Goal: Task Accomplishment & Management: Manage account settings

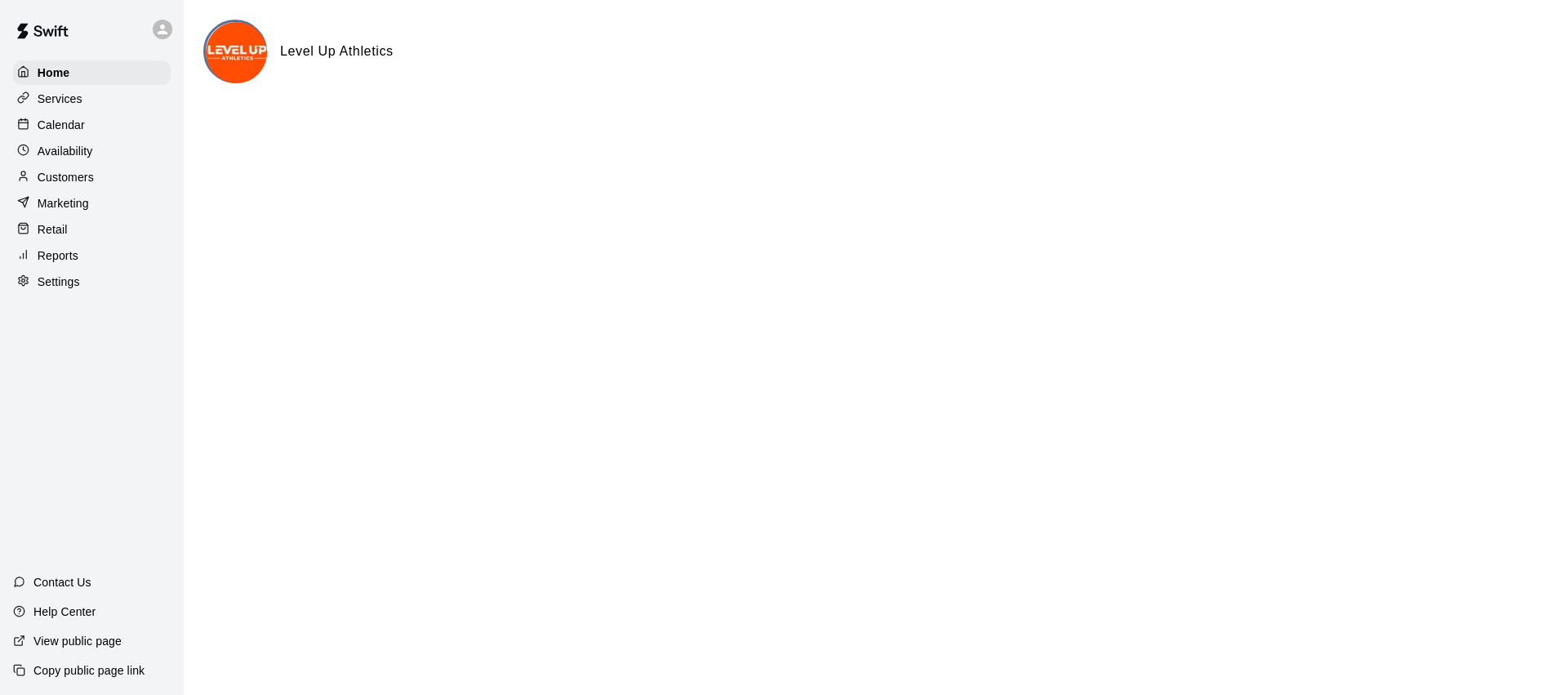
click at [108, 122] on div "Calendar" at bounding box center [91, 124] width 158 height 24
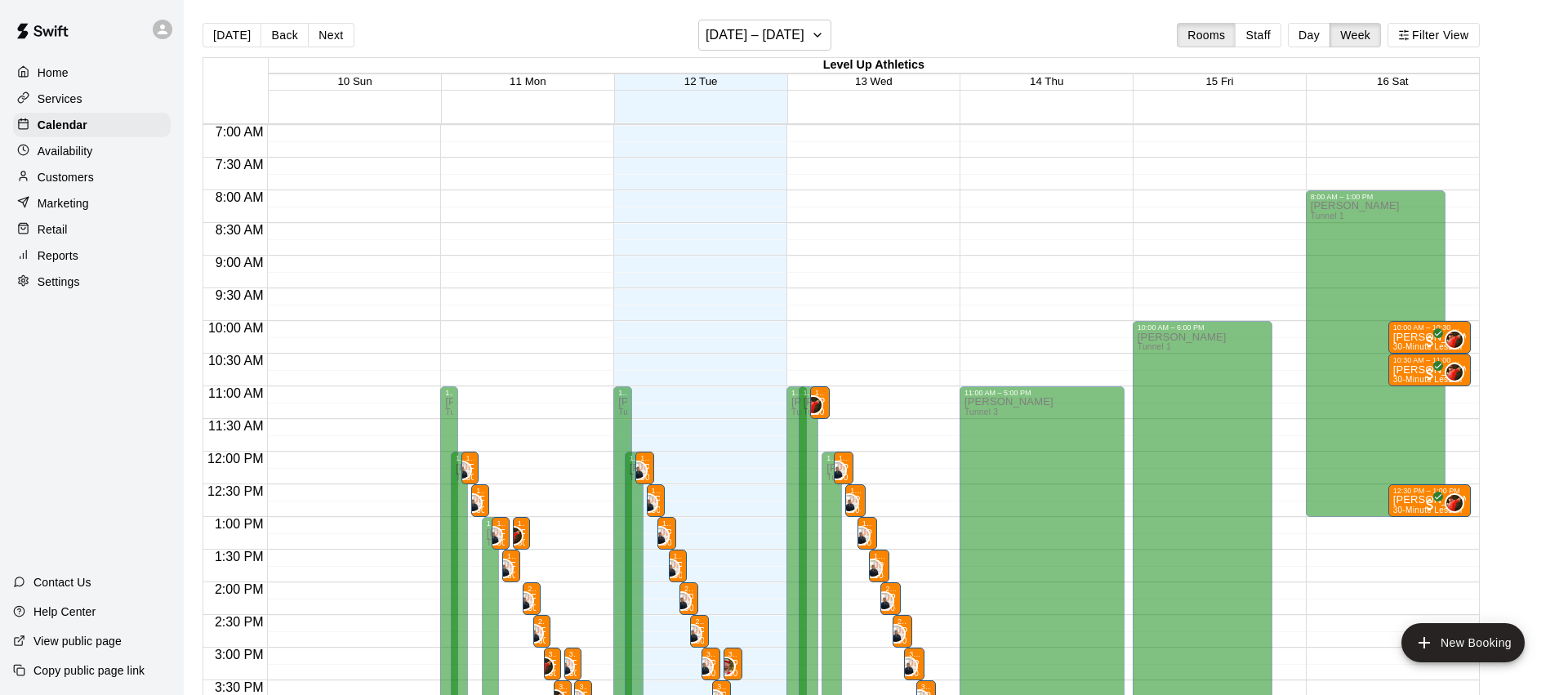
scroll to position [671, 0]
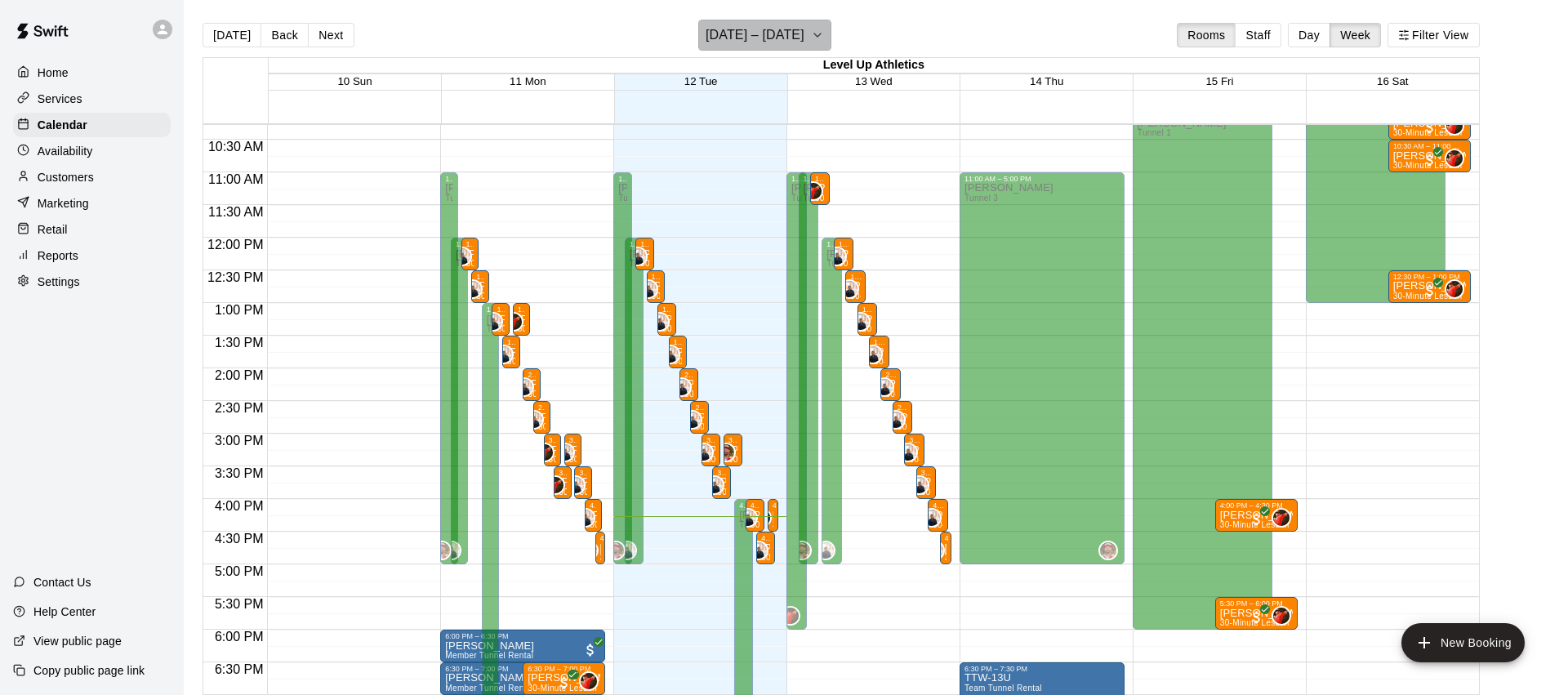
click at [790, 35] on h6 "[DATE] – [DATE]" at bounding box center [755, 35] width 99 height 23
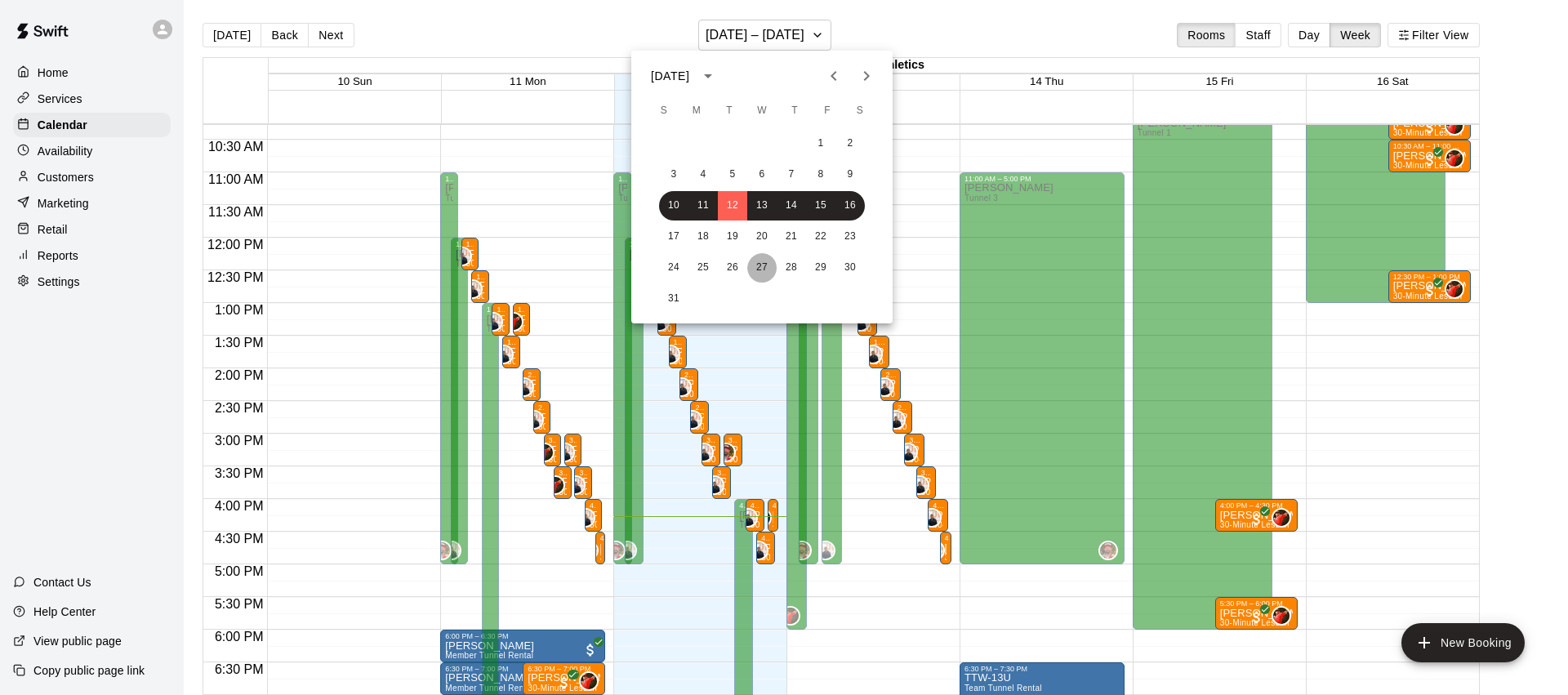
click at [762, 267] on button "27" at bounding box center [762, 268] width 29 height 29
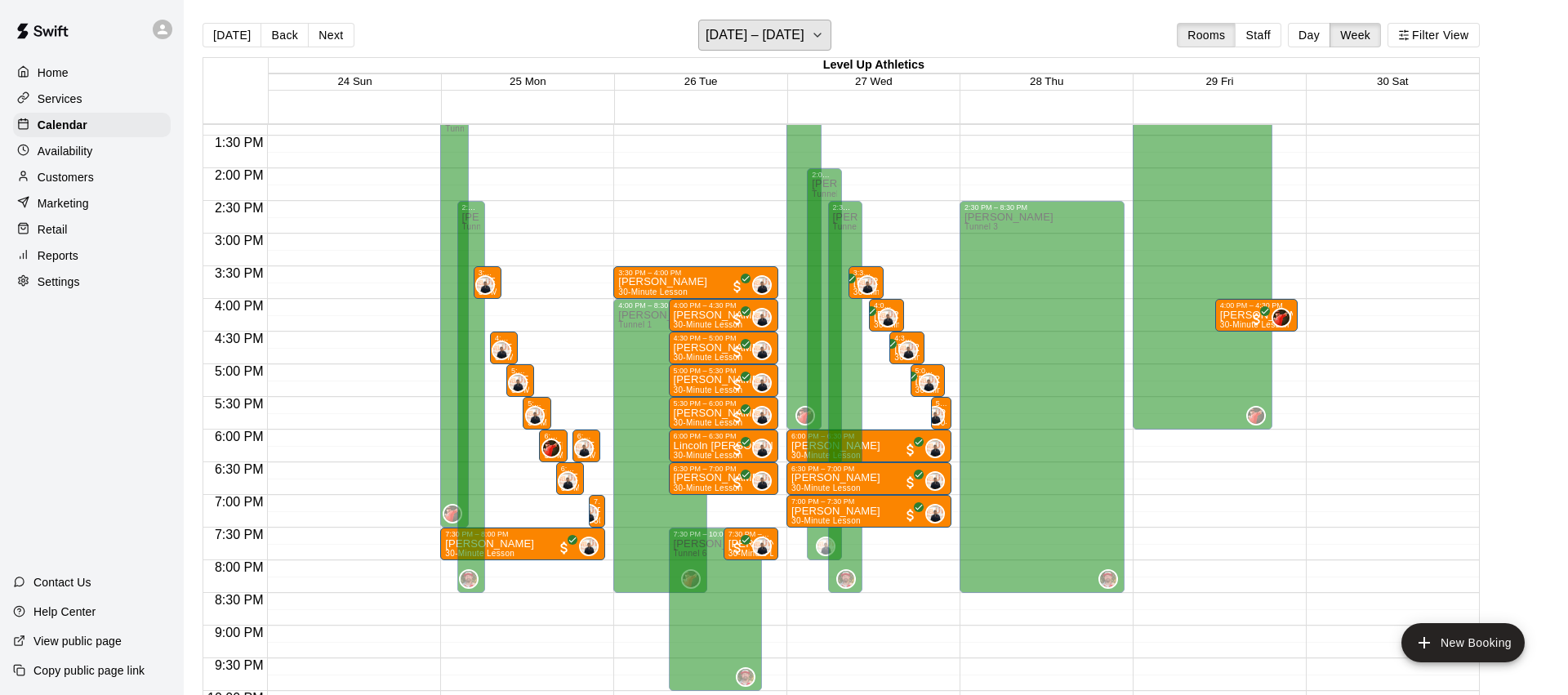
scroll to position [870, 0]
click at [1298, 36] on button "Day" at bounding box center [1309, 35] width 43 height 24
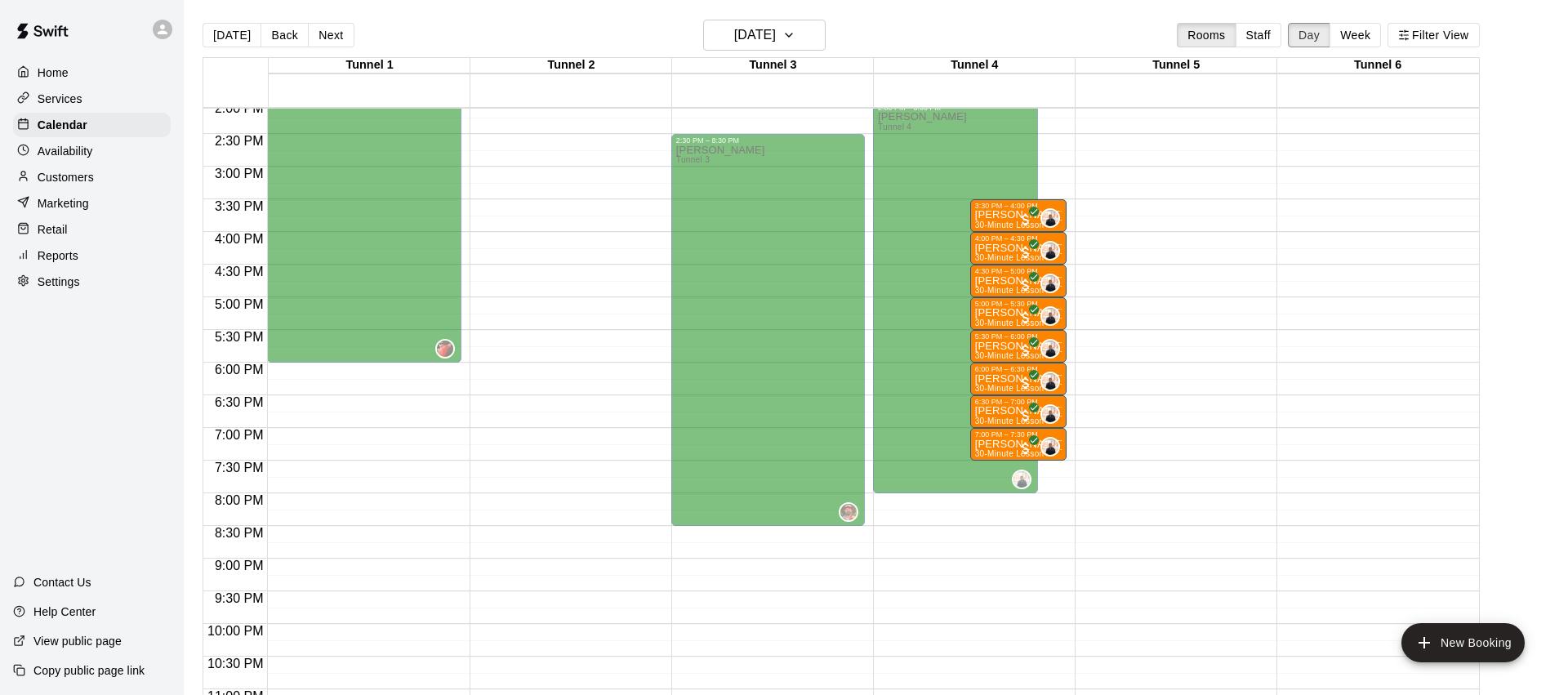
scroll to position [963, 0]
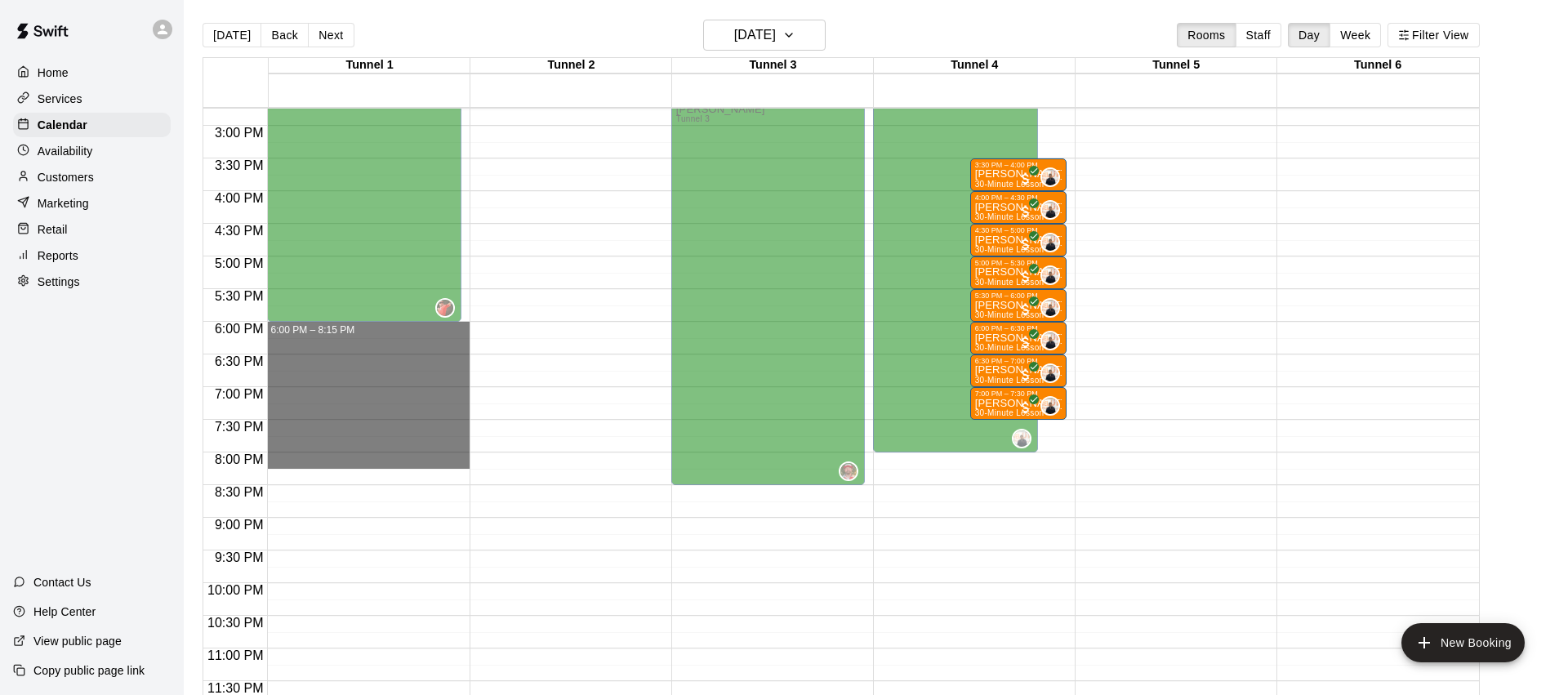
drag, startPoint x: 442, startPoint y: 328, endPoint x: 436, endPoint y: 460, distance: 132.1
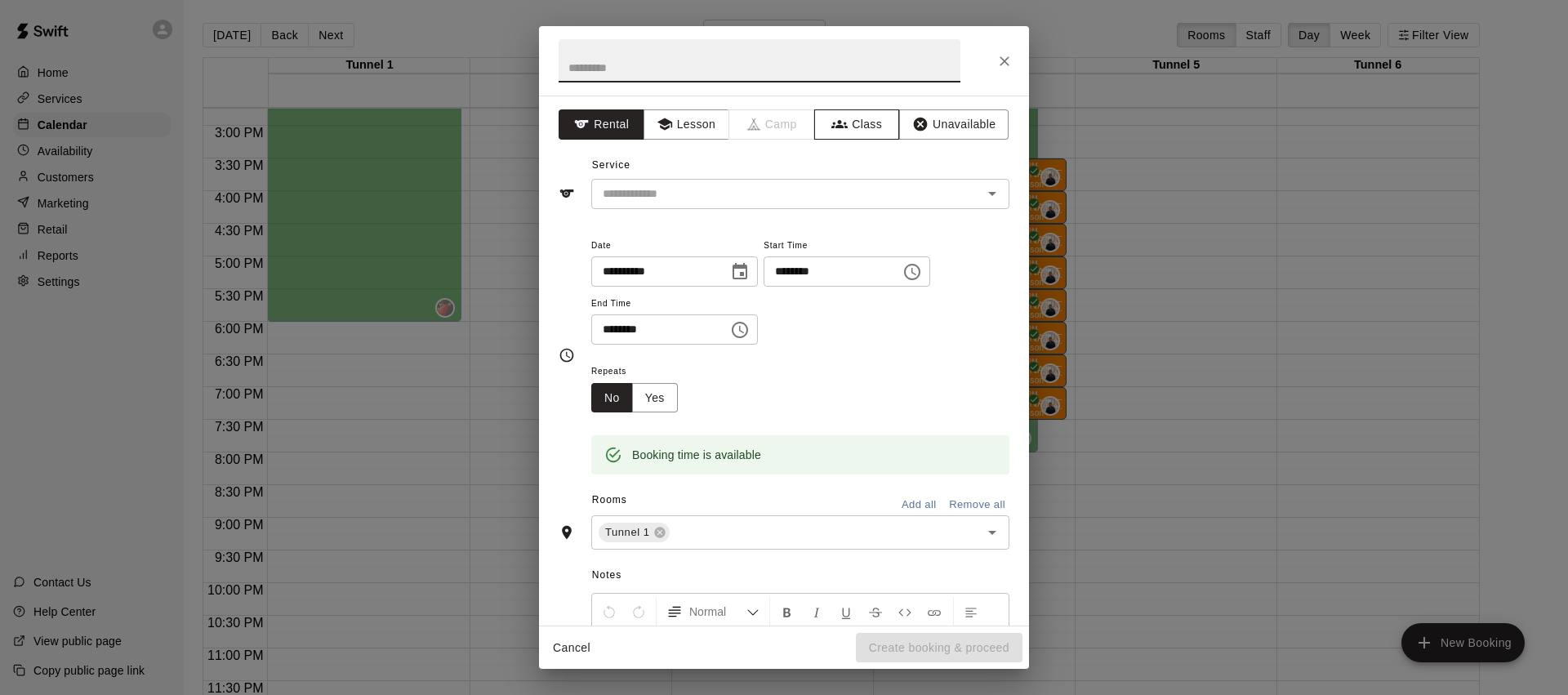
click at [877, 126] on button "Class" at bounding box center [857, 124] width 85 height 30
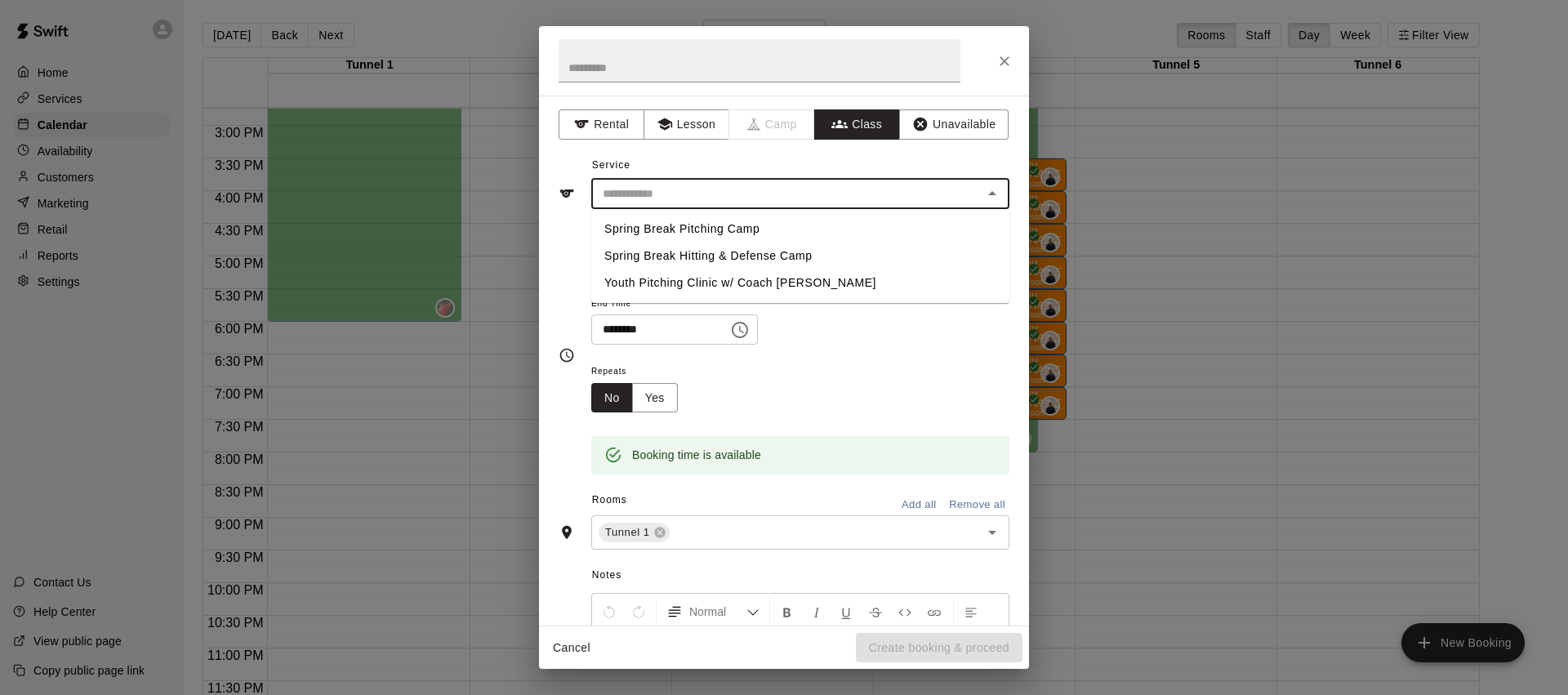
click at [737, 192] on input "text" at bounding box center [786, 193] width 381 height 20
click at [853, 168] on div "Service ​ Spring Break Pitching Camp Spring Break Hitting & Defense Camp Youth …" at bounding box center [784, 180] width 451 height 56
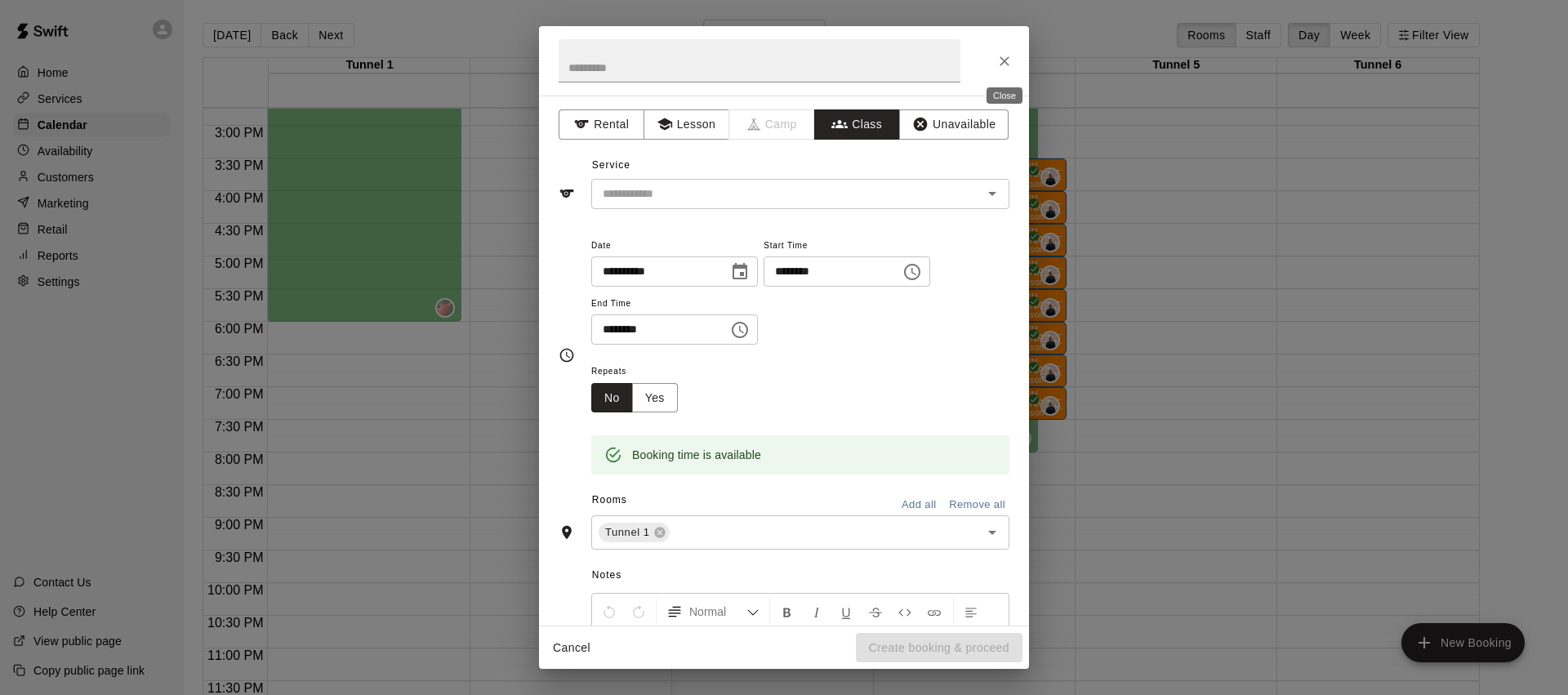
drag, startPoint x: 1008, startPoint y: 61, endPoint x: 980, endPoint y: 73, distance: 30.5
click at [1008, 61] on icon "Close" at bounding box center [1004, 61] width 16 height 16
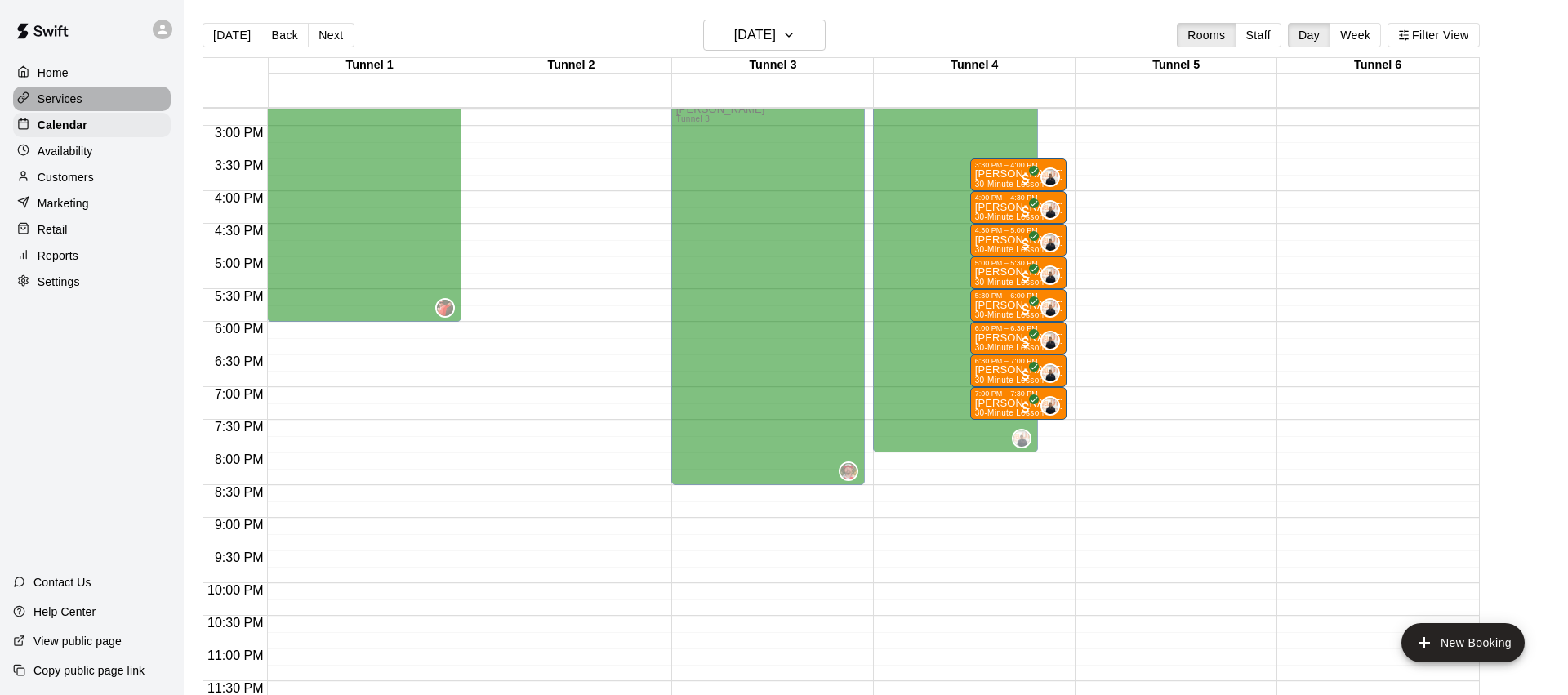
click at [80, 100] on p "Services" at bounding box center [60, 98] width 45 height 16
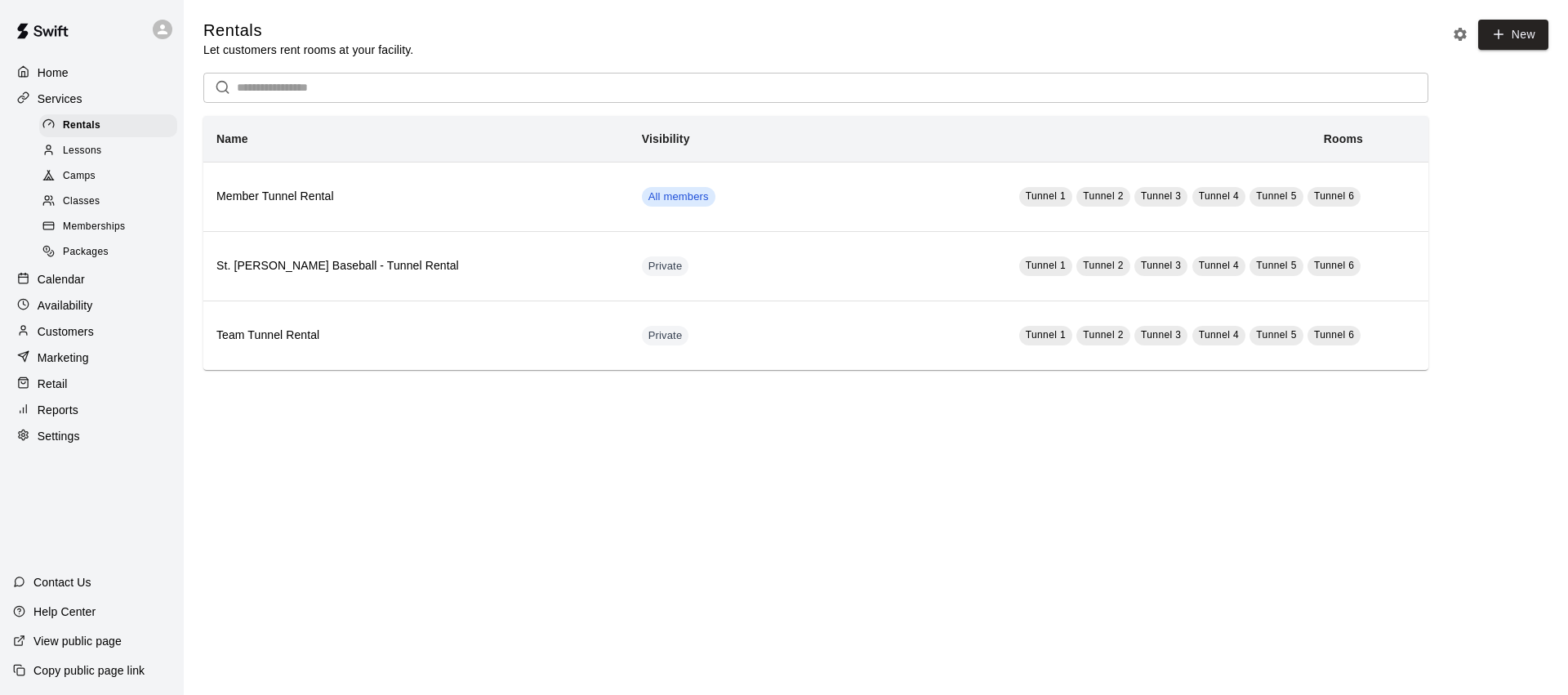
click at [85, 195] on span "Classes" at bounding box center [81, 202] width 37 height 16
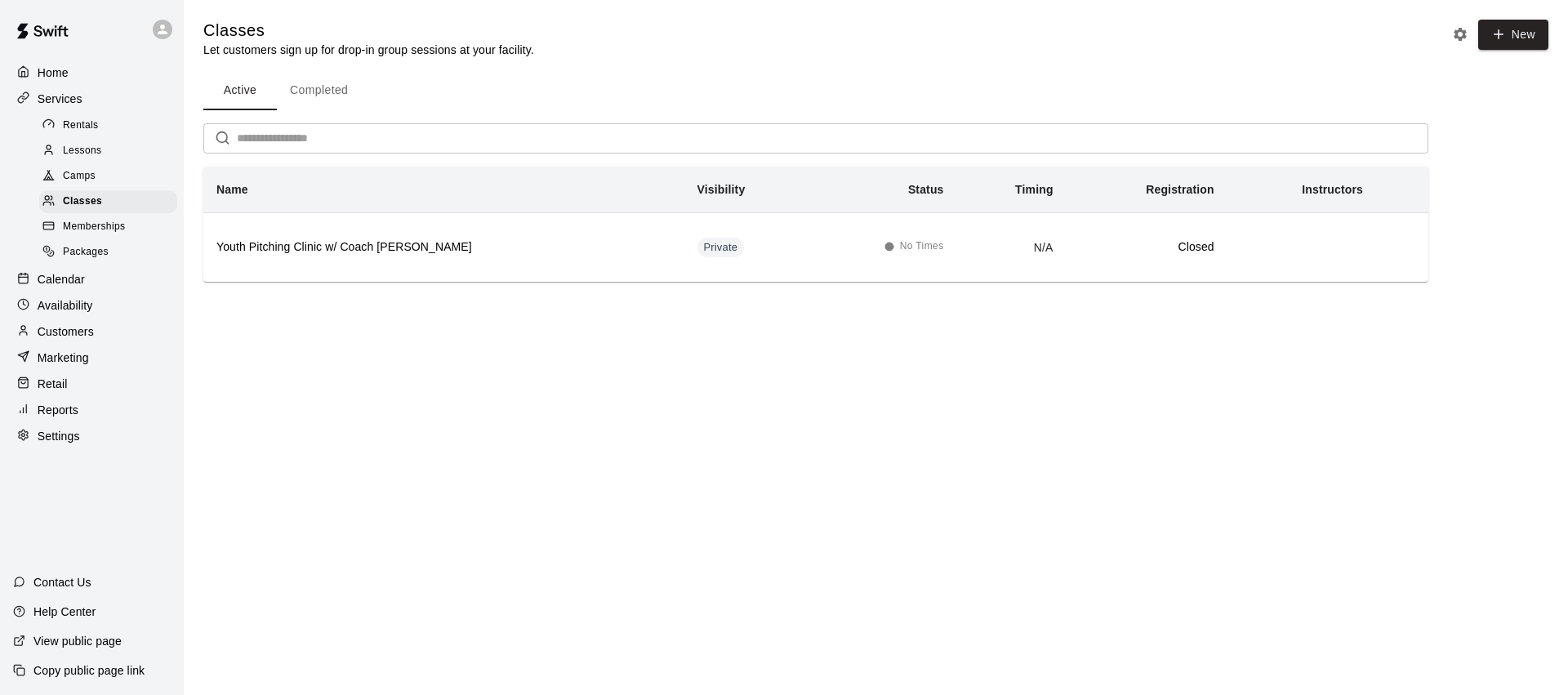
drag, startPoint x: 97, startPoint y: 175, endPoint x: 110, endPoint y: 175, distance: 13.0
click at [97, 175] on div "Camps" at bounding box center [108, 176] width 138 height 23
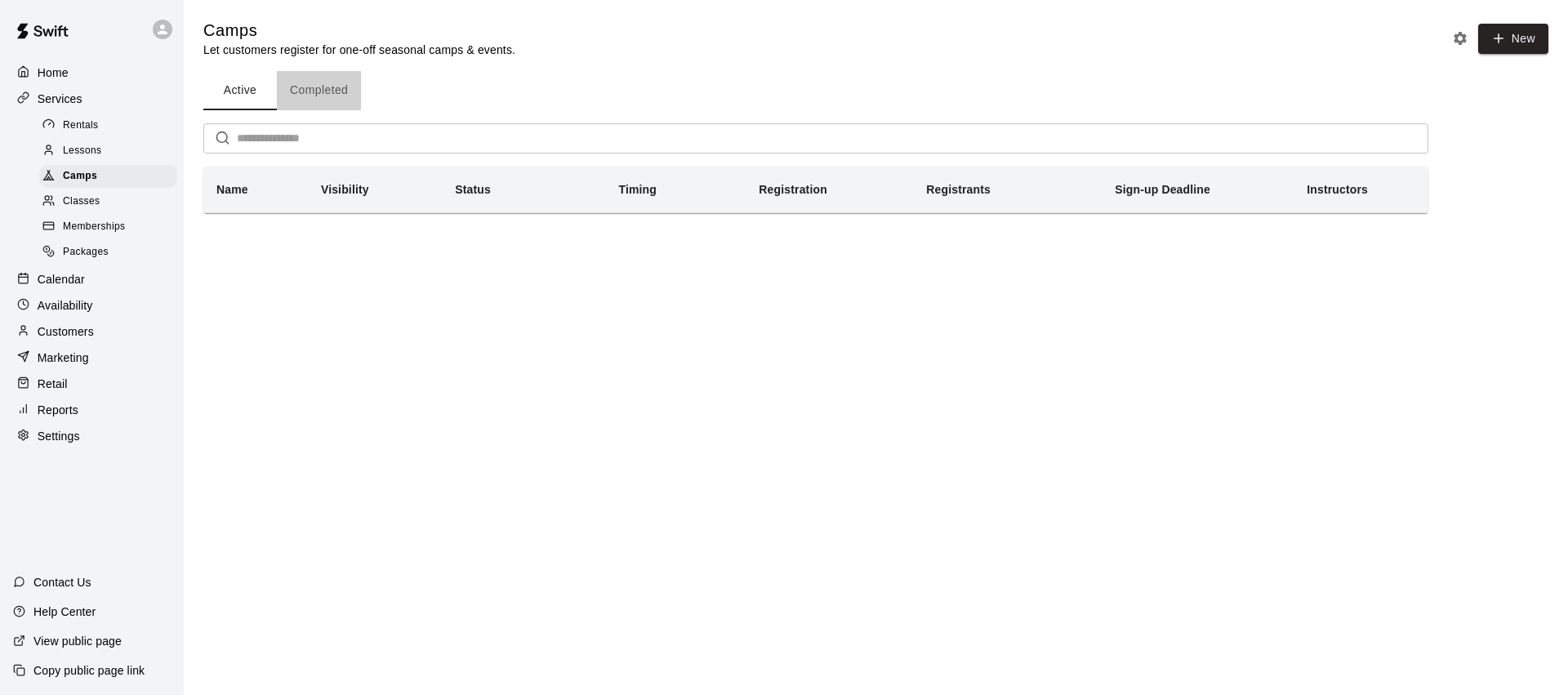
drag, startPoint x: 318, startPoint y: 91, endPoint x: 274, endPoint y: 91, distance: 44.0
click at [318, 91] on button "Completed" at bounding box center [318, 90] width 84 height 39
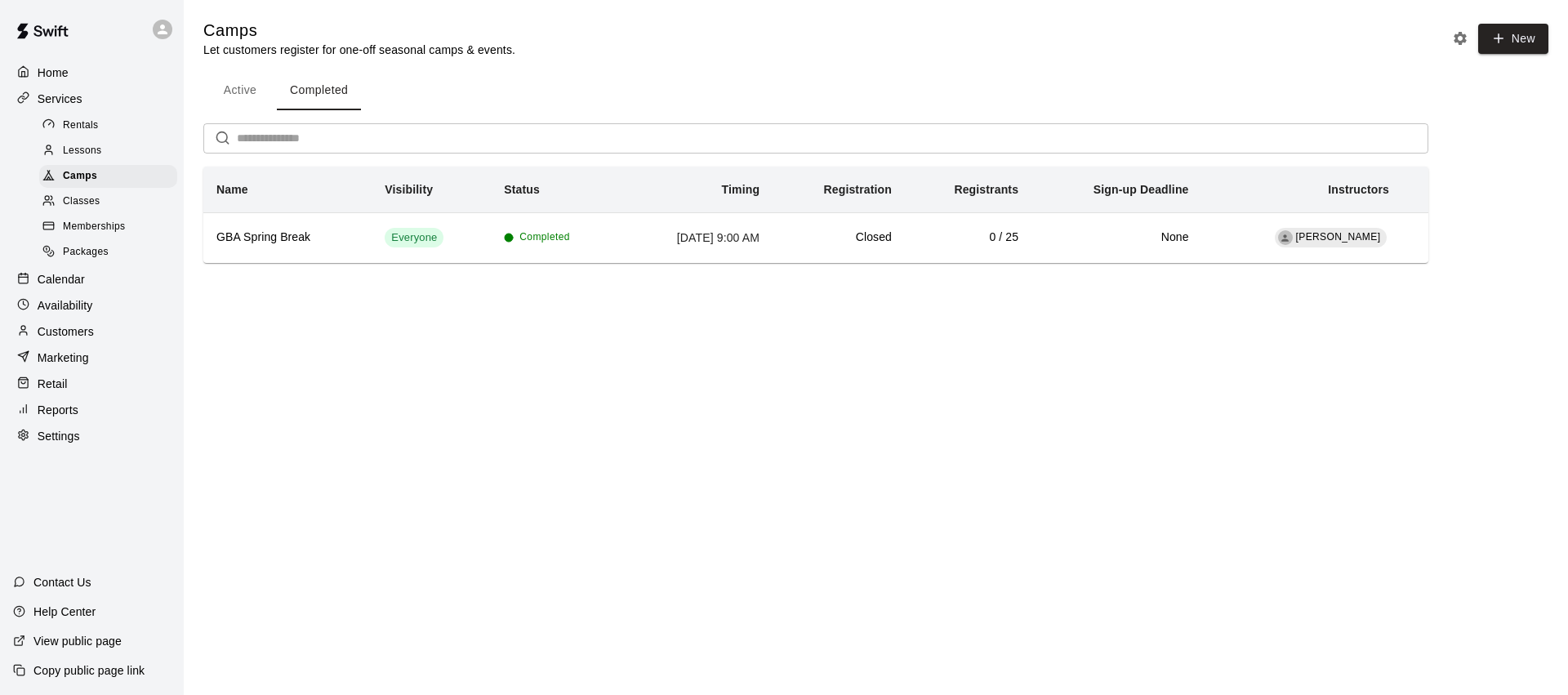
click at [250, 91] on button "Active" at bounding box center [240, 90] width 74 height 39
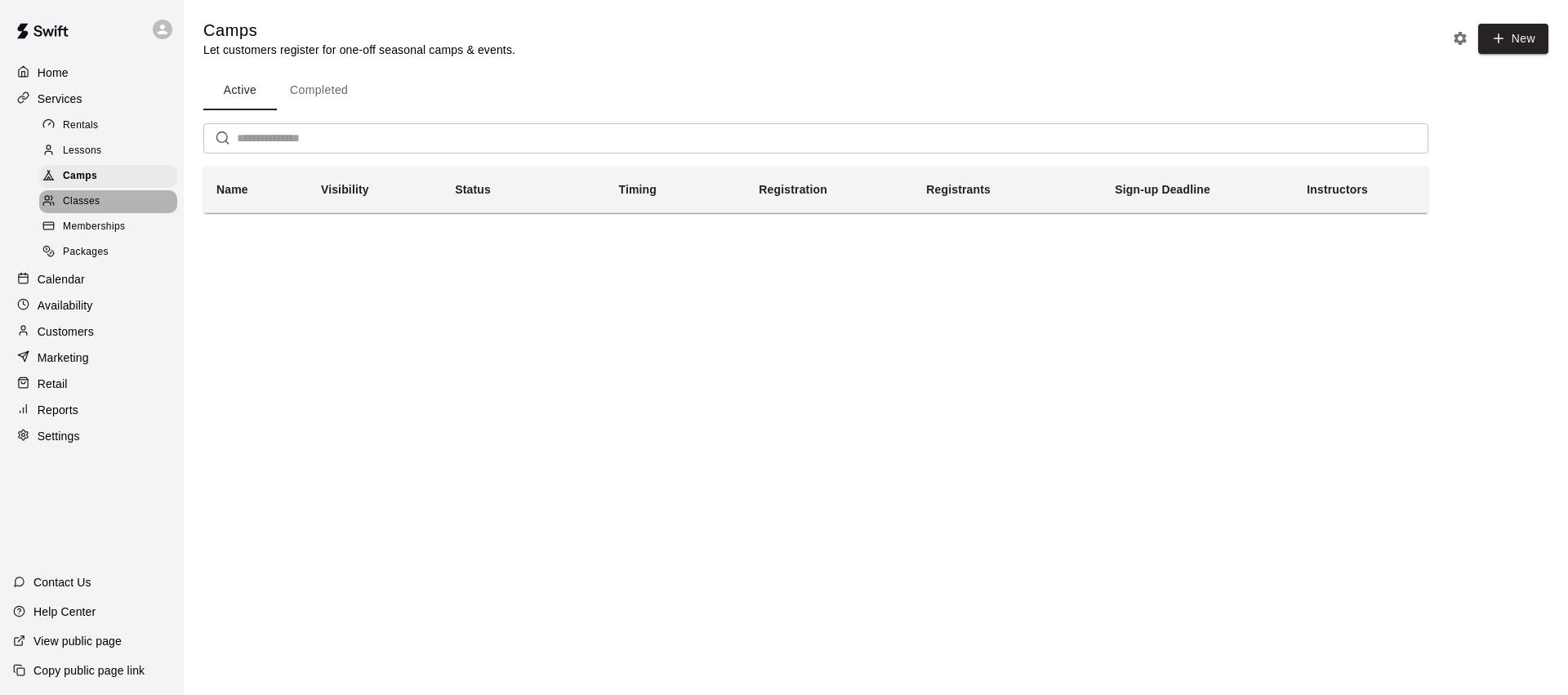
click at [90, 199] on span "Classes" at bounding box center [81, 202] width 37 height 16
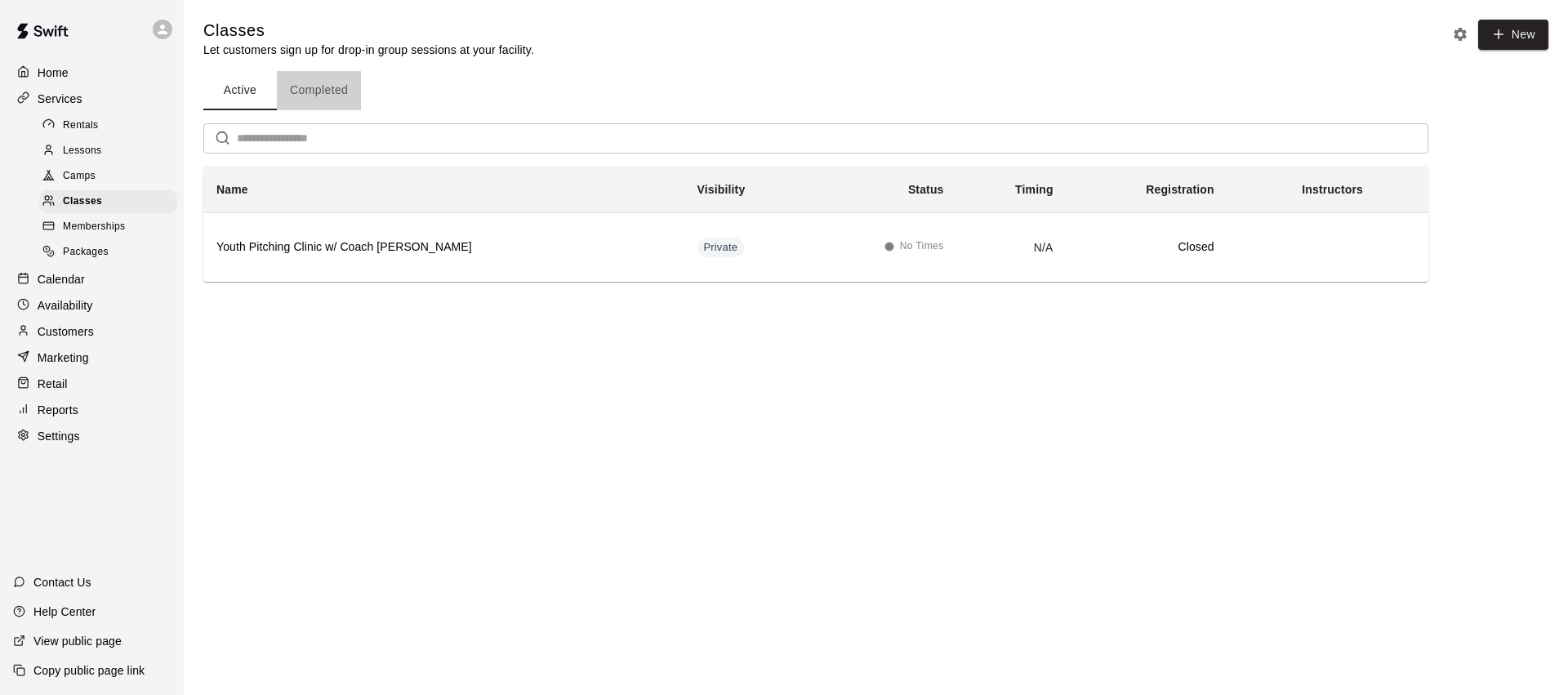
click at [340, 91] on button "Completed" at bounding box center [318, 90] width 84 height 39
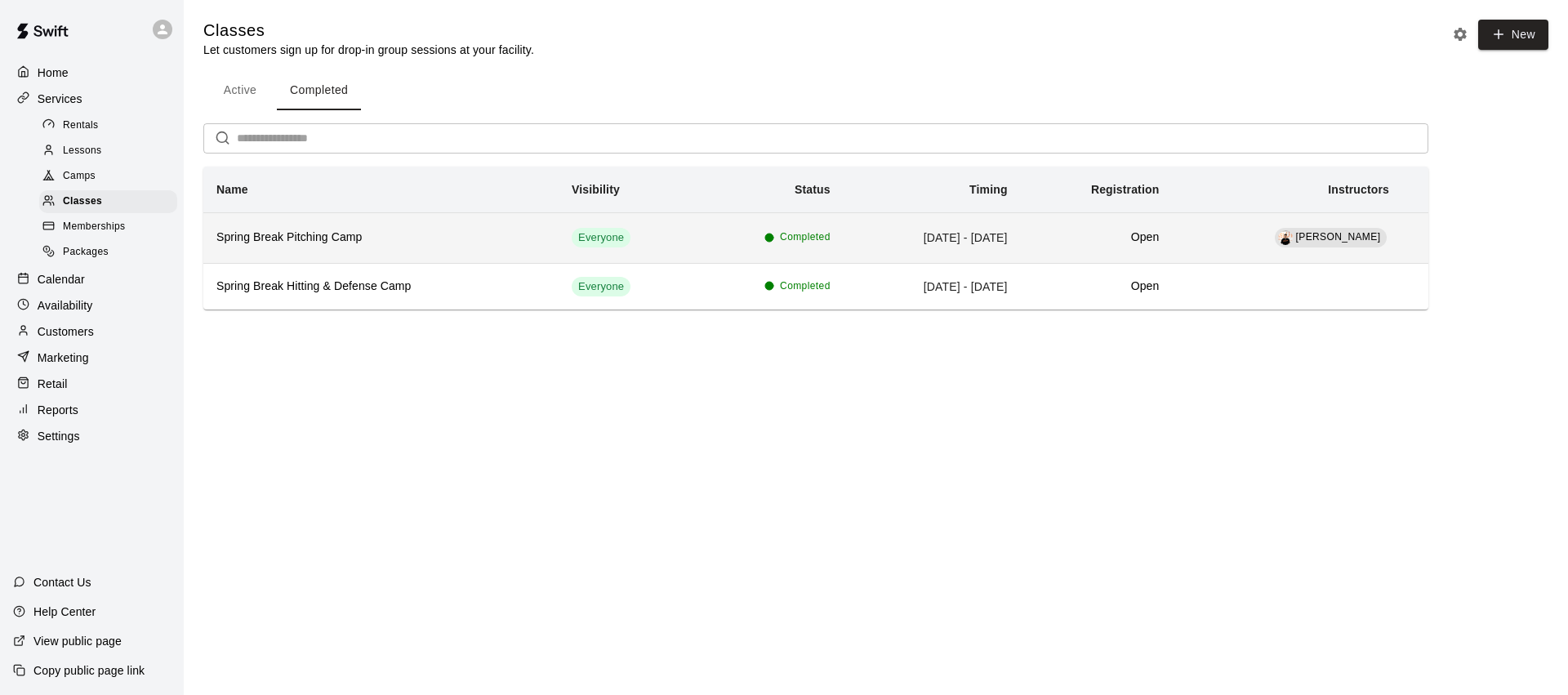
click at [351, 243] on h6 "Spring Break Pitching Camp" at bounding box center [380, 237] width 329 height 18
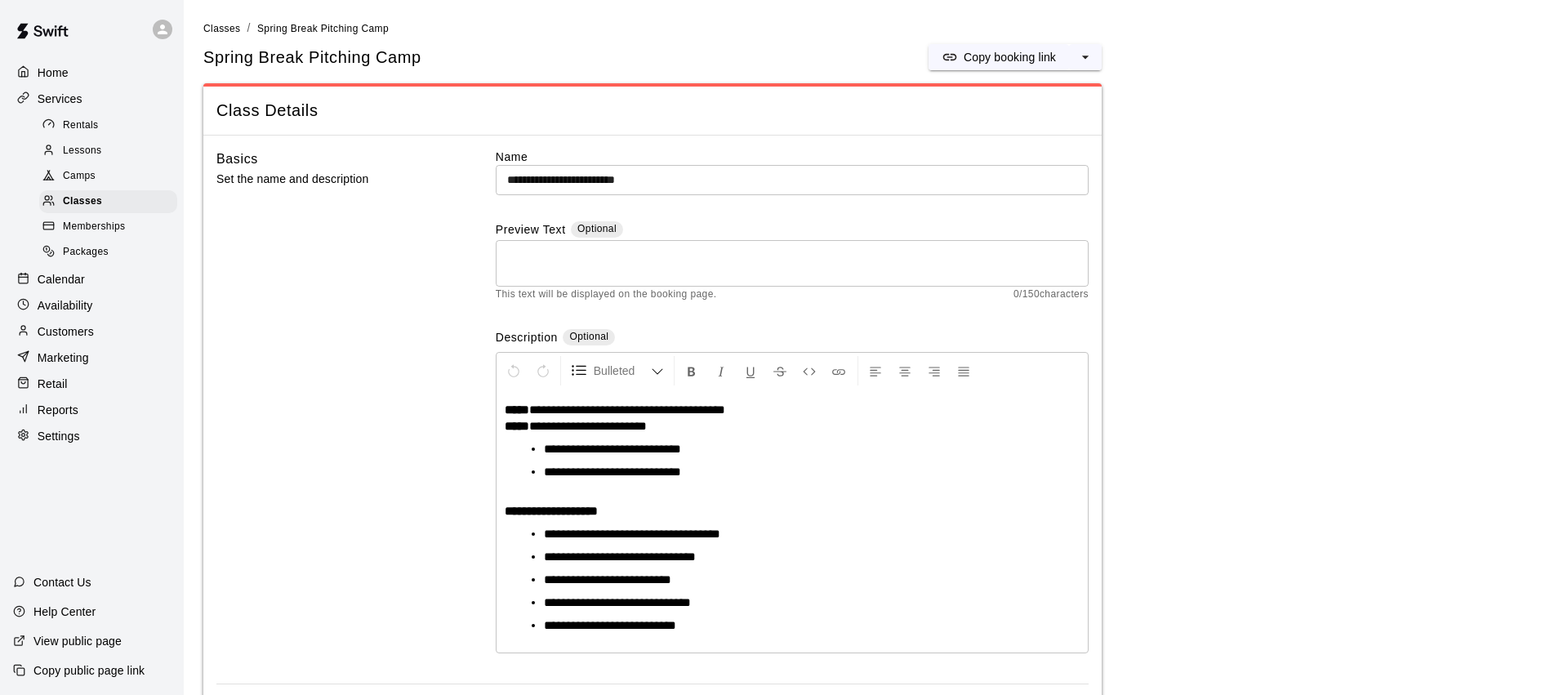
click at [107, 174] on div "Camps" at bounding box center [108, 176] width 138 height 23
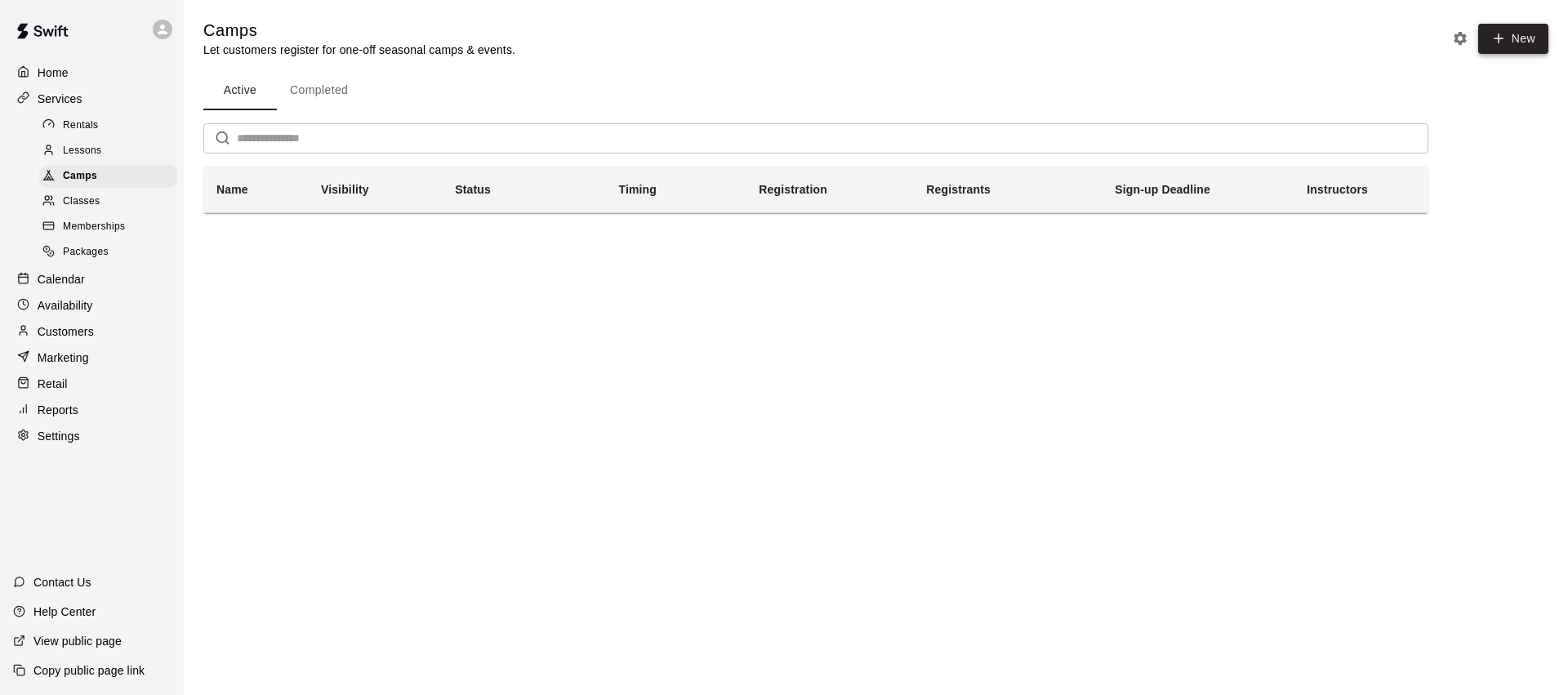
click at [1520, 33] on button "New" at bounding box center [1513, 38] width 70 height 30
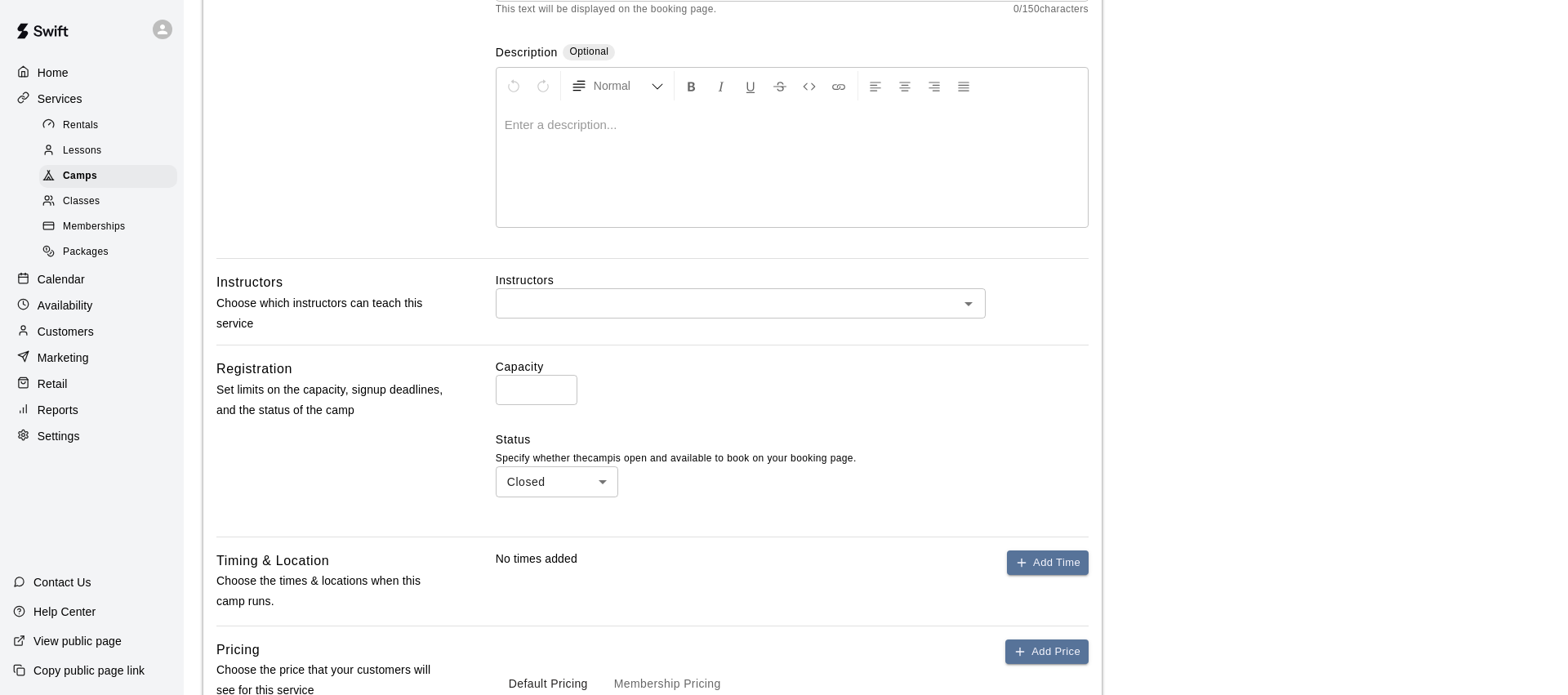
scroll to position [302, 0]
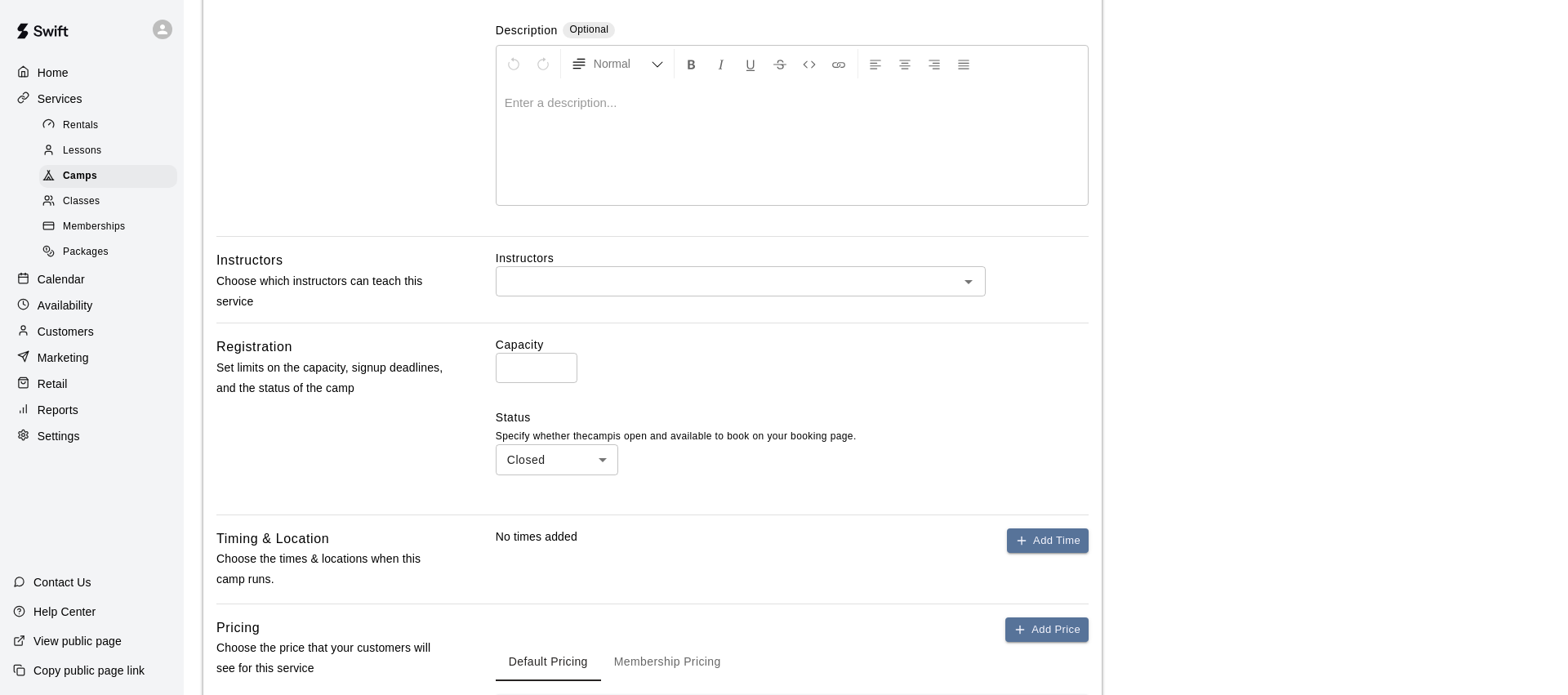
type input "**********"
click at [610, 287] on input "text" at bounding box center [726, 281] width 453 height 20
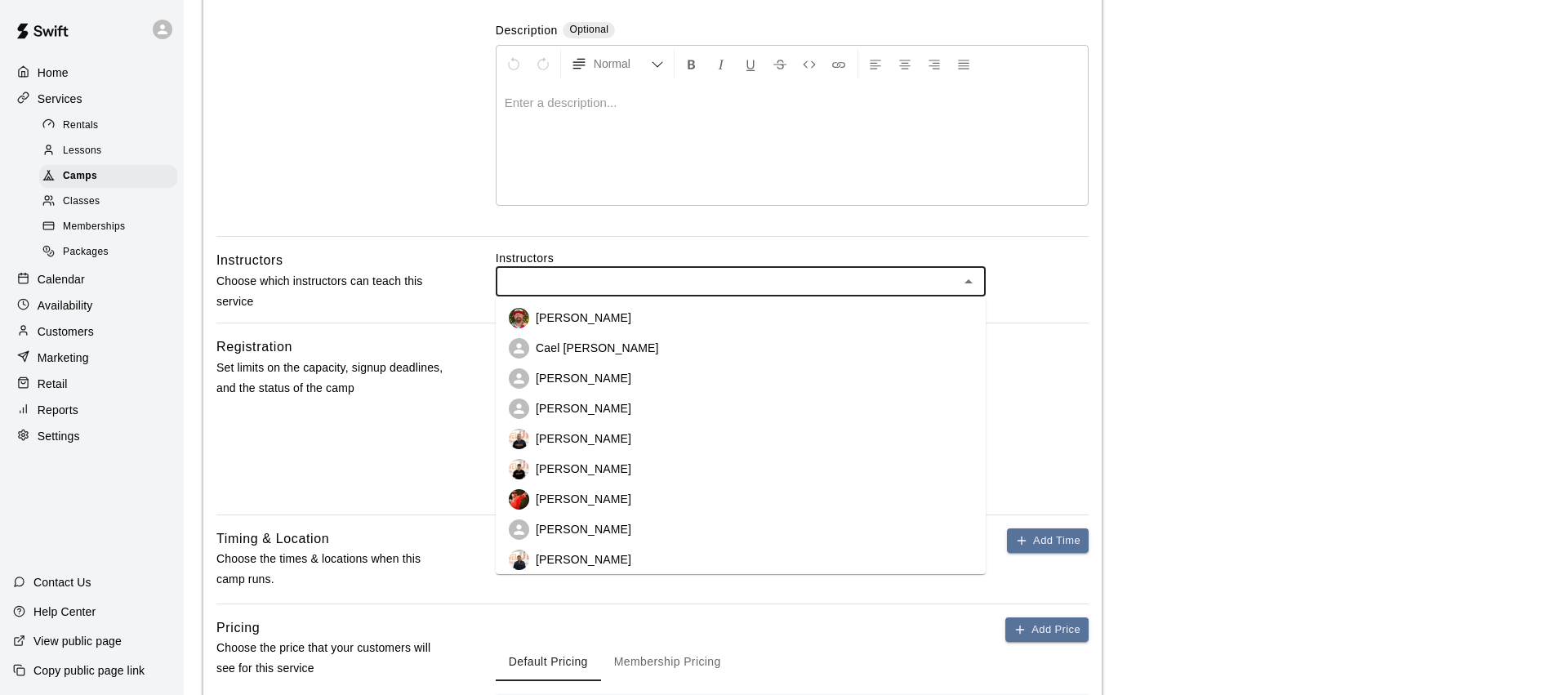
click at [593, 312] on p "[PERSON_NAME]" at bounding box center [583, 317] width 96 height 16
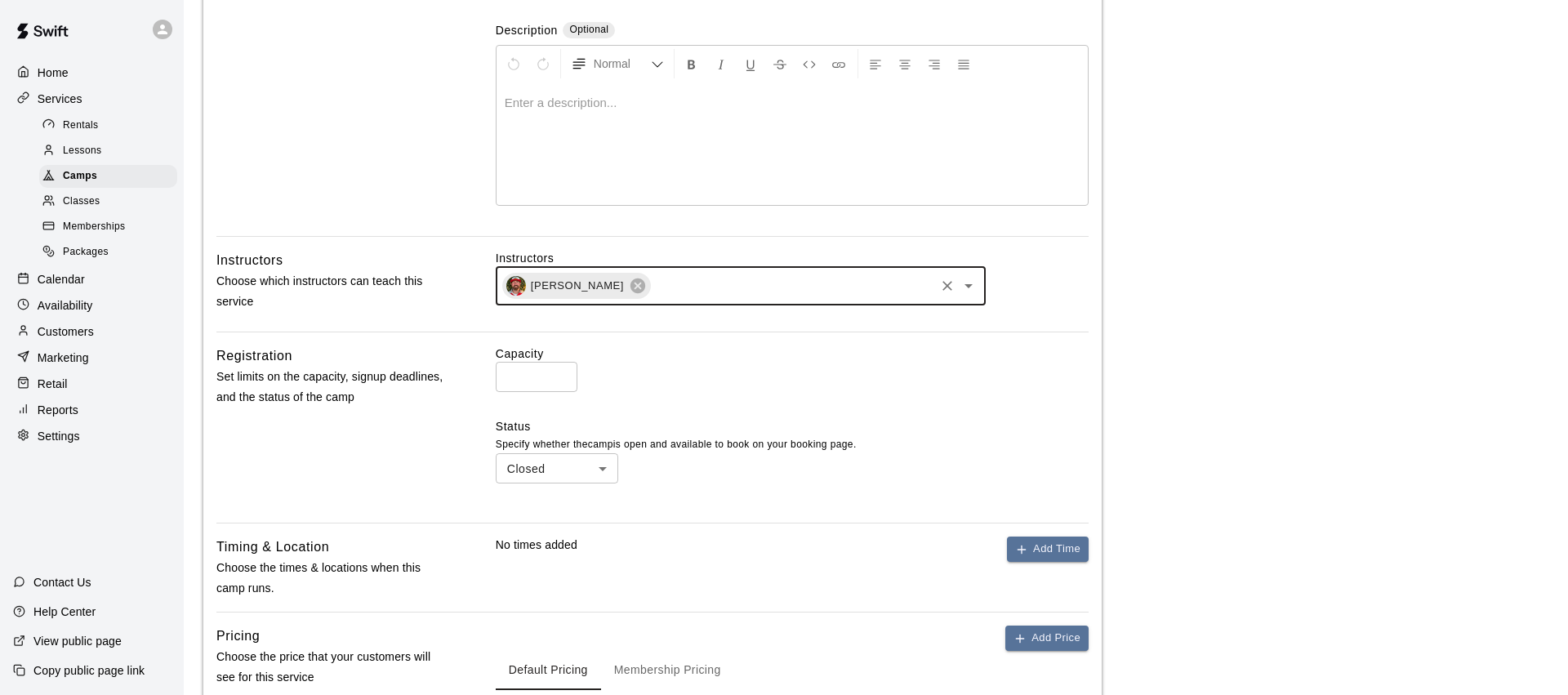
click at [394, 271] on p "Choose which instructors can teach this service" at bounding box center [330, 292] width 227 height 41
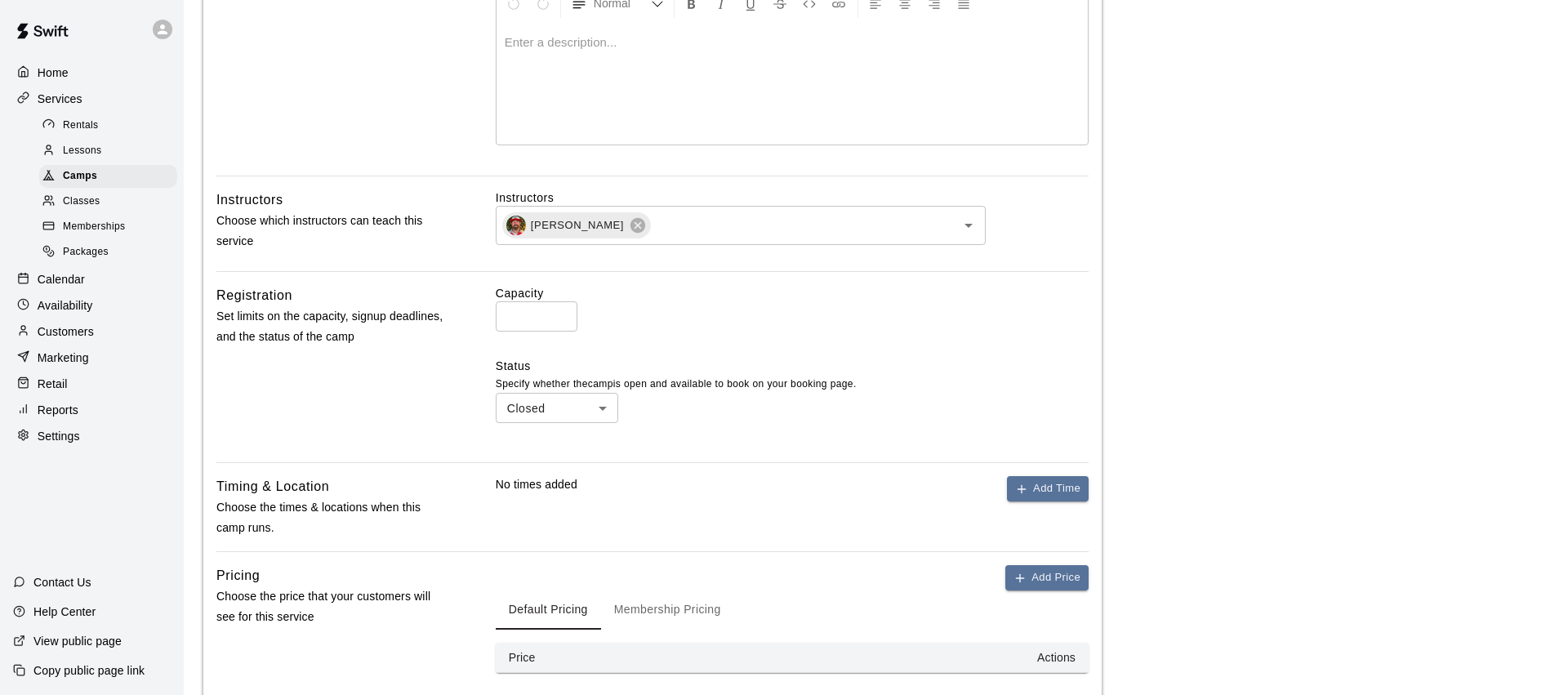
scroll to position [412, 0]
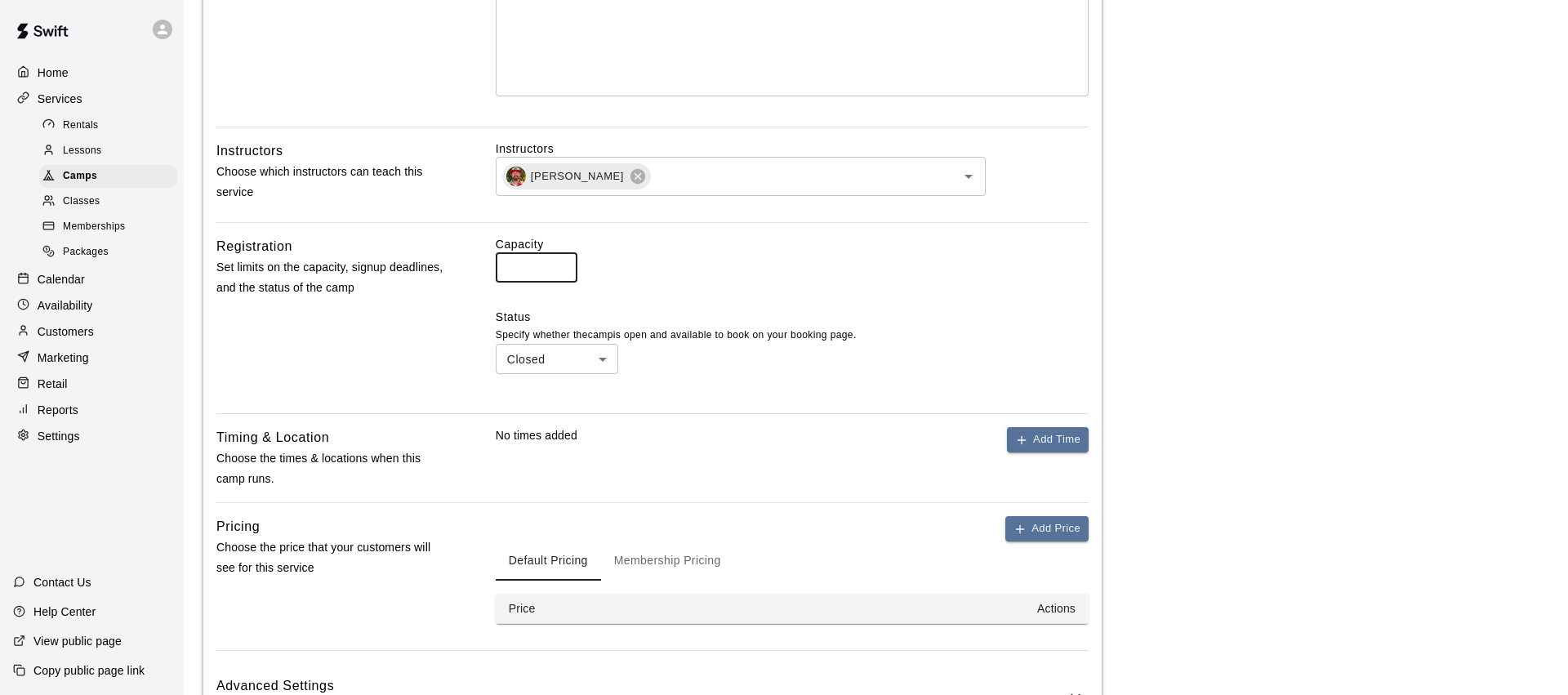
drag, startPoint x: 514, startPoint y: 276, endPoint x: 487, endPoint y: 271, distance: 27.5
click at [484, 273] on div "Registration Set limits on the capacity, signup deadlines, and the status of th…" at bounding box center [652, 317] width 872 height 164
type input "**"
click at [414, 323] on div "Registration Set limits on the capacity, signup deadlines, and the status of th…" at bounding box center [330, 317] width 227 height 164
click at [587, 355] on body "**********" at bounding box center [784, 203] width 1568 height 1229
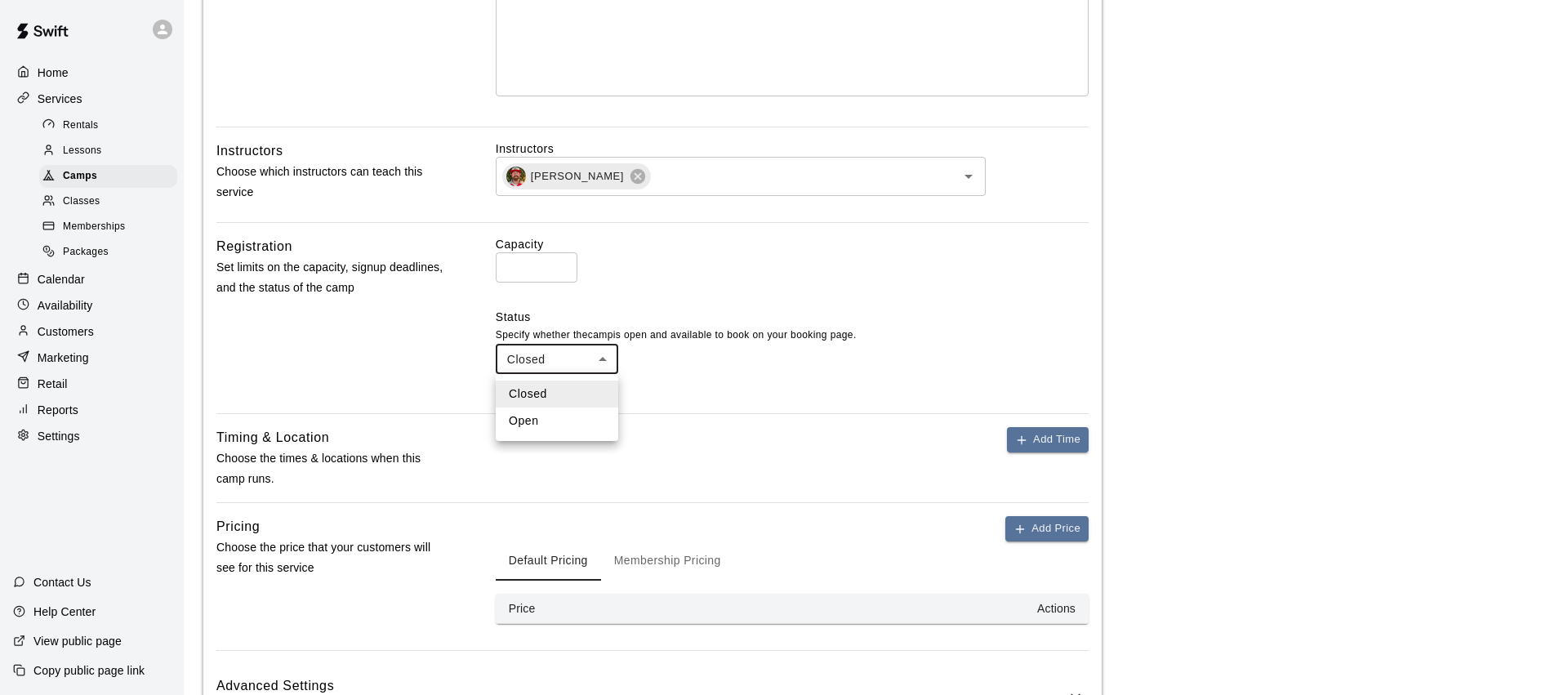
click at [592, 358] on div at bounding box center [784, 347] width 1568 height 695
click at [423, 366] on div "Registration Set limits on the capacity, signup deadlines, and the status of th…" at bounding box center [330, 317] width 227 height 164
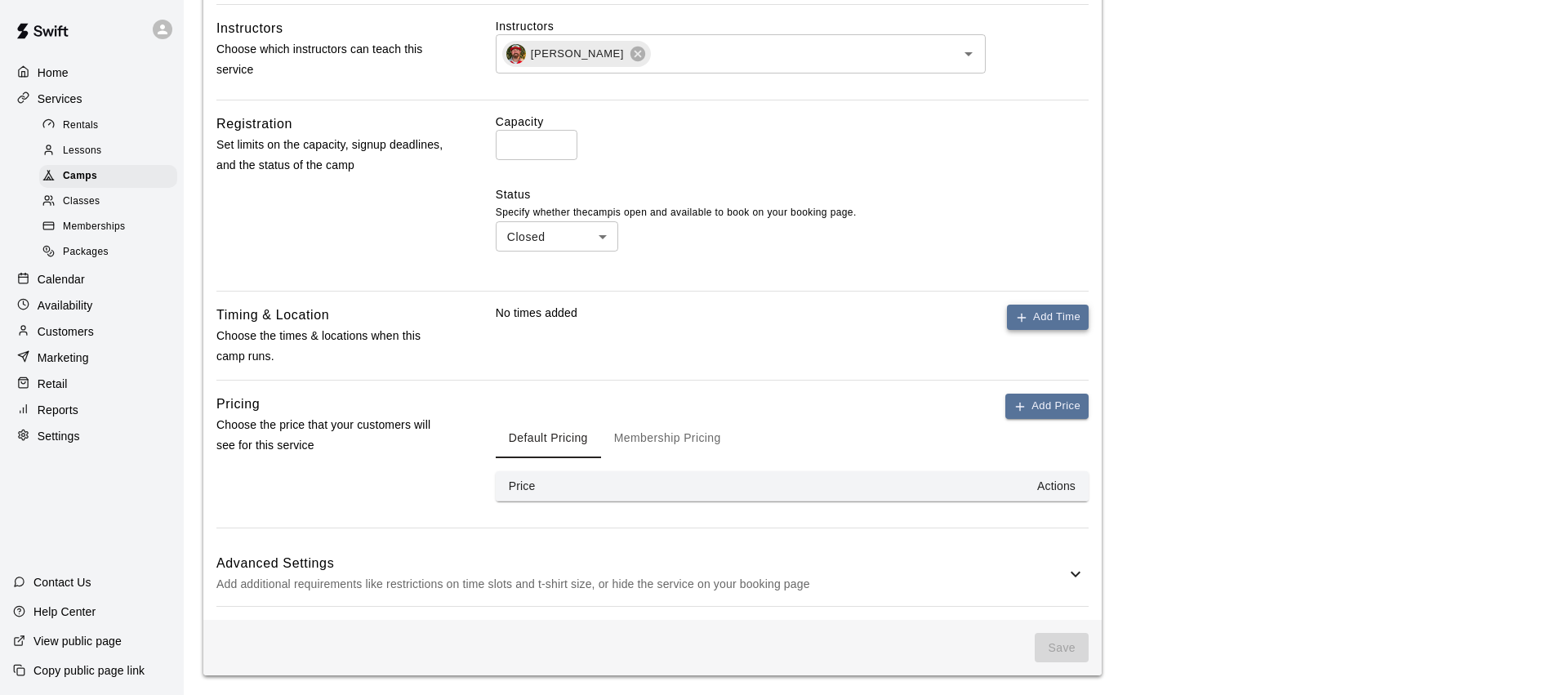
click at [1063, 316] on button "Add Time" at bounding box center [1047, 317] width 81 height 25
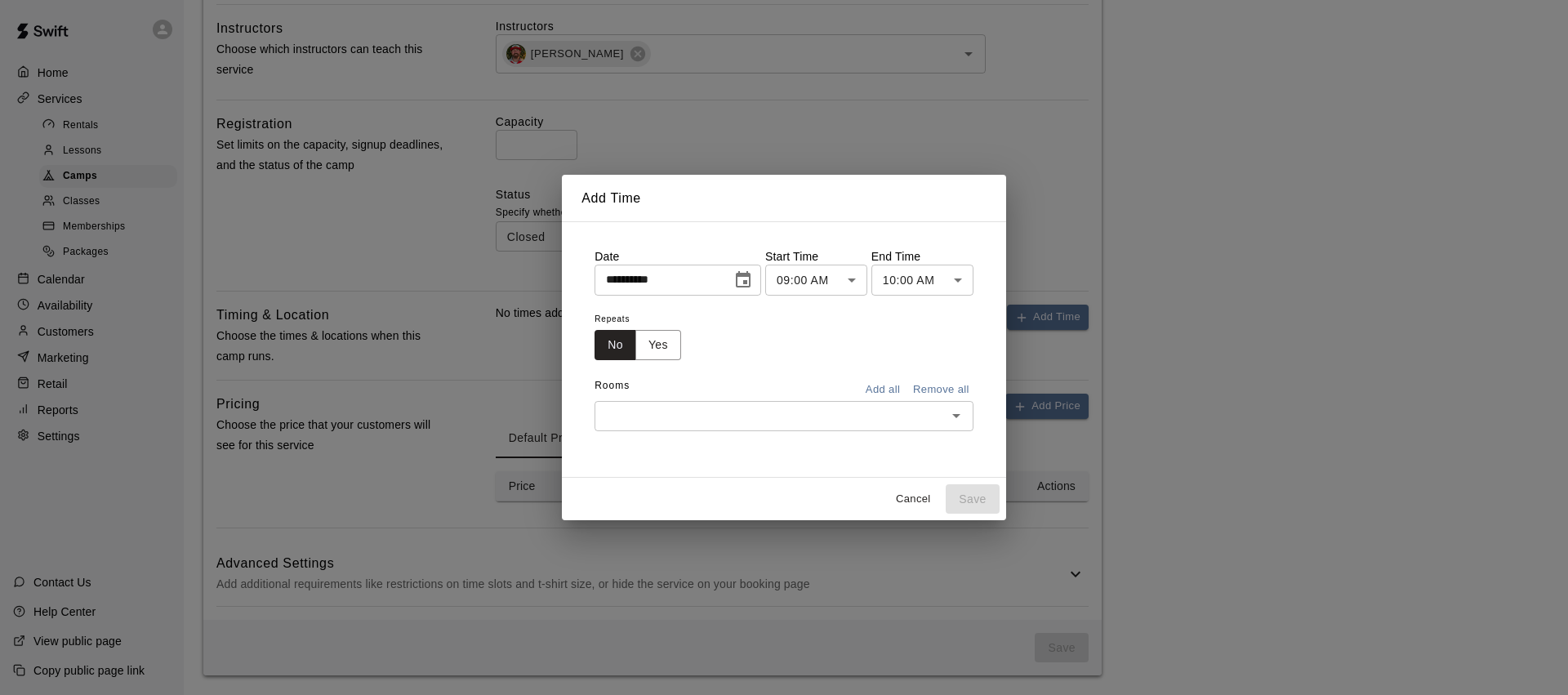
click at [750, 275] on icon "Choose date, selected date is Aug 12, 2025" at bounding box center [743, 279] width 15 height 16
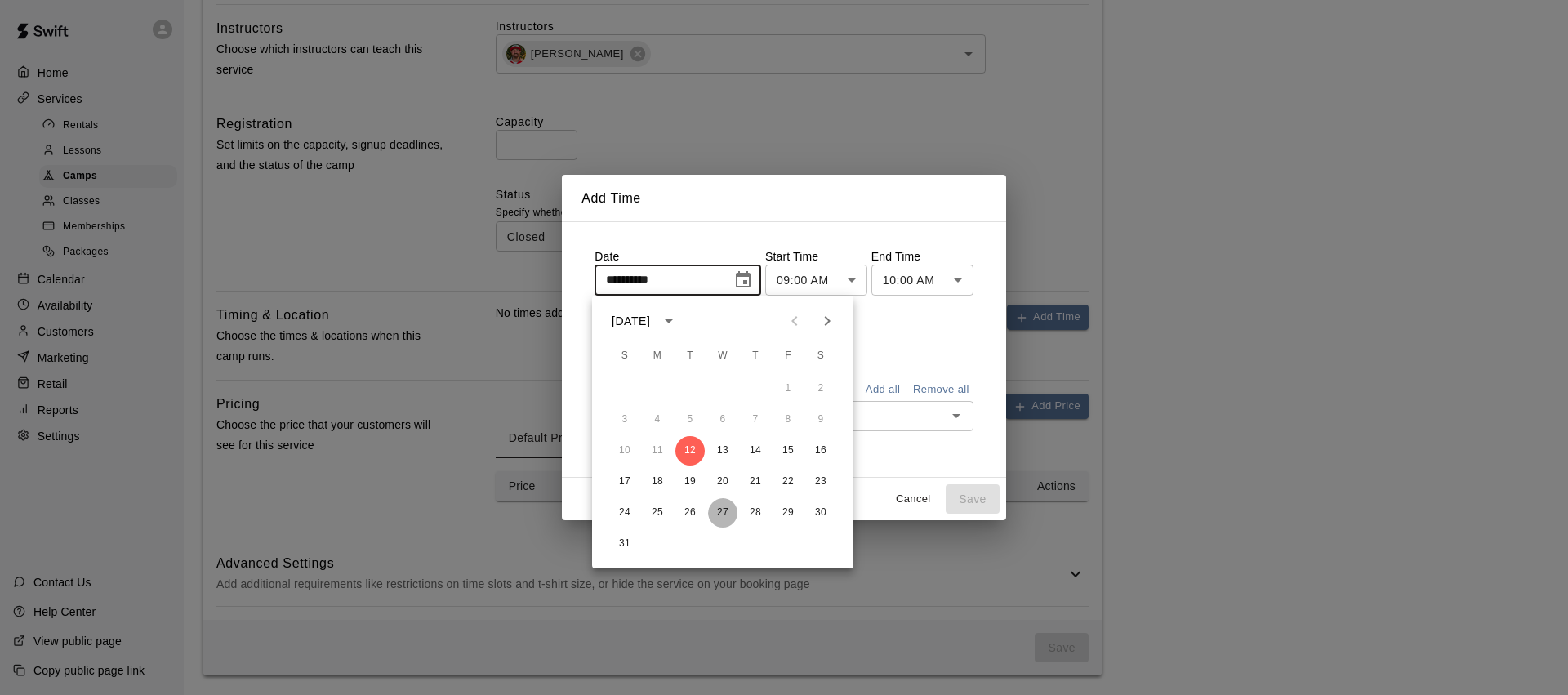
click at [727, 508] on button "27" at bounding box center [722, 513] width 29 height 29
type input "**********"
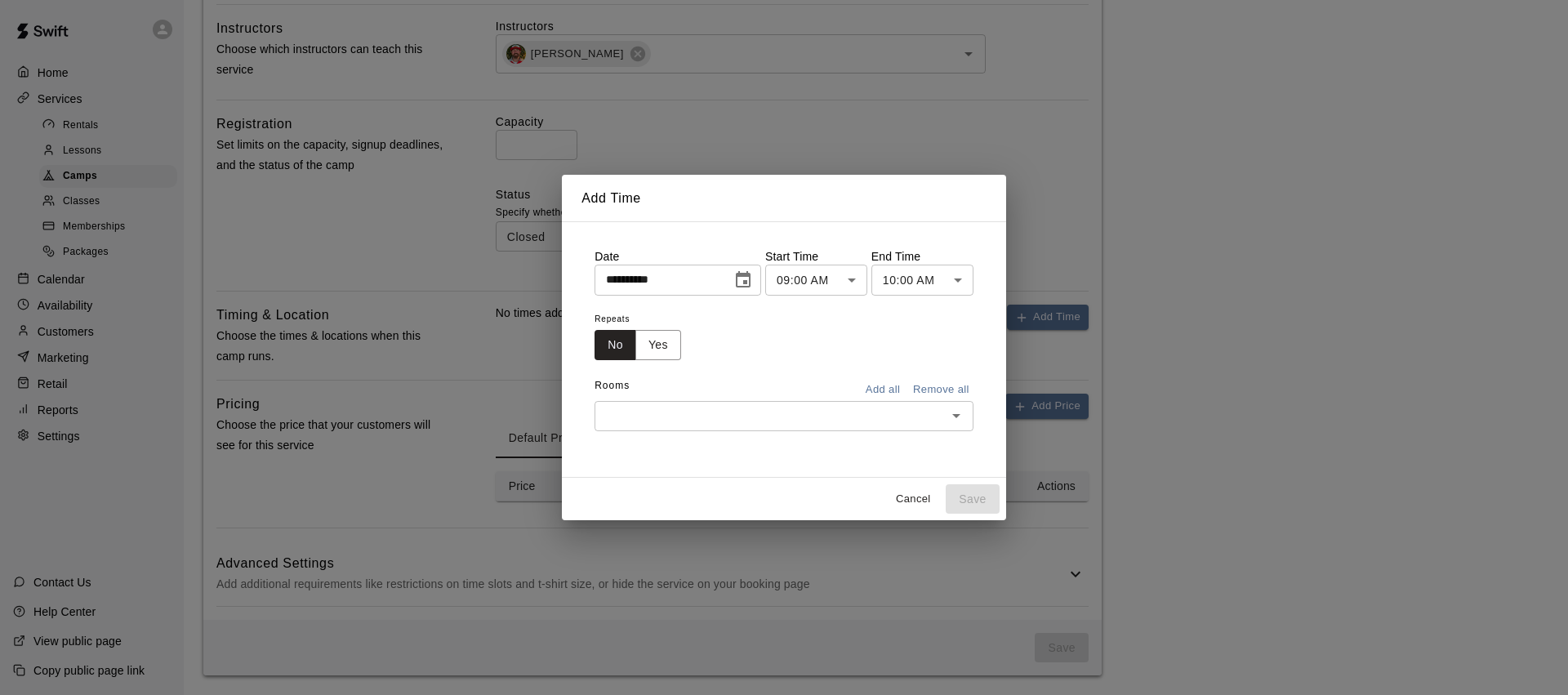
click at [864, 276] on body "**********" at bounding box center [784, 79] width 1568 height 1229
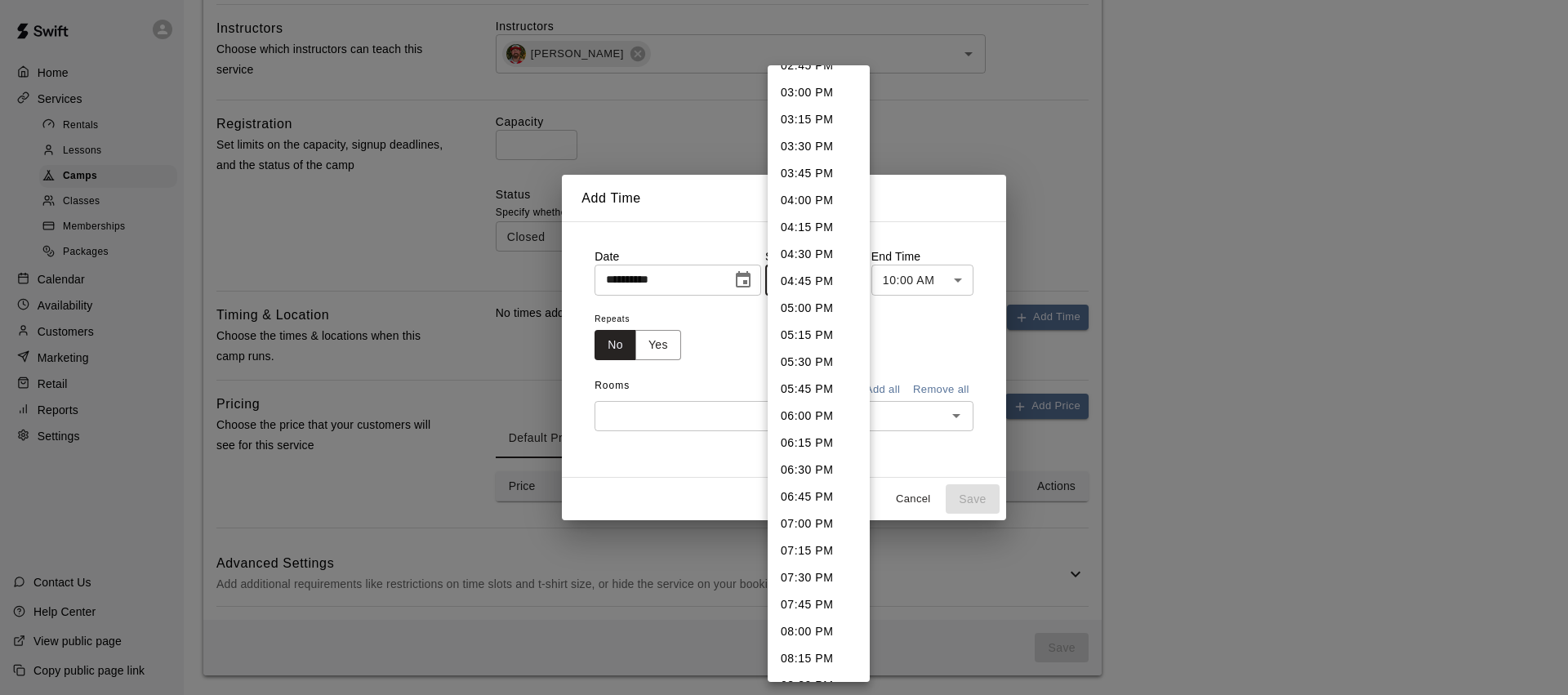
scroll to position [1642, 0]
click at [808, 379] on li "06:00 PM" at bounding box center [818, 383] width 102 height 27
type input "********"
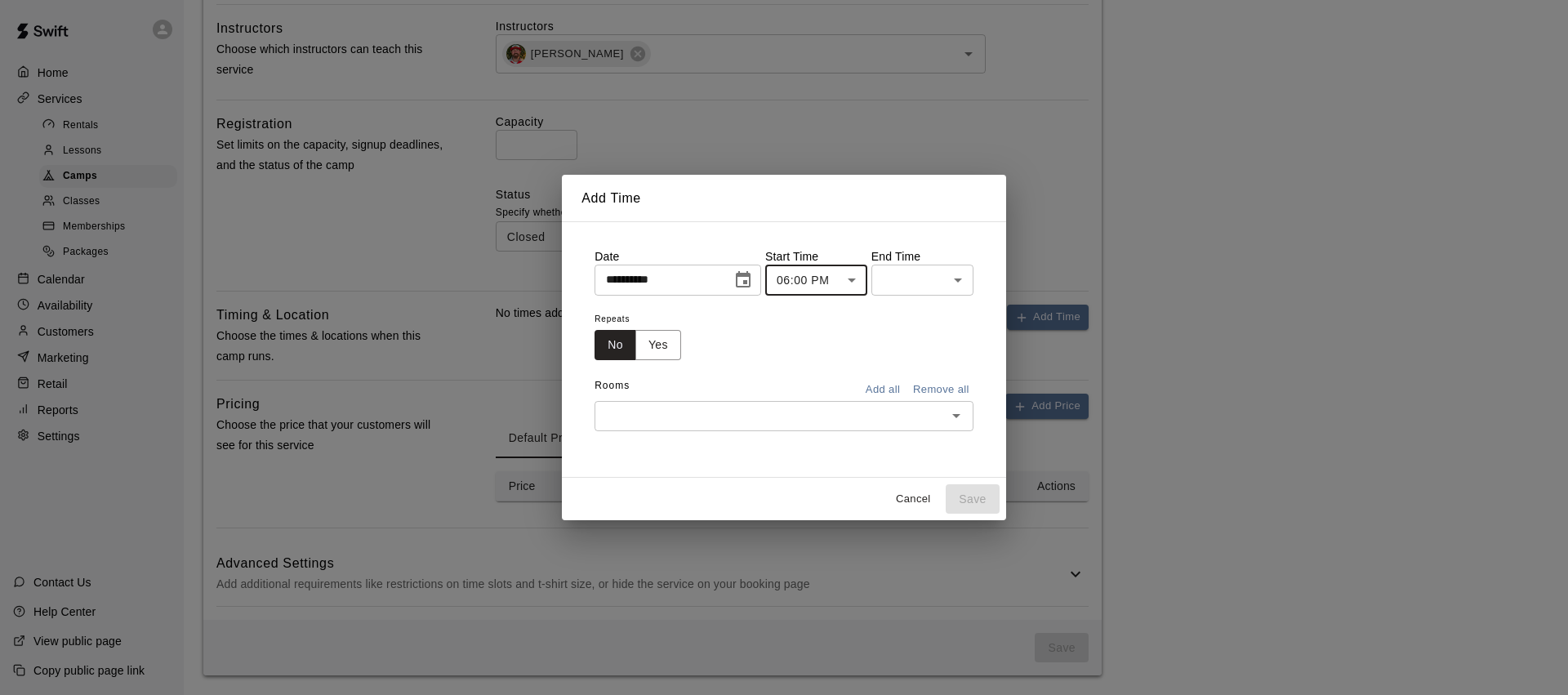
click at [969, 274] on body "**********" at bounding box center [784, 79] width 1568 height 1229
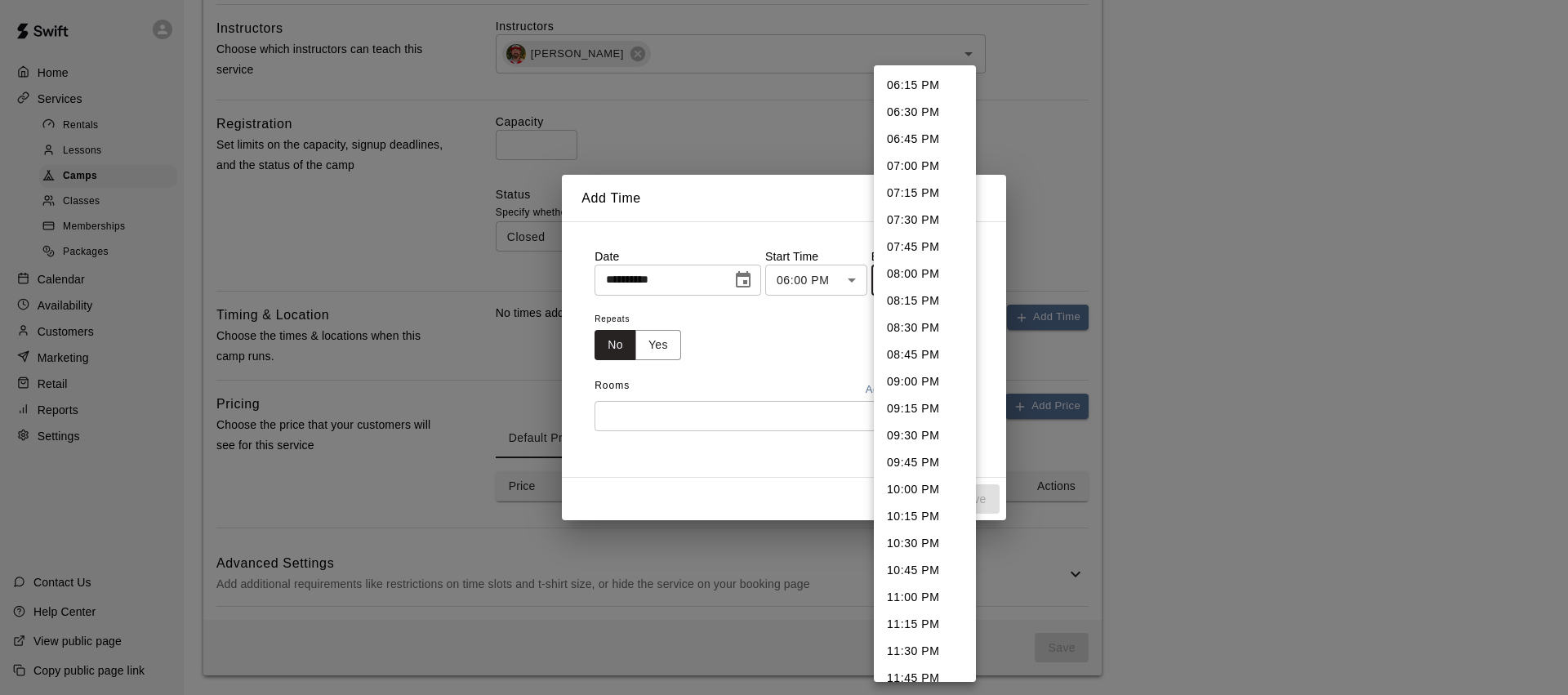
click at [922, 302] on li "08:15 PM" at bounding box center [924, 300] width 102 height 27
type input "********"
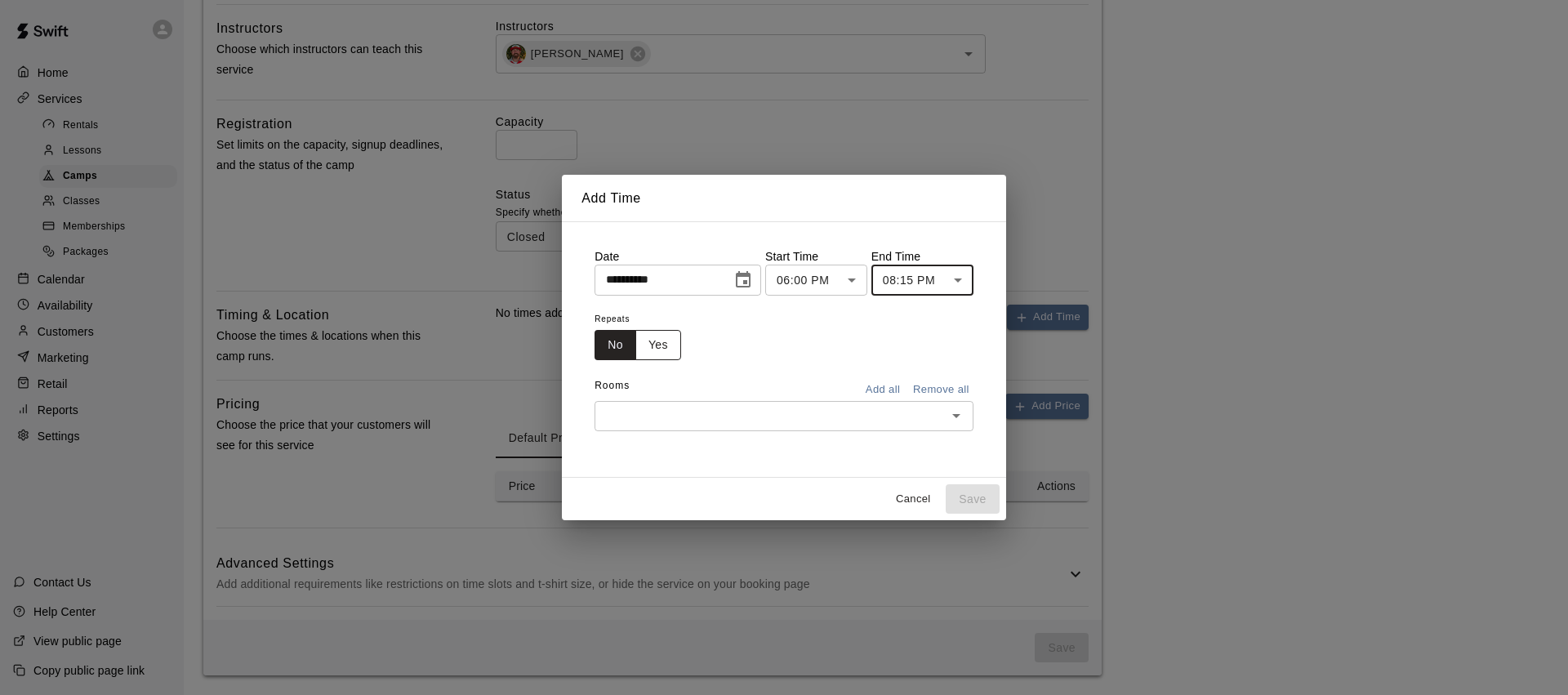
click at [665, 347] on button "Yes" at bounding box center [657, 344] width 46 height 30
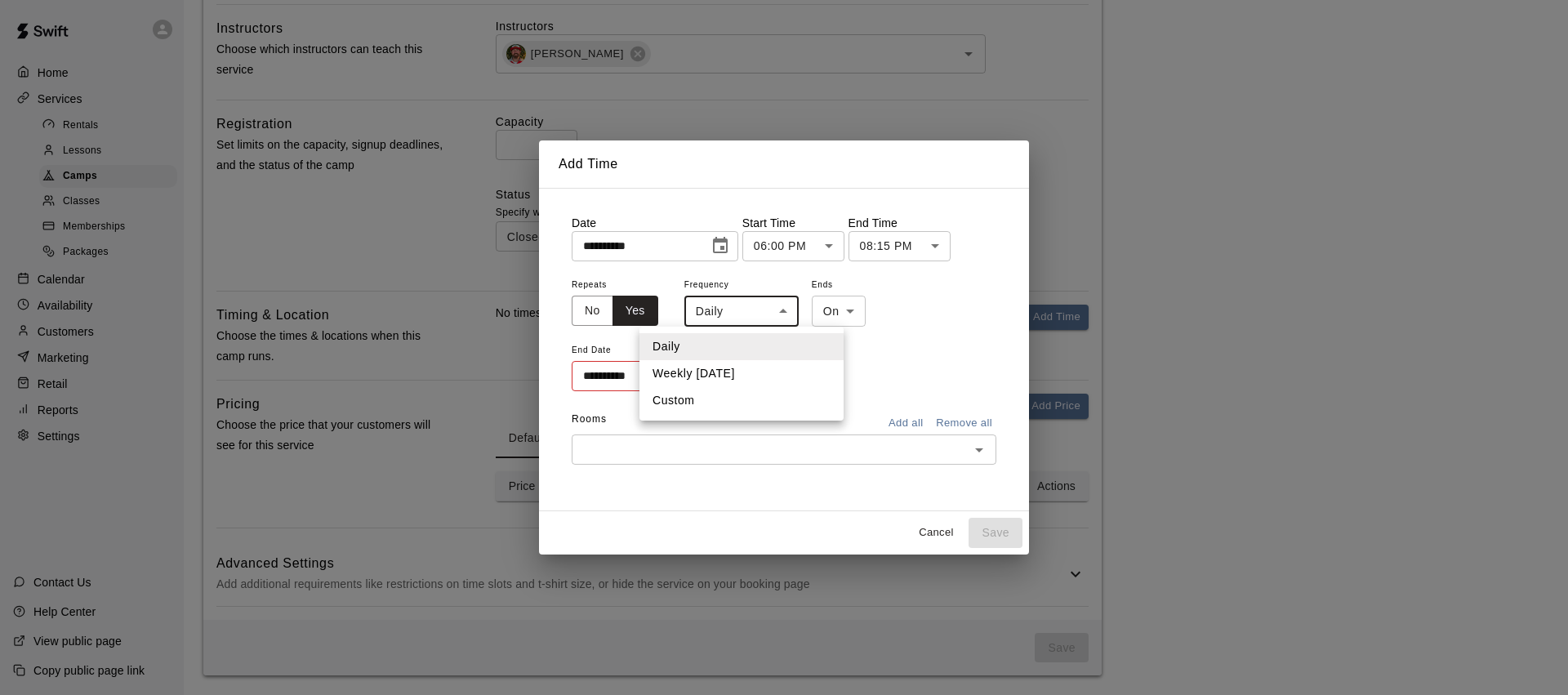
click at [766, 314] on body "**********" at bounding box center [784, 79] width 1568 height 1229
click at [729, 380] on li "Weekly on Wednesday" at bounding box center [741, 373] width 205 height 27
type input "******"
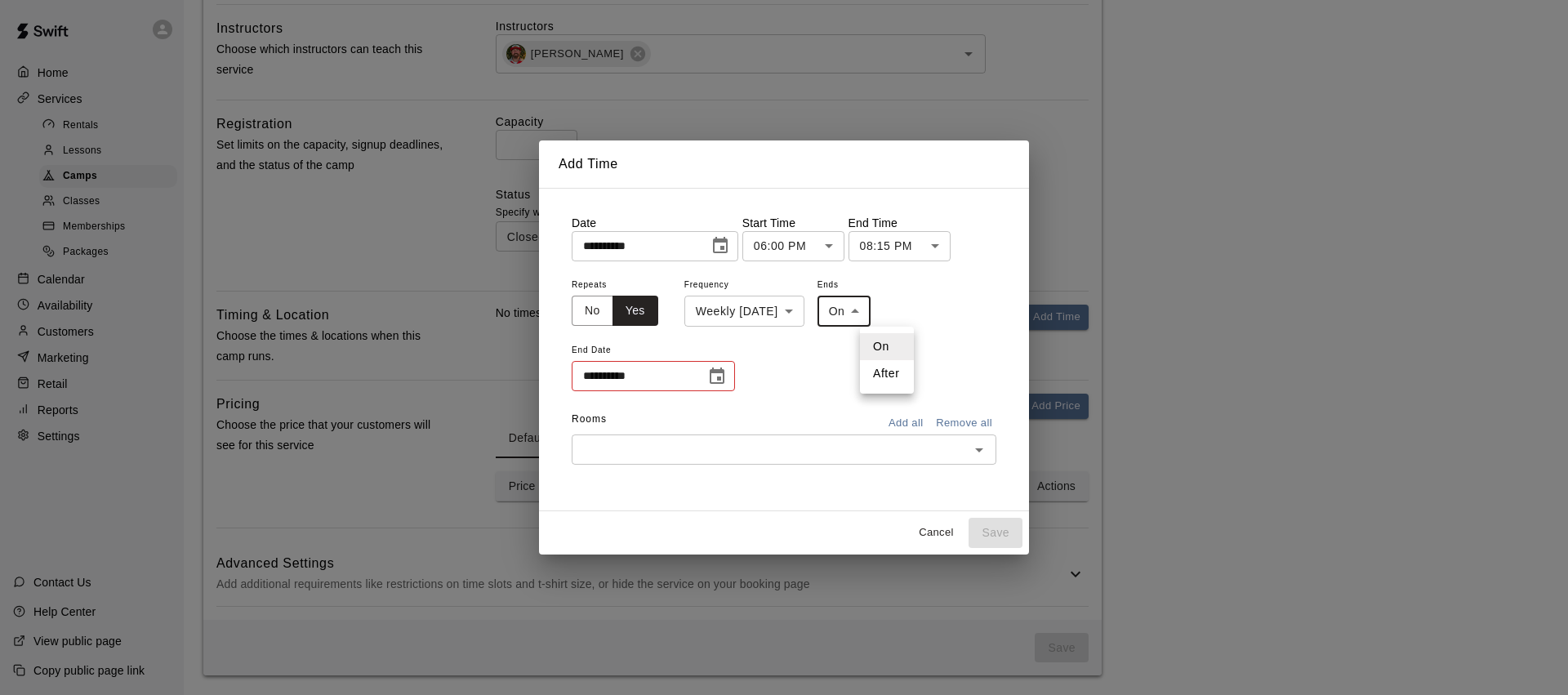
click at [903, 307] on body "**********" at bounding box center [784, 79] width 1568 height 1229
click at [891, 346] on li "On" at bounding box center [887, 347] width 54 height 27
click at [714, 371] on icon "Choose date" at bounding box center [717, 375] width 15 height 16
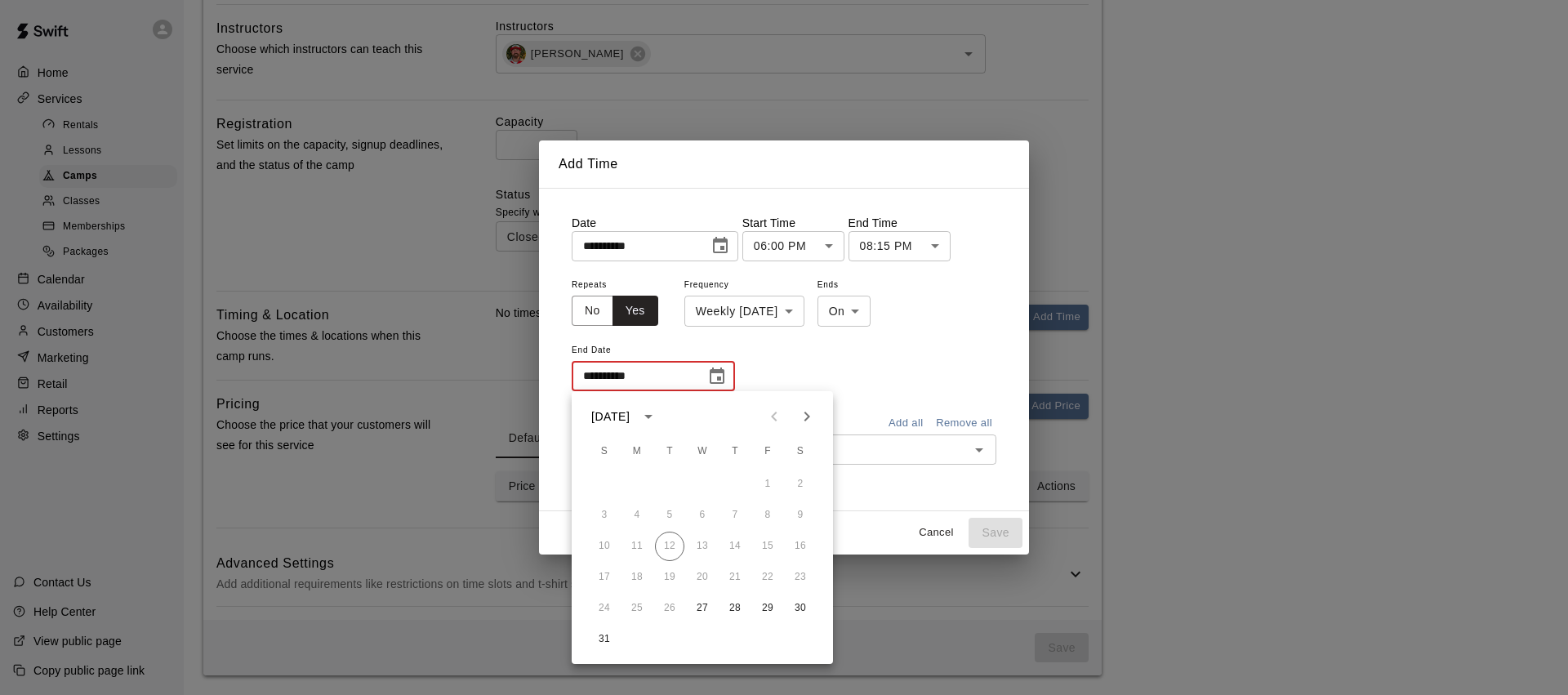
click at [812, 418] on icon "Next month" at bounding box center [807, 416] width 19 height 19
click at [706, 573] on button "24" at bounding box center [702, 577] width 29 height 29
type input "**********"
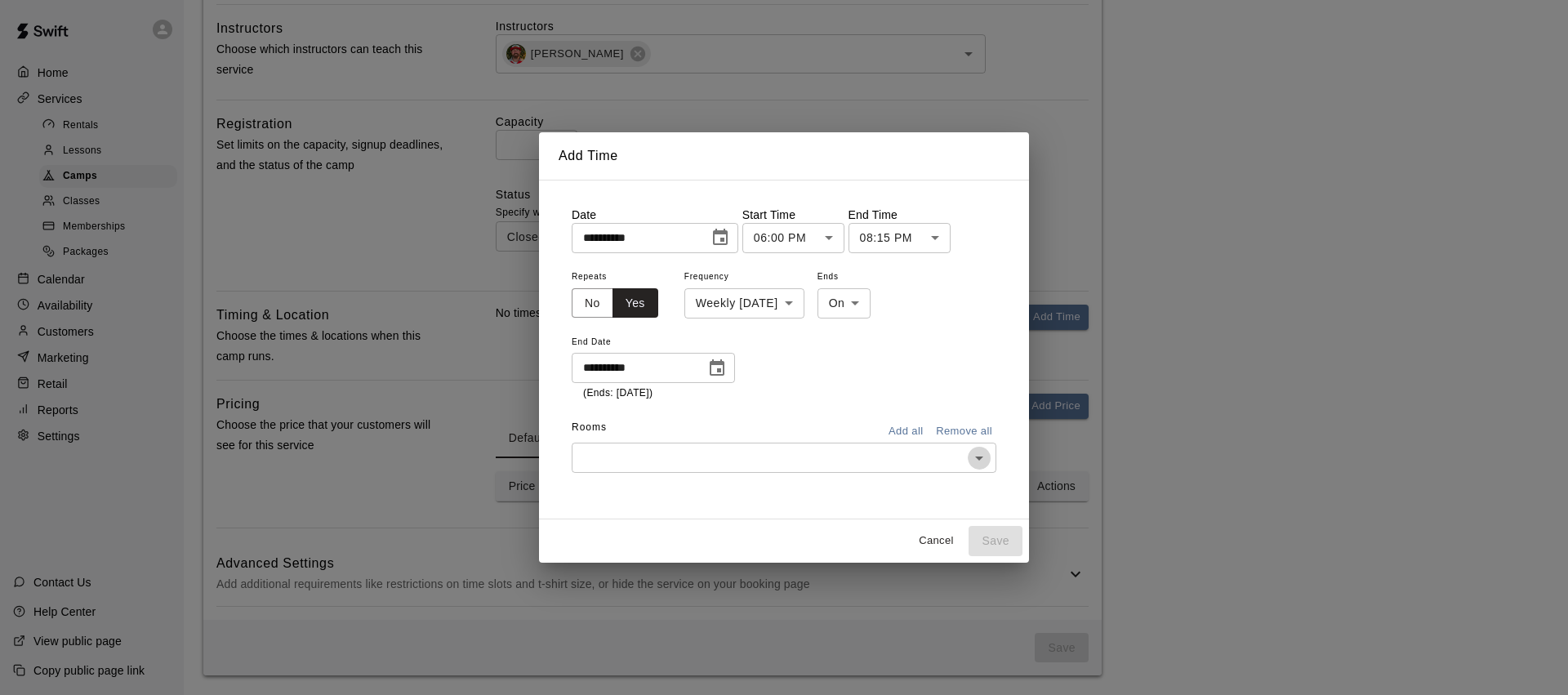
click at [982, 463] on icon "Open" at bounding box center [979, 458] width 19 height 19
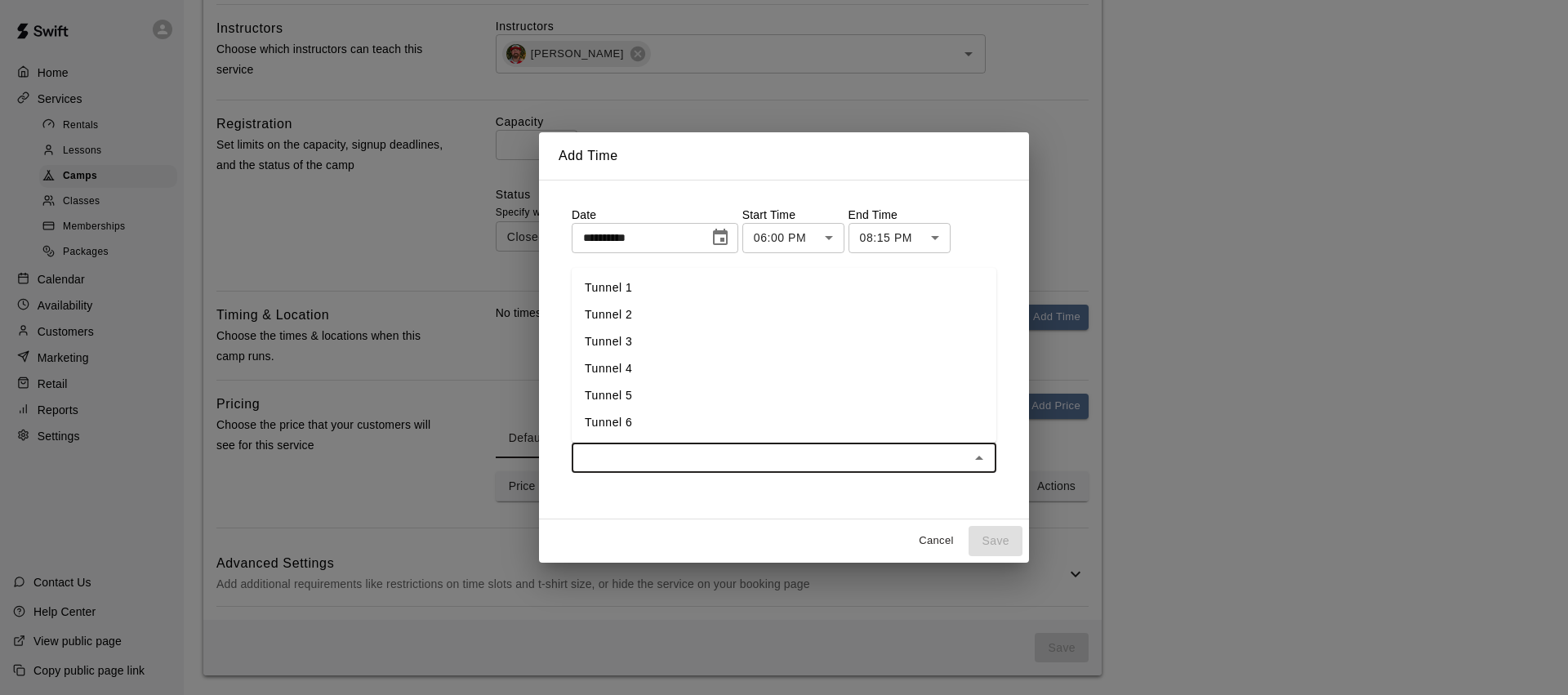
drag, startPoint x: 635, startPoint y: 290, endPoint x: 642, endPoint y: 318, distance: 28.9
click at [635, 290] on li "Tunnel 1" at bounding box center [784, 288] width 425 height 27
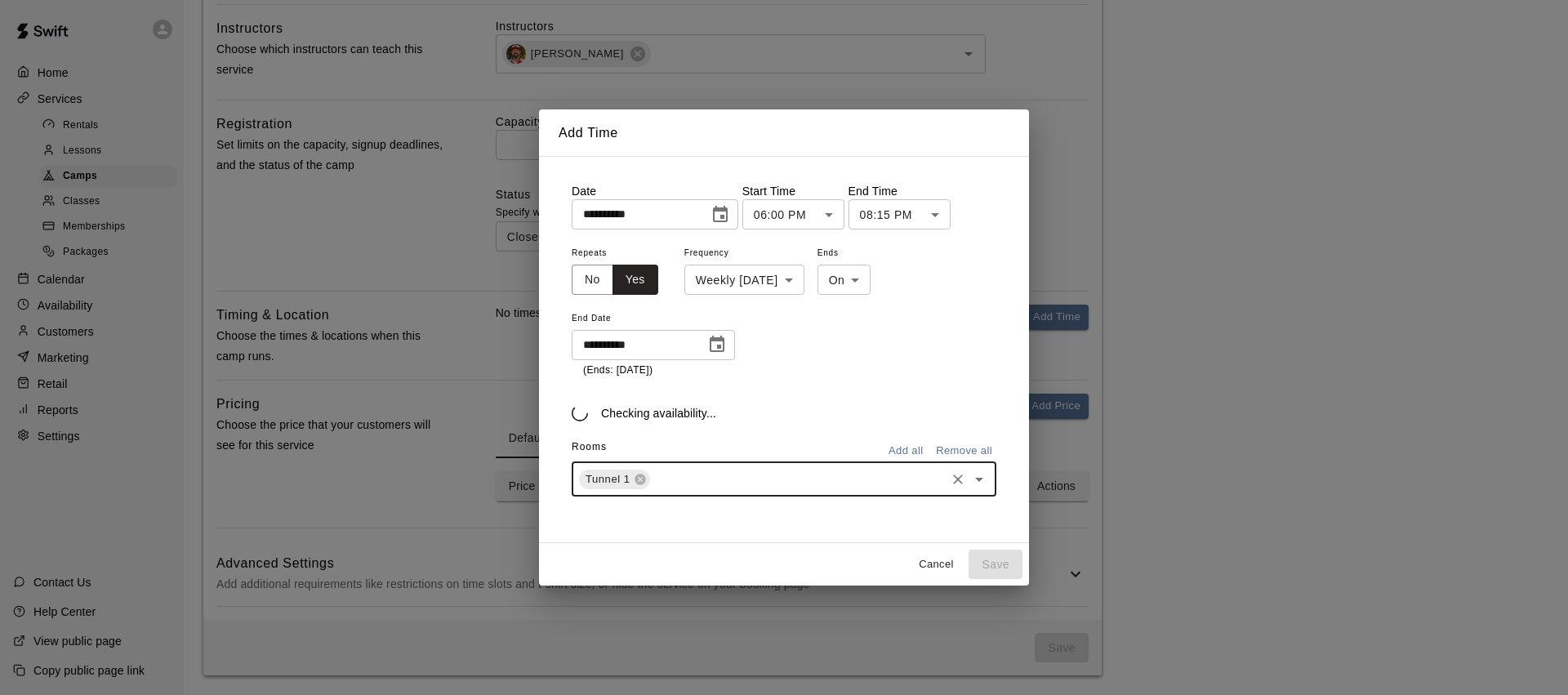
click at [682, 474] on div "Tunnel 1 ​" at bounding box center [784, 479] width 425 height 34
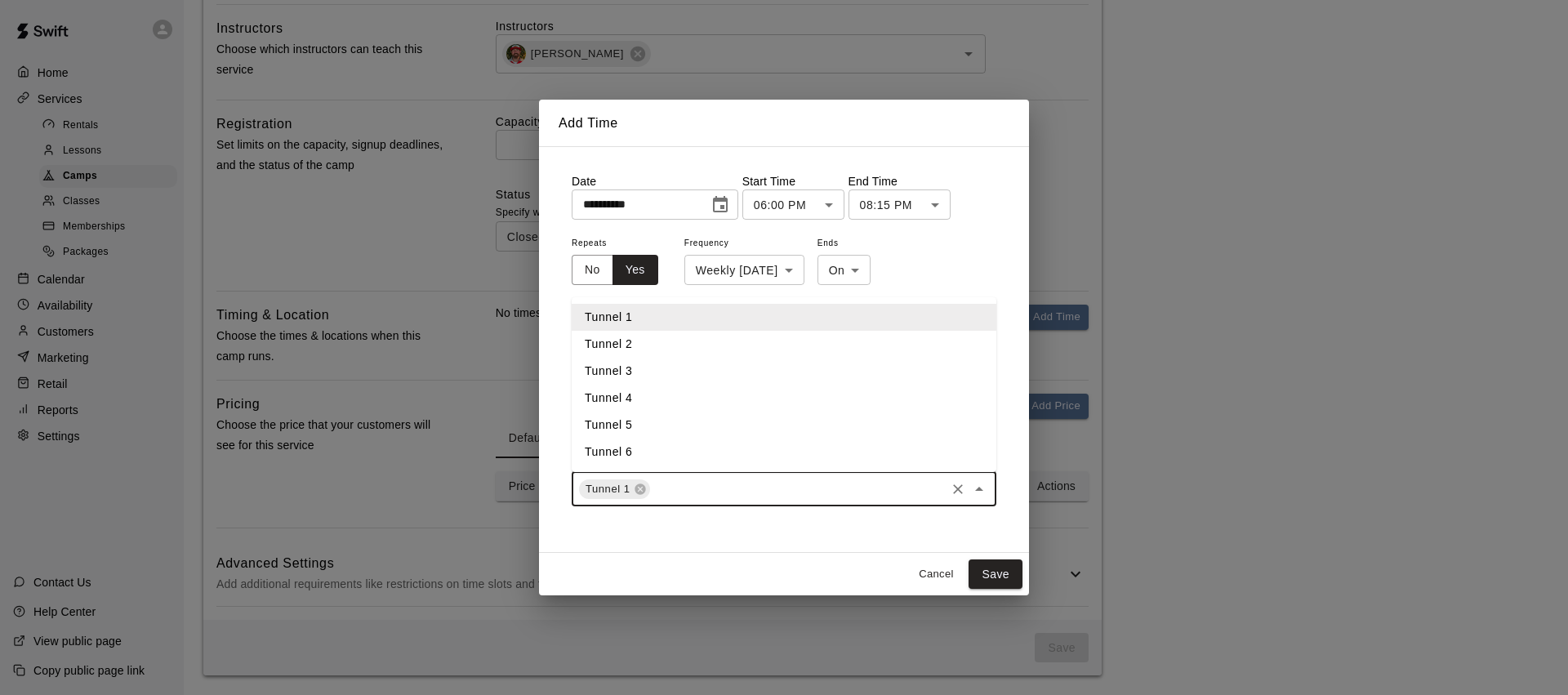
drag, startPoint x: 652, startPoint y: 343, endPoint x: 662, endPoint y: 353, distance: 14.1
click at [652, 343] on li "Tunnel 2" at bounding box center [784, 344] width 425 height 27
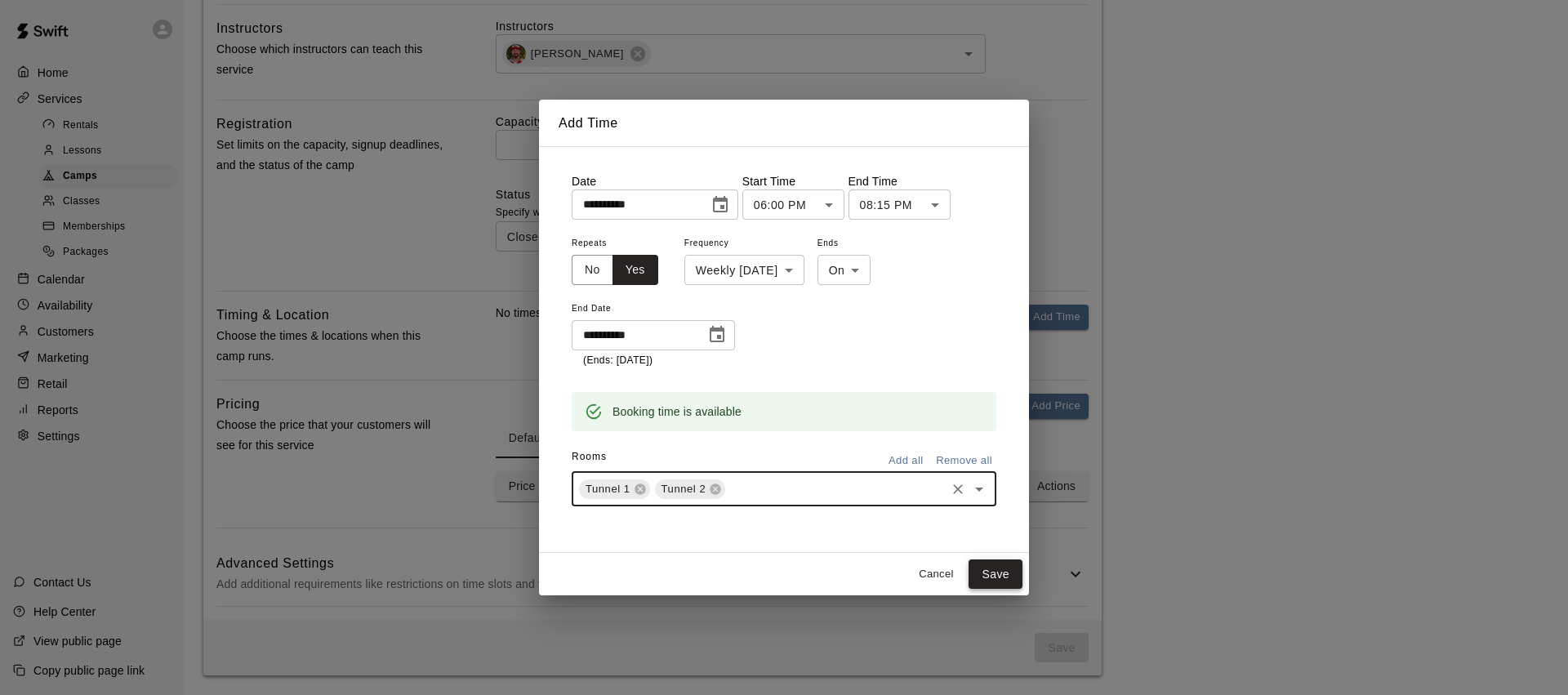
click at [996, 569] on button "Save" at bounding box center [996, 574] width 54 height 30
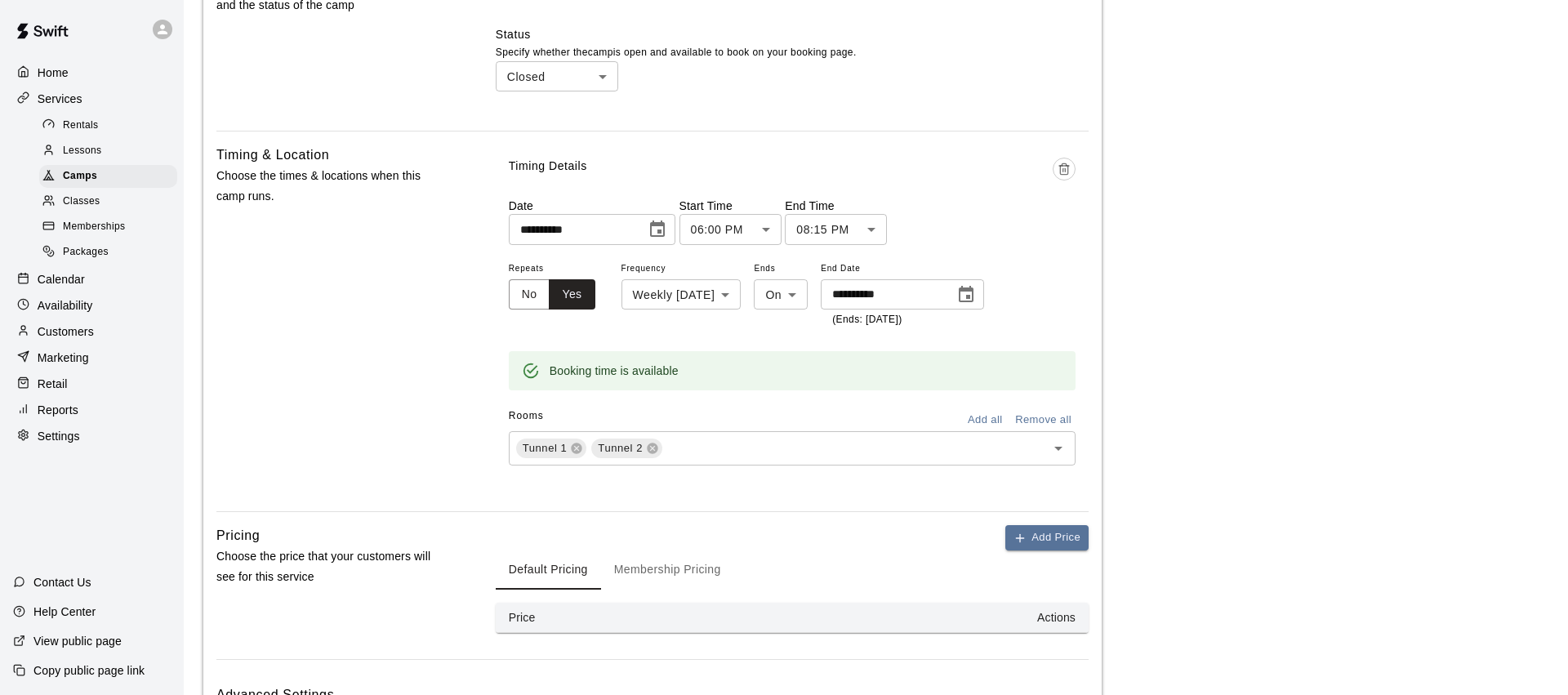
scroll to position [826, 0]
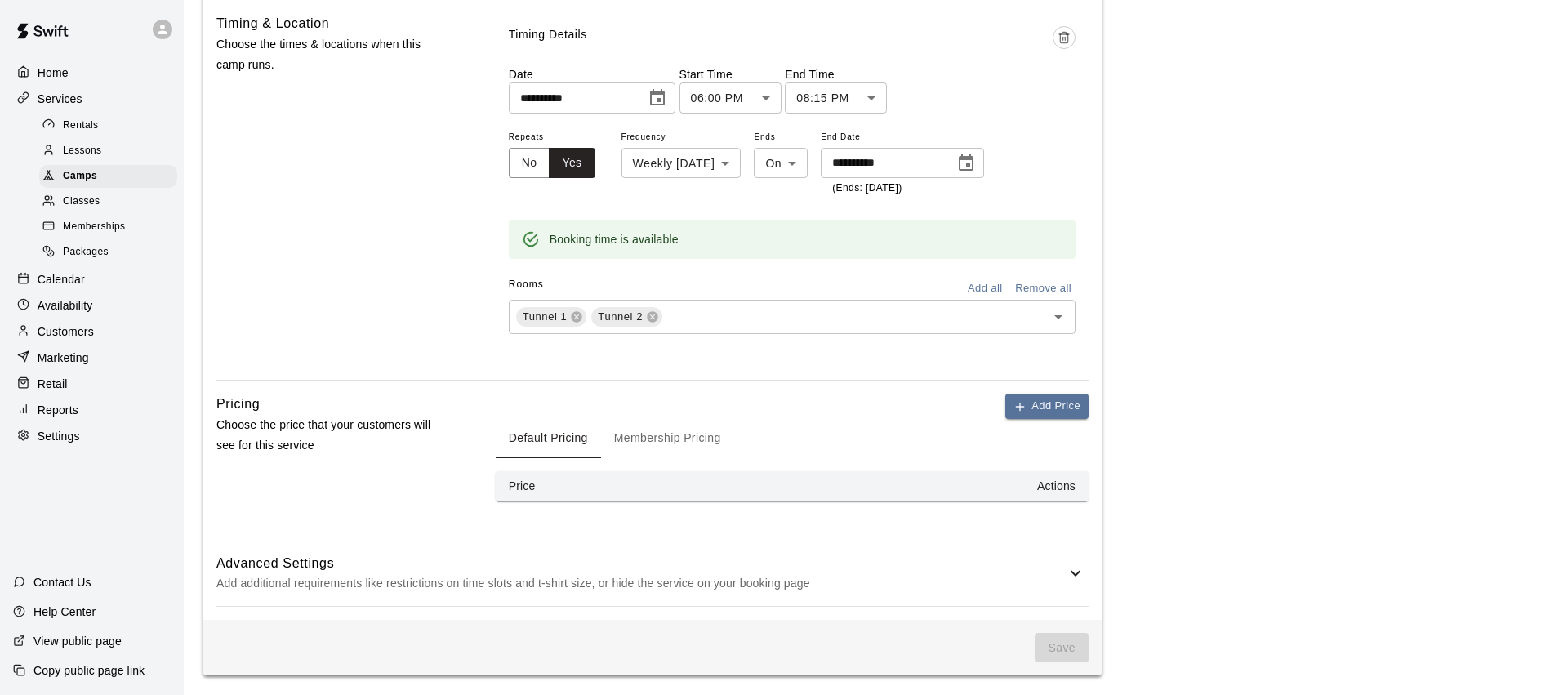
click at [1043, 489] on th "Actions" at bounding box center [874, 486] width 430 height 30
click at [1038, 411] on button "Add Price" at bounding box center [1047, 406] width 83 height 25
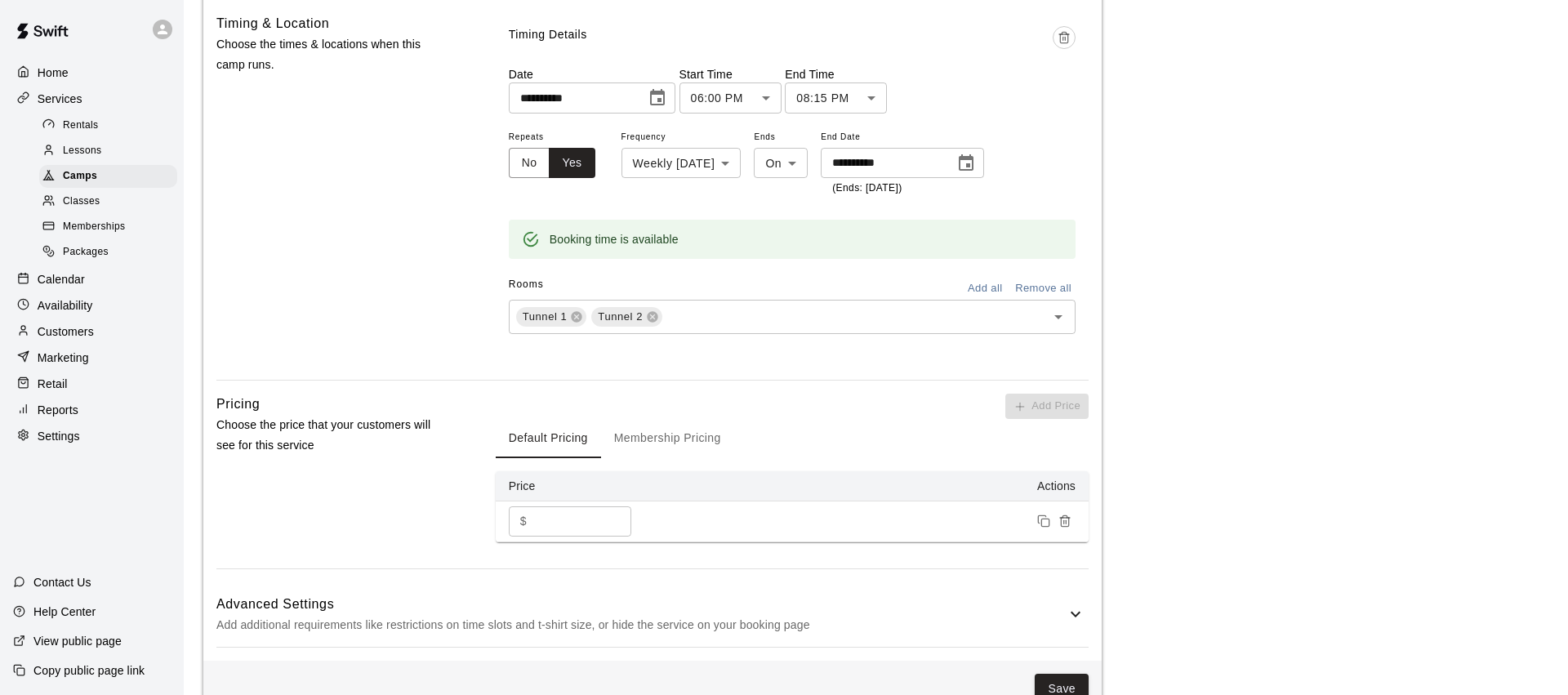
scroll to position [867, 0]
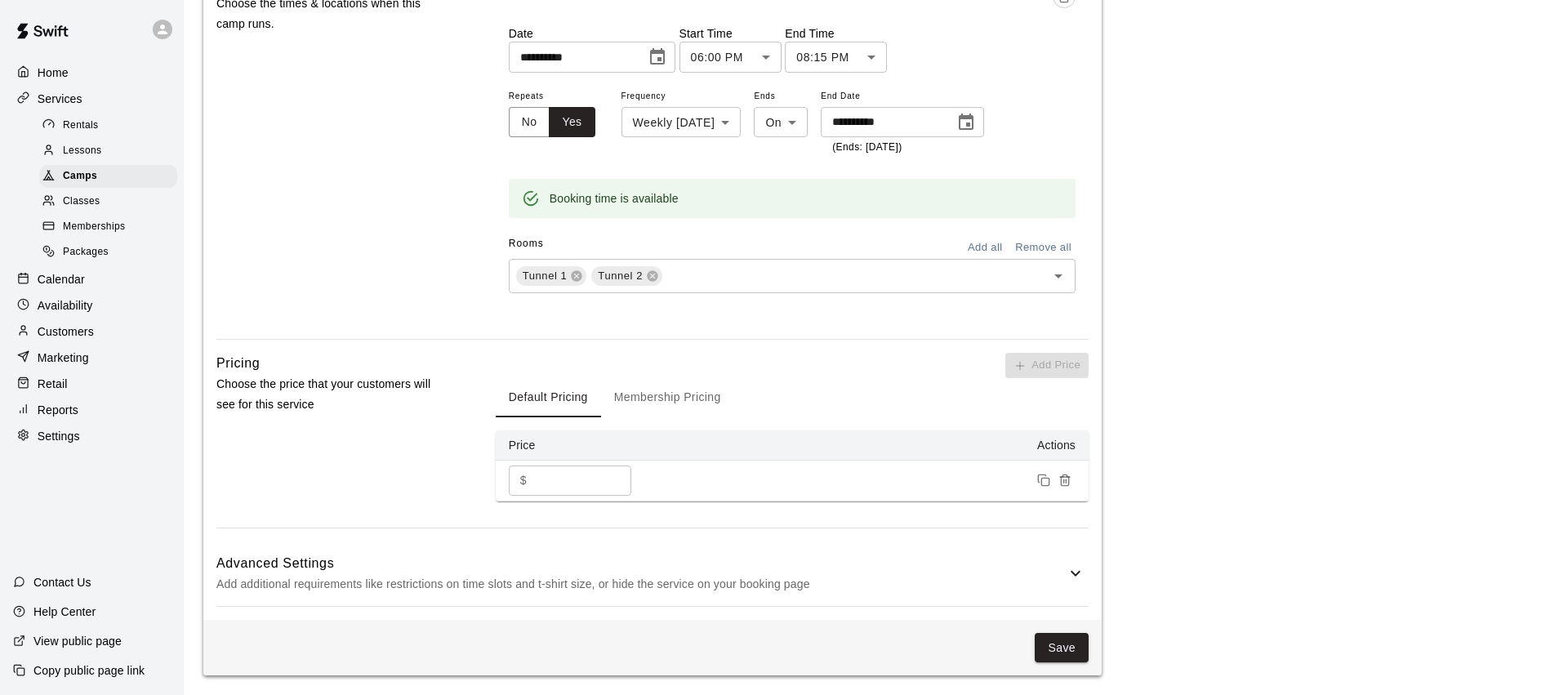
click at [604, 484] on input "*" at bounding box center [582, 480] width 98 height 30
click at [515, 480] on div "$ * ​" at bounding box center [570, 480] width 122 height 30
type input "***"
click at [684, 388] on button "Membership Pricing" at bounding box center [667, 397] width 133 height 39
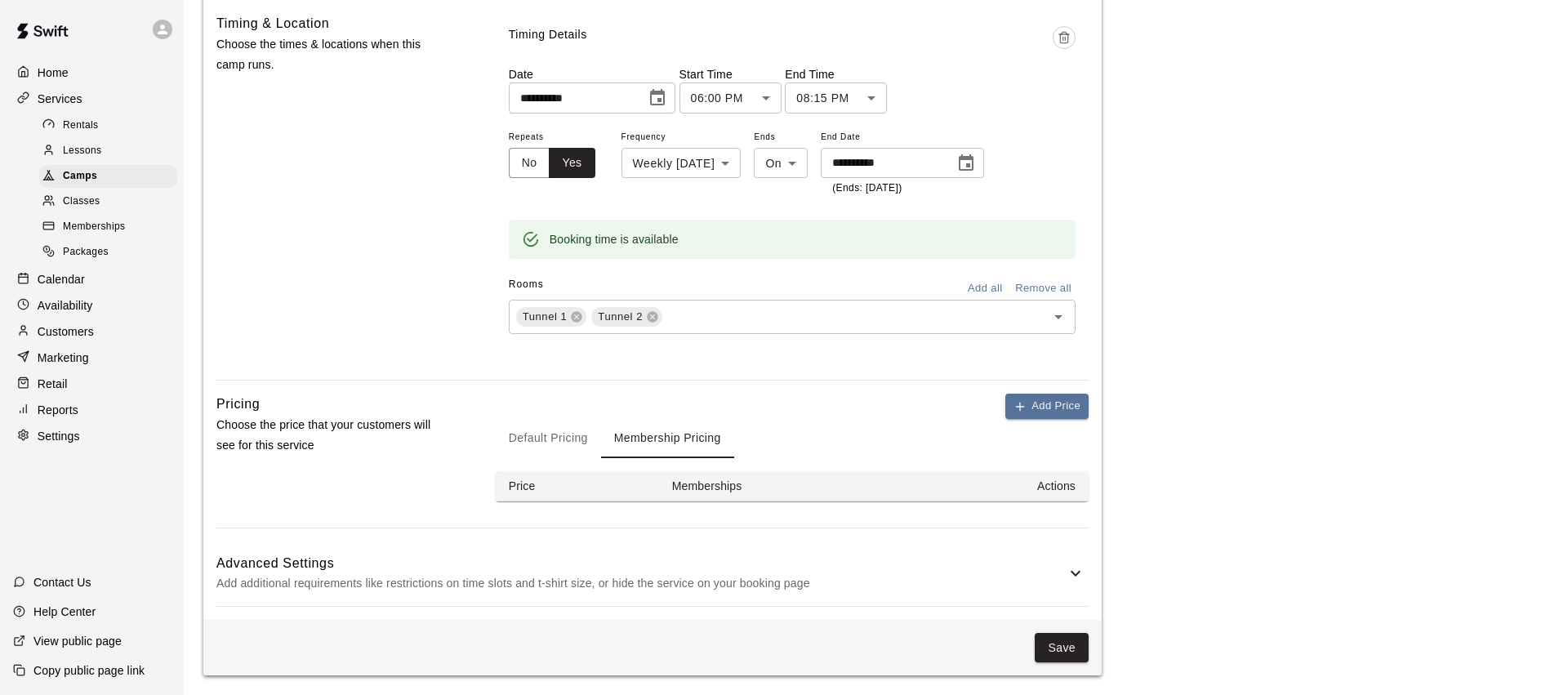
drag, startPoint x: 560, startPoint y: 436, endPoint x: 708, endPoint y: 434, distance: 148.0
click at [560, 436] on button "Default Pricing" at bounding box center [548, 438] width 106 height 39
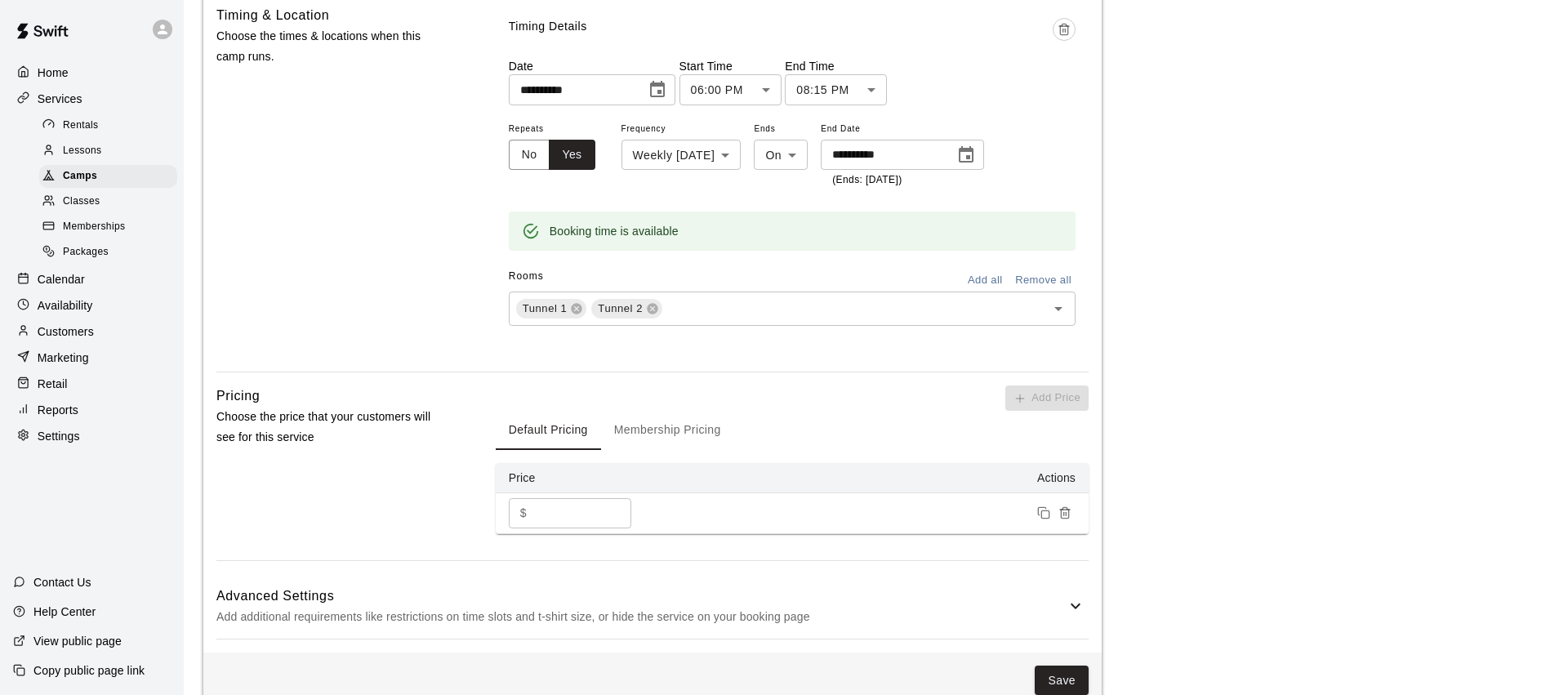
scroll to position [837, 0]
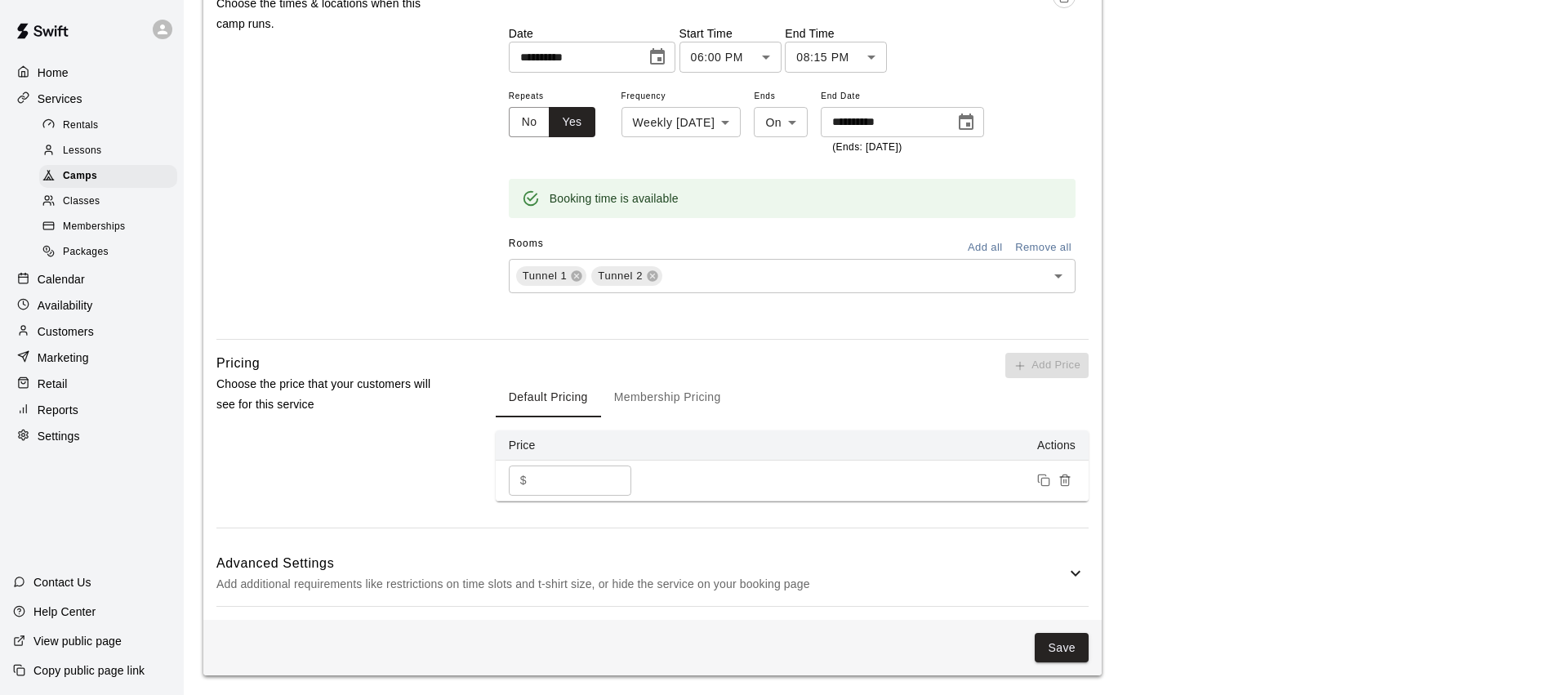
click at [1027, 587] on p "Add additional requirements like restrictions on time slots and t-shirt size, o…" at bounding box center [641, 584] width 849 height 20
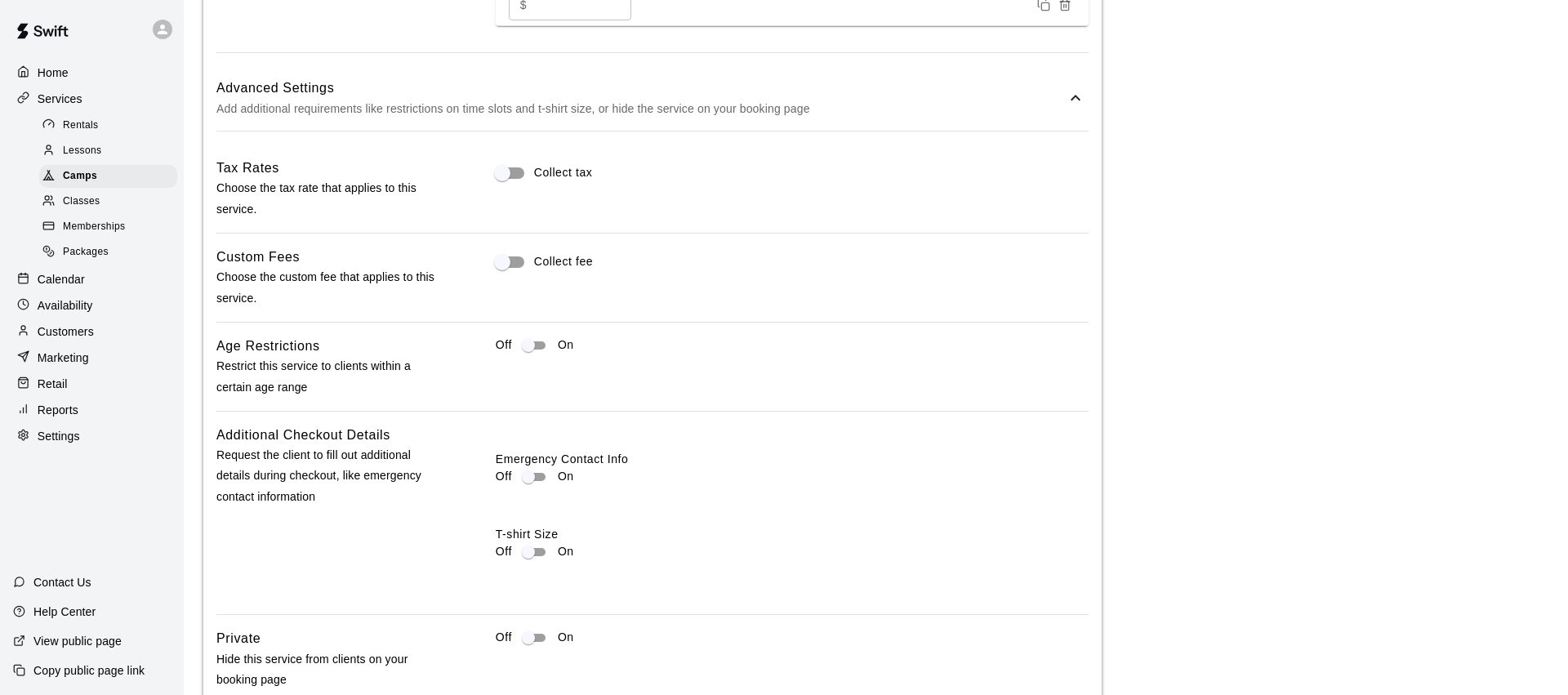
scroll to position [1365, 0]
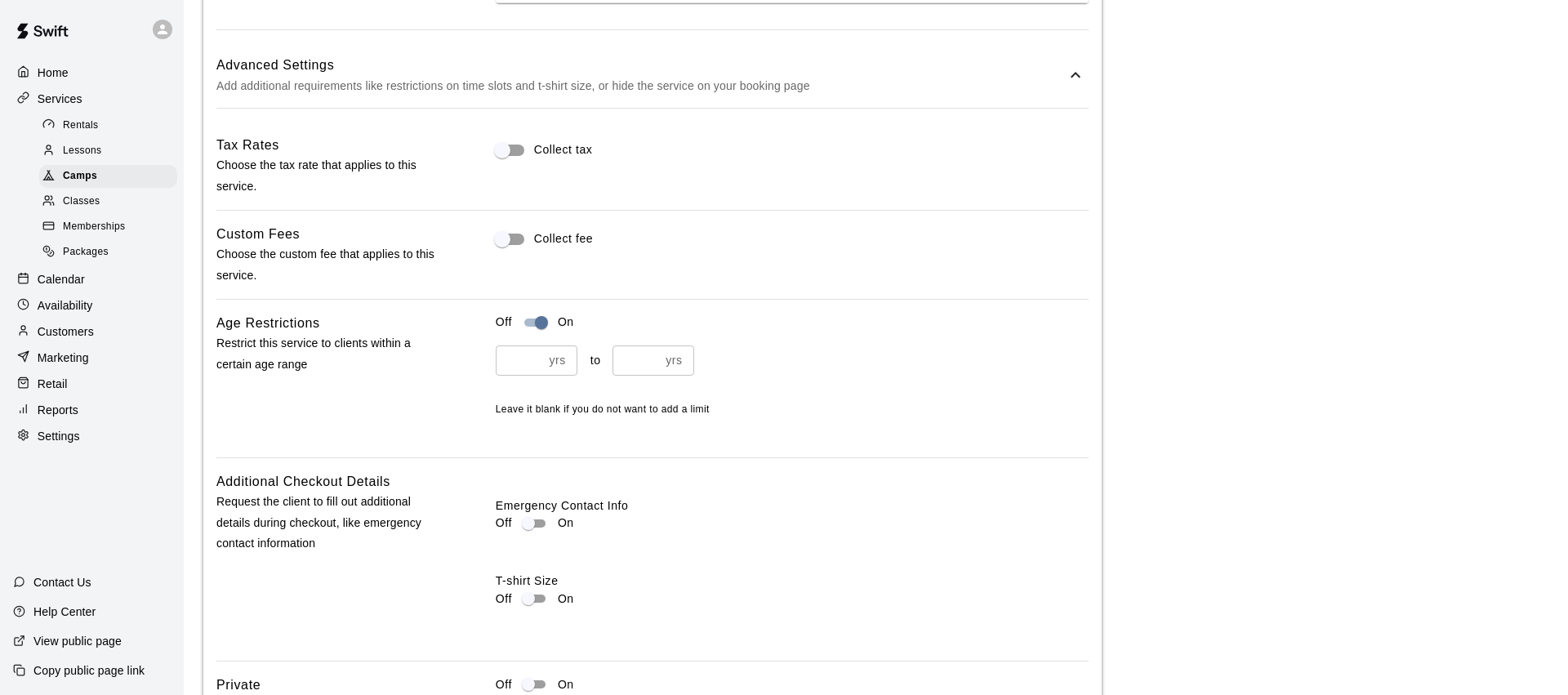
click at [543, 370] on div "yrs ​" at bounding box center [536, 360] width 81 height 30
type input "*"
drag, startPoint x: 633, startPoint y: 362, endPoint x: 640, endPoint y: 354, distance: 10.6
click at [633, 362] on input "number" at bounding box center [636, 360] width 48 height 30
type input "**"
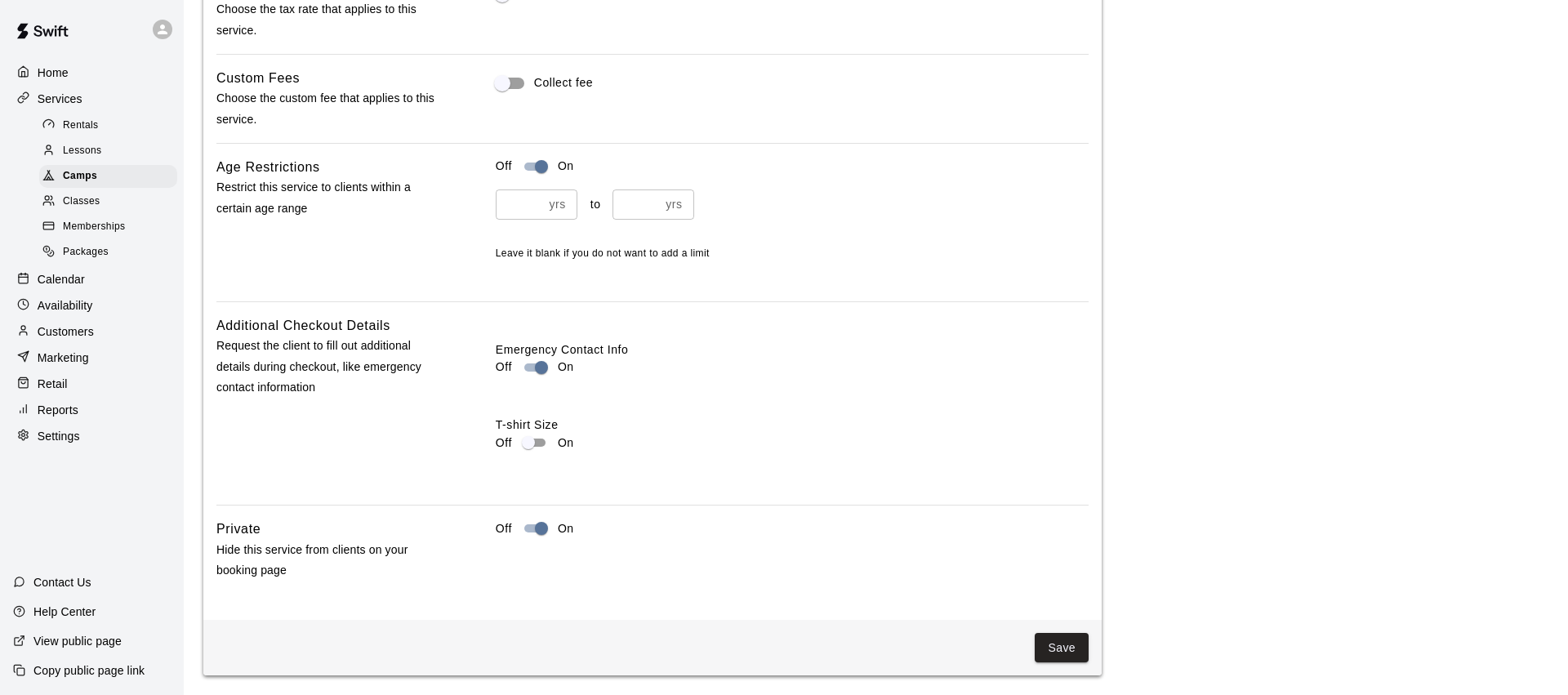
click at [1067, 657] on button "Save" at bounding box center [1062, 648] width 54 height 30
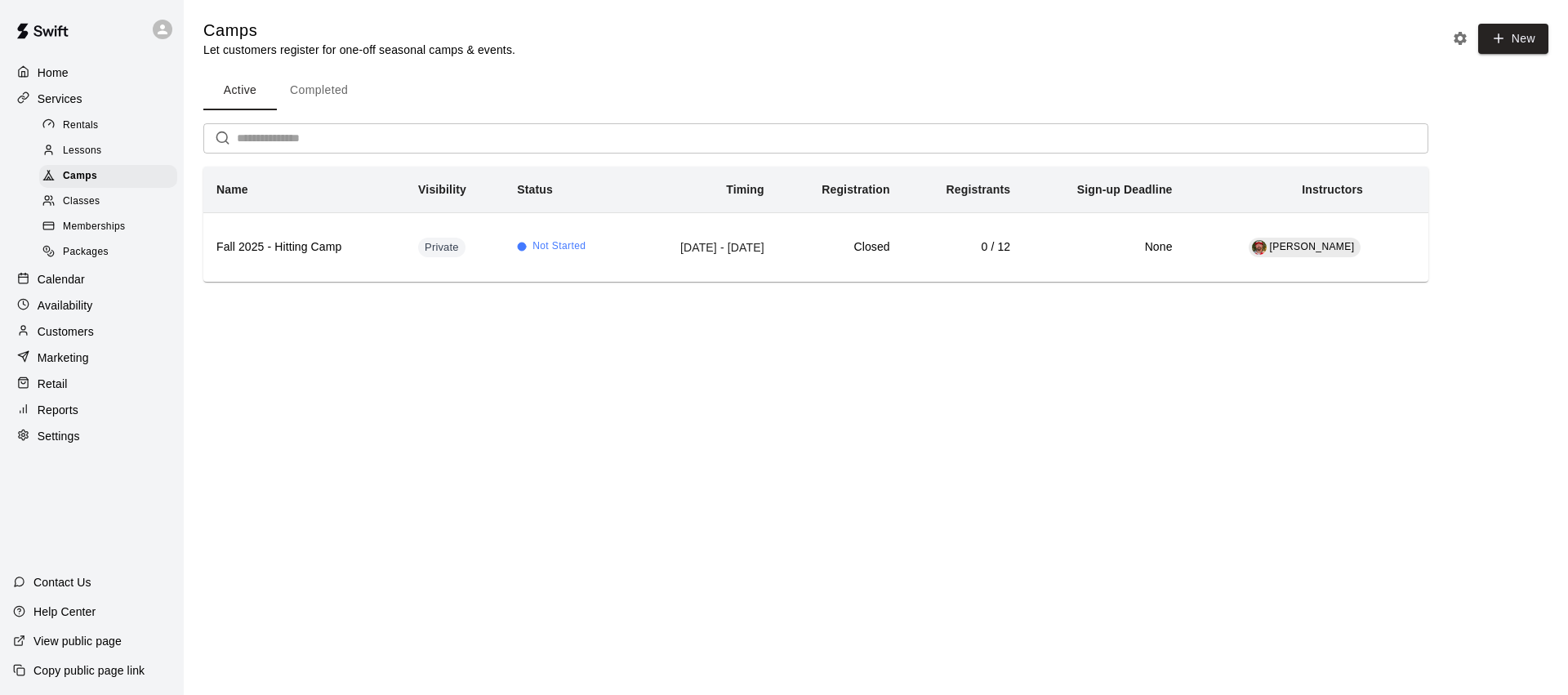
click at [76, 282] on p "Calendar" at bounding box center [61, 279] width 48 height 16
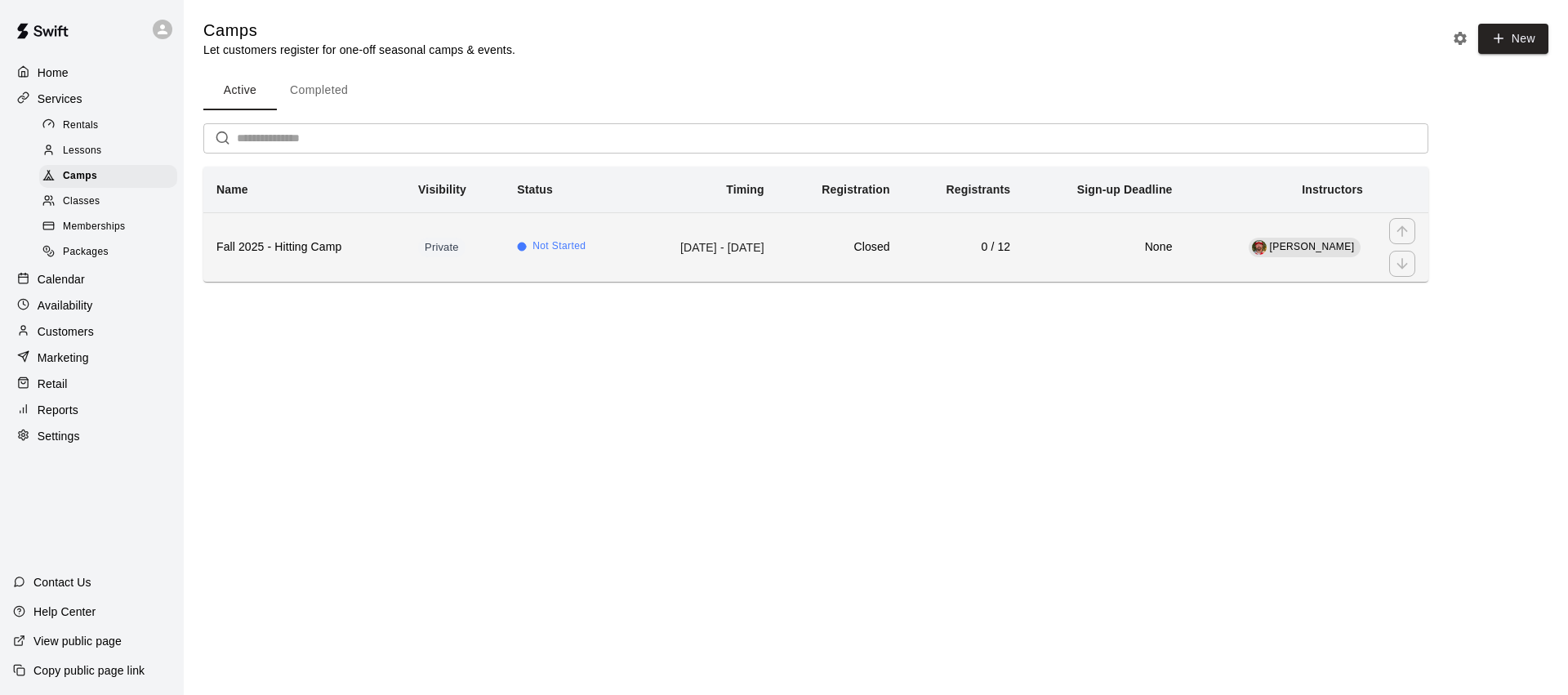
click at [345, 230] on th "Fall 2025 - Hitting Camp" at bounding box center [304, 247] width 202 height 70
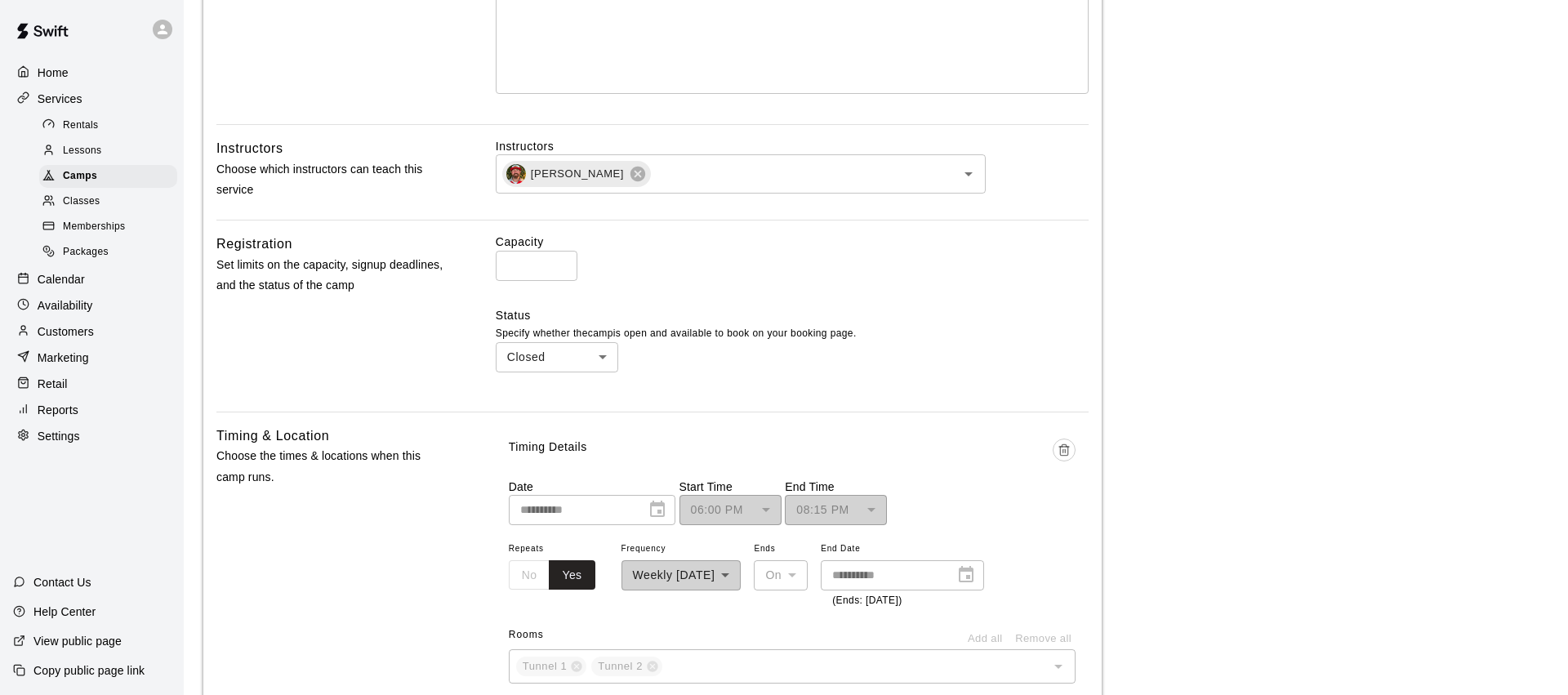
scroll to position [572, 0]
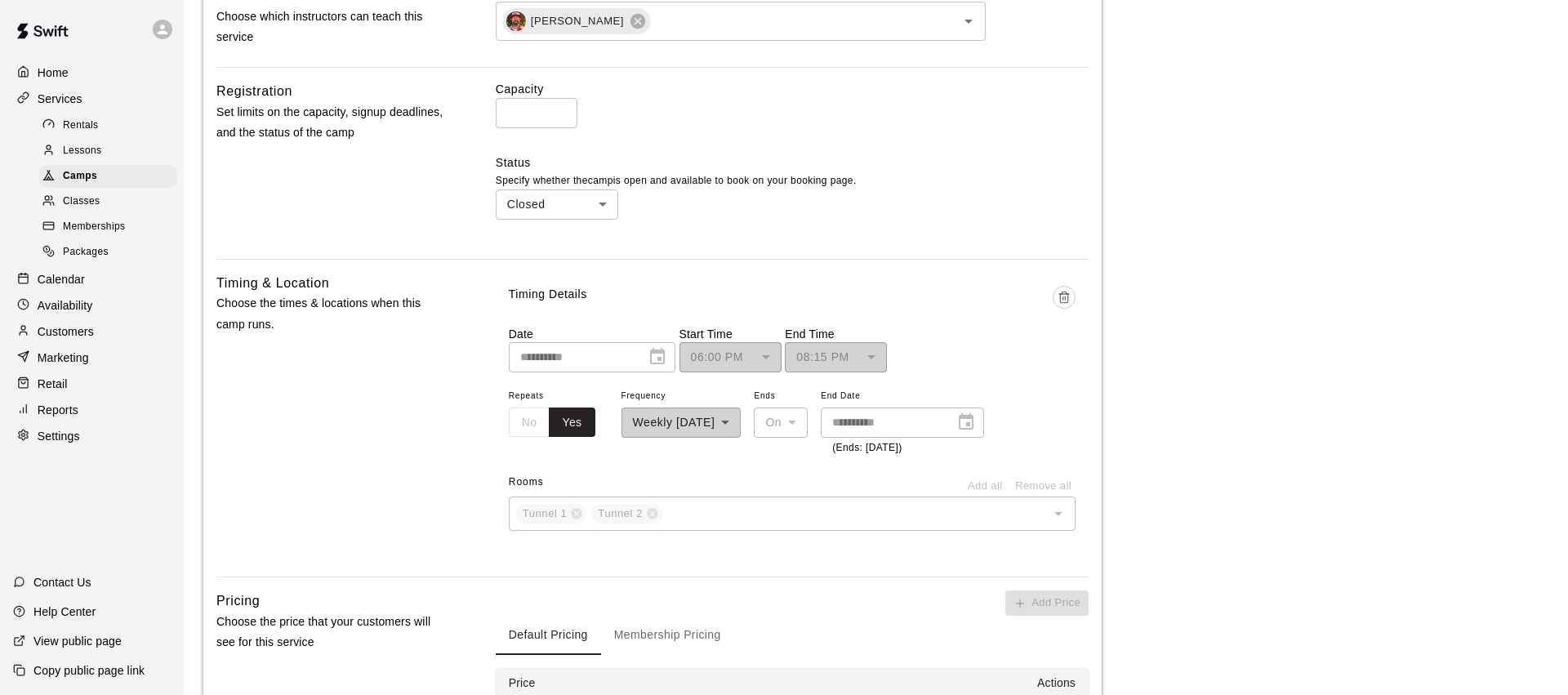
click at [833, 350] on div "08:15 PM ******** ​" at bounding box center [835, 357] width 102 height 30
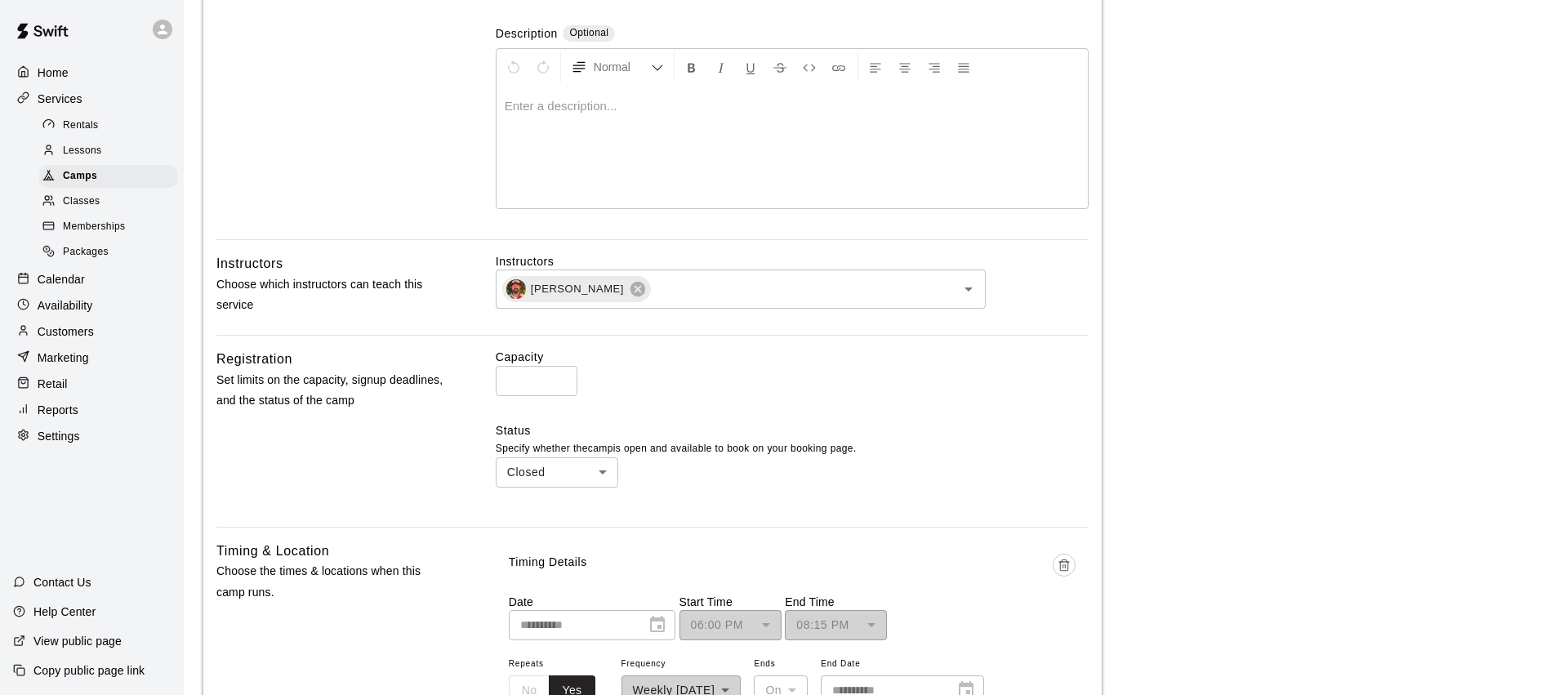
scroll to position [0, 0]
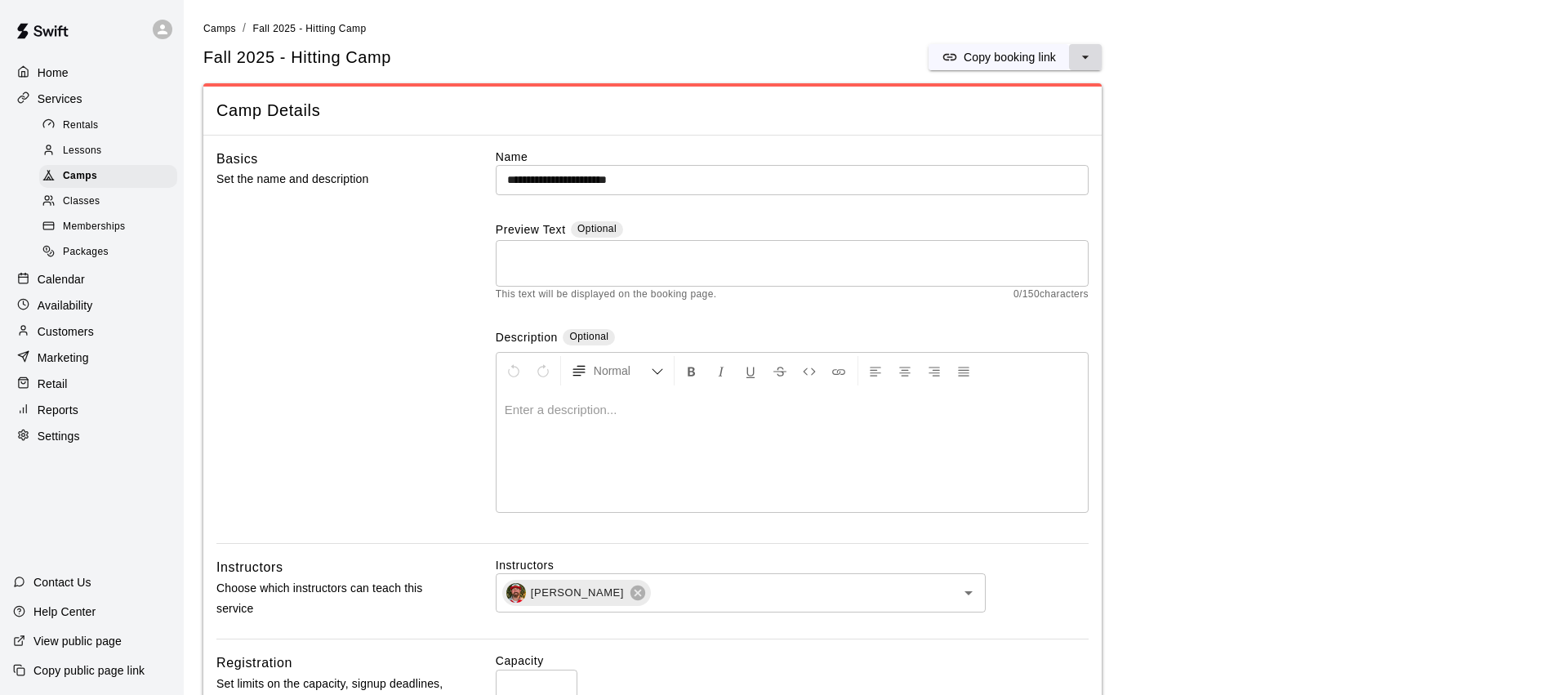
click at [1100, 57] on button "select merge strategy" at bounding box center [1085, 56] width 33 height 26
click at [388, 282] on div "Basics Set the name and description" at bounding box center [330, 346] width 227 height 395
click at [1094, 61] on button "select merge strategy" at bounding box center [1085, 56] width 33 height 26
click at [1017, 116] on h6 "Duplicate camp" at bounding box center [1020, 118] width 80 height 18
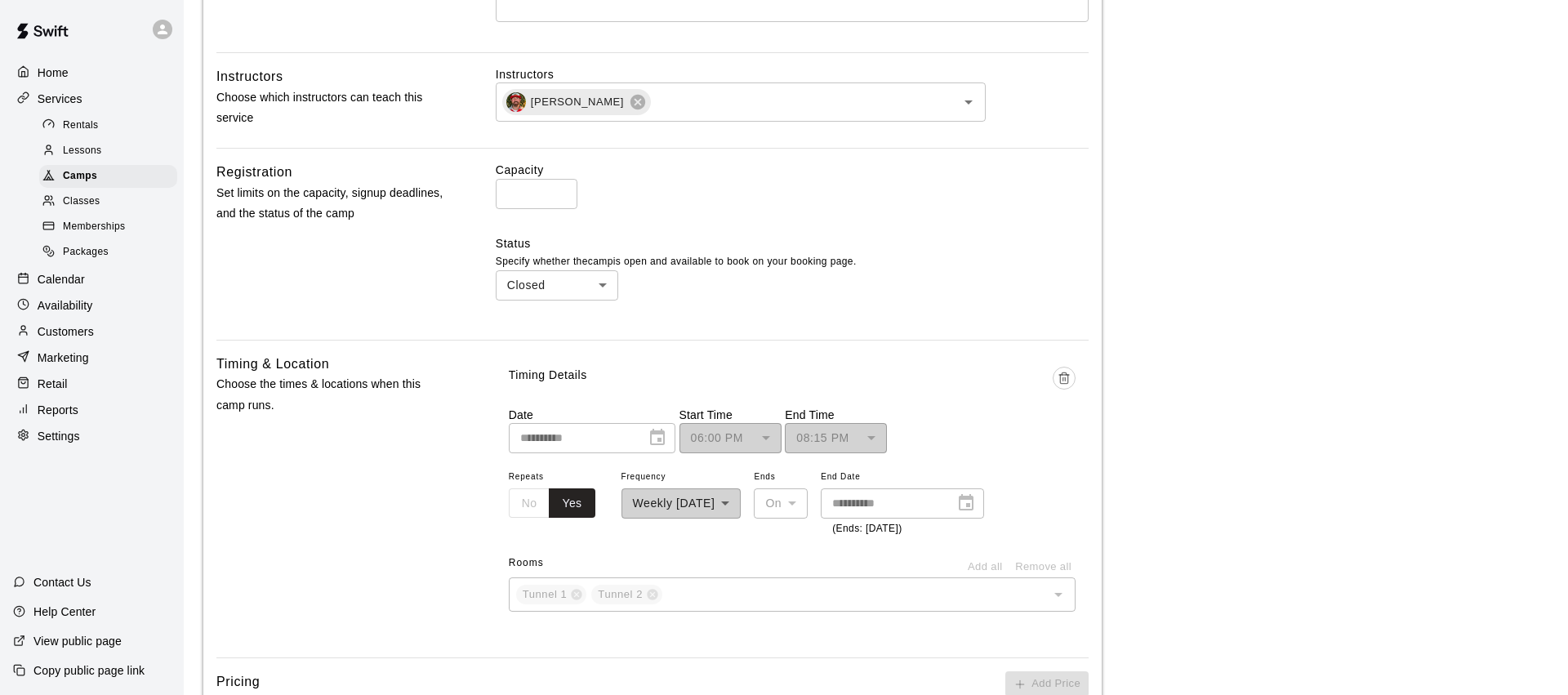
scroll to position [607, 0]
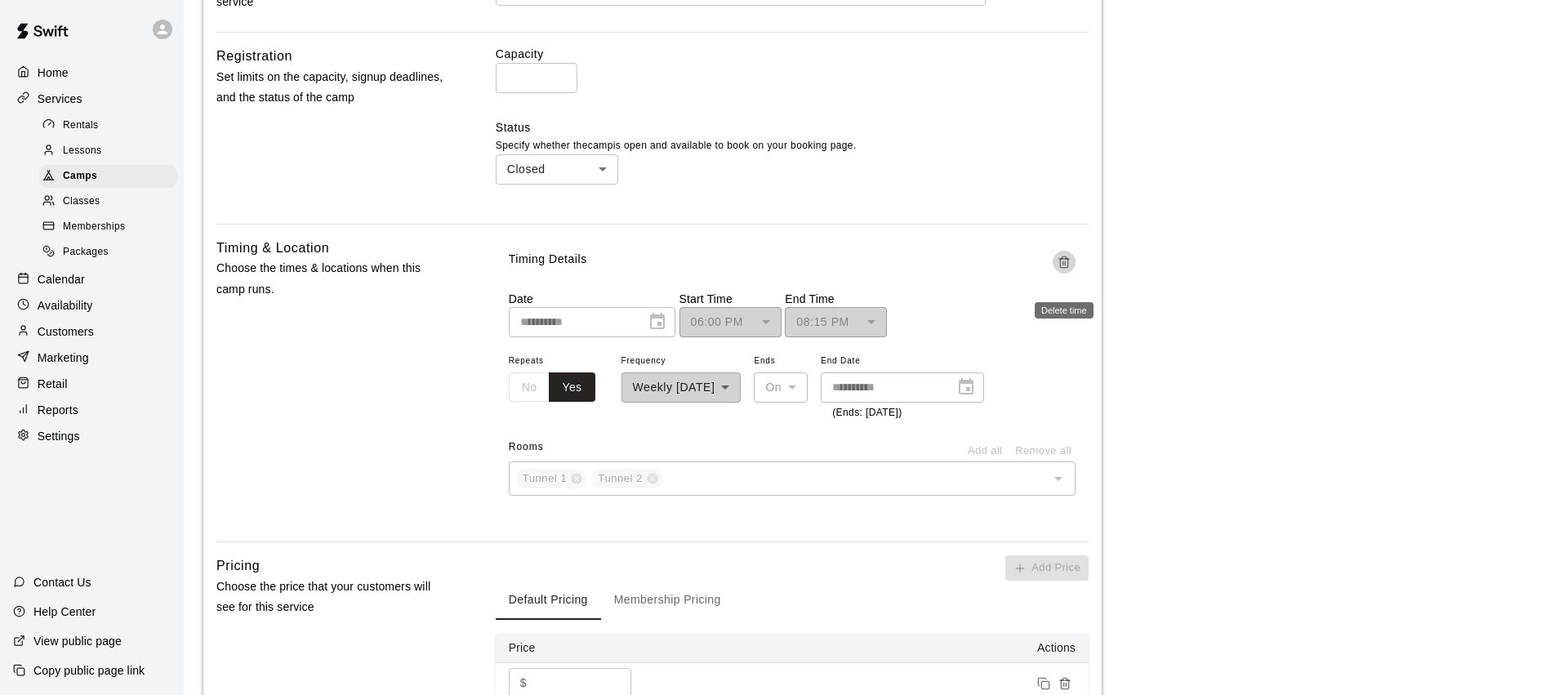
click at [1072, 262] on button "Delete time" at bounding box center [1065, 263] width 23 height 23
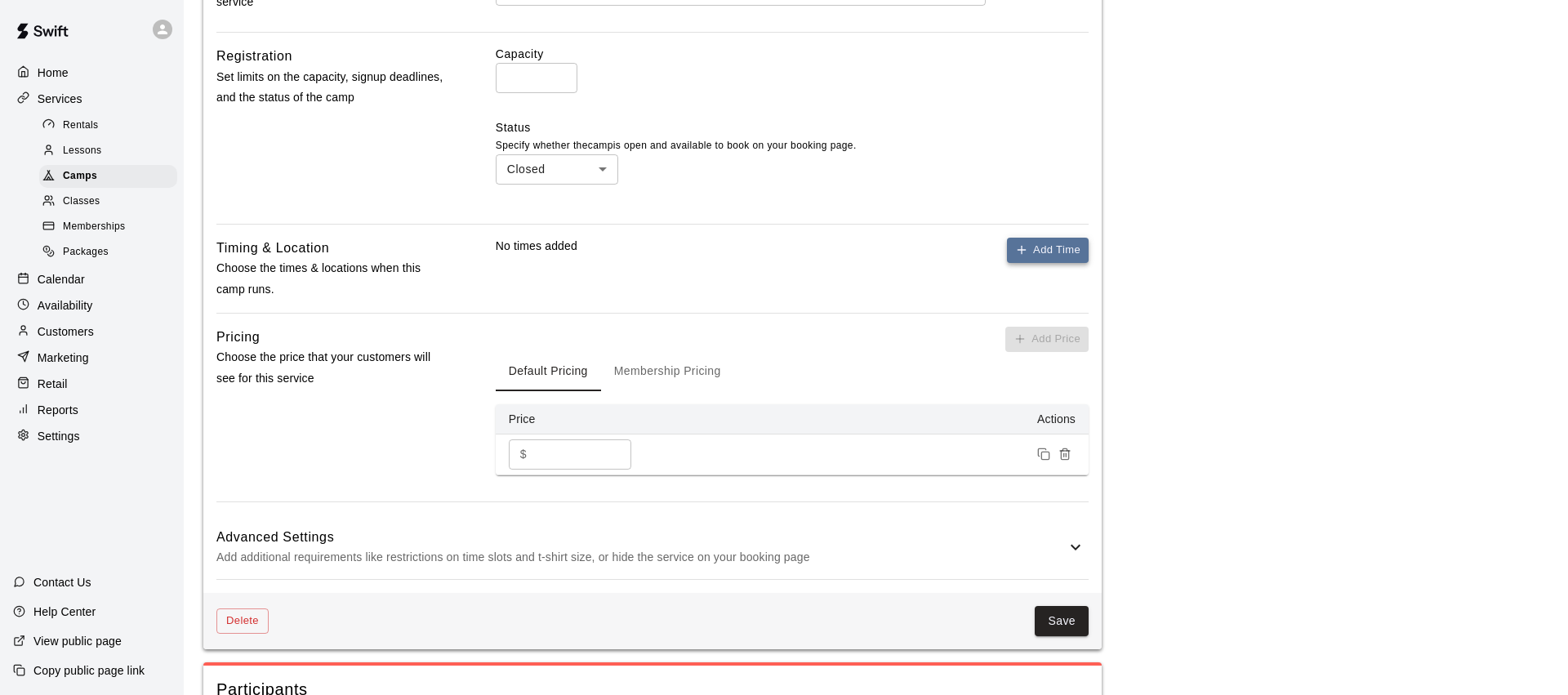
click at [1048, 254] on button "Add Time" at bounding box center [1047, 250] width 81 height 25
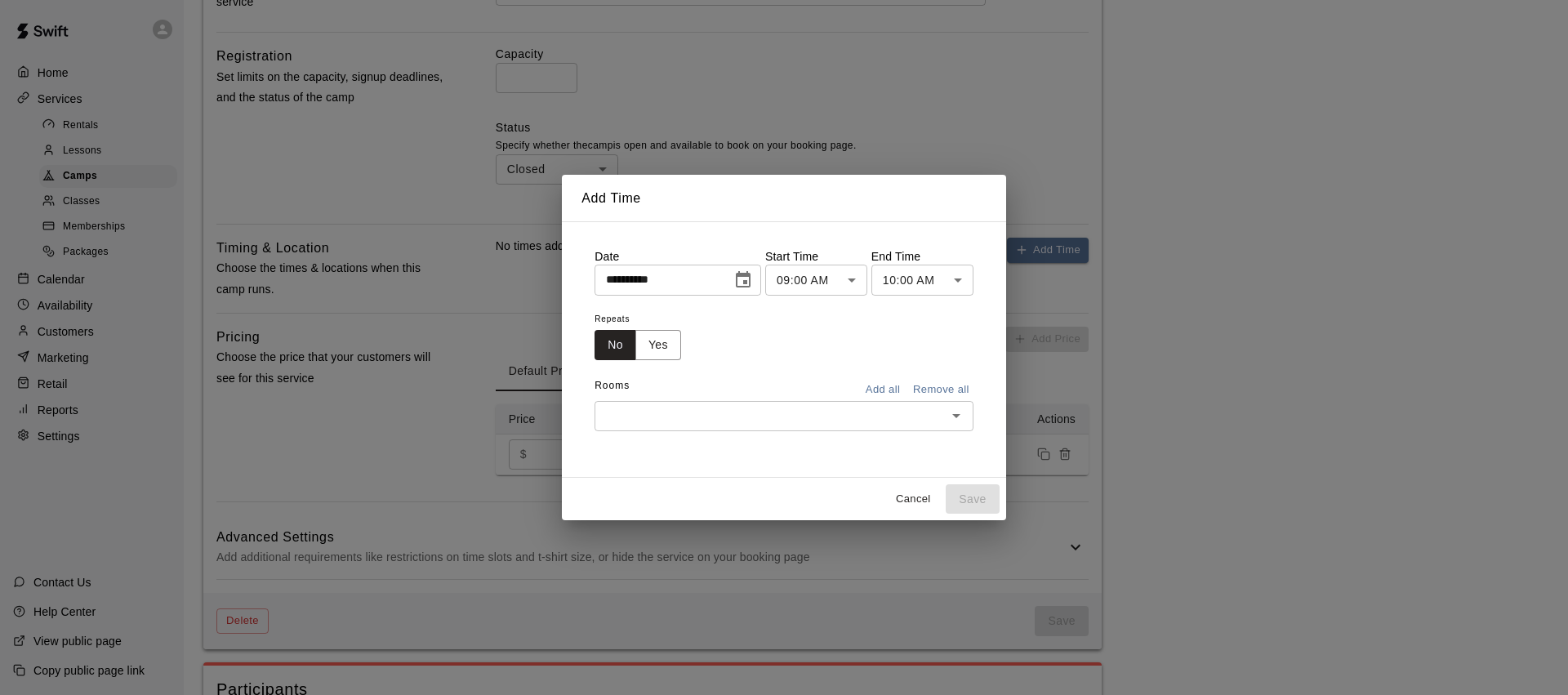
click at [742, 280] on icon "Choose date, selected date is Aug 12, 2025" at bounding box center [743, 280] width 19 height 19
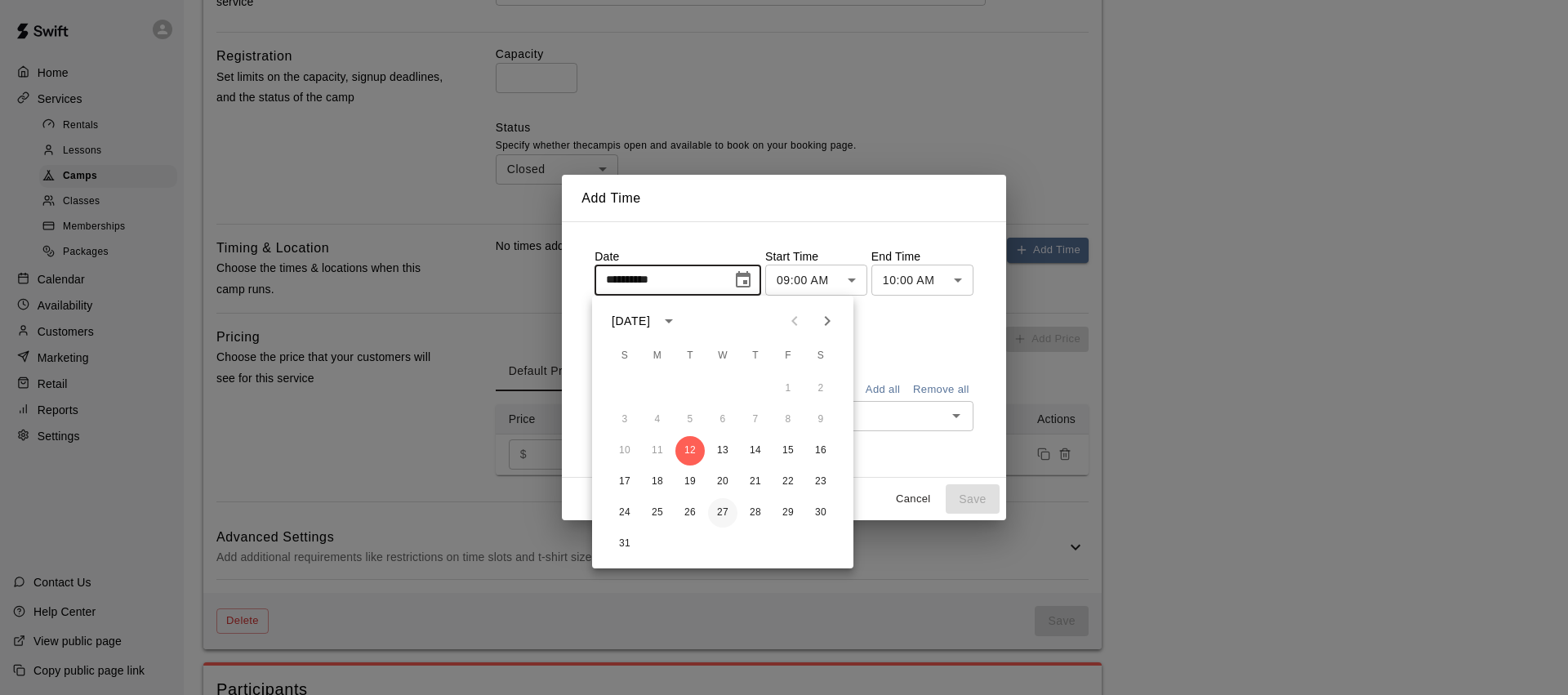
click at [726, 513] on button "27" at bounding box center [722, 513] width 29 height 29
type input "**********"
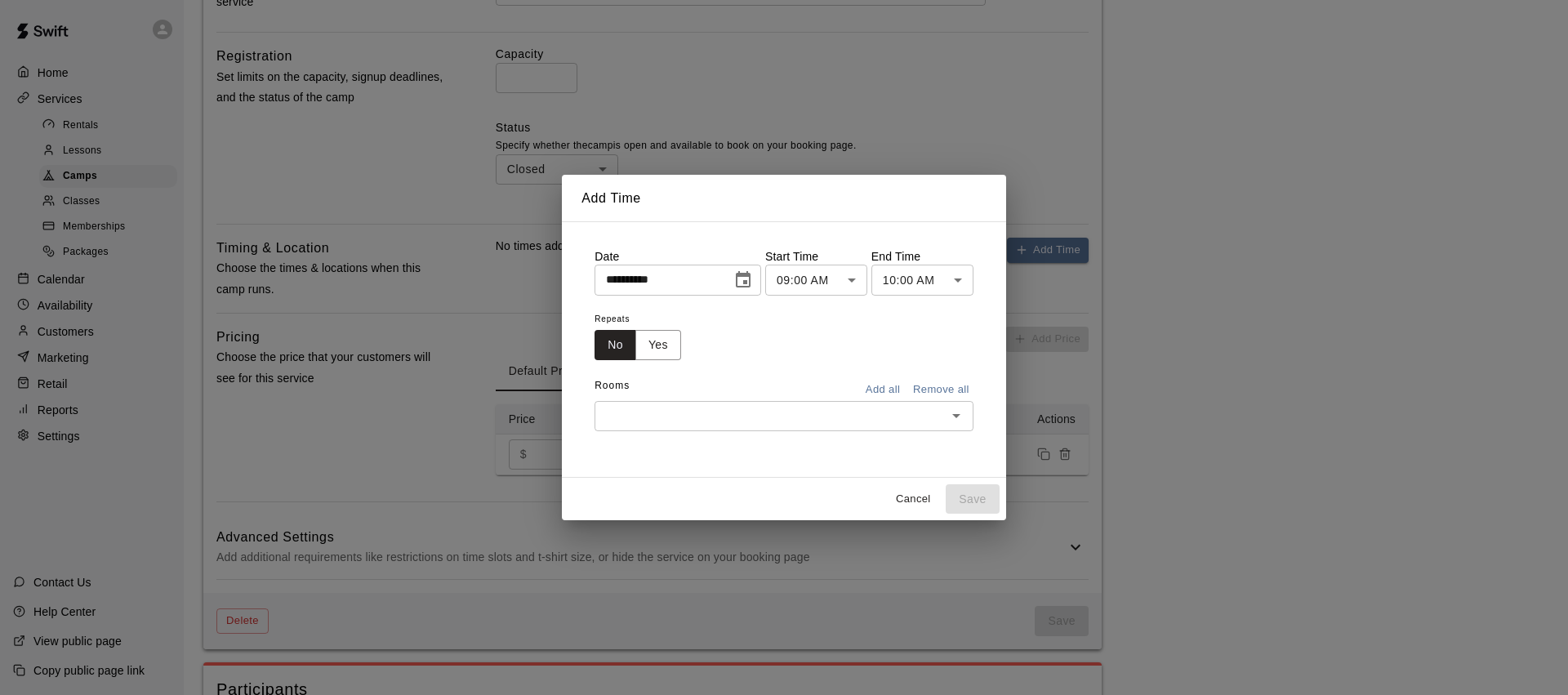
click at [838, 277] on body "**********" at bounding box center [784, 185] width 1568 height 1585
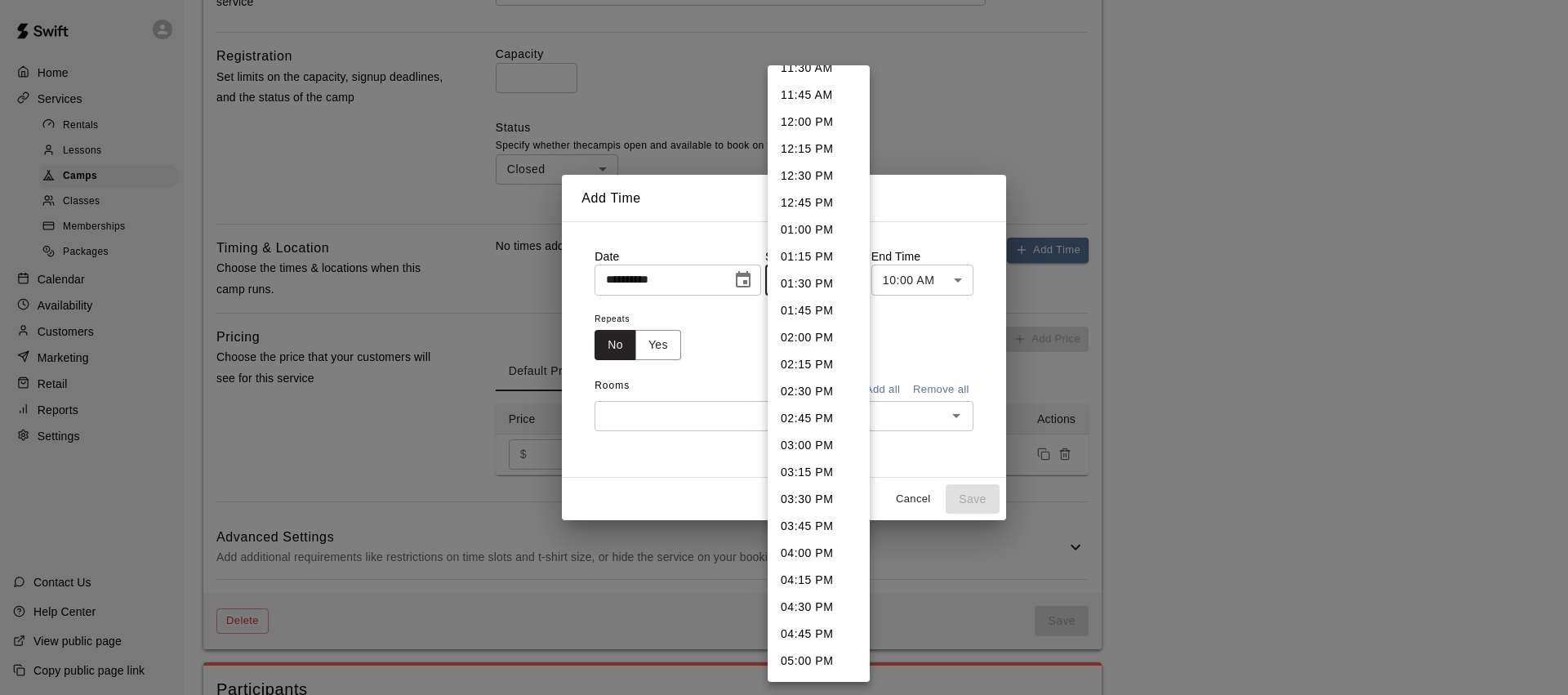
scroll to position [1434, 0]
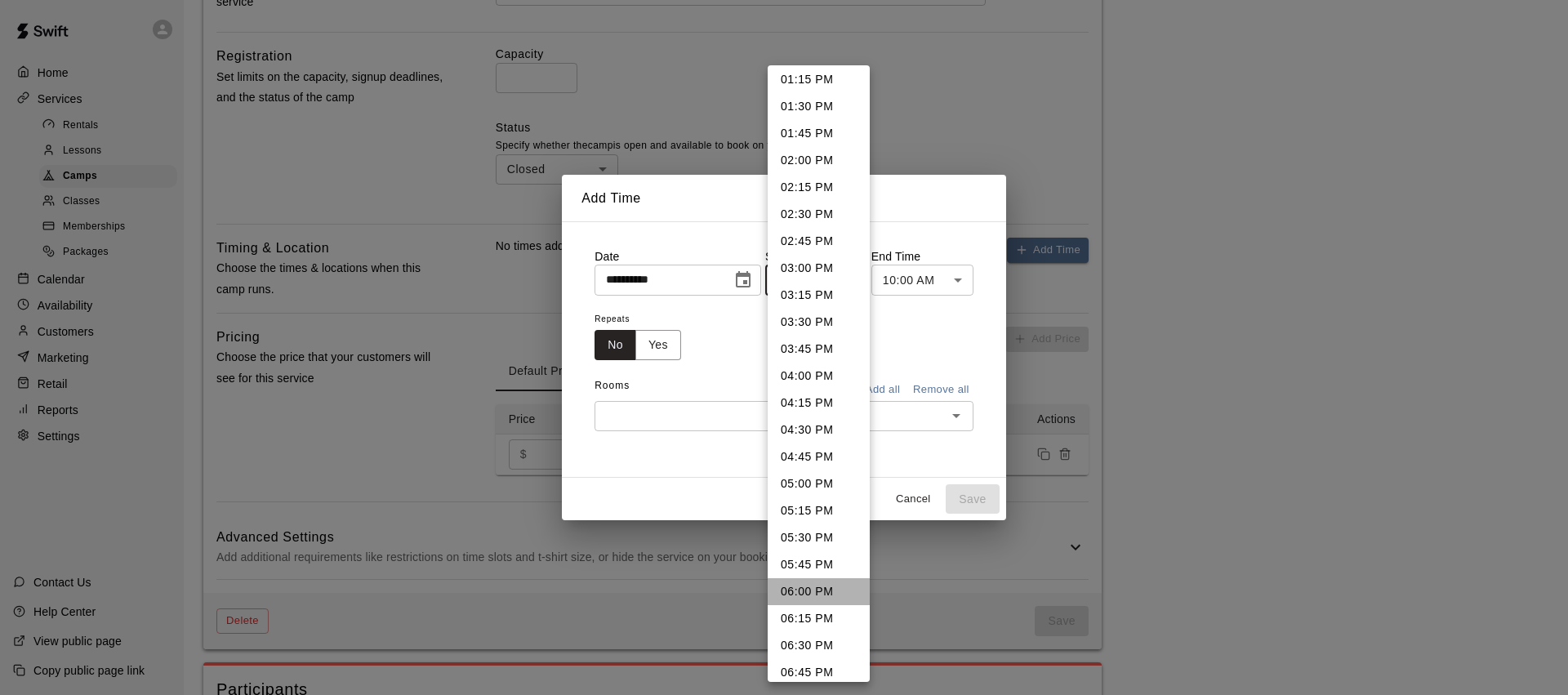
drag, startPoint x: 806, startPoint y: 593, endPoint x: 885, endPoint y: 433, distance: 178.4
click at [805, 593] on li "06:00 PM" at bounding box center [818, 591] width 102 height 27
type input "********"
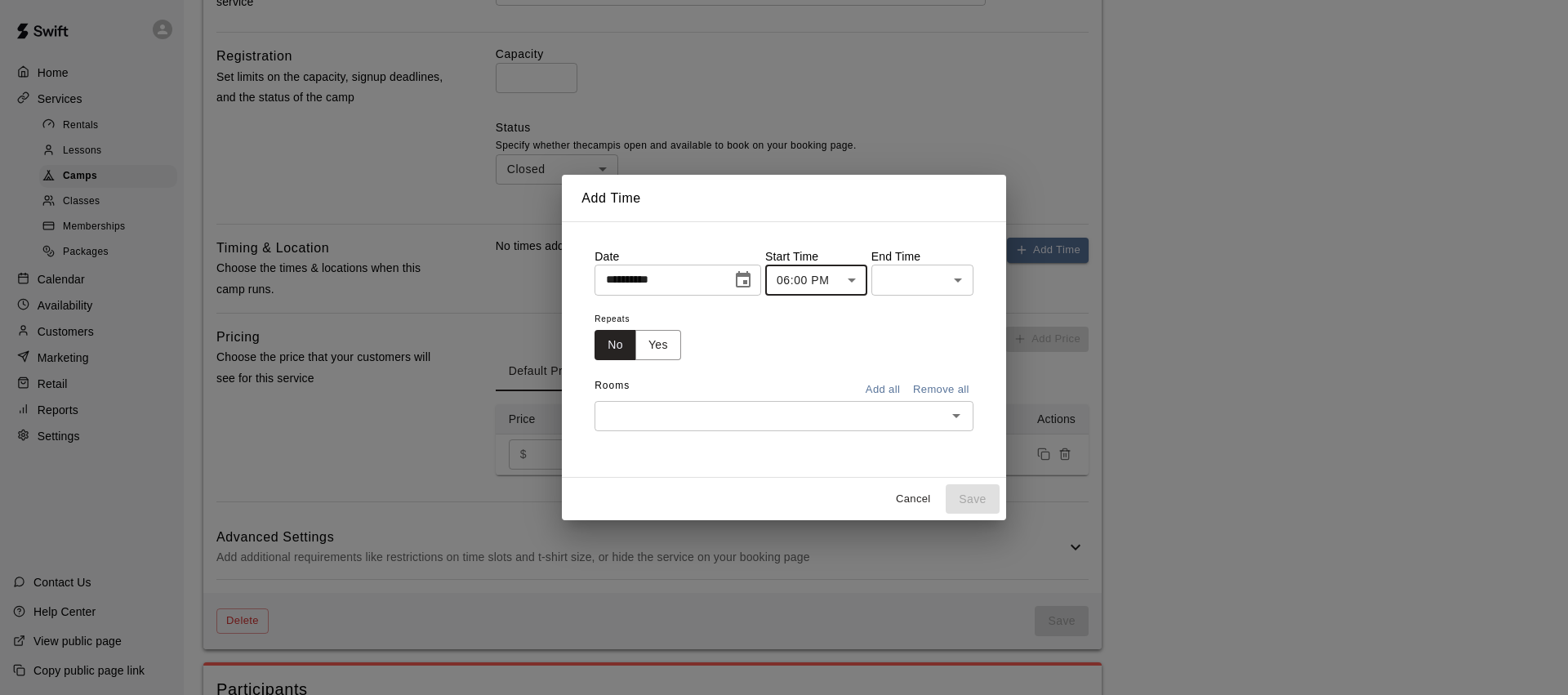
click at [946, 290] on body "**********" at bounding box center [784, 185] width 1568 height 1585
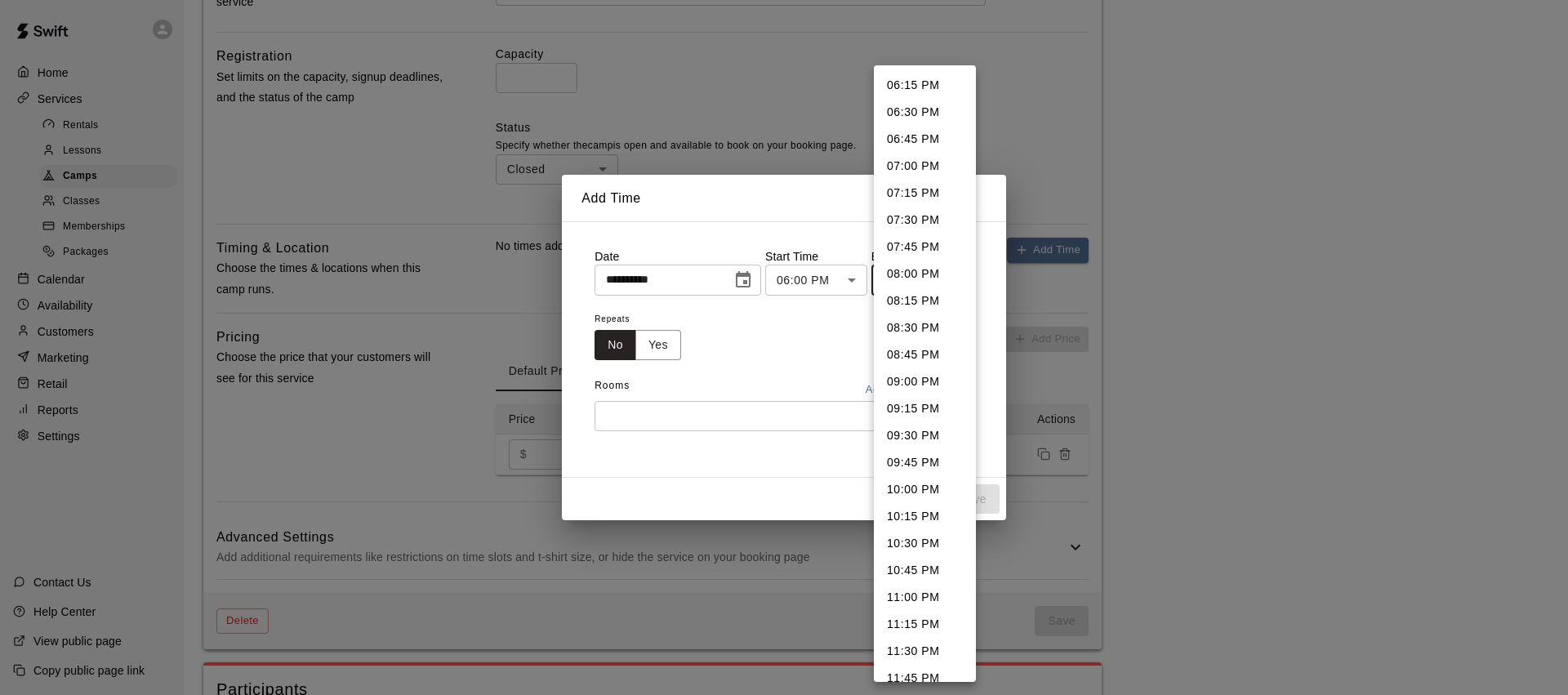
click at [920, 174] on li "07:00 PM" at bounding box center [924, 166] width 102 height 27
type input "********"
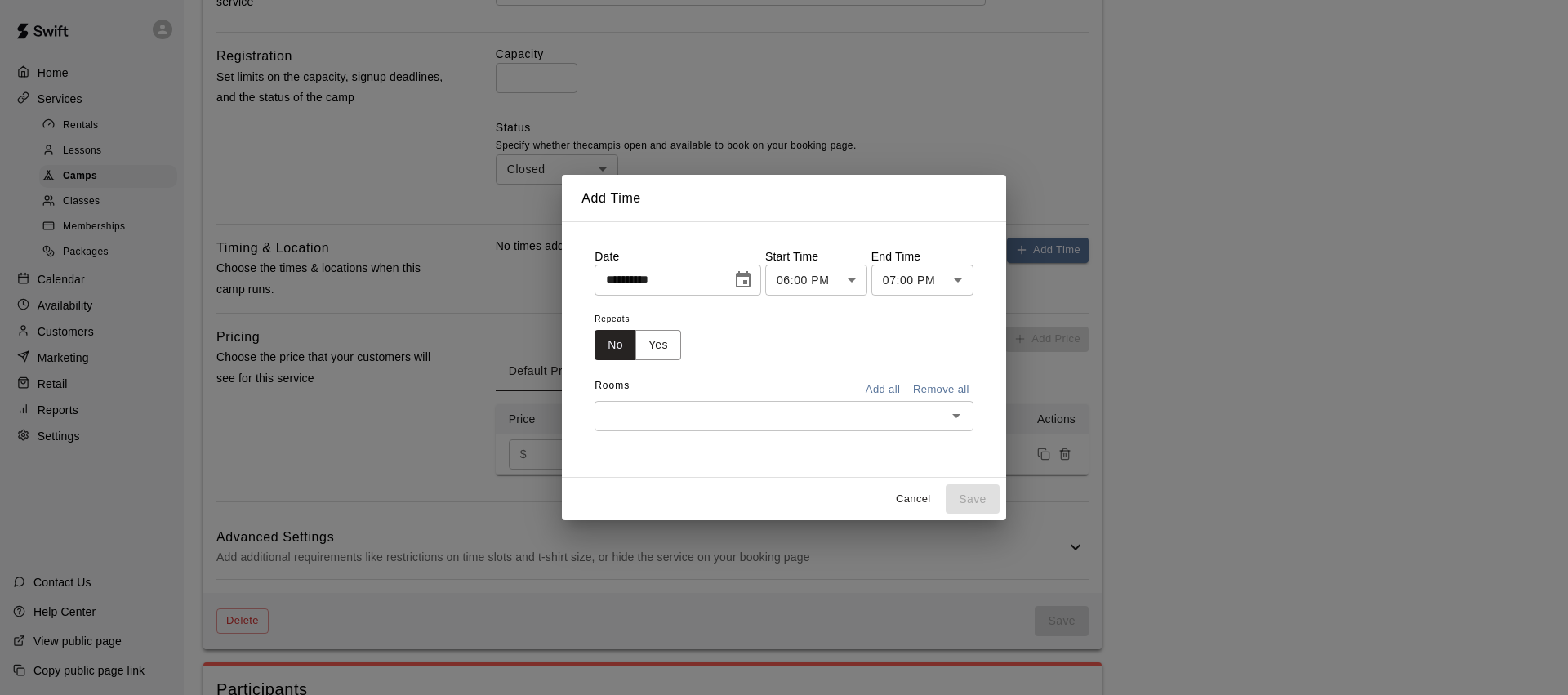
click at [797, 343] on div "Repeats No Yes" at bounding box center [784, 333] width 379 height 51
click at [704, 431] on div "**********" at bounding box center [784, 349] width 405 height 228
drag, startPoint x: 700, startPoint y: 420, endPoint x: 694, endPoint y: 426, distance: 8.5
click at [700, 420] on input "text" at bounding box center [770, 416] width 342 height 20
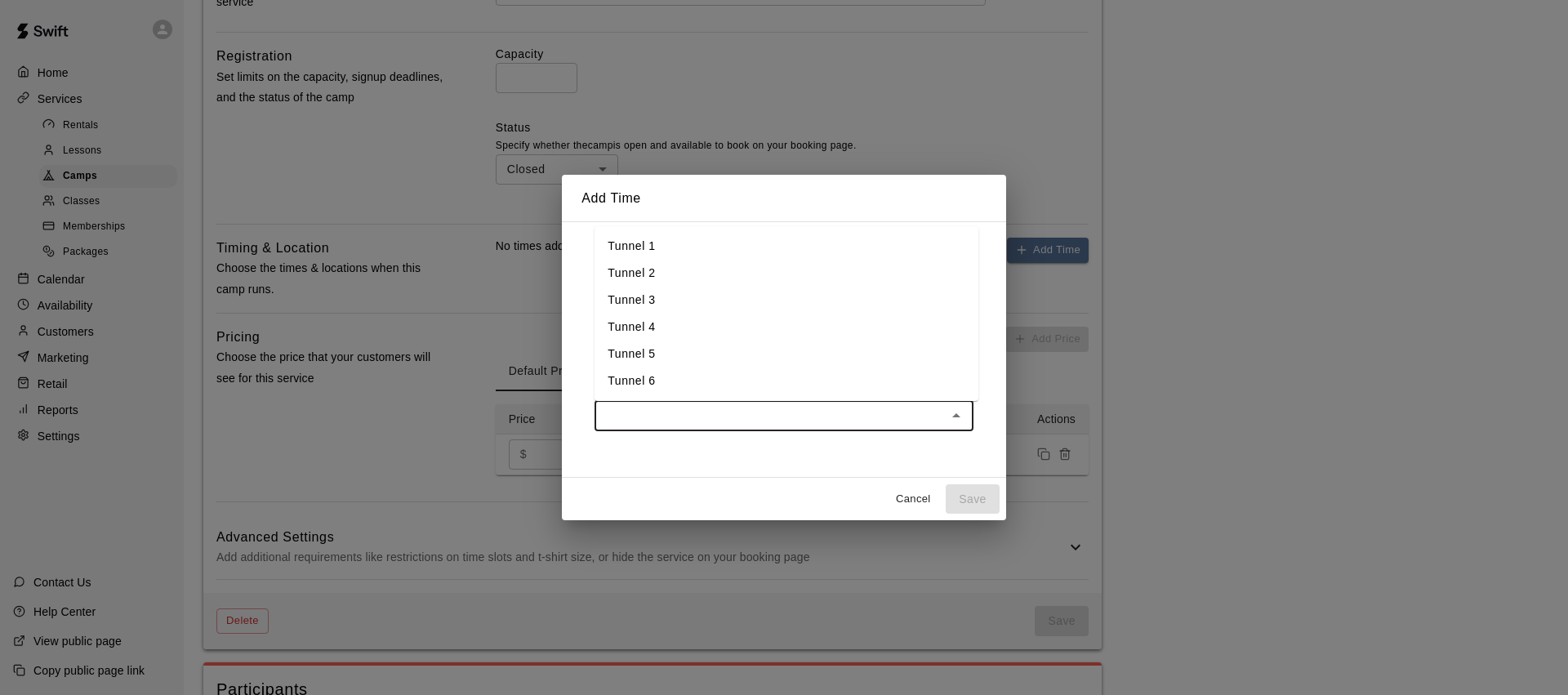
drag, startPoint x: 655, startPoint y: 247, endPoint x: 662, endPoint y: 293, distance: 46.5
click at [655, 249] on li "Tunnel 1" at bounding box center [786, 246] width 384 height 27
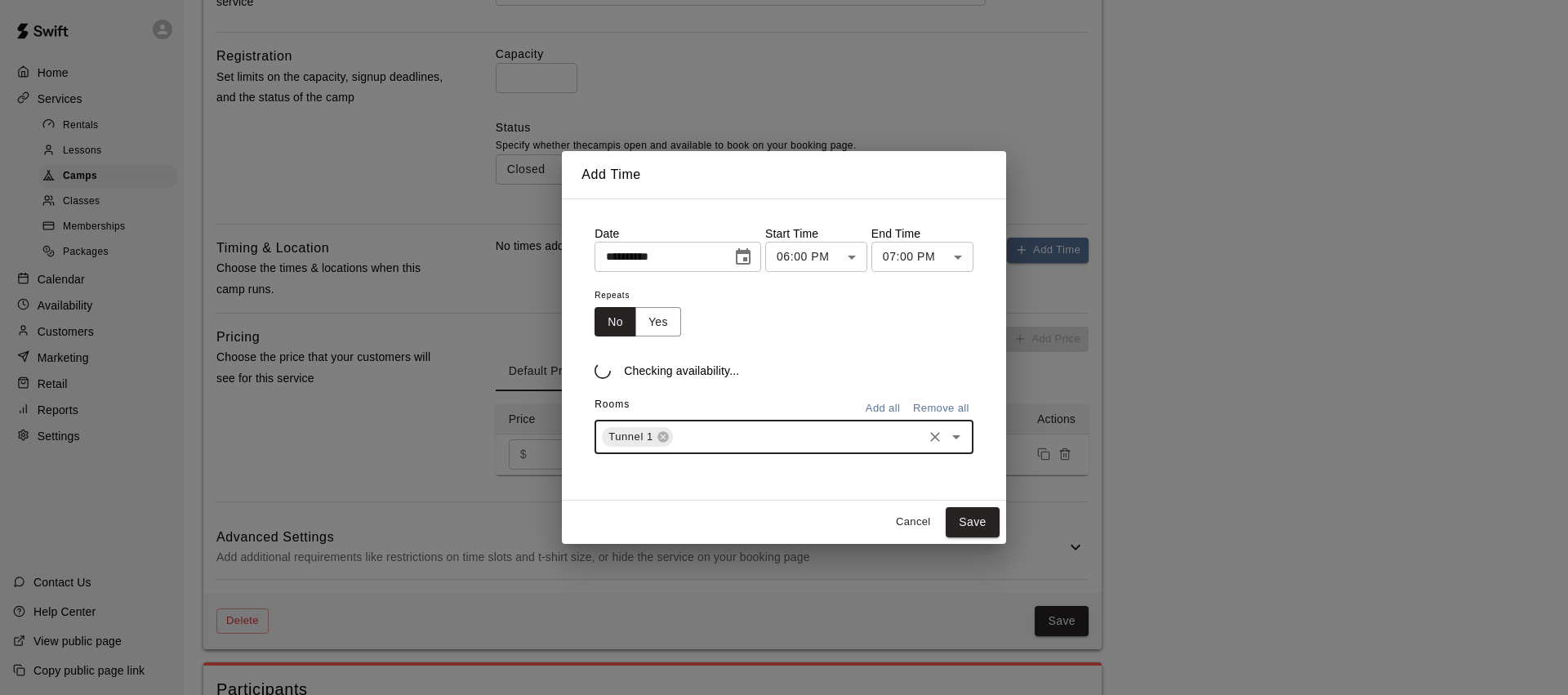
click at [695, 442] on input "text" at bounding box center [797, 436] width 245 height 20
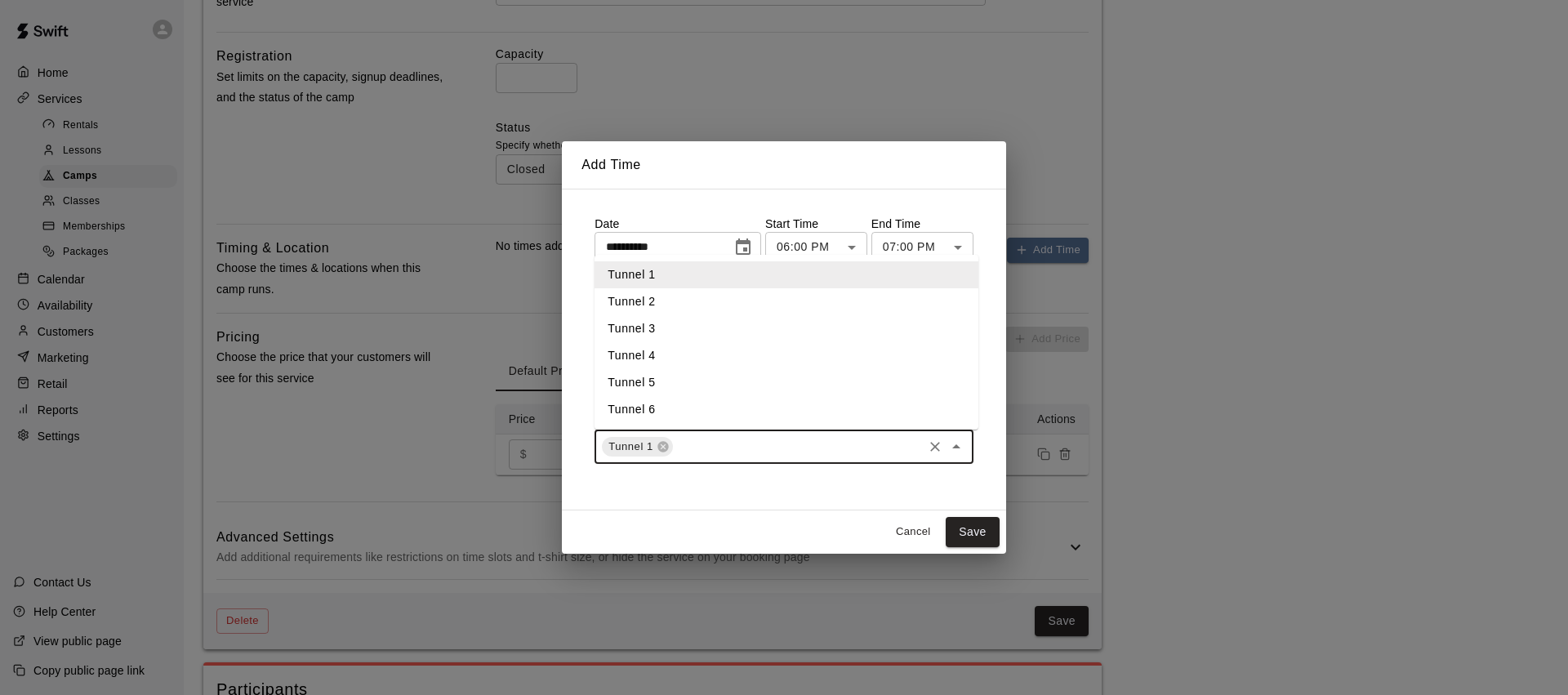
drag, startPoint x: 666, startPoint y: 306, endPoint x: 689, endPoint y: 338, distance: 39.4
click at [666, 306] on li "Tunnel 2" at bounding box center [786, 301] width 384 height 27
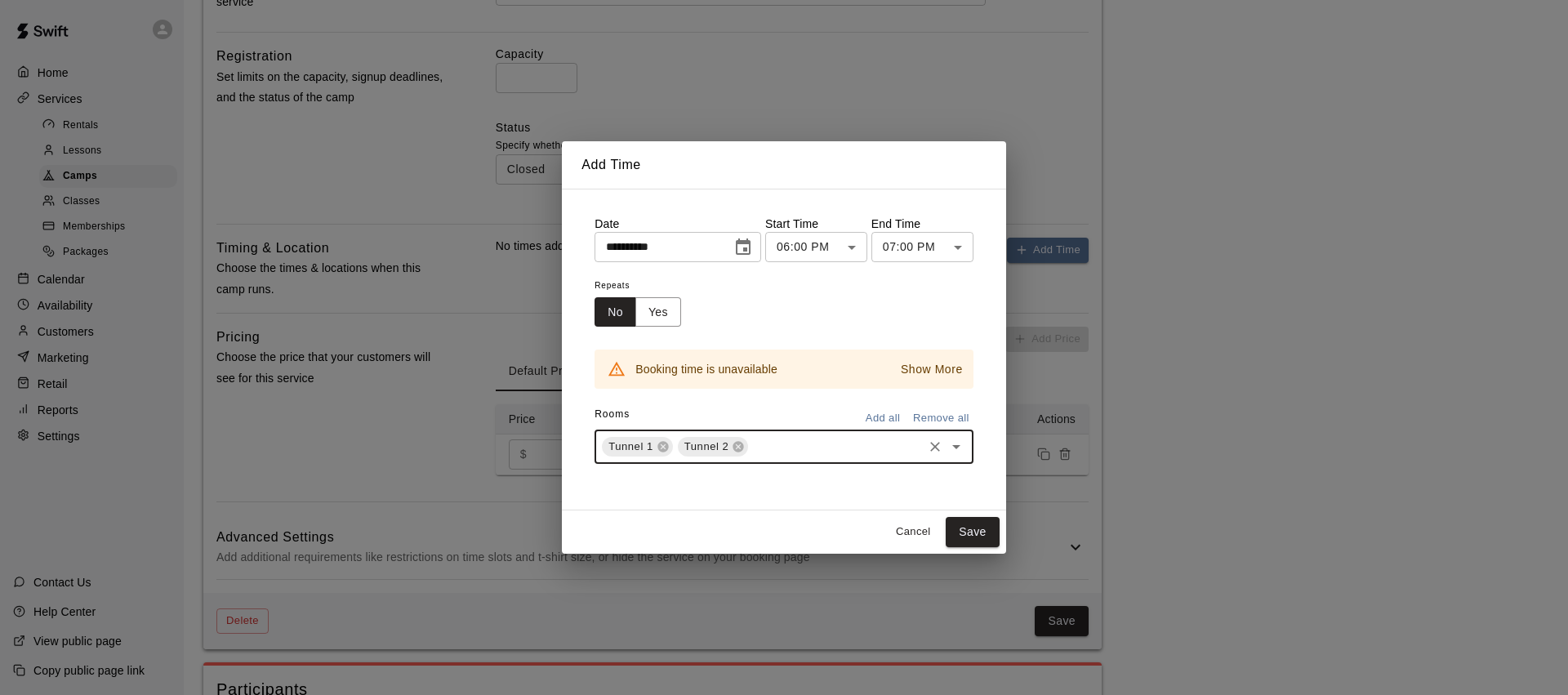
drag, startPoint x: 920, startPoint y: 532, endPoint x: 908, endPoint y: 521, distance: 16.3
click at [920, 532] on button "Cancel" at bounding box center [913, 532] width 52 height 25
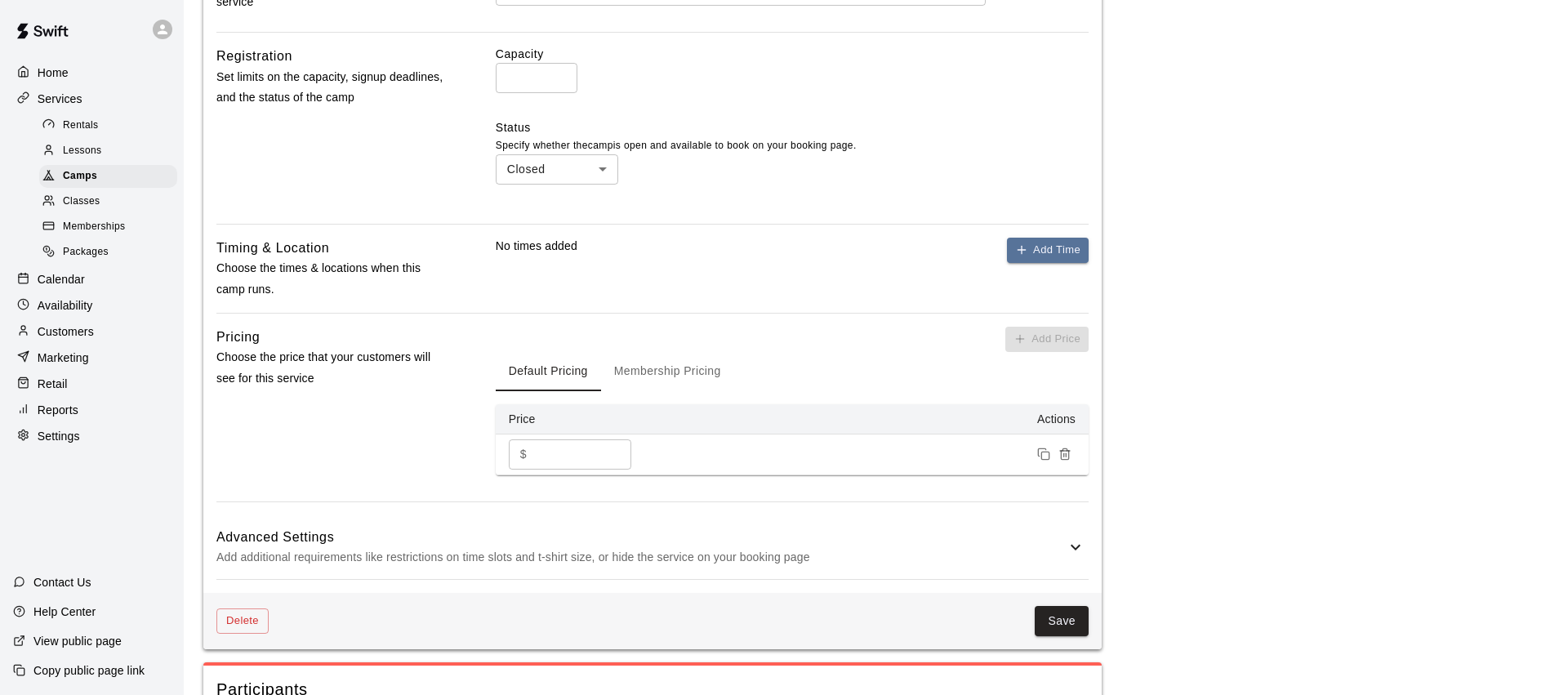
scroll to position [0, 0]
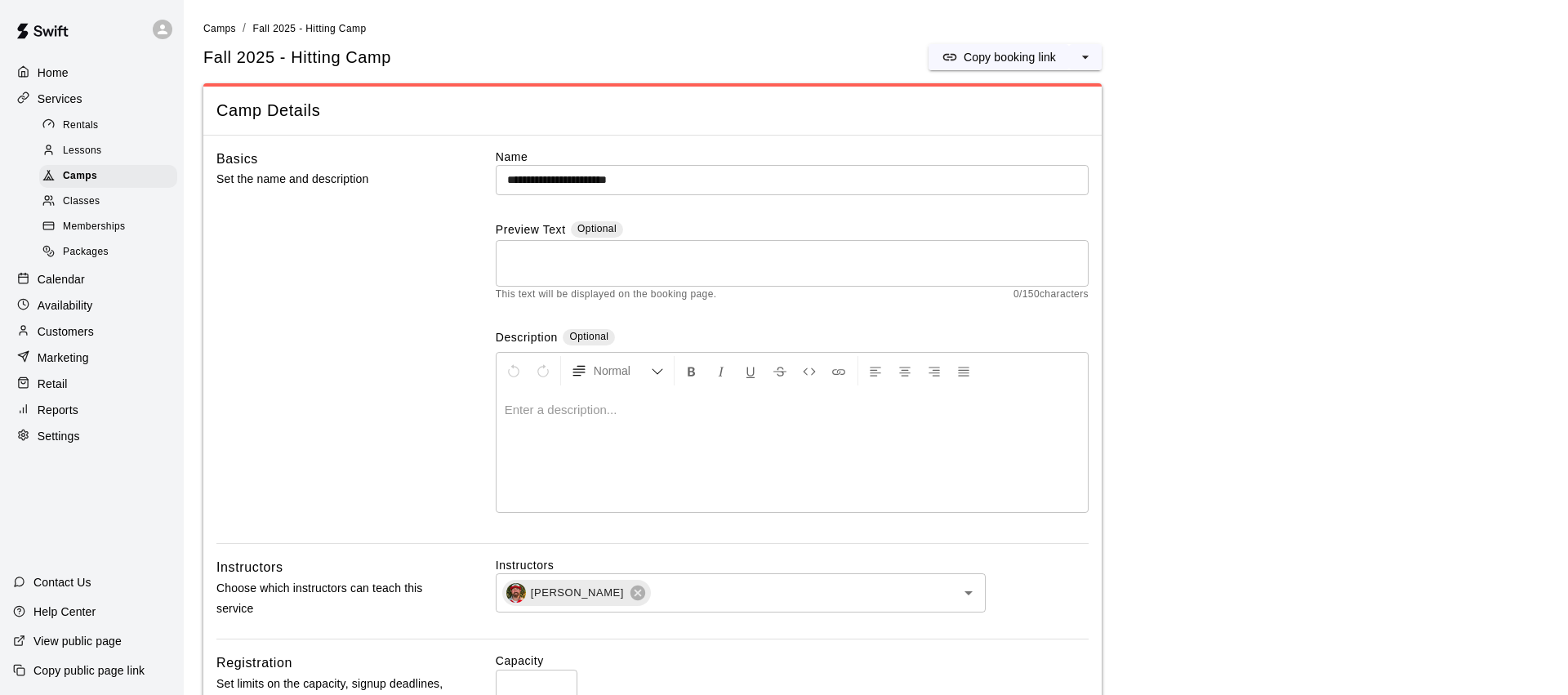
drag, startPoint x: 80, startPoint y: 176, endPoint x: 188, endPoint y: 181, distance: 108.1
click at [80, 176] on span "Camps" at bounding box center [80, 175] width 34 height 16
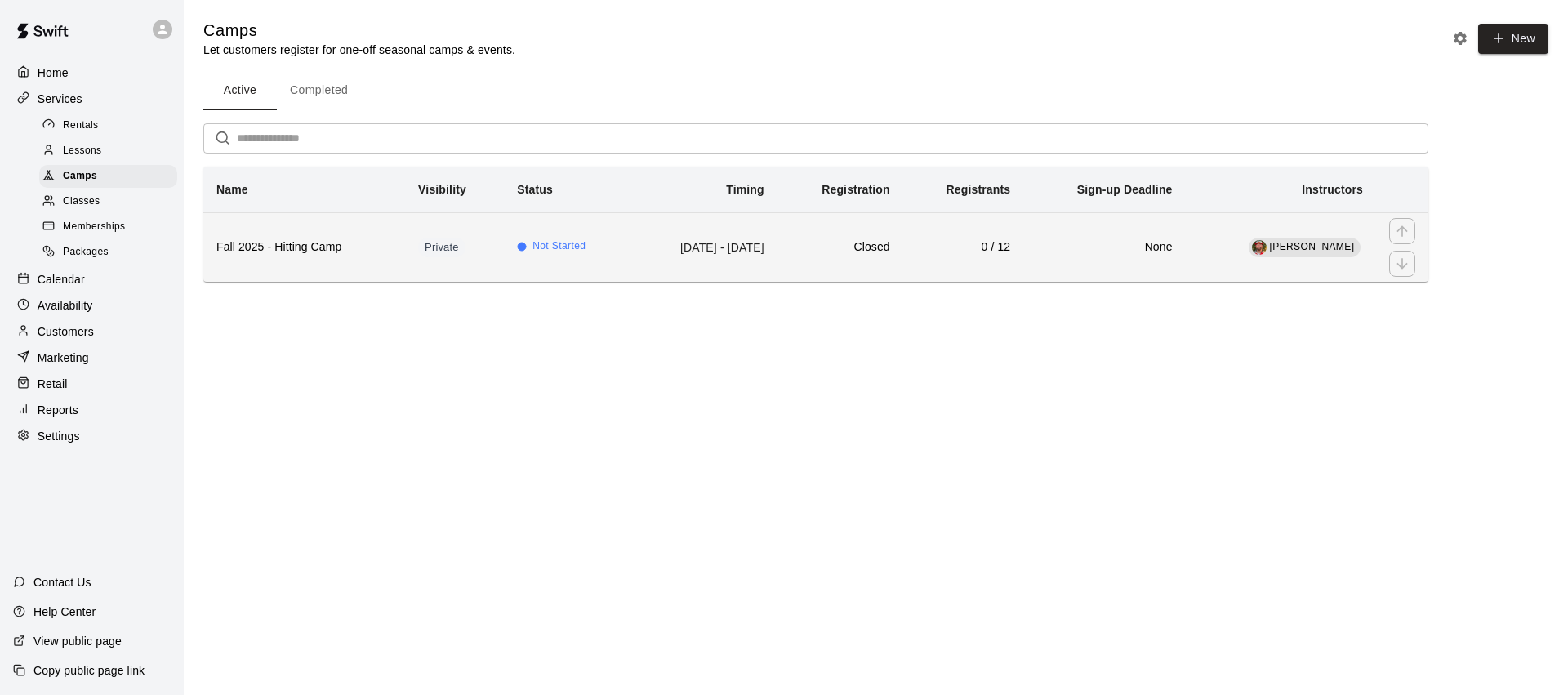
click at [321, 246] on h6 "Fall 2025 - Hitting Camp" at bounding box center [304, 247] width 176 height 18
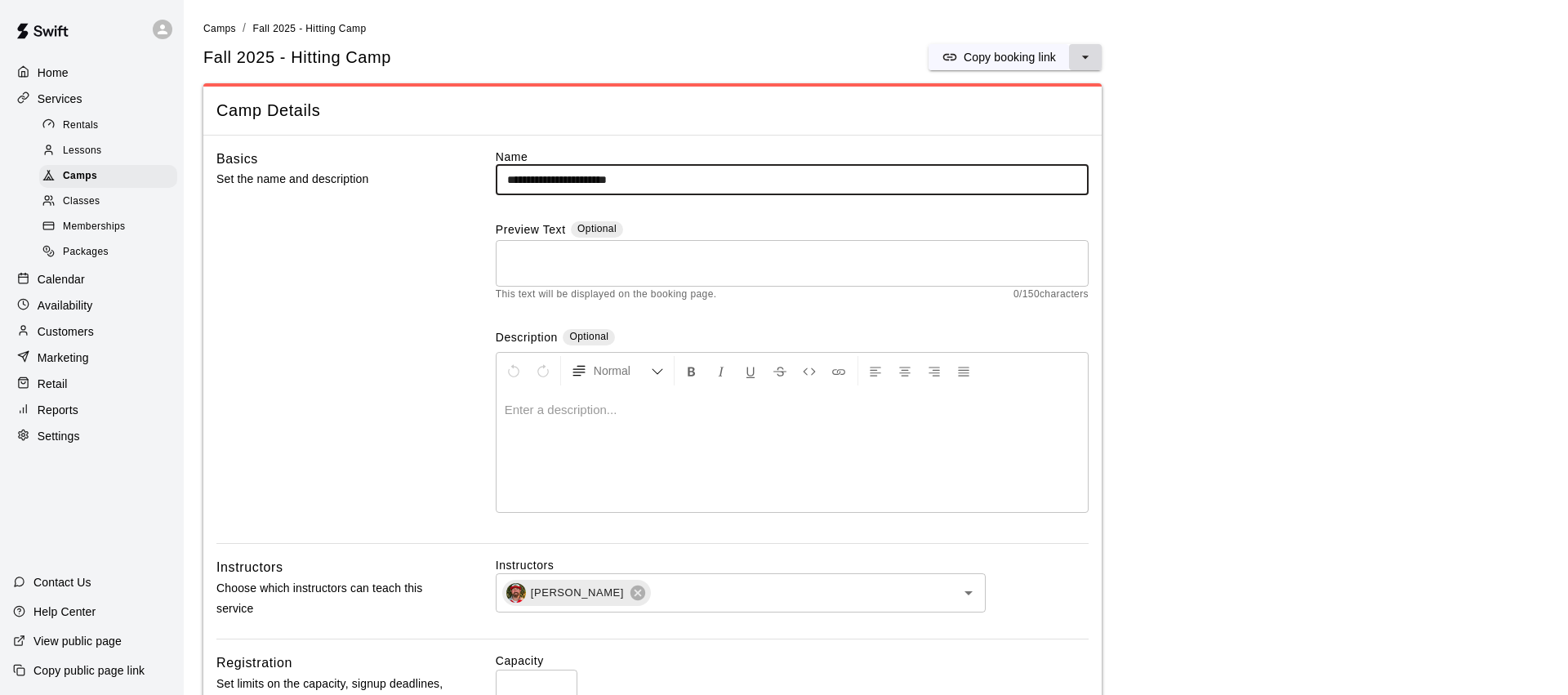
click at [1094, 60] on button "select merge strategy" at bounding box center [1085, 56] width 33 height 26
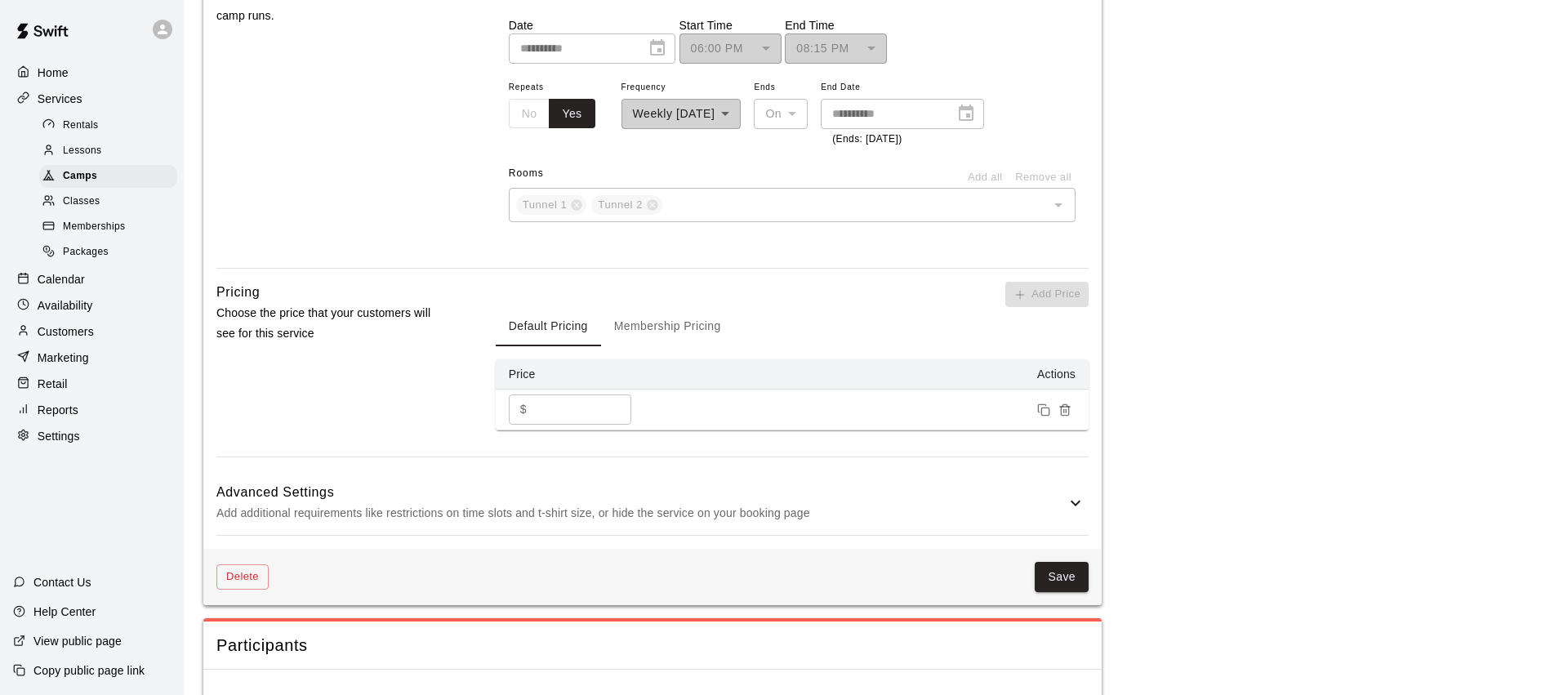
scroll to position [862, 0]
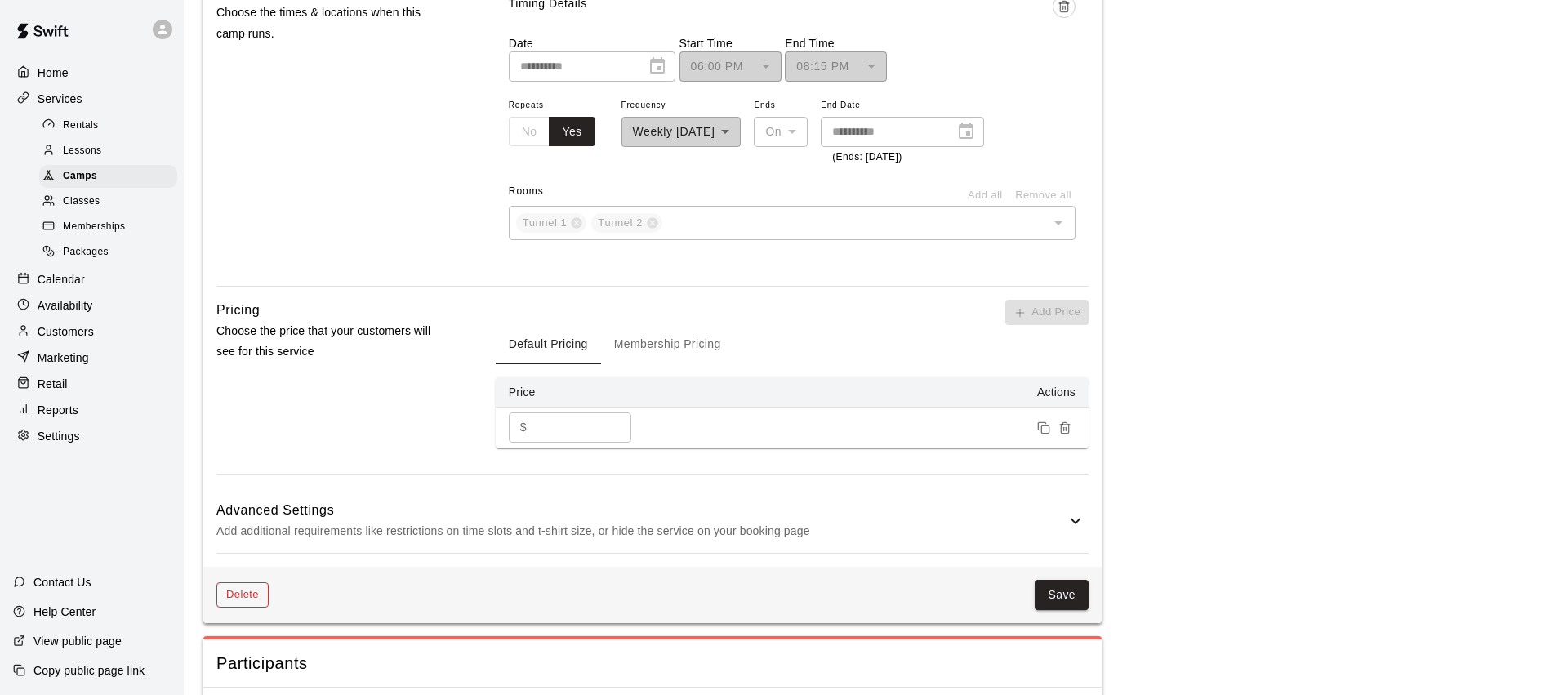
click at [260, 592] on button "Delete" at bounding box center [242, 594] width 52 height 25
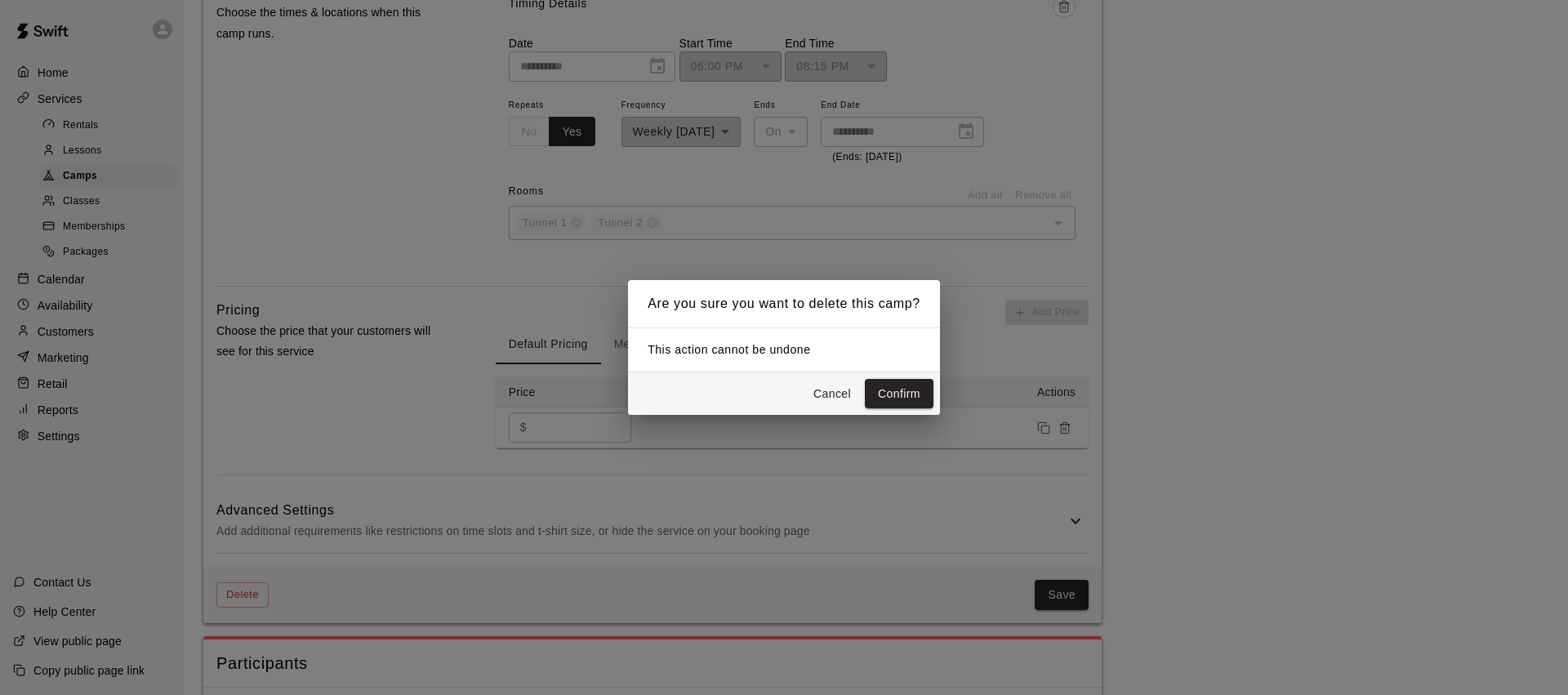
click at [906, 385] on button "Confirm" at bounding box center [899, 394] width 69 height 30
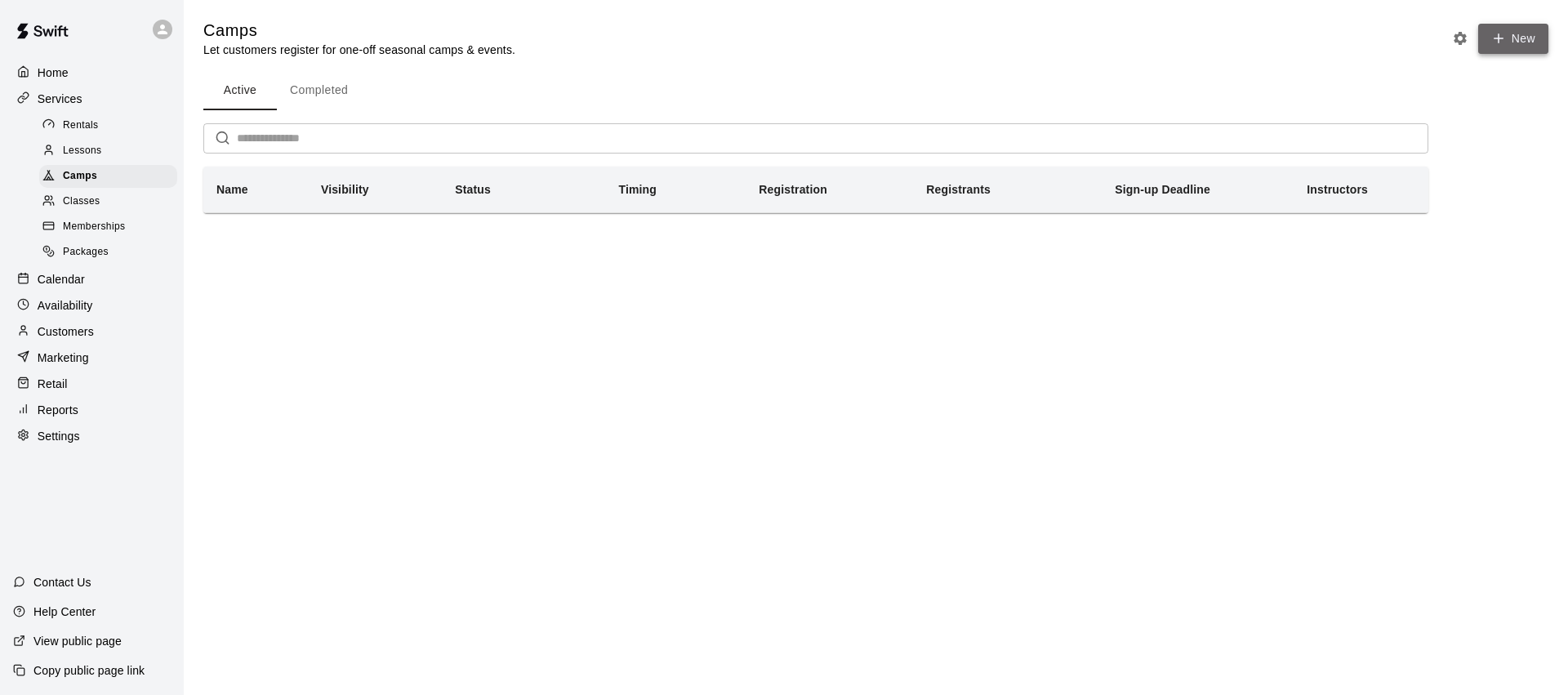
click at [1517, 51] on button "New" at bounding box center [1513, 38] width 70 height 30
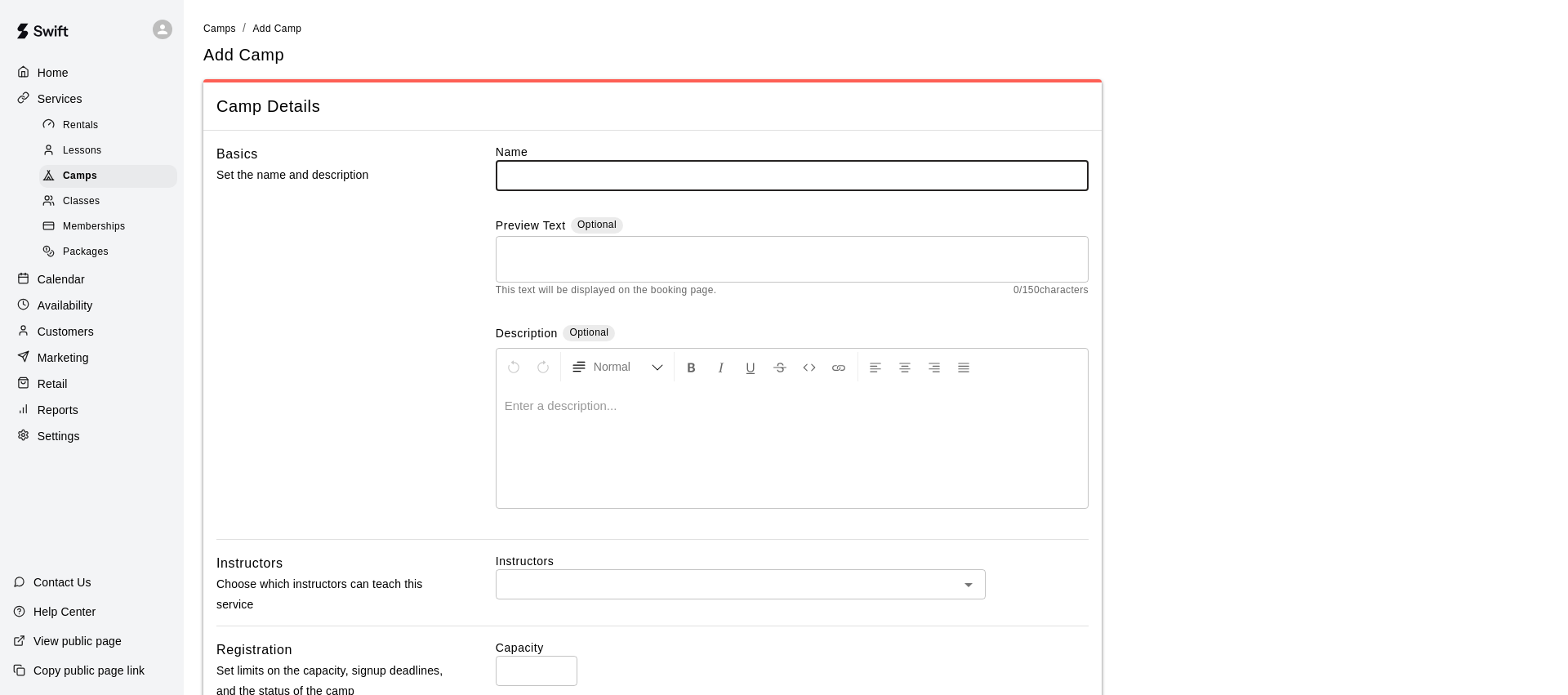
click at [548, 174] on input "text" at bounding box center [791, 174] width 592 height 30
type input "**********"
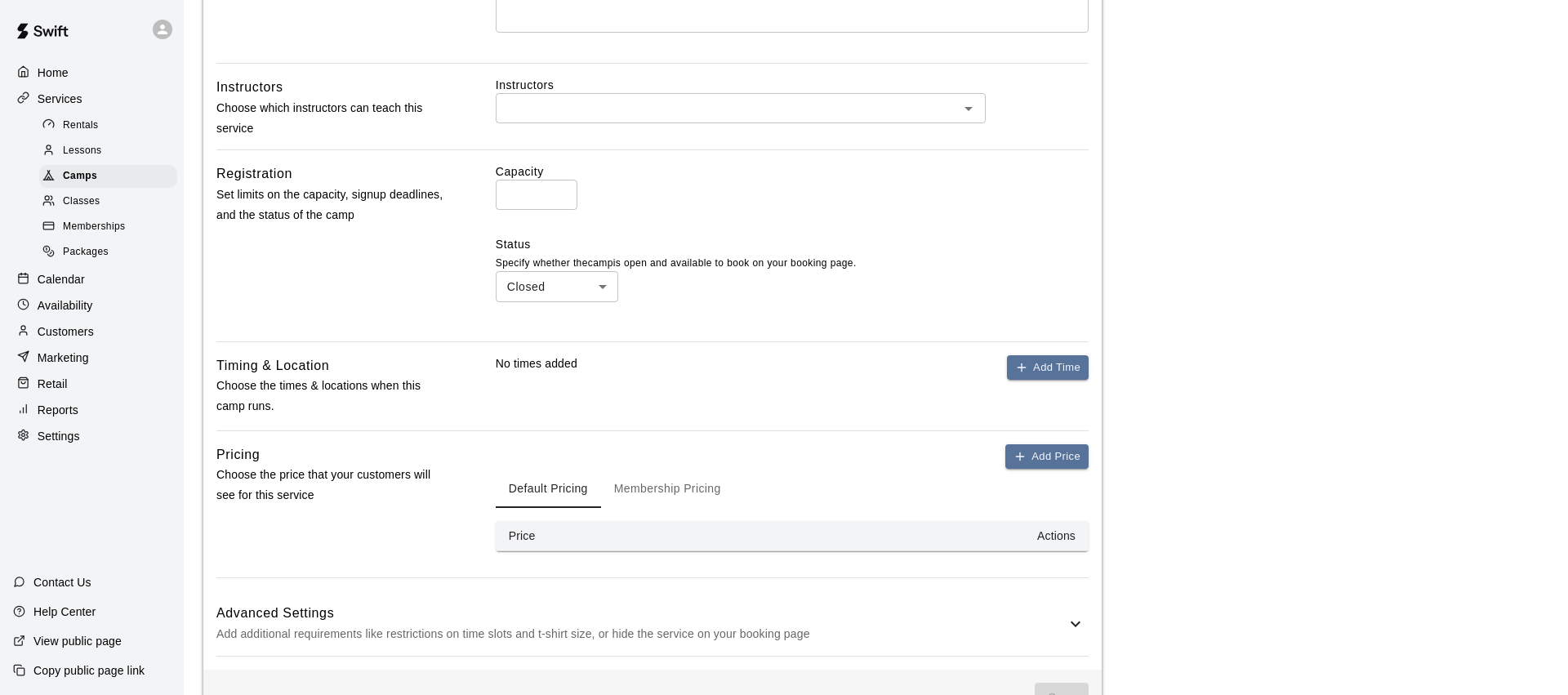
scroll to position [526, 0]
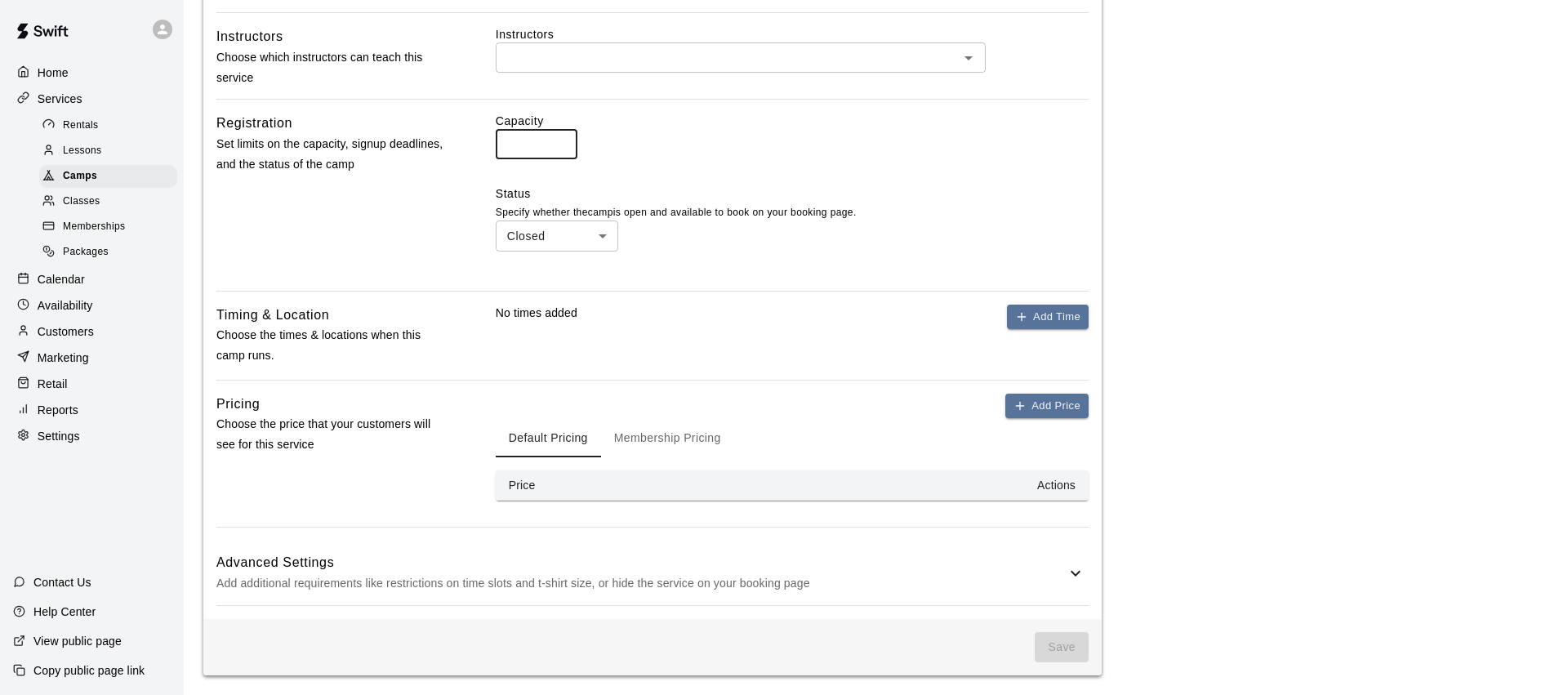
drag, startPoint x: 543, startPoint y: 147, endPoint x: 480, endPoint y: 142, distance: 63.2
click at [481, 142] on div "Registration Set limits on the capacity, signup deadlines, and the status of th…" at bounding box center [652, 194] width 872 height 164
type input "**"
click at [591, 53] on input "text" at bounding box center [726, 57] width 453 height 20
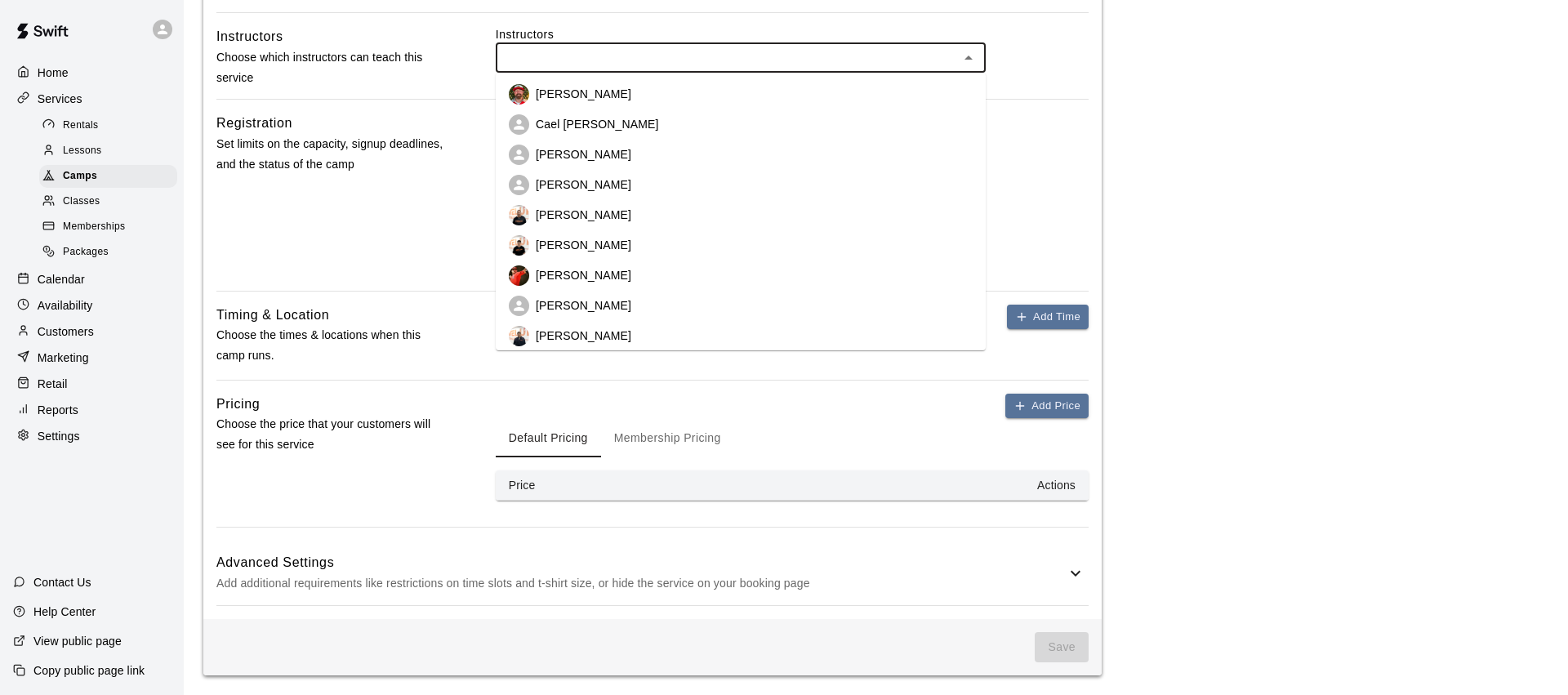
click at [584, 95] on p "[PERSON_NAME]" at bounding box center [583, 93] width 96 height 16
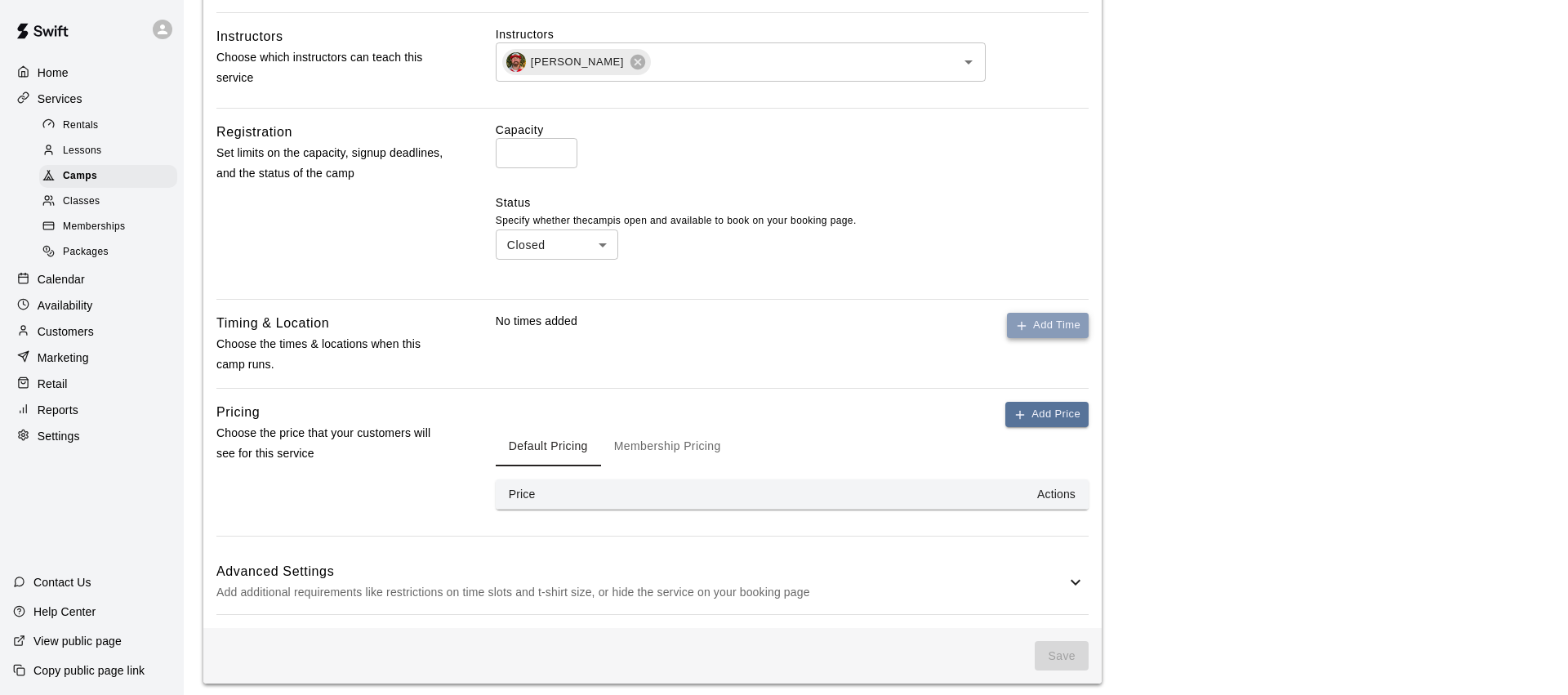
click at [1030, 325] on button "Add Time" at bounding box center [1047, 326] width 81 height 25
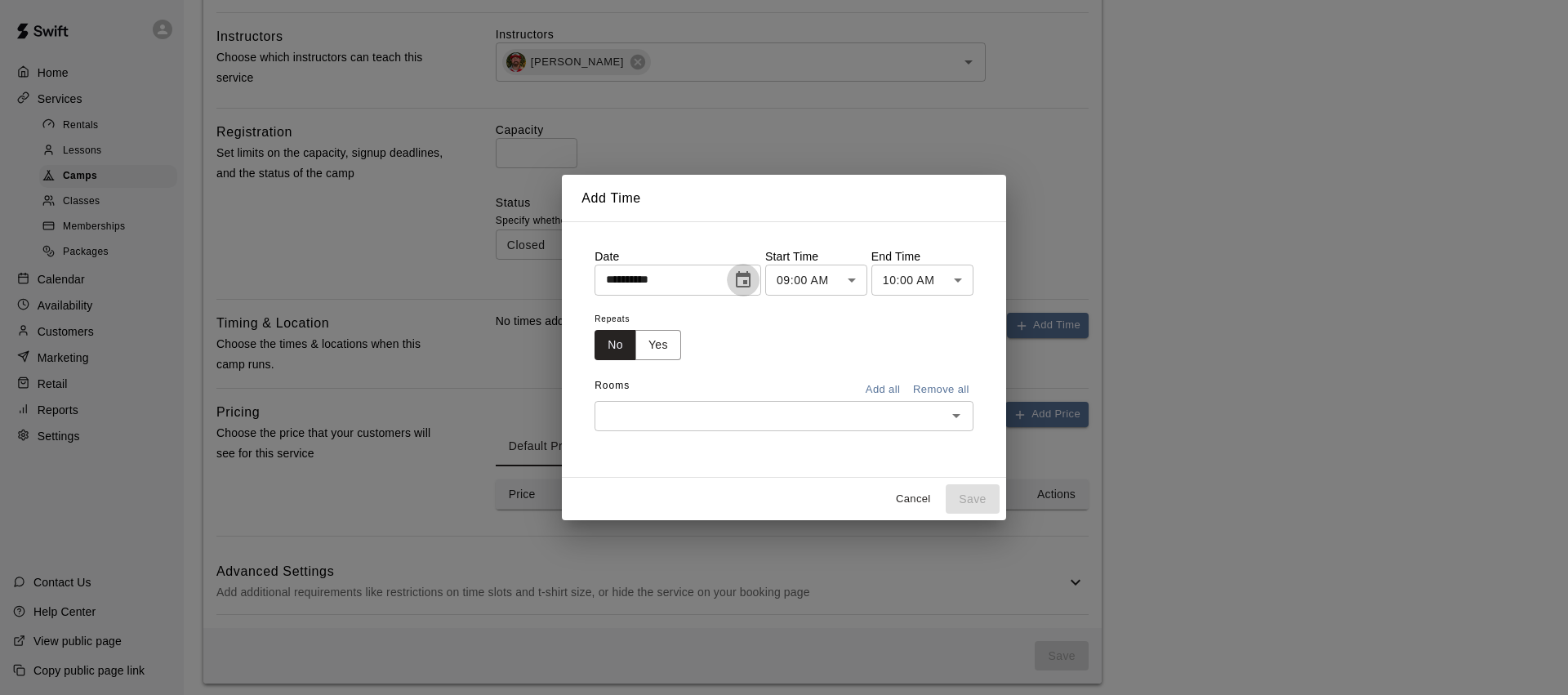
click at [747, 279] on icon "Choose date, selected date is Aug 12, 2025" at bounding box center [743, 280] width 19 height 19
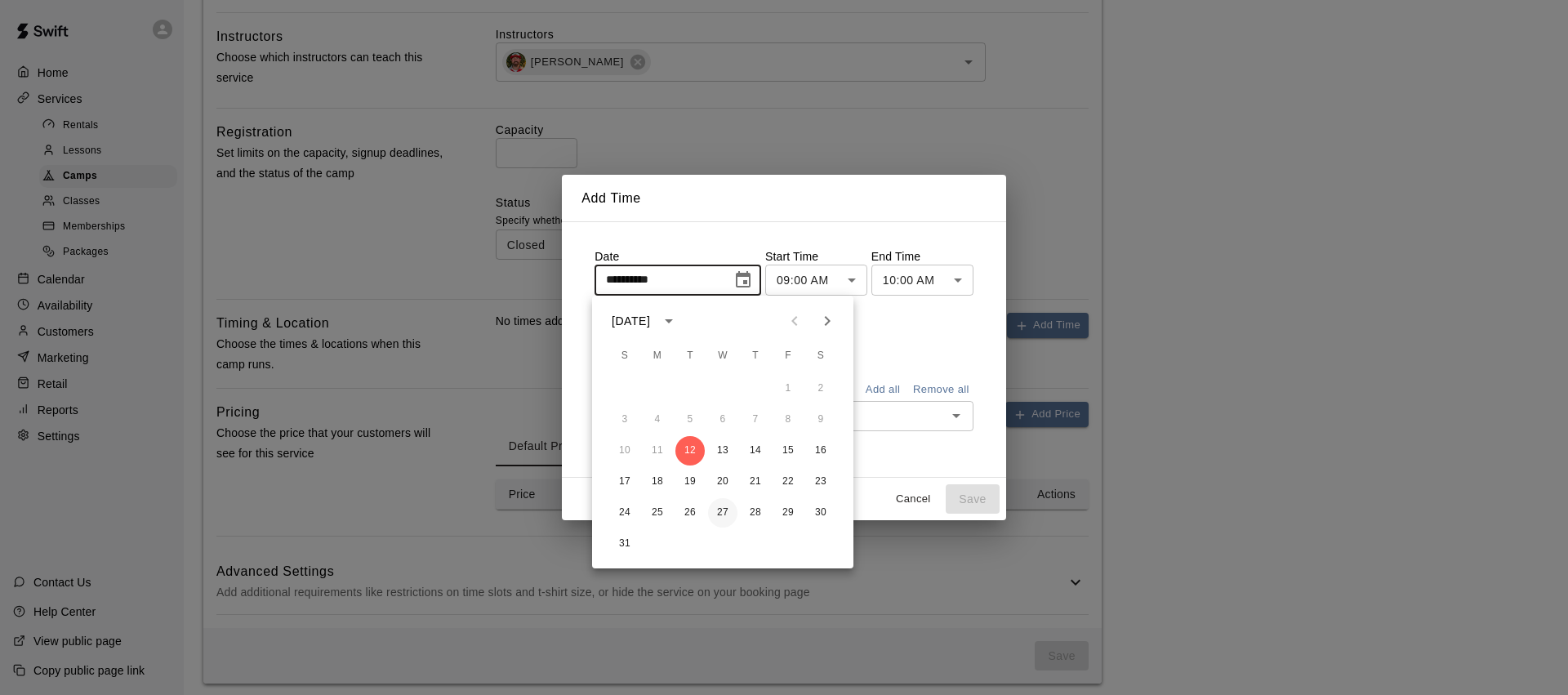
click at [720, 509] on button "27" at bounding box center [722, 513] width 29 height 29
type input "**********"
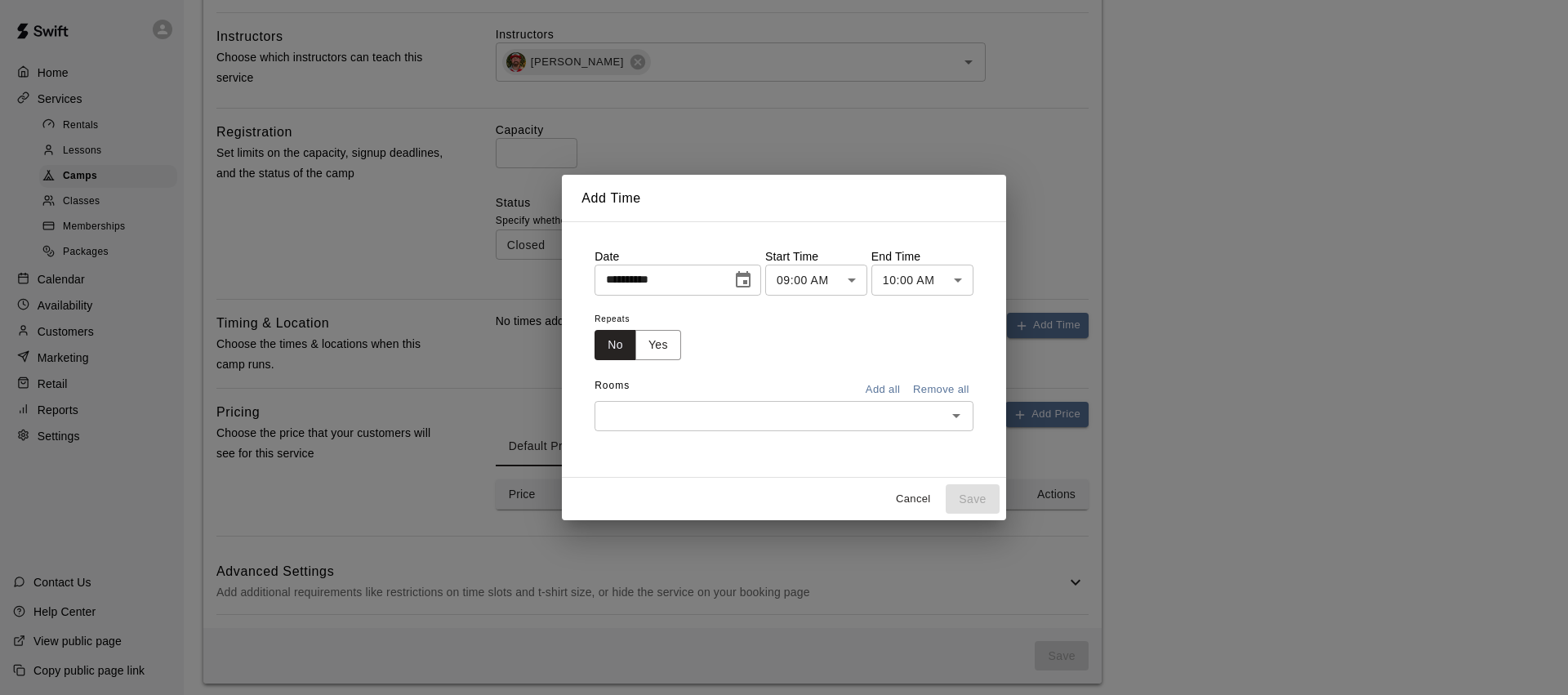
click at [837, 281] on body "**********" at bounding box center [784, 88] width 1568 height 1229
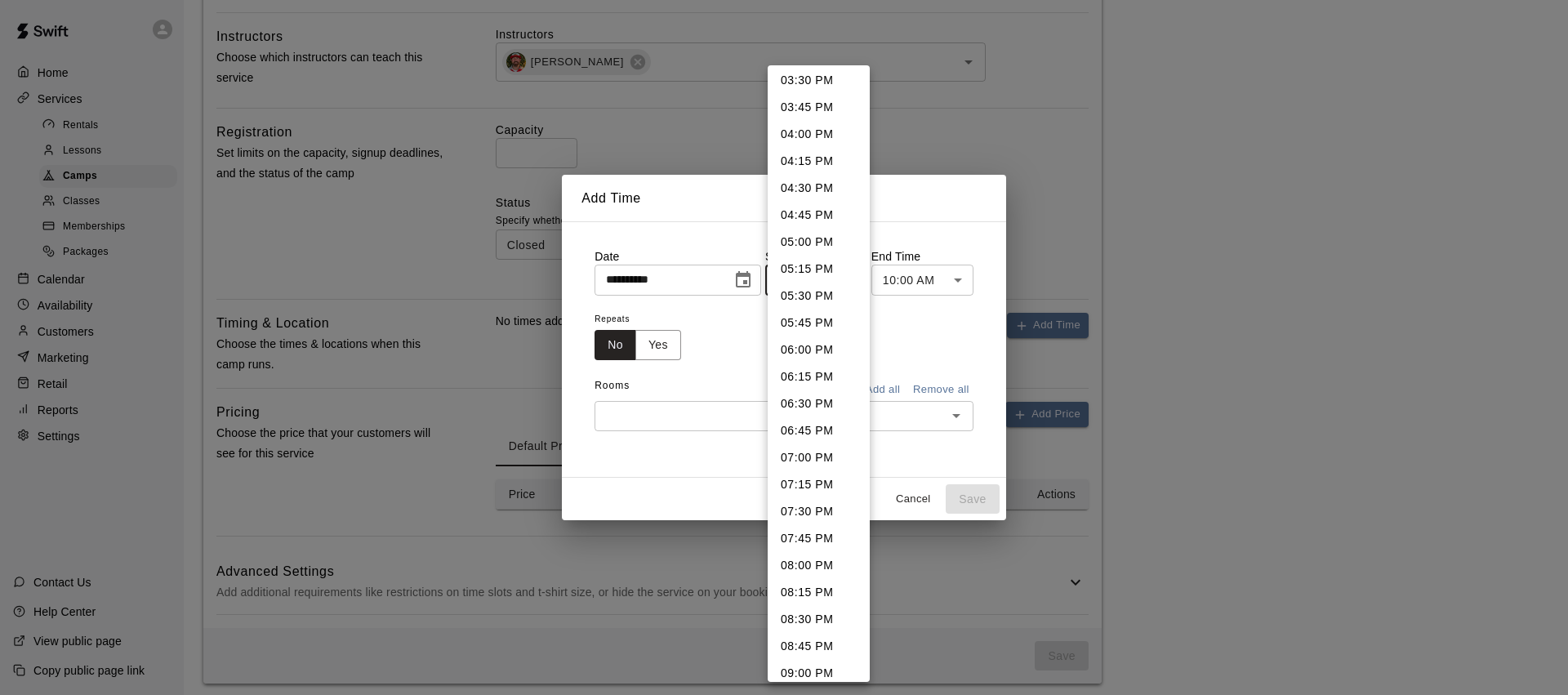
scroll to position [1972, 0]
click at [801, 112] on li "06:00 PM" at bounding box center [818, 114] width 102 height 27
type input "********"
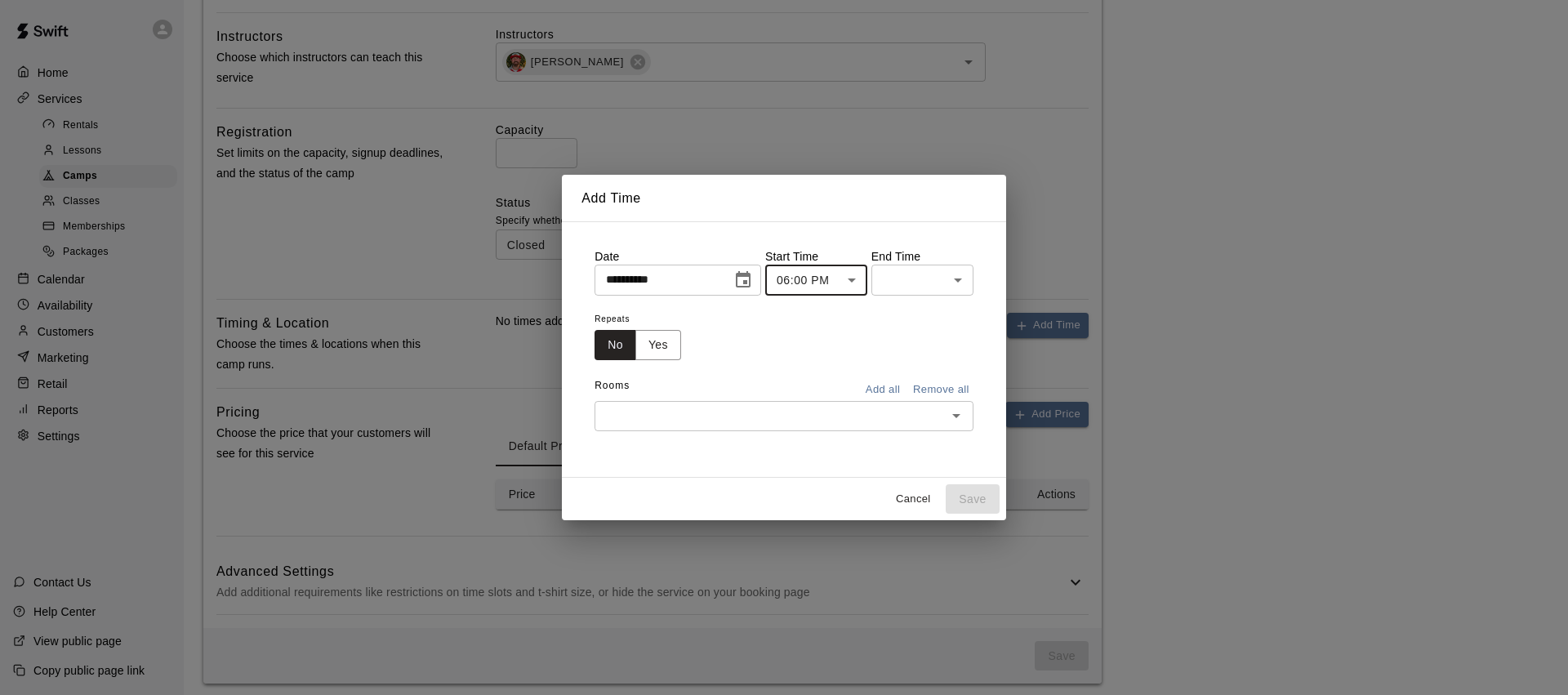
scroll to position [1906, 0]
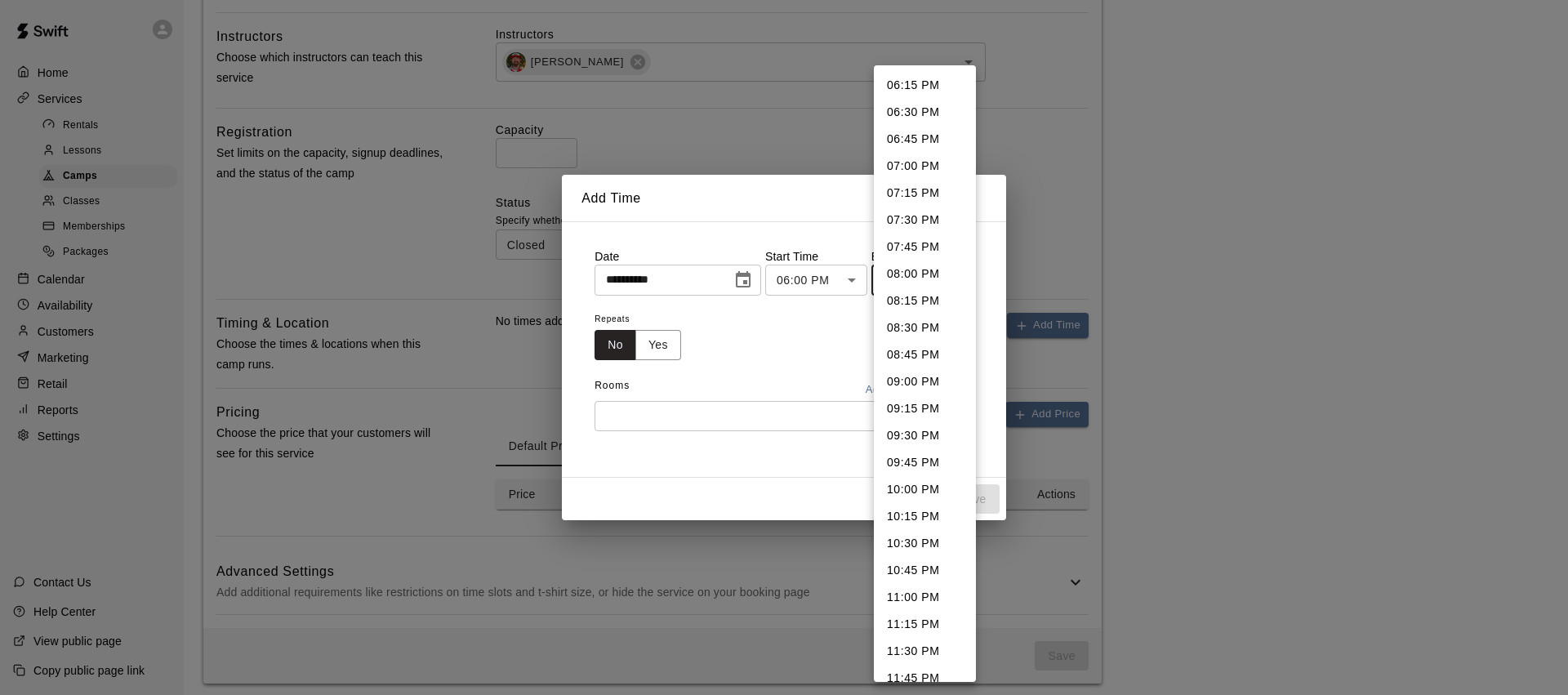
click at [947, 279] on body "**********" at bounding box center [784, 88] width 1568 height 1229
click at [925, 163] on li "07:00 PM" at bounding box center [924, 163] width 102 height 27
type input "********"
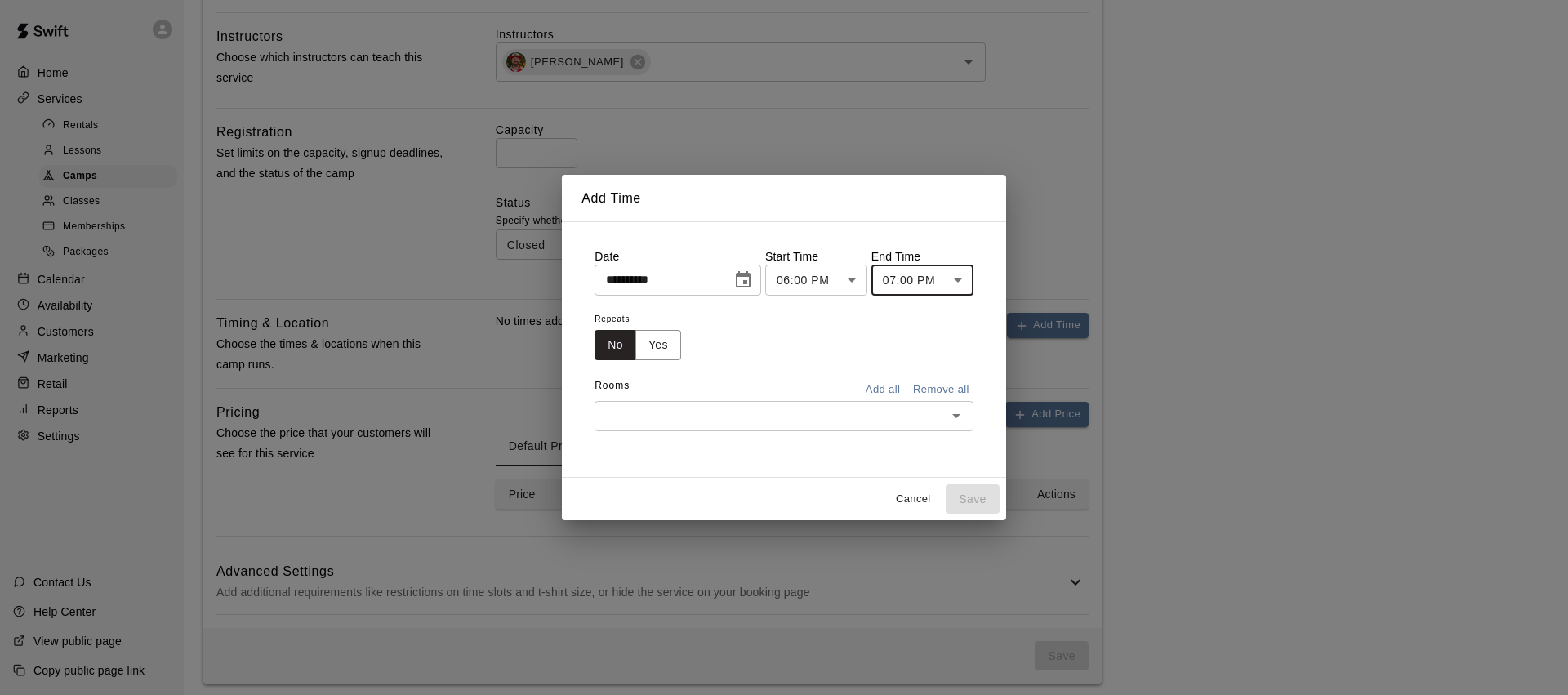
scroll to position [11, 0]
drag, startPoint x: 656, startPoint y: 346, endPoint x: 695, endPoint y: 395, distance: 62.6
click at [656, 347] on button "Yes" at bounding box center [657, 344] width 46 height 30
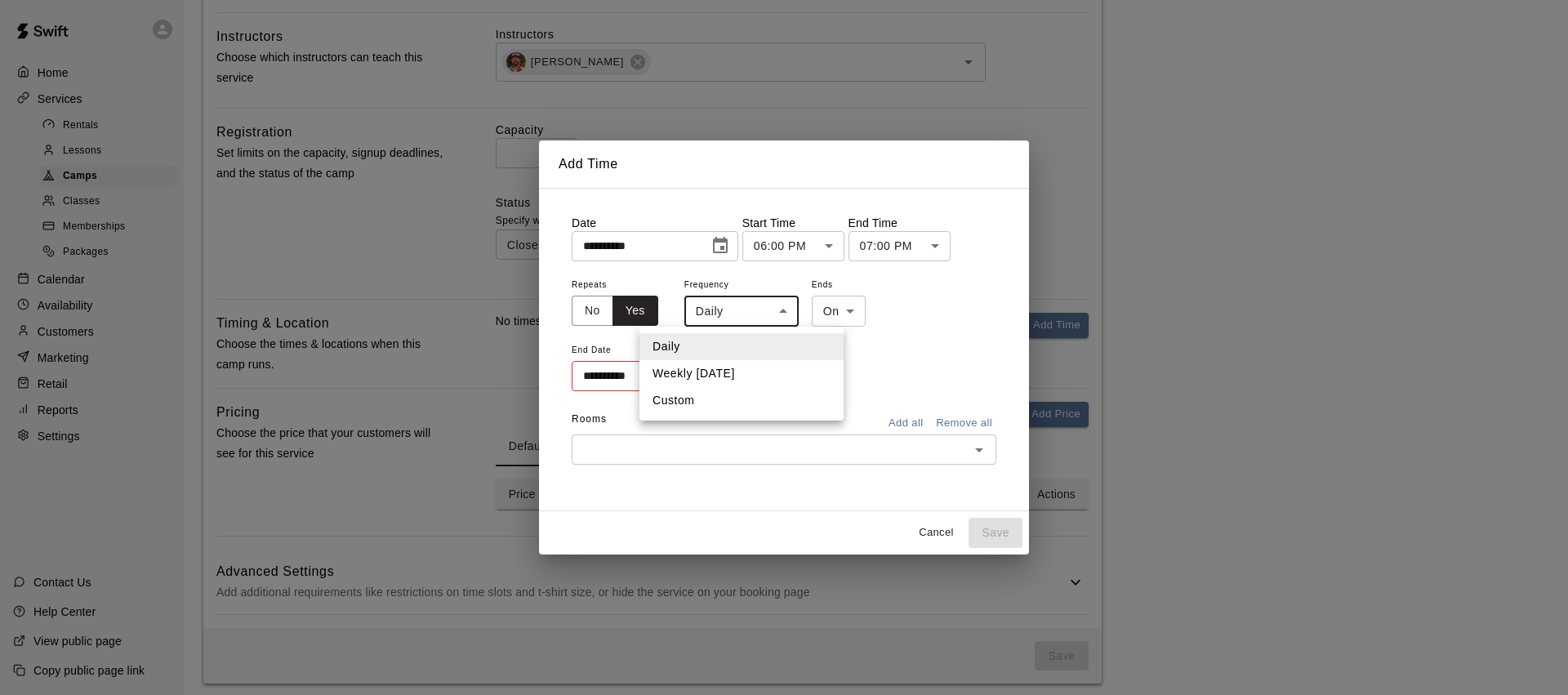
click at [768, 304] on body "**********" at bounding box center [784, 88] width 1568 height 1229
click at [734, 374] on li "Weekly on Wednesday" at bounding box center [741, 373] width 205 height 27
type input "******"
click at [710, 374] on icon "Choose date" at bounding box center [717, 375] width 15 height 16
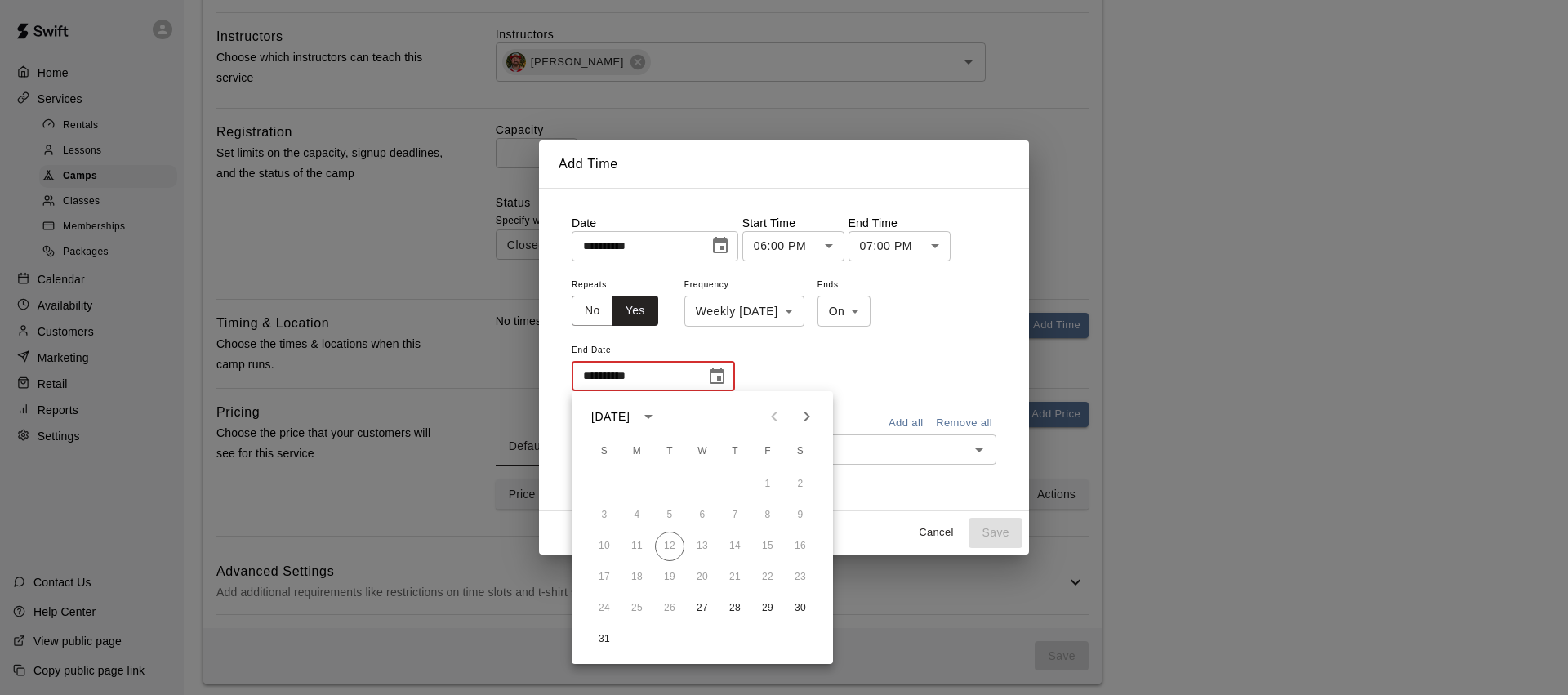
click at [795, 419] on button "Next month" at bounding box center [807, 417] width 33 height 33
click at [696, 577] on button "24" at bounding box center [702, 577] width 29 height 29
type input "**********"
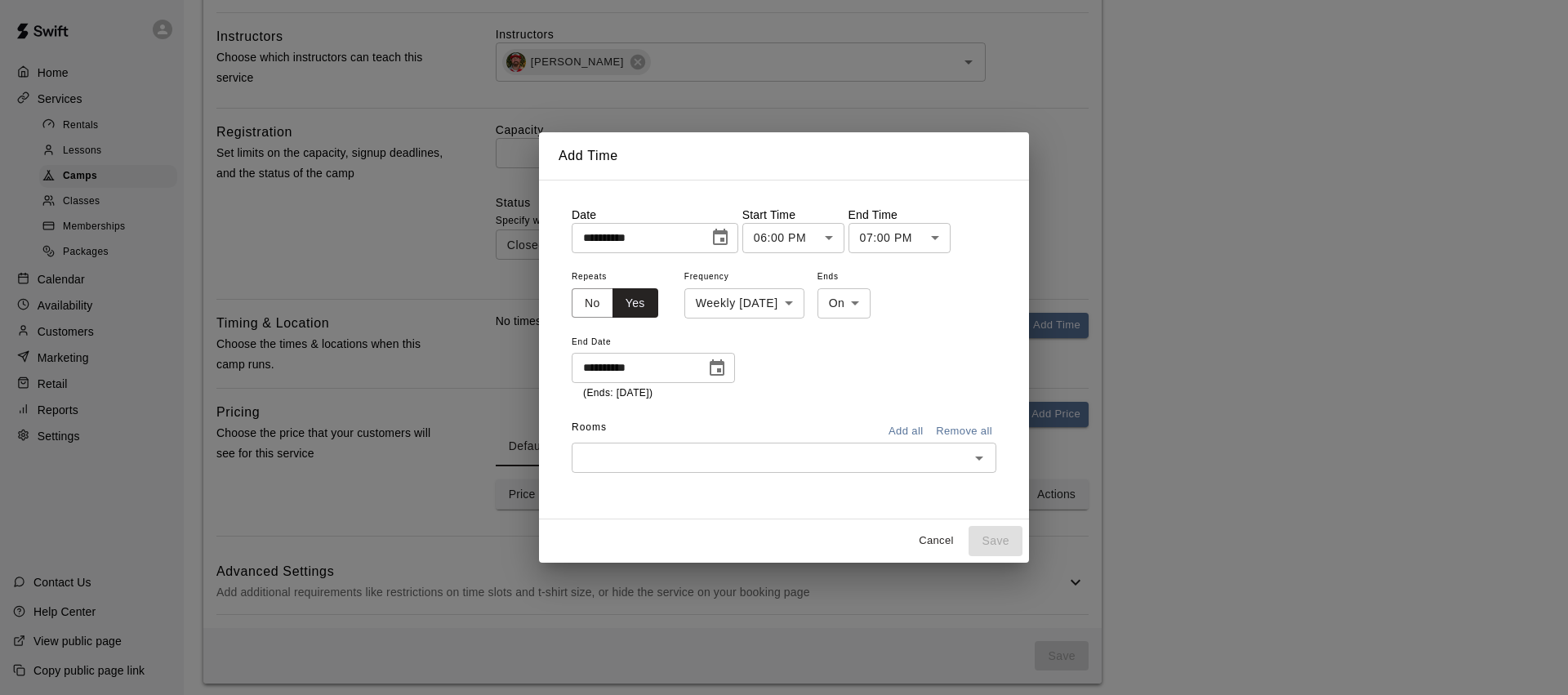
click at [887, 471] on div "​" at bounding box center [784, 457] width 425 height 30
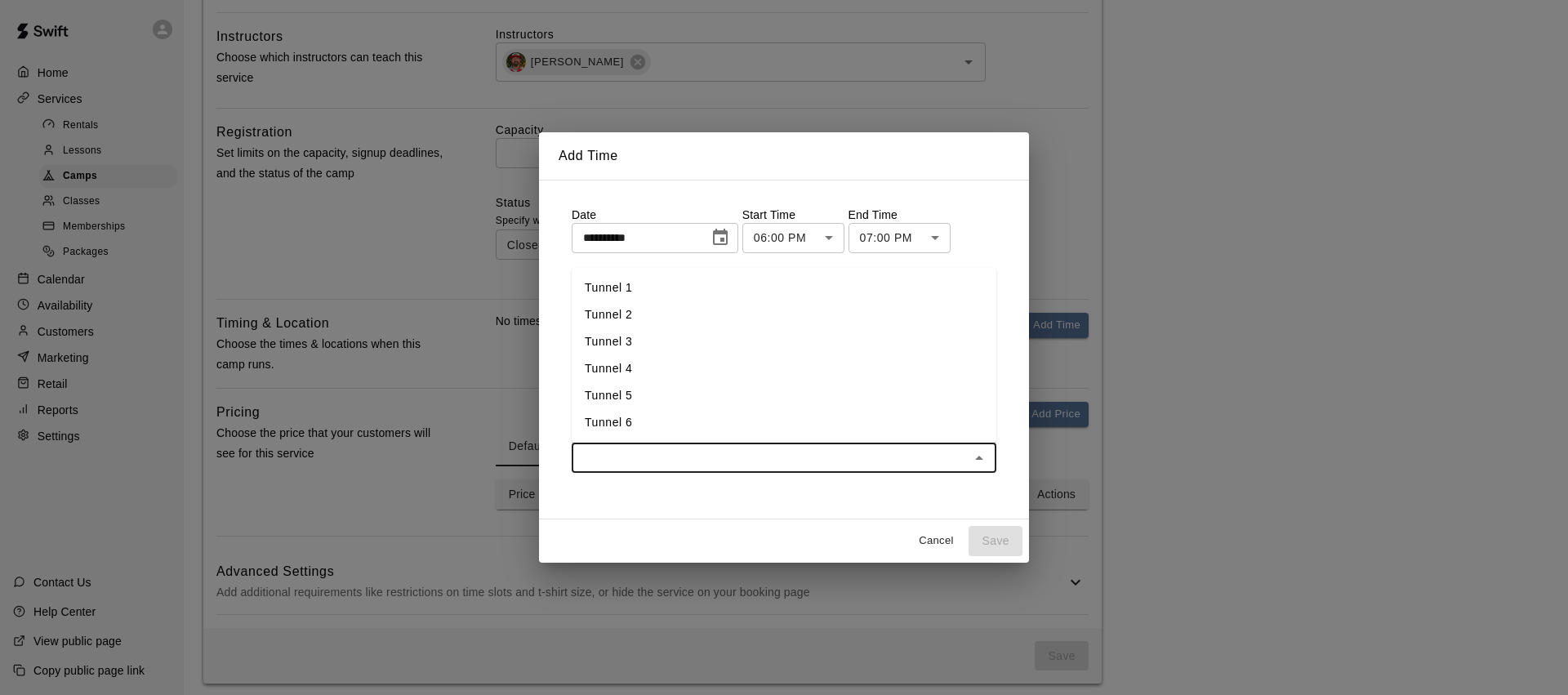
drag, startPoint x: 626, startPoint y: 293, endPoint x: 721, endPoint y: 398, distance: 141.6
click at [626, 294] on li "Tunnel 1" at bounding box center [784, 288] width 425 height 27
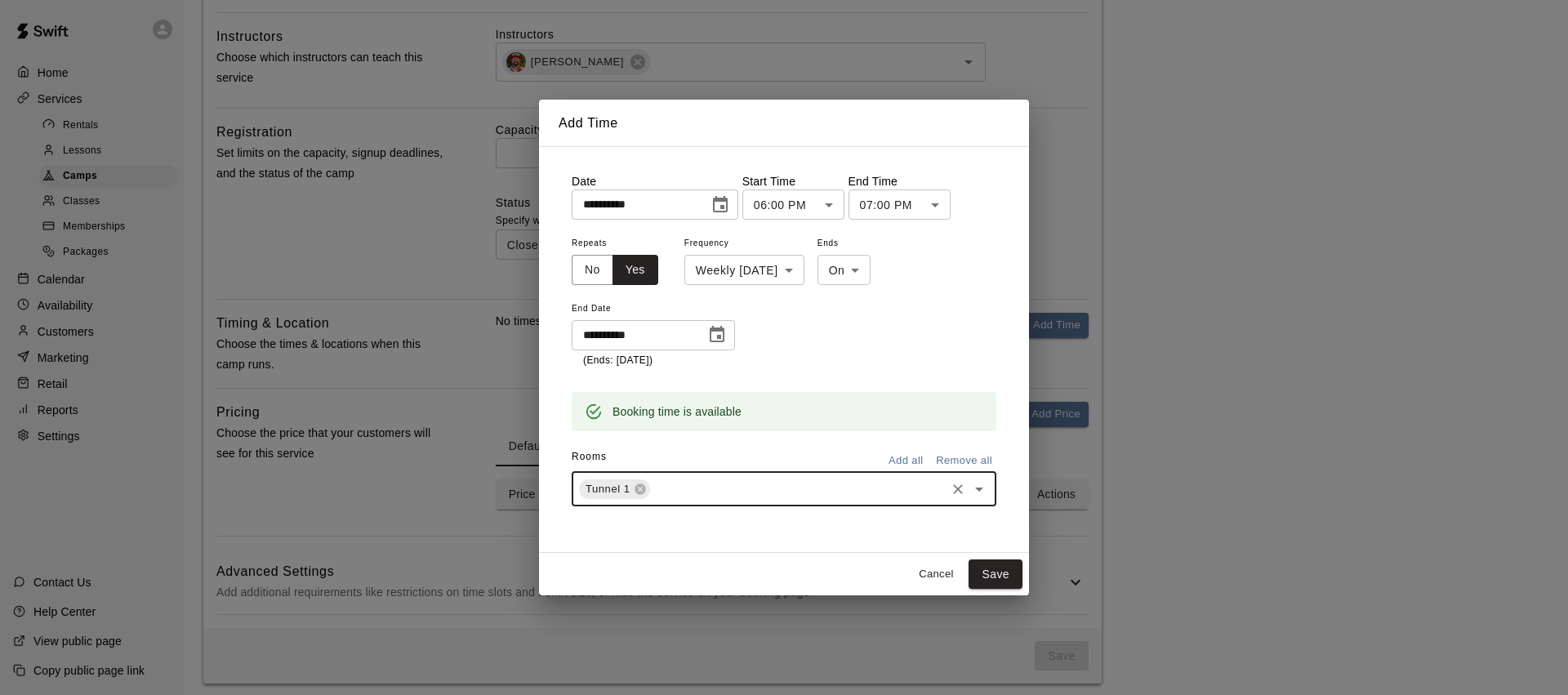
click at [734, 477] on div "Tunnel 1 ​" at bounding box center [784, 489] width 425 height 34
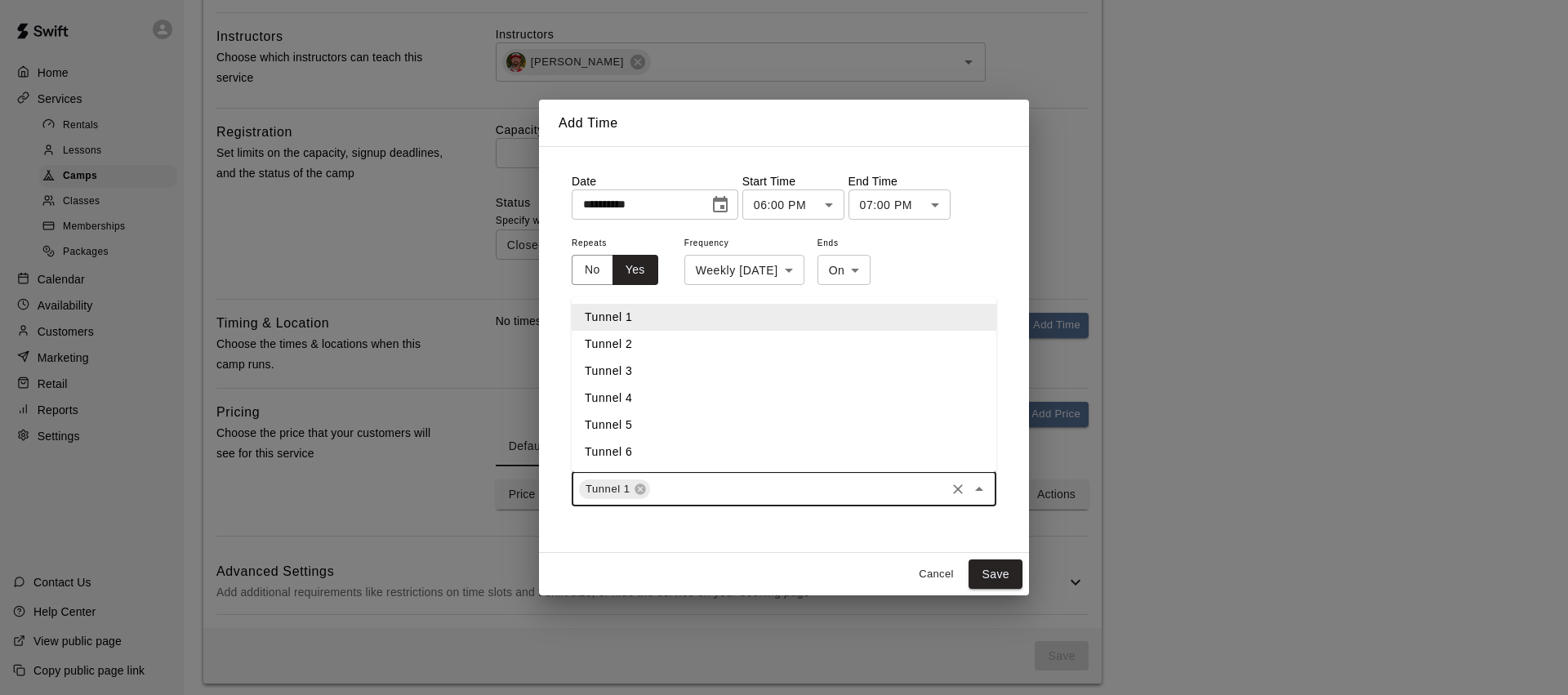
click at [658, 353] on li "Tunnel 2" at bounding box center [784, 344] width 425 height 27
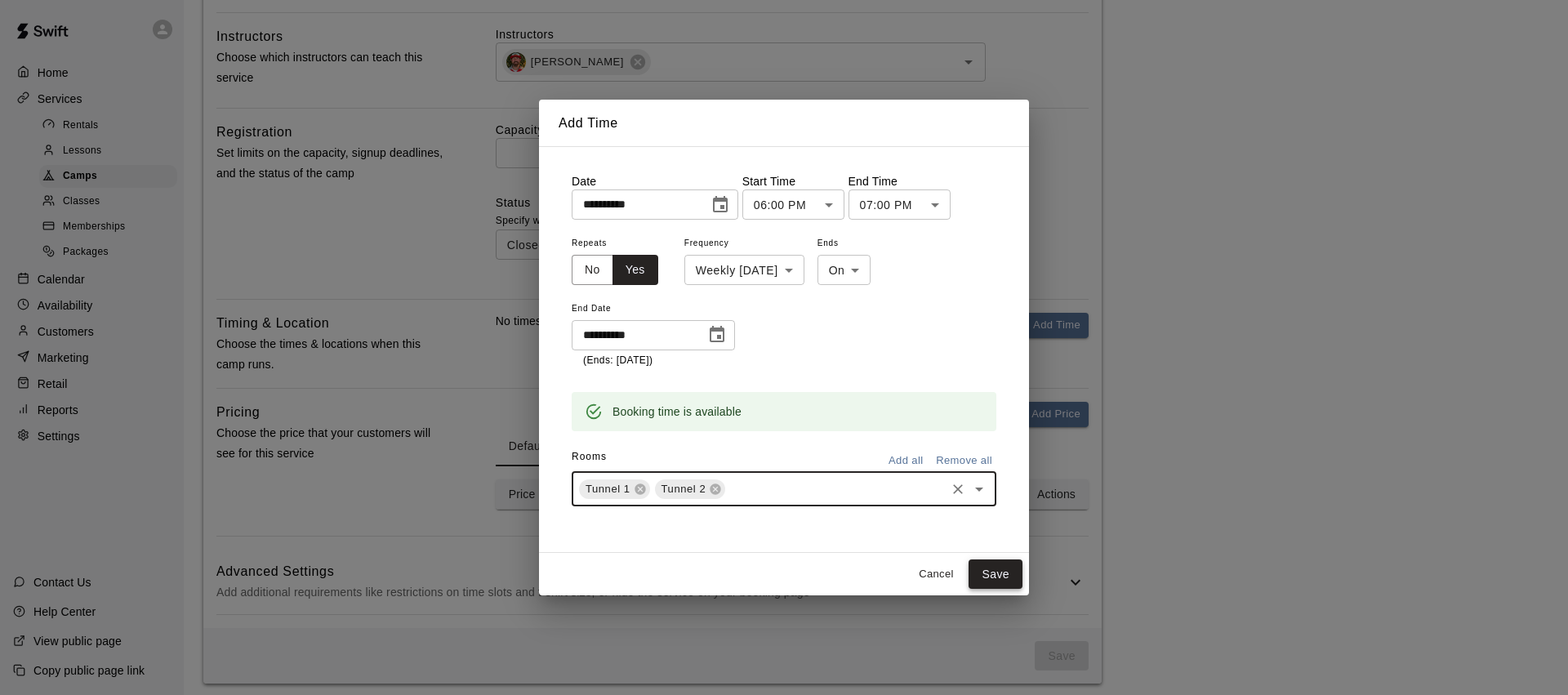
click at [995, 572] on button "Save" at bounding box center [996, 574] width 54 height 30
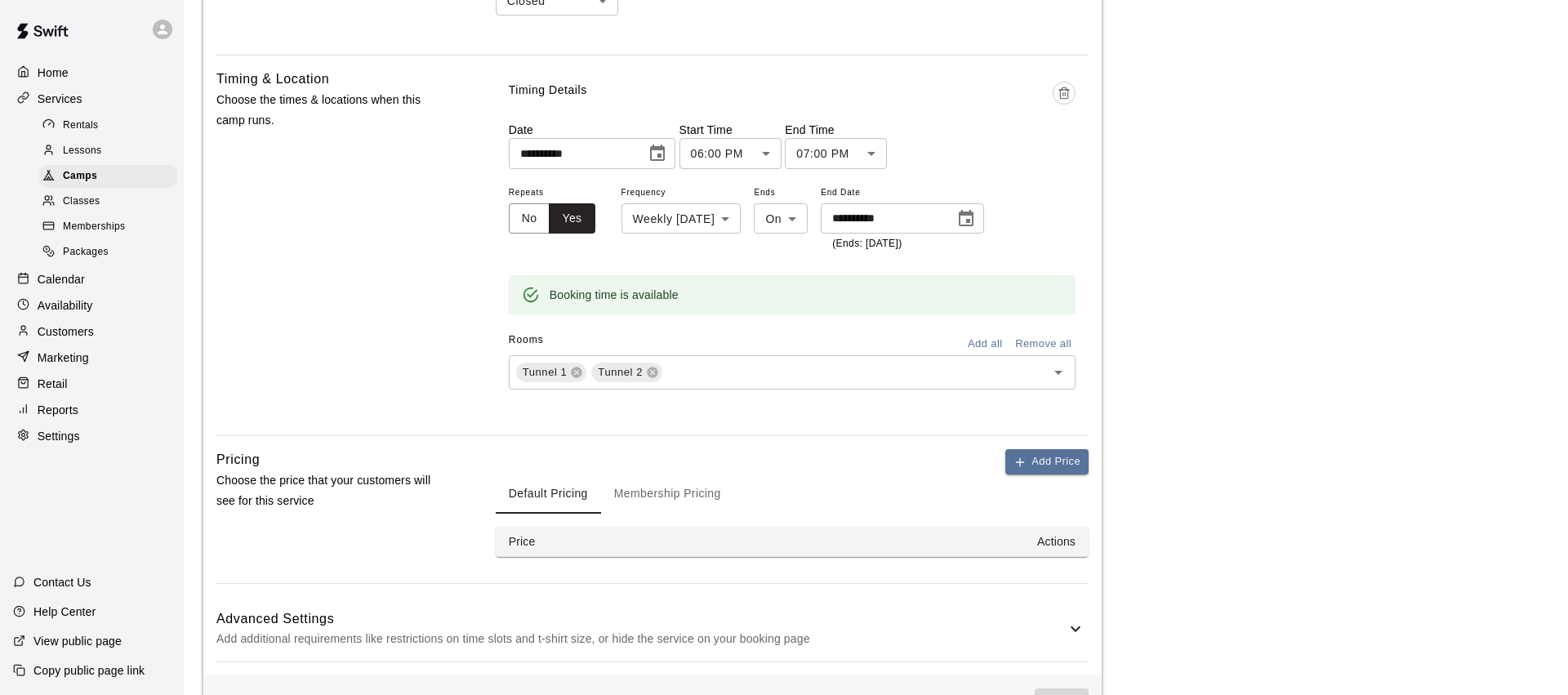
scroll to position [826, 0]
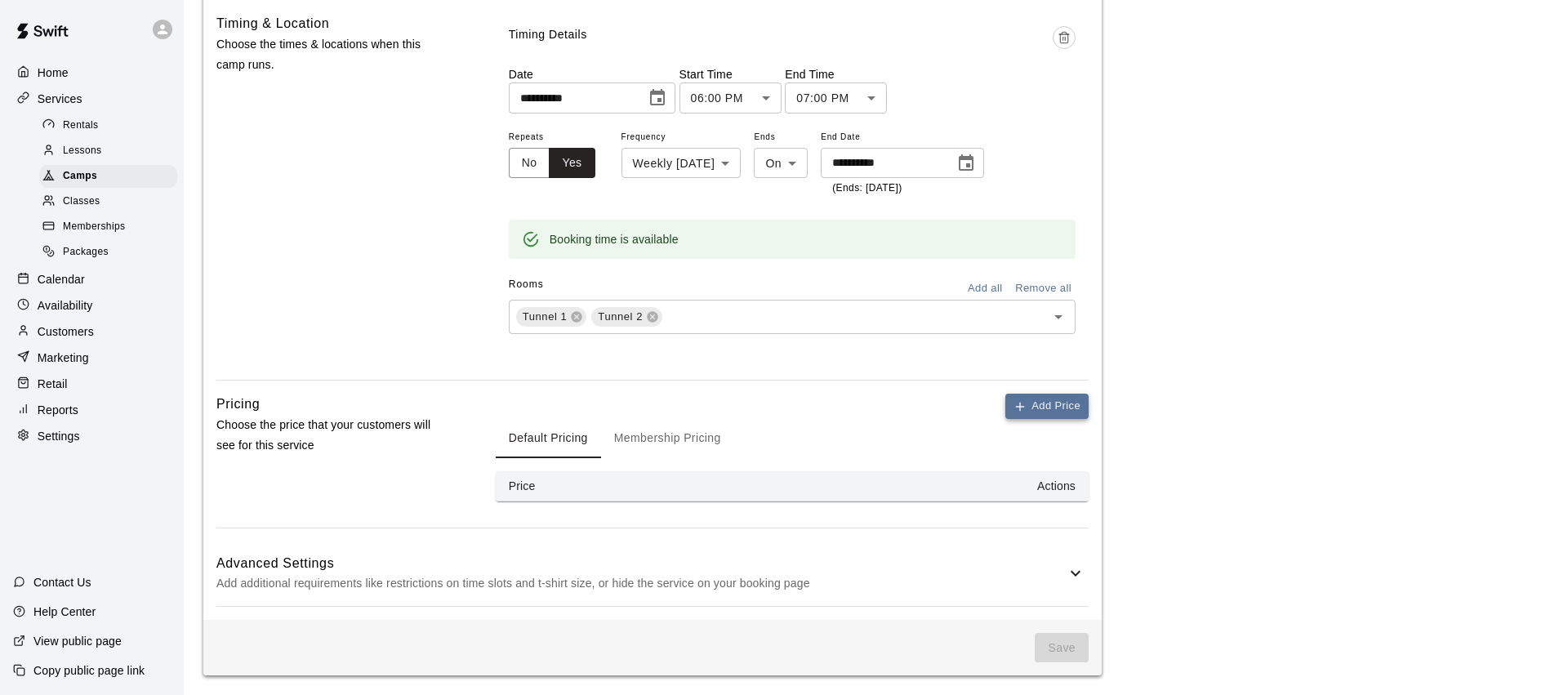
click at [1039, 398] on button "Add Price" at bounding box center [1047, 406] width 83 height 25
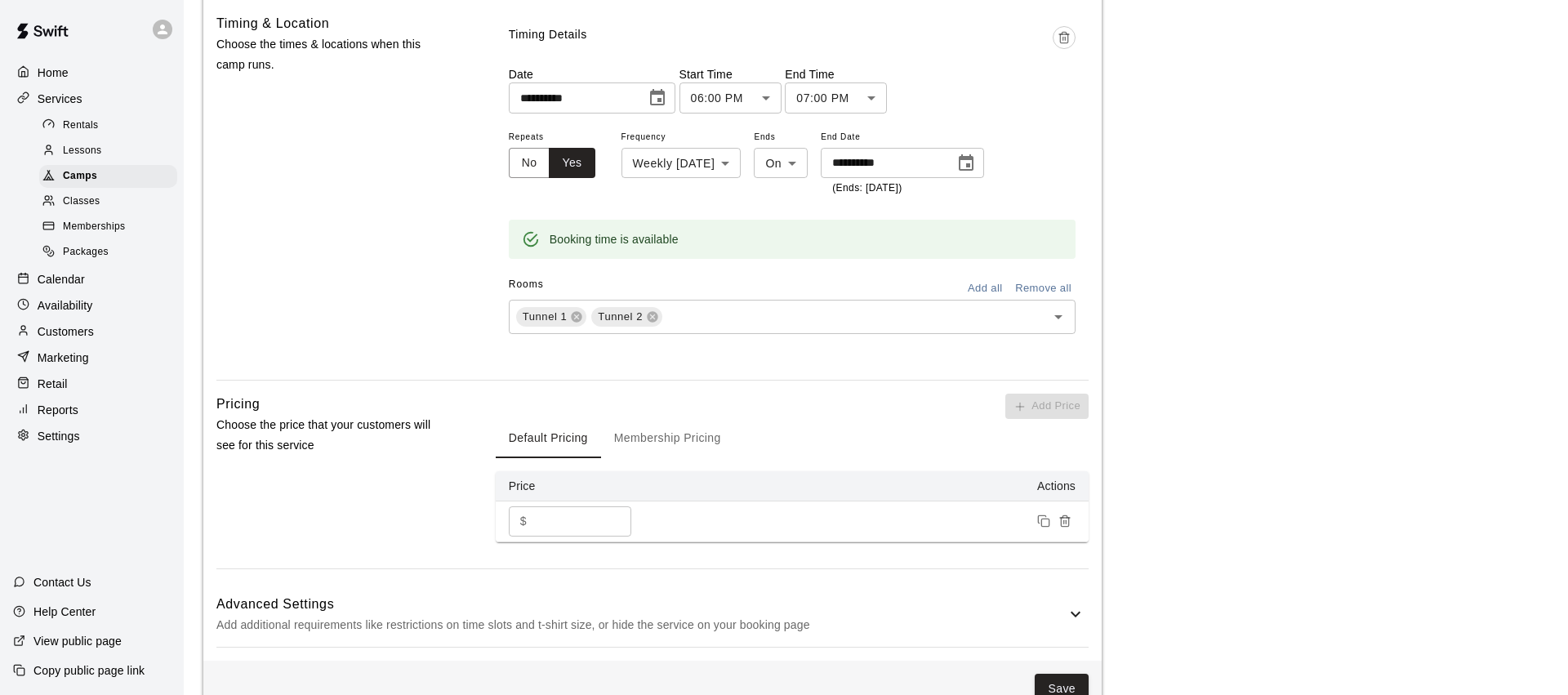
drag, startPoint x: 534, startPoint y: 522, endPoint x: 516, endPoint y: 521, distance: 18.0
click at [516, 521] on div "$ * ​" at bounding box center [570, 521] width 122 height 30
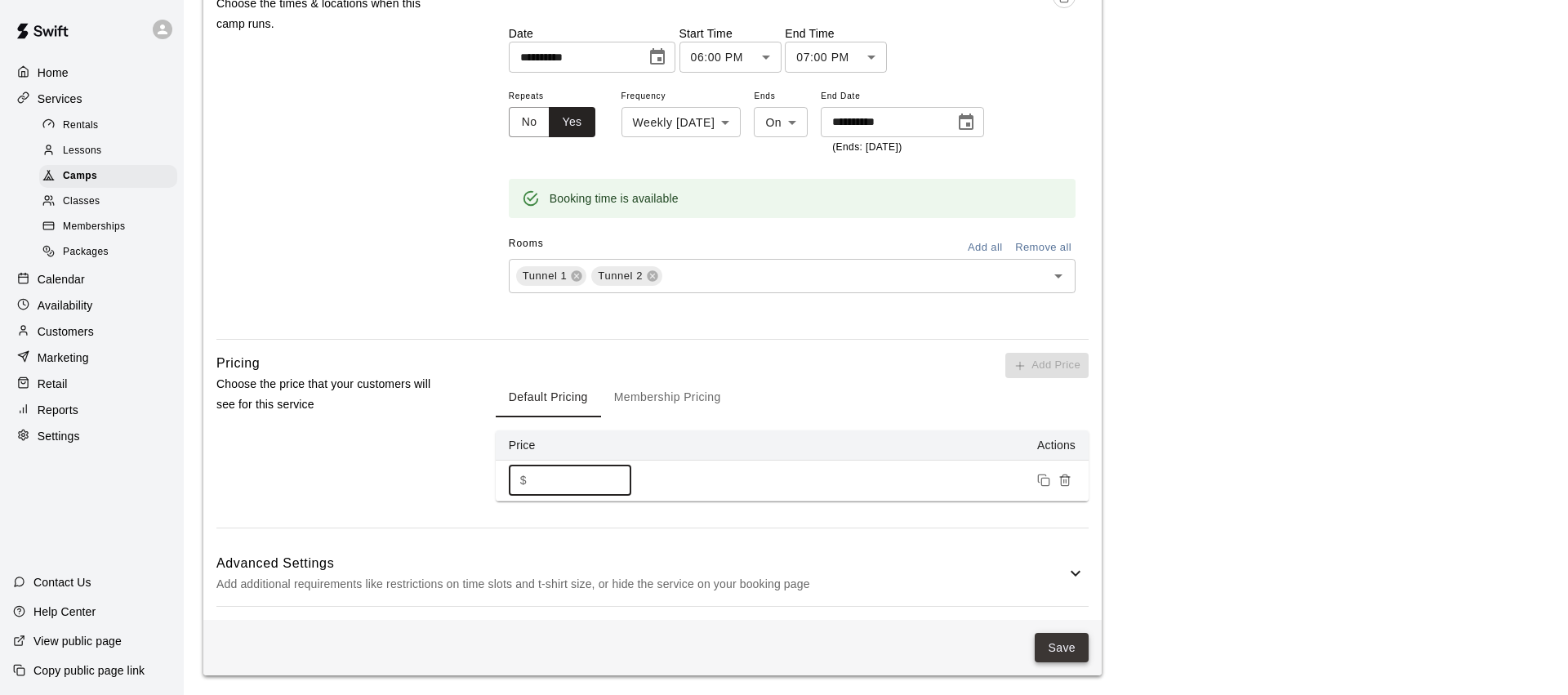
type input "***"
click at [1061, 644] on button "Save" at bounding box center [1062, 648] width 54 height 30
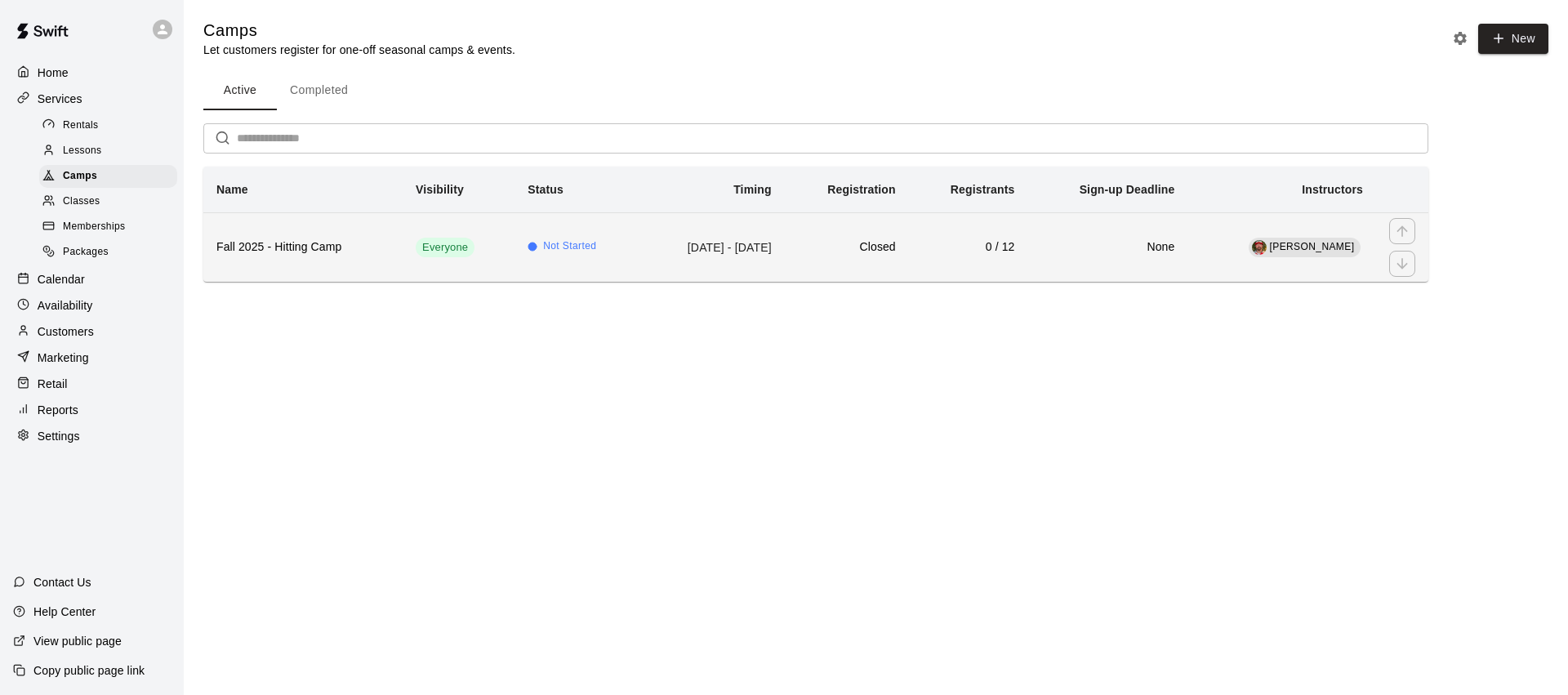
click at [379, 253] on th "Fall 2025 - Hitting Camp" at bounding box center [303, 247] width 199 height 70
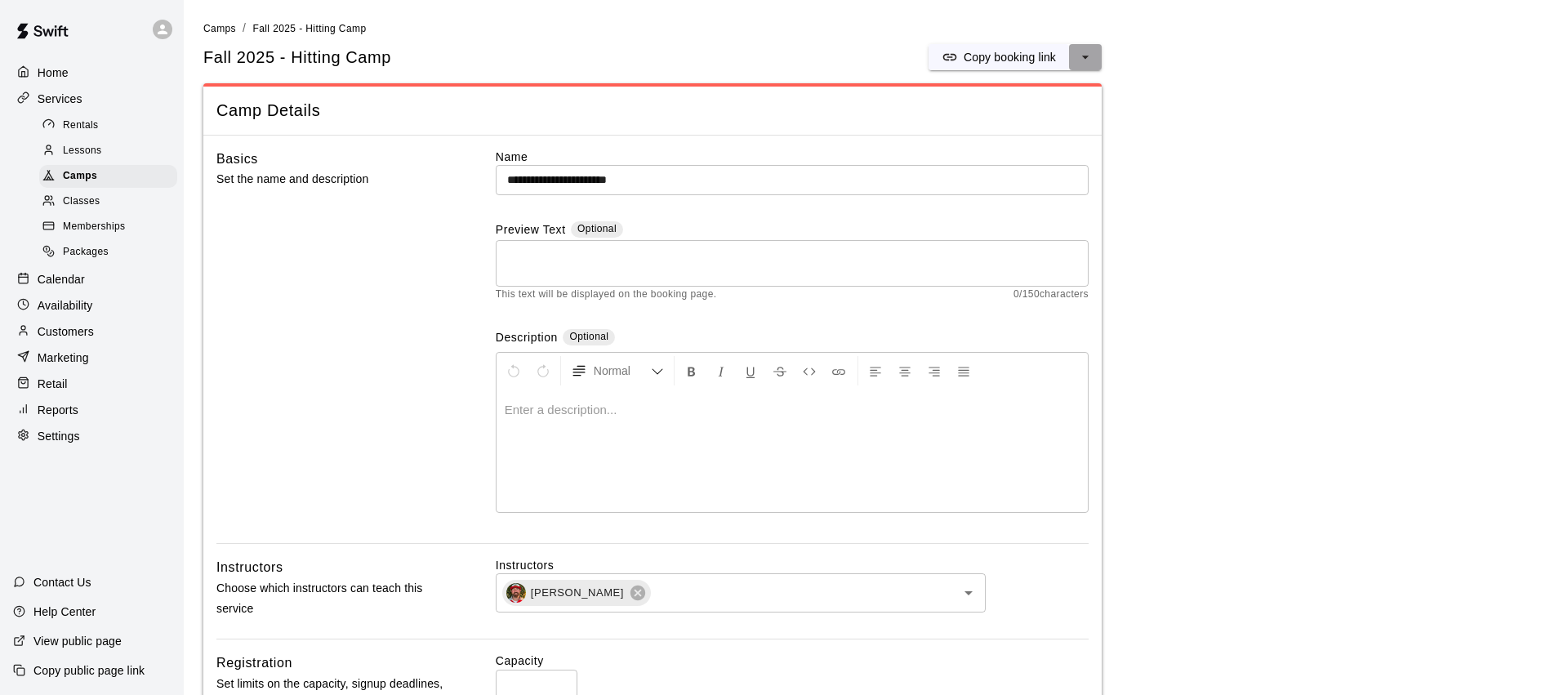
click at [1092, 57] on icon "select merge strategy" at bounding box center [1085, 57] width 16 height 16
click at [1016, 117] on h6 "Duplicate camp" at bounding box center [1020, 118] width 80 height 18
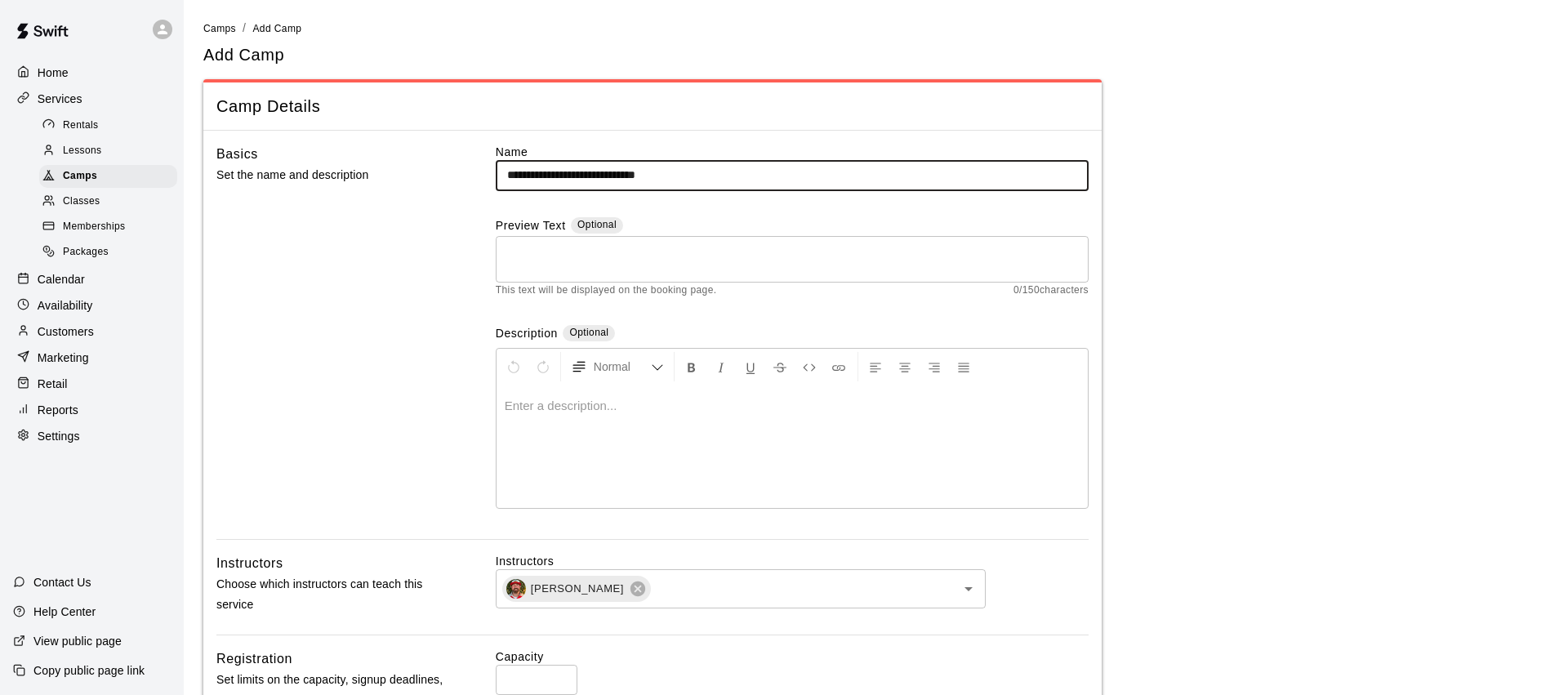
click at [582, 174] on input "**********" at bounding box center [791, 174] width 592 height 30
drag, startPoint x: 652, startPoint y: 178, endPoint x: 704, endPoint y: 169, distance: 52.8
click at [704, 169] on input "**********" at bounding box center [791, 174] width 592 height 30
drag, startPoint x: 587, startPoint y: 175, endPoint x: 606, endPoint y: 175, distance: 19.0
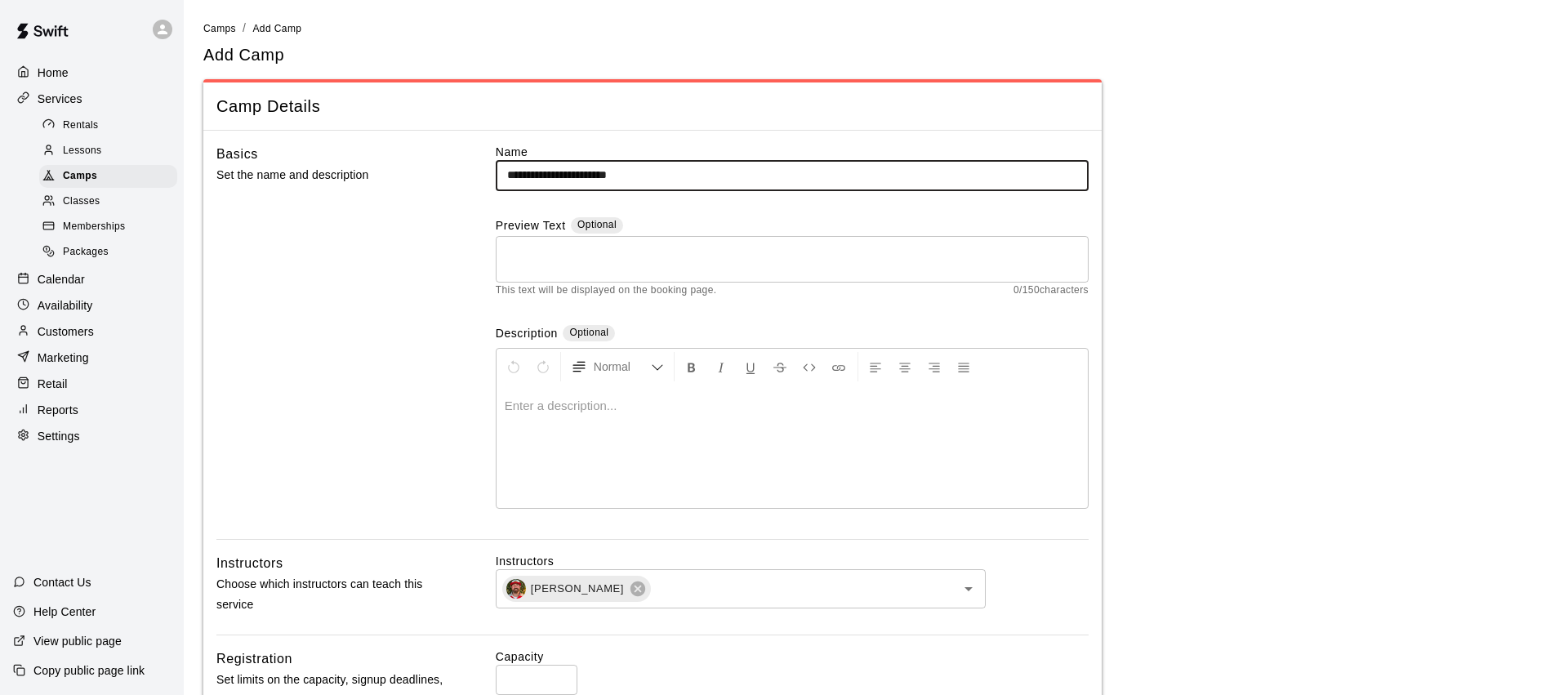
click at [587, 175] on input "**********" at bounding box center [791, 174] width 592 height 30
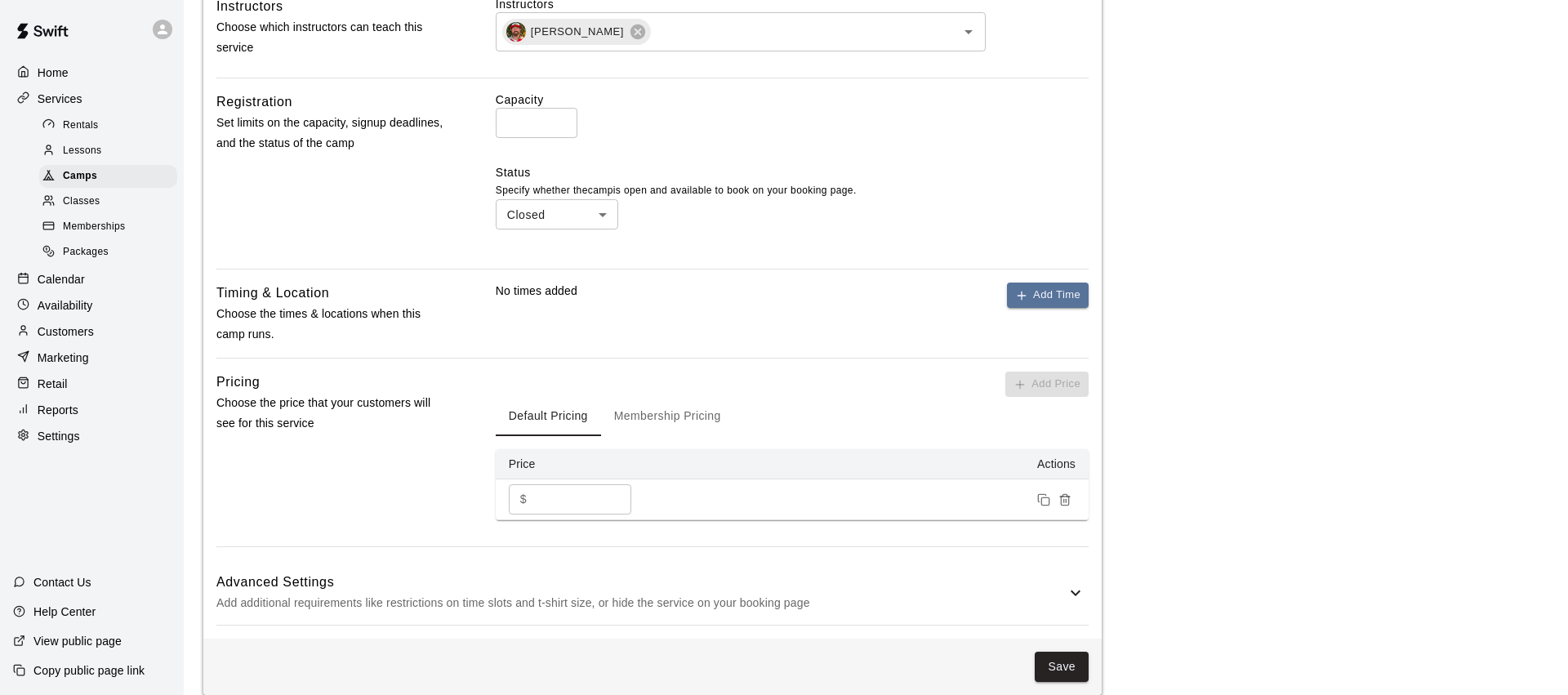
scroll to position [577, 0]
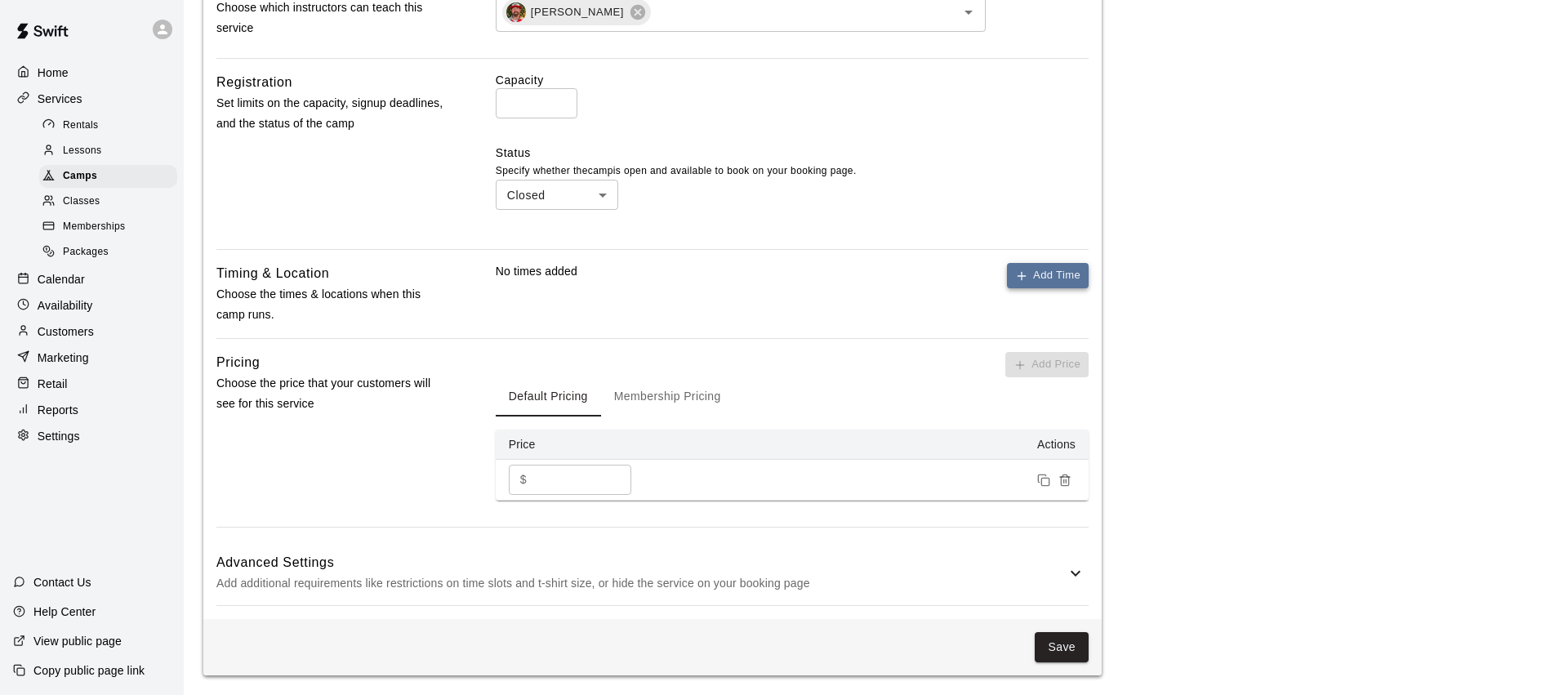
type input "**********"
click at [1038, 267] on button "Add Time" at bounding box center [1047, 275] width 81 height 25
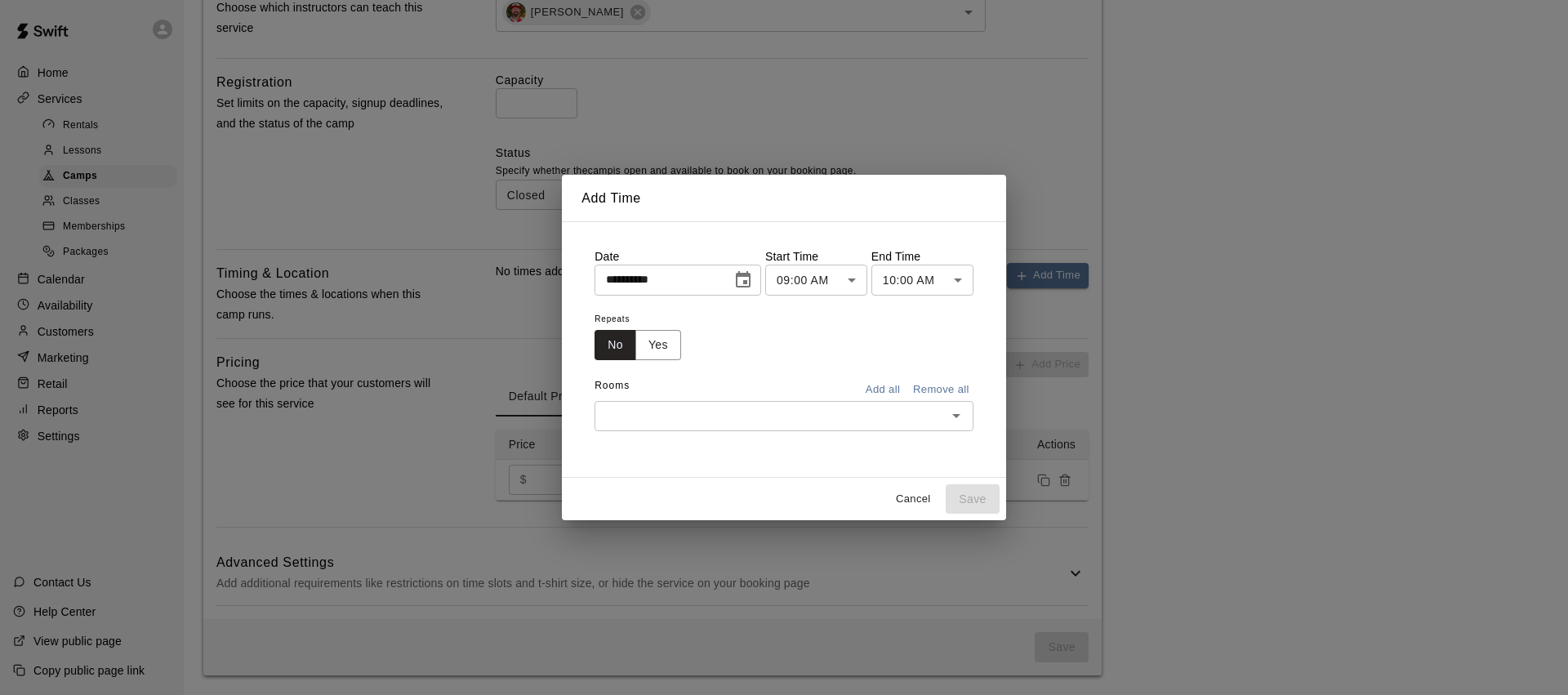
click at [759, 275] on button "Choose date, selected date is Aug 12, 2025" at bounding box center [744, 280] width 33 height 33
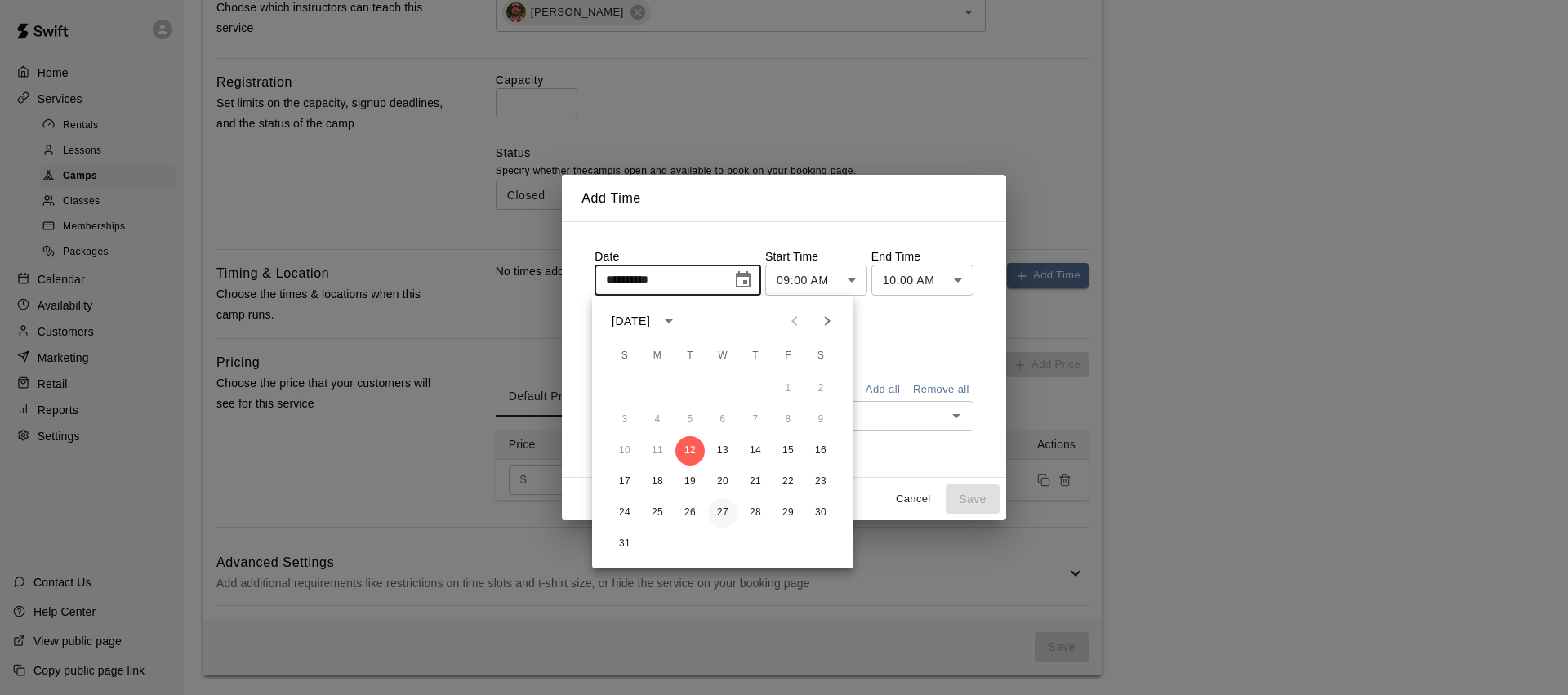
click at [725, 515] on button "27" at bounding box center [722, 513] width 29 height 29
type input "**********"
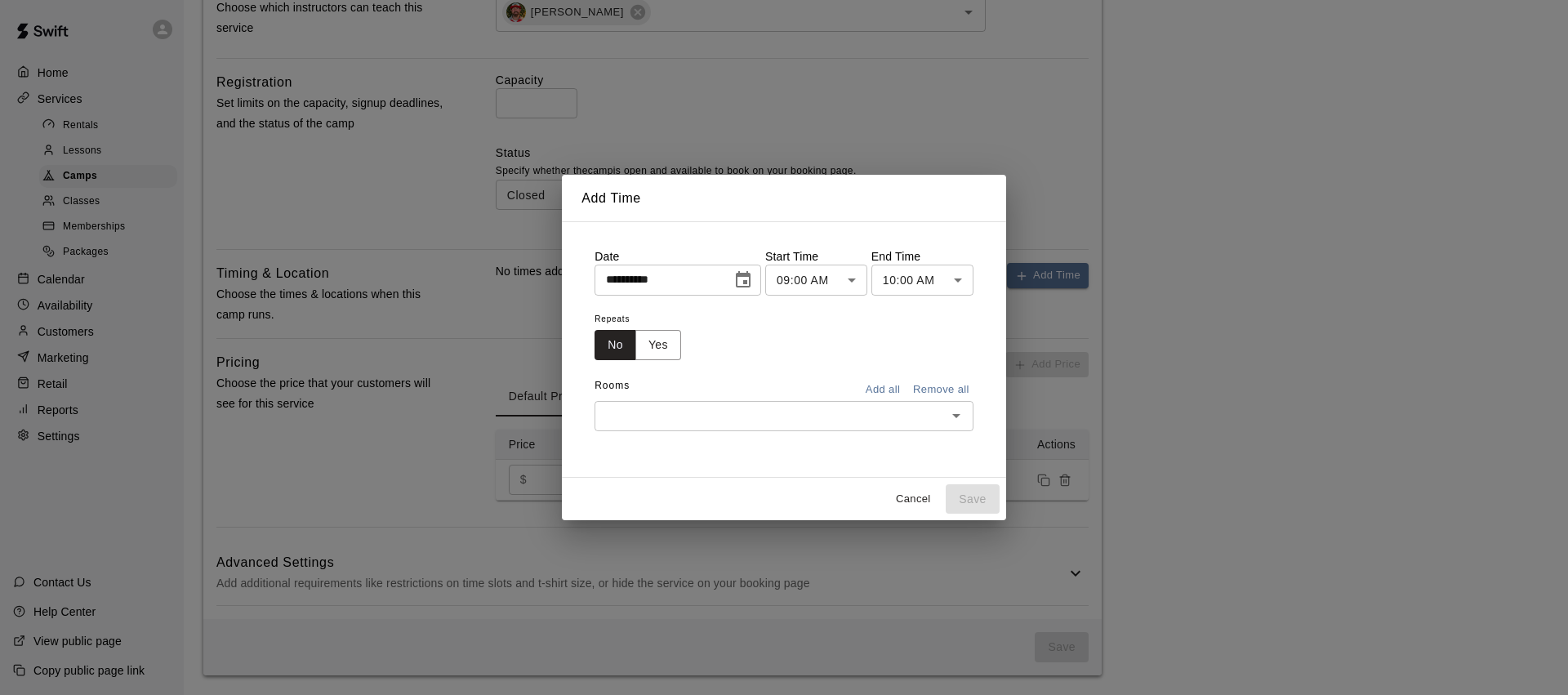
click at [856, 280] on body "**********" at bounding box center [784, 58] width 1568 height 1271
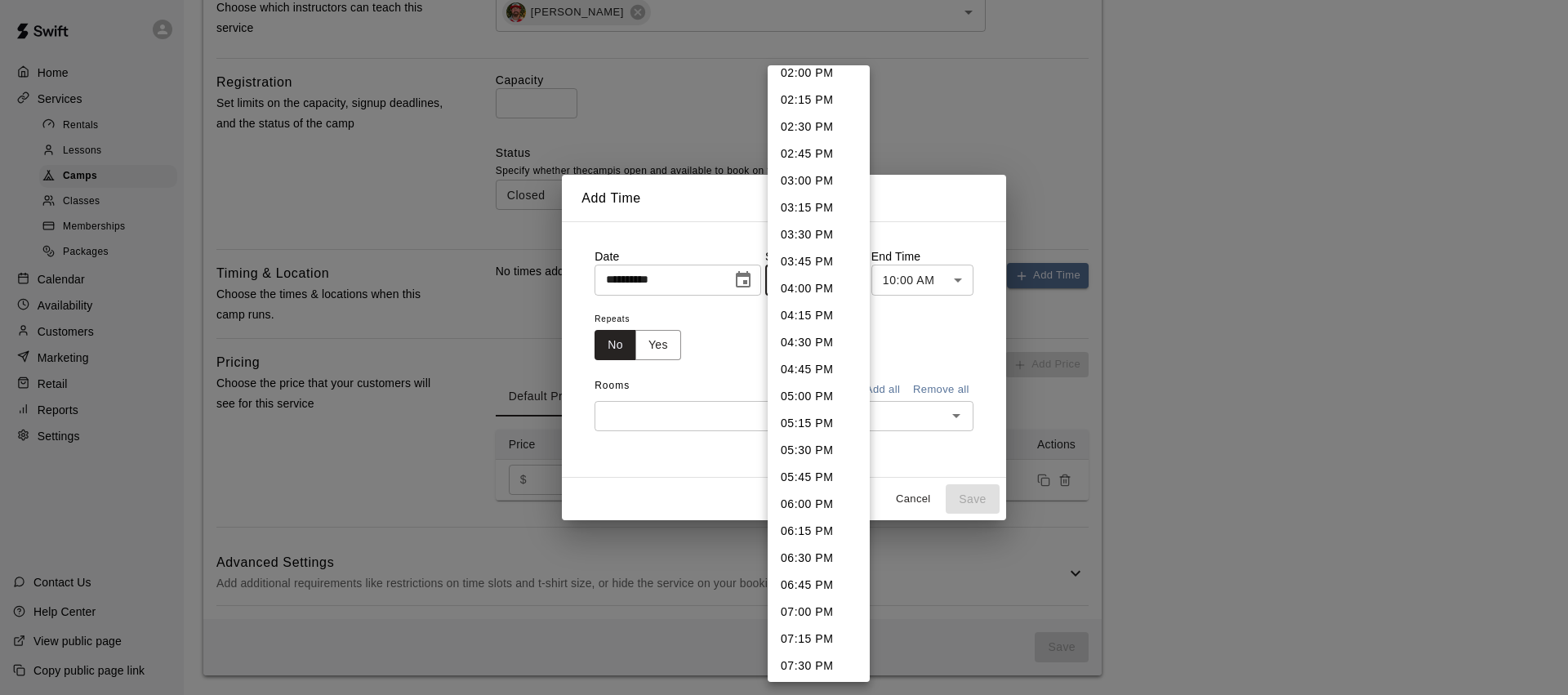
scroll to position [1558, 0]
click at [815, 566] on li "07:00 PM" at bounding box center [818, 575] width 102 height 27
type input "********"
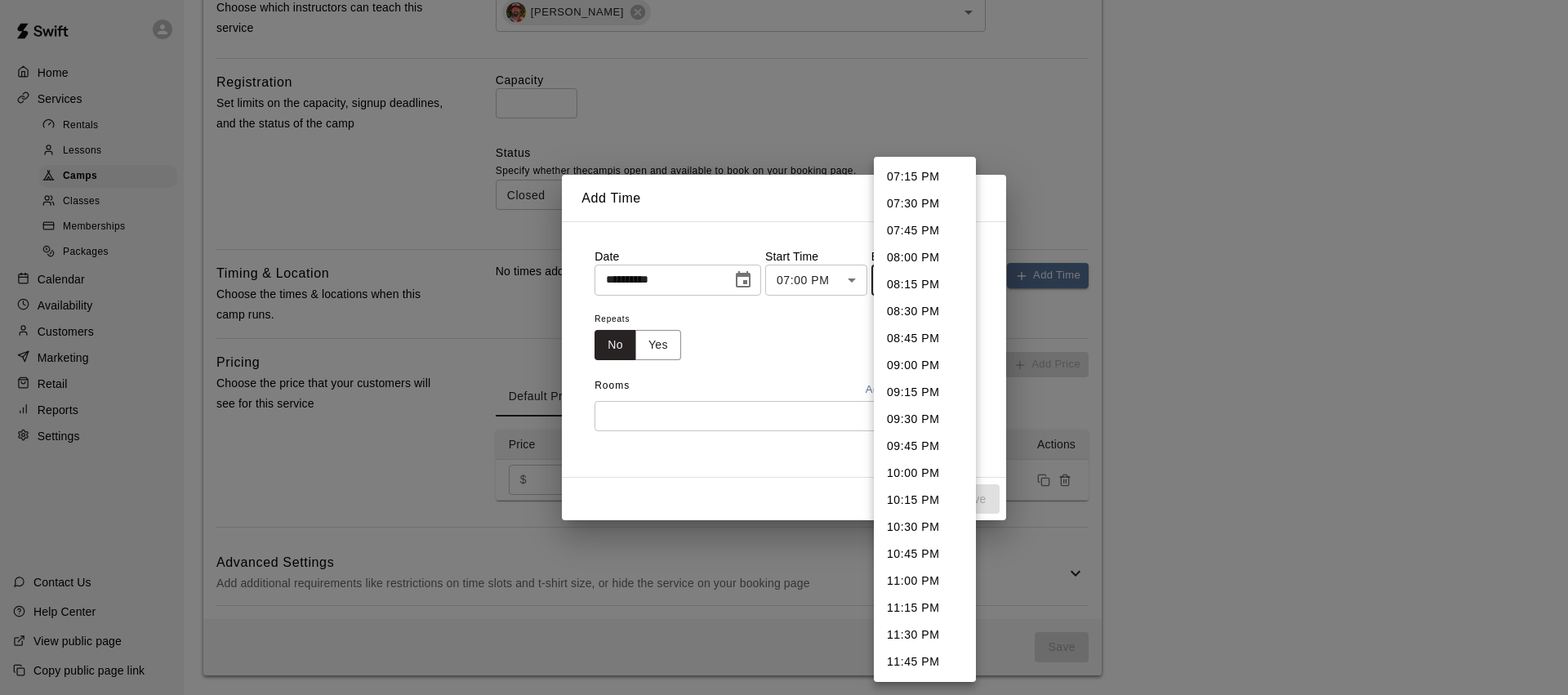
click at [954, 278] on body "**********" at bounding box center [784, 58] width 1568 height 1271
click at [923, 287] on li "08:15 PM" at bounding box center [924, 285] width 102 height 27
type input "********"
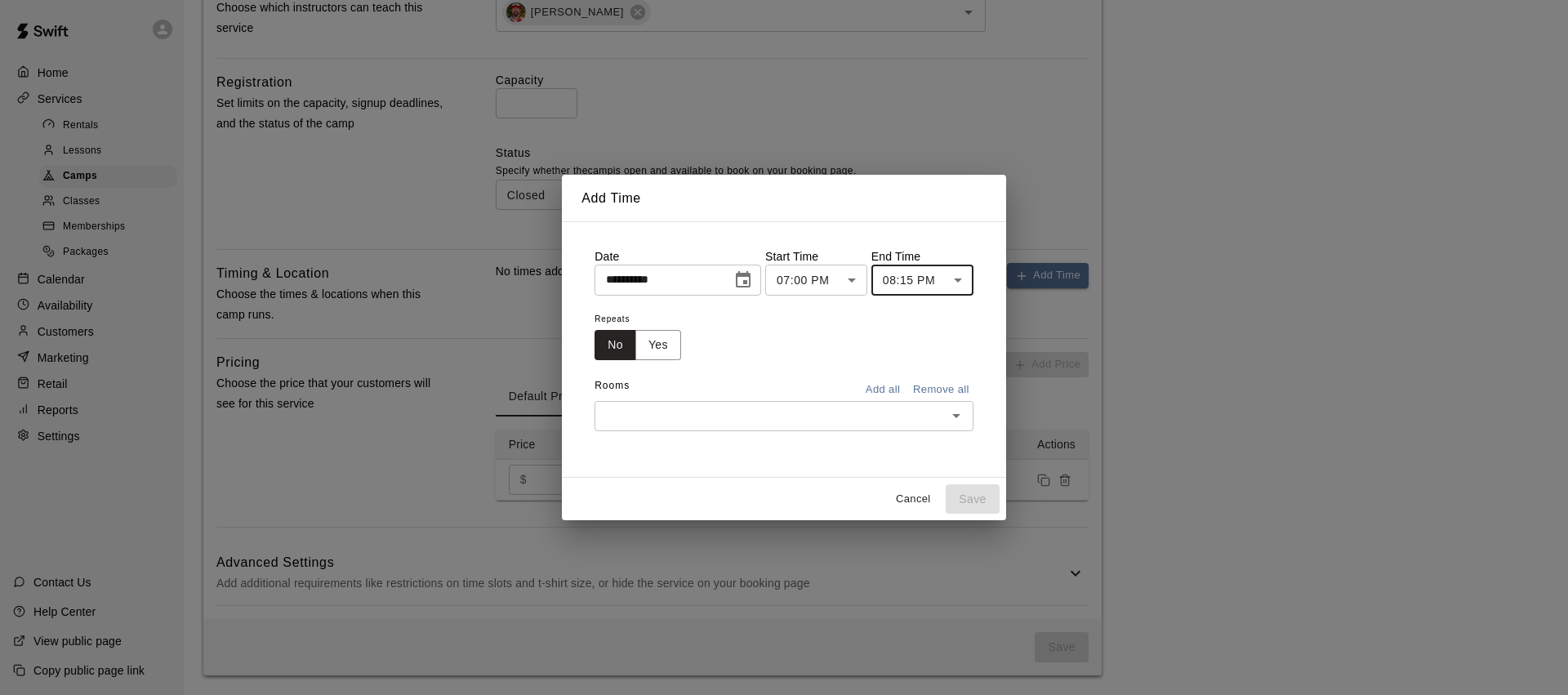
click at [752, 347] on div "Repeats No Yes" at bounding box center [784, 333] width 379 height 51
click at [663, 350] on button "Yes" at bounding box center [657, 344] width 46 height 30
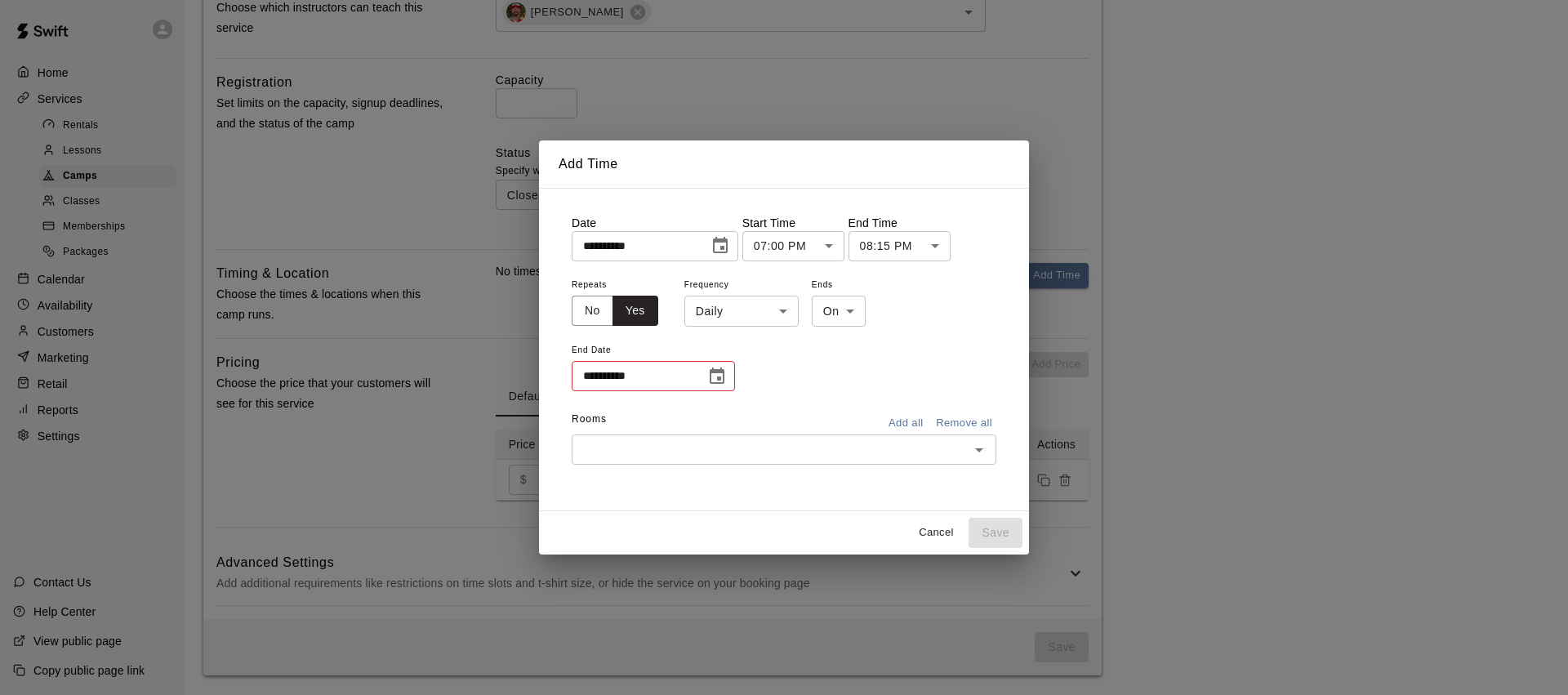
click at [787, 312] on body "**********" at bounding box center [784, 58] width 1568 height 1271
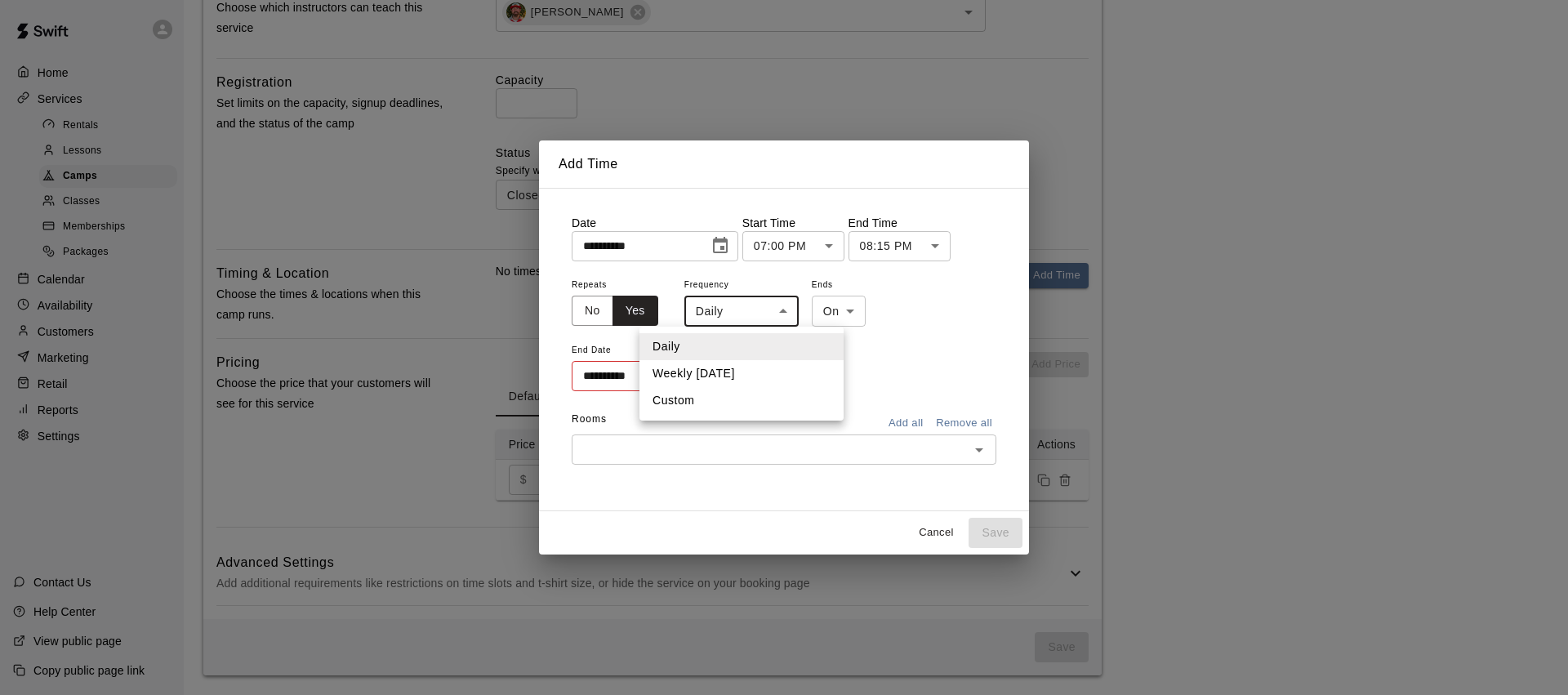
click at [721, 375] on li "Weekly on Wednesday" at bounding box center [741, 373] width 205 height 27
type input "******"
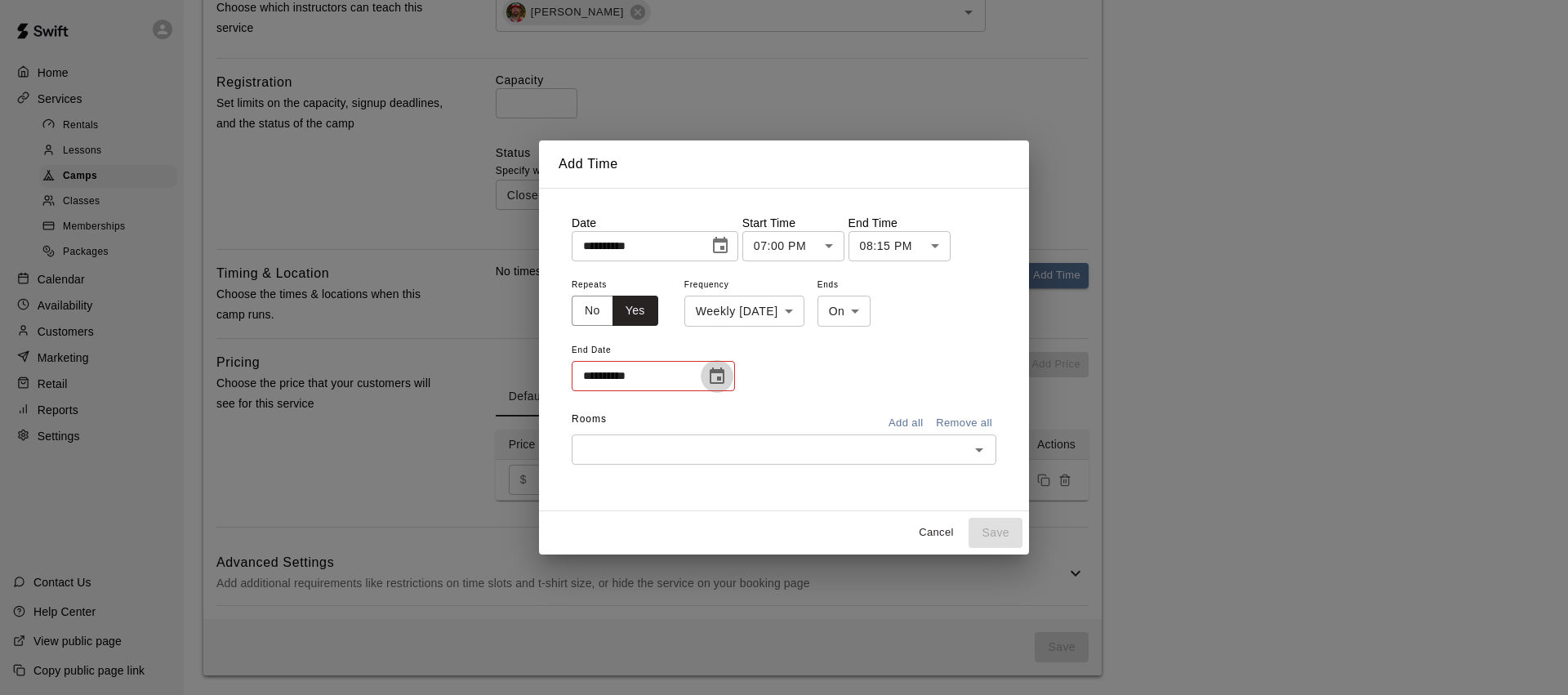
click at [717, 377] on icon "Choose date" at bounding box center [717, 376] width 19 height 19
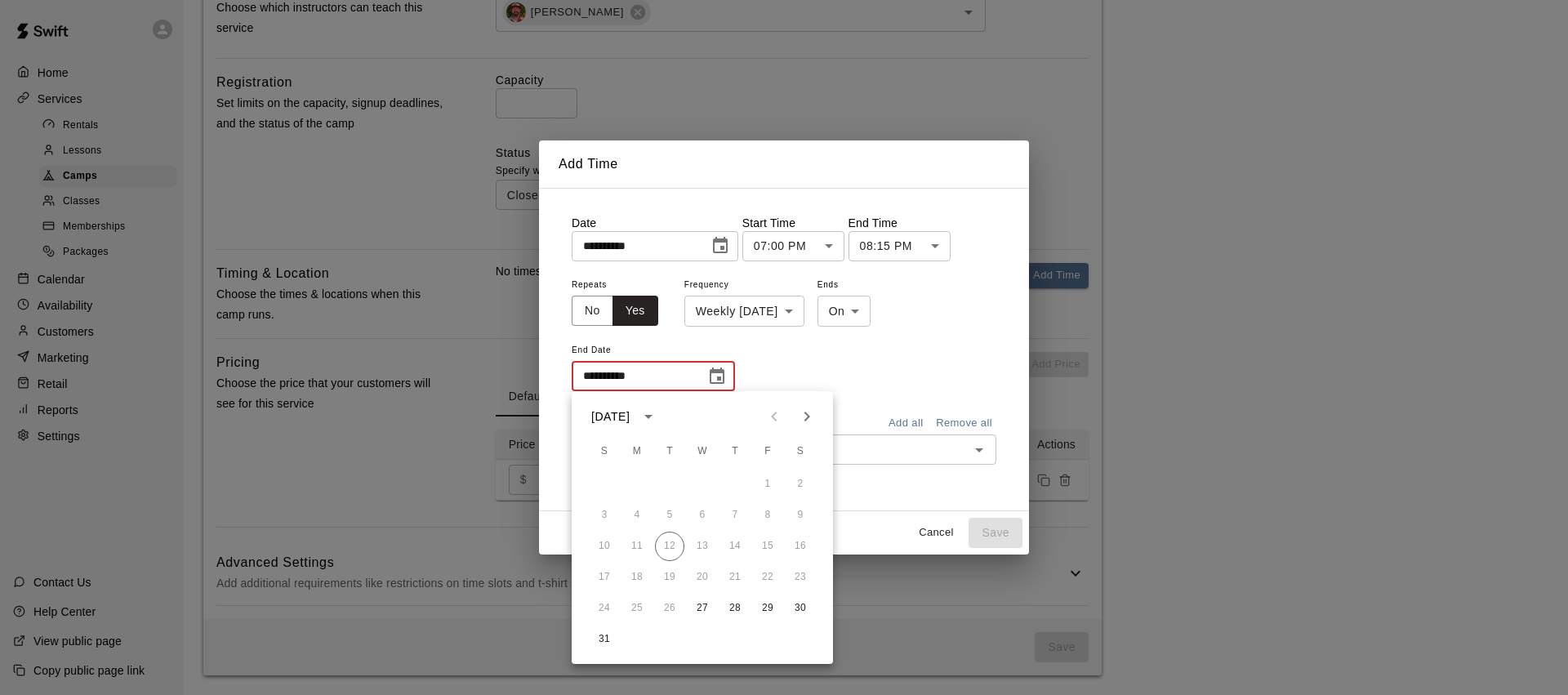
click at [805, 420] on icon "Next month" at bounding box center [808, 416] width 6 height 10
click at [700, 573] on button "24" at bounding box center [702, 577] width 29 height 29
type input "**********"
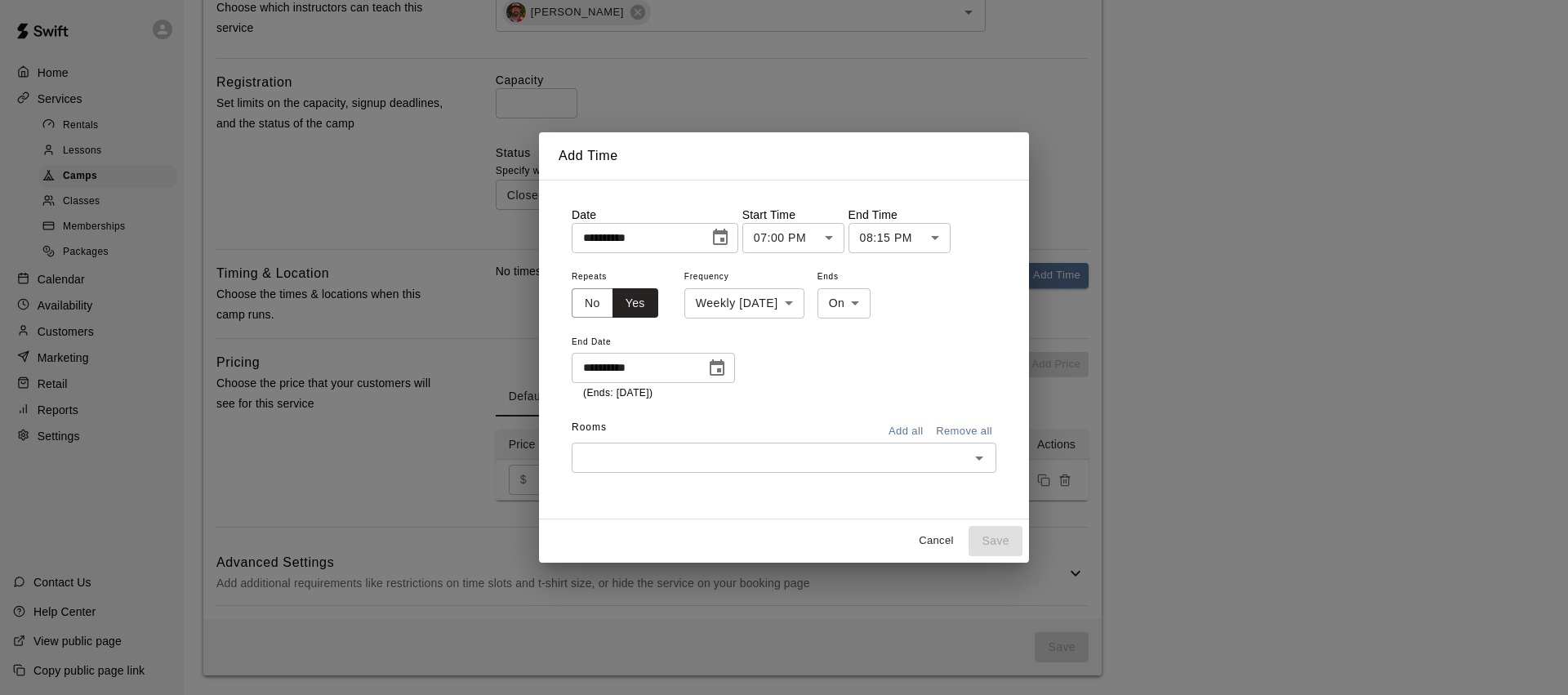
click at [978, 458] on icon "Open" at bounding box center [979, 458] width 8 height 4
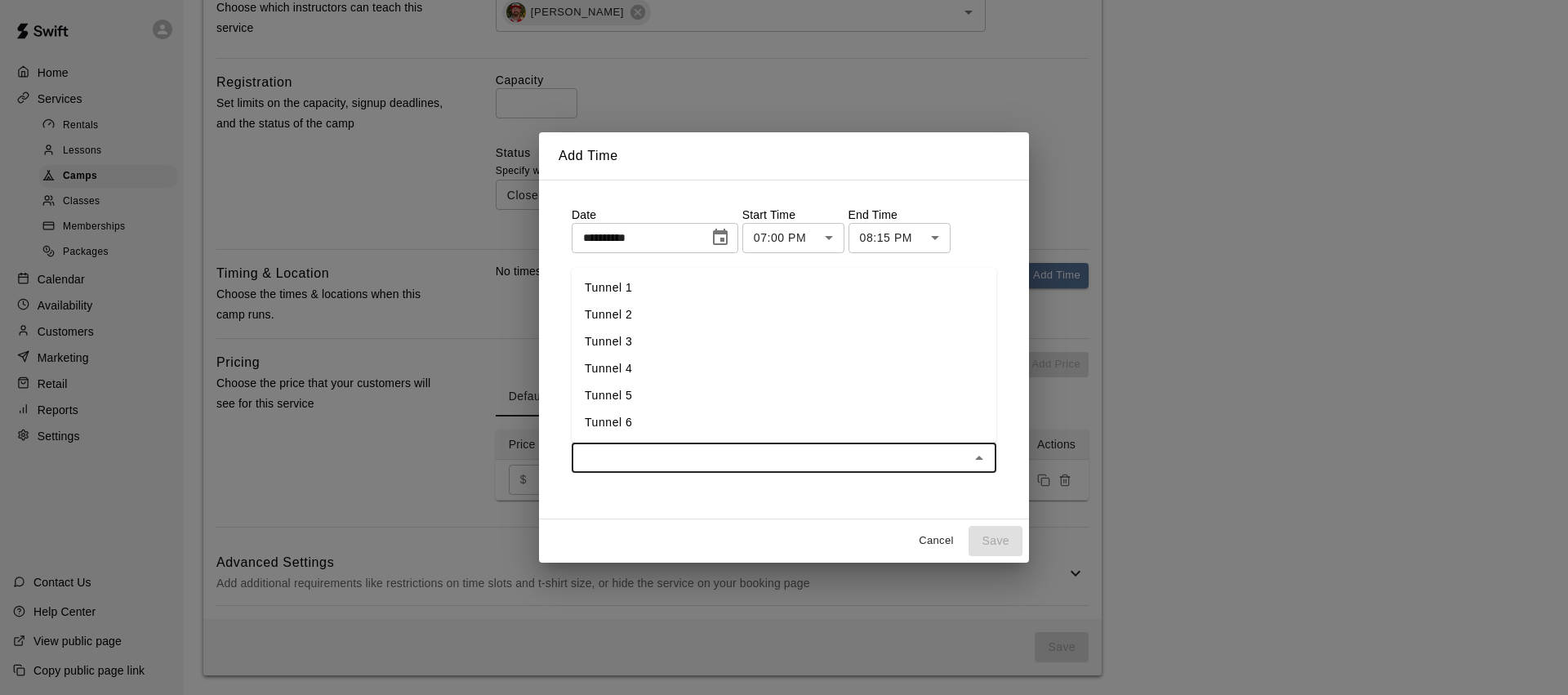
click at [636, 290] on li "Tunnel 1" at bounding box center [784, 288] width 425 height 27
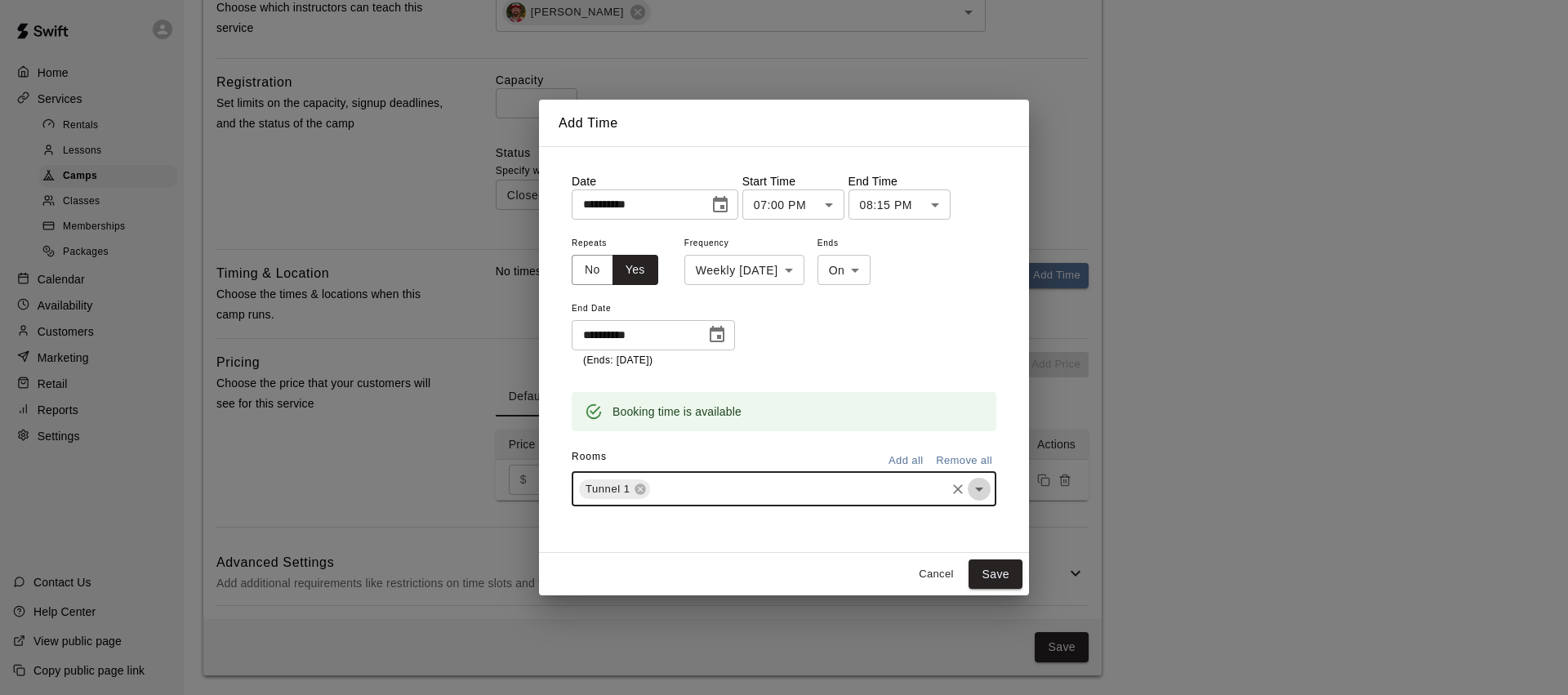
drag, startPoint x: 982, startPoint y: 489, endPoint x: 931, endPoint y: 485, distance: 51.2
click at [982, 489] on icon "Open" at bounding box center [979, 489] width 19 height 19
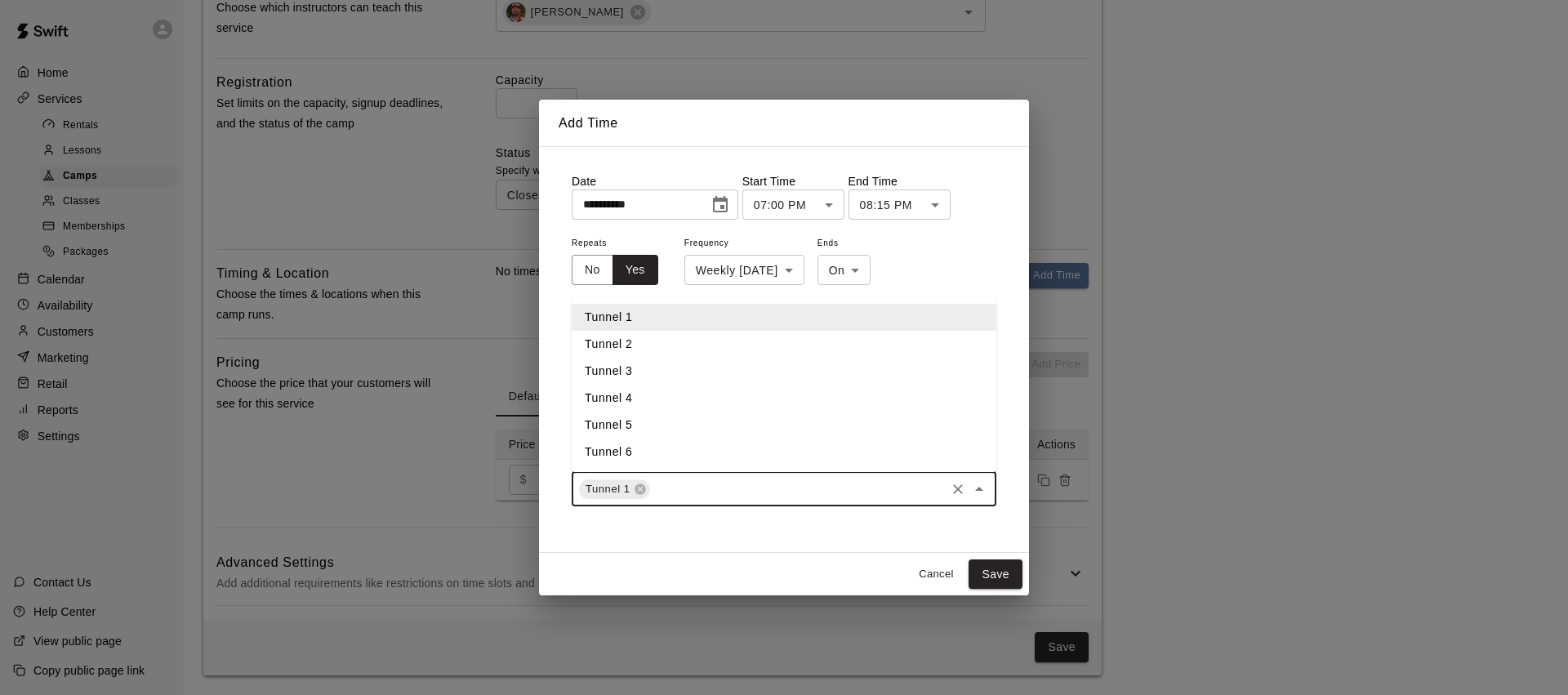
click at [650, 336] on li "Tunnel 2" at bounding box center [784, 344] width 425 height 27
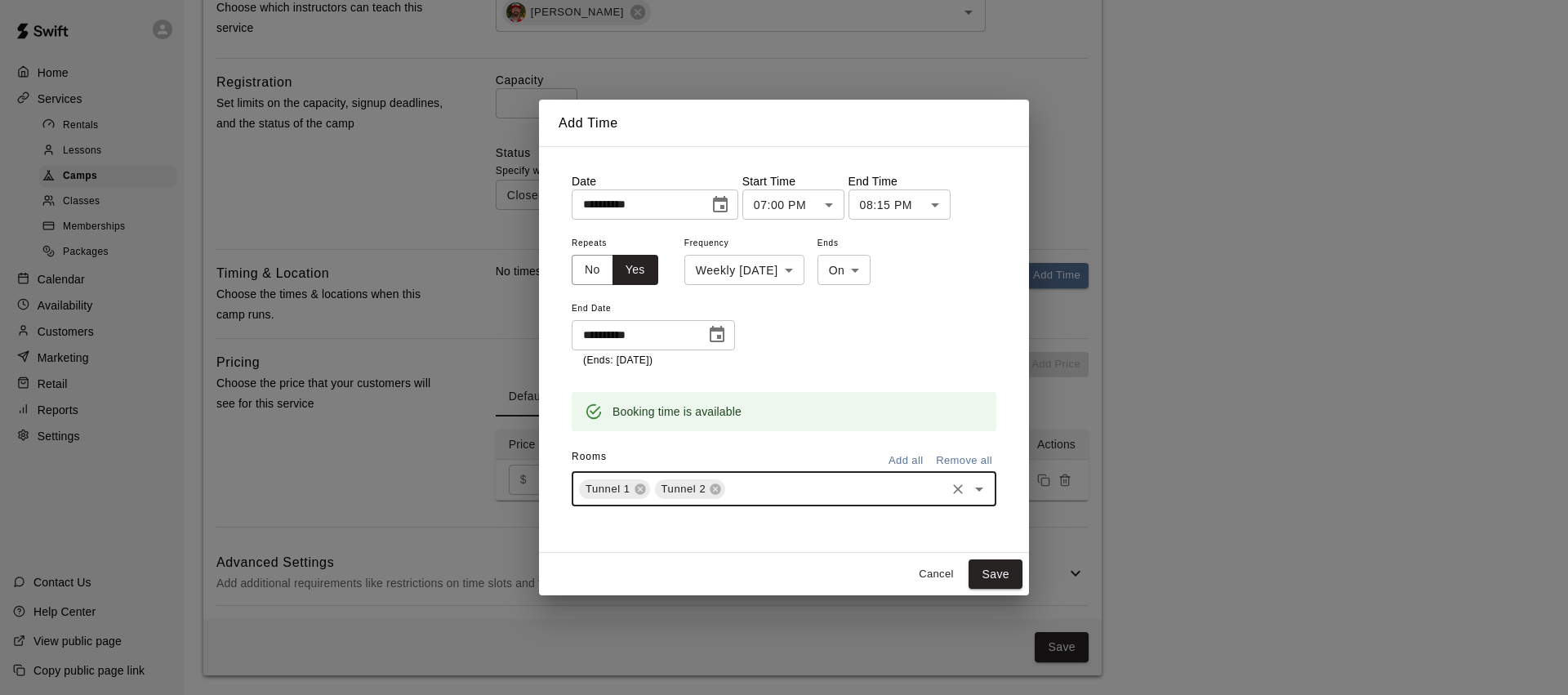
click at [636, 488] on icon at bounding box center [639, 489] width 11 height 11
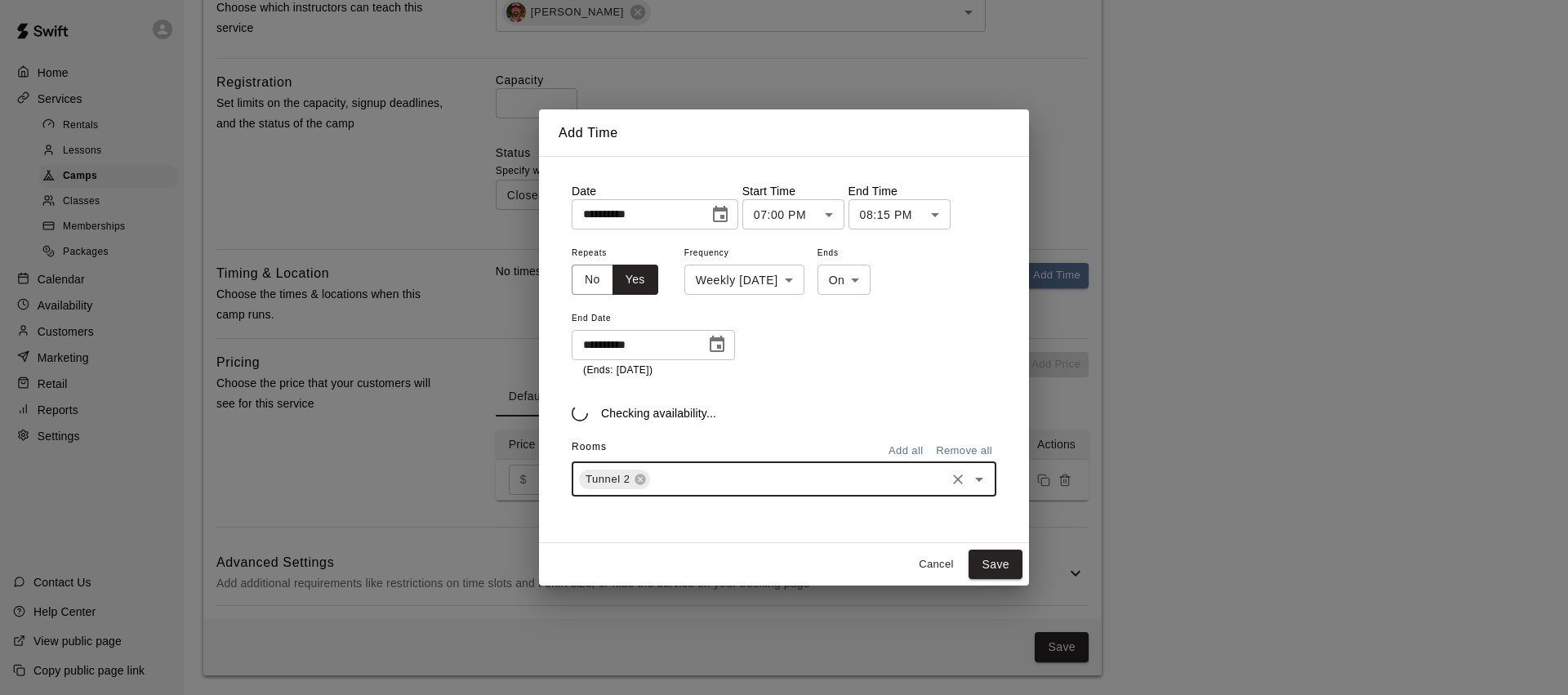
click at [642, 484] on icon at bounding box center [640, 479] width 13 height 13
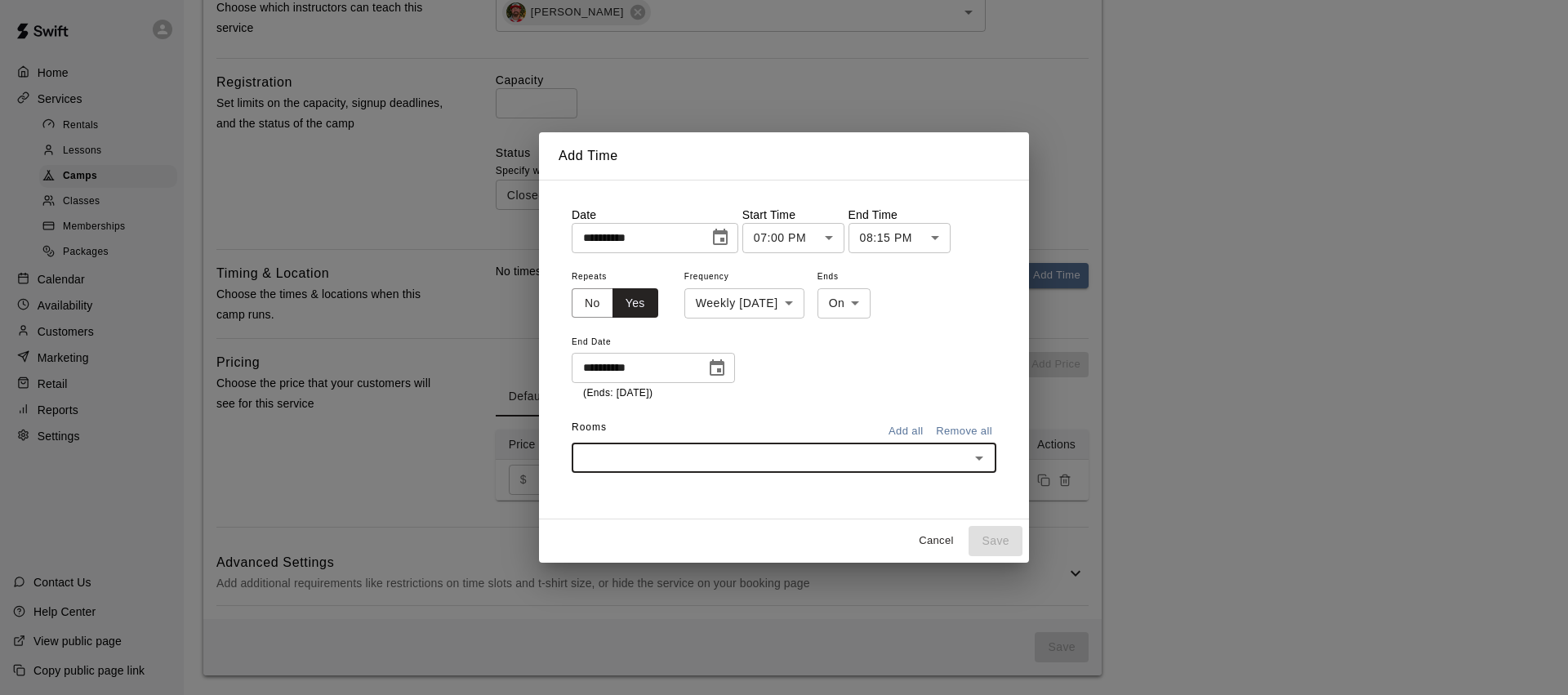
click at [980, 467] on icon "Open" at bounding box center [979, 458] width 19 height 19
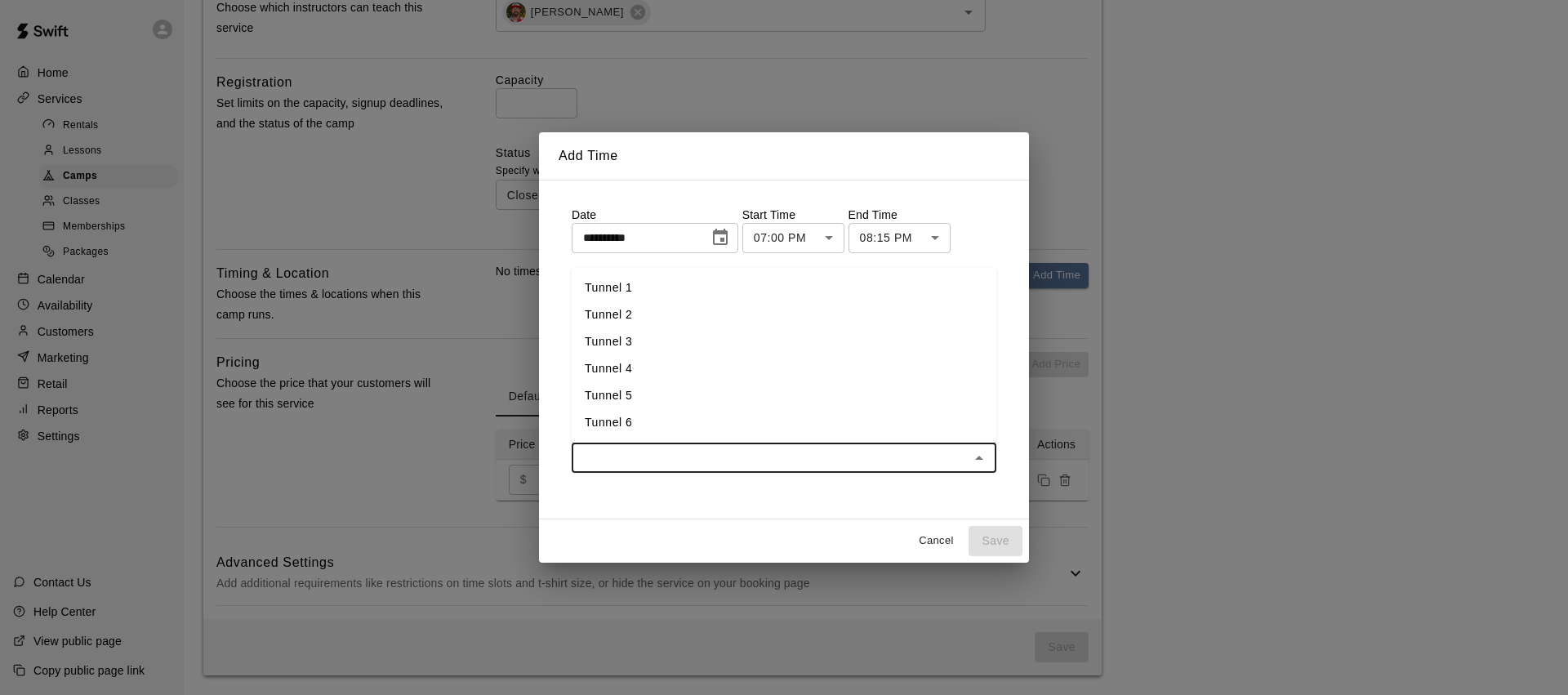
click at [644, 339] on li "Tunnel 3" at bounding box center [784, 342] width 425 height 27
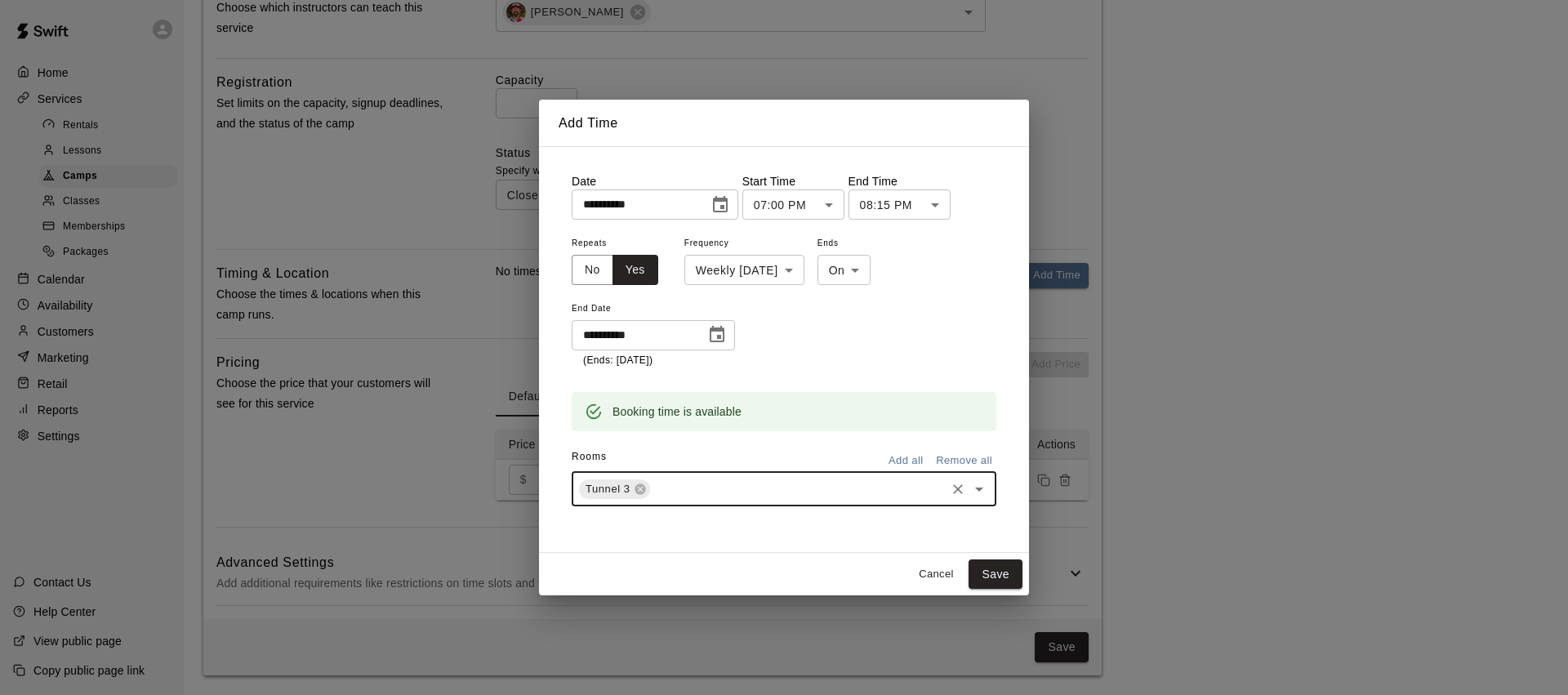
click at [979, 480] on icon "Open" at bounding box center [979, 489] width 19 height 19
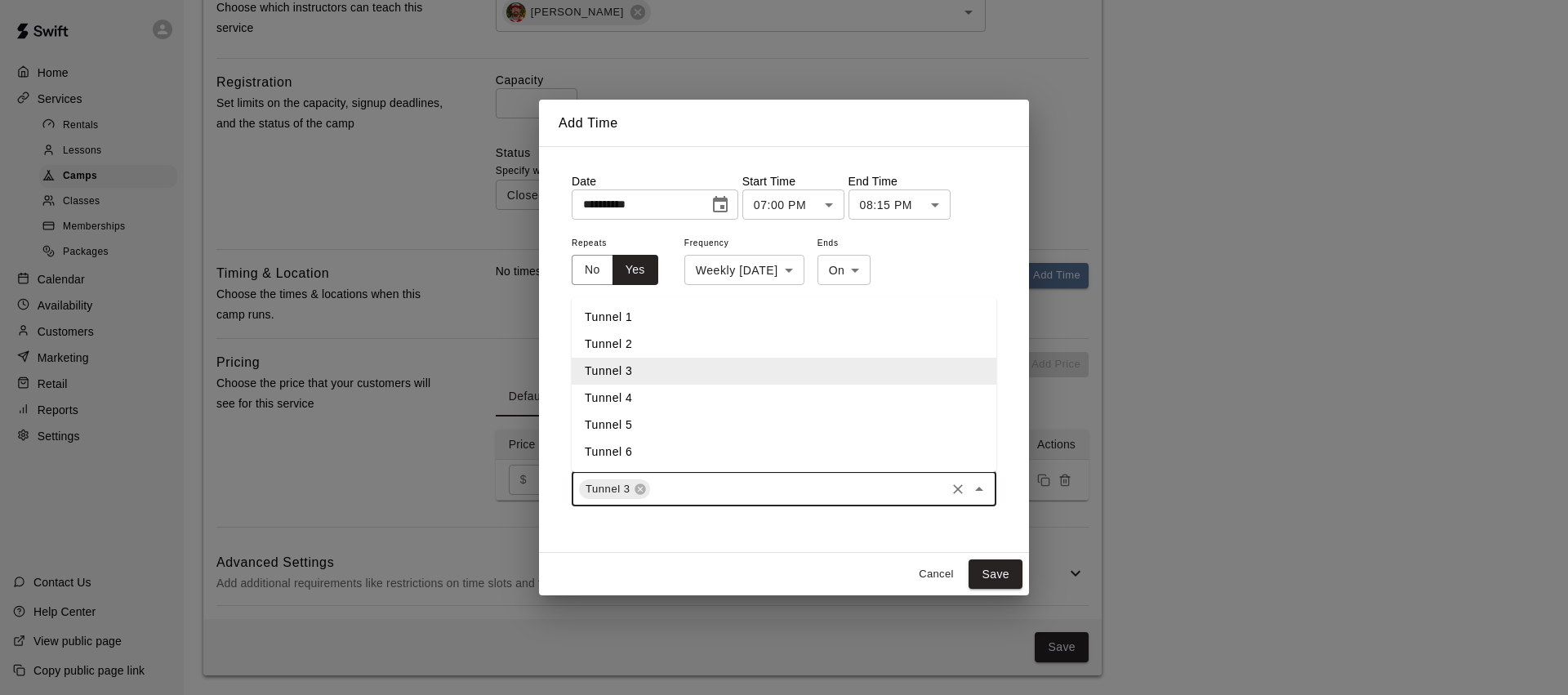
click at [670, 397] on li "Tunnel 4" at bounding box center [784, 398] width 425 height 27
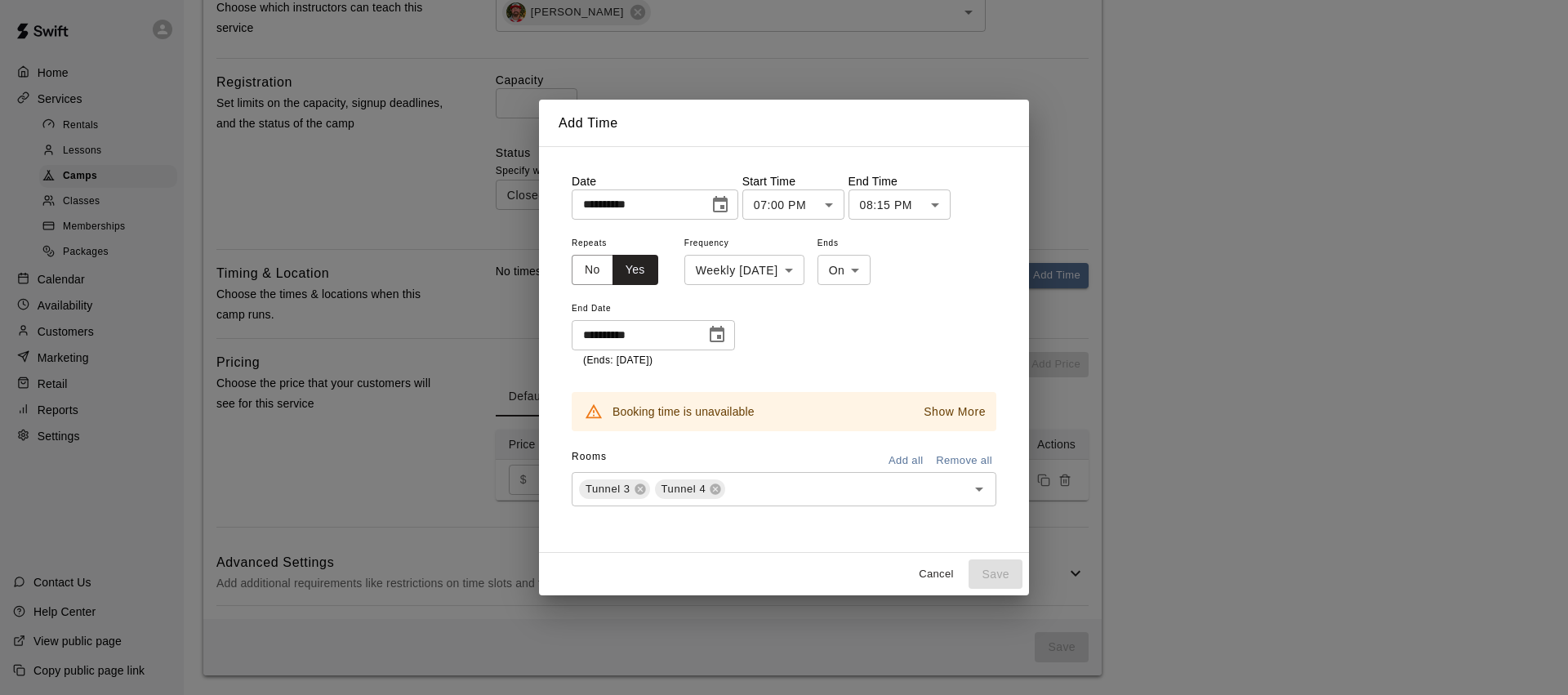
drag, startPoint x: 1001, startPoint y: 576, endPoint x: 977, endPoint y: 565, distance: 26.4
click at [1000, 576] on div "Cancel Save" at bounding box center [784, 574] width 490 height 44
click at [644, 490] on icon at bounding box center [639, 489] width 11 height 11
click at [644, 488] on icon at bounding box center [639, 489] width 11 height 11
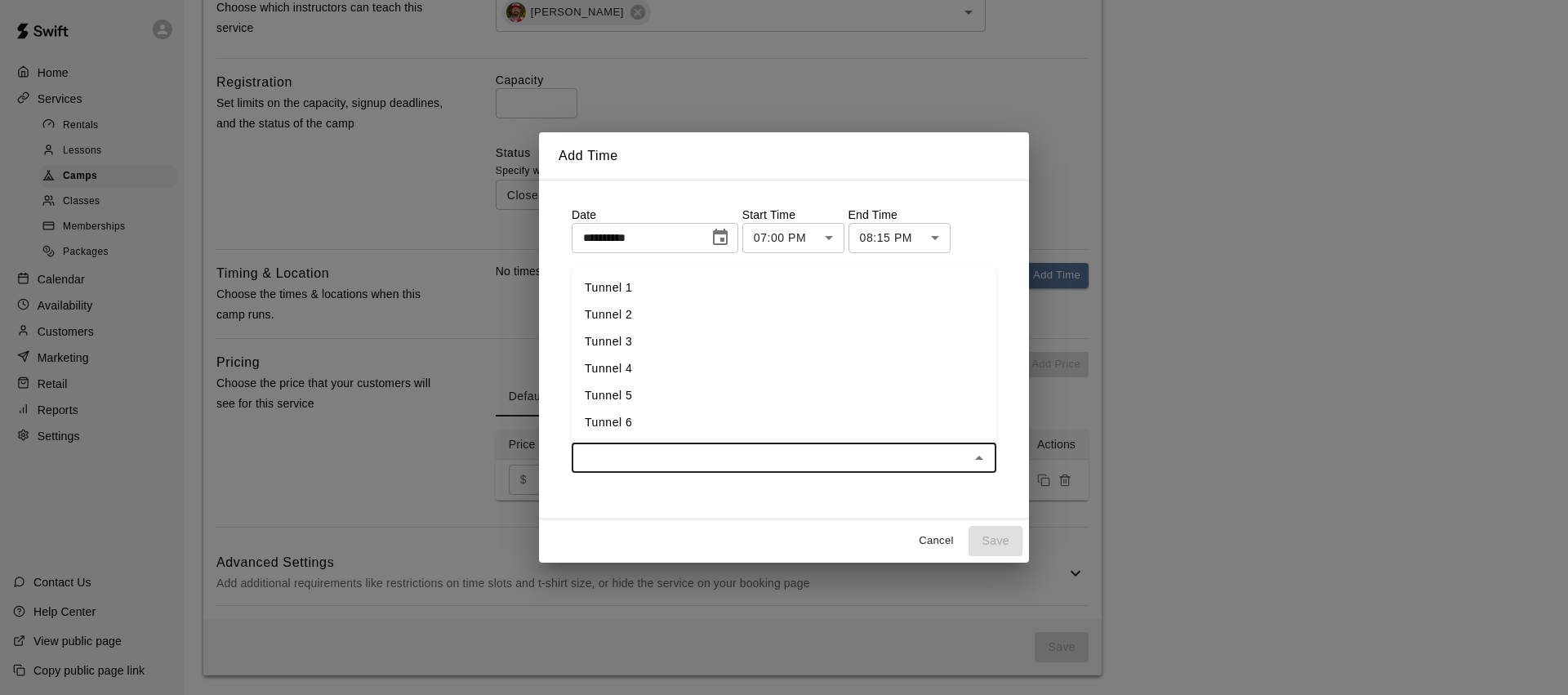
click at [857, 458] on input "text" at bounding box center [771, 458] width 388 height 20
click at [629, 342] on li "Tunnel 3" at bounding box center [784, 342] width 425 height 27
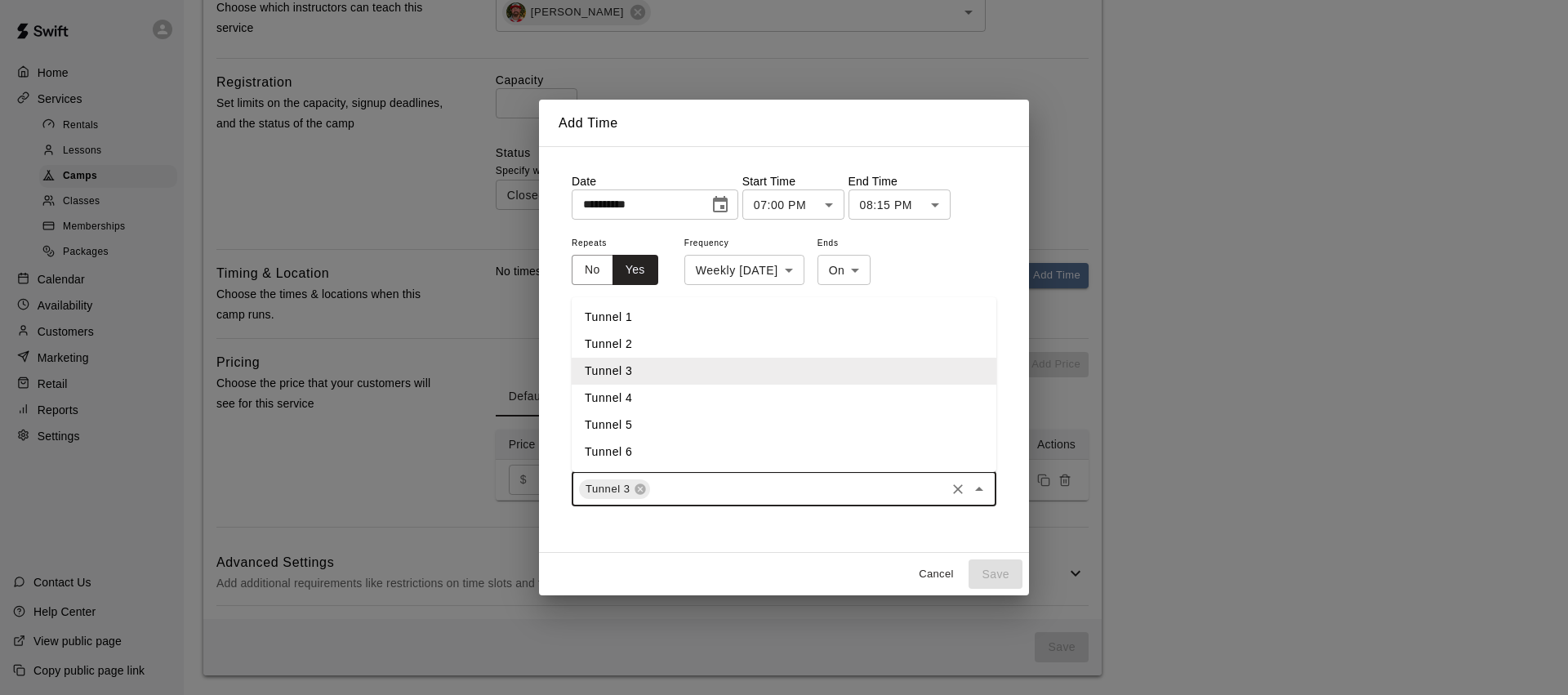
click at [702, 485] on input "text" at bounding box center [798, 489] width 291 height 20
drag, startPoint x: 664, startPoint y: 398, endPoint x: 756, endPoint y: 504, distance: 140.4
click at [664, 398] on li "Tunnel 4" at bounding box center [784, 398] width 425 height 27
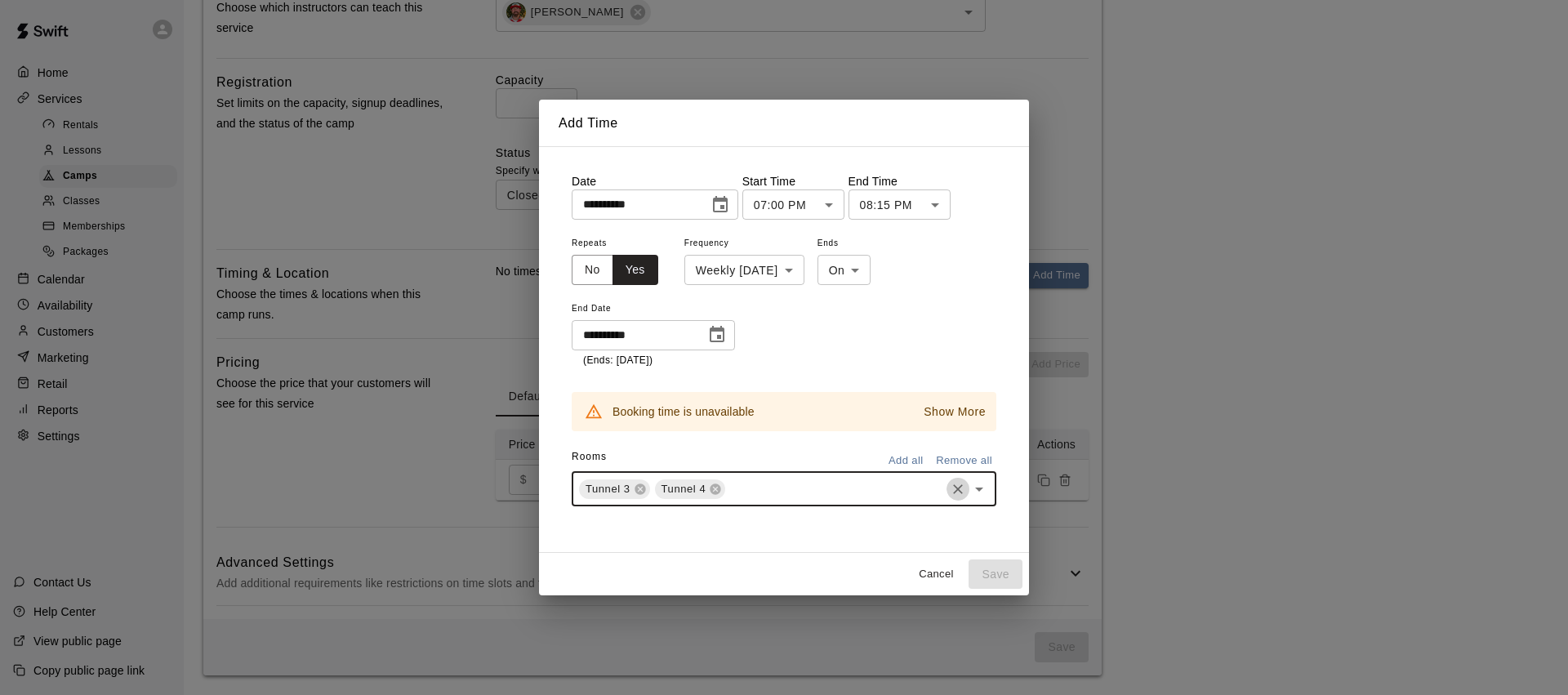
click at [959, 492] on icon "Clear" at bounding box center [957, 489] width 16 height 16
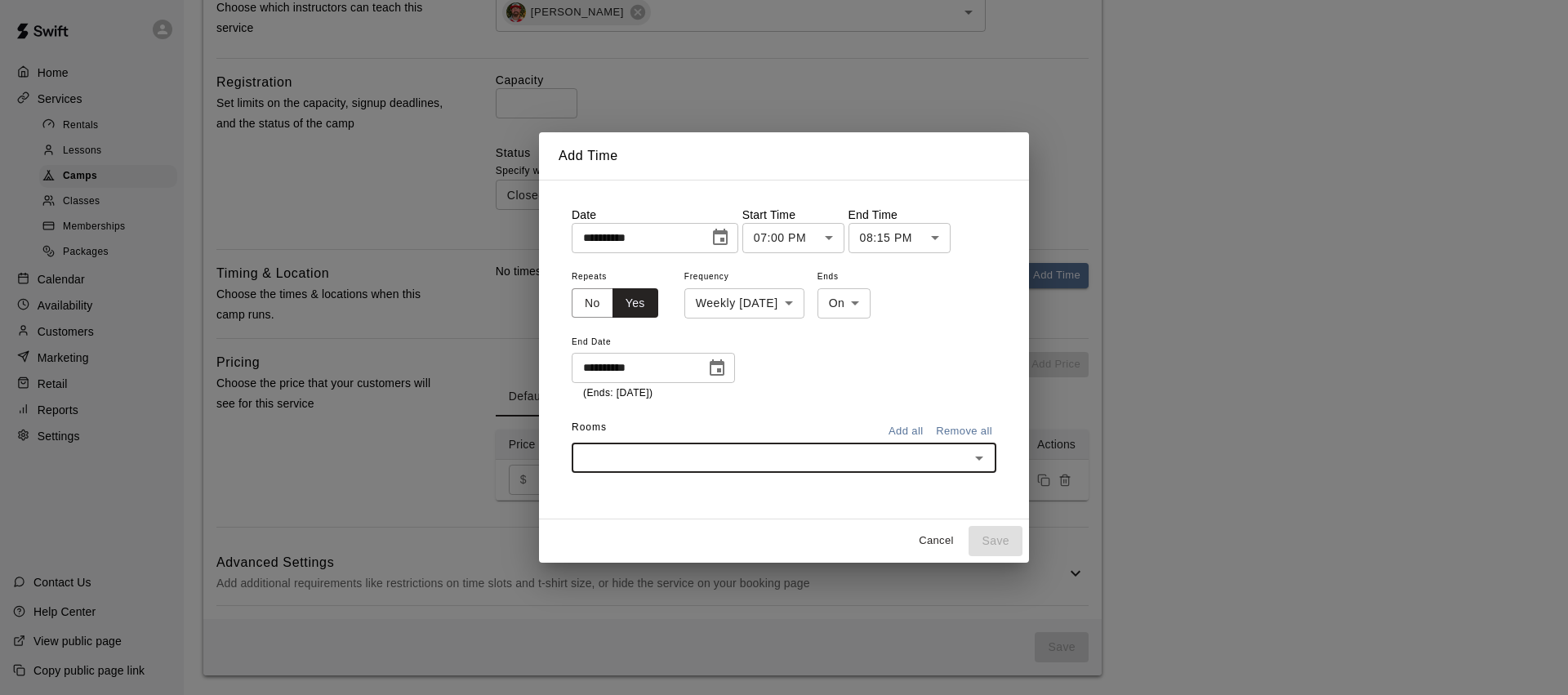
click at [982, 460] on icon "Open" at bounding box center [979, 458] width 19 height 19
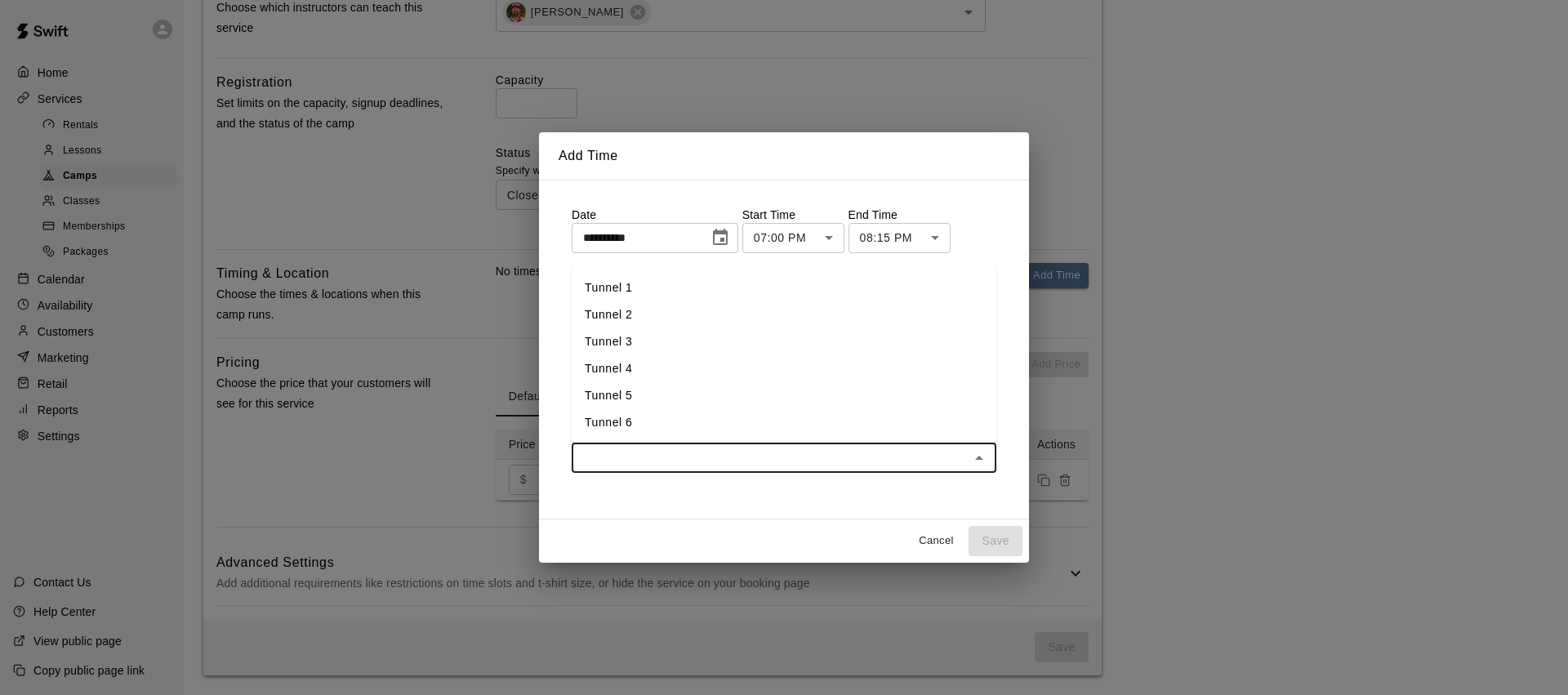
click at [648, 337] on li "Tunnel 3" at bounding box center [784, 342] width 425 height 27
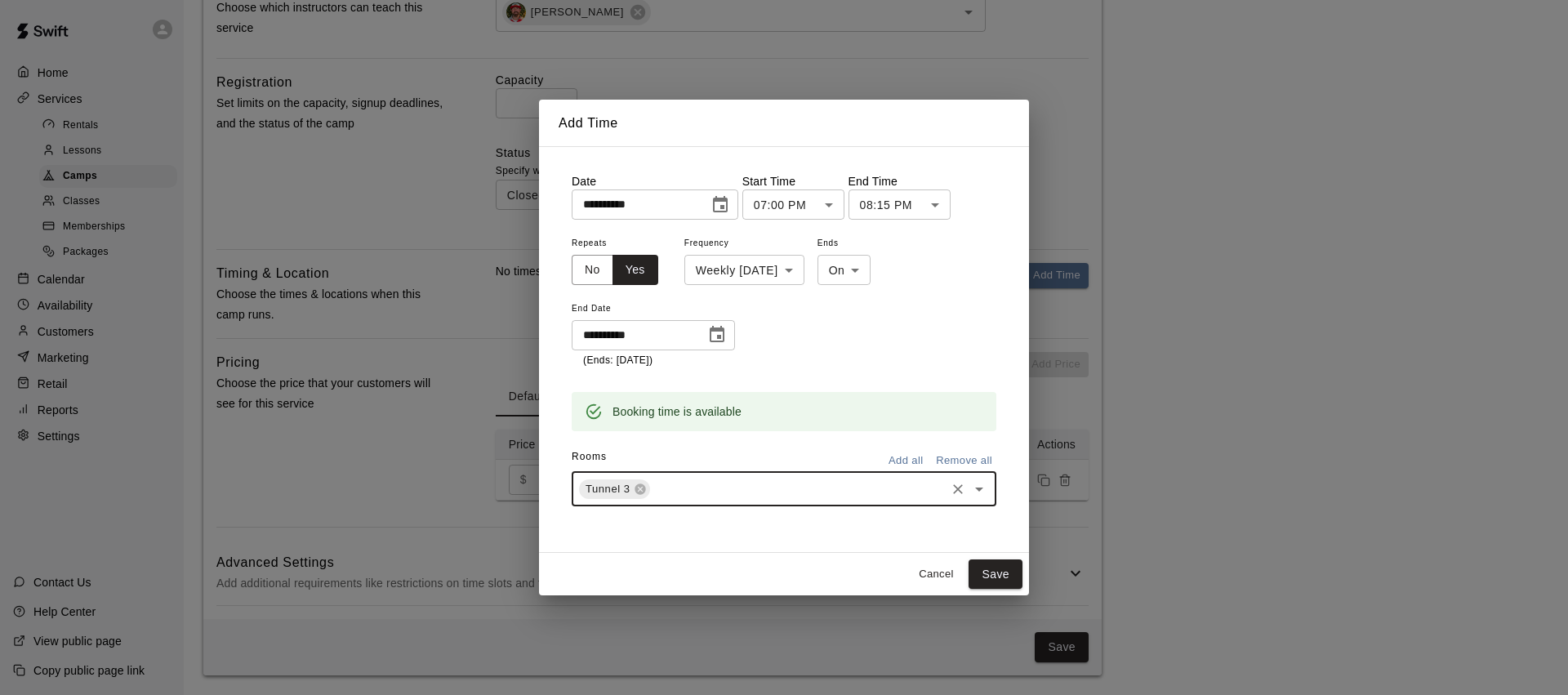
click at [975, 484] on icon "Open" at bounding box center [979, 489] width 19 height 19
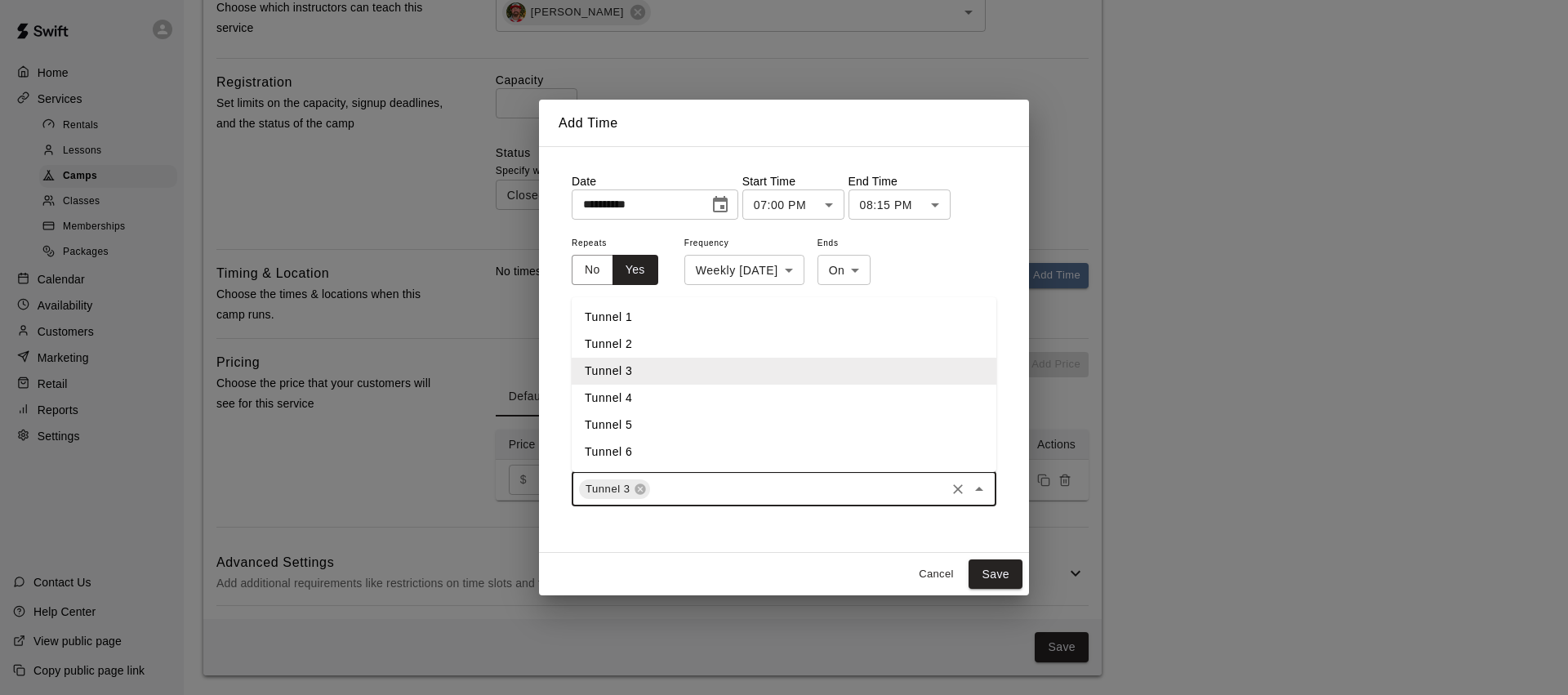
click at [655, 401] on li "Tunnel 4" at bounding box center [784, 398] width 425 height 27
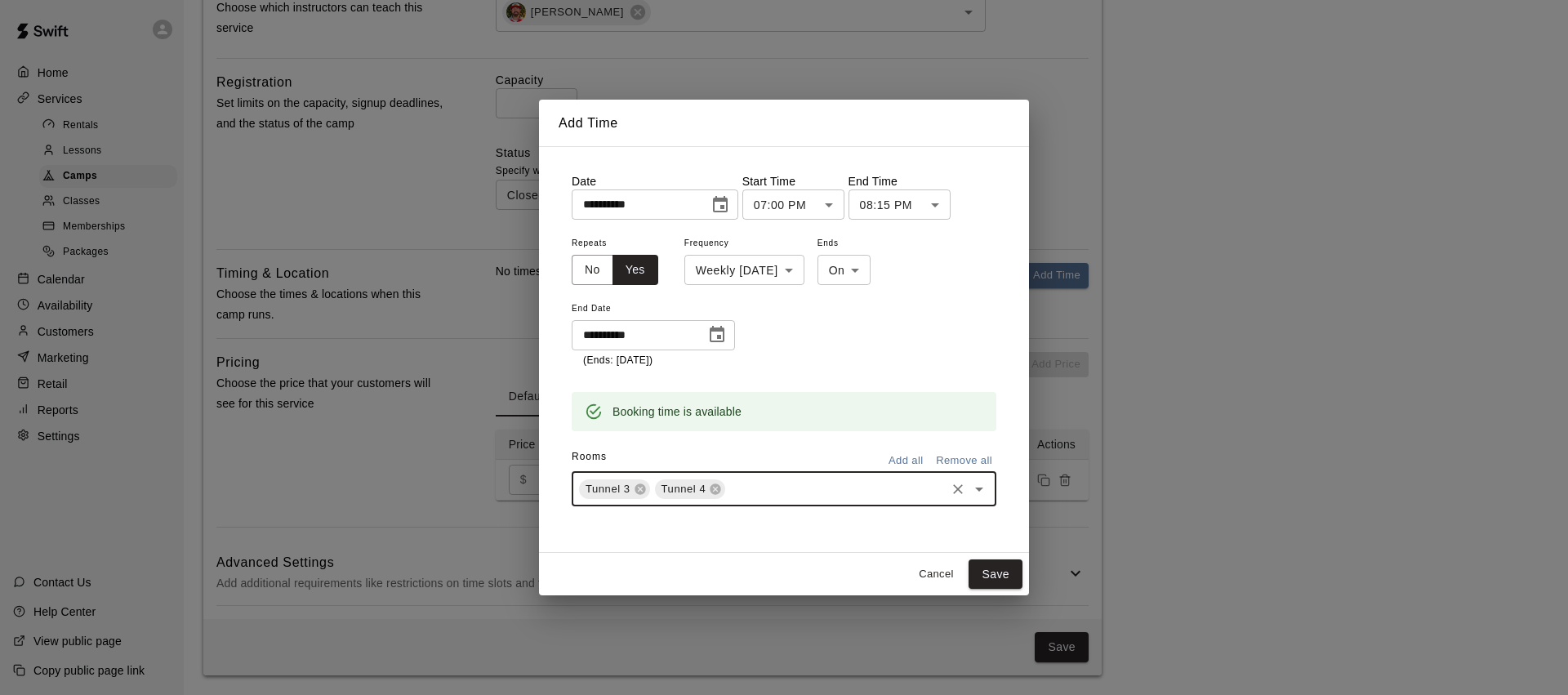
drag, startPoint x: 1001, startPoint y: 566, endPoint x: 950, endPoint y: 559, distance: 51.5
click at [1001, 566] on button "Save" at bounding box center [996, 574] width 54 height 30
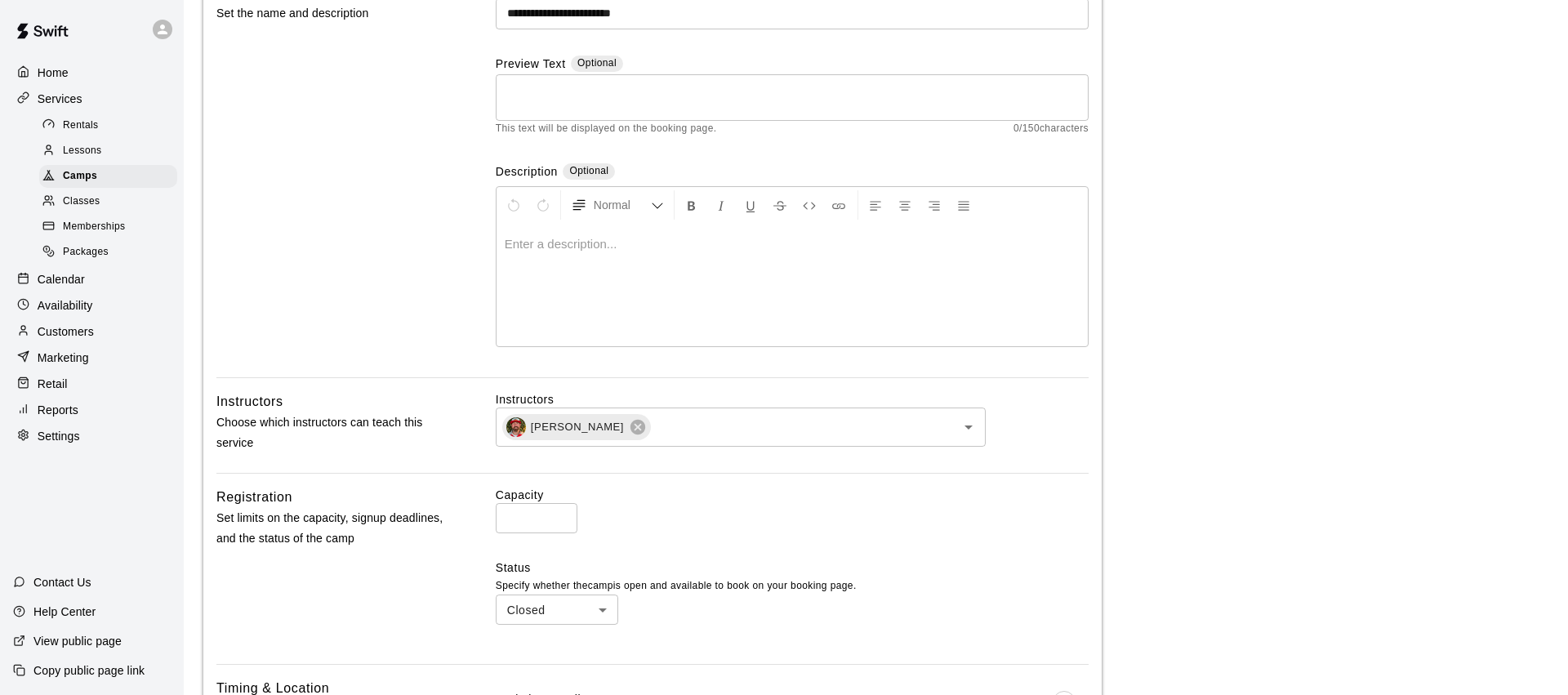
scroll to position [867, 0]
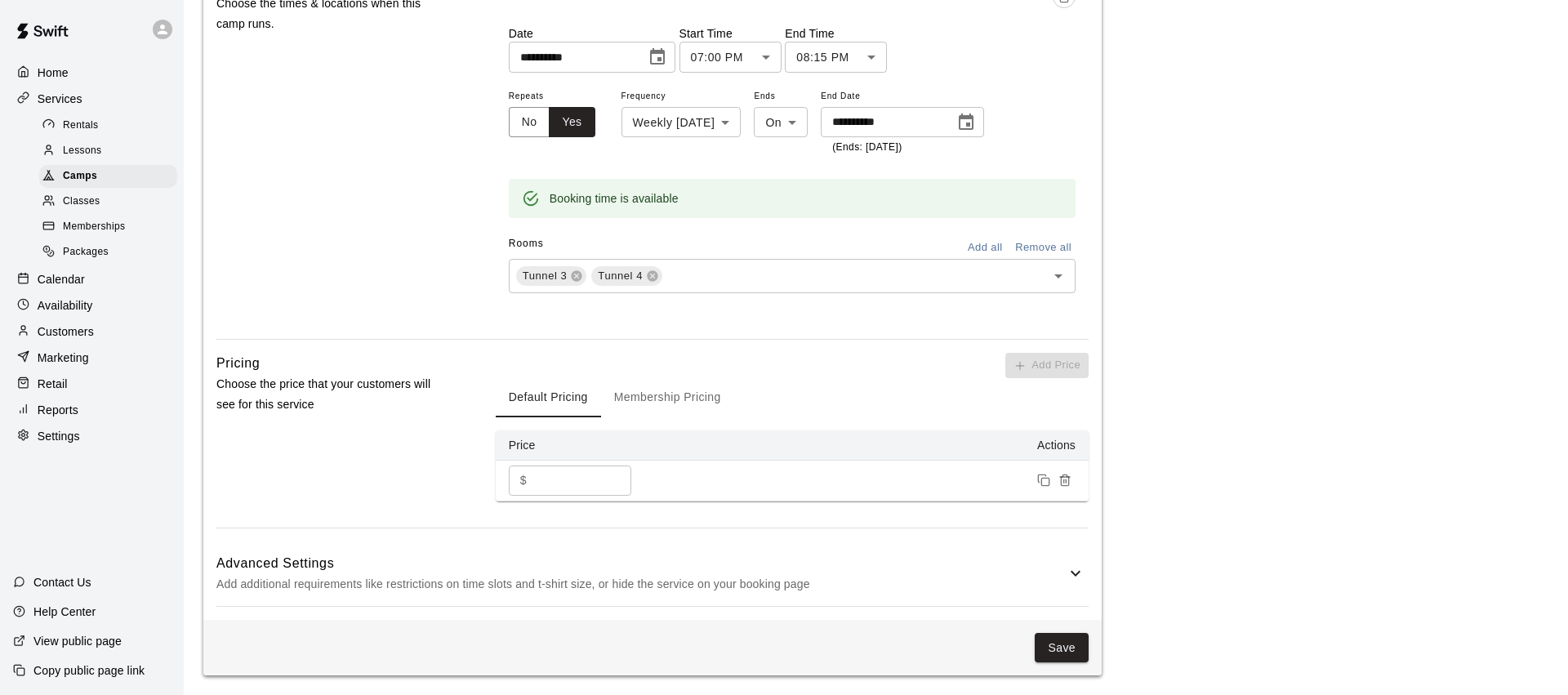
drag, startPoint x: 1058, startPoint y: 640, endPoint x: 1014, endPoint y: 628, distance: 45.6
click at [1058, 640] on button "Save" at bounding box center [1062, 648] width 54 height 30
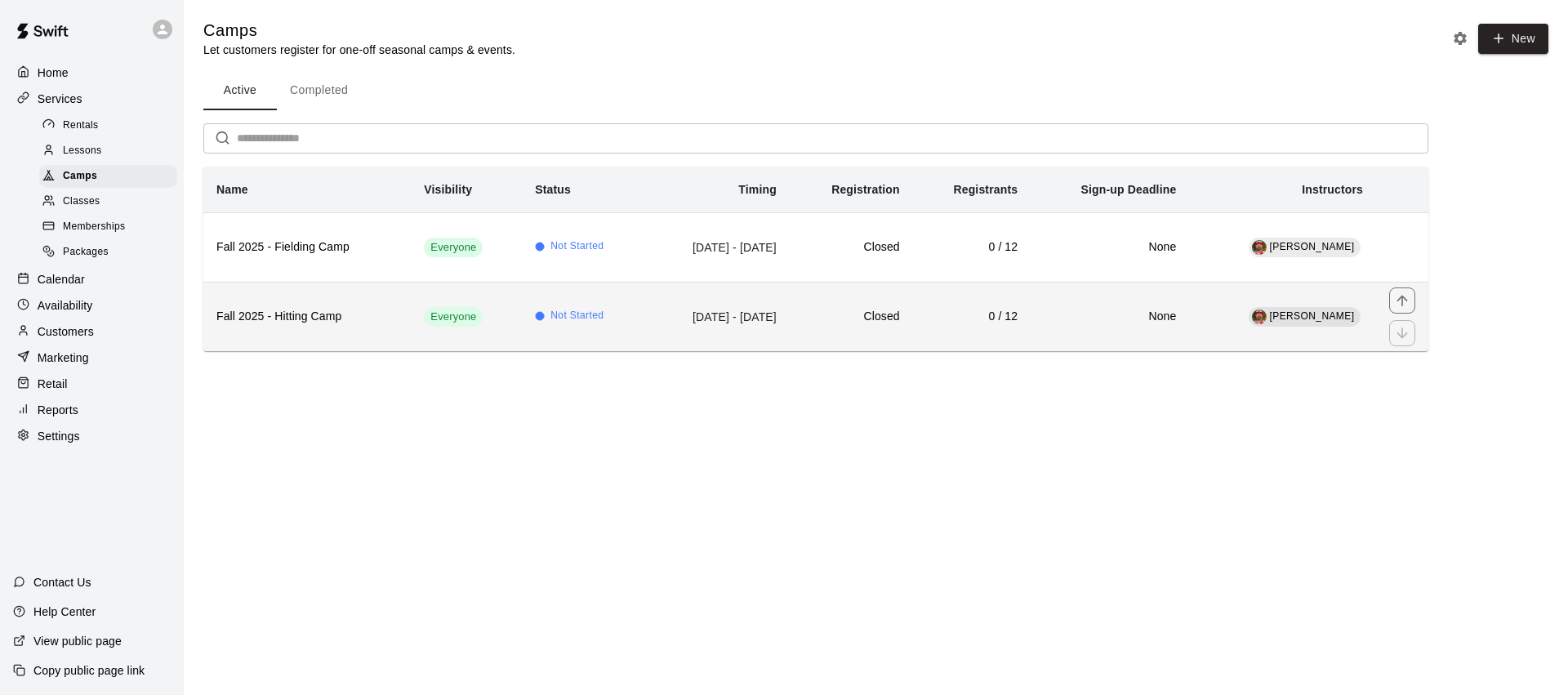
click at [703, 318] on td "Aug 27, 2025 - Sep 24, 2025" at bounding box center [718, 317] width 144 height 70
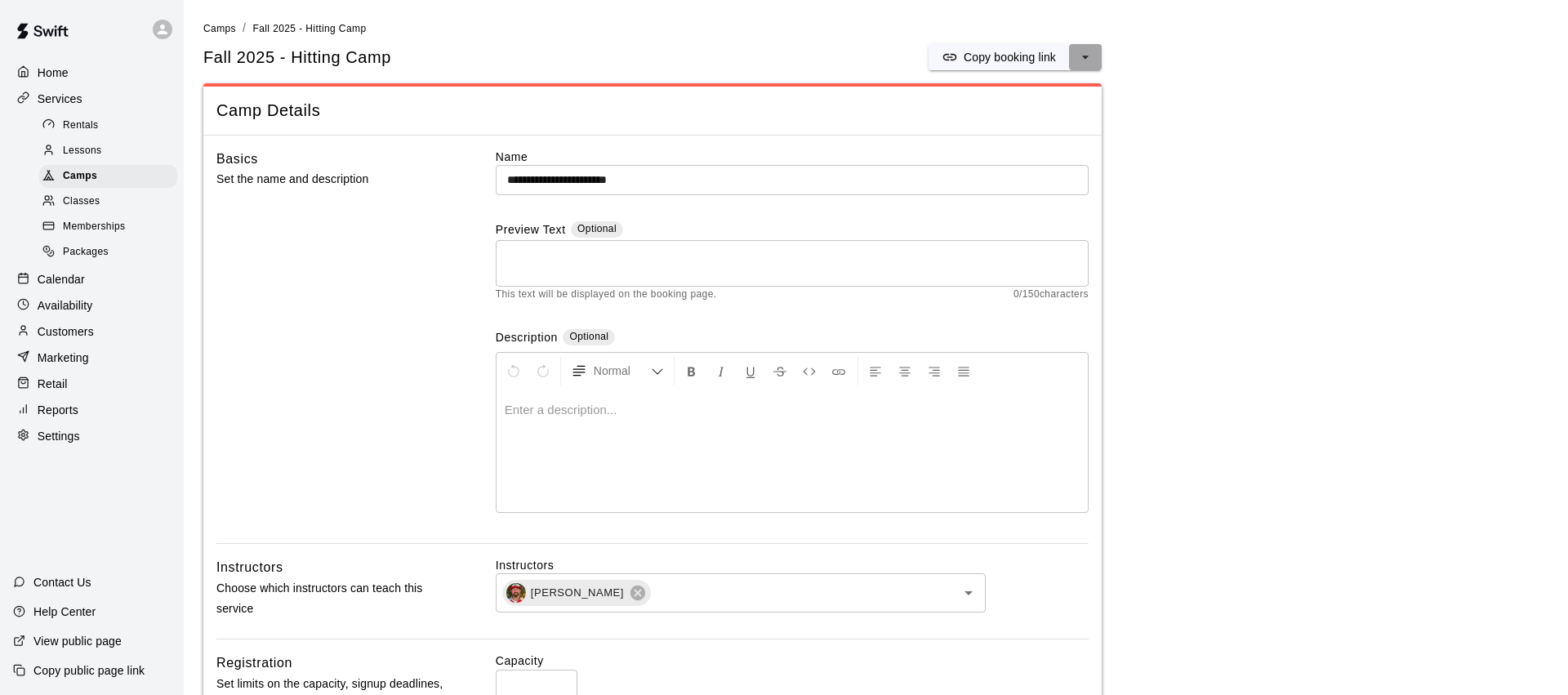
click at [1086, 55] on icon "select merge strategy" at bounding box center [1085, 56] width 7 height 3
click at [1025, 117] on h6 "Duplicate camp" at bounding box center [1020, 118] width 80 height 18
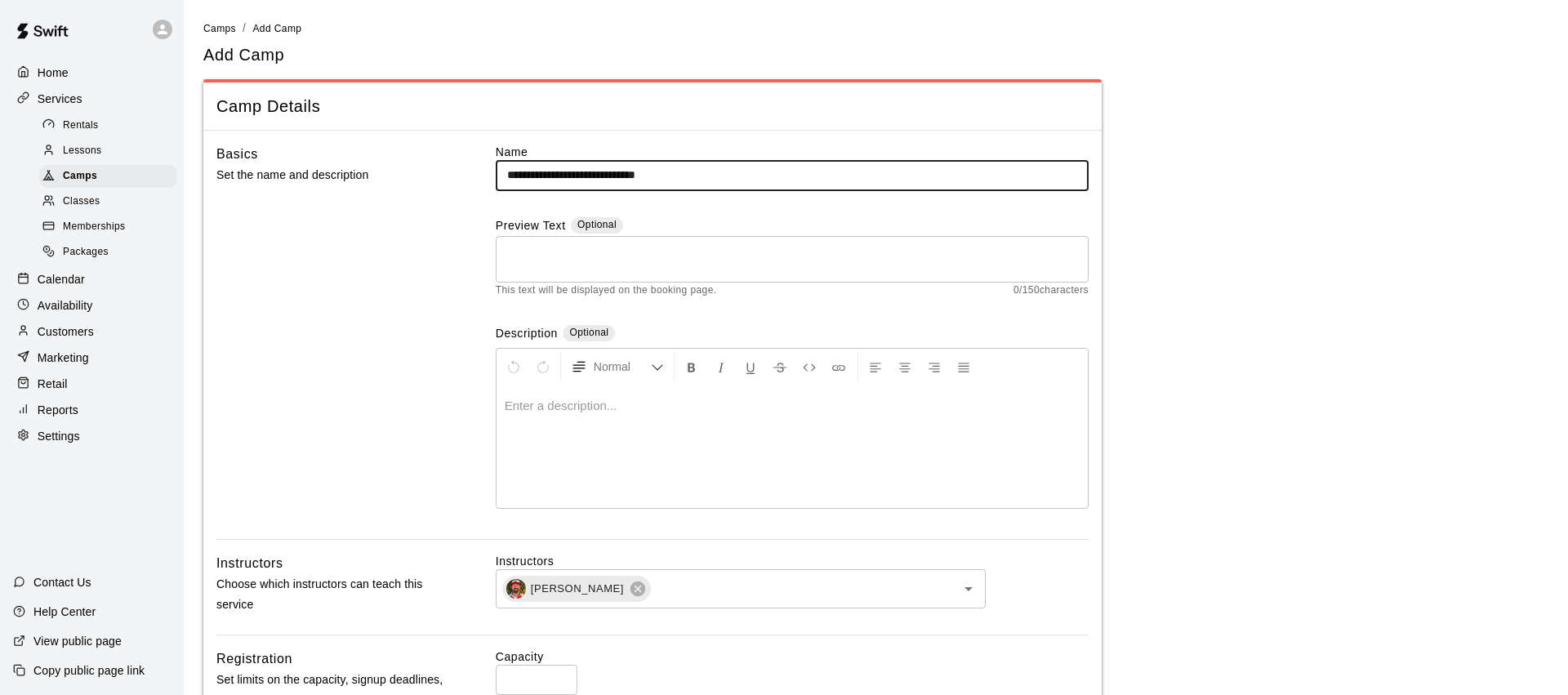
drag, startPoint x: 571, startPoint y: 175, endPoint x: 738, endPoint y: 174, distance: 167.0
click at [738, 174] on input "**********" at bounding box center [791, 174] width 592 height 30
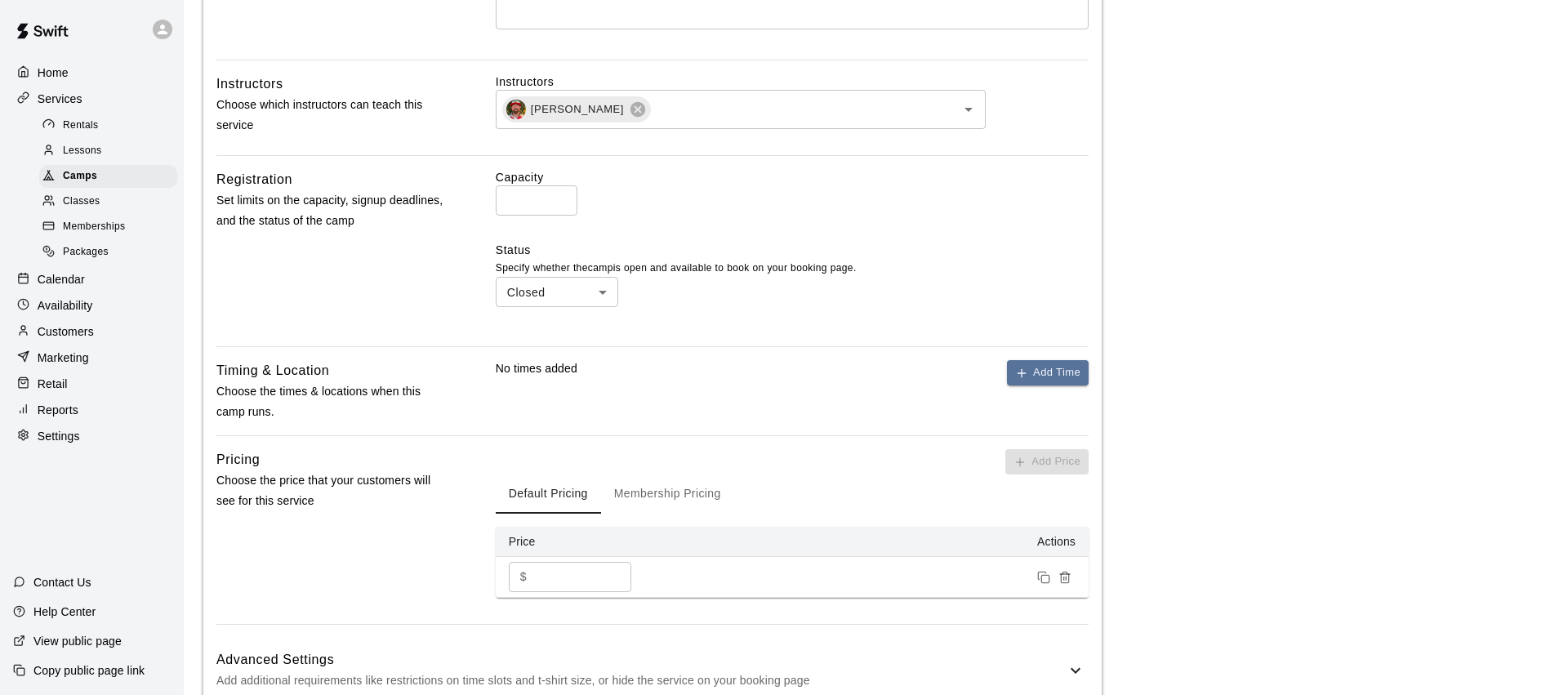
scroll to position [556, 0]
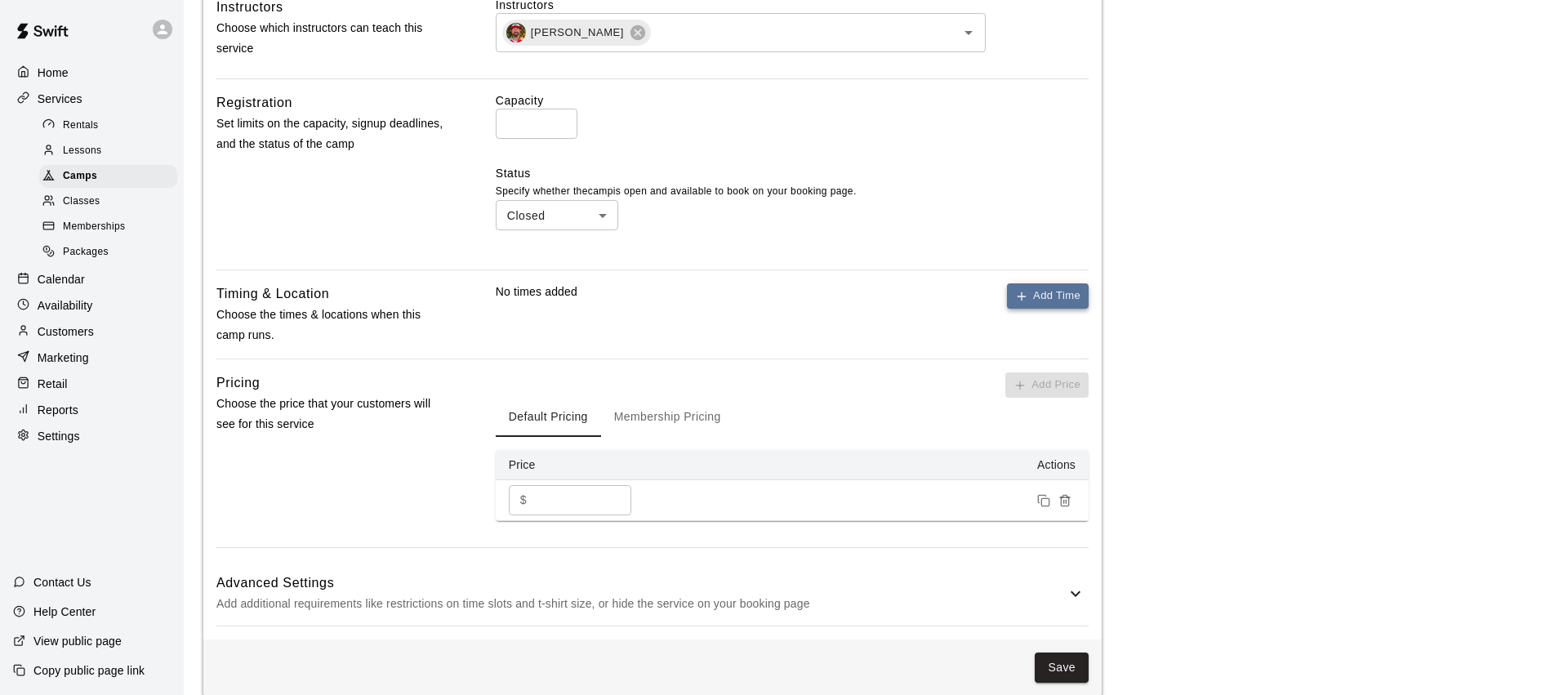
type input "**********"
click at [1058, 300] on button "Add Time" at bounding box center [1047, 296] width 81 height 25
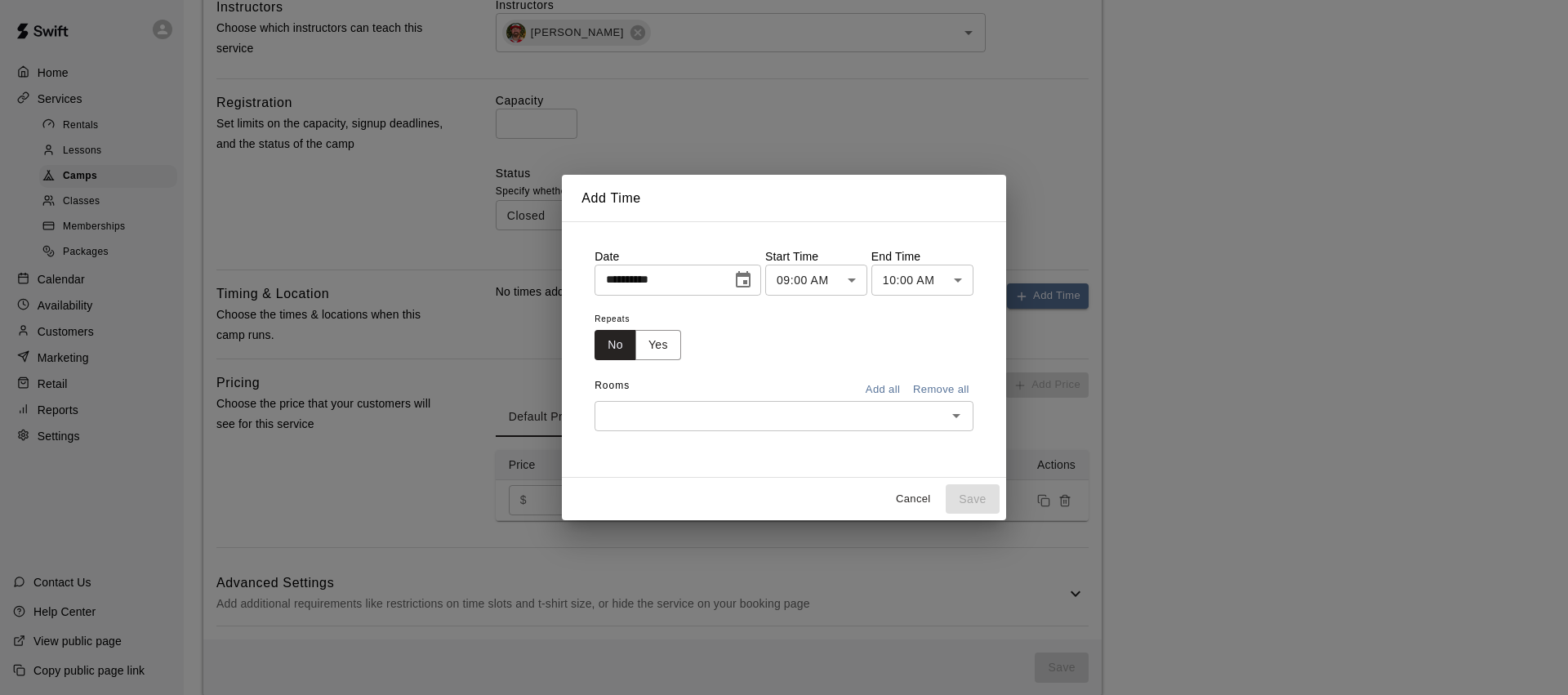
click at [743, 279] on icon "Choose date, selected date is Aug 12, 2025" at bounding box center [743, 280] width 19 height 19
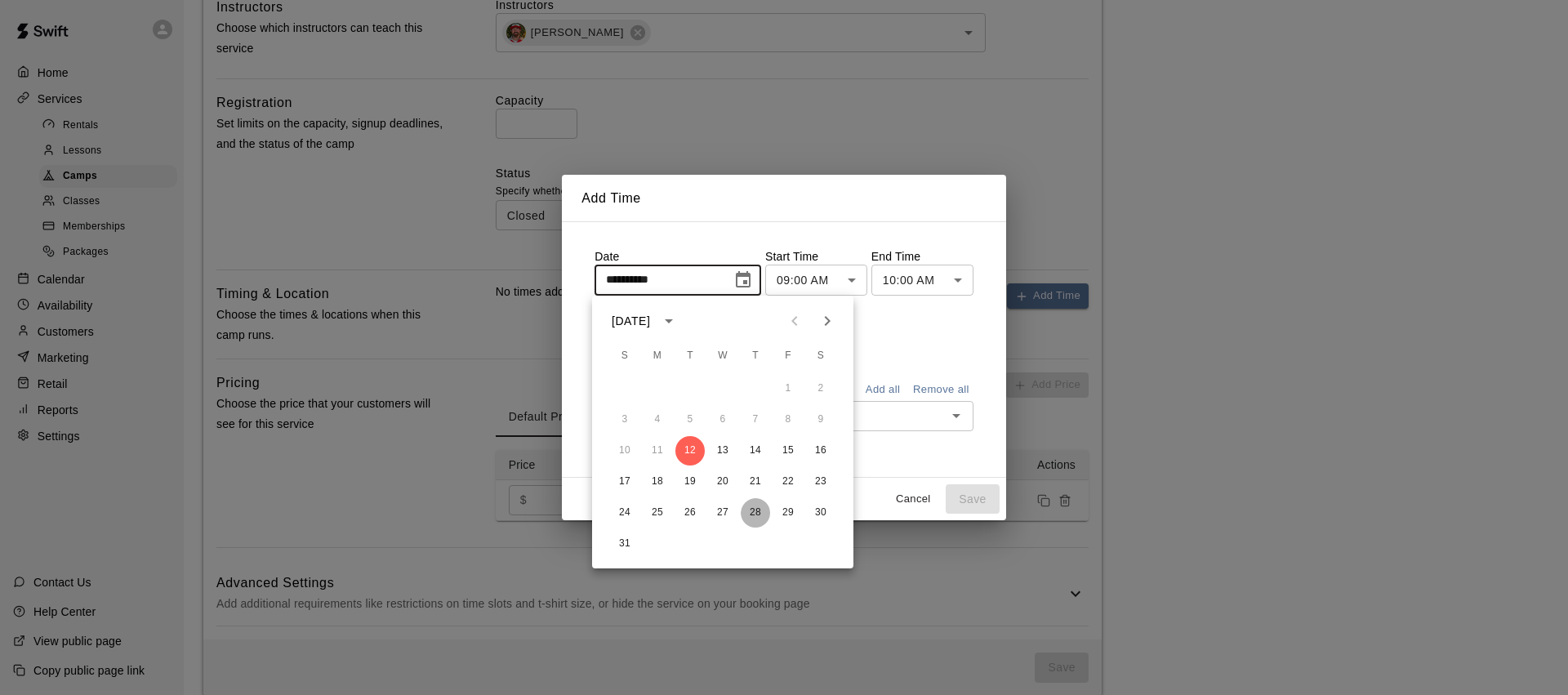
click at [757, 511] on button "28" at bounding box center [755, 513] width 29 height 29
type input "**********"
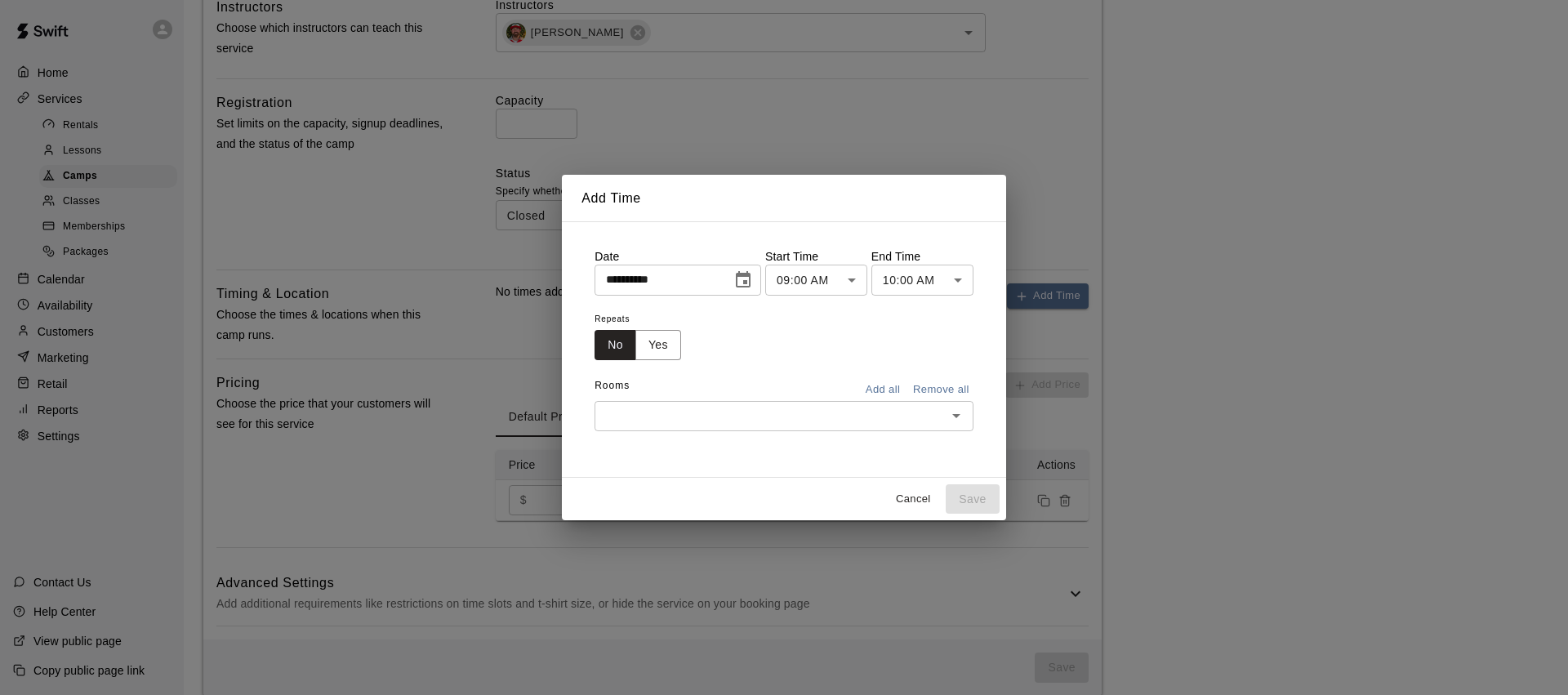
click at [857, 277] on body "**********" at bounding box center [784, 79] width 1568 height 1271
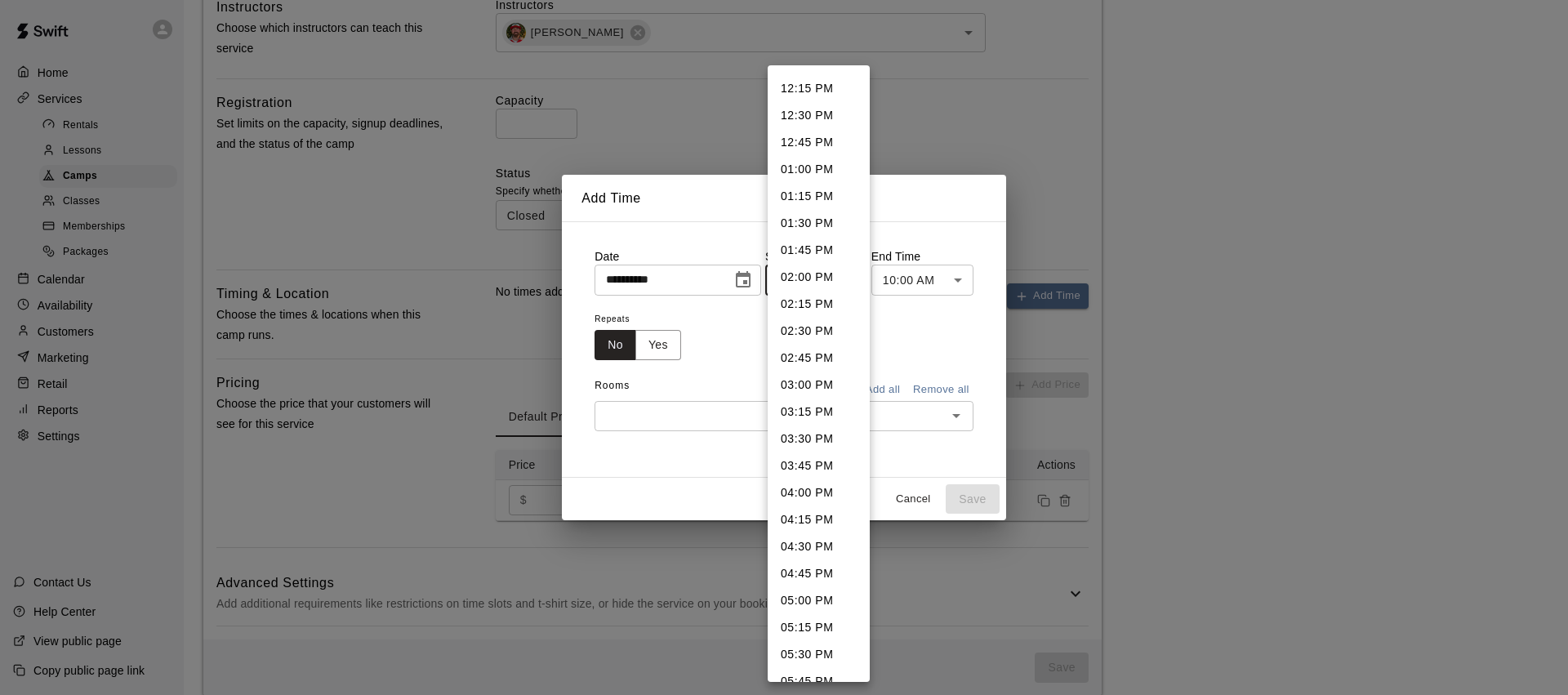
scroll to position [1468, 0]
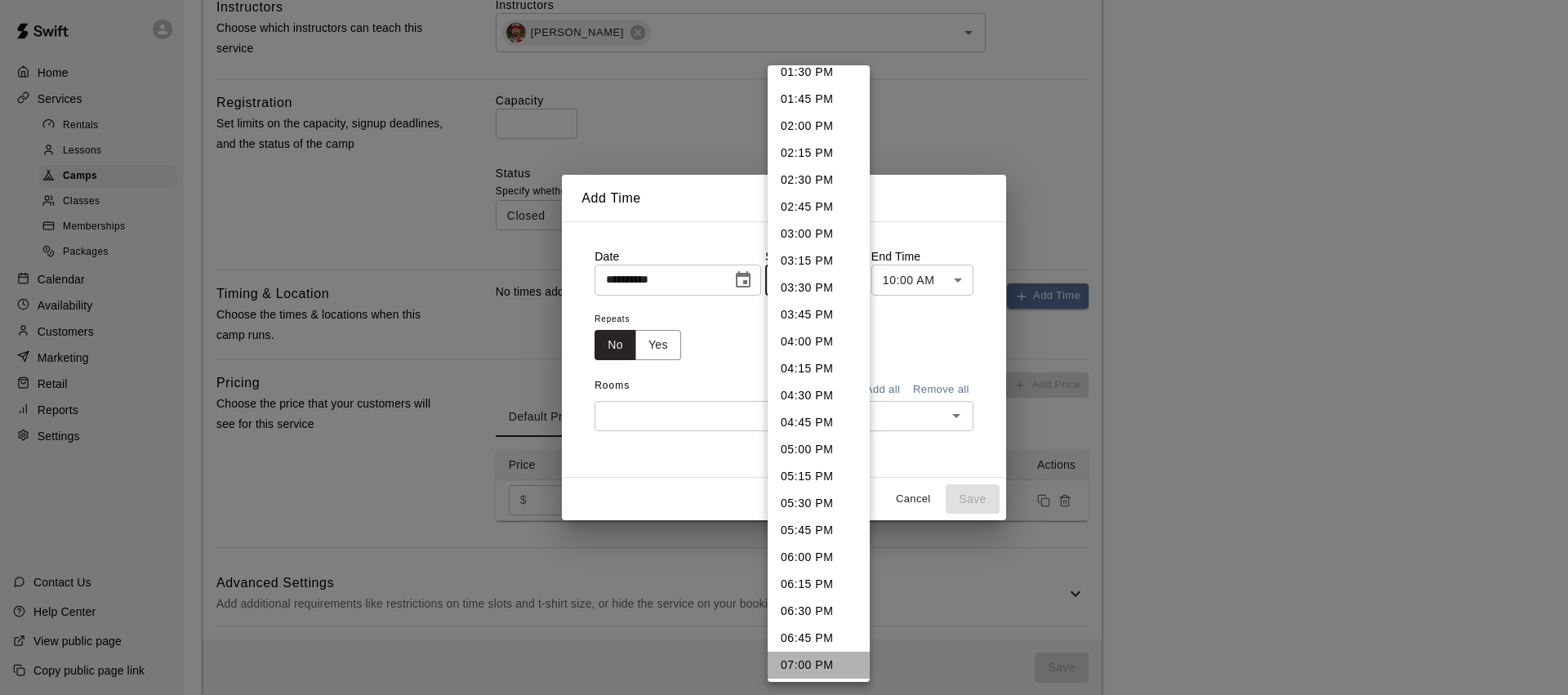
click at [810, 673] on li "07:00 PM" at bounding box center [818, 665] width 102 height 27
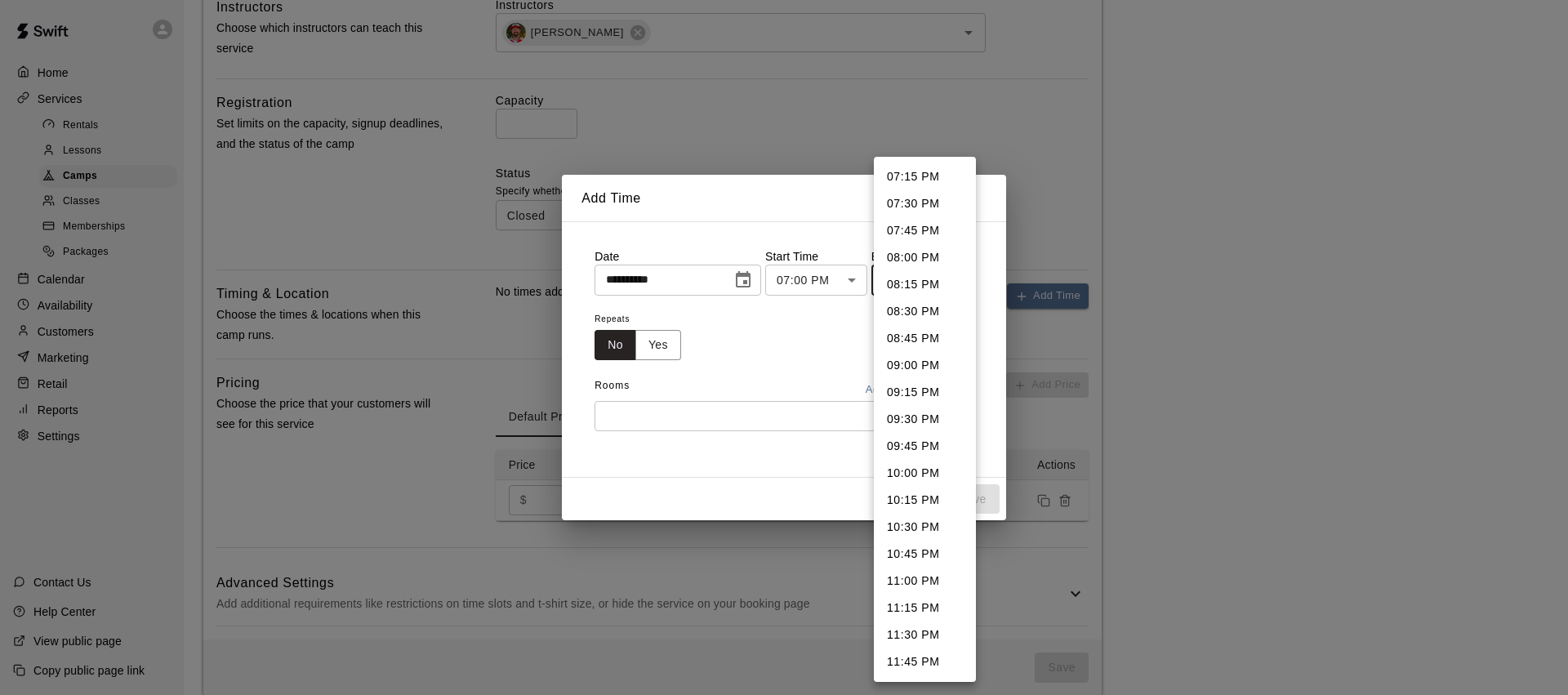
click at [950, 282] on body "**********" at bounding box center [784, 79] width 1568 height 1271
click at [846, 319] on div at bounding box center [784, 347] width 1568 height 695
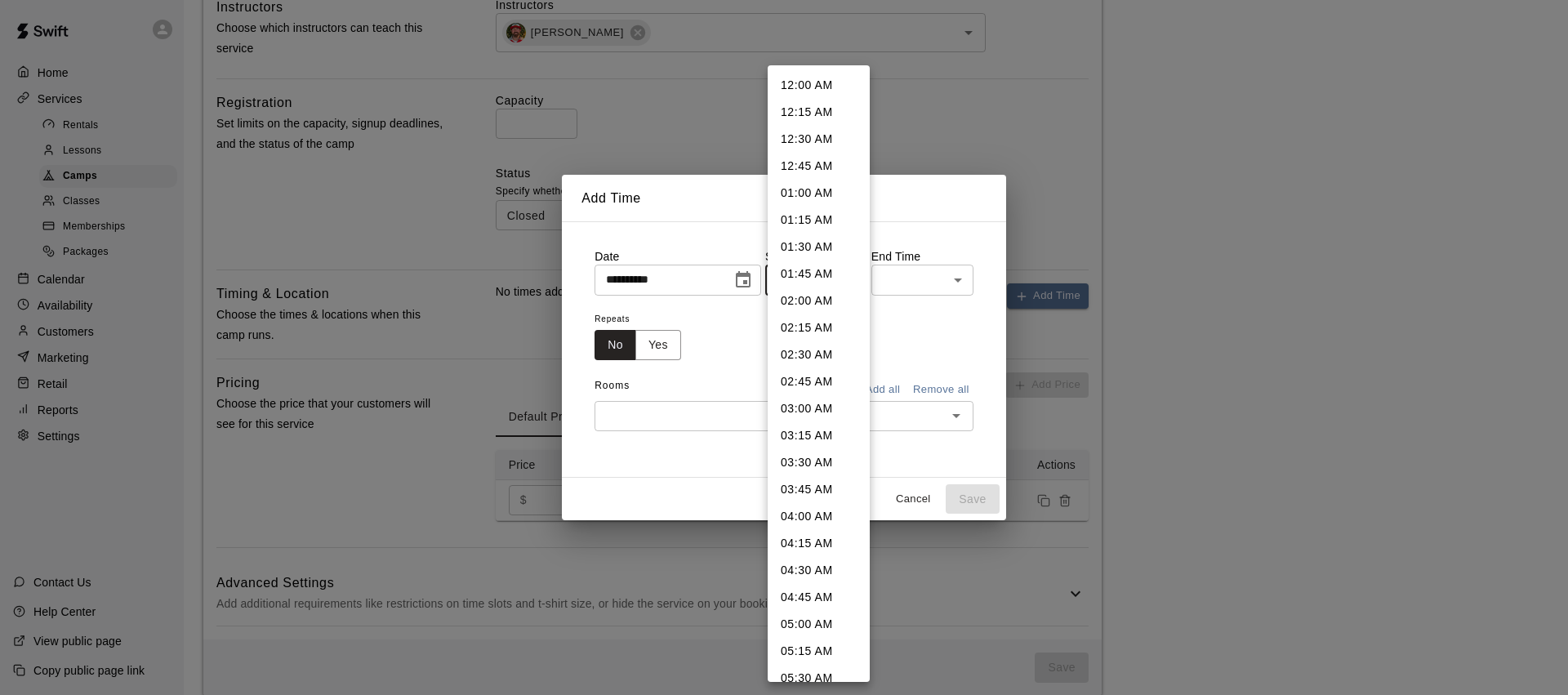
click at [846, 271] on body "**********" at bounding box center [784, 79] width 1568 height 1271
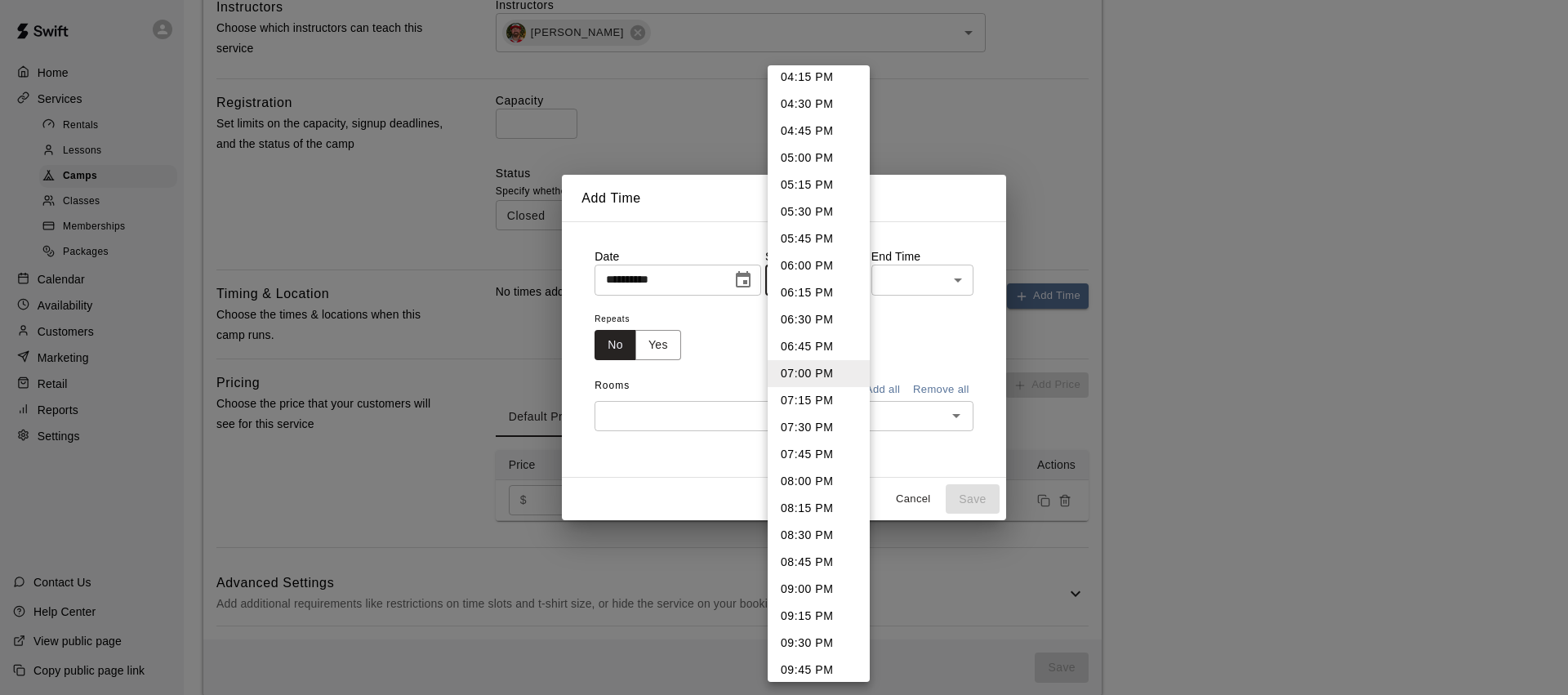
click at [813, 271] on li "06:00 PM" at bounding box center [818, 266] width 102 height 27
type input "********"
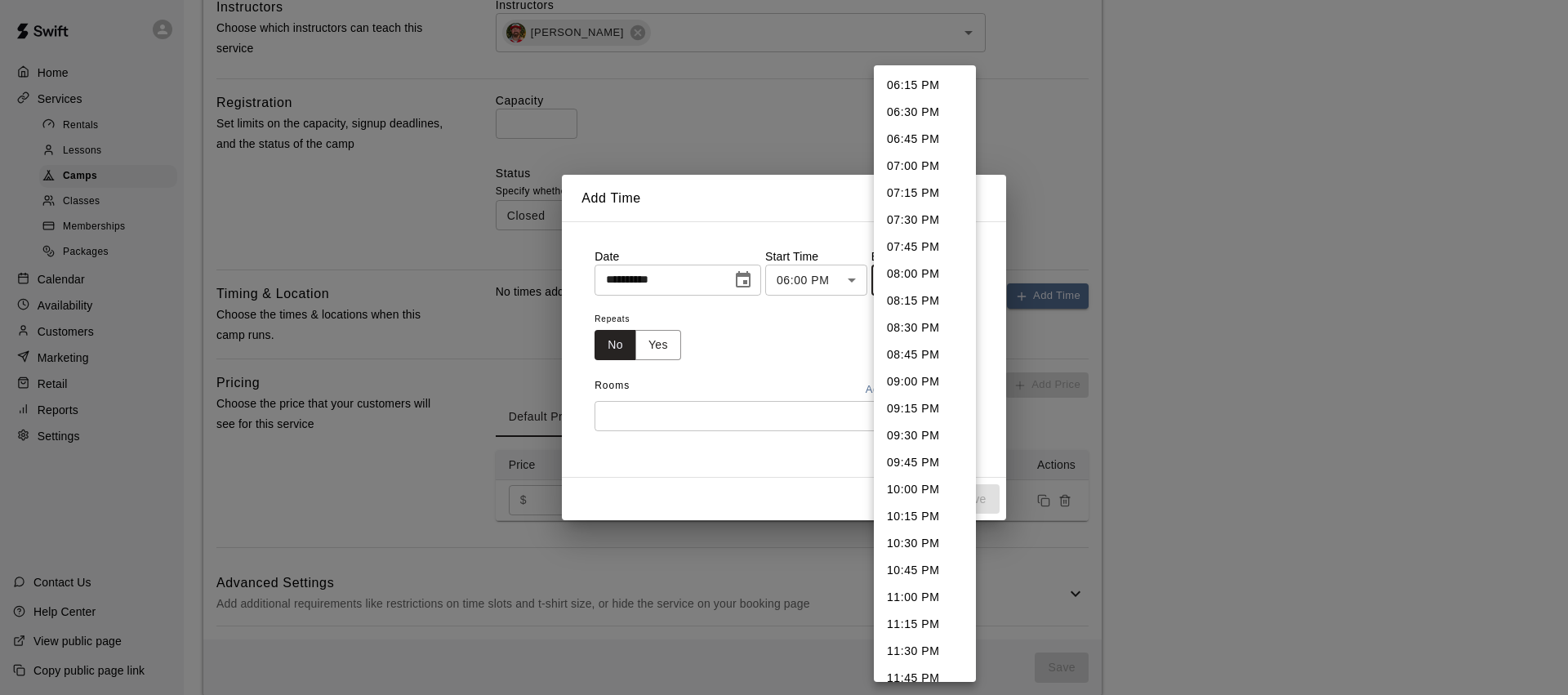
click at [942, 273] on body "**********" at bounding box center [784, 79] width 1568 height 1271
click at [924, 158] on li "07:00 PM" at bounding box center [924, 166] width 102 height 27
type input "********"
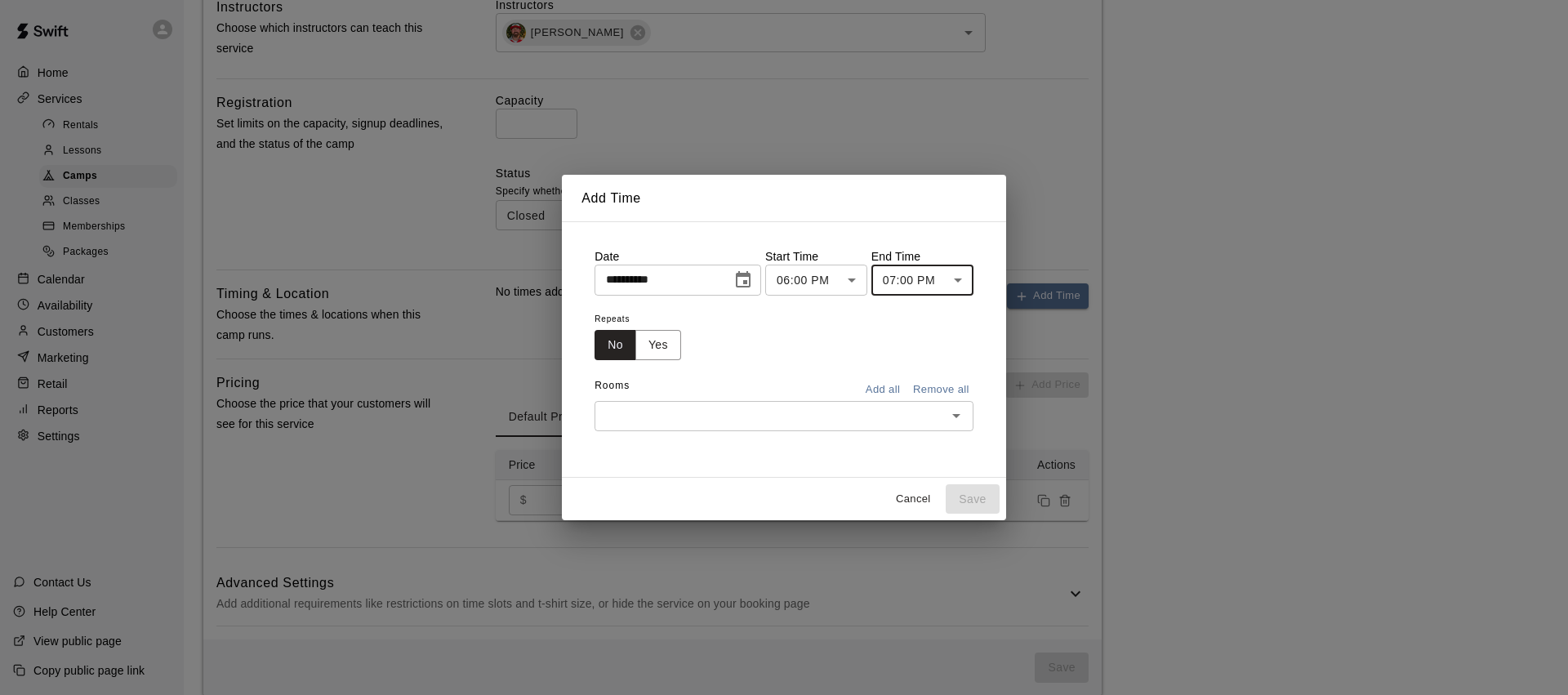
click at [966, 417] on icon "Open" at bounding box center [956, 416] width 19 height 19
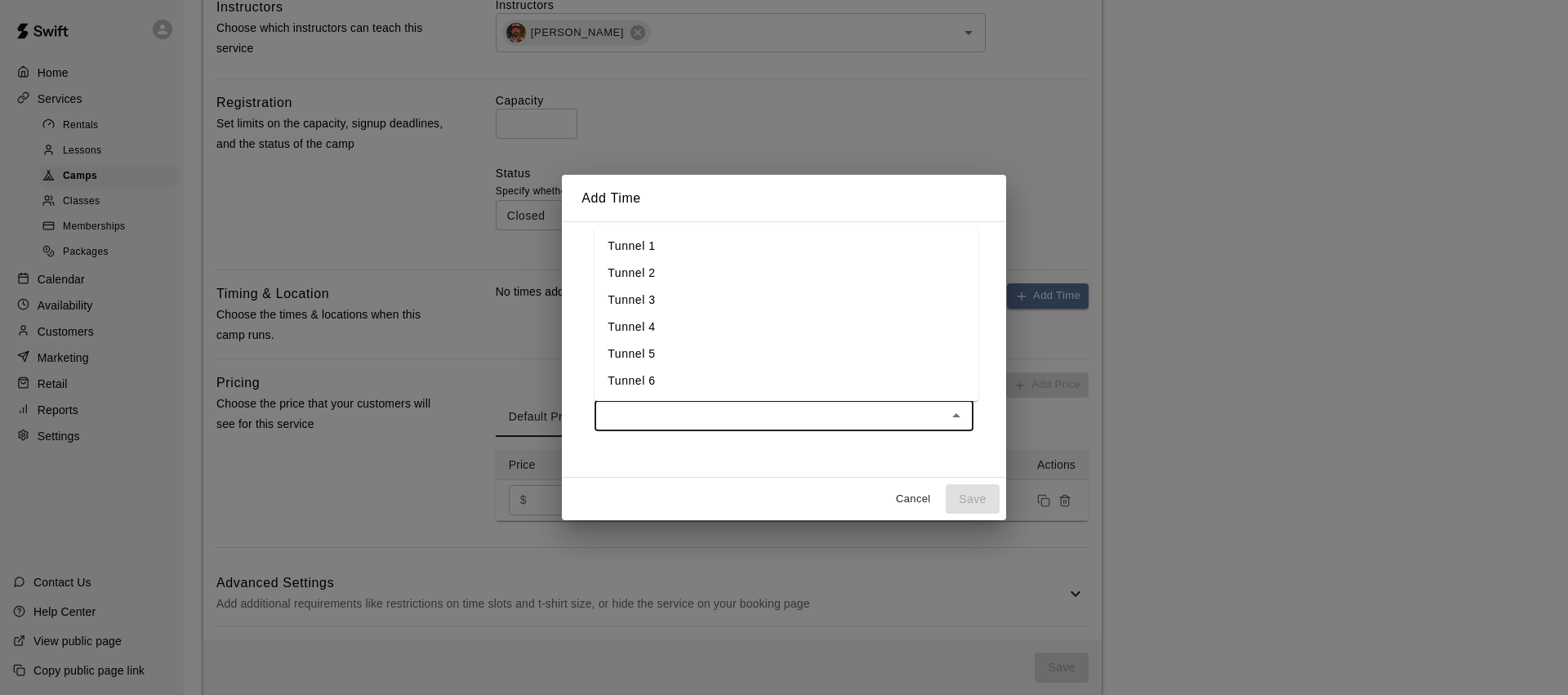
click at [656, 250] on li "Tunnel 1" at bounding box center [786, 246] width 384 height 27
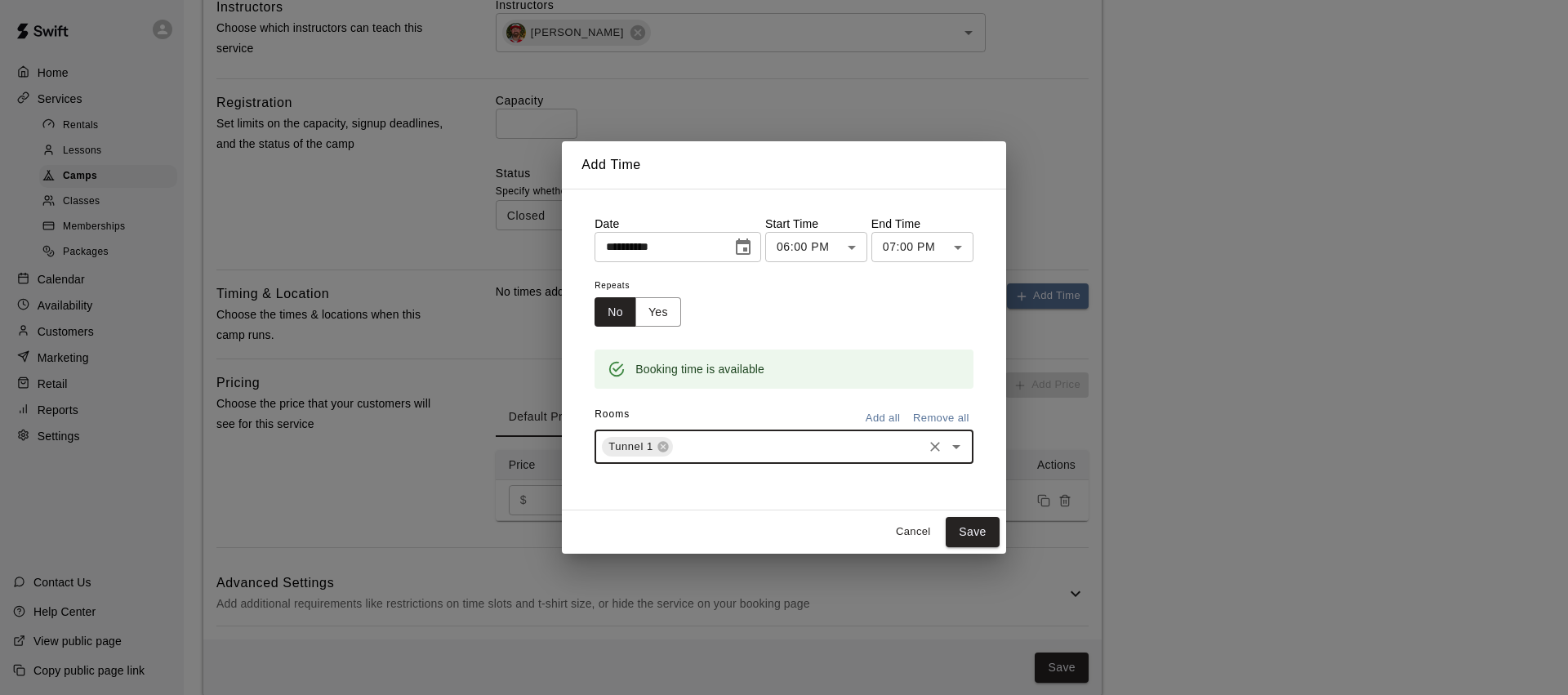
click at [964, 450] on icon "Open" at bounding box center [956, 447] width 19 height 19
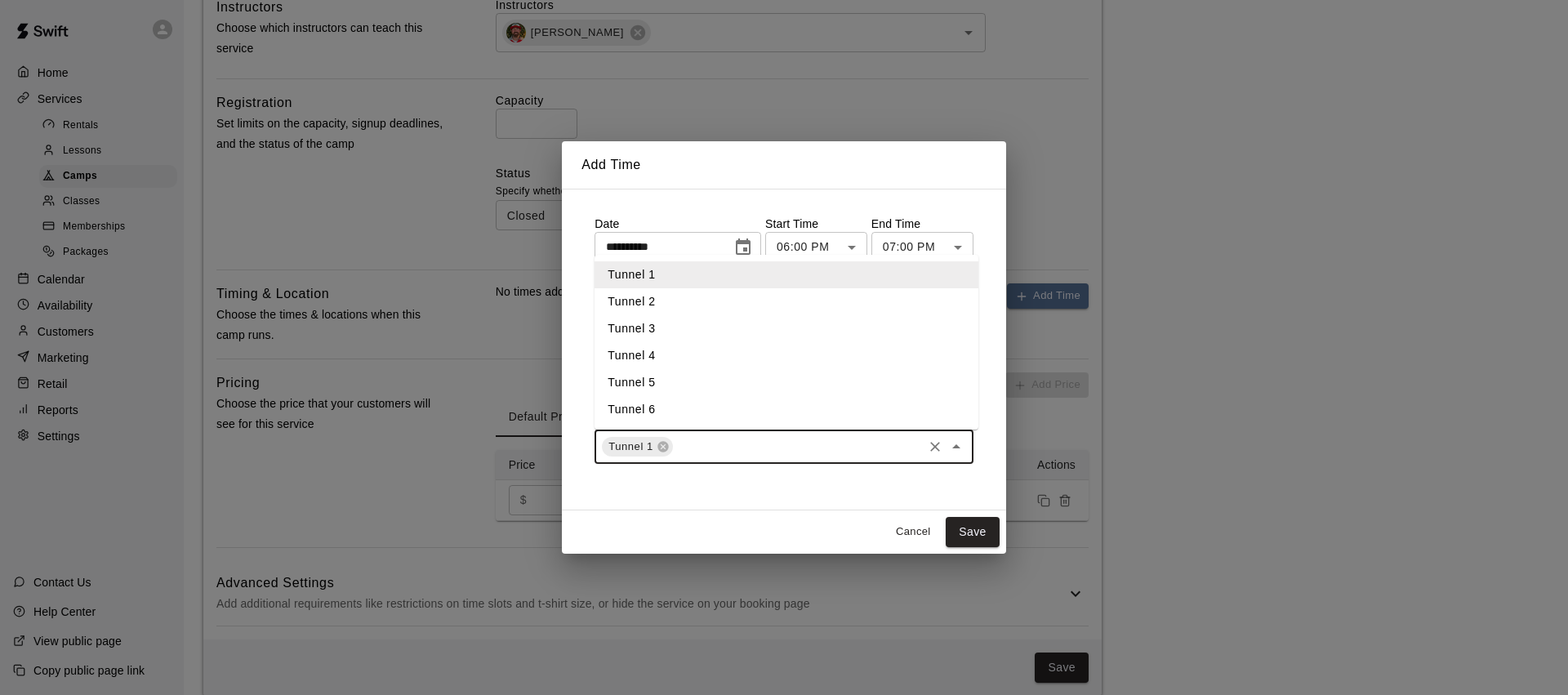
drag, startPoint x: 675, startPoint y: 298, endPoint x: 747, endPoint y: 338, distance: 82.4
click at [675, 299] on li "Tunnel 2" at bounding box center [786, 301] width 384 height 27
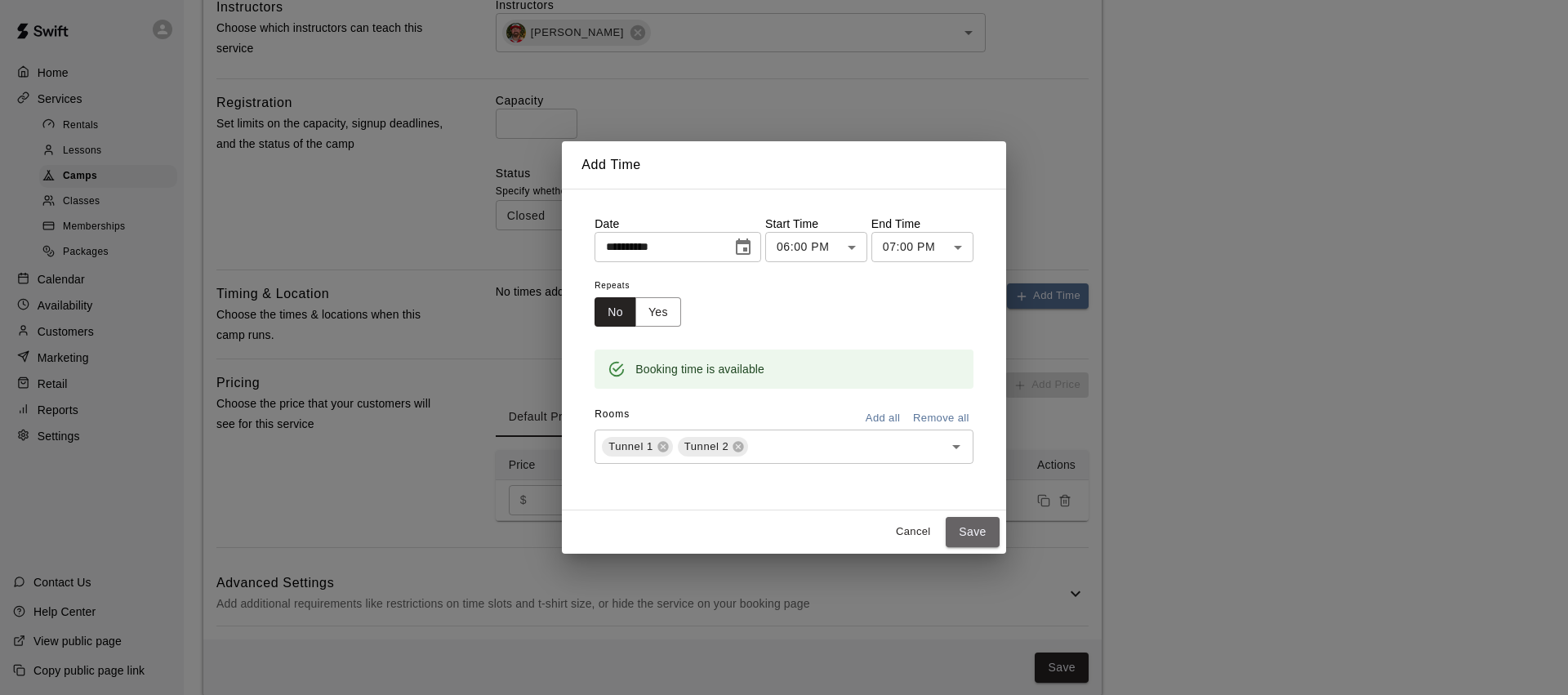
click at [980, 532] on button "Save" at bounding box center [973, 531] width 54 height 30
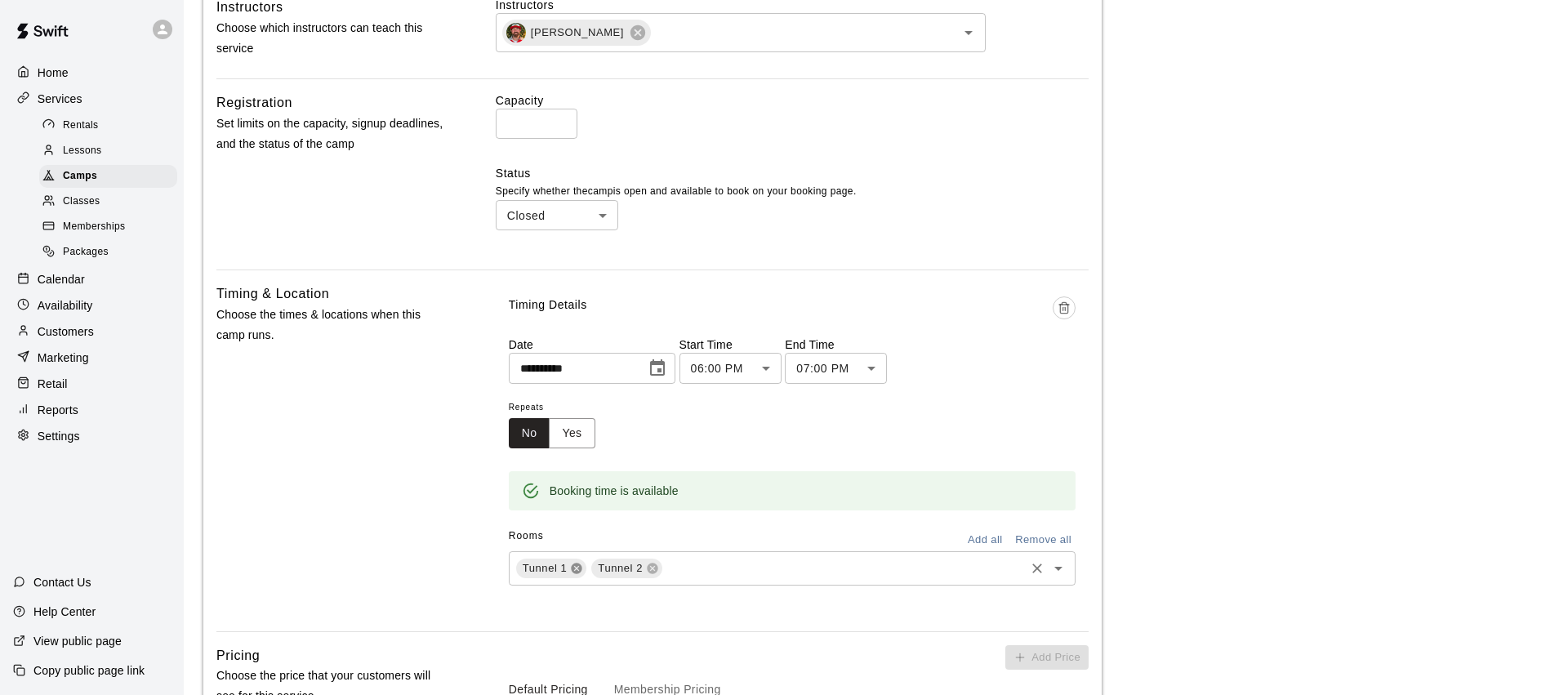
click at [580, 566] on icon at bounding box center [577, 567] width 11 height 11
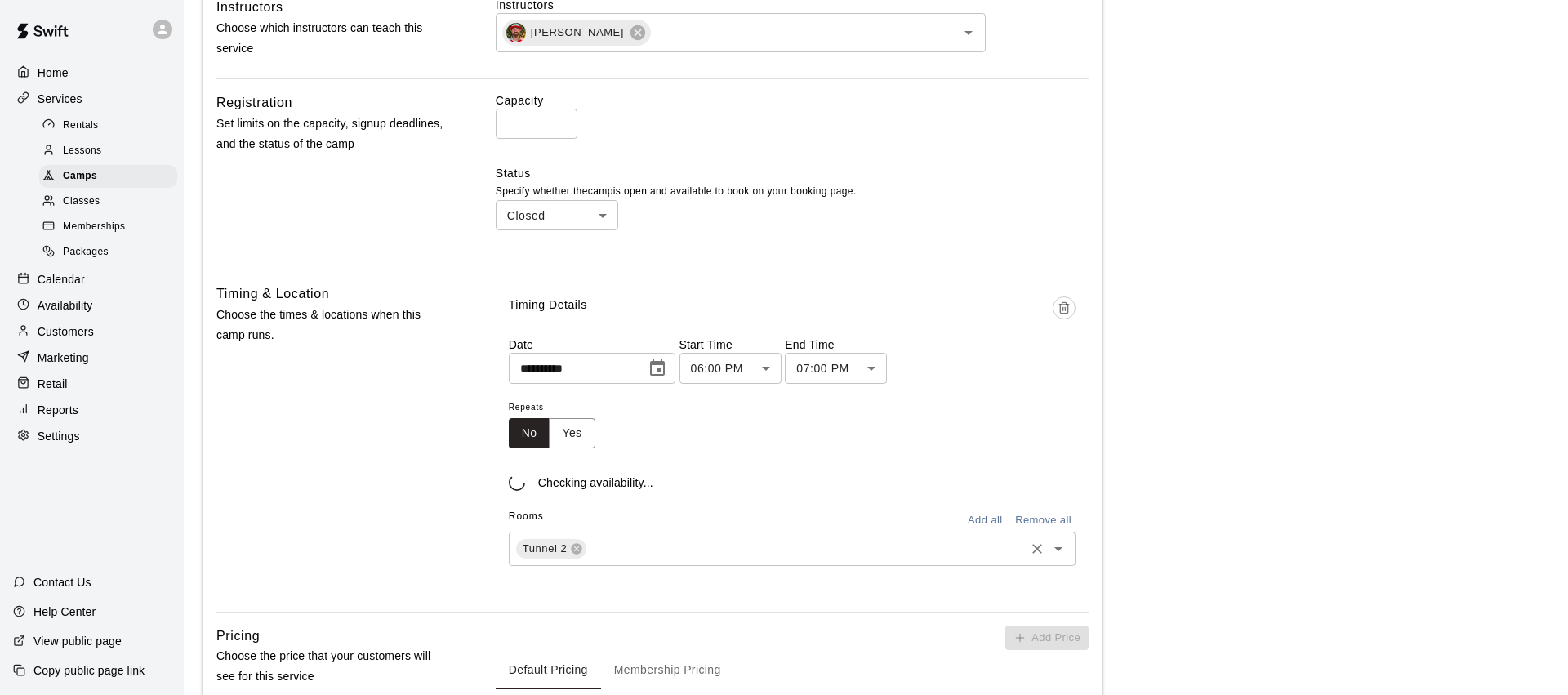
click at [1058, 554] on icon "Open" at bounding box center [1058, 549] width 19 height 19
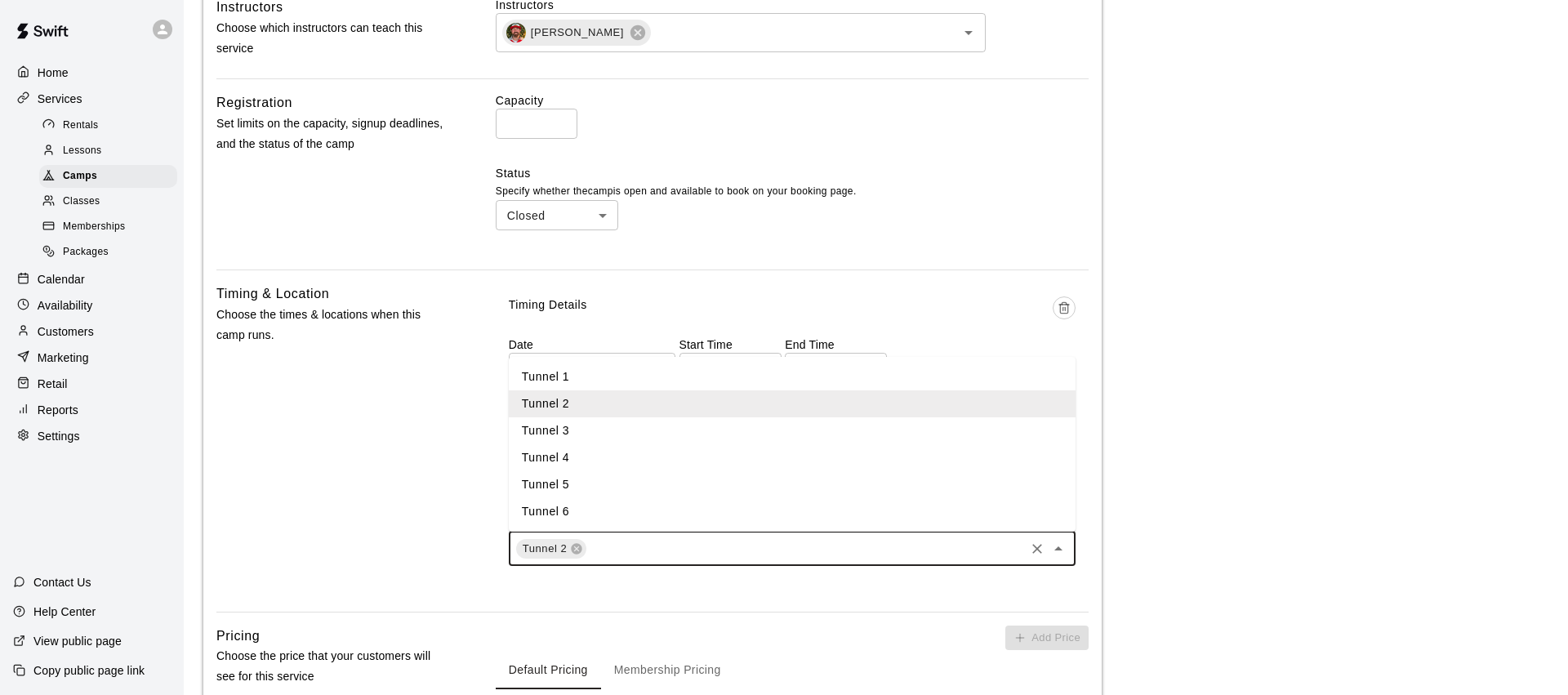
click at [633, 426] on li "Tunnel 3" at bounding box center [792, 430] width 566 height 27
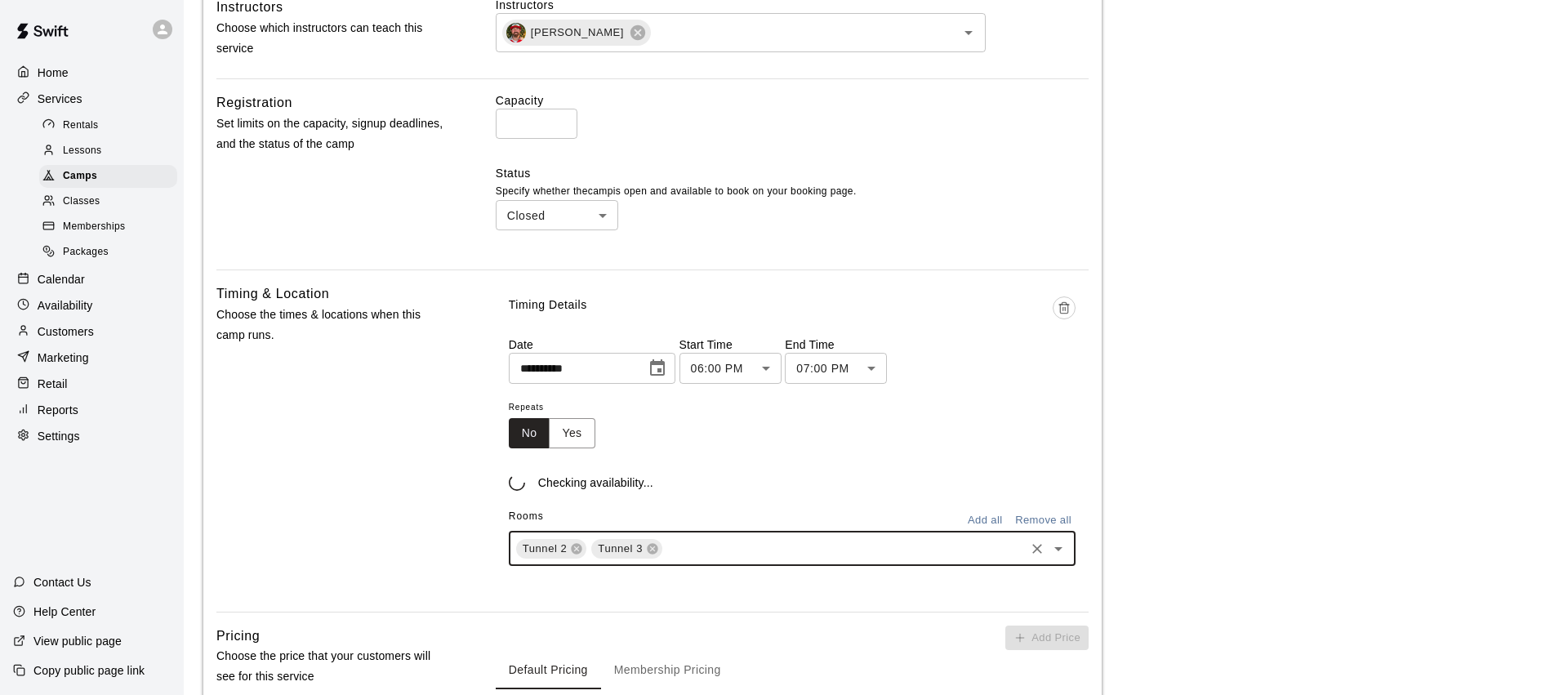
scroll to position [637, 0]
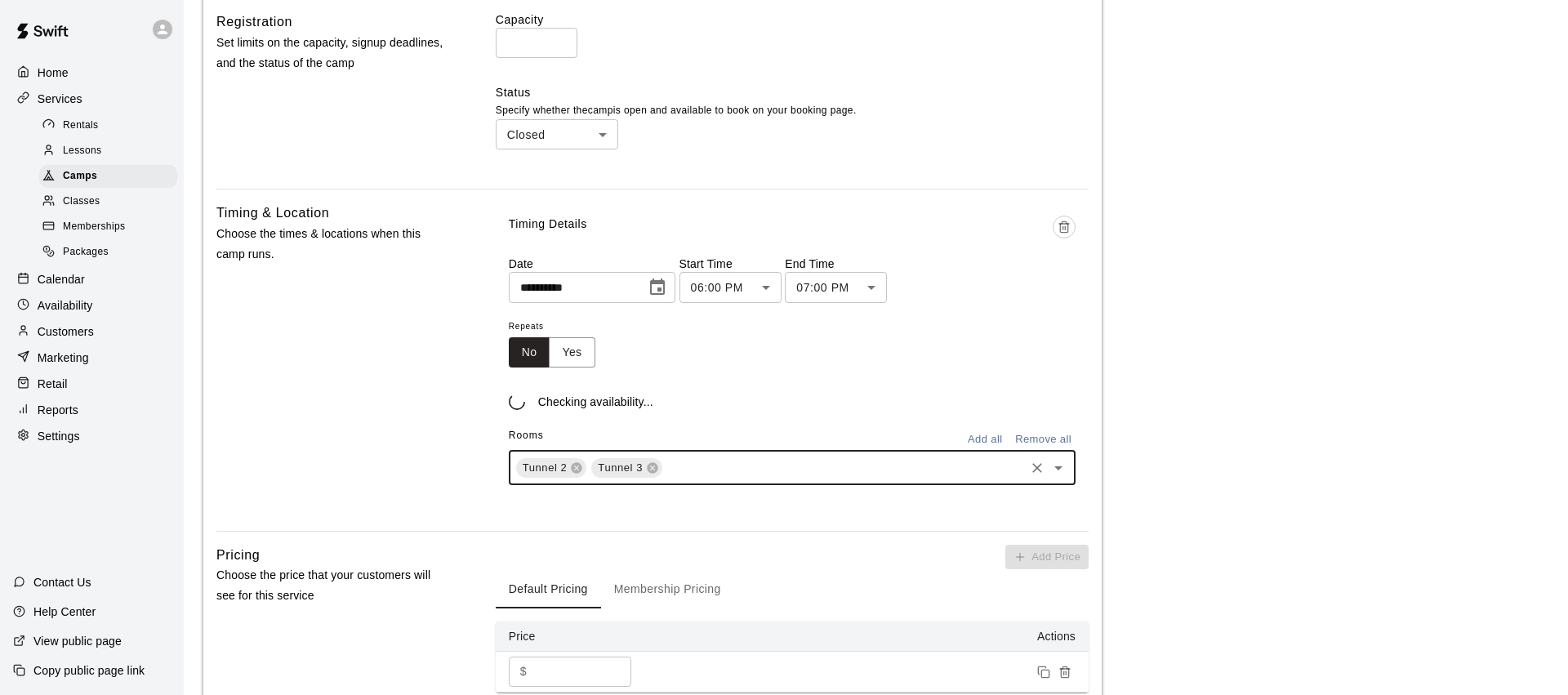
click at [413, 462] on div "Timing & Location Choose the times & locations when this camp runs." at bounding box center [330, 360] width 227 height 314
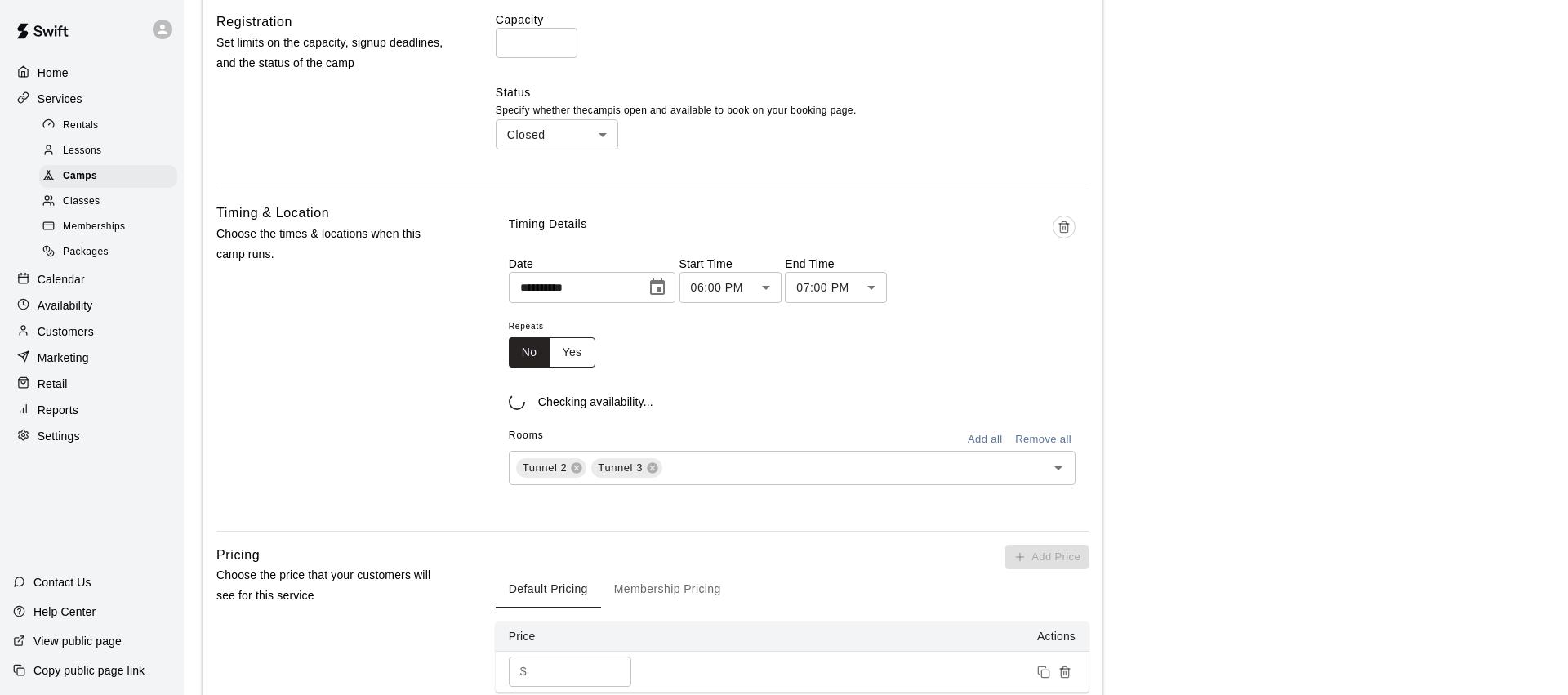
click at [560, 351] on button "Yes" at bounding box center [571, 352] width 46 height 30
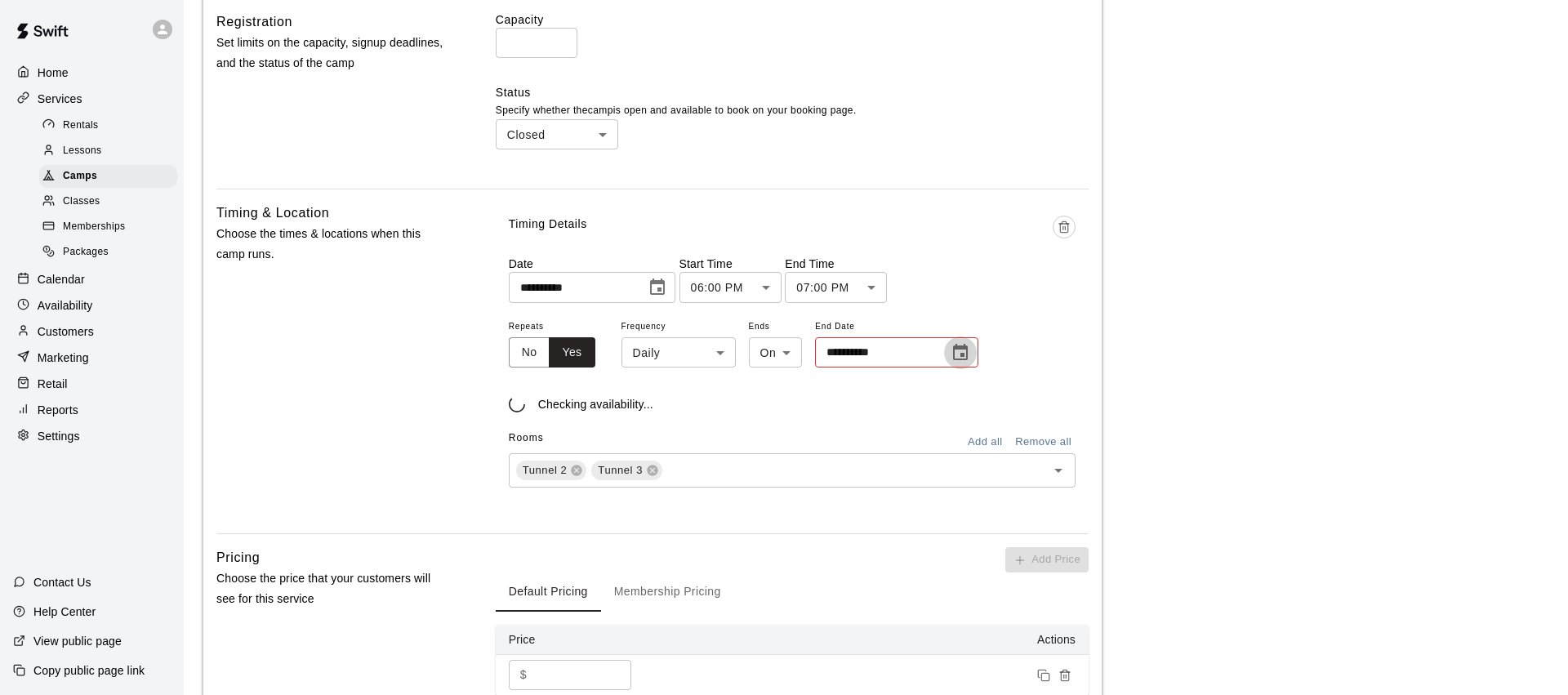
click at [960, 349] on icon "Choose date" at bounding box center [960, 353] width 19 height 19
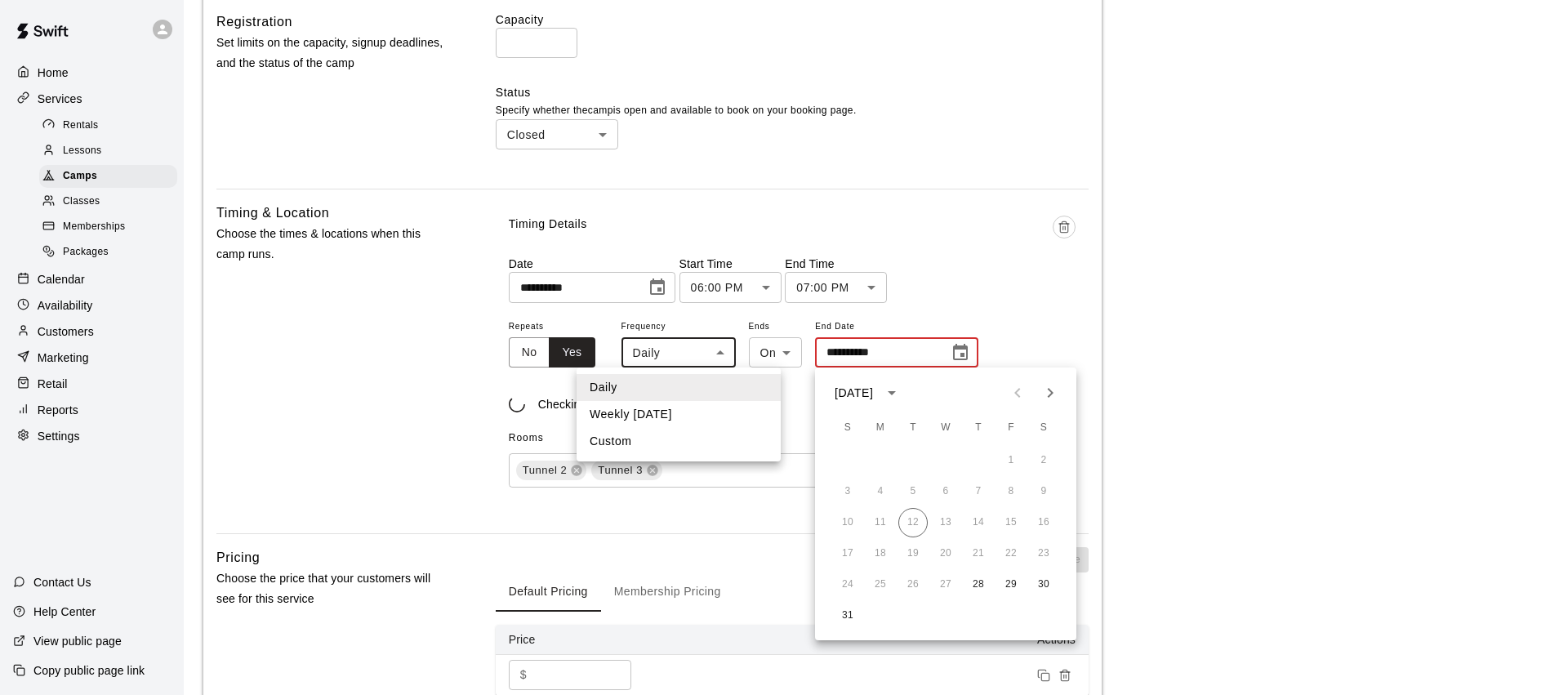
click at [697, 357] on body "**********" at bounding box center [784, 126] width 1568 height 1526
click at [671, 412] on li "Weekly on Thursday" at bounding box center [679, 415] width 205 height 27
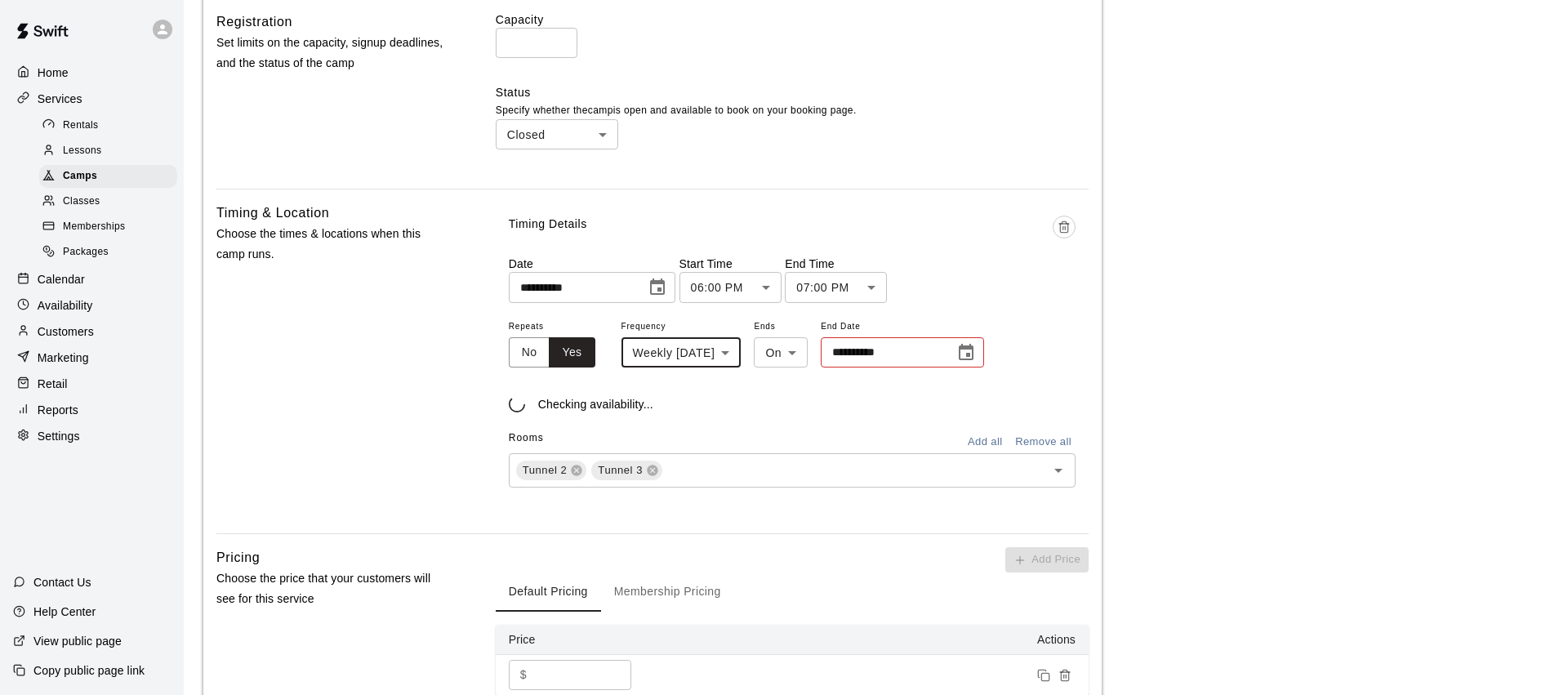
type input "******"
click at [976, 353] on icon "Choose date" at bounding box center [966, 353] width 19 height 19
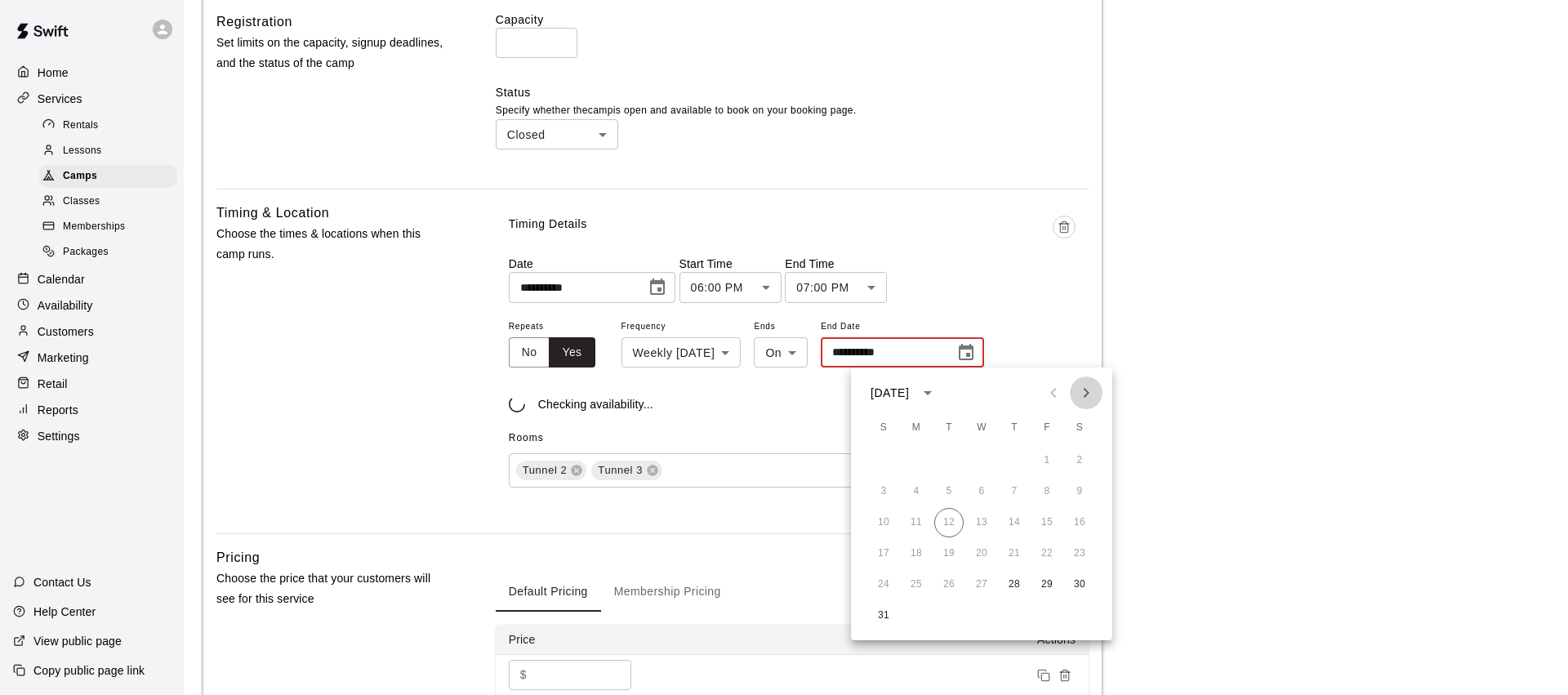
click at [1087, 395] on icon "Next month" at bounding box center [1087, 393] width 6 height 10
click at [1011, 547] on button "25" at bounding box center [1014, 553] width 29 height 29
type input "**********"
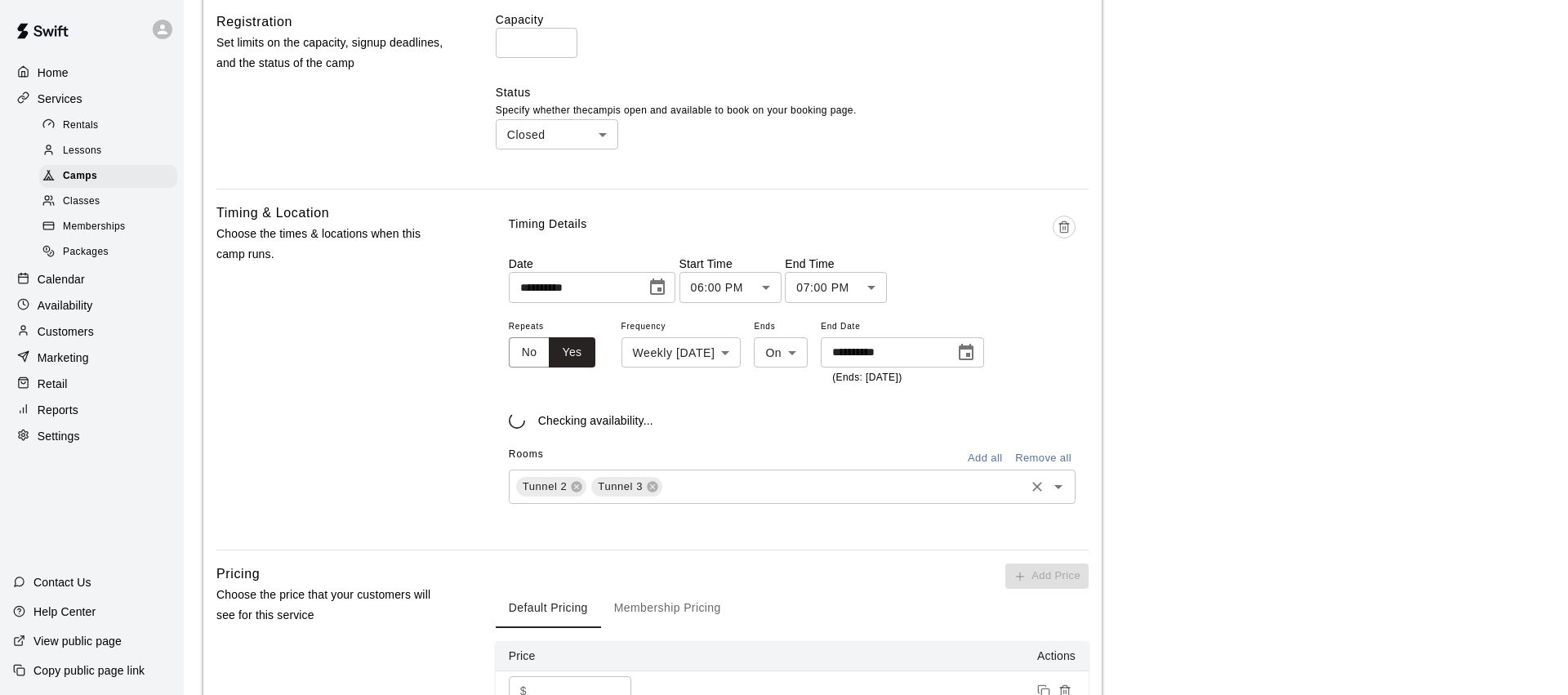
drag, startPoint x: 650, startPoint y: 488, endPoint x: 635, endPoint y: 489, distance: 15.0
click at [650, 488] on icon at bounding box center [652, 486] width 11 height 11
drag, startPoint x: 572, startPoint y: 483, endPoint x: 683, endPoint y: 498, distance: 112.0
click at [574, 483] on icon at bounding box center [577, 486] width 11 height 11
drag, startPoint x: 613, startPoint y: 414, endPoint x: 621, endPoint y: 429, distance: 17.0
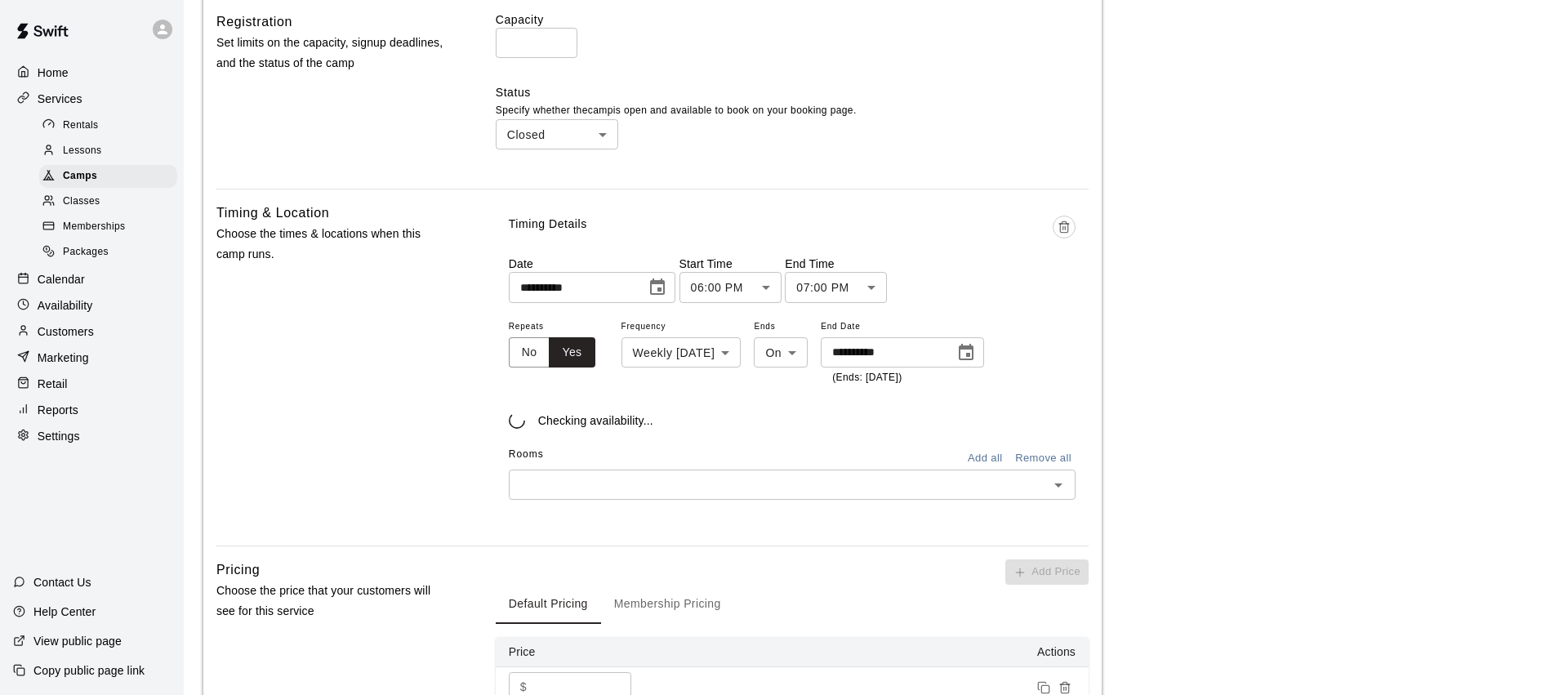
click at [613, 415] on p "Checking availability..." at bounding box center [595, 420] width 115 height 16
click at [1061, 483] on icon "Open" at bounding box center [1058, 485] width 19 height 19
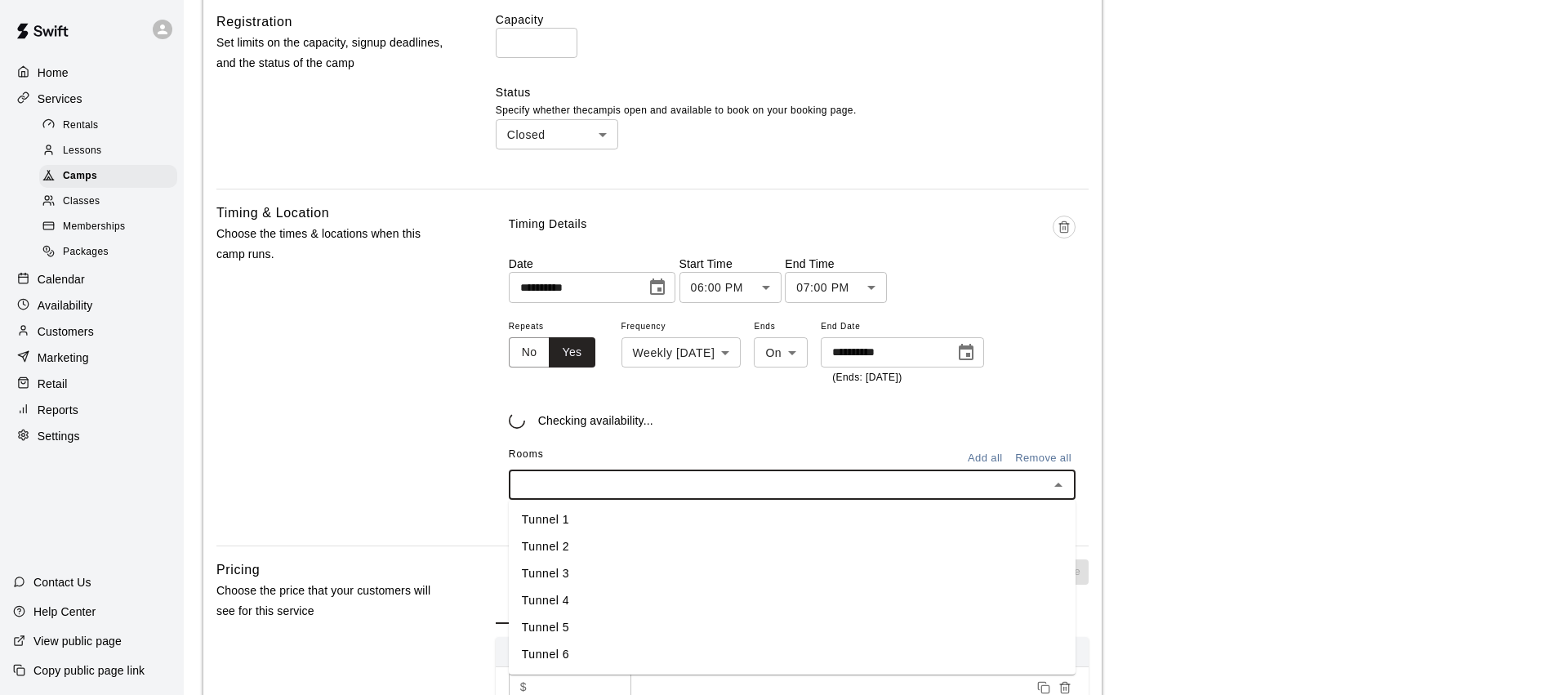
click at [611, 551] on li "Tunnel 2" at bounding box center [792, 547] width 566 height 27
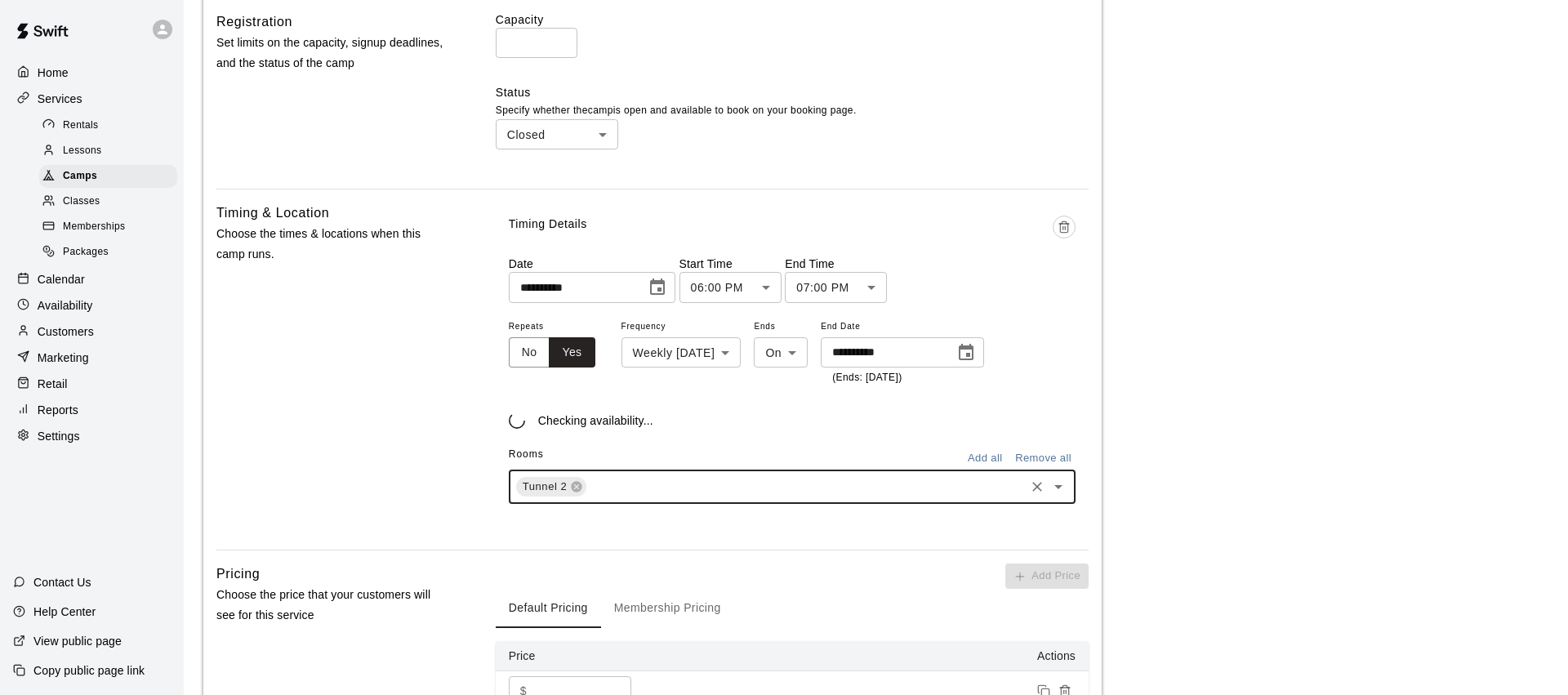
drag, startPoint x: 1065, startPoint y: 482, endPoint x: 1053, endPoint y: 485, distance: 12.4
click at [1065, 482] on icon "Open" at bounding box center [1058, 487] width 19 height 19
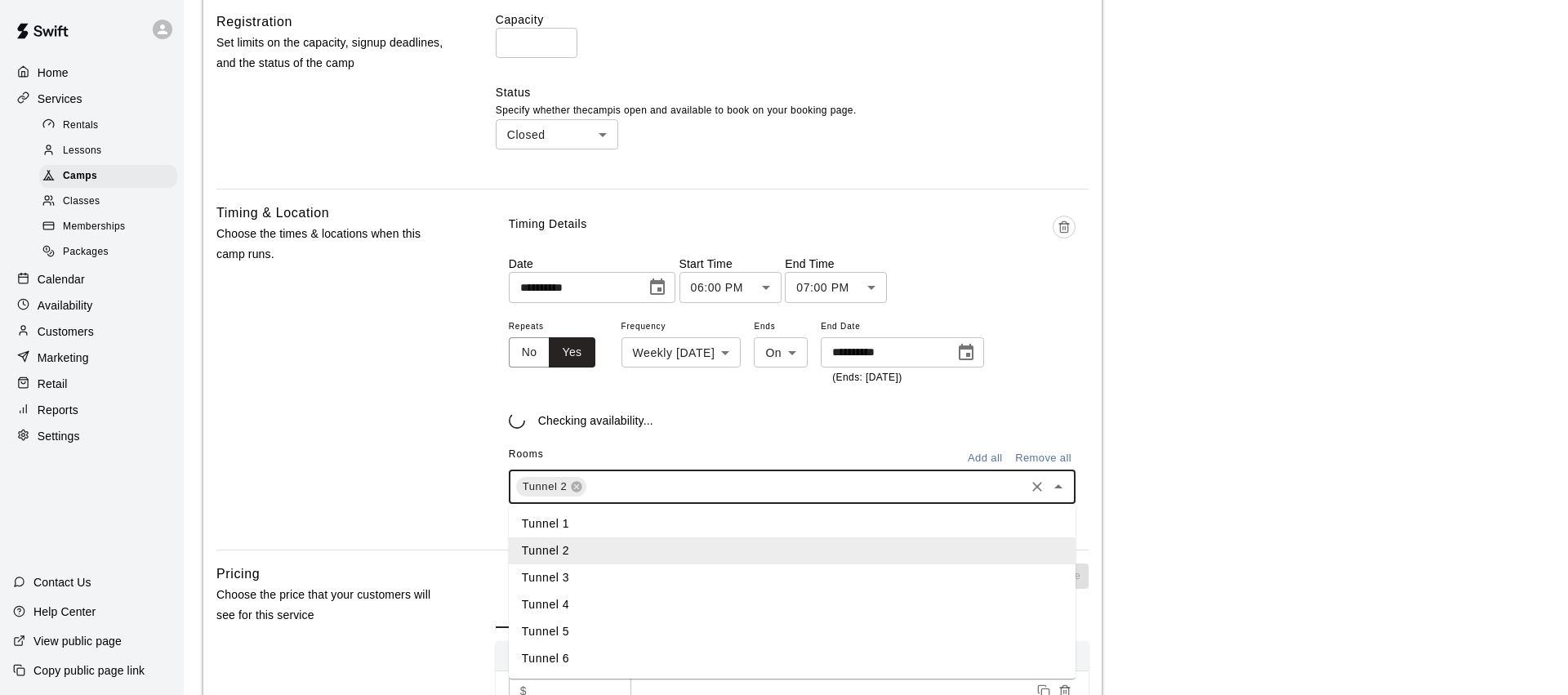
drag, startPoint x: 592, startPoint y: 569, endPoint x: 688, endPoint y: 570, distance: 96.0
click at [595, 569] on li "Tunnel 3" at bounding box center [792, 578] width 566 height 27
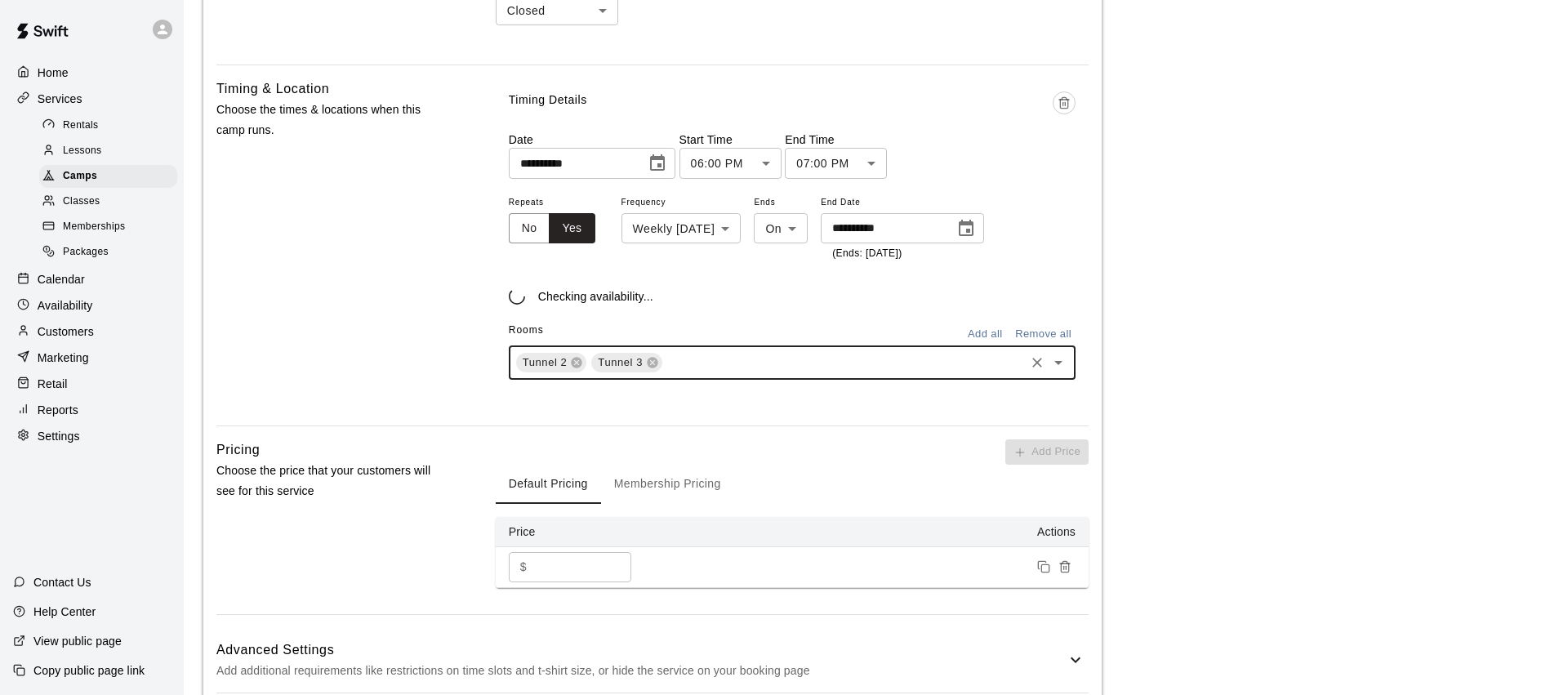
scroll to position [847, 0]
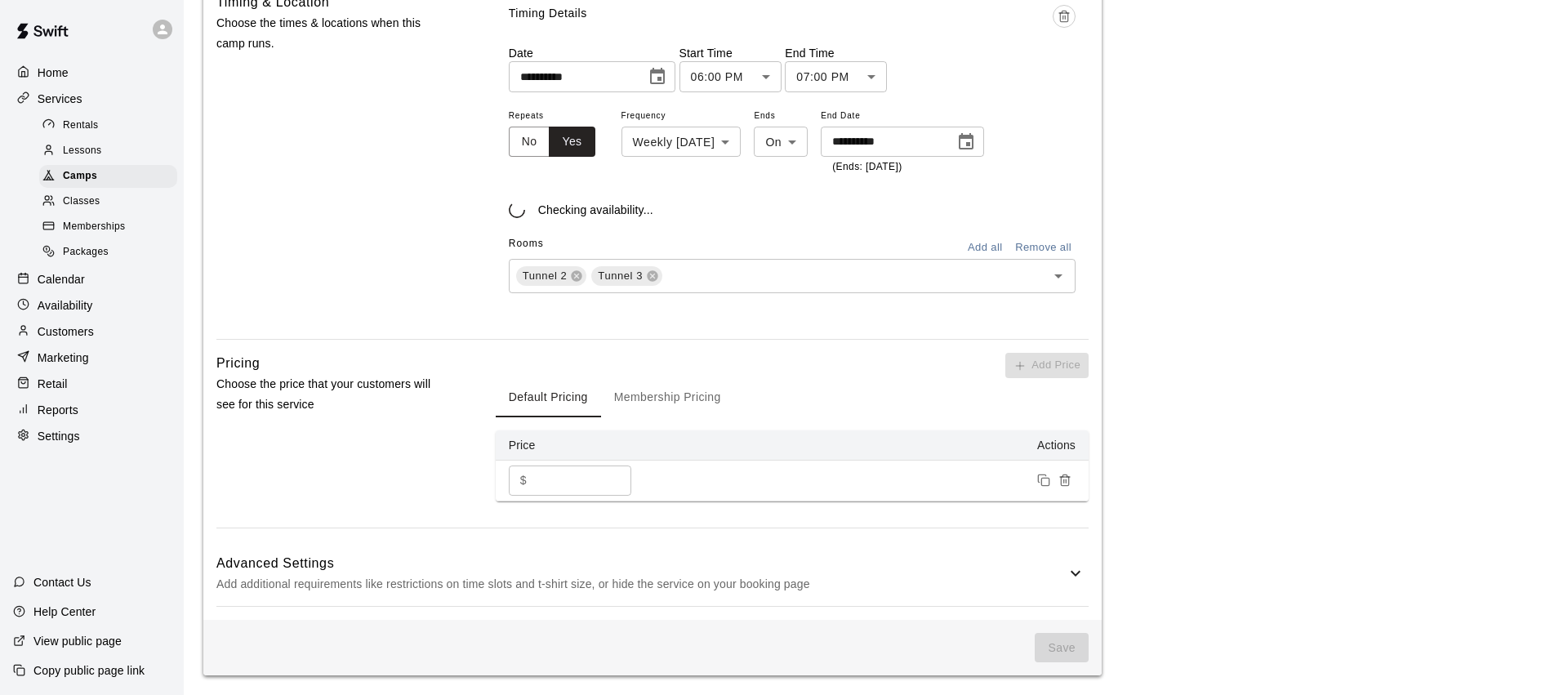
click at [771, 316] on div "**********" at bounding box center [791, 159] width 592 height 333
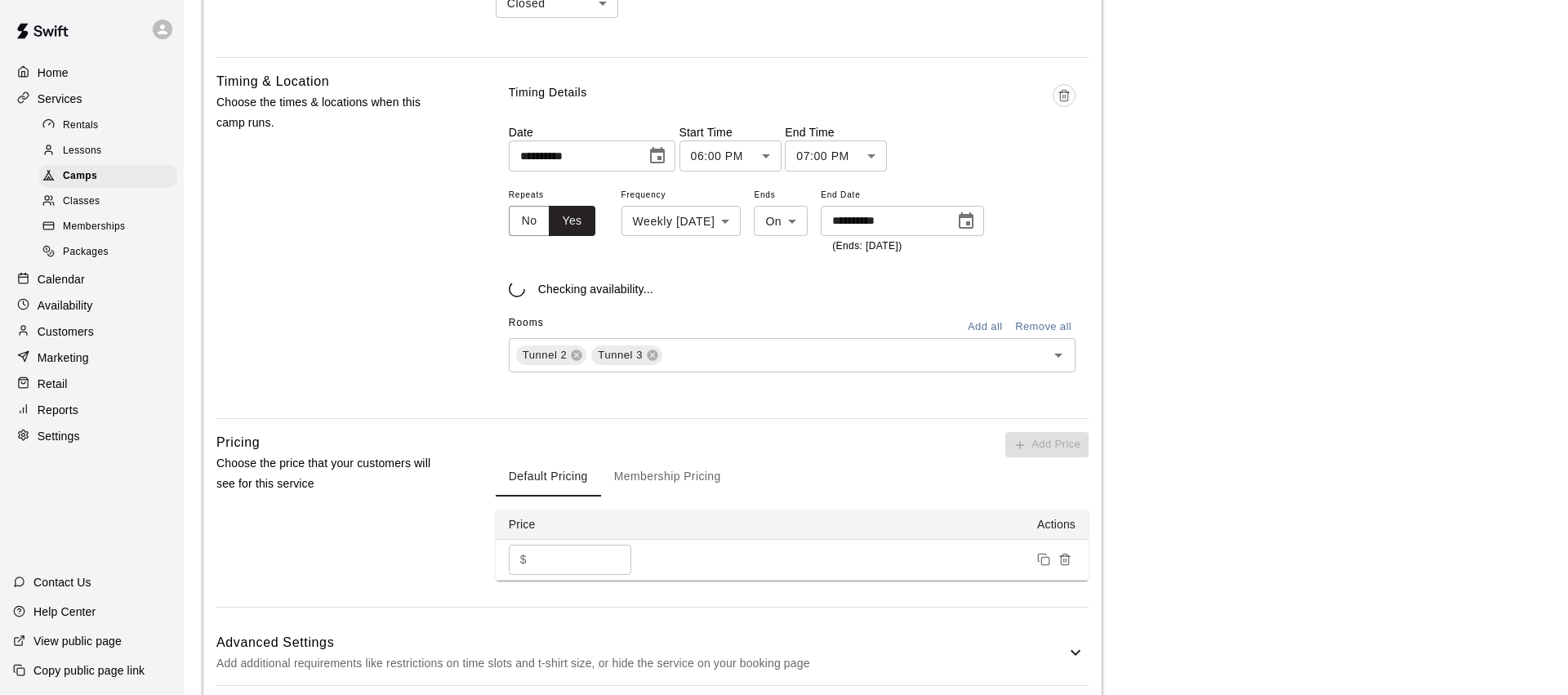
scroll to position [706, 0]
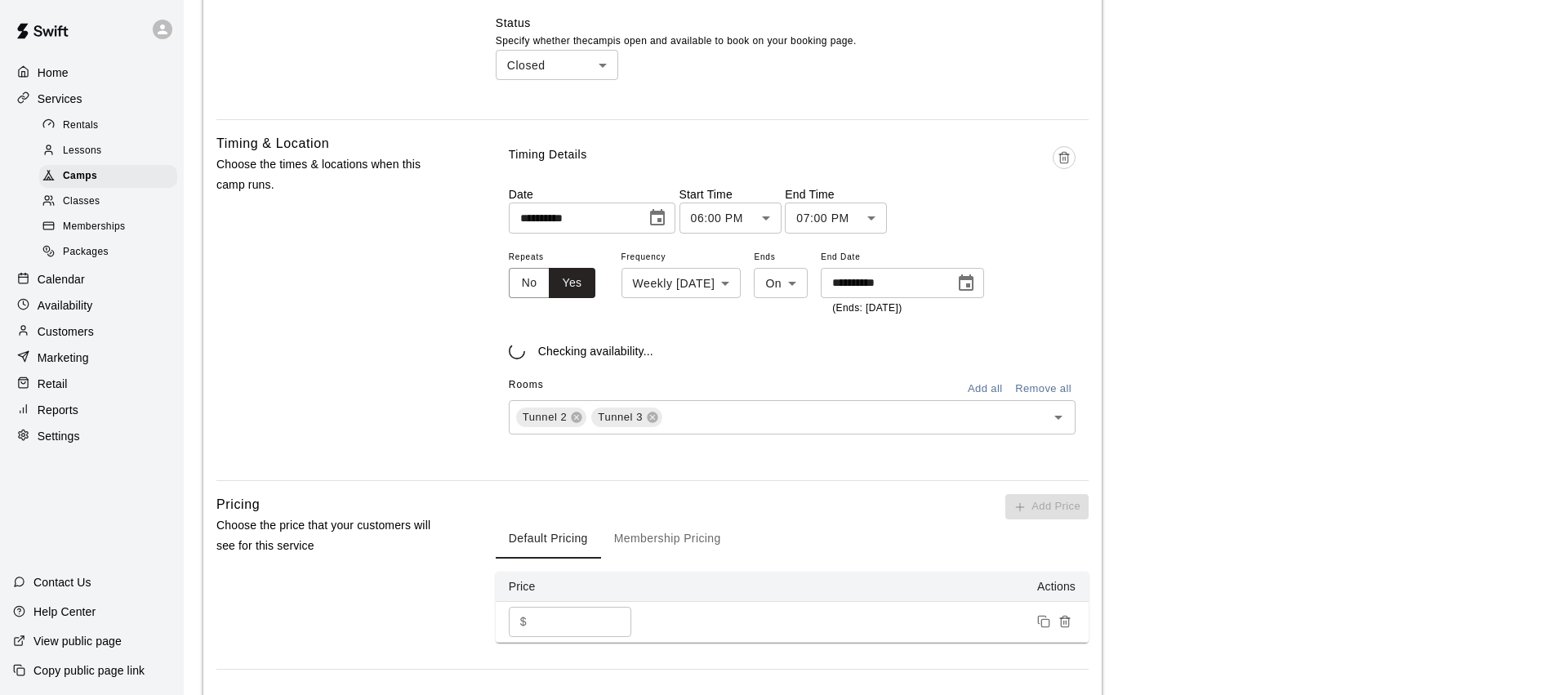
click at [1063, 156] on icon "Delete time" at bounding box center [1064, 157] width 13 height 13
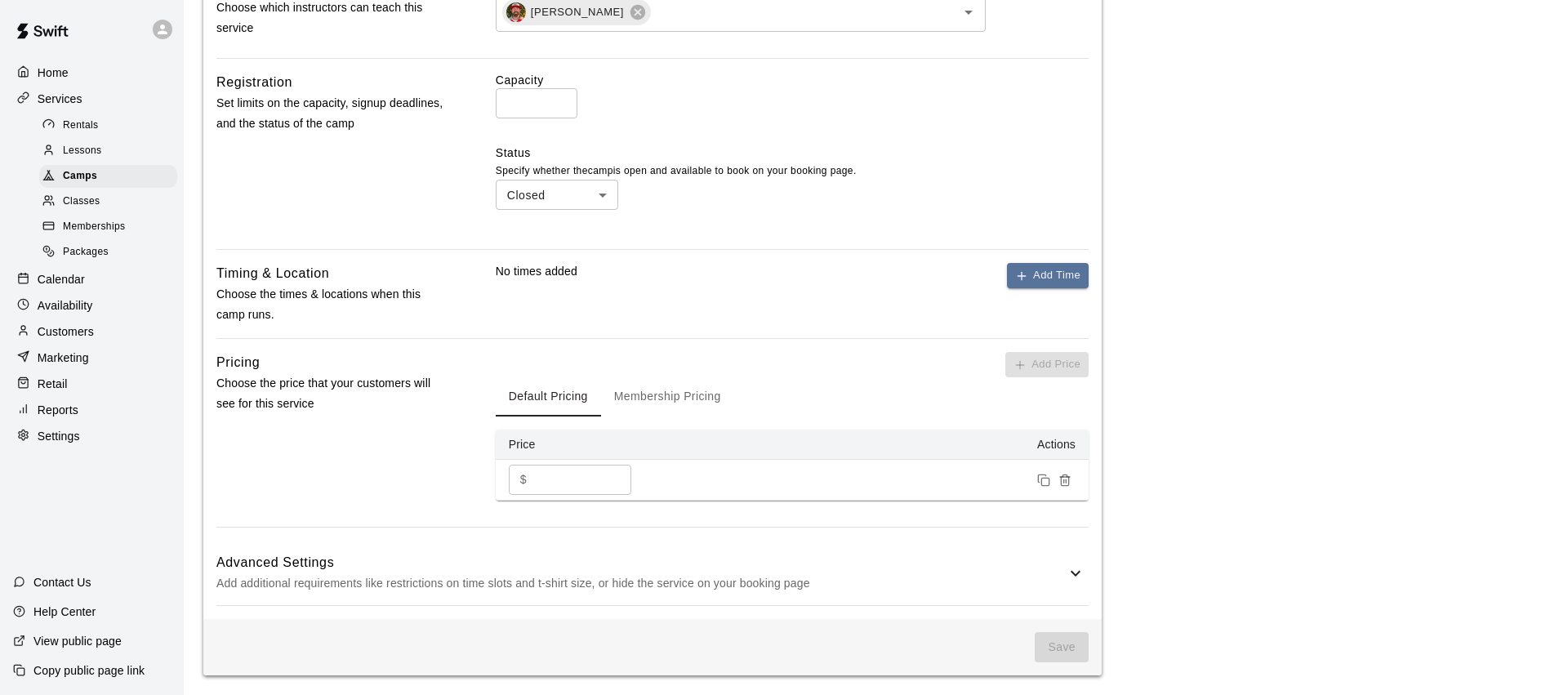
scroll to position [577, 0]
click at [1063, 272] on button "Add Time" at bounding box center [1047, 275] width 81 height 25
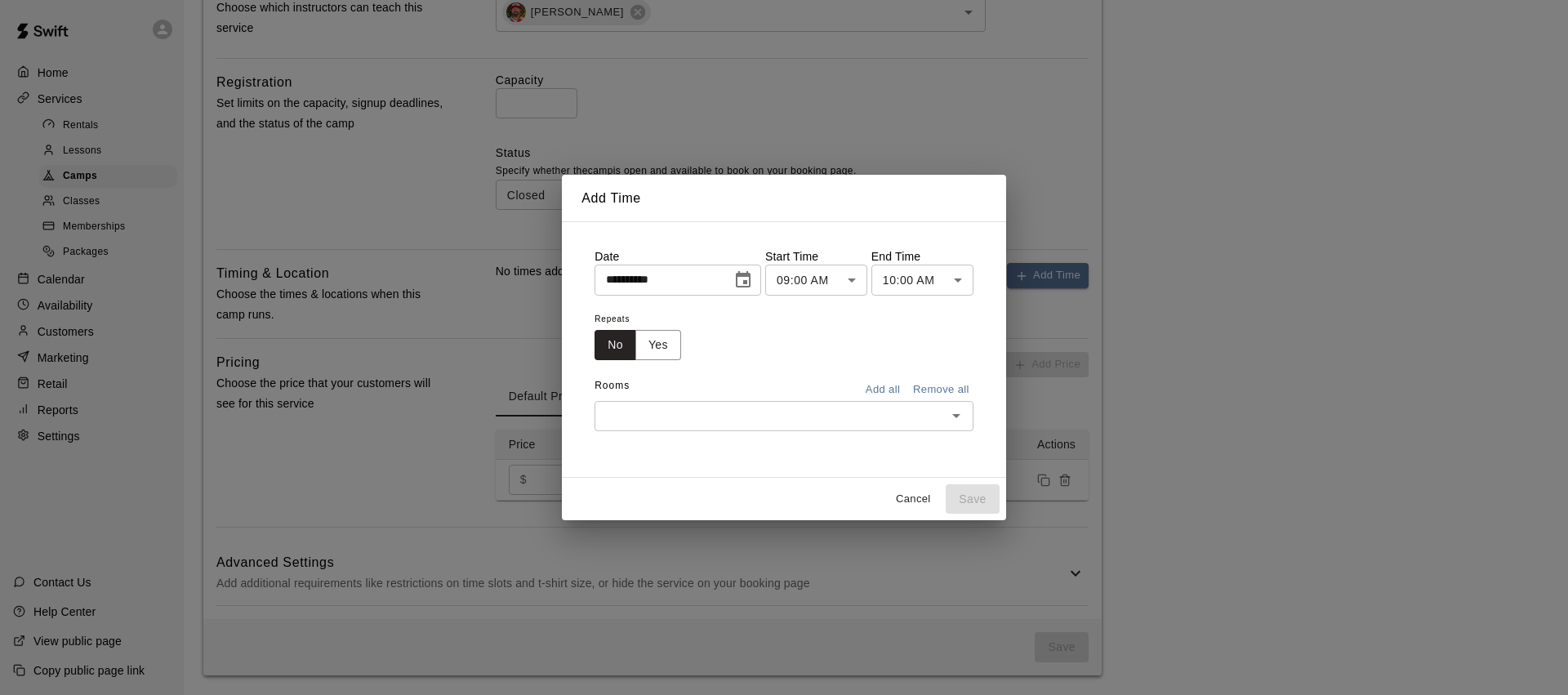
click at [757, 276] on button "Choose date, selected date is Aug 12, 2025" at bounding box center [744, 280] width 33 height 33
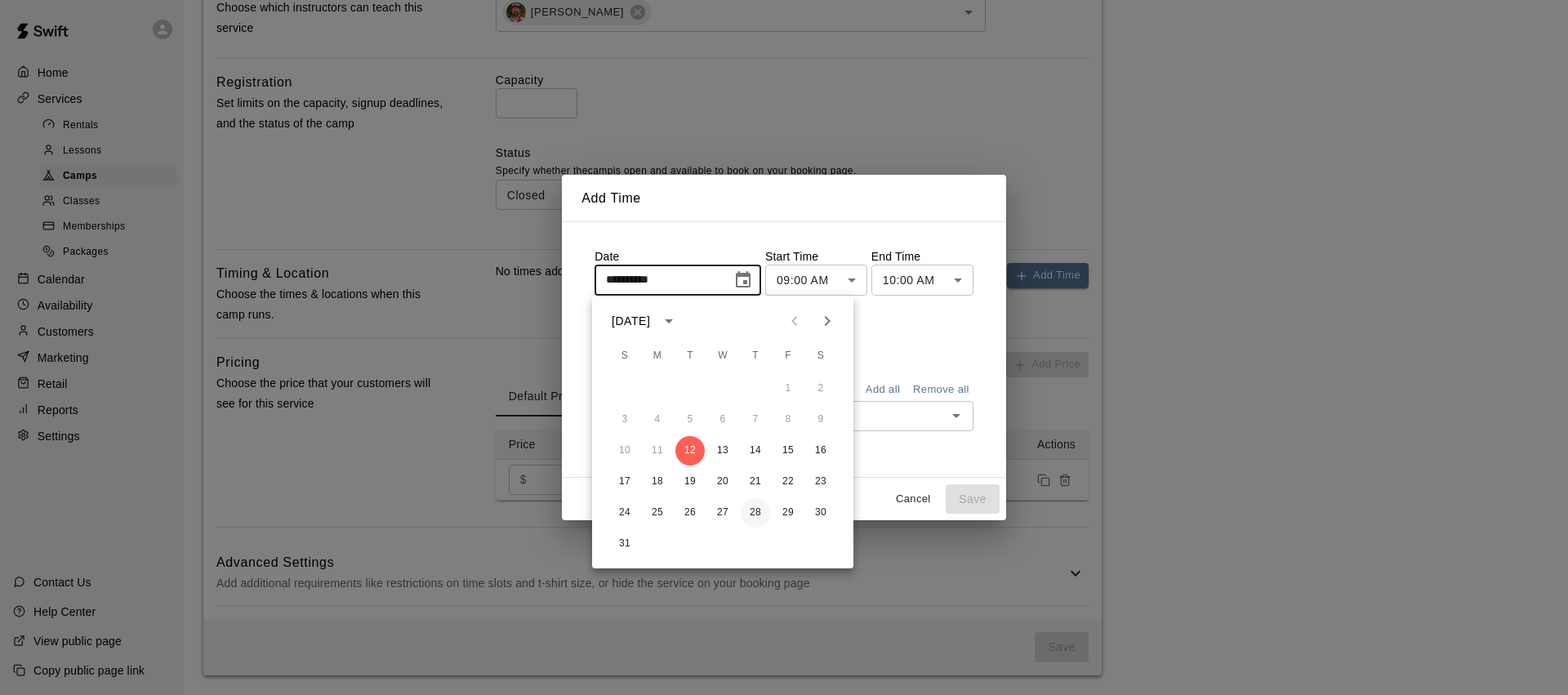
click at [751, 513] on button "28" at bounding box center [755, 513] width 29 height 29
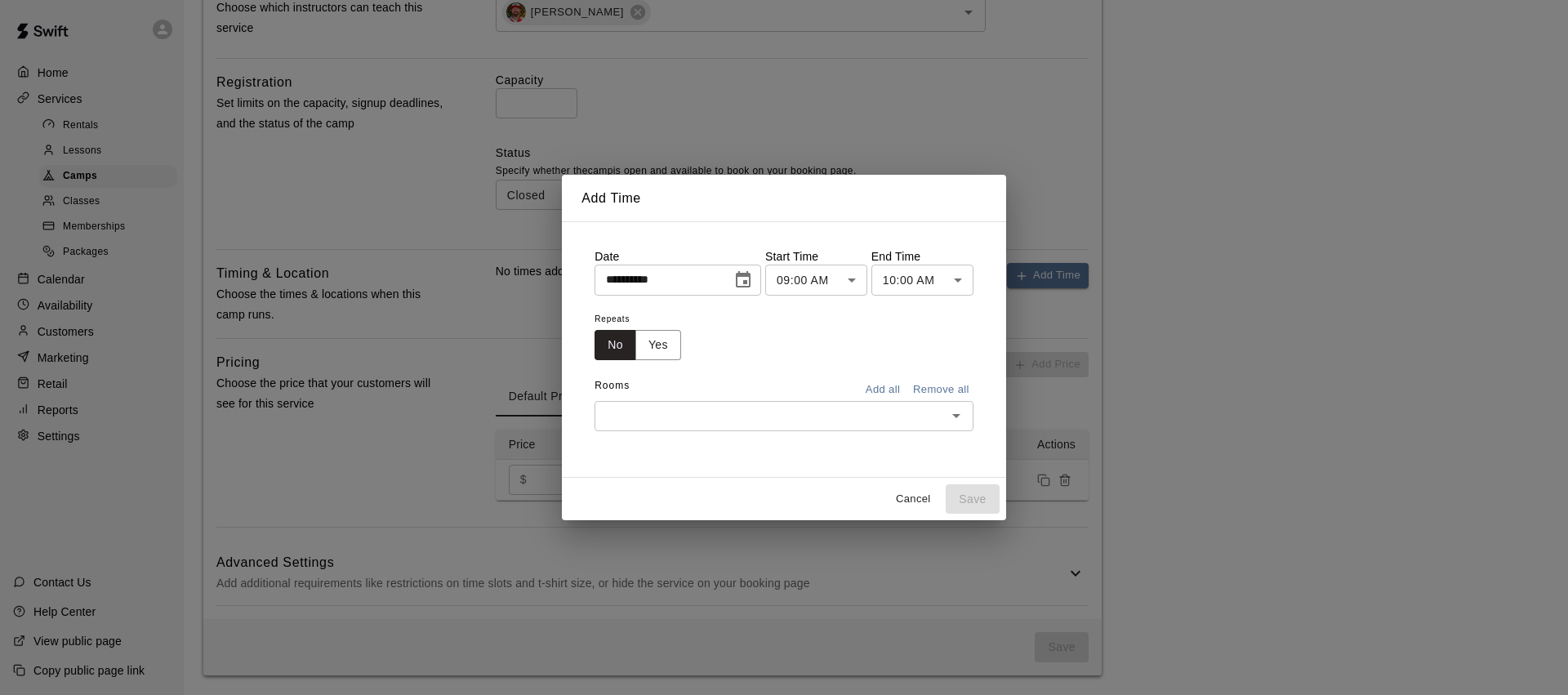
type input "**********"
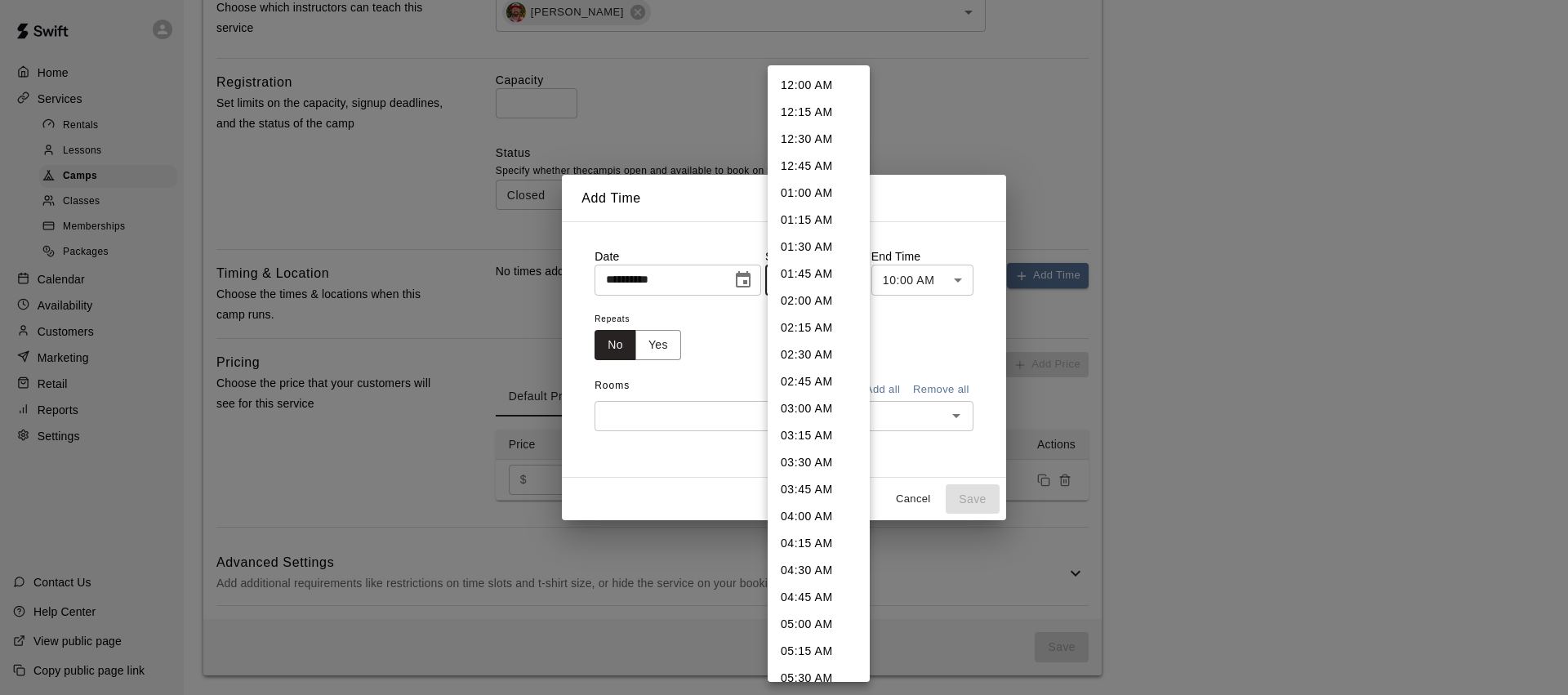
click at [837, 285] on body "**********" at bounding box center [784, 58] width 1568 height 1271
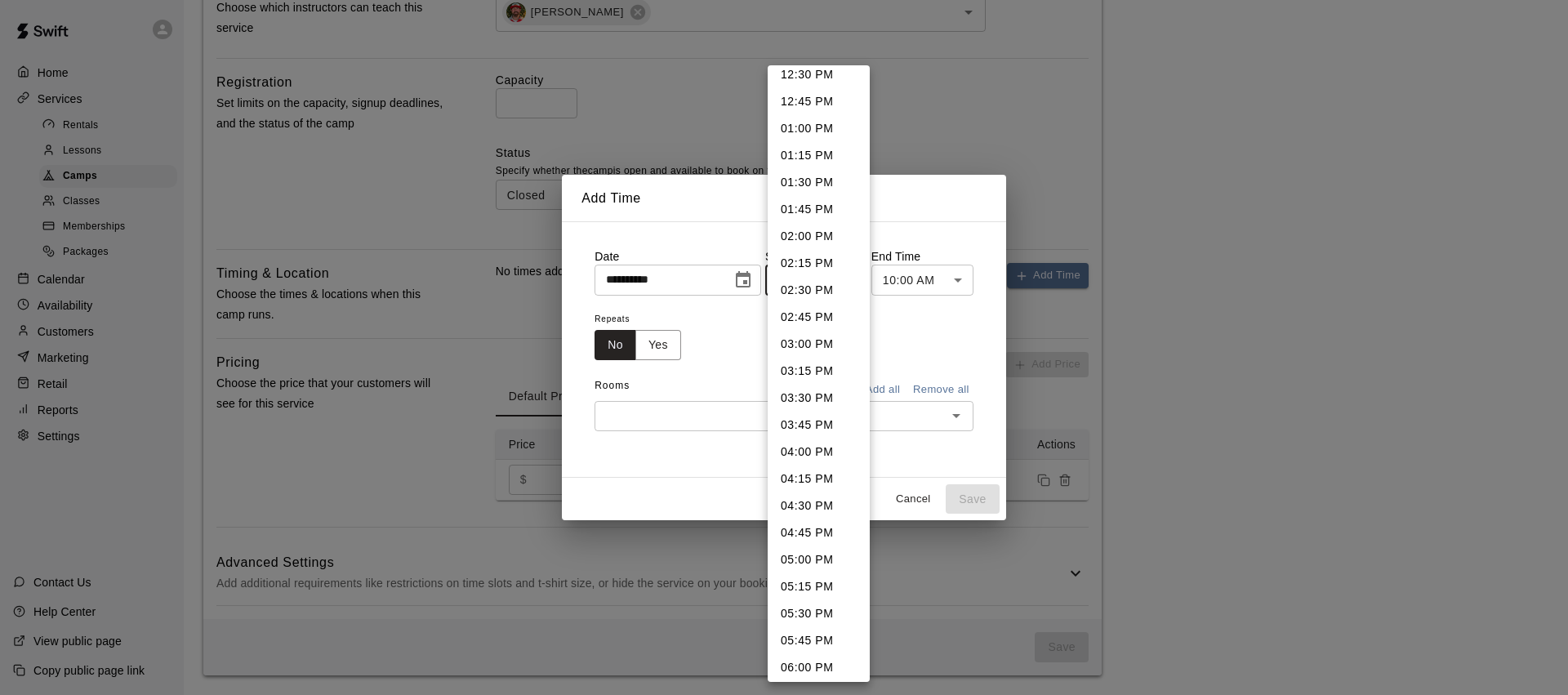
click at [815, 659] on li "06:00 PM" at bounding box center [818, 668] width 102 height 27
type input "********"
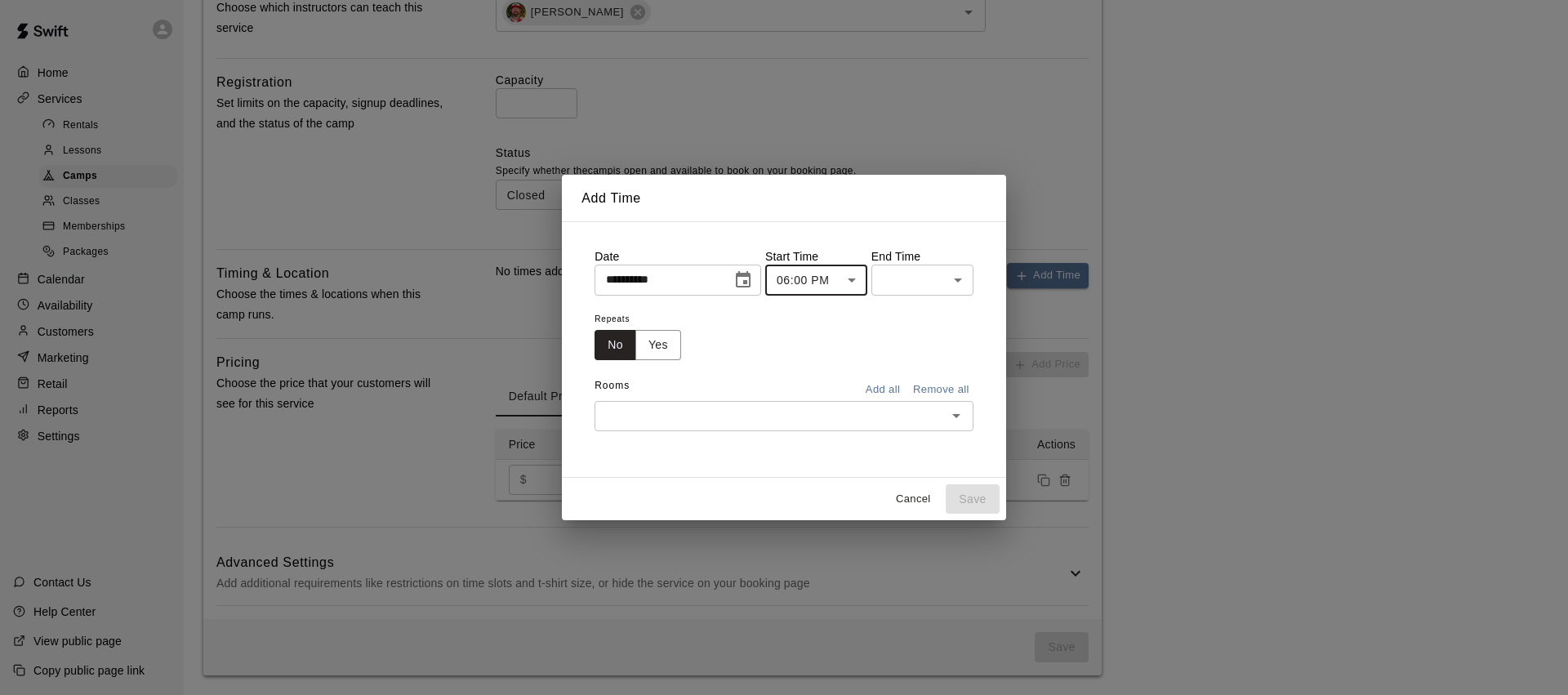
click at [949, 281] on body "**********" at bounding box center [784, 58] width 1568 height 1271
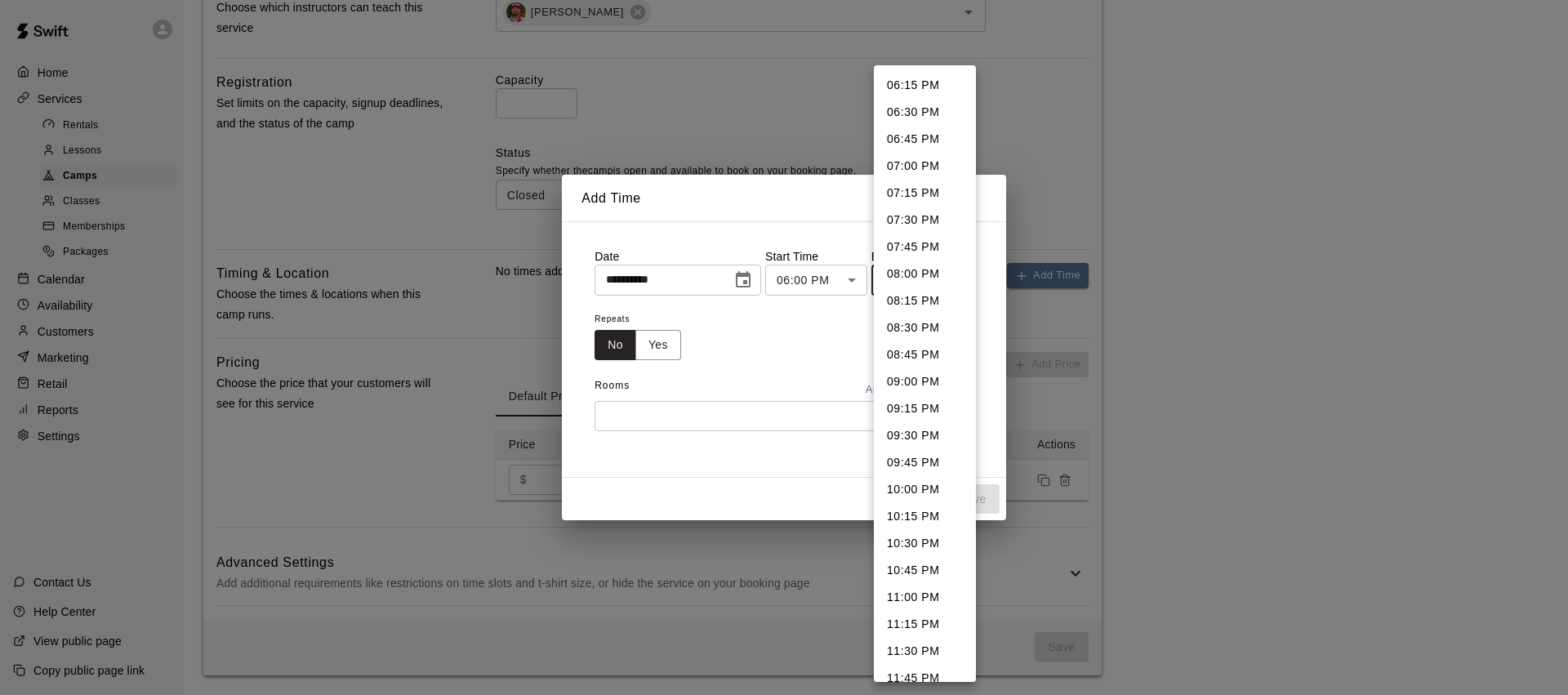
click at [923, 163] on li "07:00 PM" at bounding box center [924, 166] width 102 height 27
type input "********"
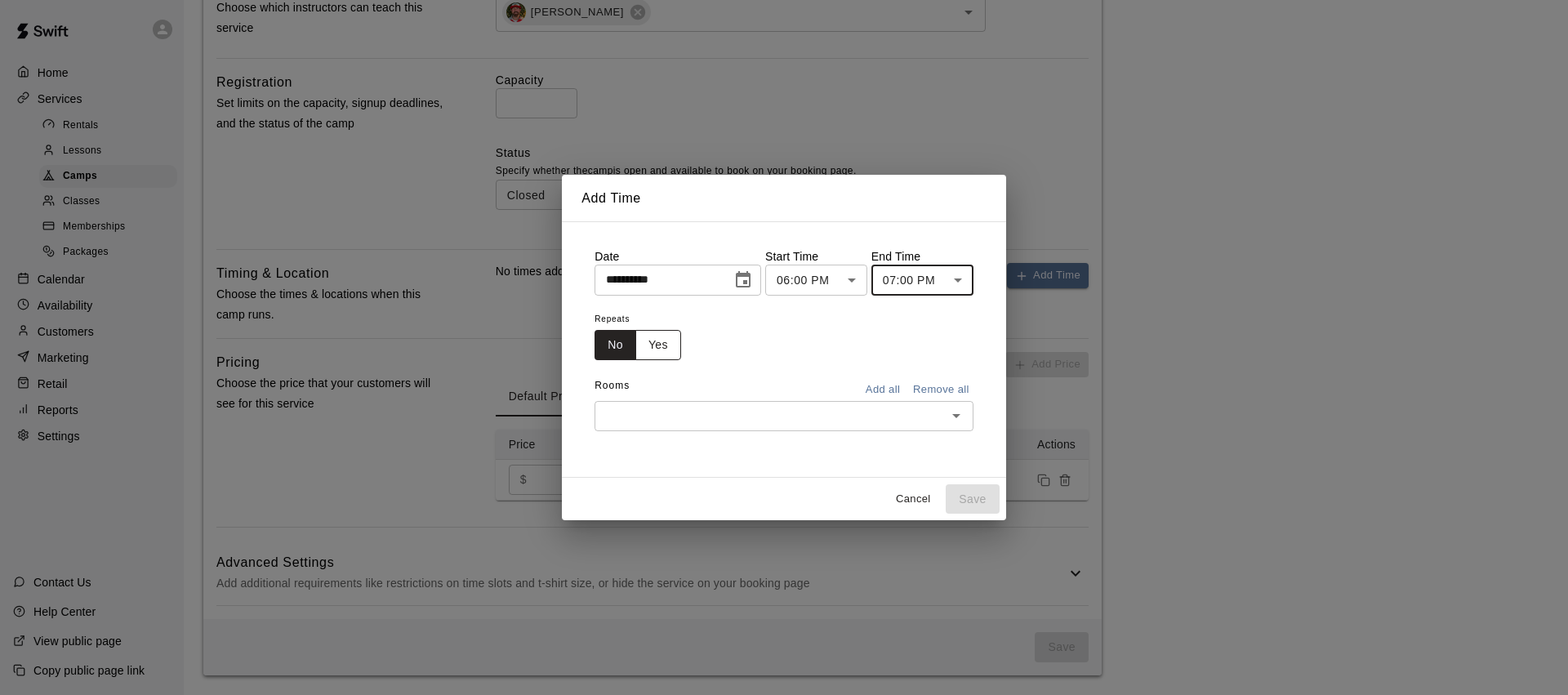
click at [666, 347] on button "Yes" at bounding box center [657, 344] width 46 height 30
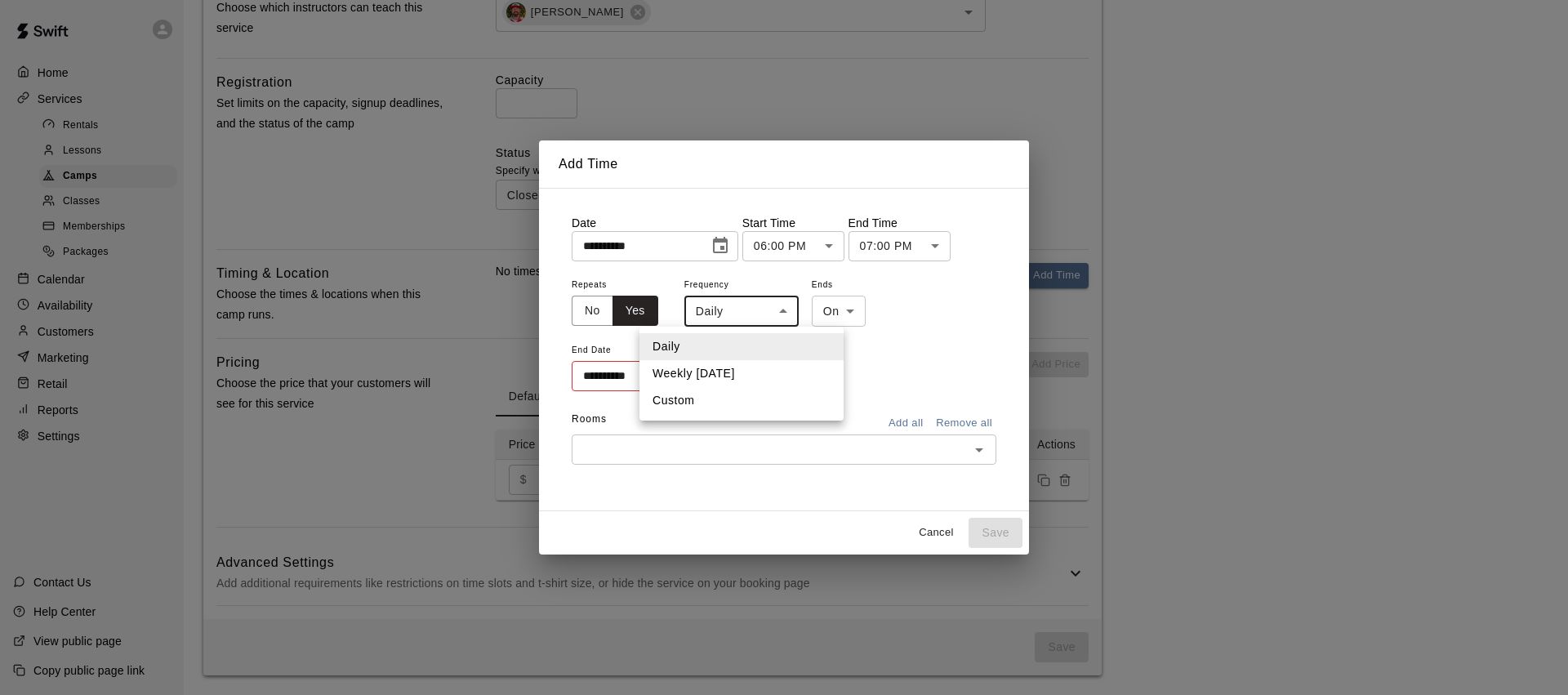
click at [779, 305] on body "**********" at bounding box center [784, 58] width 1568 height 1271
click at [737, 373] on li "Weekly on Thursday" at bounding box center [741, 373] width 205 height 27
type input "******"
click at [708, 376] on icon "Choose date" at bounding box center [717, 376] width 19 height 19
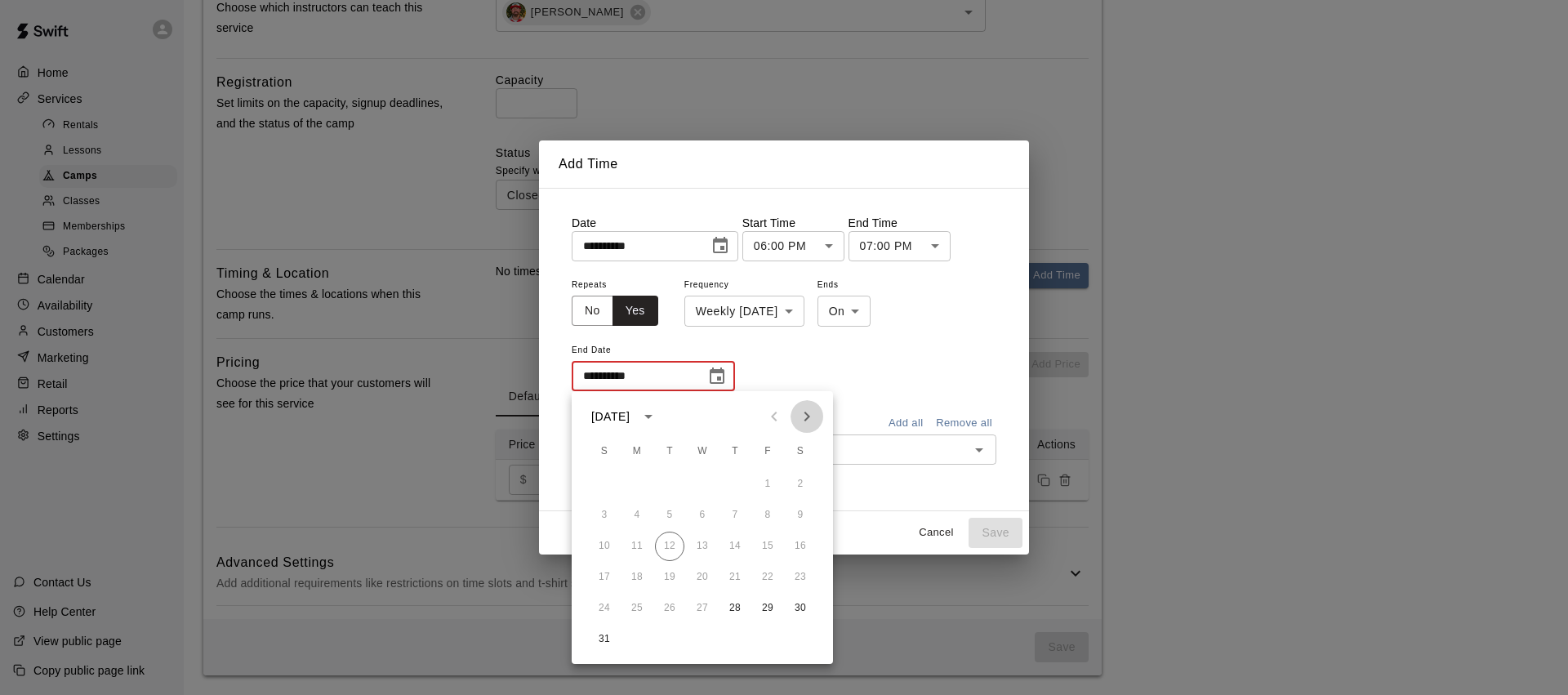
click at [803, 419] on icon "Next month" at bounding box center [807, 416] width 19 height 19
click at [736, 579] on button "25" at bounding box center [735, 577] width 29 height 29
type input "**********"
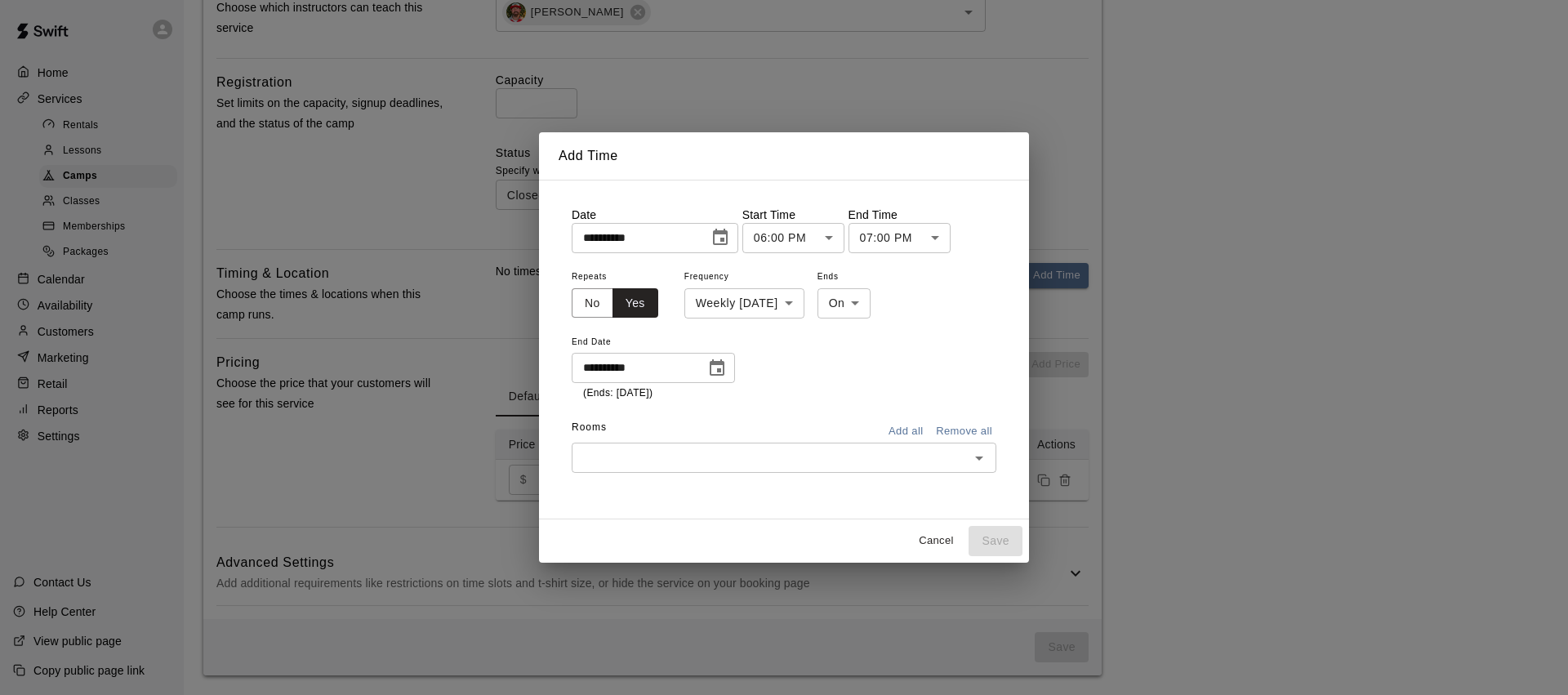
click at [979, 461] on icon "Open" at bounding box center [979, 458] width 19 height 19
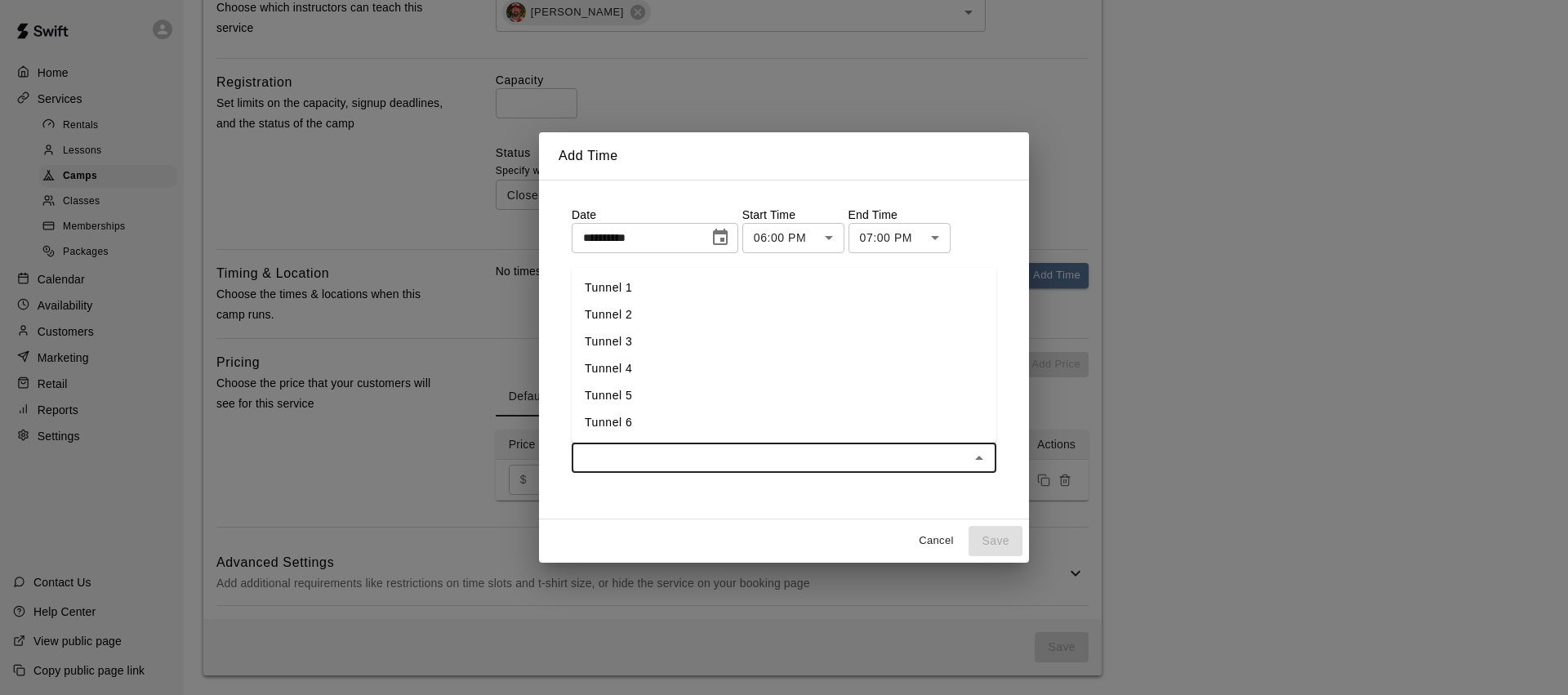
click at [646, 325] on li "Tunnel 2" at bounding box center [784, 315] width 425 height 27
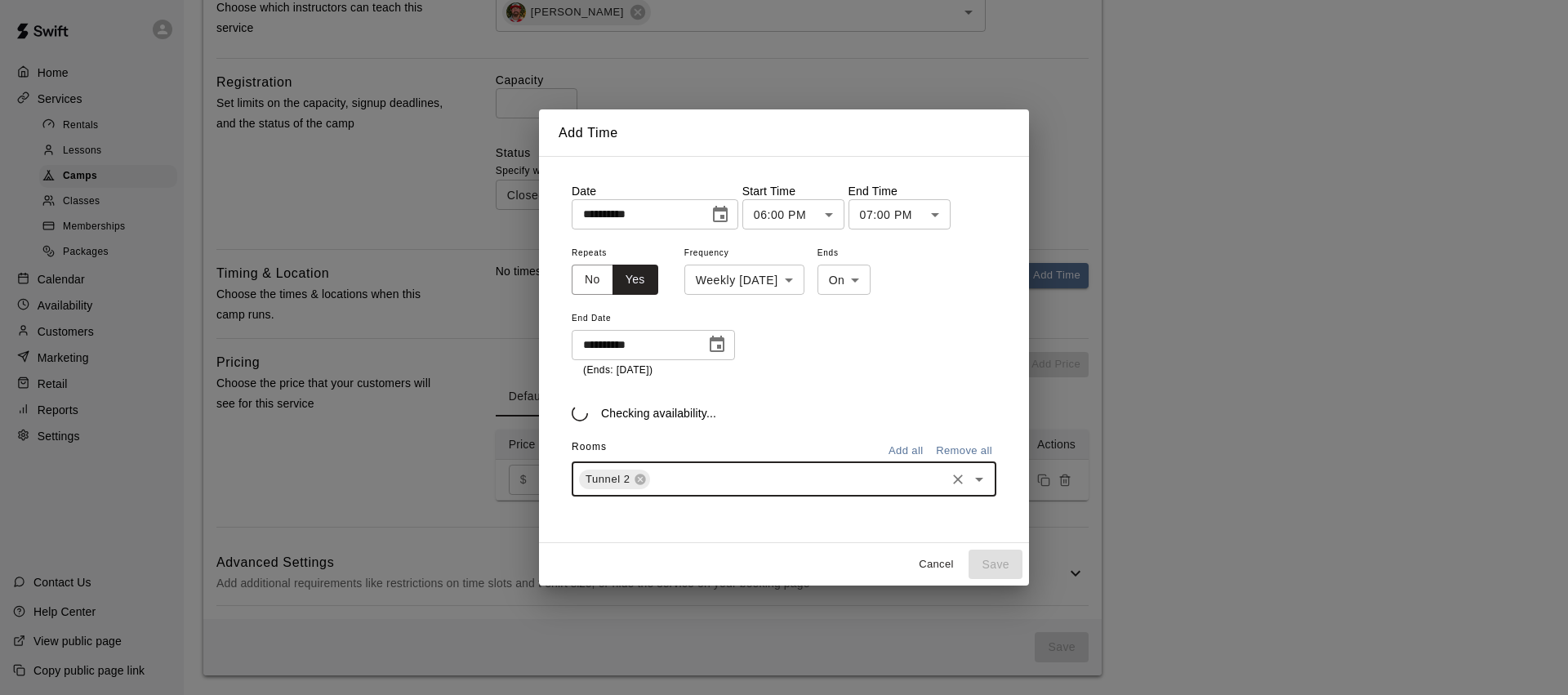
click at [988, 479] on button "Open" at bounding box center [979, 480] width 23 height 23
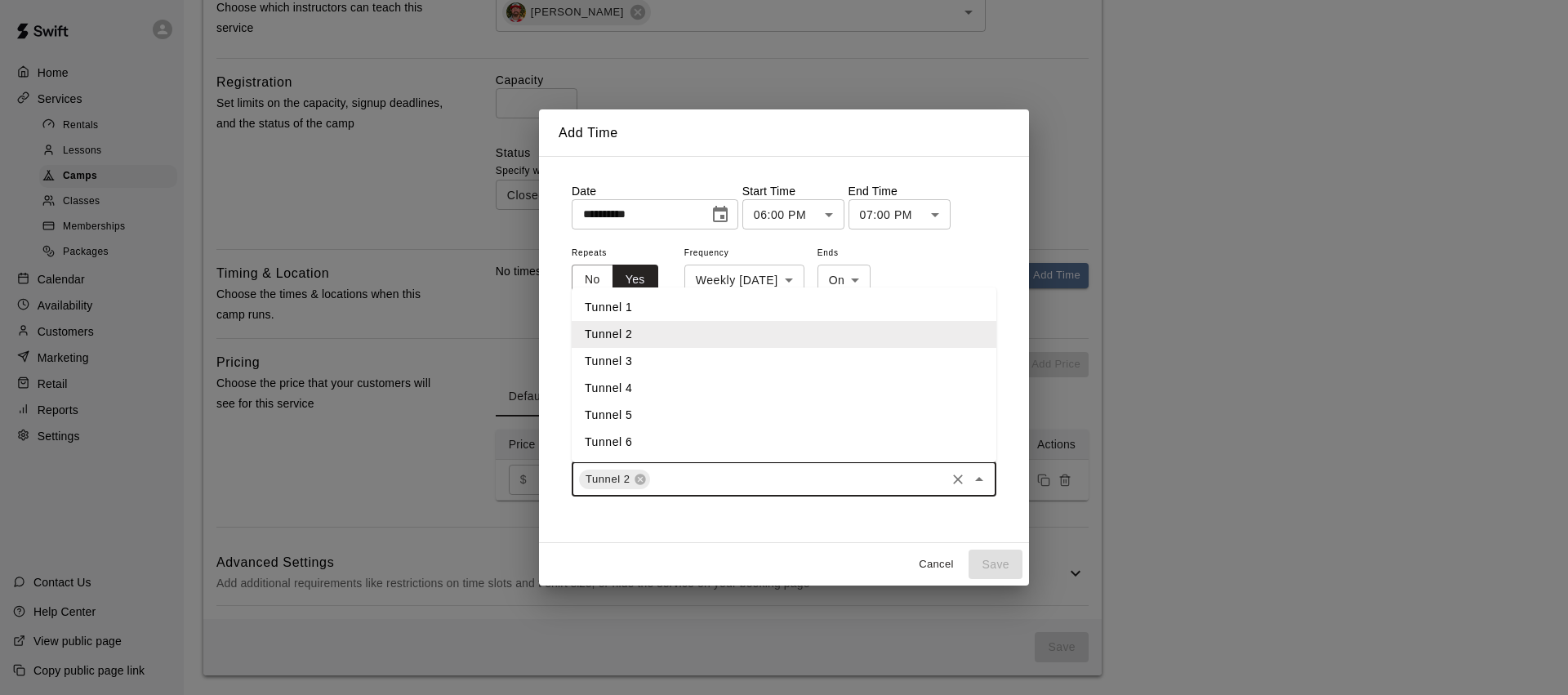
click at [675, 372] on li "Tunnel 3" at bounding box center [784, 362] width 425 height 27
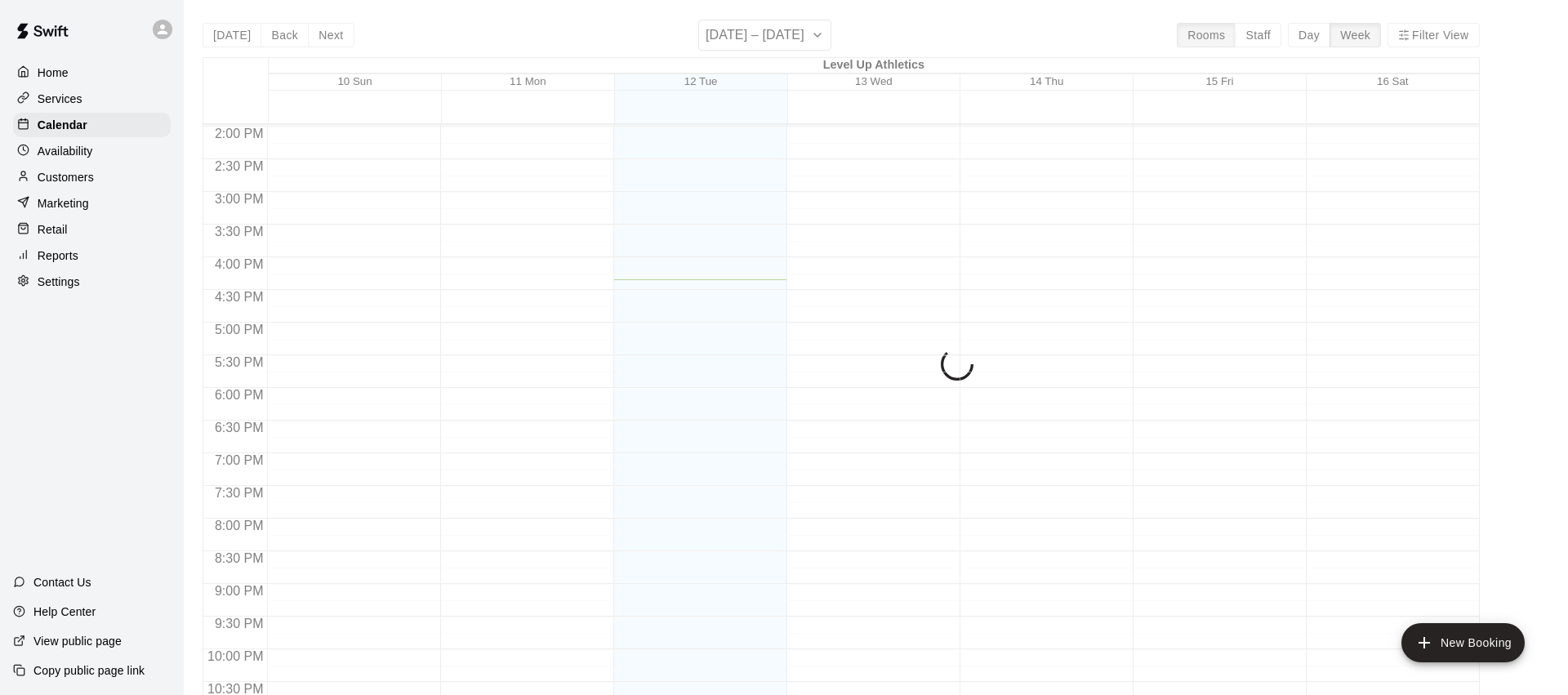
scroll to position [3, 0]
click at [774, 43] on div "Today Back Next August 10 – 16 Rooms Staff Day Week Filter View Level Up Athlet…" at bounding box center [841, 364] width 1277 height 695
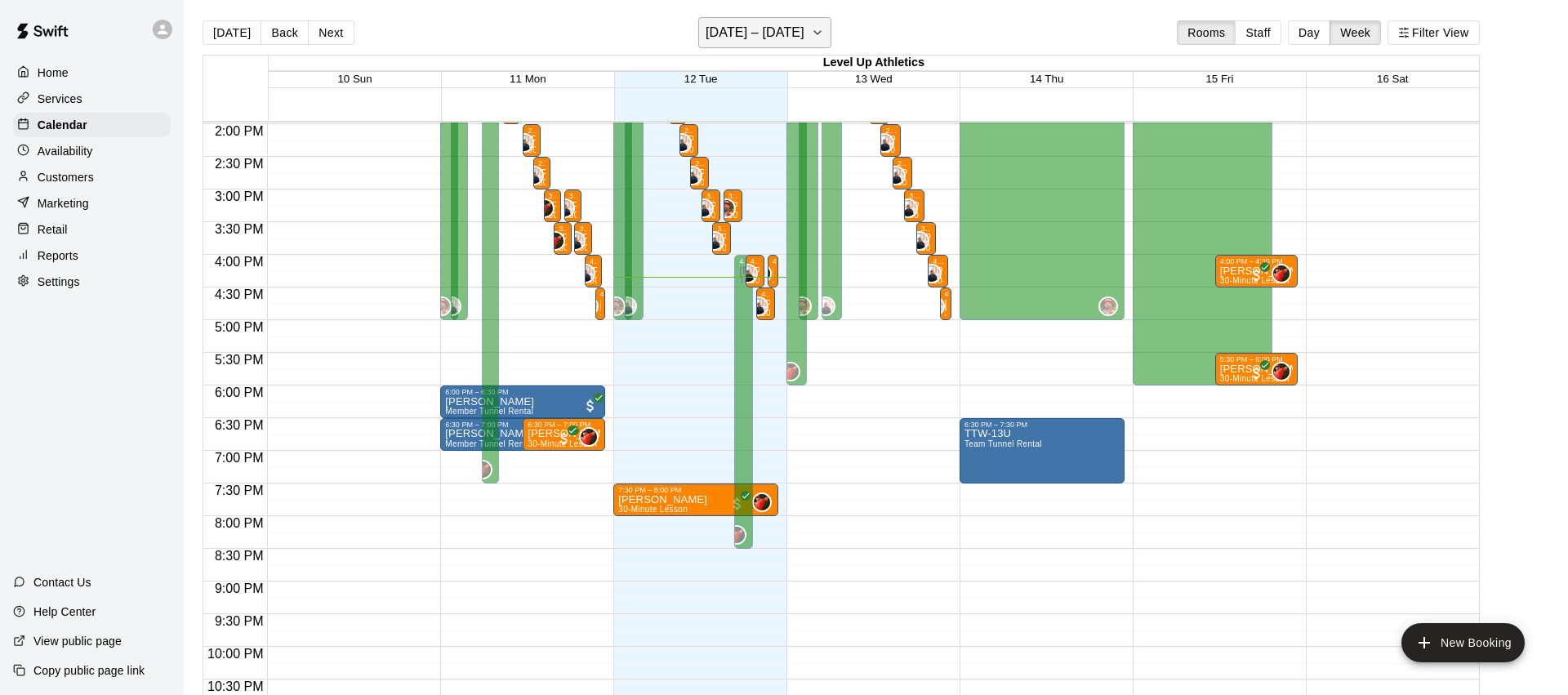
click at [785, 37] on h6 "[DATE] – [DATE]" at bounding box center [755, 33] width 99 height 23
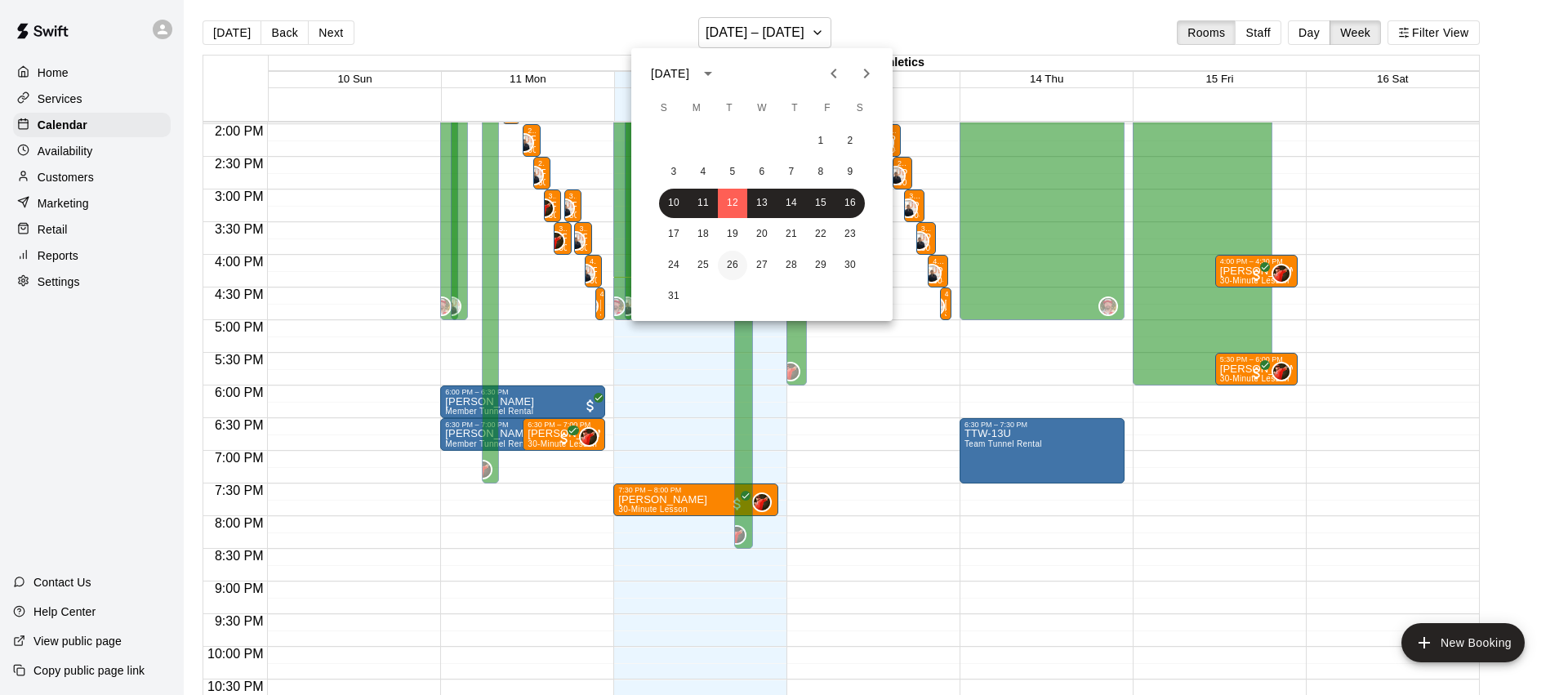
click at [734, 266] on button "26" at bounding box center [732, 266] width 29 height 29
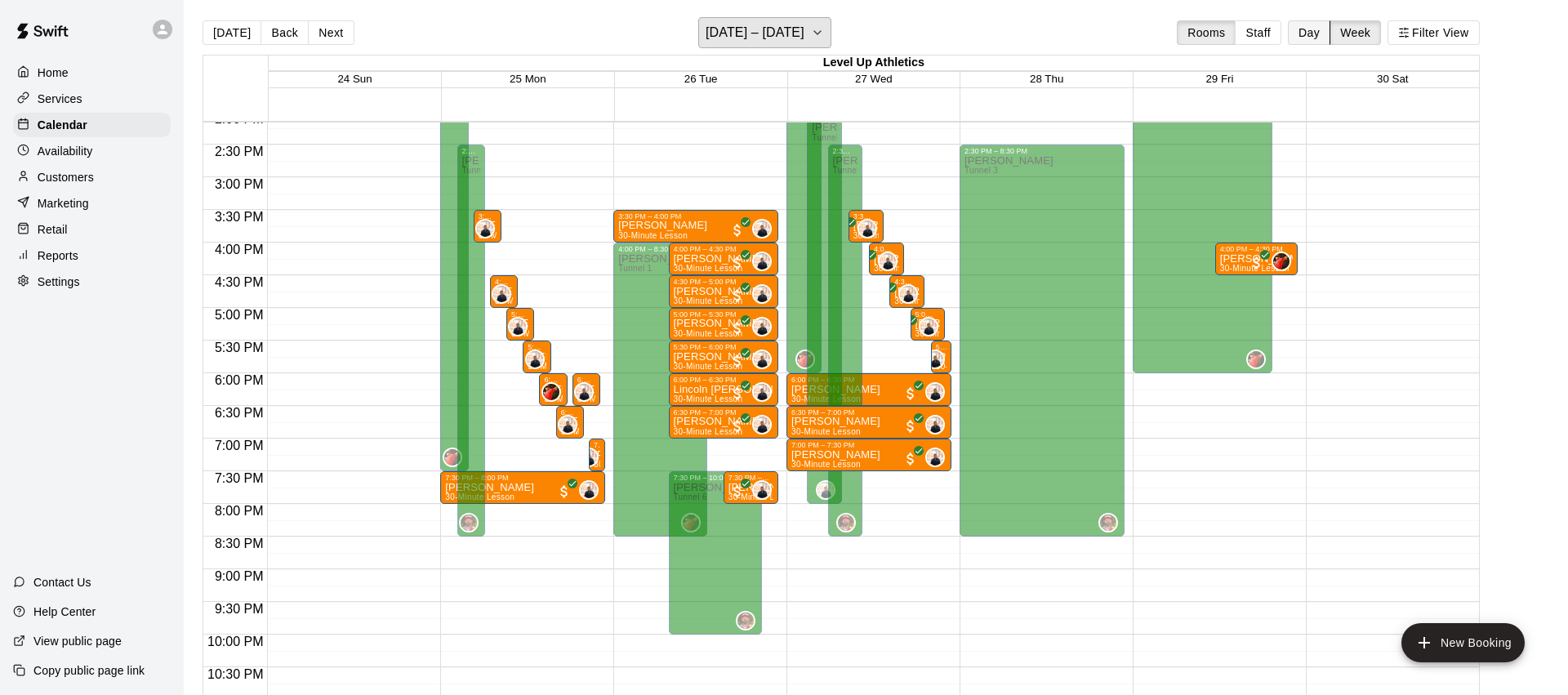
scroll to position [0, 0]
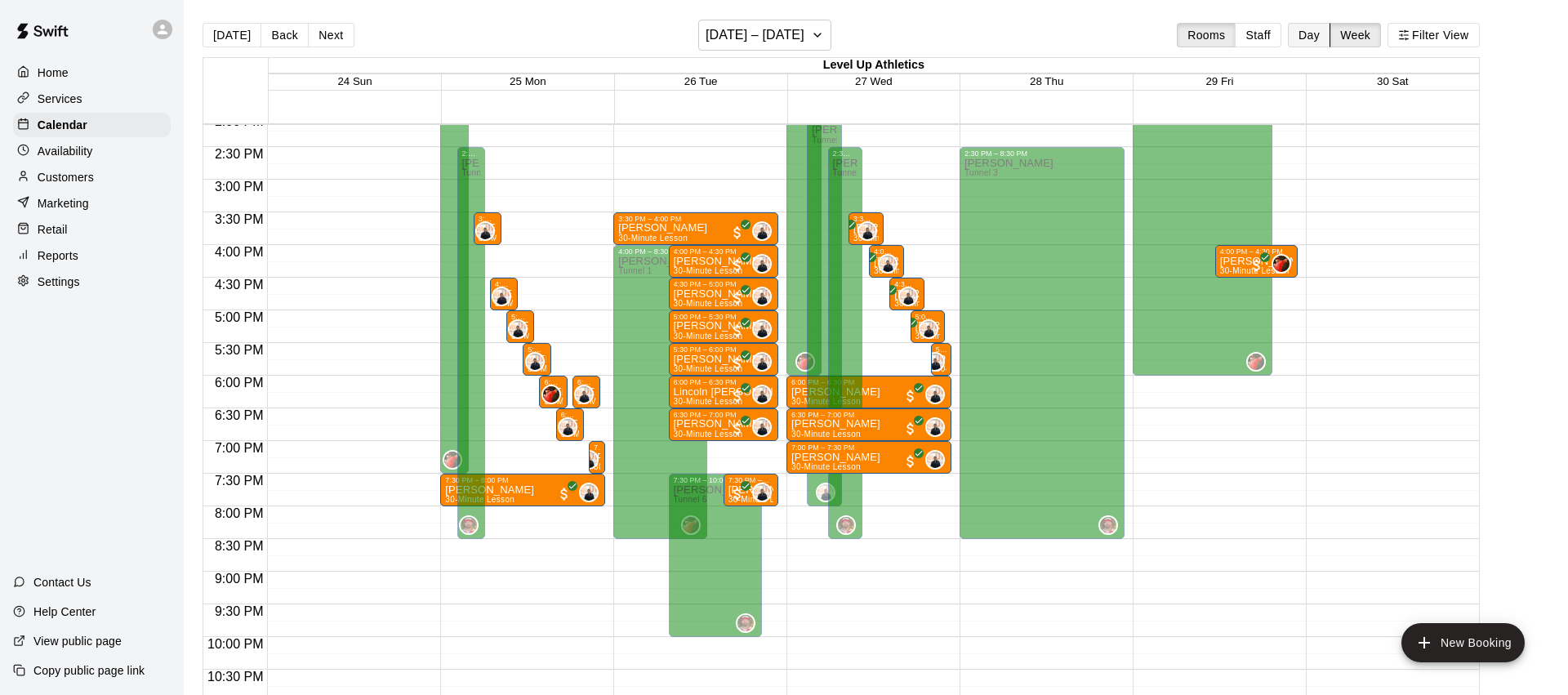
click at [1301, 33] on button "Day" at bounding box center [1309, 35] width 43 height 24
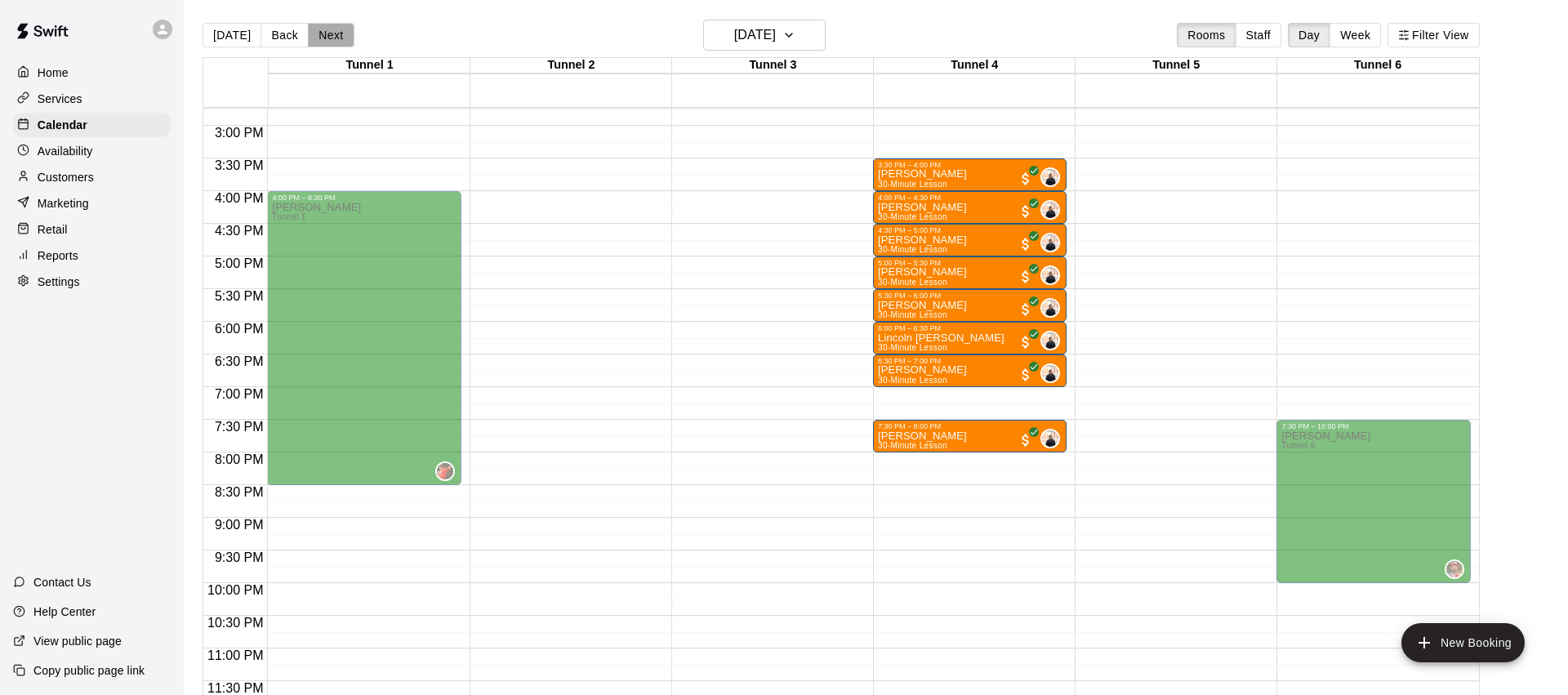
click at [346, 36] on button "Next" at bounding box center [330, 35] width 46 height 24
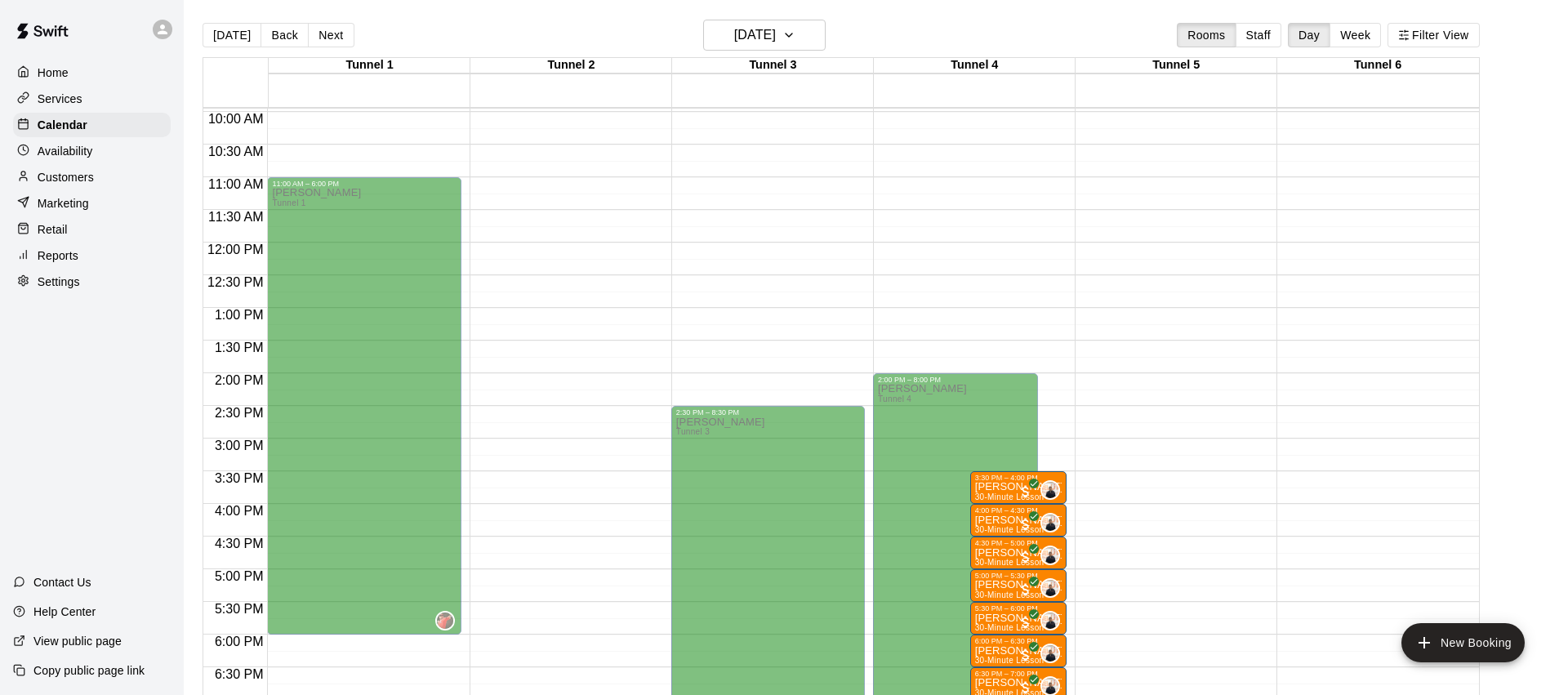
scroll to position [963, 0]
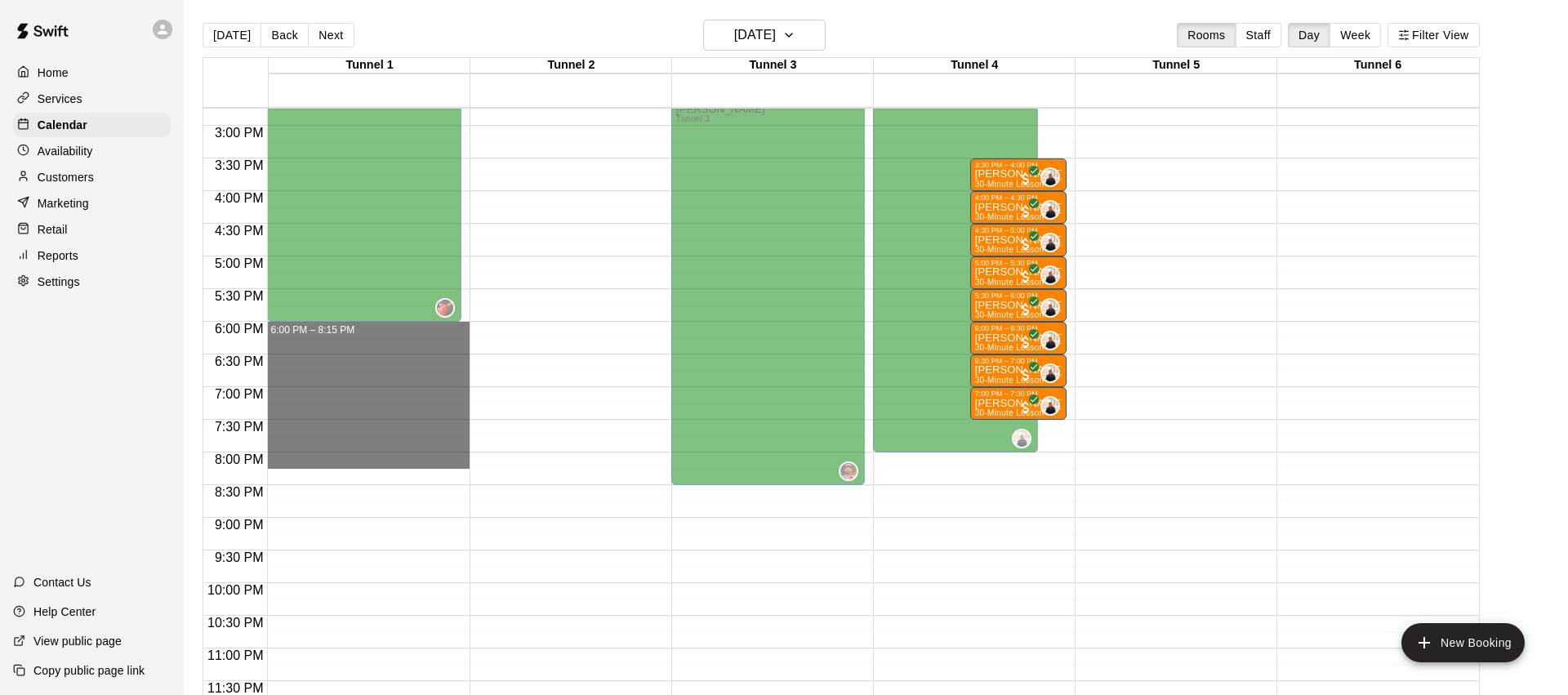
drag, startPoint x: 396, startPoint y: 331, endPoint x: 385, endPoint y: 459, distance: 128.5
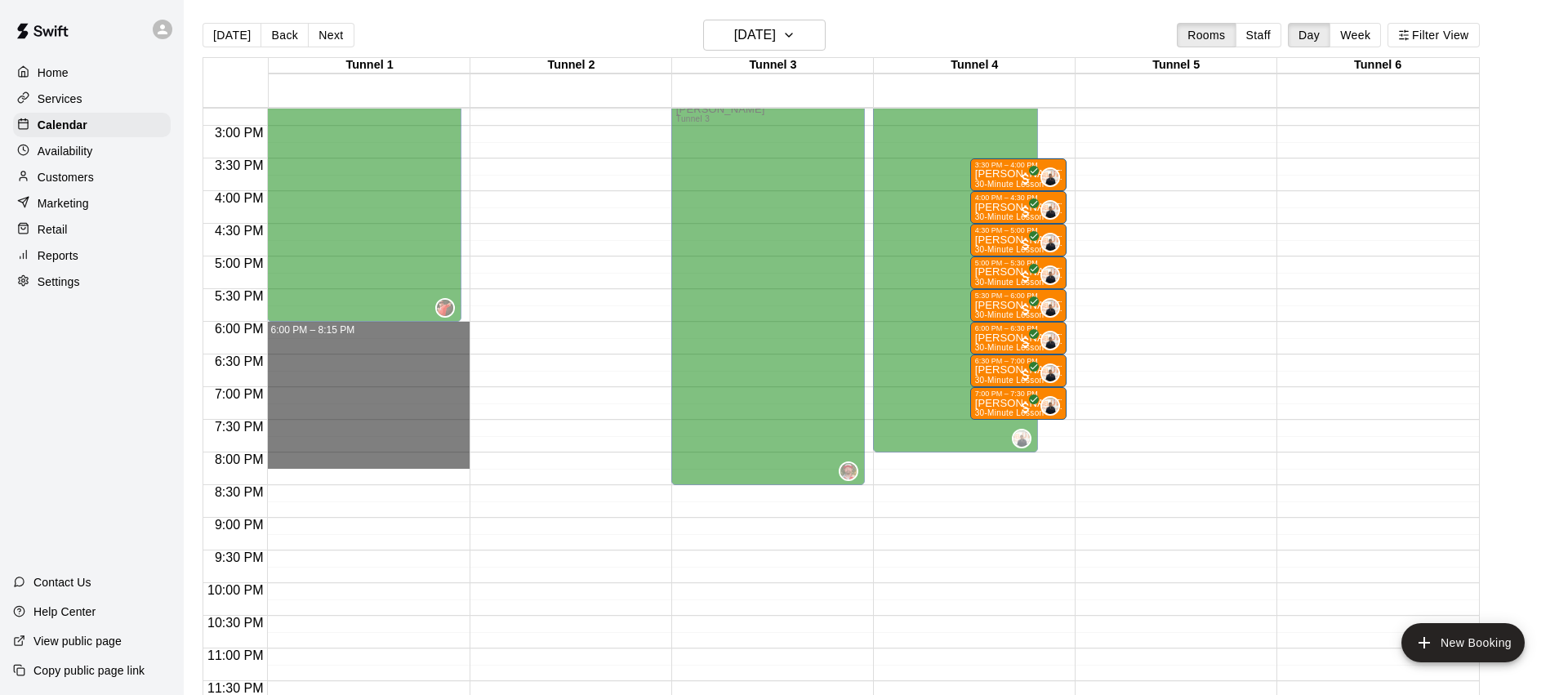
drag, startPoint x: 388, startPoint y: 330, endPoint x: 388, endPoint y: 457, distance: 127.0
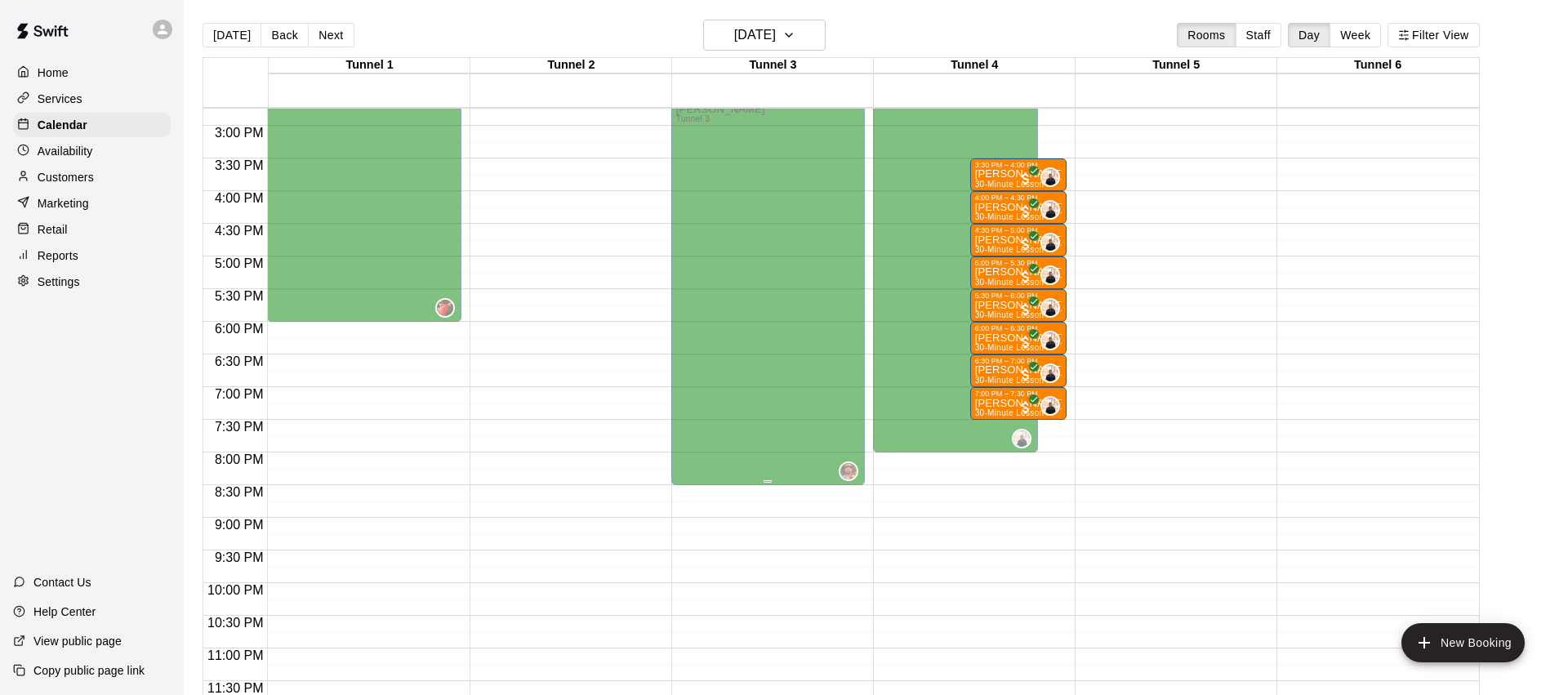
scroll to position [3, 0]
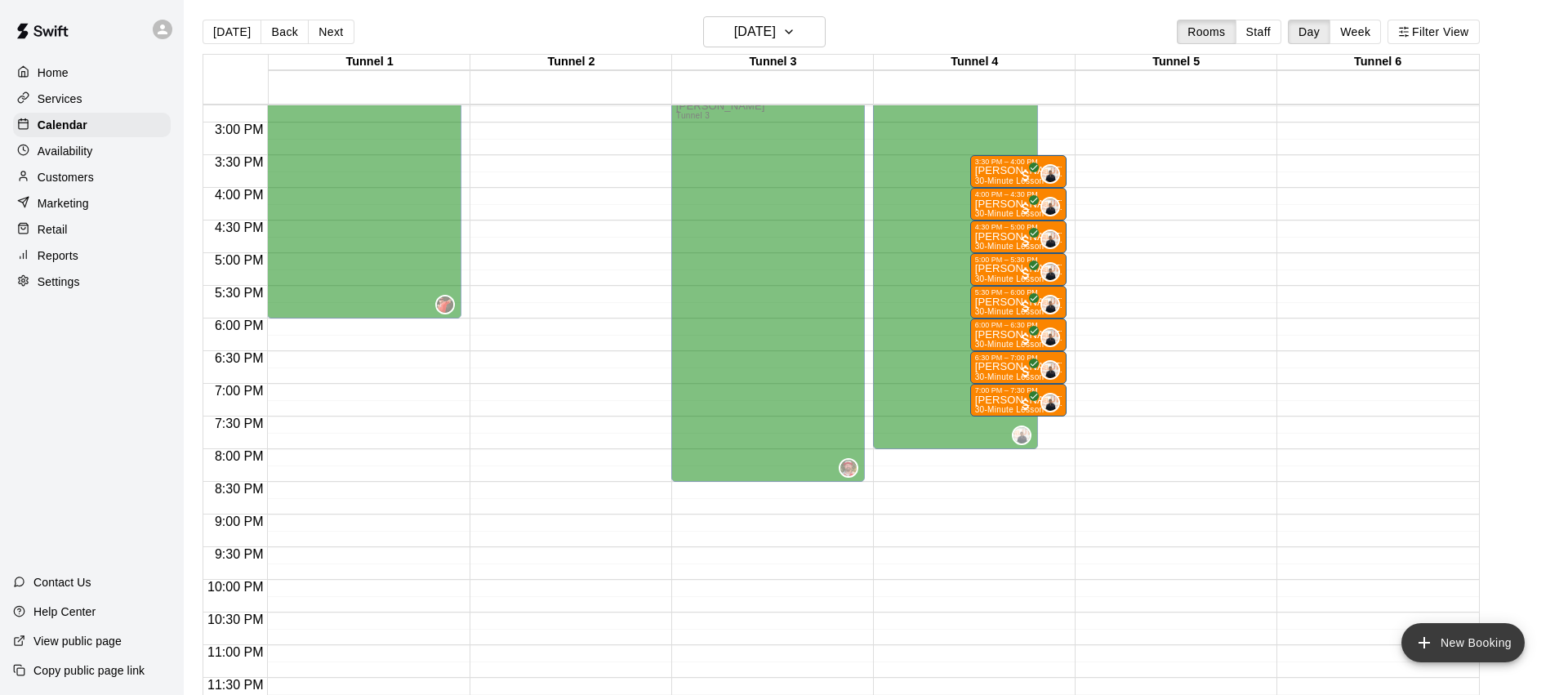
click at [1449, 636] on button "New Booking" at bounding box center [1462, 643] width 123 height 39
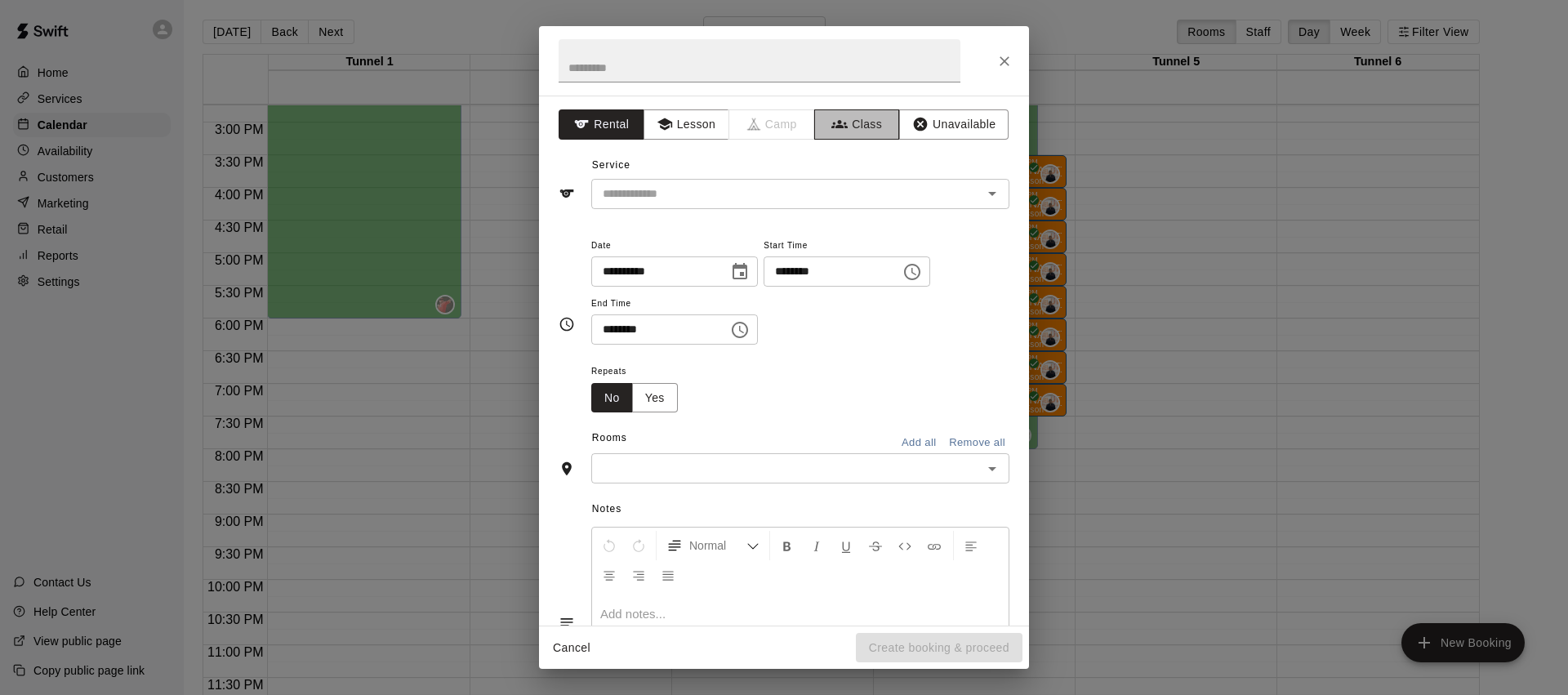
click at [845, 126] on icon "button" at bounding box center [839, 124] width 16 height 8
click at [690, 192] on input "text" at bounding box center [786, 193] width 381 height 20
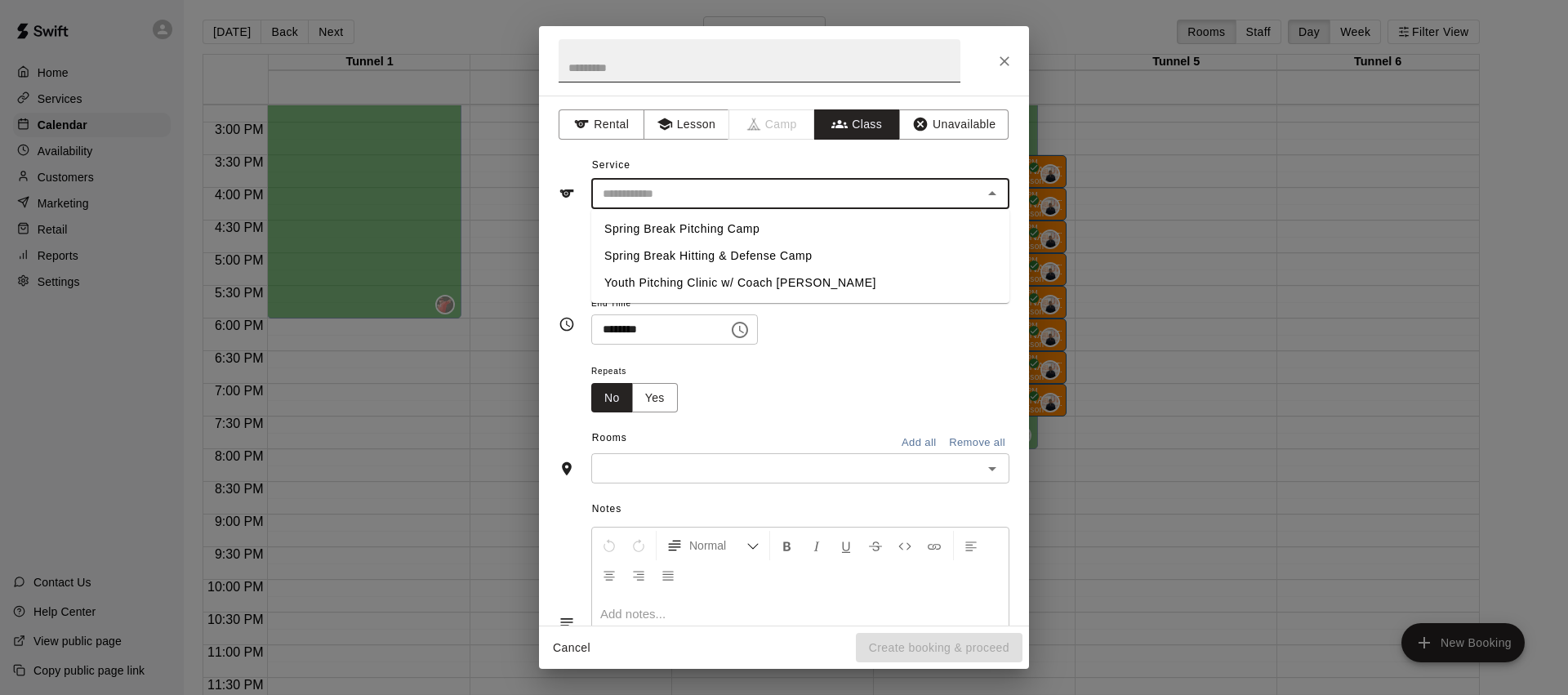
click at [665, 70] on input "text" at bounding box center [759, 60] width 401 height 44
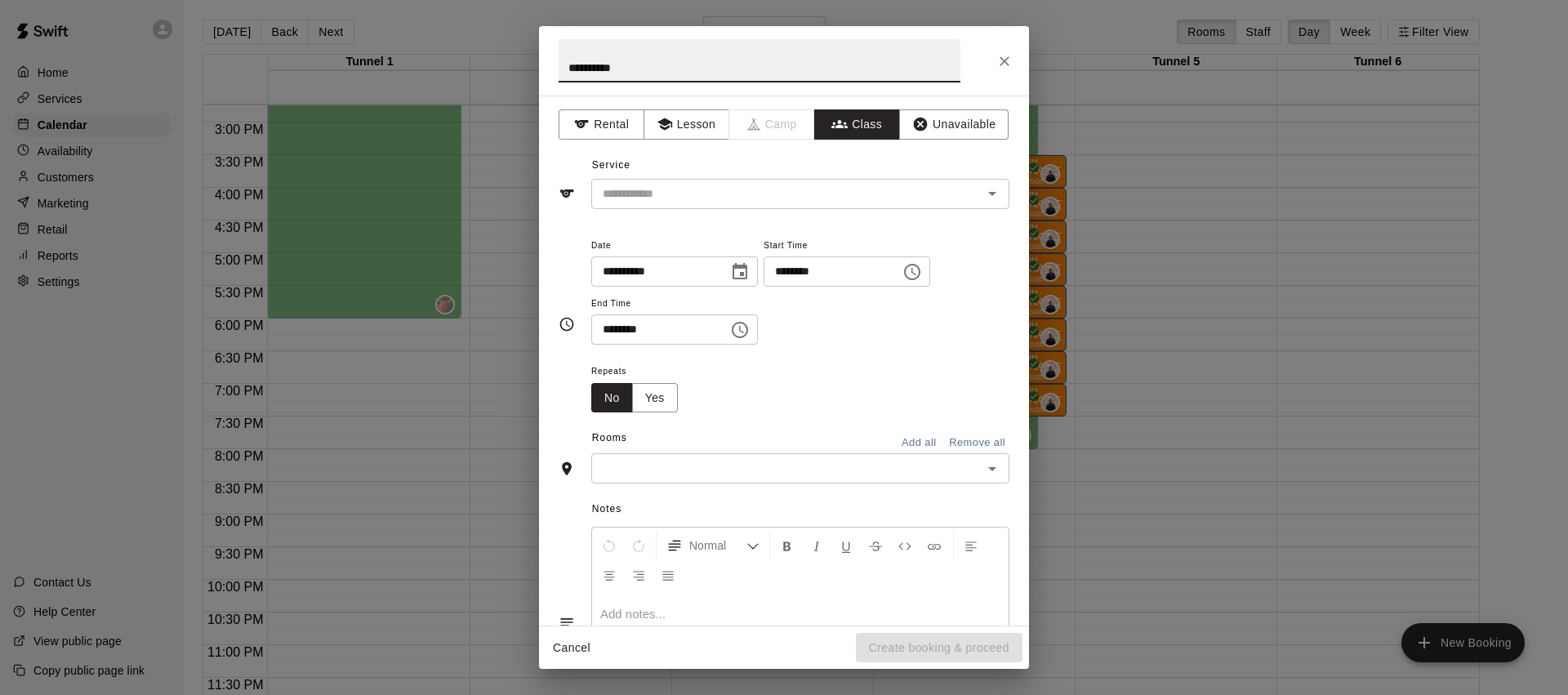
type input "**********"
drag, startPoint x: 681, startPoint y: 465, endPoint x: 690, endPoint y: 474, distance: 12.7
click at [681, 465] on input "text" at bounding box center [786, 467] width 381 height 20
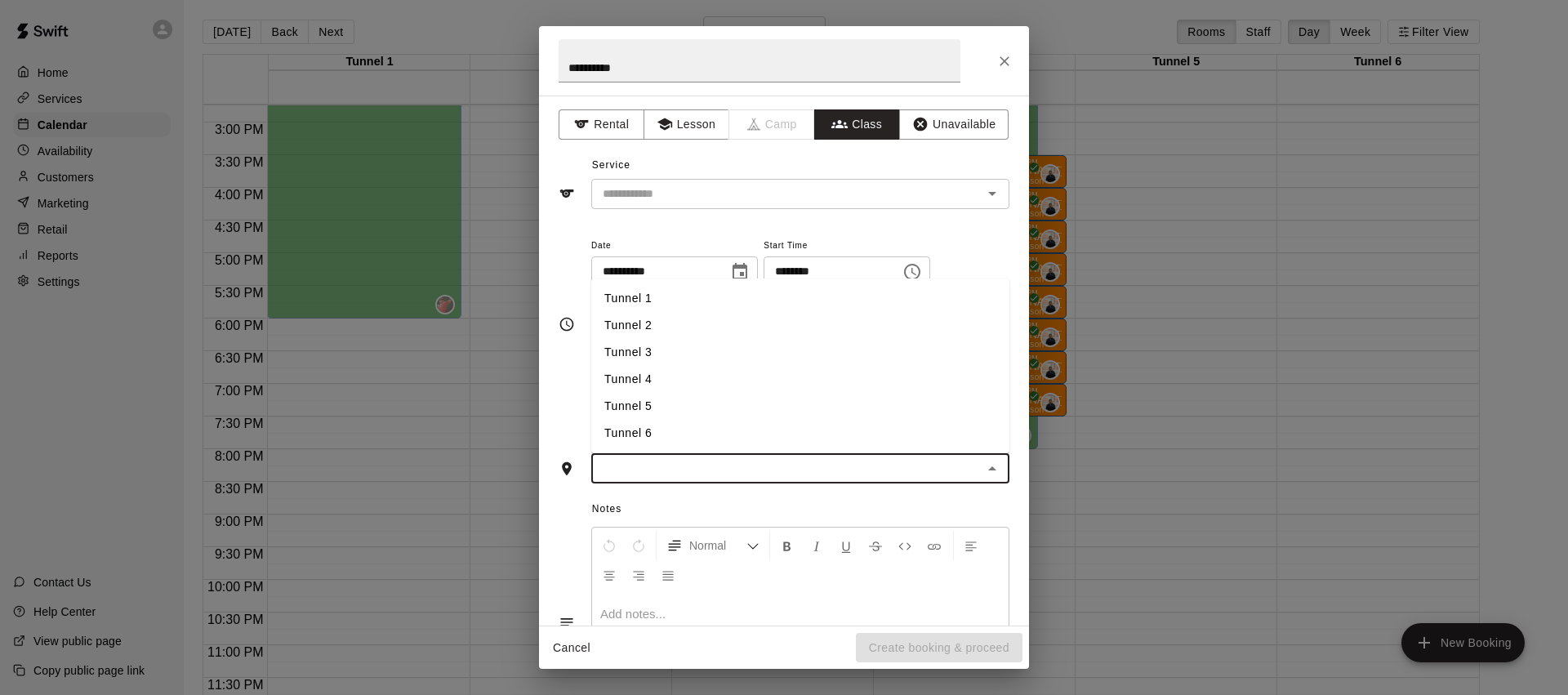
drag, startPoint x: 660, startPoint y: 301, endPoint x: 662, endPoint y: 327, distance: 26.1
click at [660, 301] on li "Tunnel 1" at bounding box center [800, 299] width 418 height 27
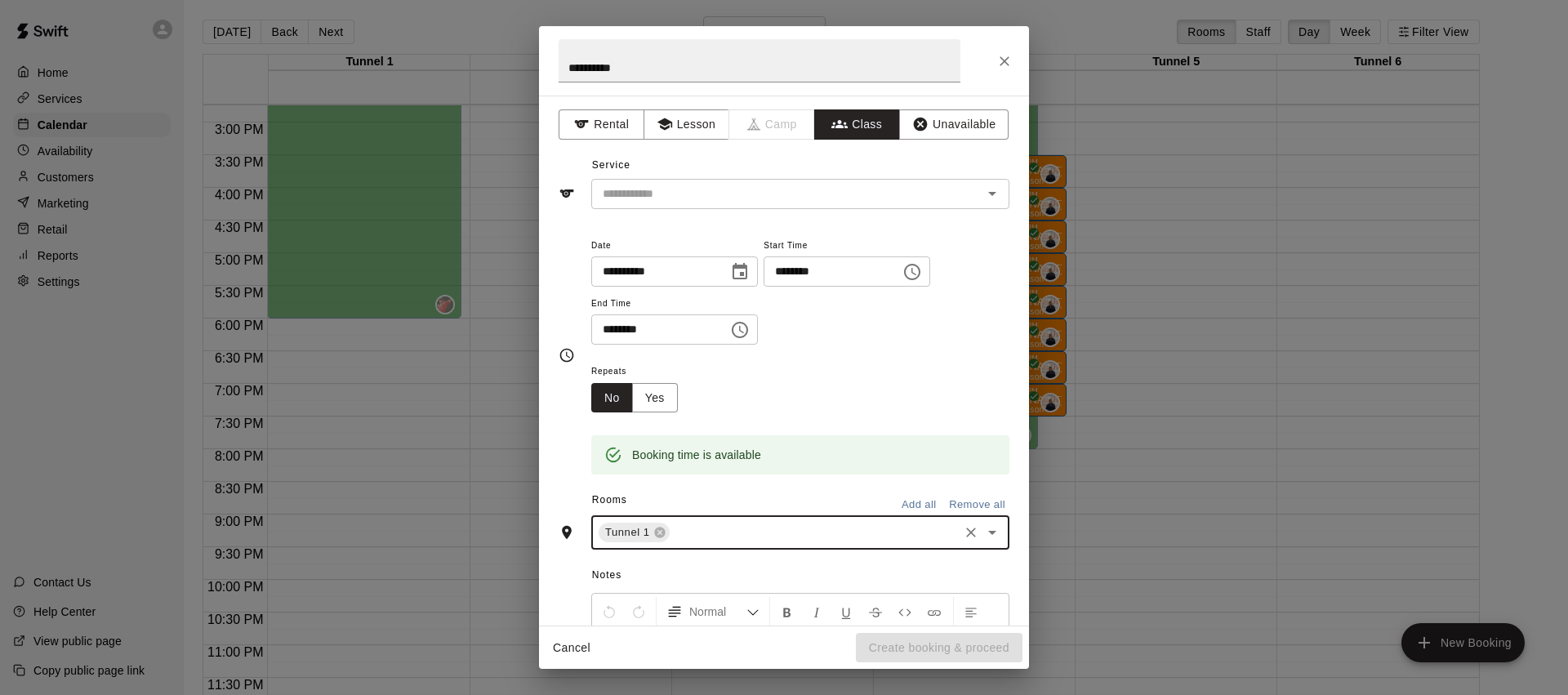
click at [698, 514] on div "Rooms Add all Remove all" at bounding box center [784, 501] width 451 height 28
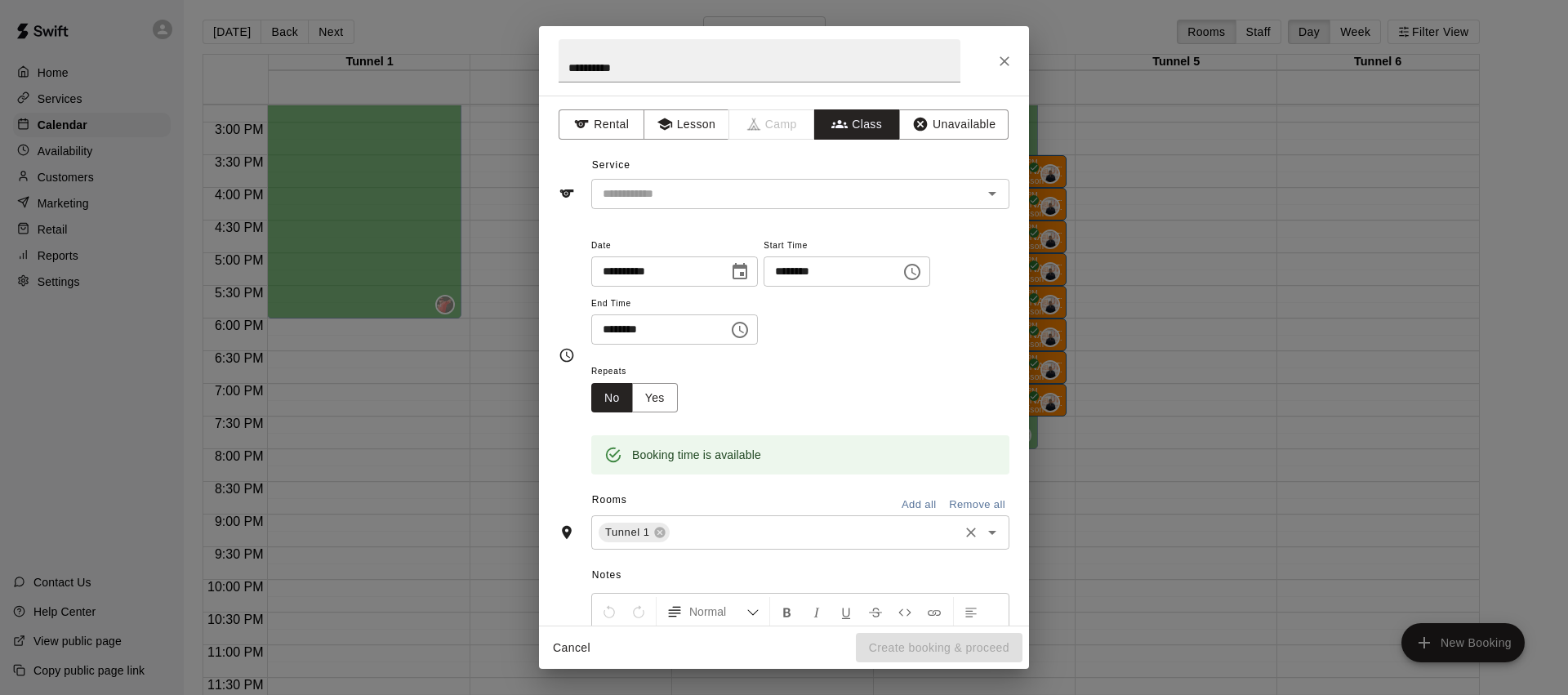
click at [698, 527] on input "text" at bounding box center [814, 532] width 284 height 20
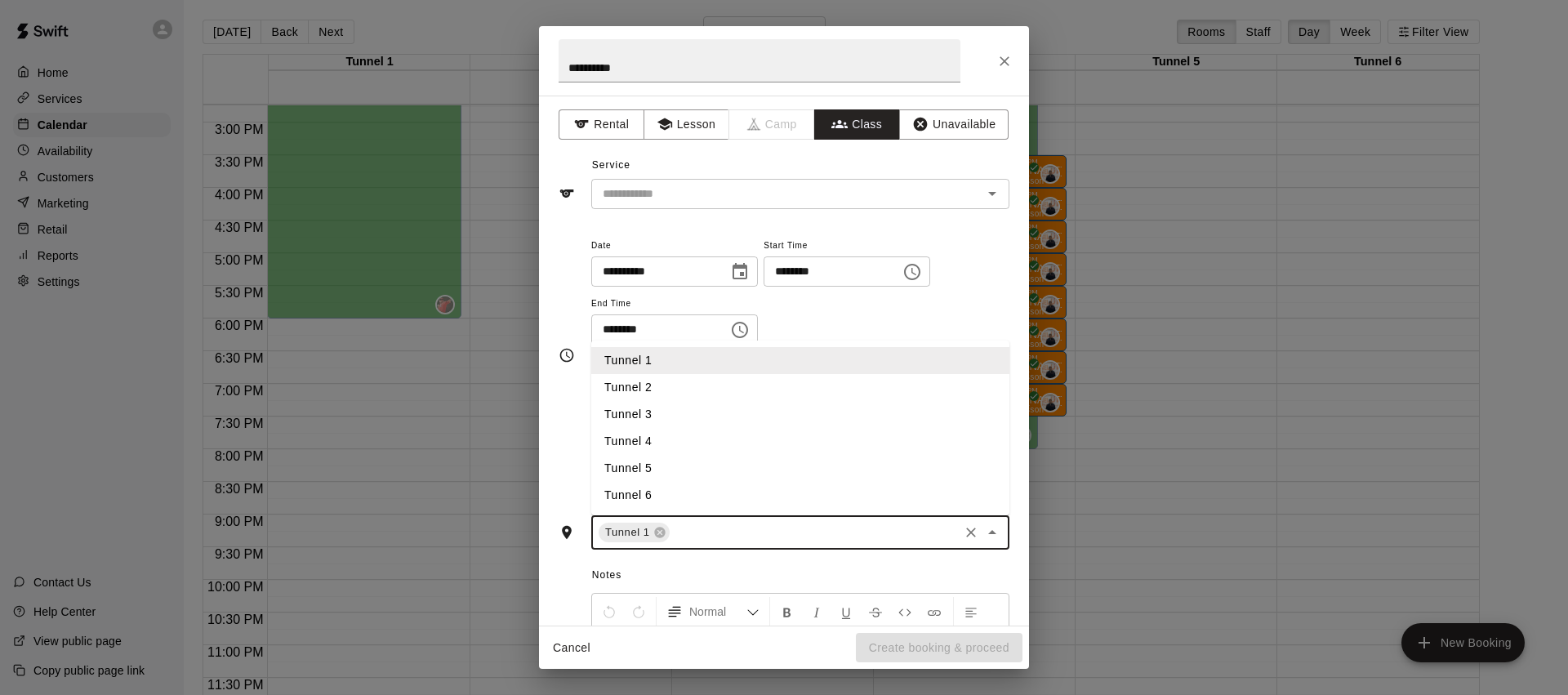
click at [692, 389] on li "Tunnel 2" at bounding box center [800, 388] width 418 height 27
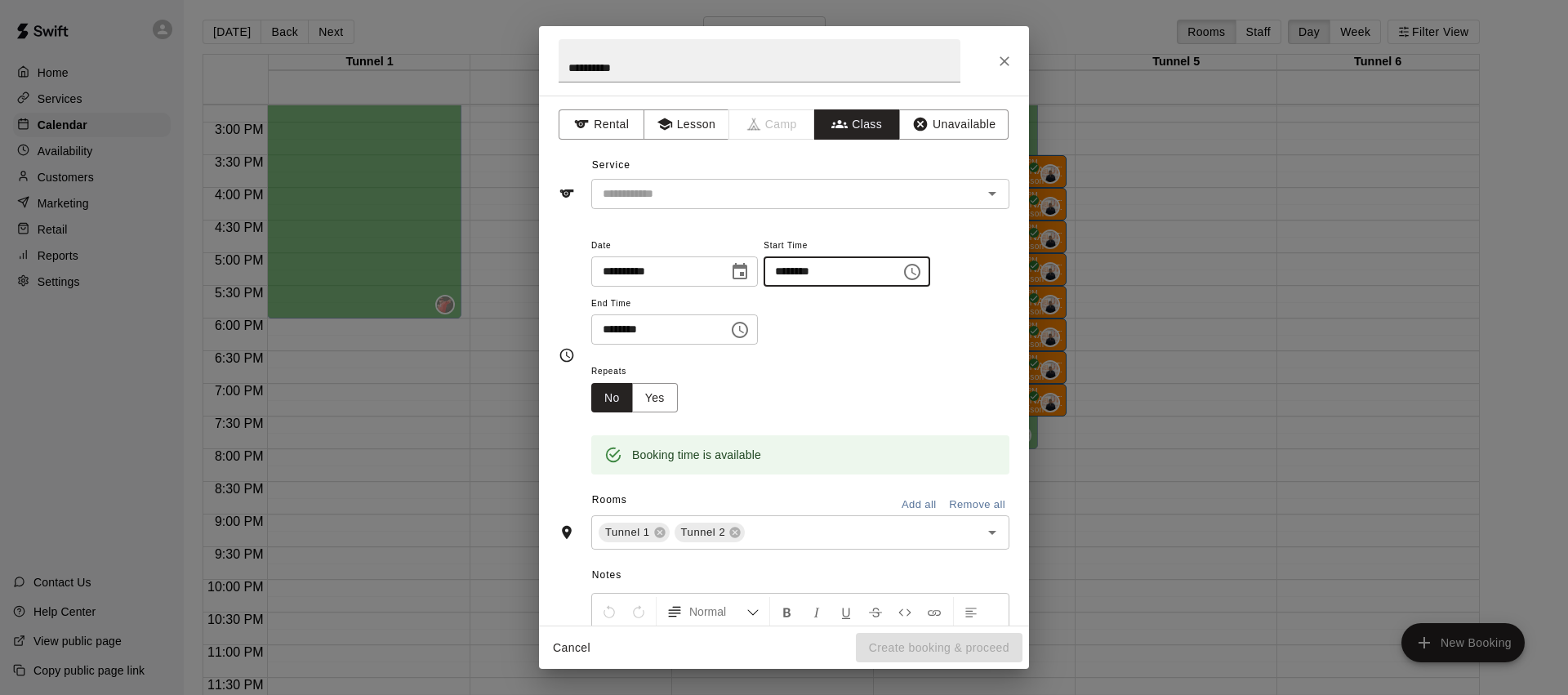
click at [786, 271] on input "********" at bounding box center [826, 270] width 126 height 30
type input "********"
drag, startPoint x: 603, startPoint y: 332, endPoint x: 616, endPoint y: 324, distance: 15.3
click at [603, 332] on input "********" at bounding box center [655, 329] width 126 height 30
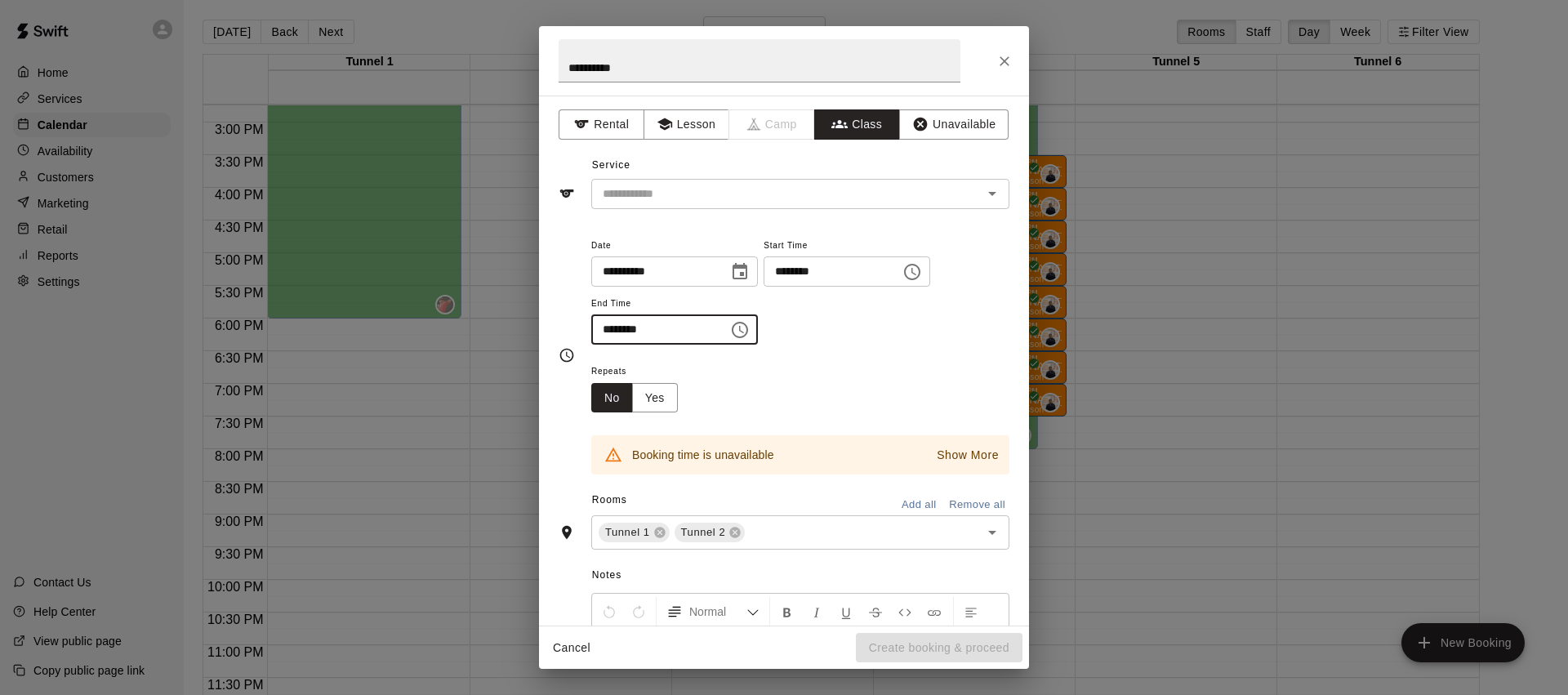
type input "********"
click at [823, 375] on div "Repeats No Yes" at bounding box center [800, 386] width 418 height 51
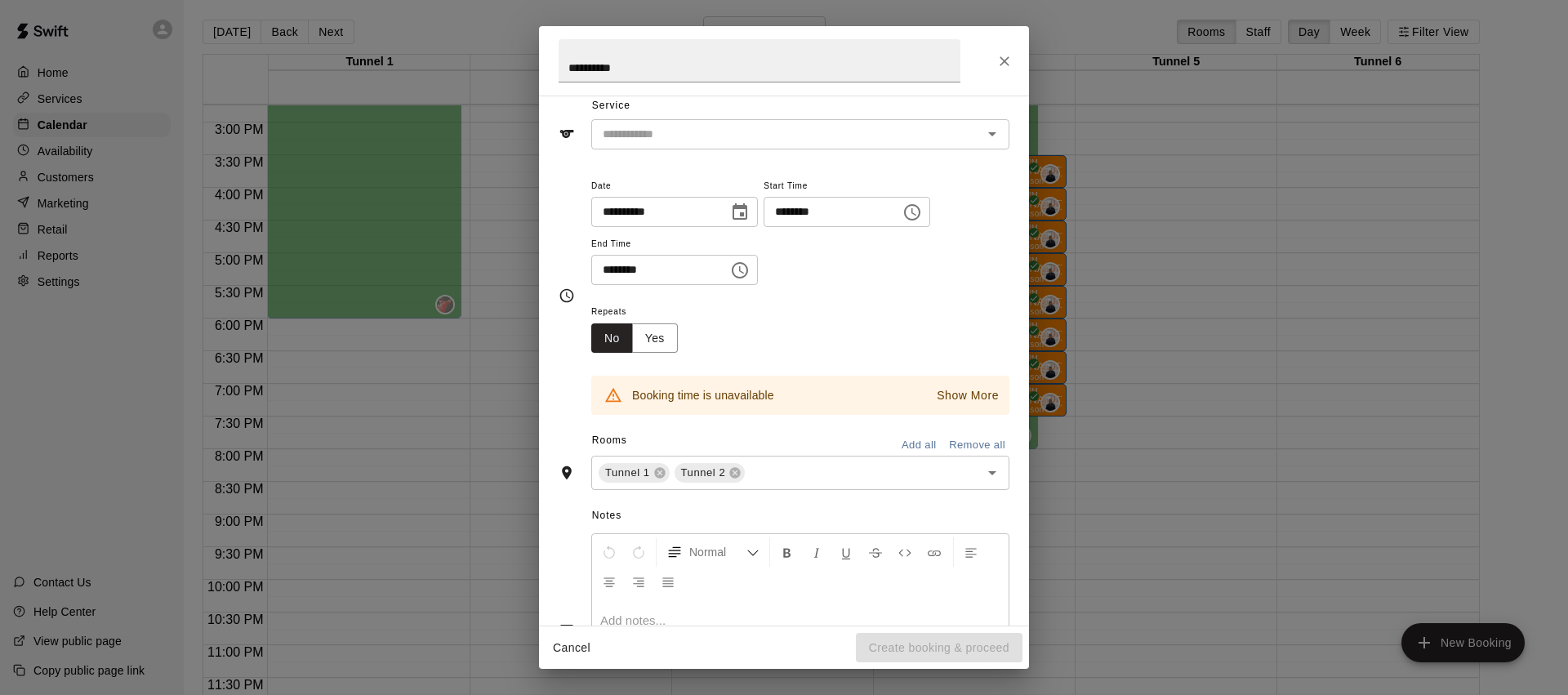
scroll to position [124, 0]
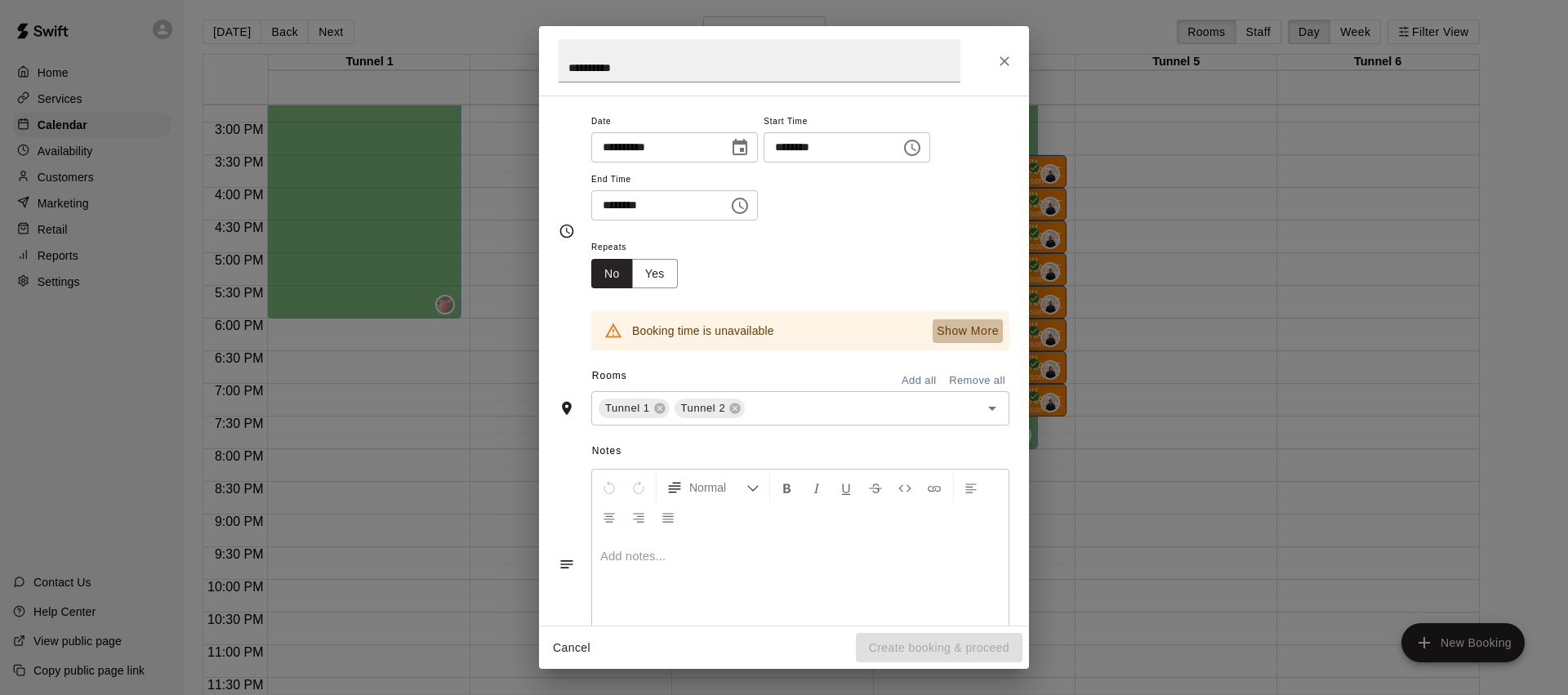
click at [976, 329] on p "Show More" at bounding box center [968, 332] width 62 height 17
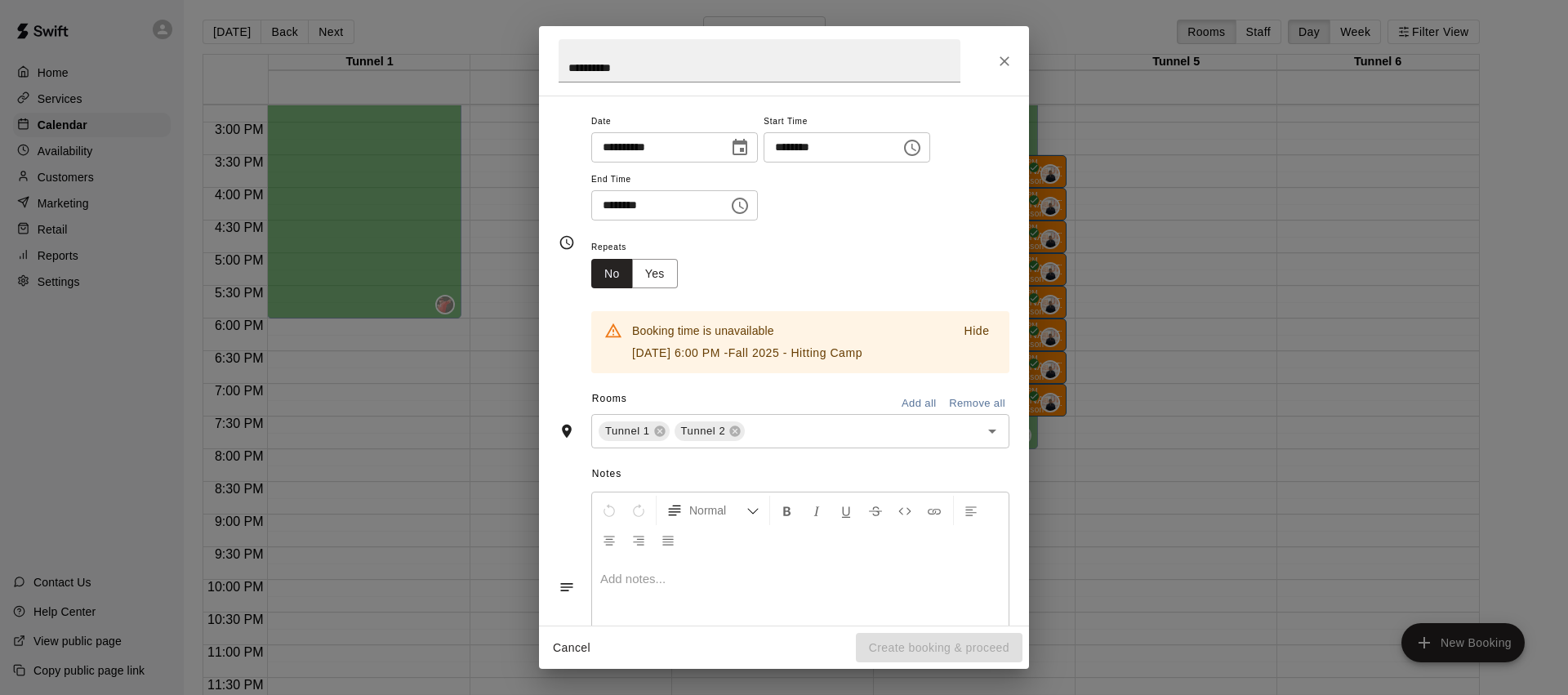
click at [739, 147] on icon "Choose date, selected date is Aug 27, 2025" at bounding box center [740, 147] width 19 height 19
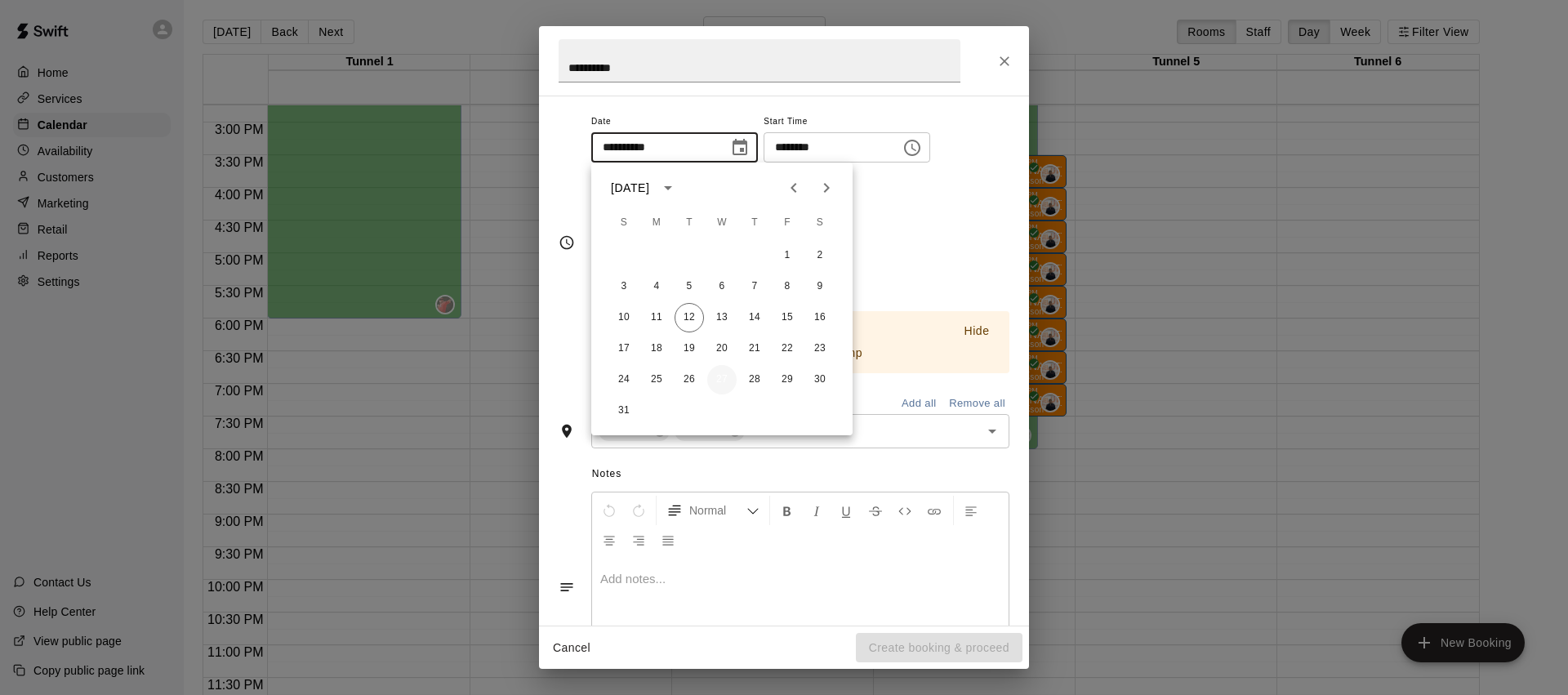
click at [720, 380] on button "27" at bounding box center [721, 379] width 29 height 29
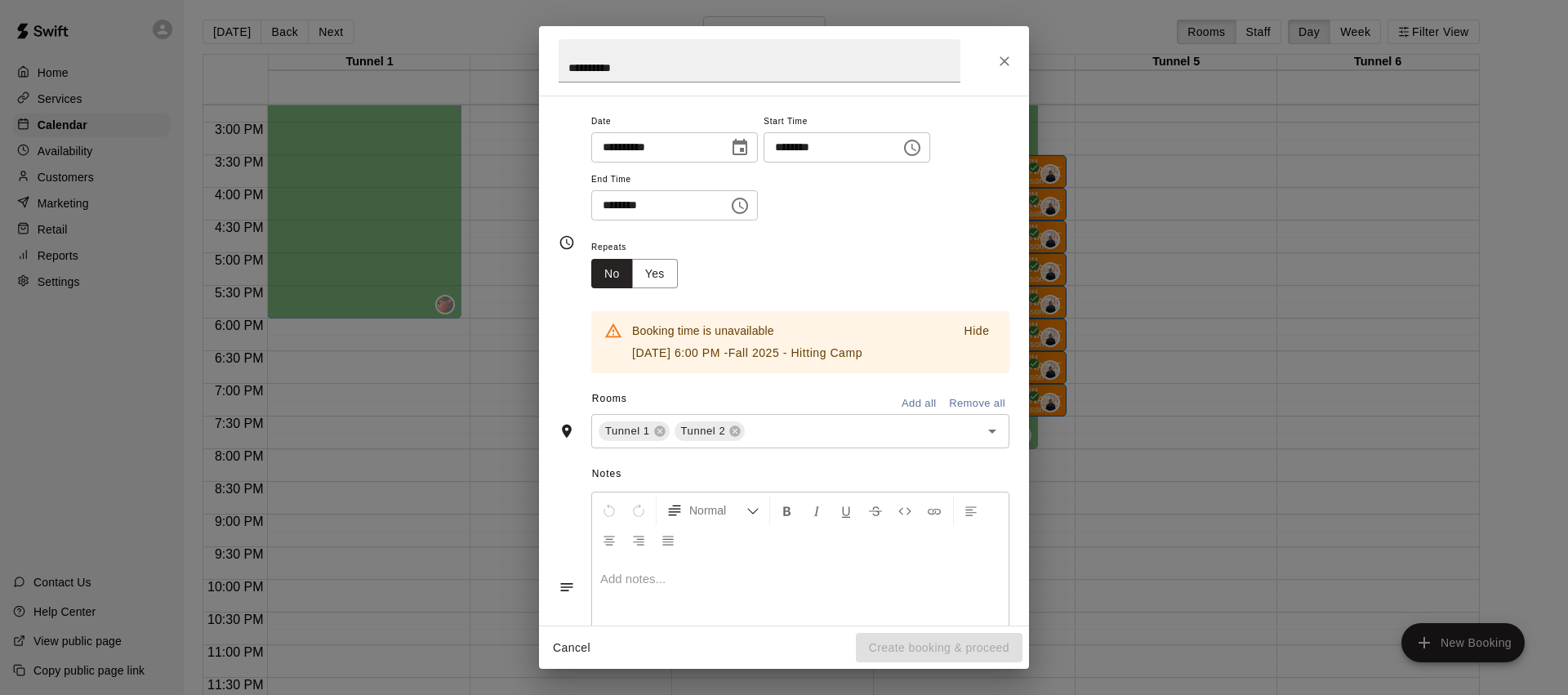
click at [904, 239] on div "Repeats No Yes" at bounding box center [800, 262] width 418 height 51
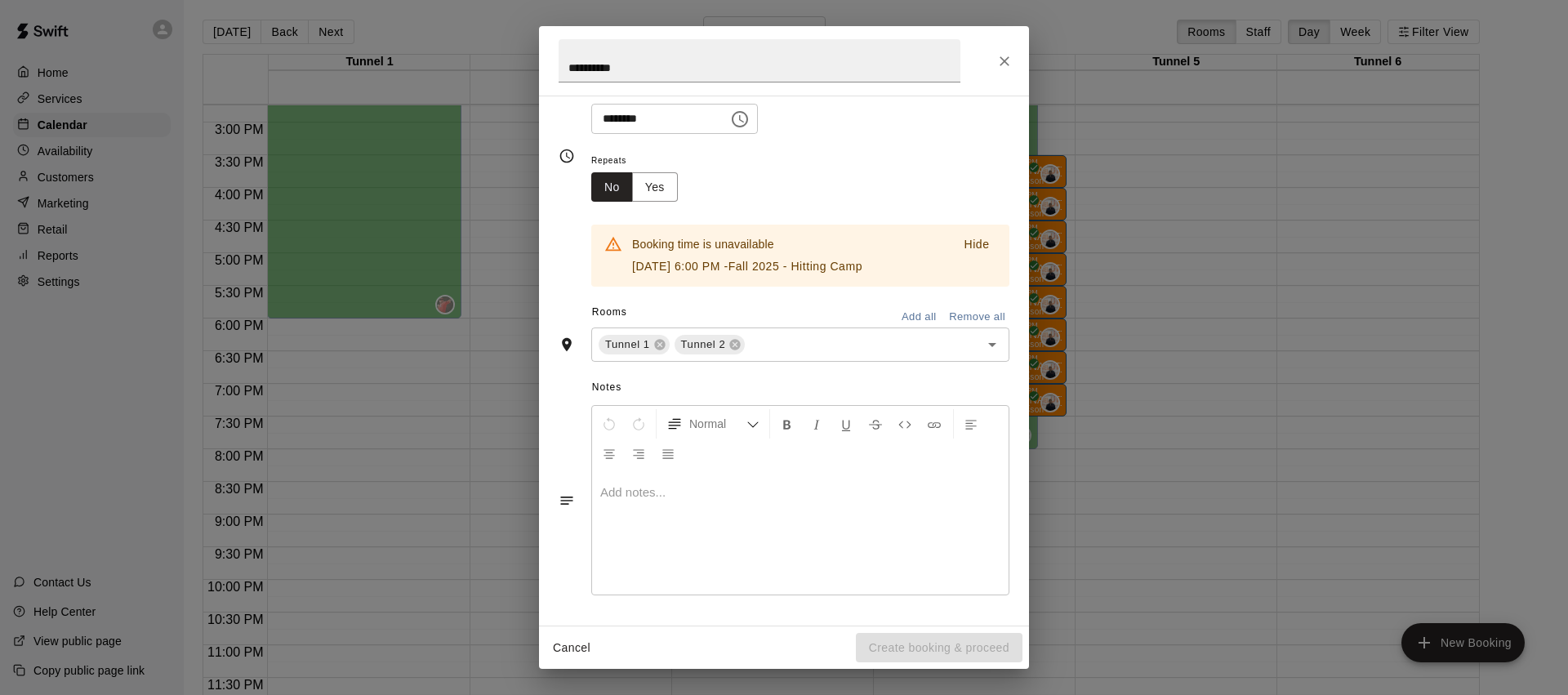
scroll to position [209, 0]
drag, startPoint x: 600, startPoint y: 652, endPoint x: 584, endPoint y: 650, distance: 16.1
click at [600, 652] on div "Cancel Create booking & proceed" at bounding box center [784, 648] width 490 height 44
click at [582, 650] on button "Cancel" at bounding box center [572, 648] width 52 height 30
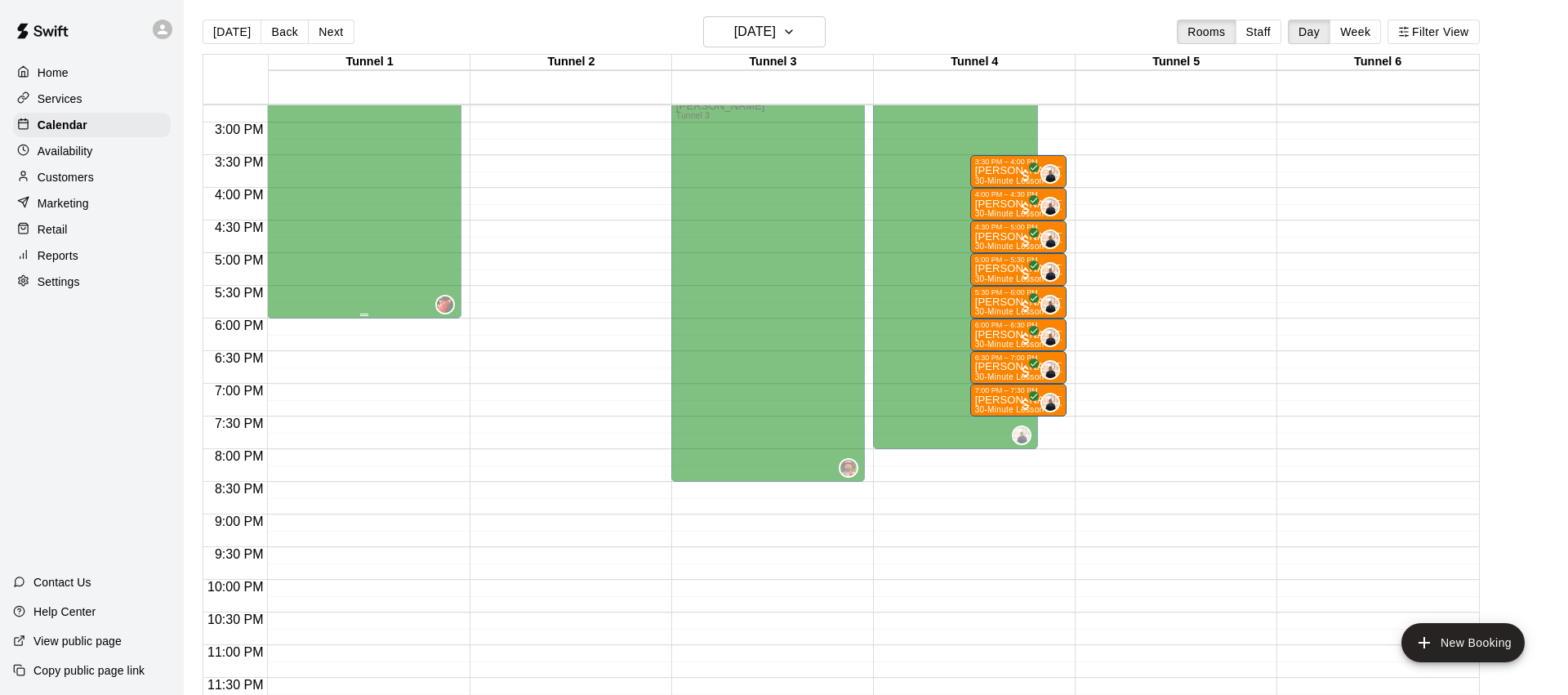
scroll to position [646, 0]
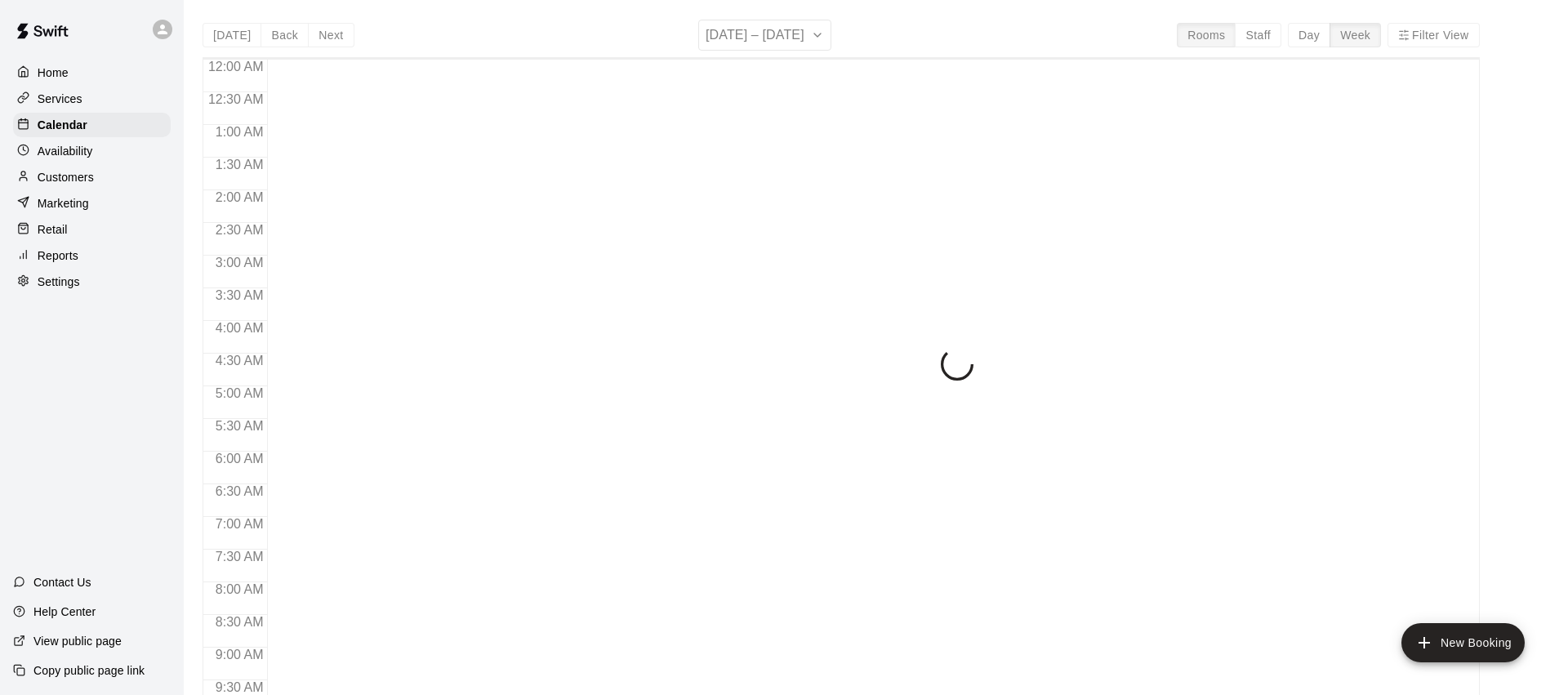
scroll to position [913, 0]
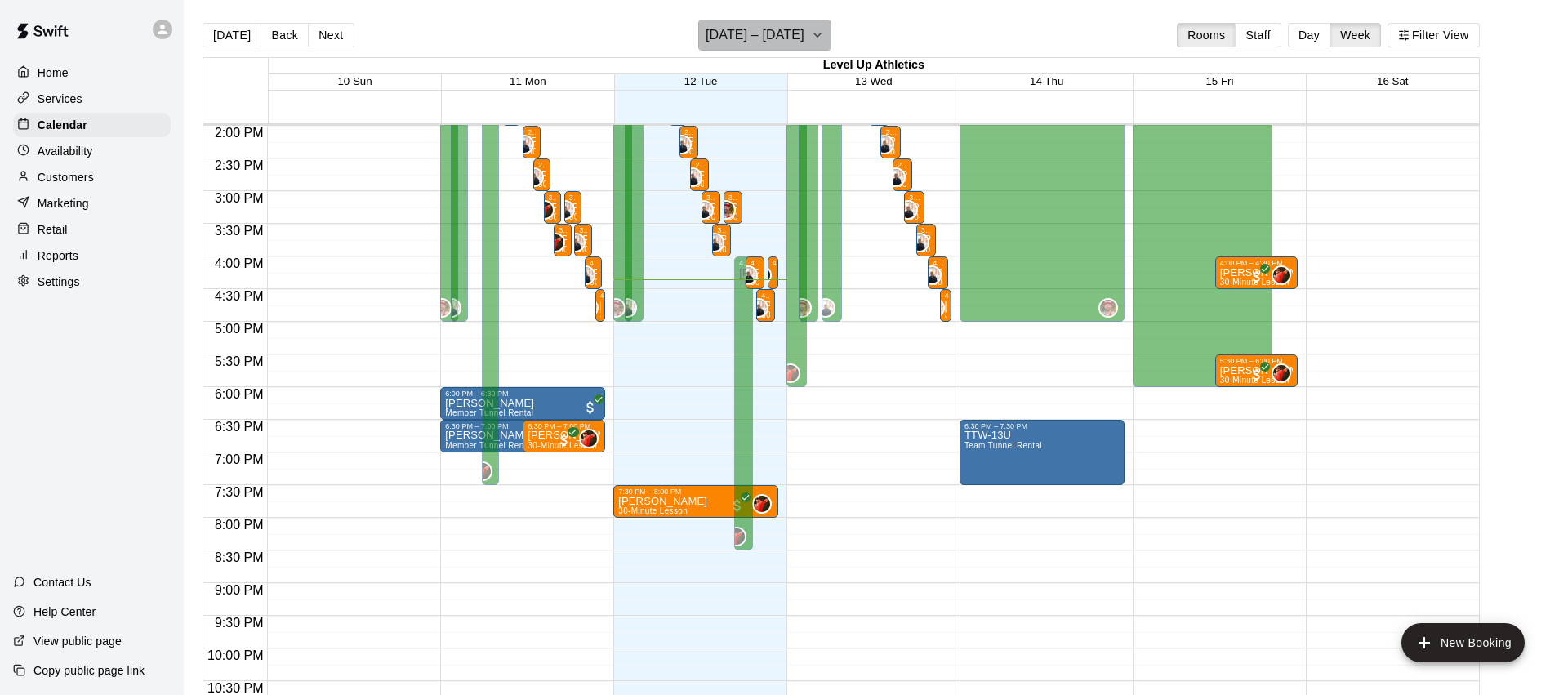
click at [801, 30] on button "[DATE] – [DATE]" at bounding box center [764, 35] width 133 height 31
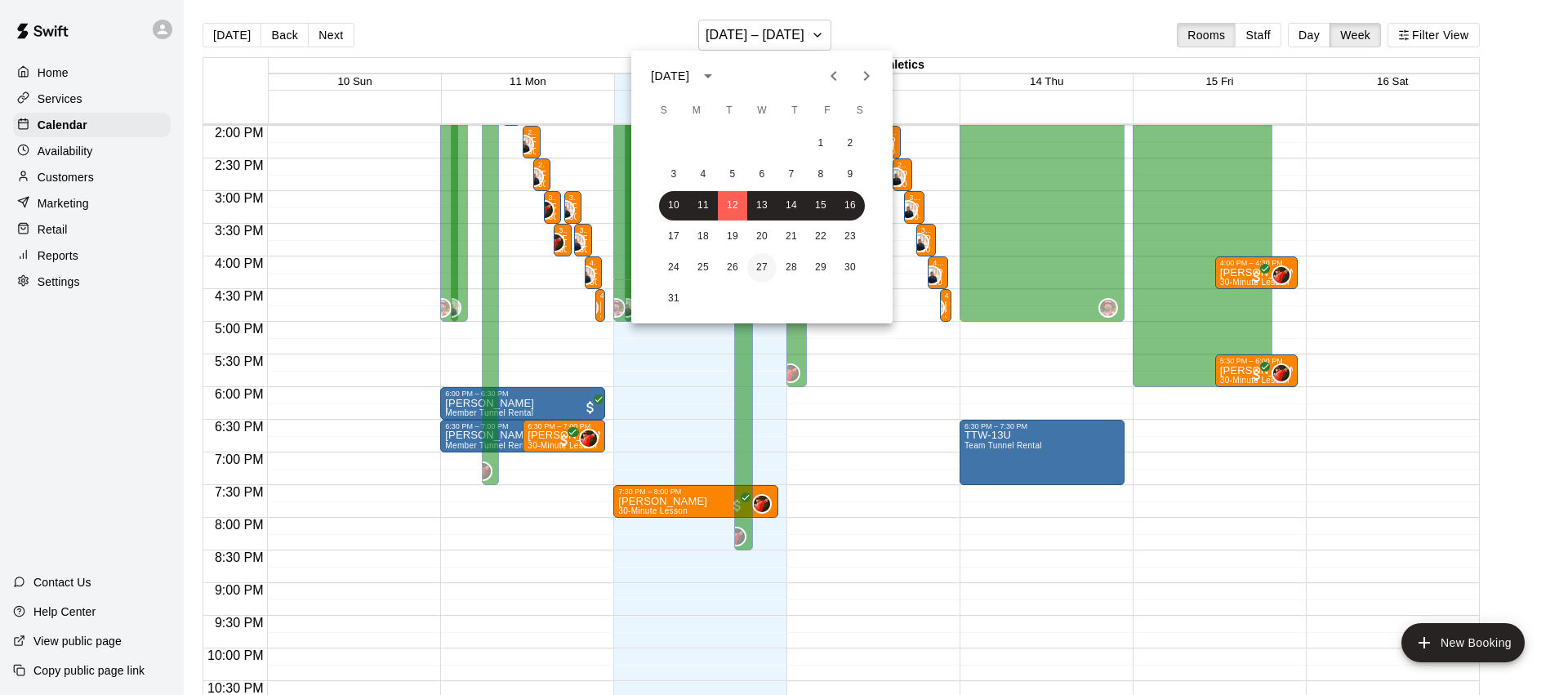
click at [760, 269] on button "27" at bounding box center [762, 268] width 29 height 29
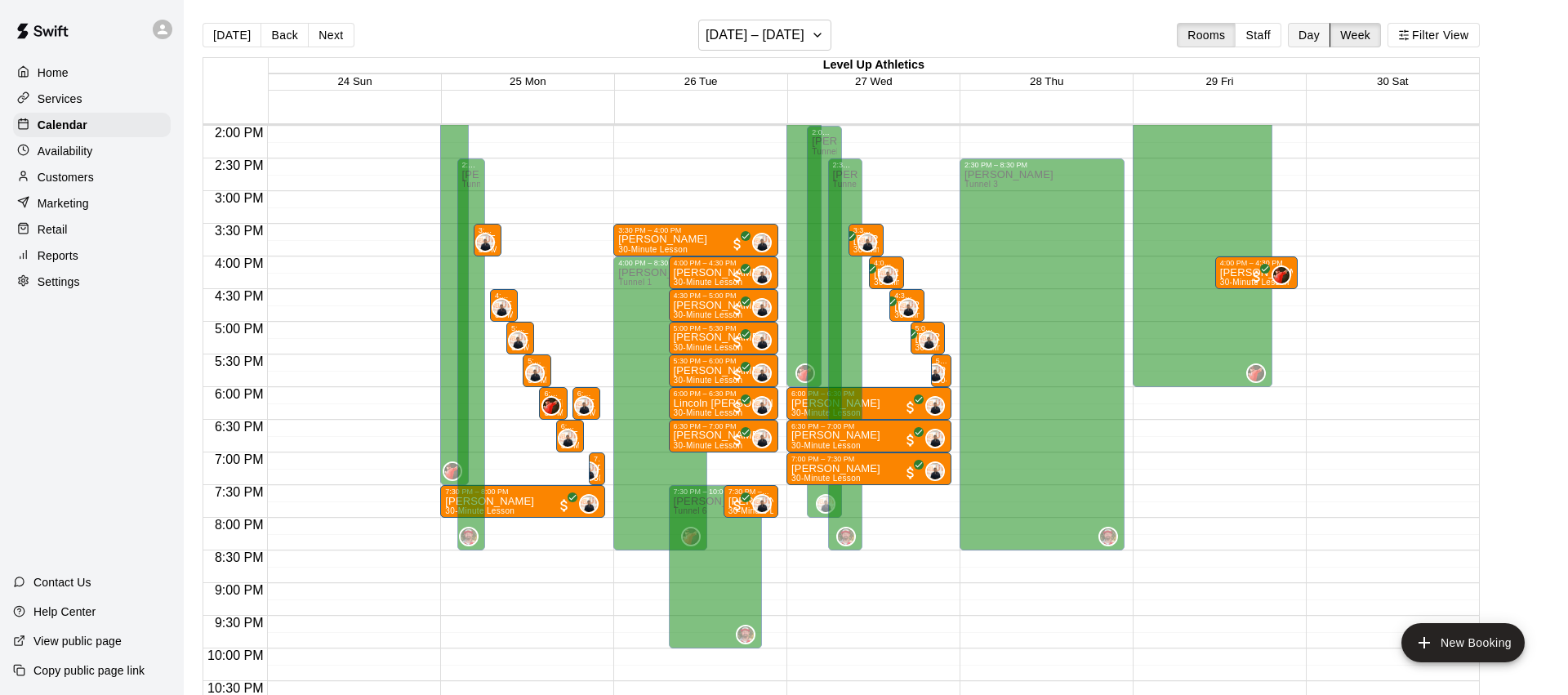
click at [1306, 39] on button "Day" at bounding box center [1309, 35] width 43 height 24
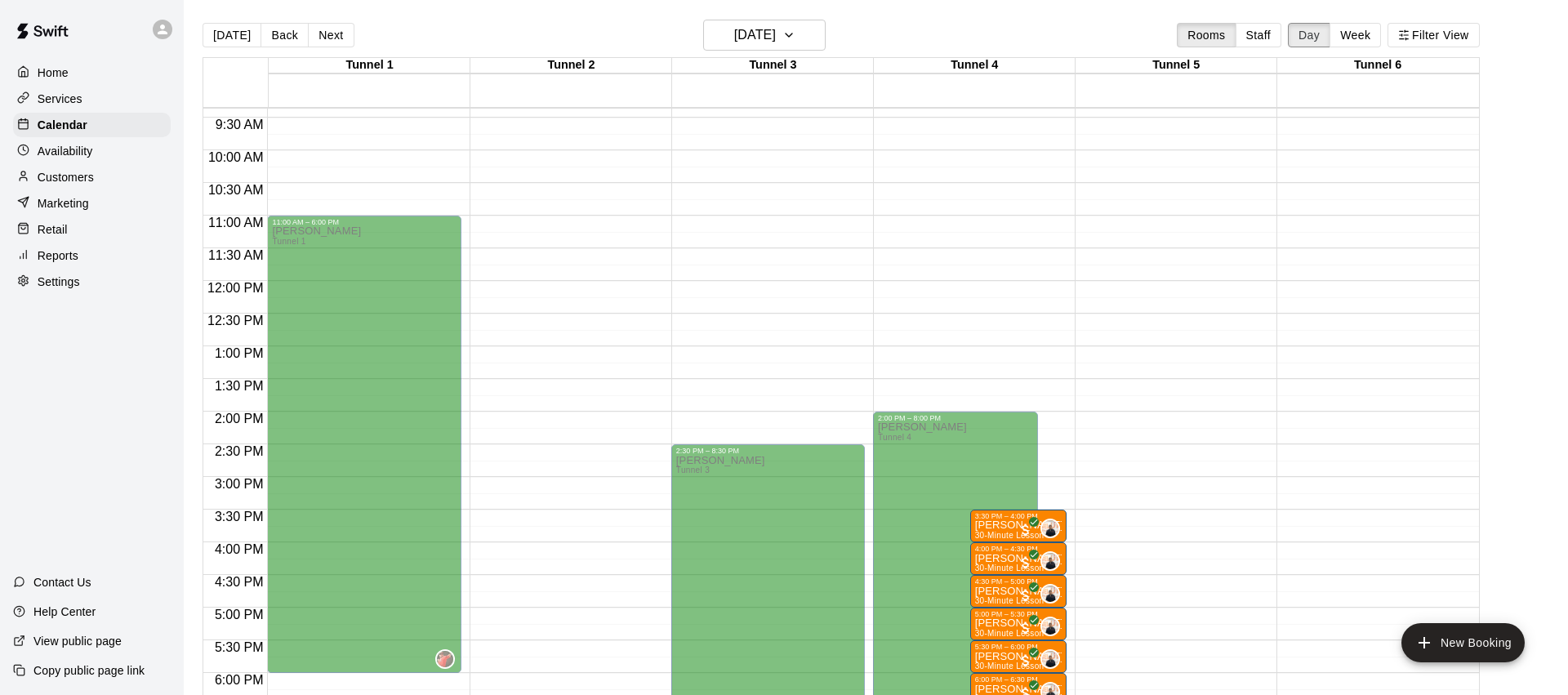
scroll to position [742, 0]
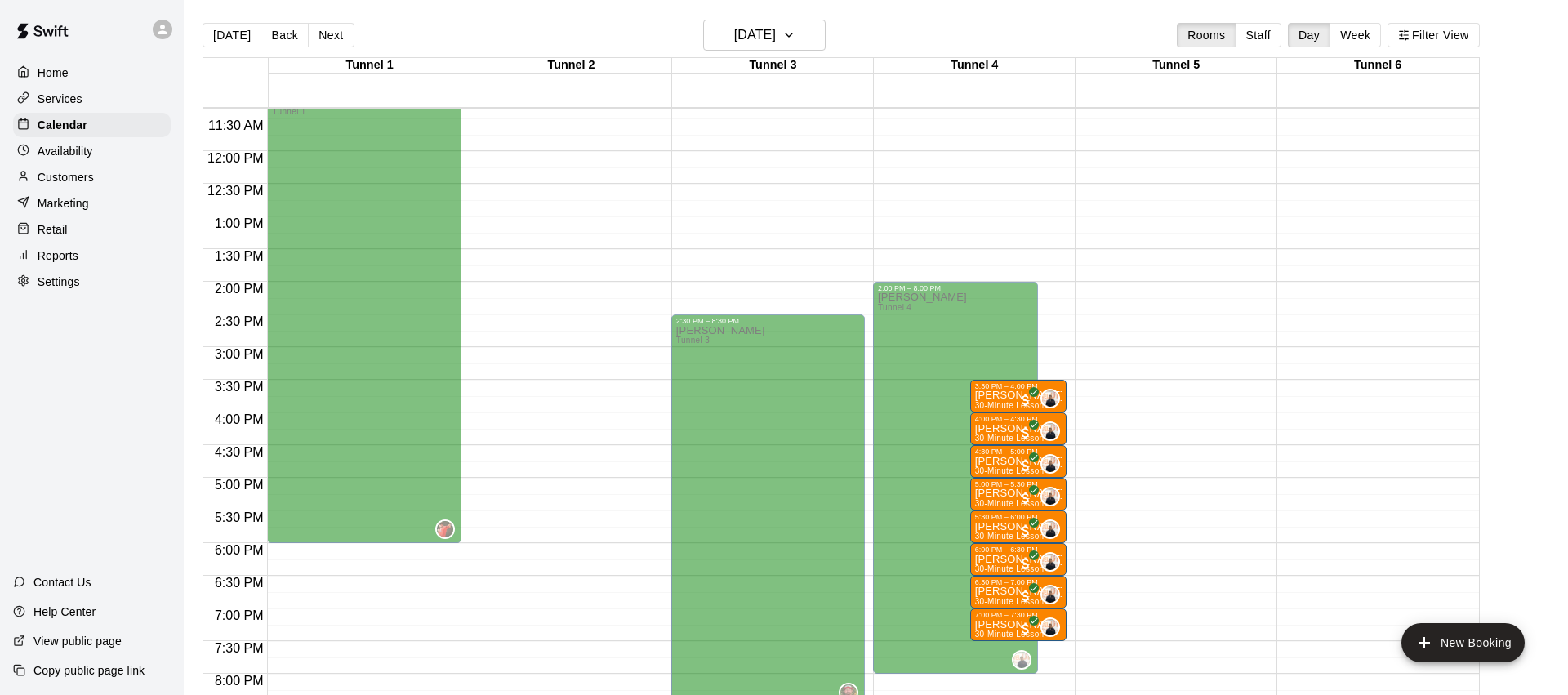
click at [127, 152] on div "Availability" at bounding box center [91, 150] width 158 height 24
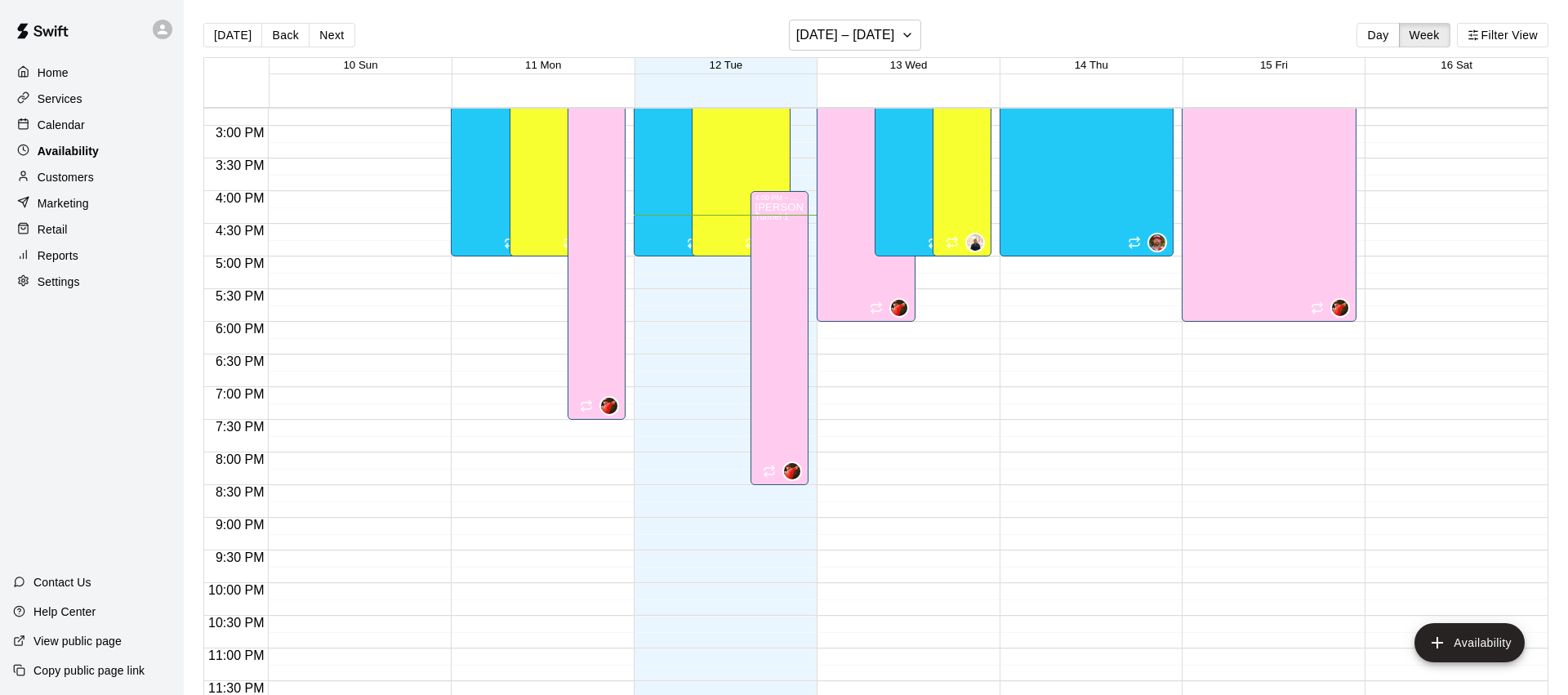
scroll to position [779, 0]
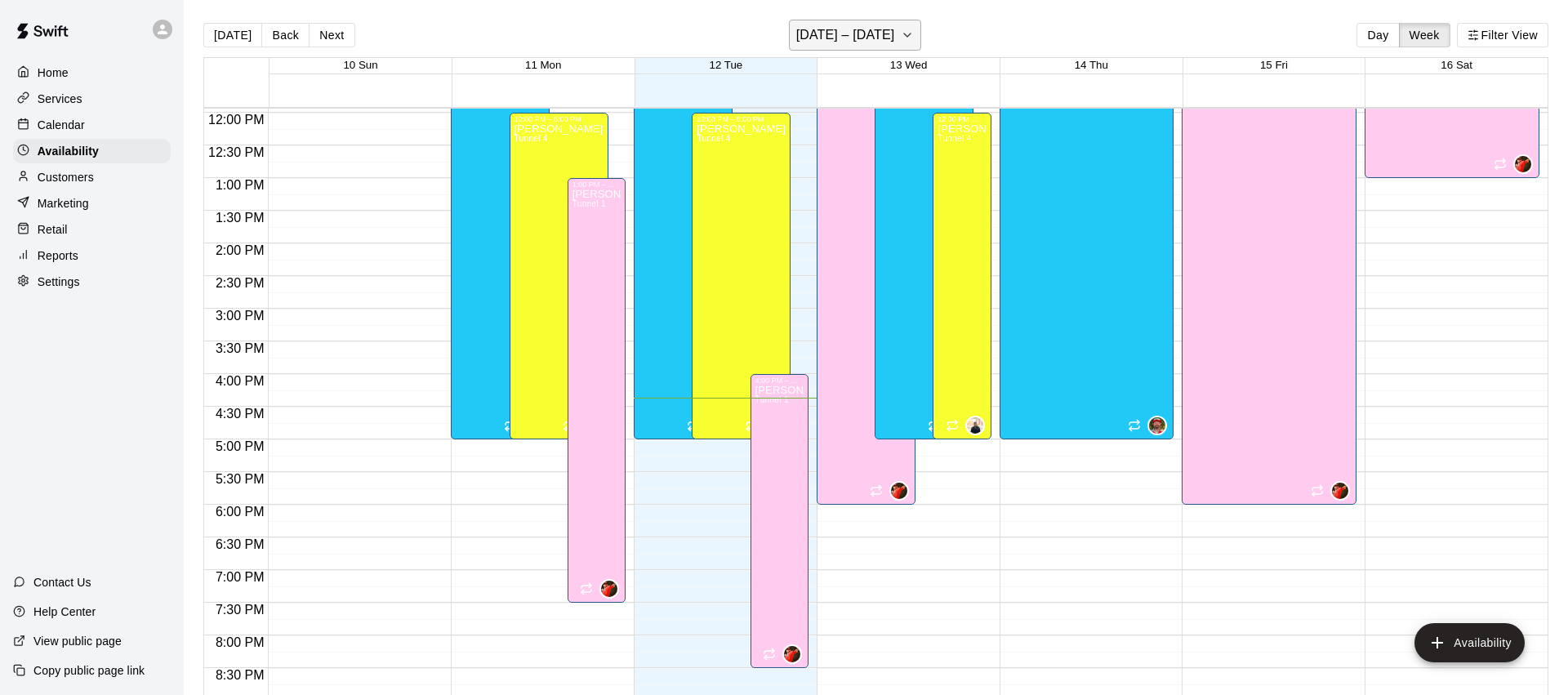
click at [887, 29] on button "[DATE] – [DATE]" at bounding box center [855, 35] width 133 height 31
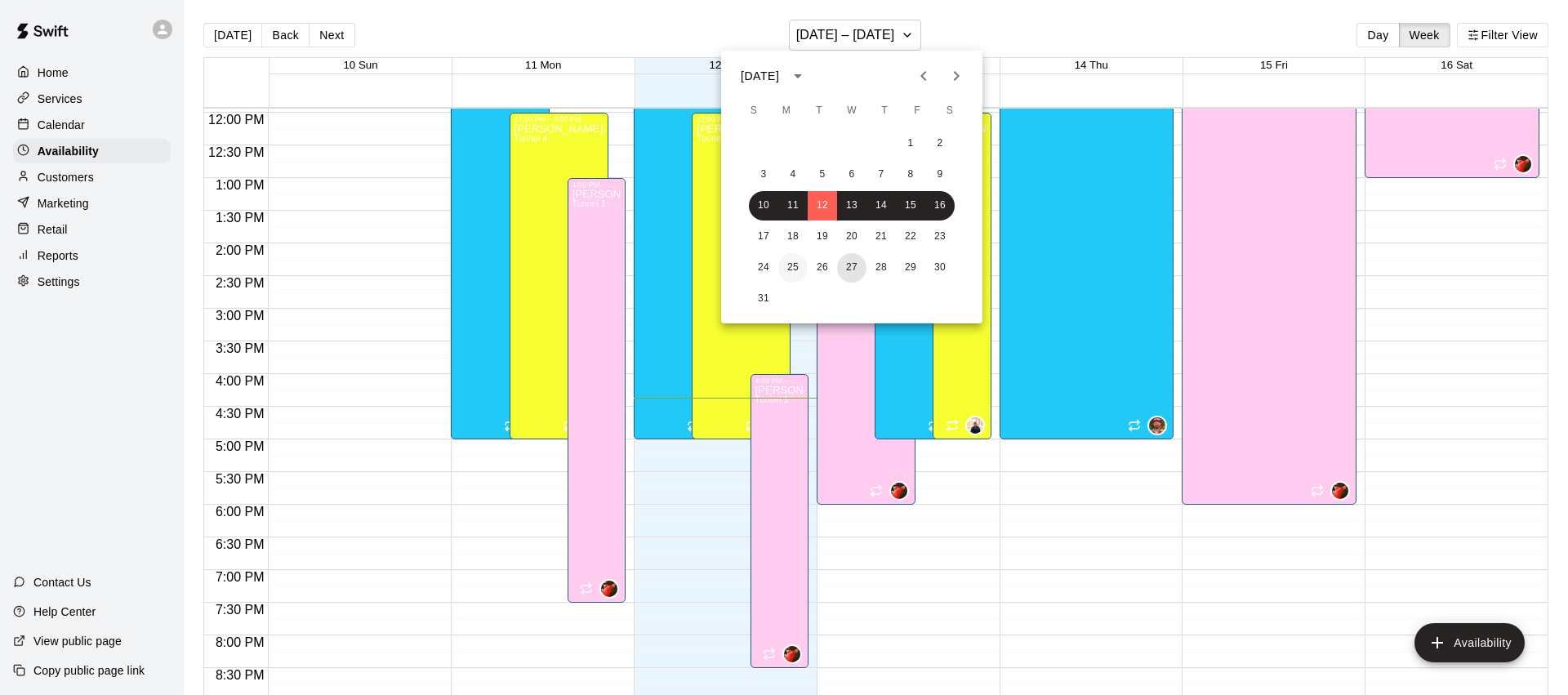
drag, startPoint x: 851, startPoint y: 273, endPoint x: 787, endPoint y: 273, distance: 64.0
click at [851, 273] on button "27" at bounding box center [851, 268] width 29 height 29
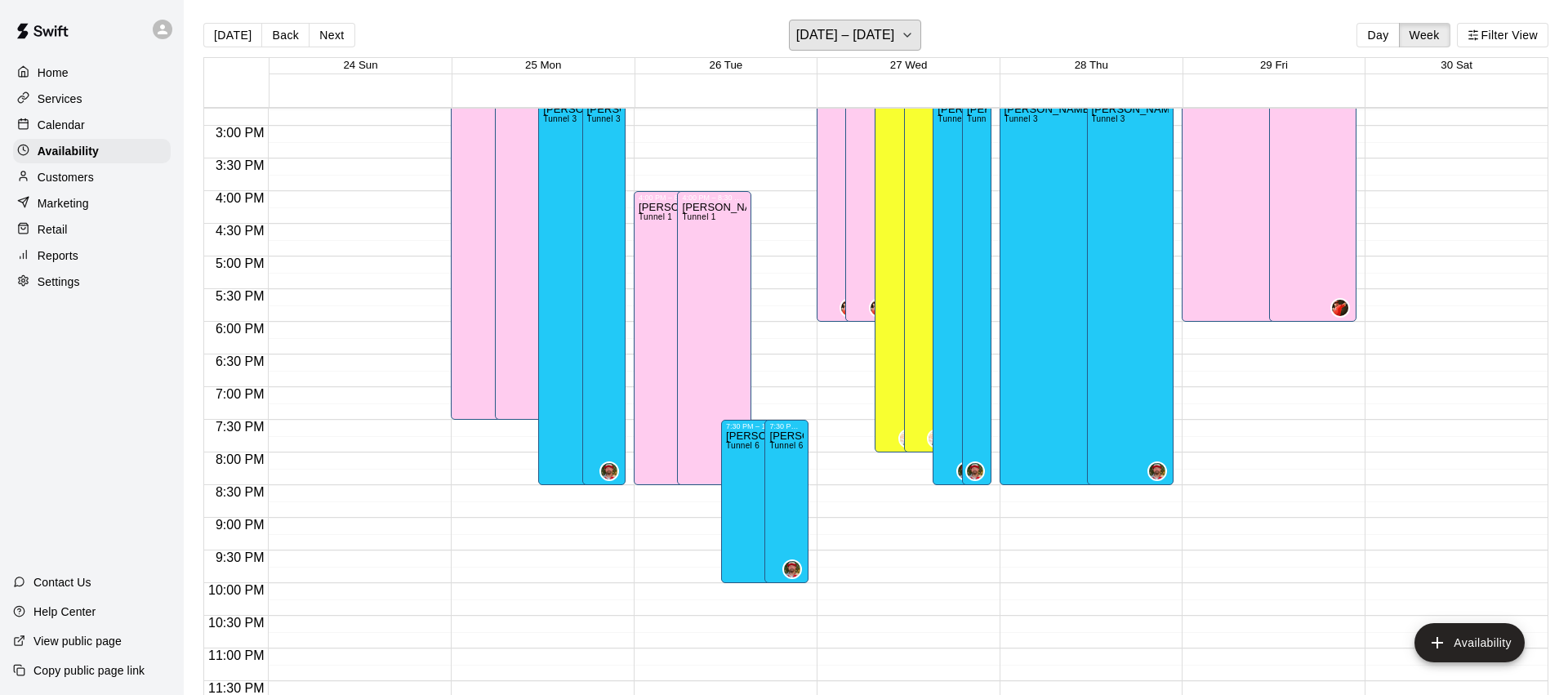
scroll to position [869, 0]
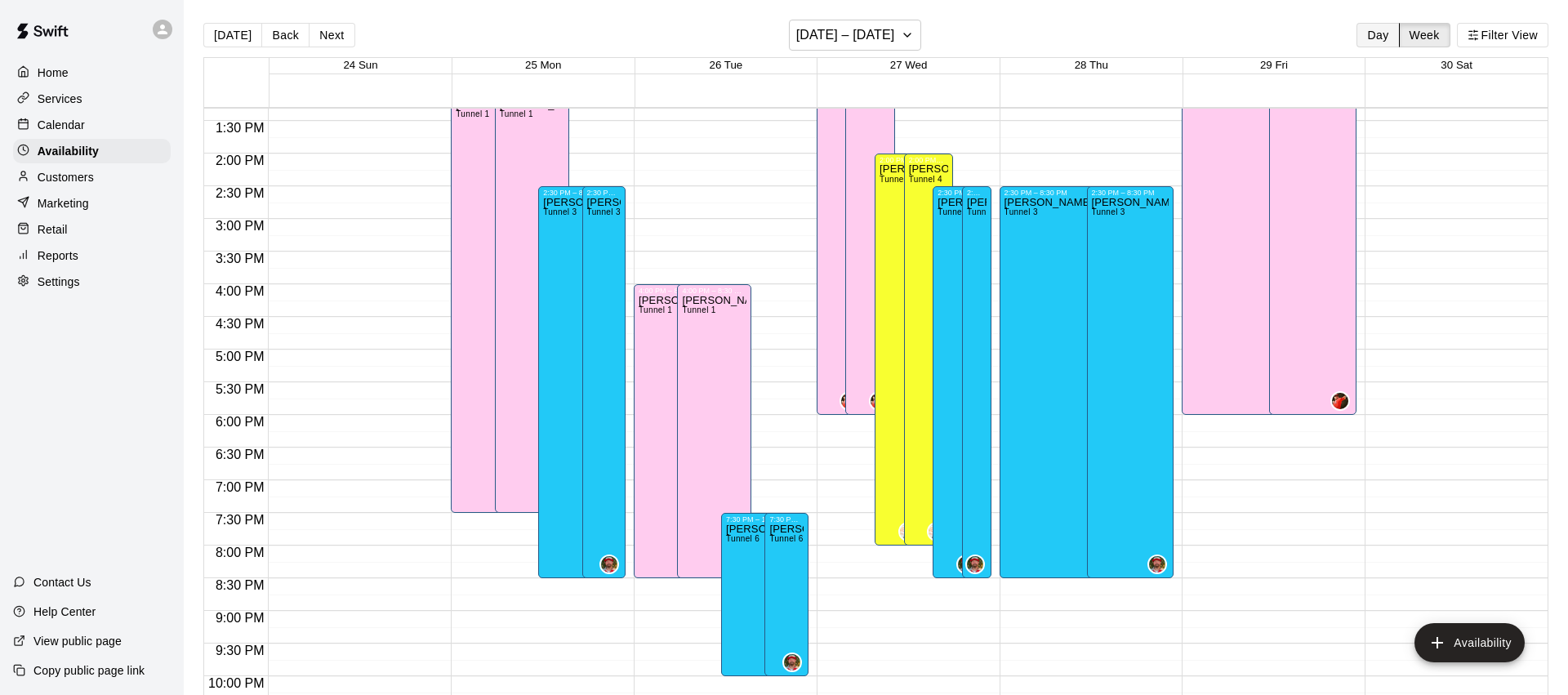
click at [1386, 43] on button "Day" at bounding box center [1378, 35] width 43 height 24
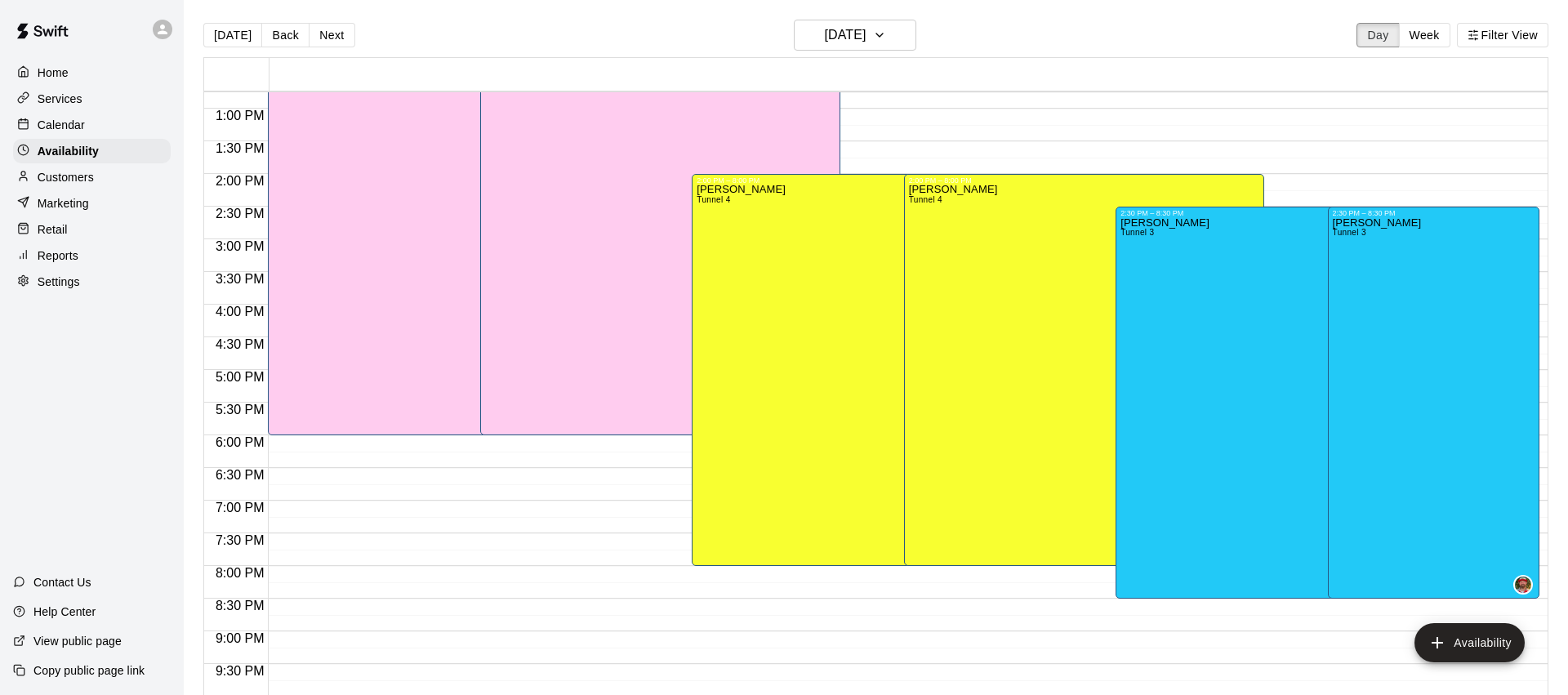
scroll to position [696, 0]
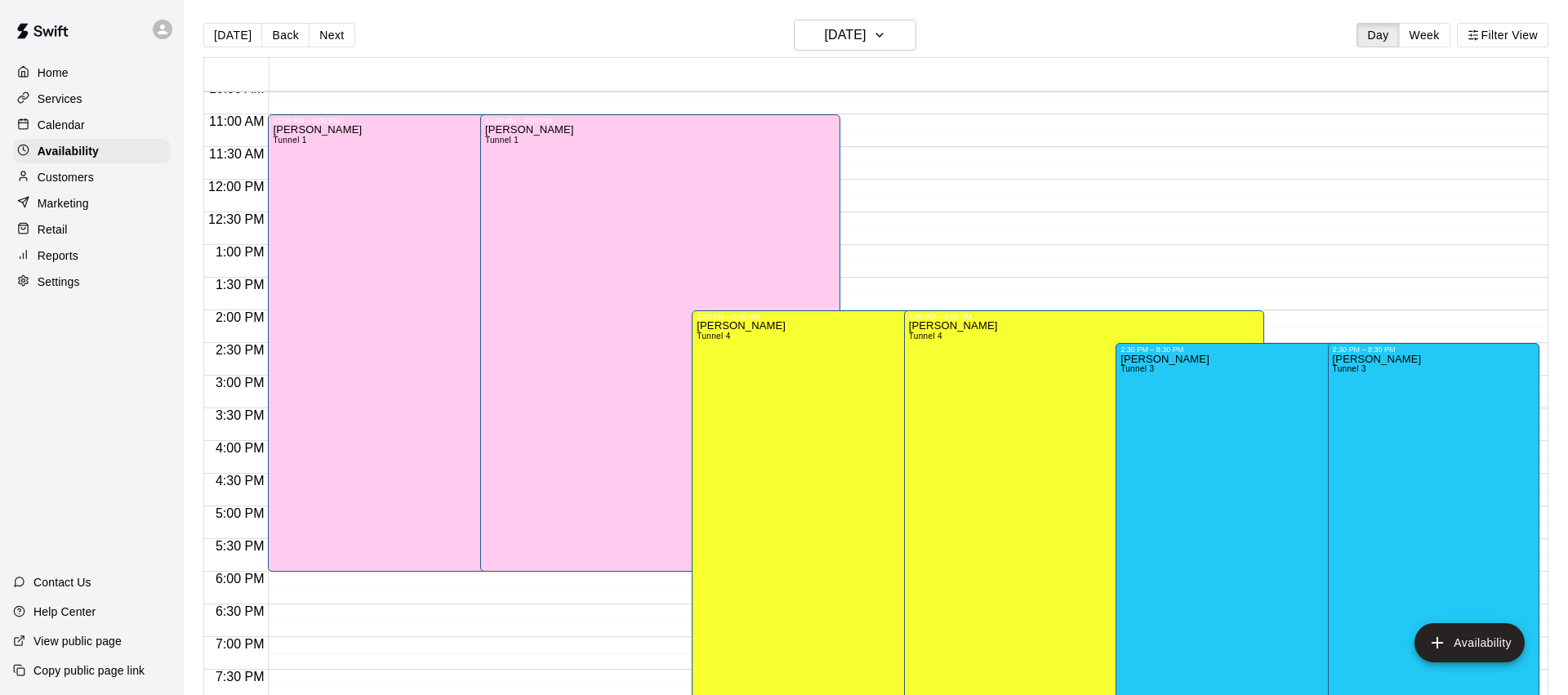
click at [1424, 34] on button "Week" at bounding box center [1424, 35] width 51 height 24
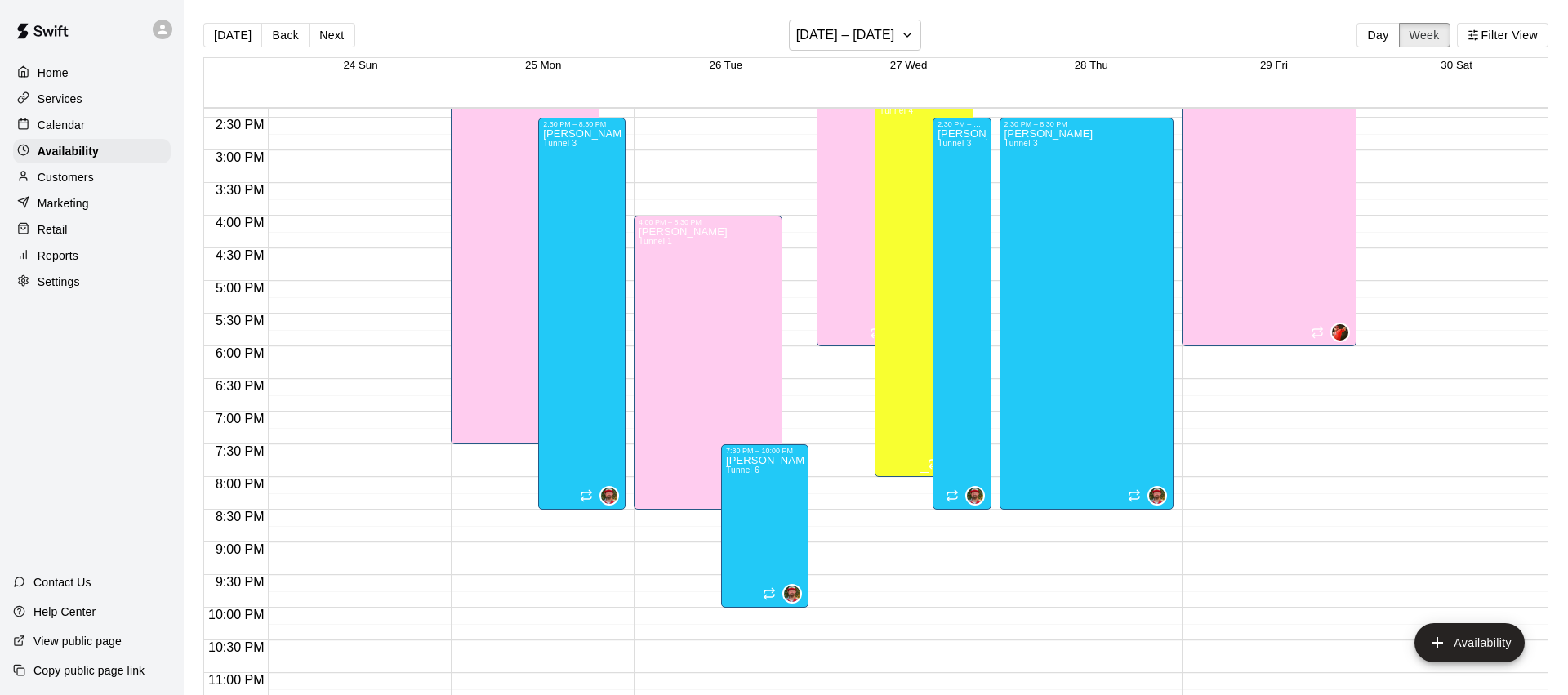
scroll to position [837, 0]
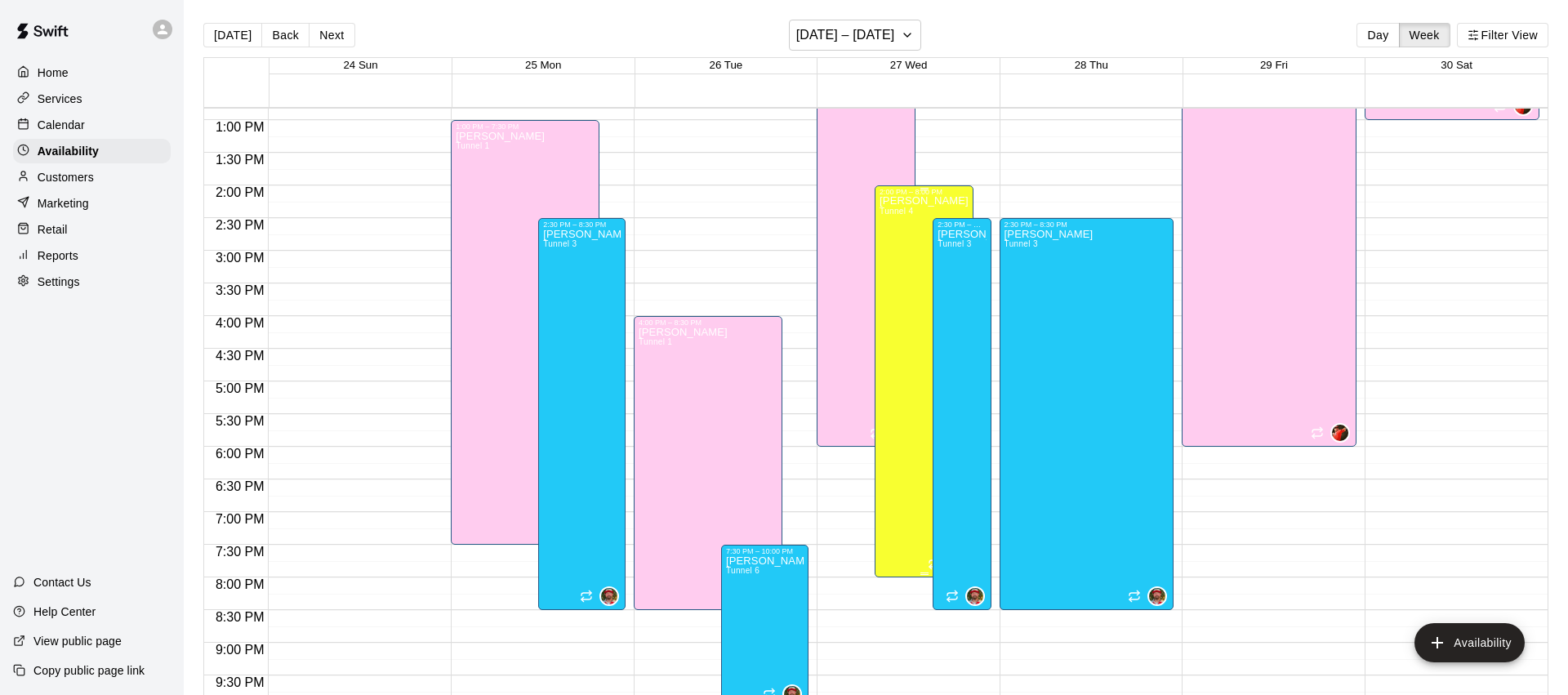
click at [902, 238] on div "Dom Denicola Tunnel 4" at bounding box center [924, 543] width 89 height 695
click at [894, 210] on icon "edit" at bounding box center [896, 213] width 19 height 19
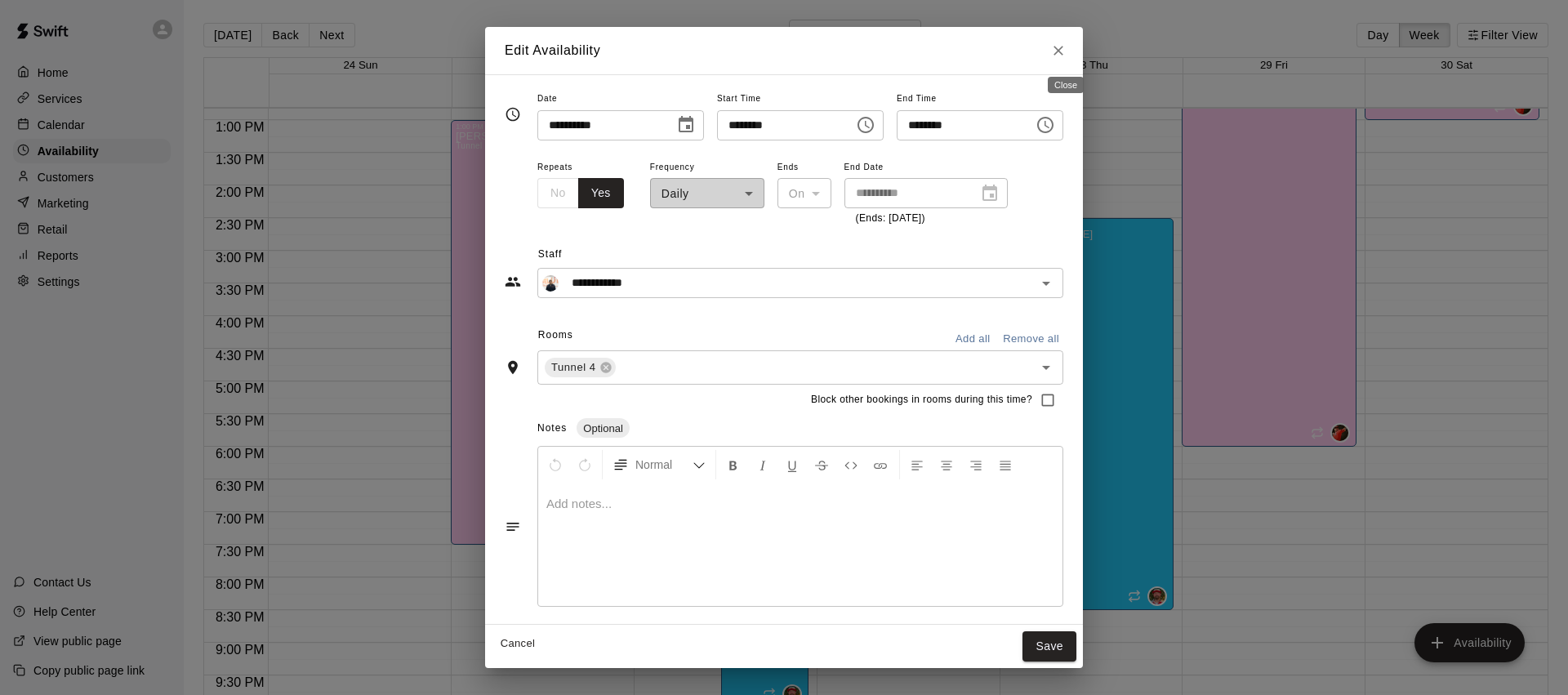
click at [1067, 43] on icon "Close" at bounding box center [1058, 50] width 16 height 16
type input "**********"
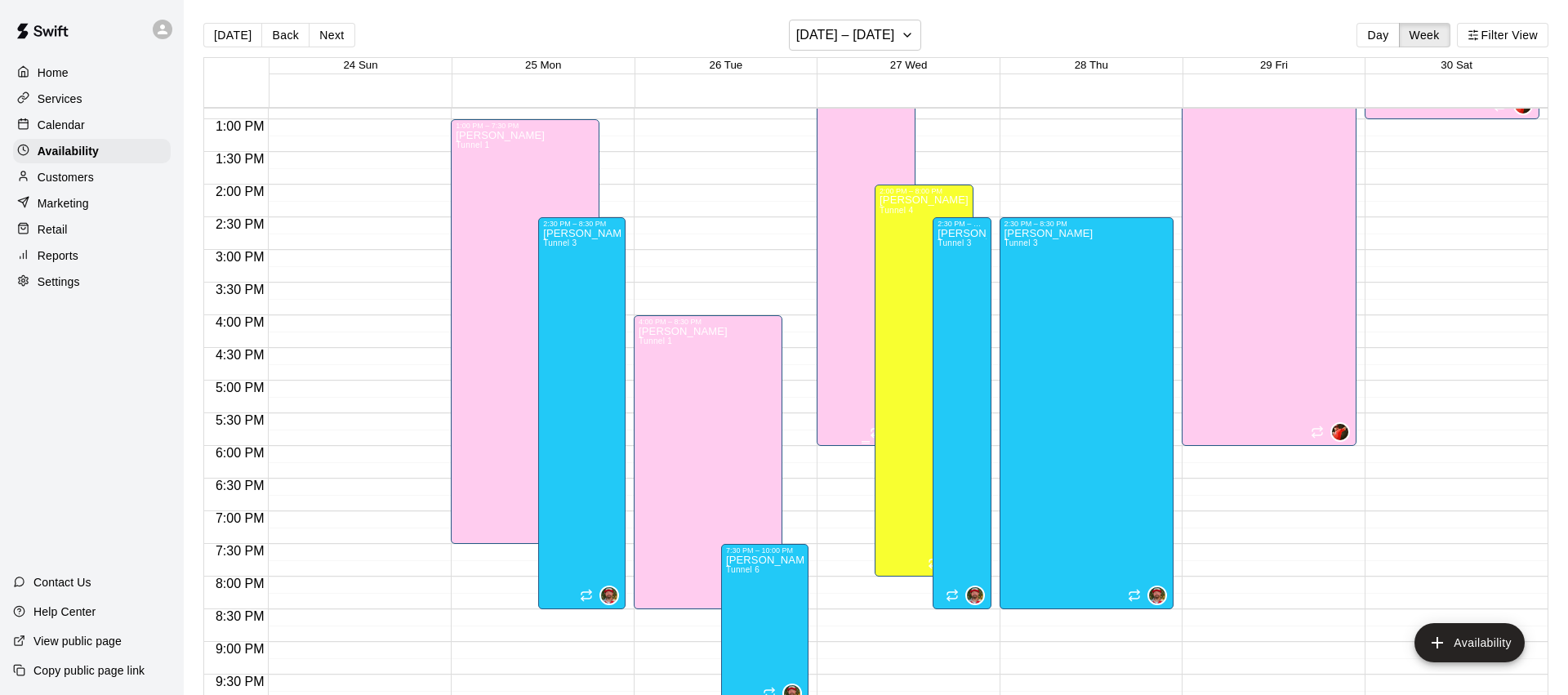
scroll to position [827, 0]
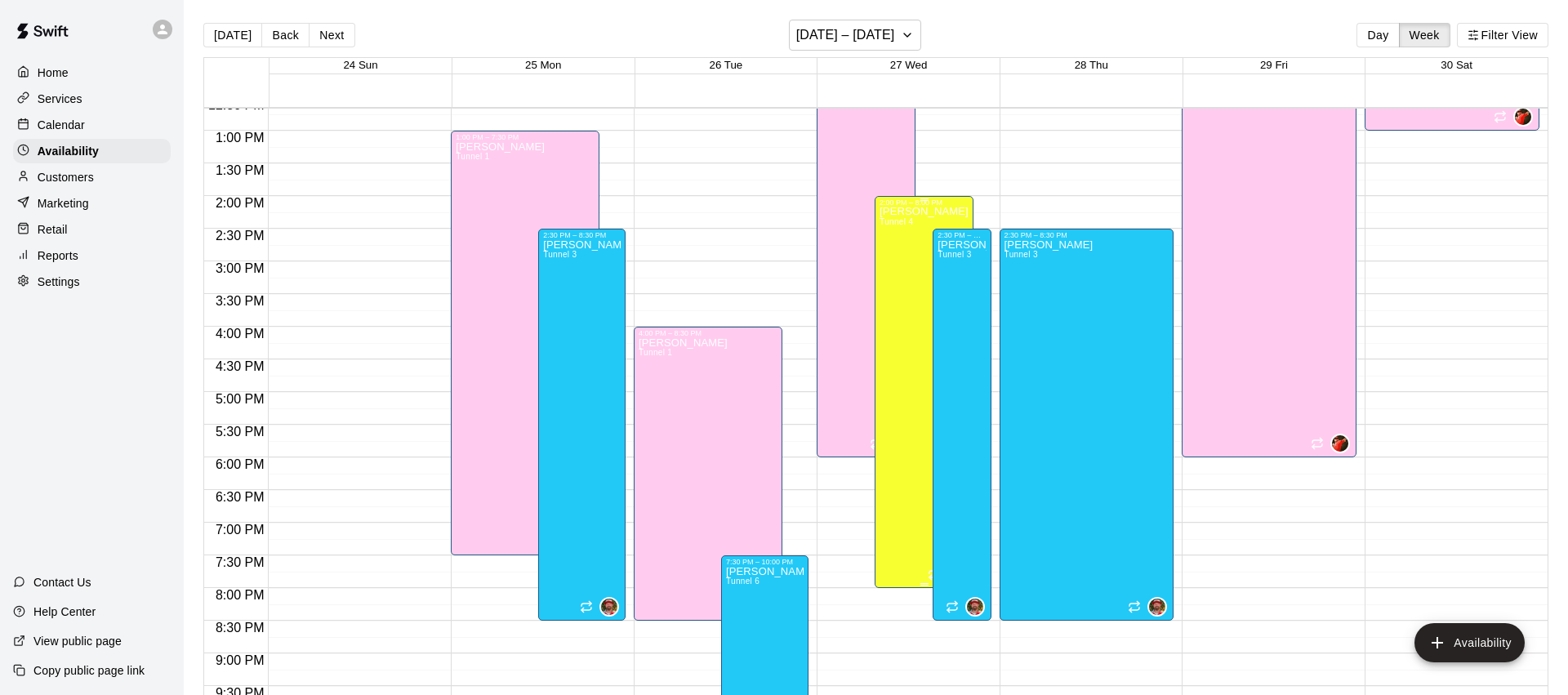
click at [904, 275] on div "Dom Denicola Tunnel 4" at bounding box center [924, 553] width 89 height 695
click at [960, 33] on div at bounding box center [784, 347] width 1568 height 695
drag, startPoint x: 726, startPoint y: 28, endPoint x: 772, endPoint y: 236, distance: 213.0
click at [726, 29] on div "Today Back Next August 24 – 30 Day Week Filter View" at bounding box center [876, 38] width 1345 height 38
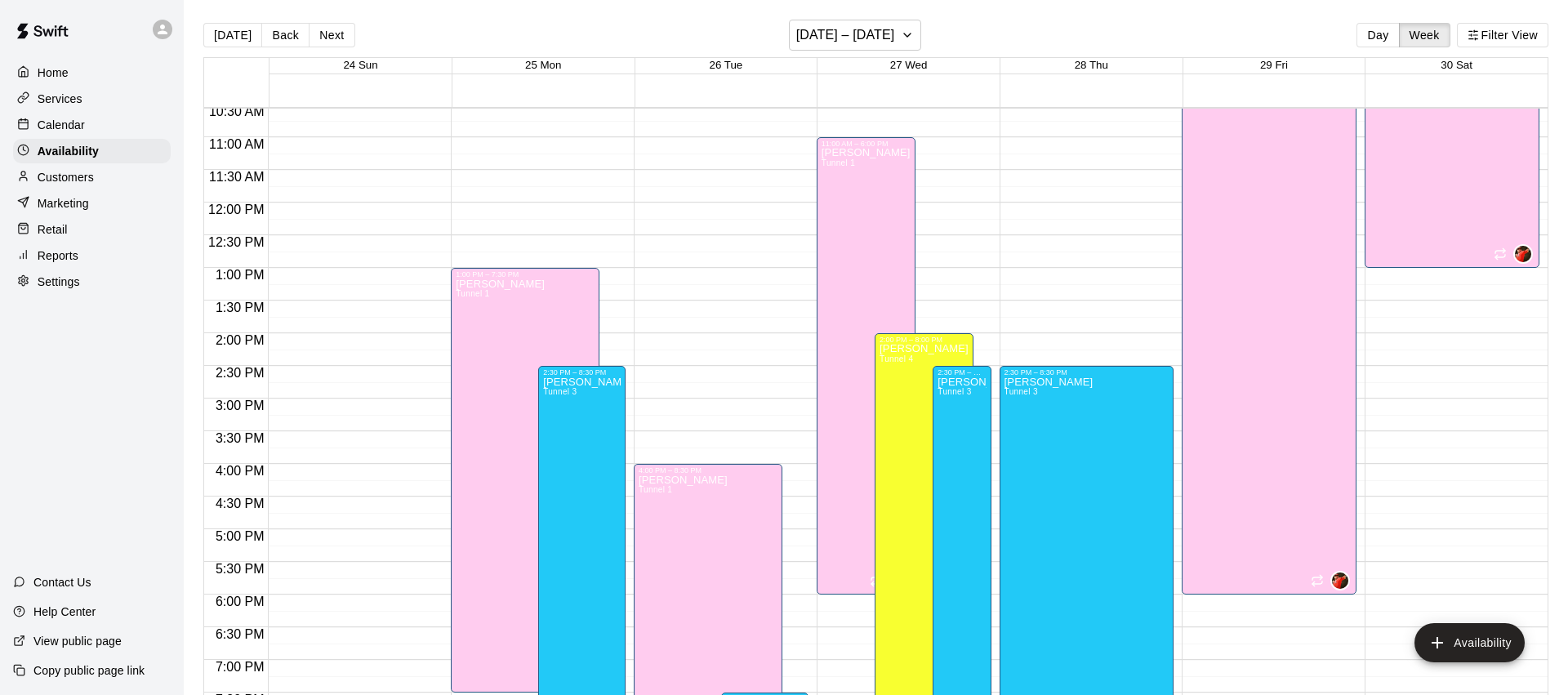
scroll to position [684, 0]
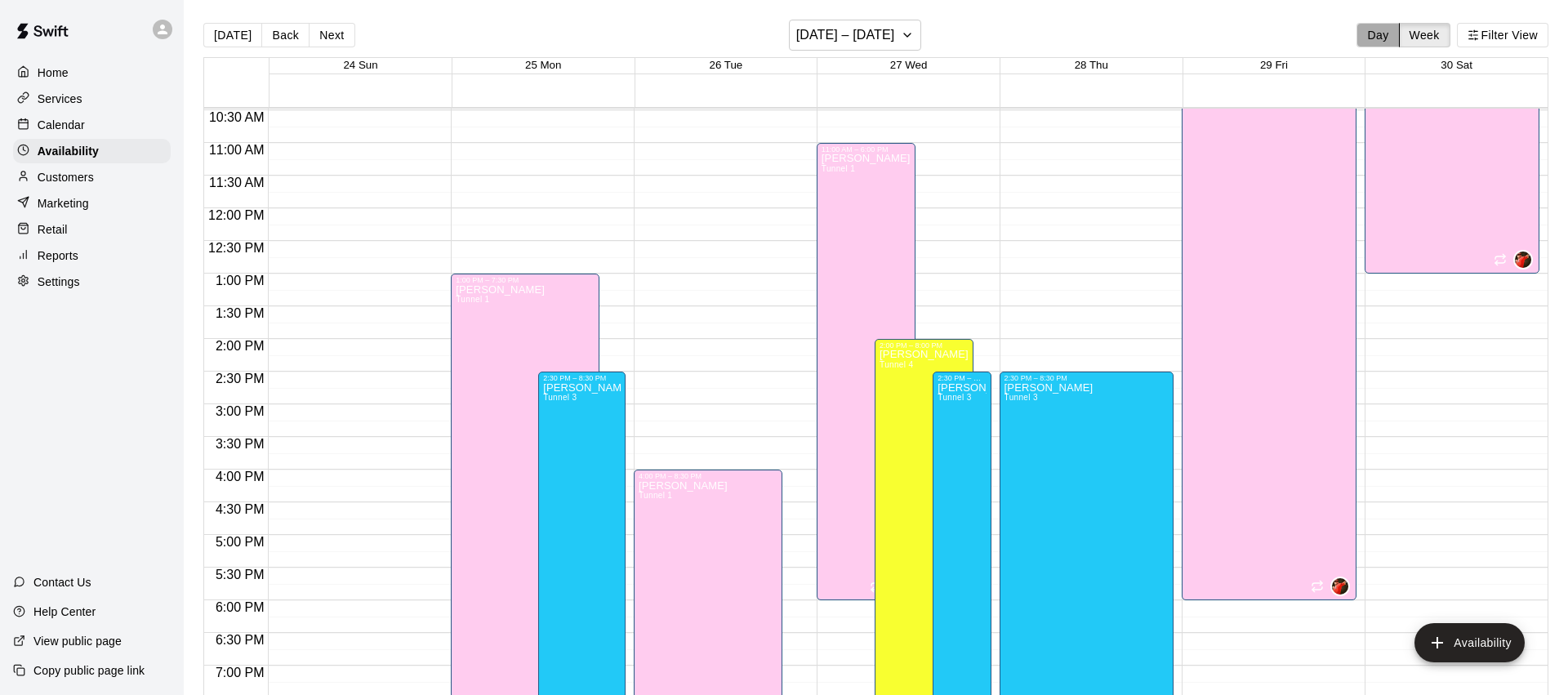
click at [1381, 44] on button "Day" at bounding box center [1378, 35] width 43 height 24
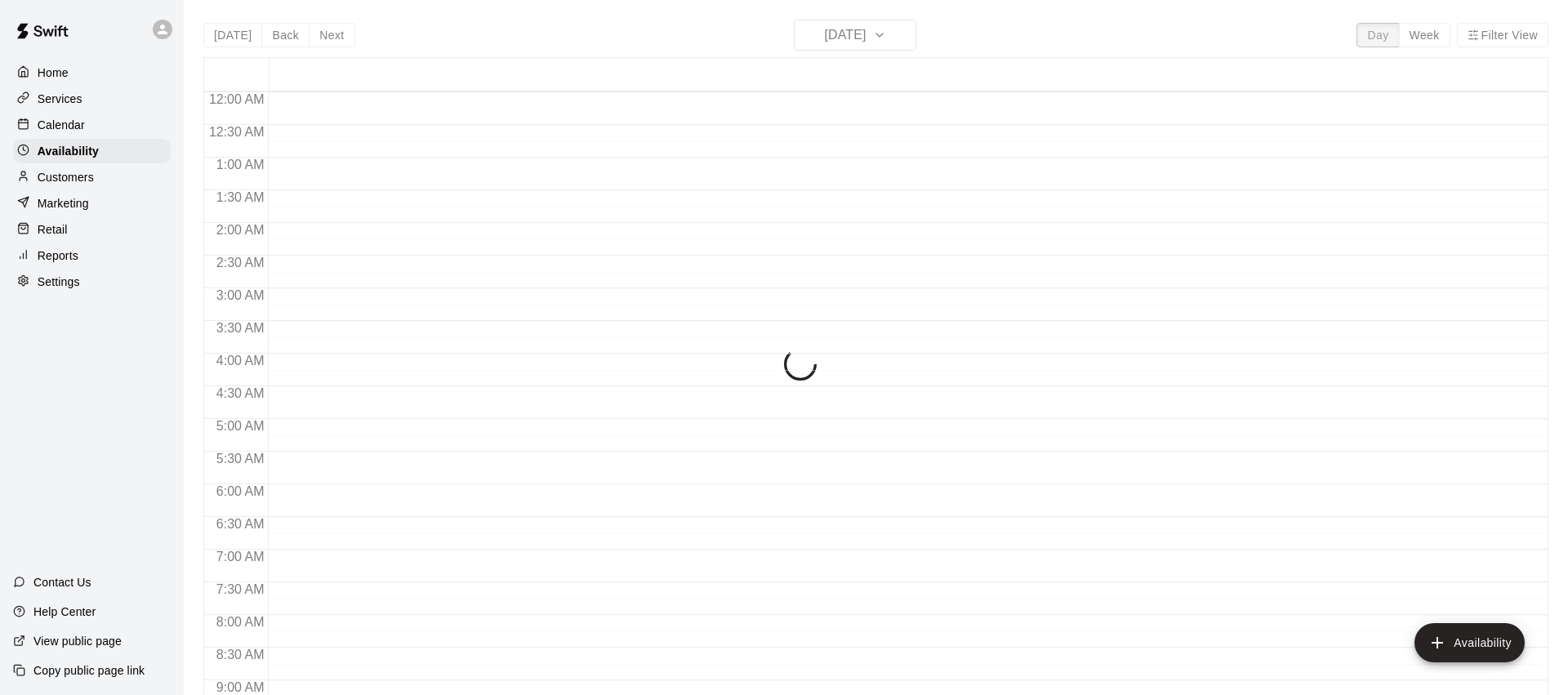
scroll to position [946, 0]
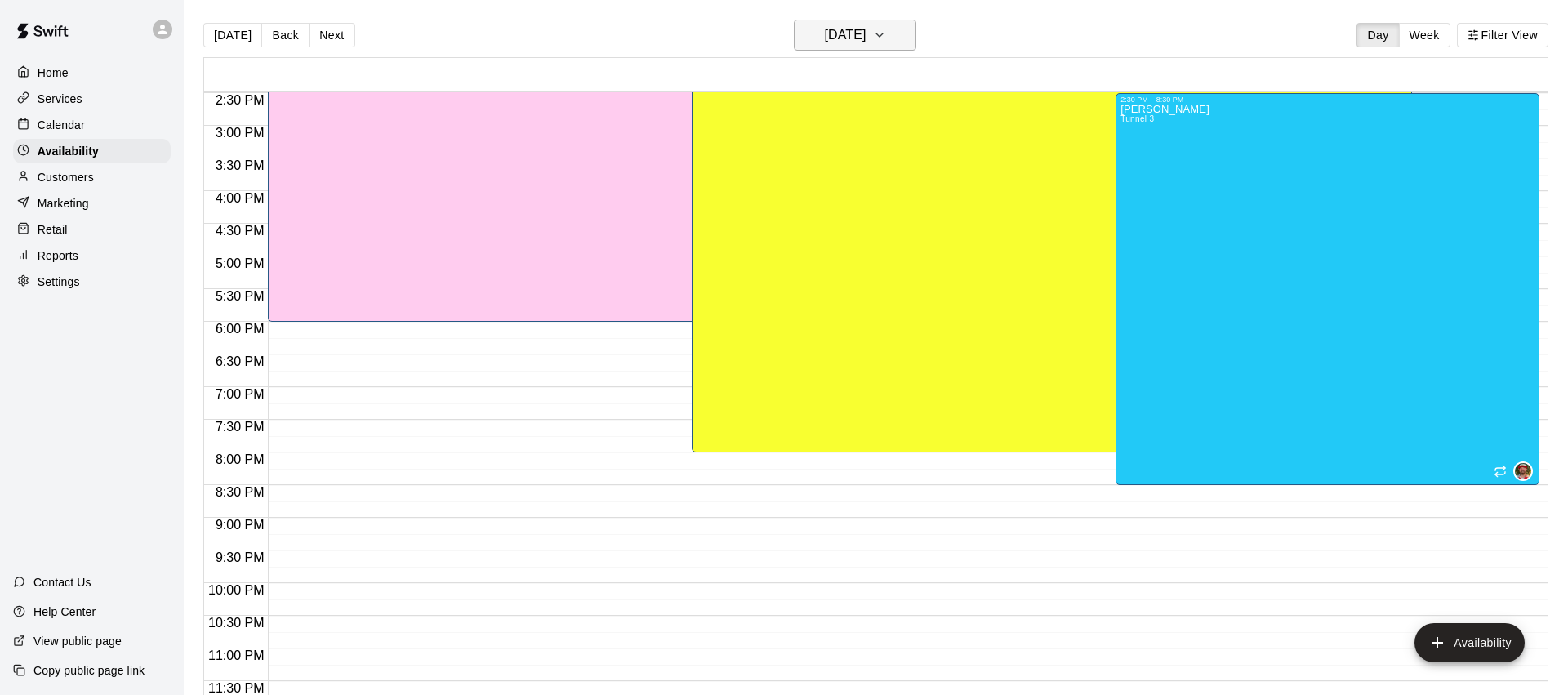
click at [858, 39] on h6 "Wednesday Aug 27" at bounding box center [845, 35] width 42 height 23
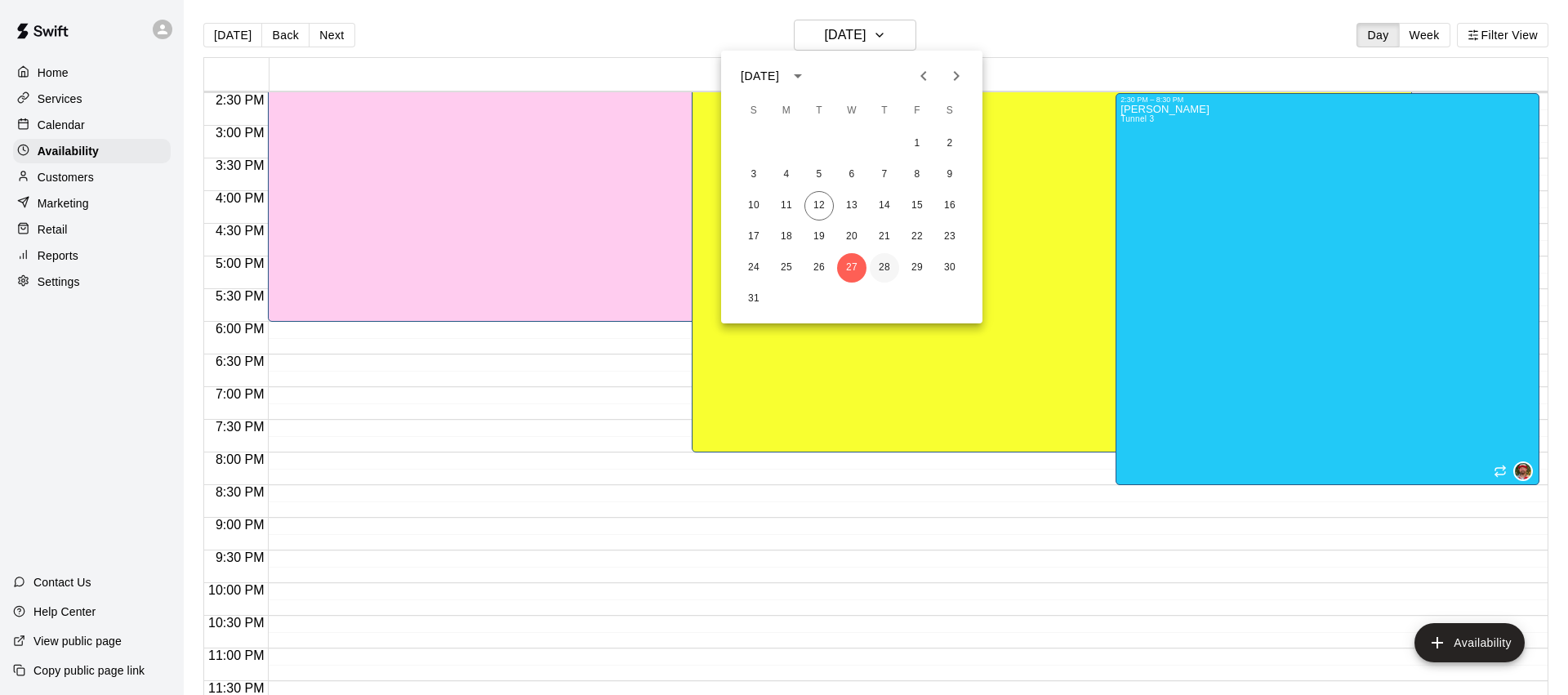
click at [883, 261] on button "28" at bounding box center [884, 268] width 29 height 29
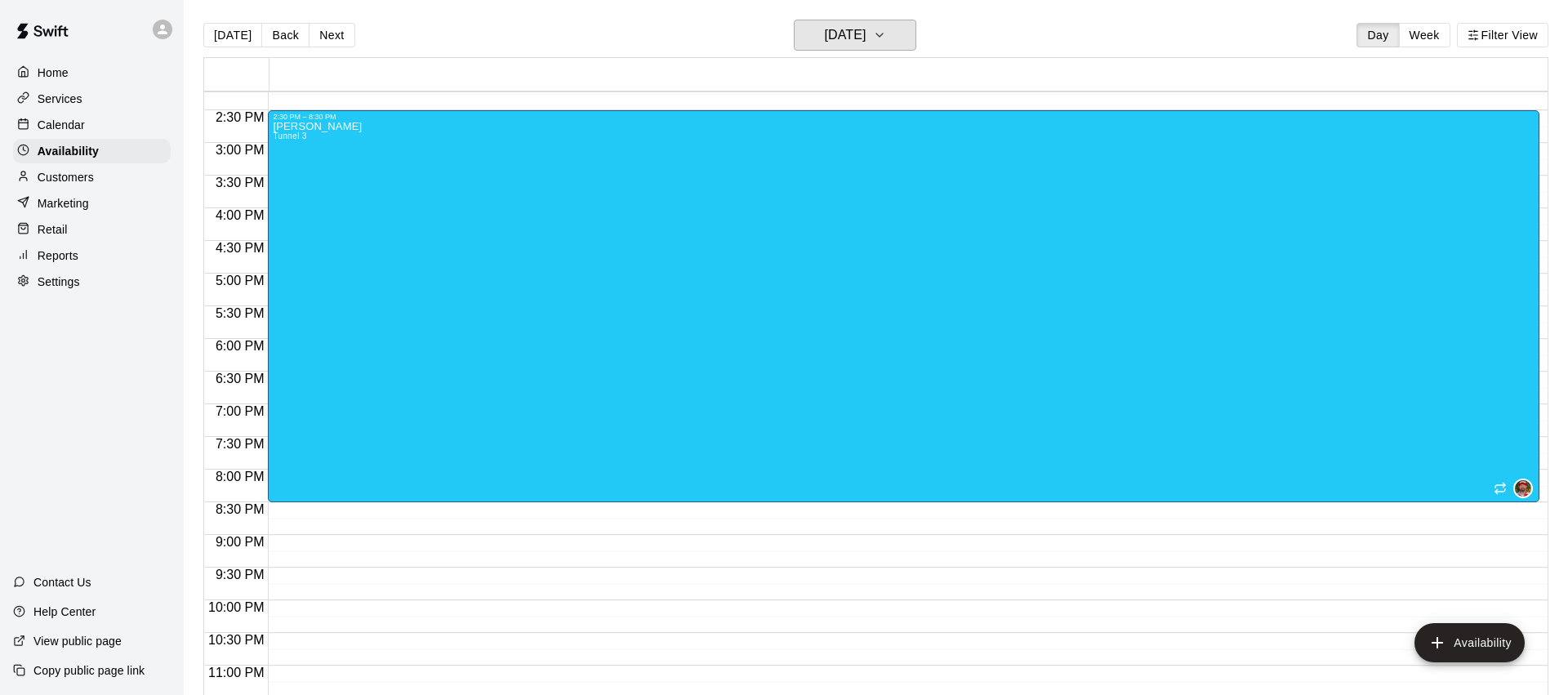
scroll to position [928, 0]
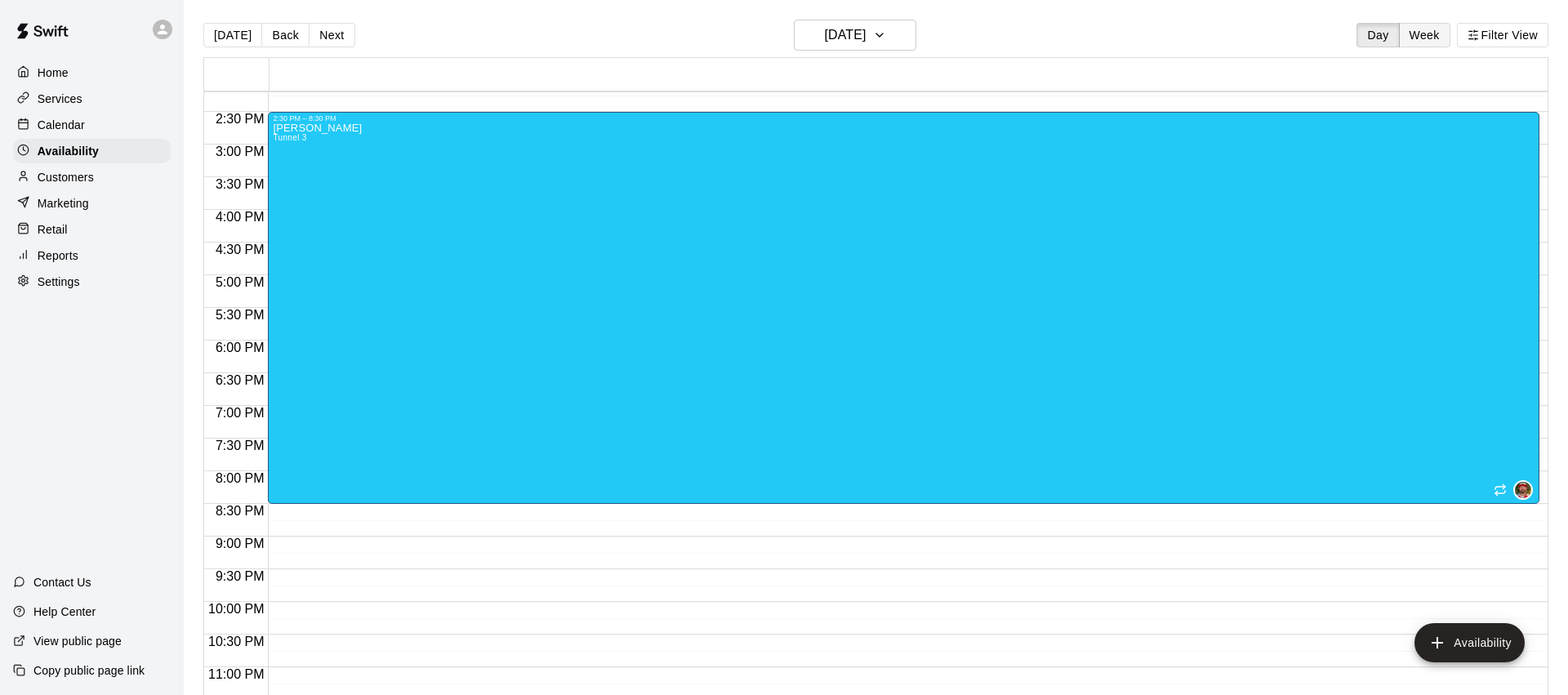
click at [1435, 38] on button "Week" at bounding box center [1424, 35] width 51 height 24
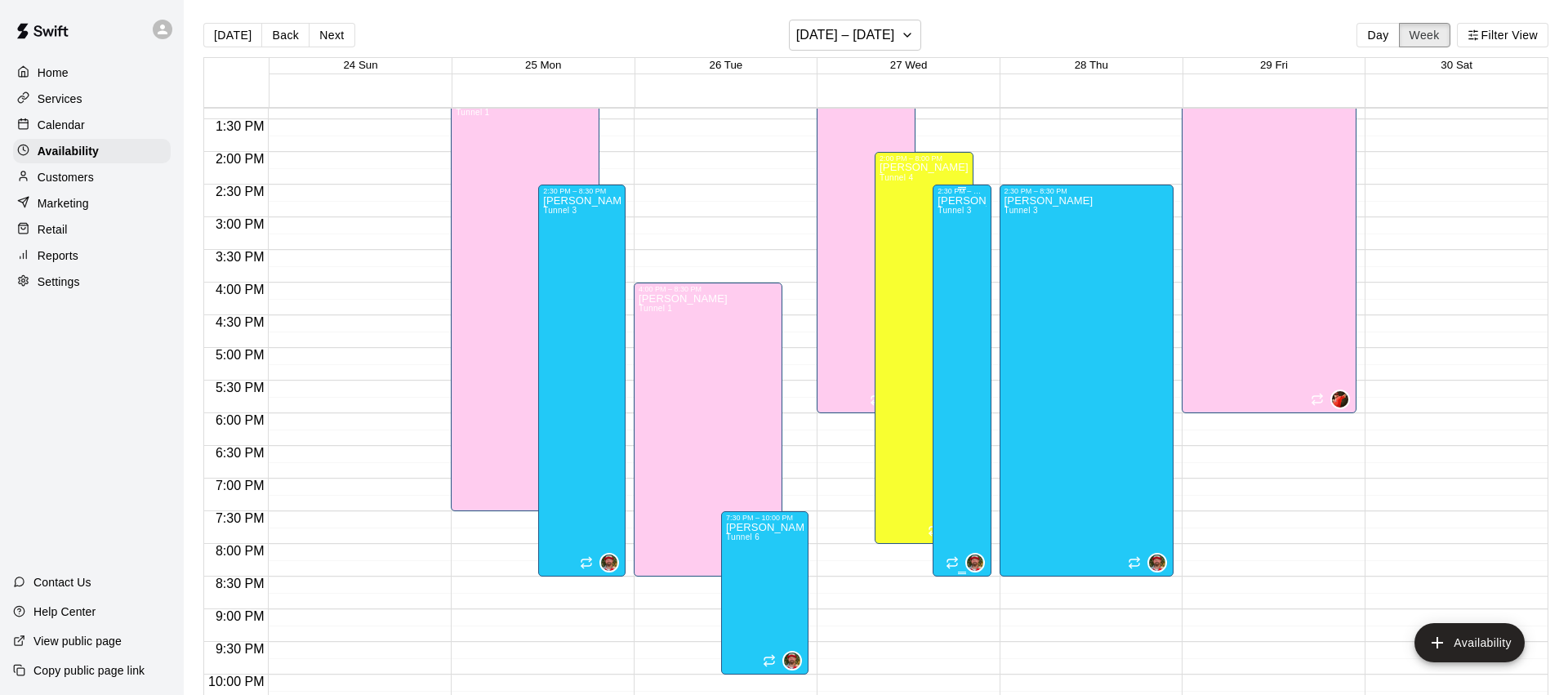
scroll to position [863, 0]
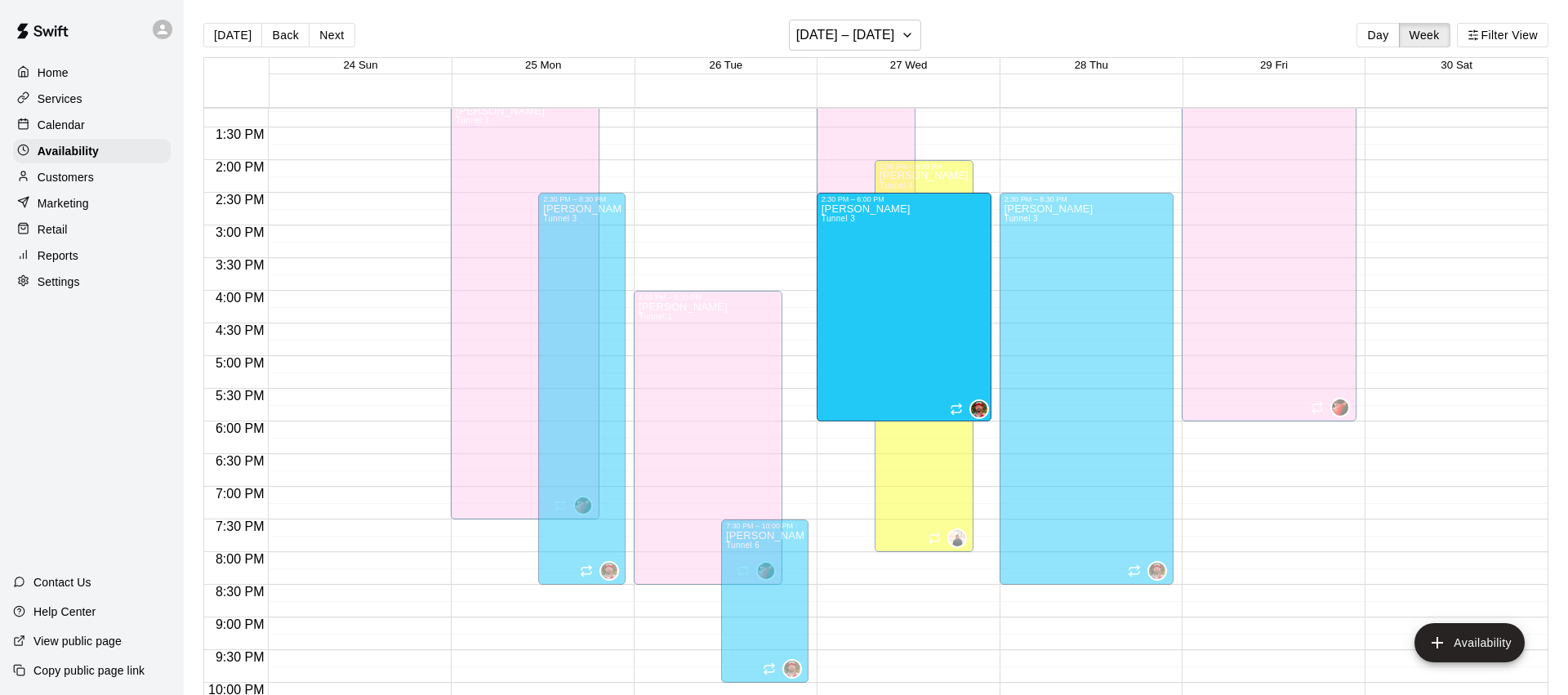
drag, startPoint x: 963, startPoint y: 582, endPoint x: 957, endPoint y: 423, distance: 159.1
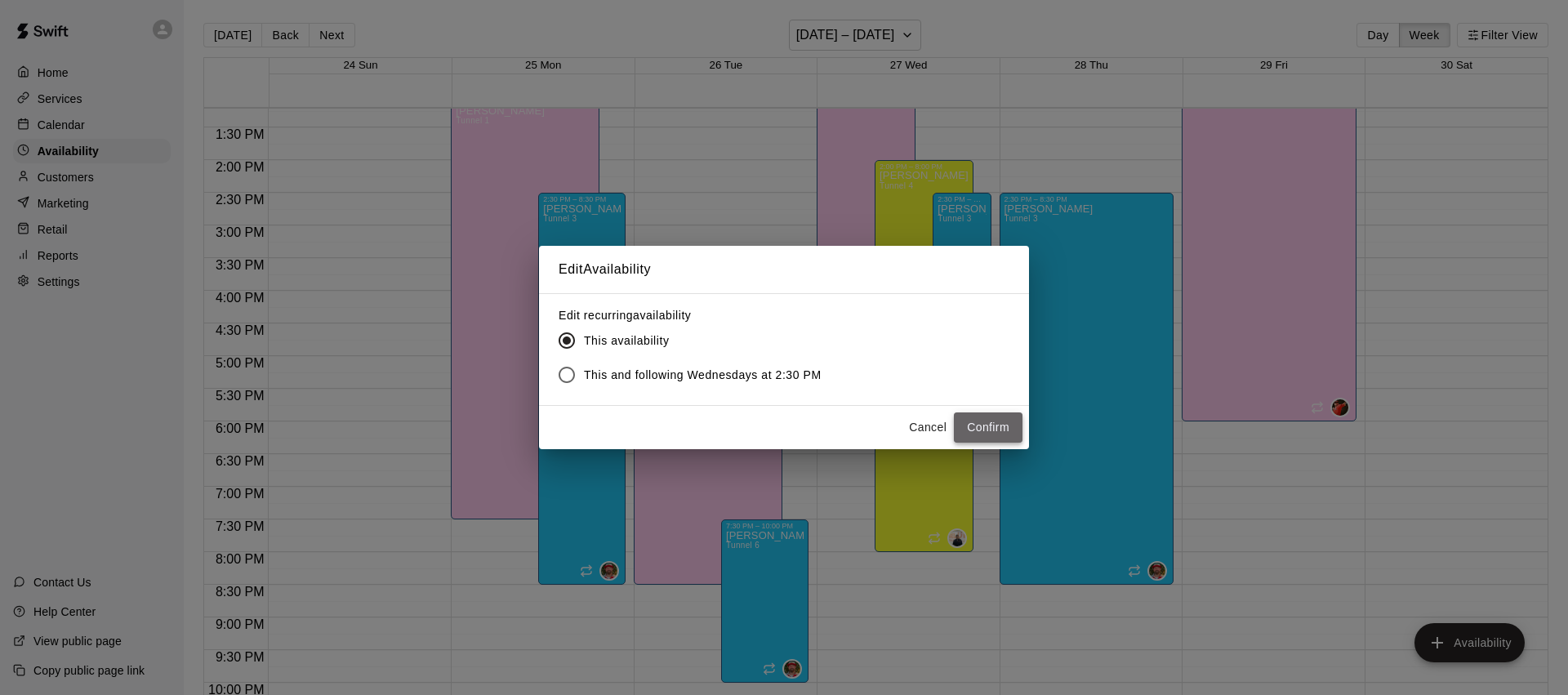
click at [985, 427] on button "Confirm" at bounding box center [988, 426] width 69 height 30
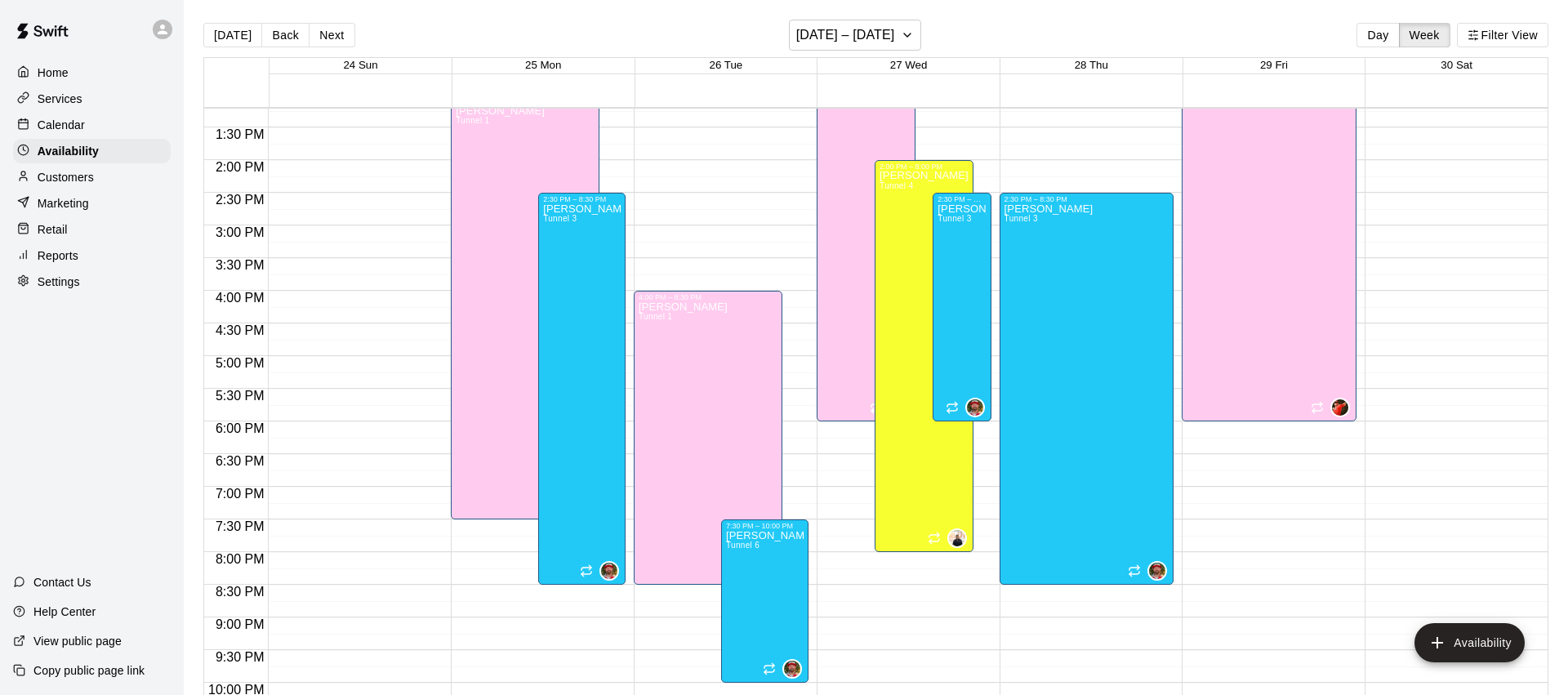
drag, startPoint x: 1385, startPoint y: 28, endPoint x: 1379, endPoint y: 37, distance: 10.8
click at [1385, 28] on button "Day" at bounding box center [1378, 35] width 43 height 24
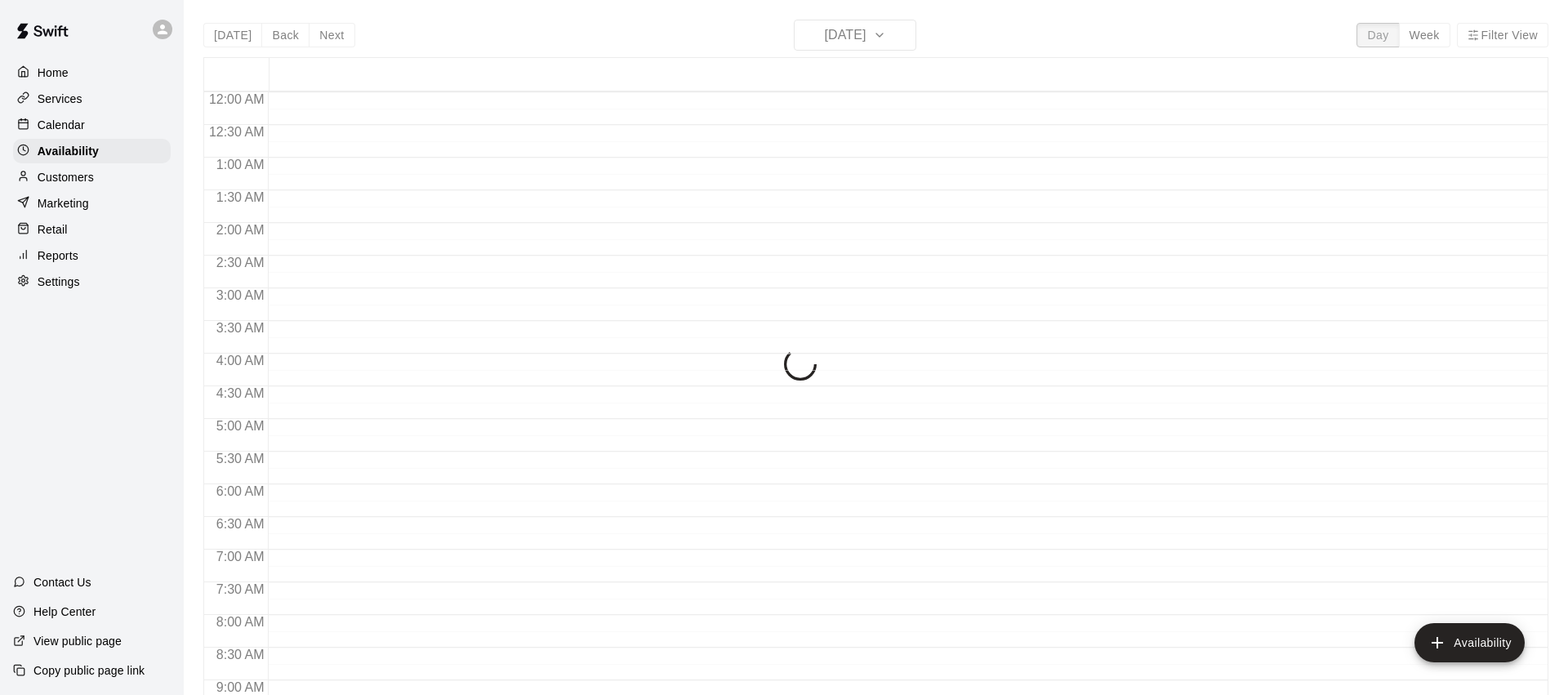
scroll to position [946, 0]
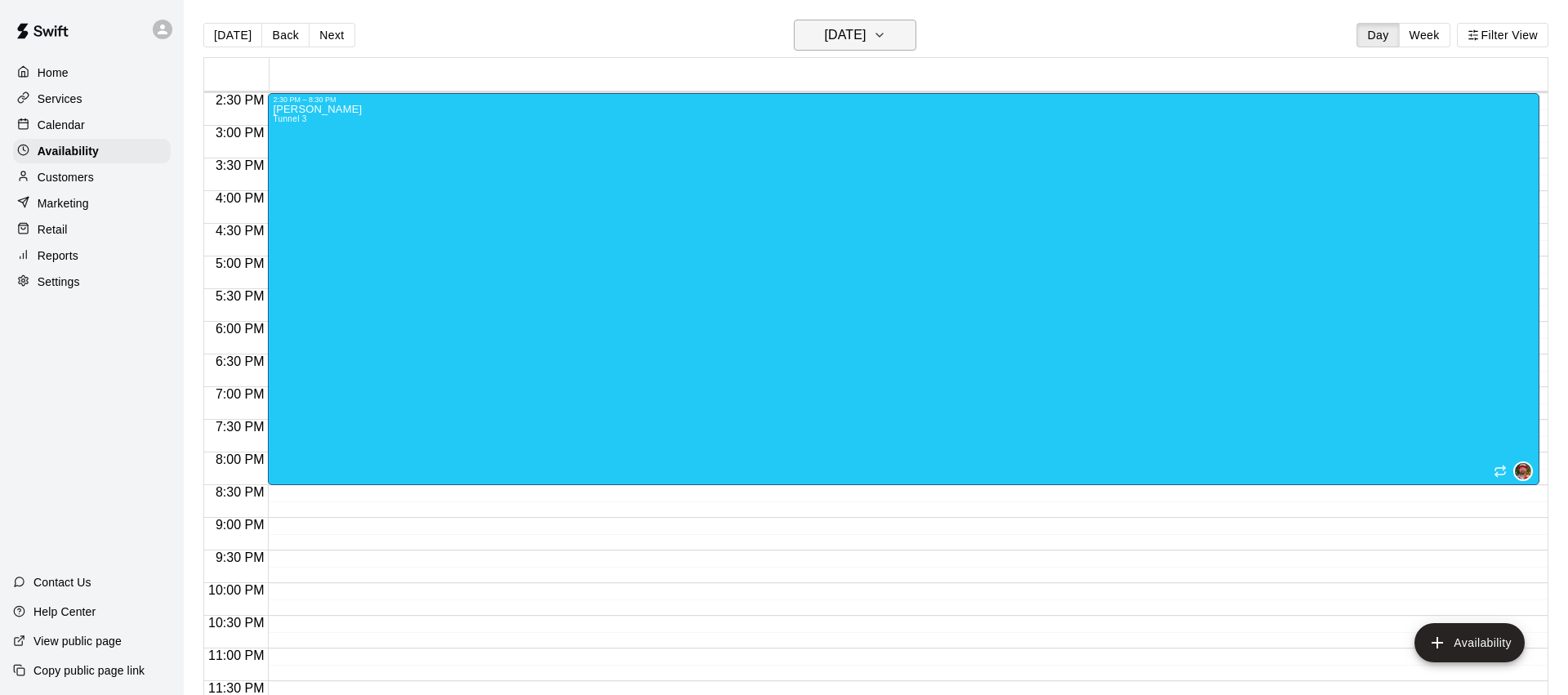
click at [860, 34] on h6 "Thursday Aug 28" at bounding box center [845, 35] width 42 height 23
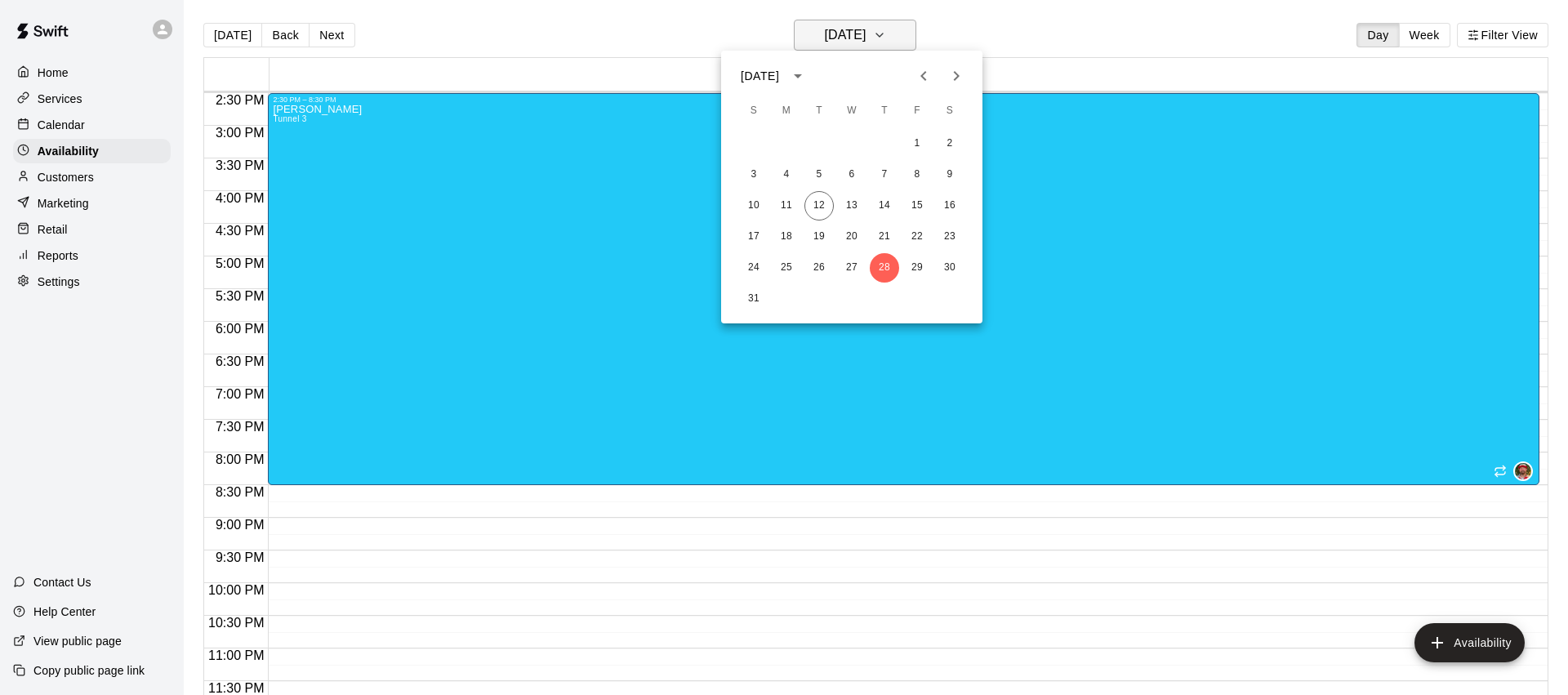
click at [860, 34] on div at bounding box center [784, 347] width 1568 height 695
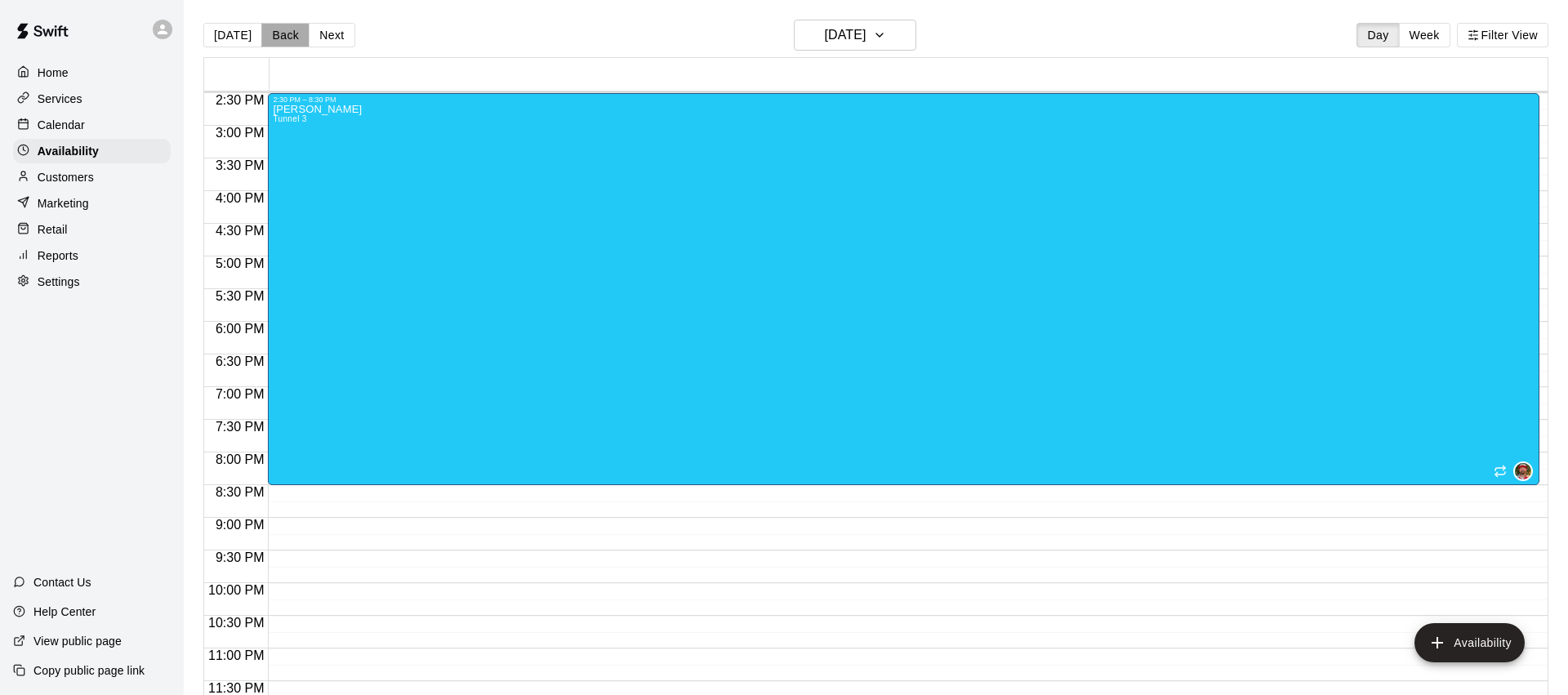
click at [261, 38] on button "Back" at bounding box center [285, 35] width 48 height 24
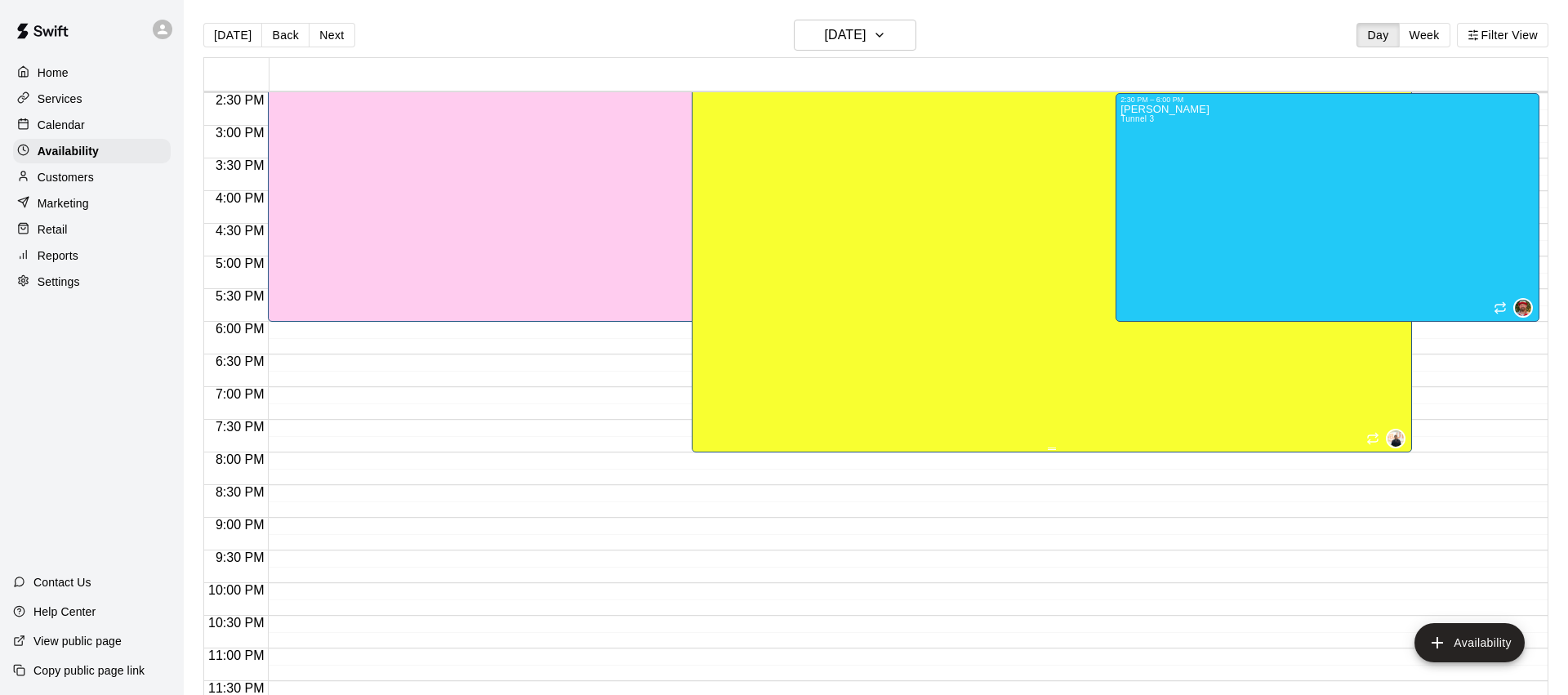
scroll to position [823, 0]
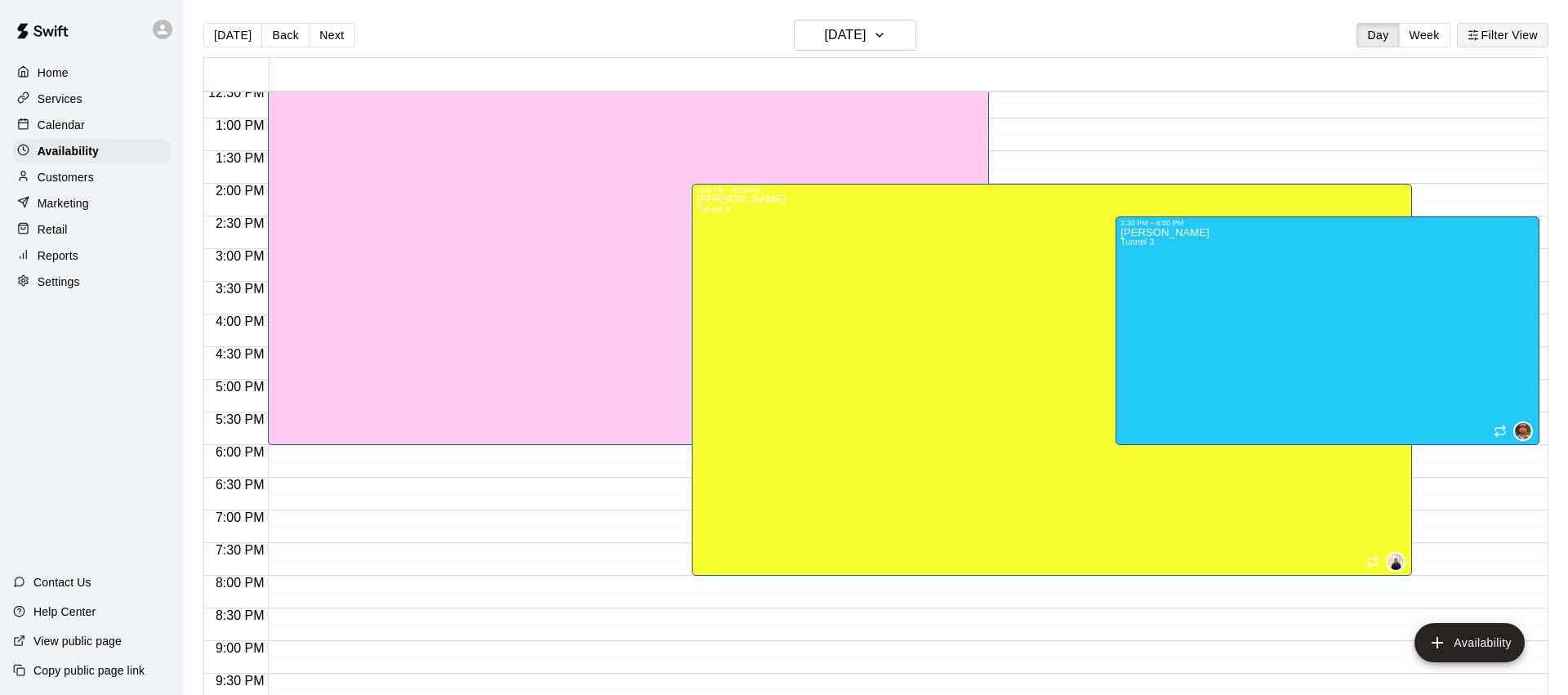
click at [1519, 47] on button "Filter View" at bounding box center [1502, 35] width 91 height 24
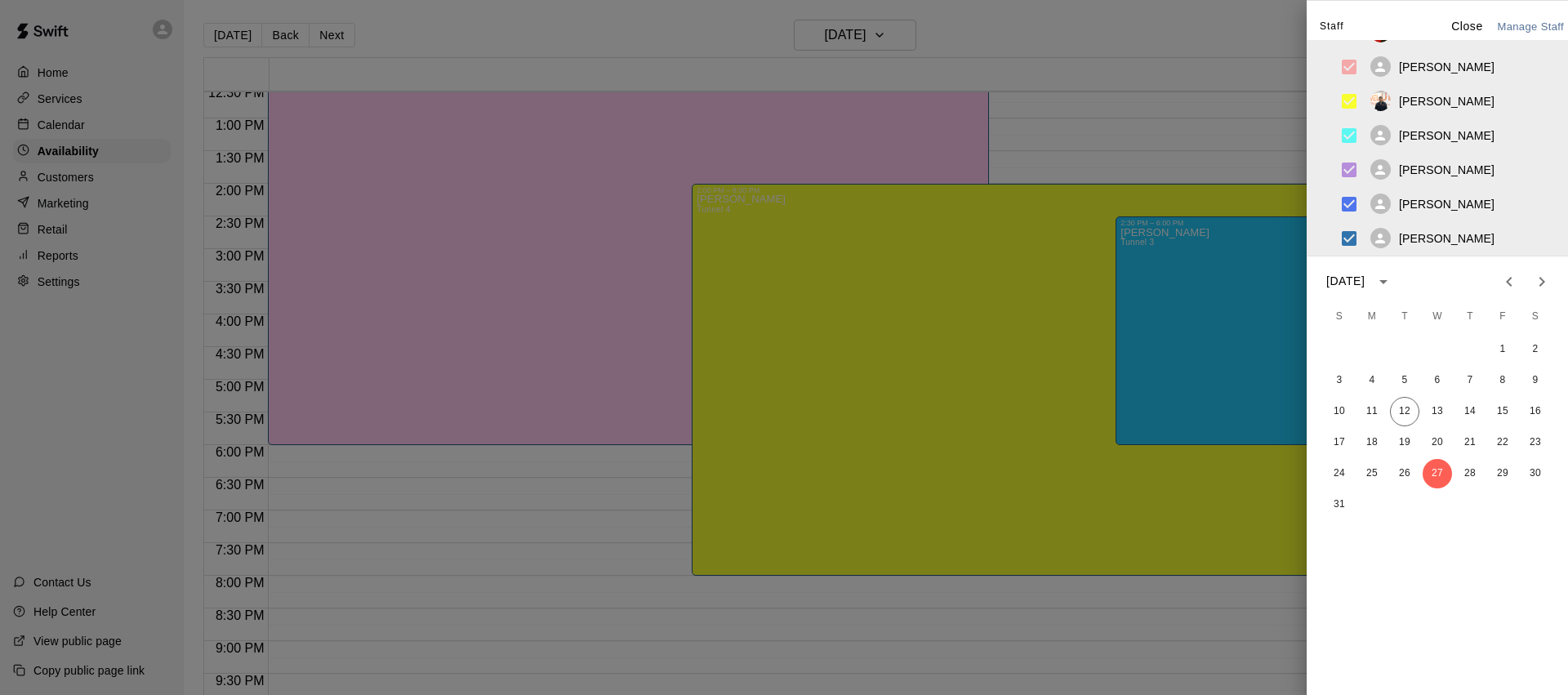
scroll to position [0, 0]
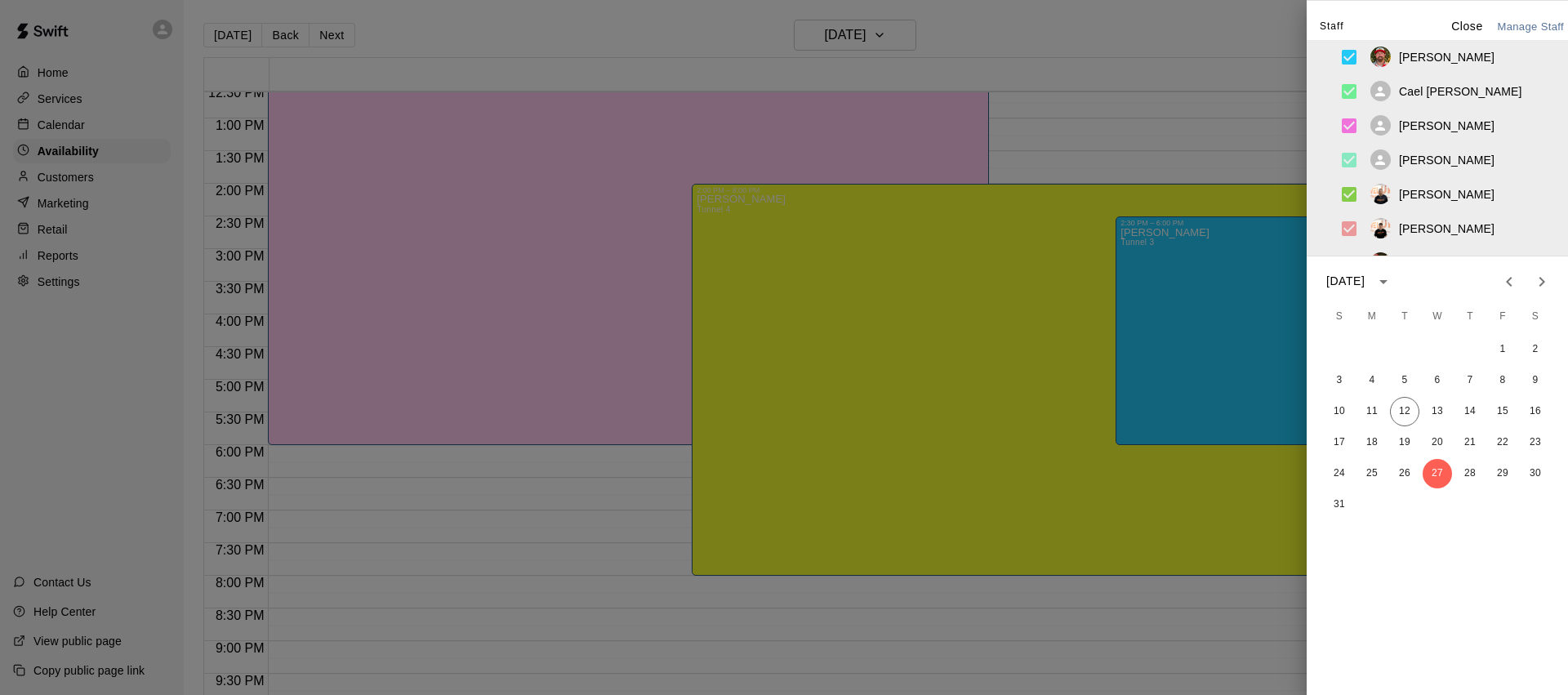
click at [1156, 35] on div at bounding box center [784, 347] width 1568 height 695
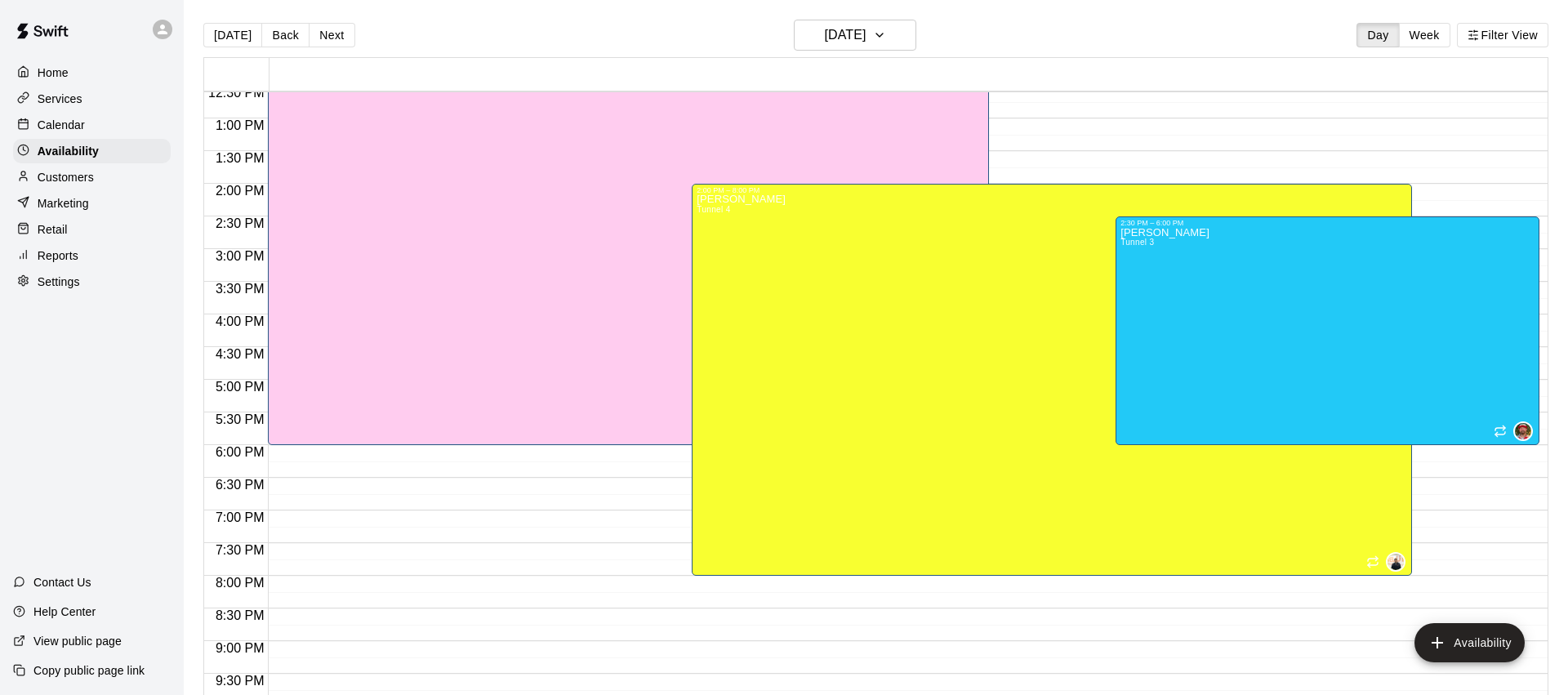
click at [77, 119] on p "Calendar" at bounding box center [61, 124] width 48 height 16
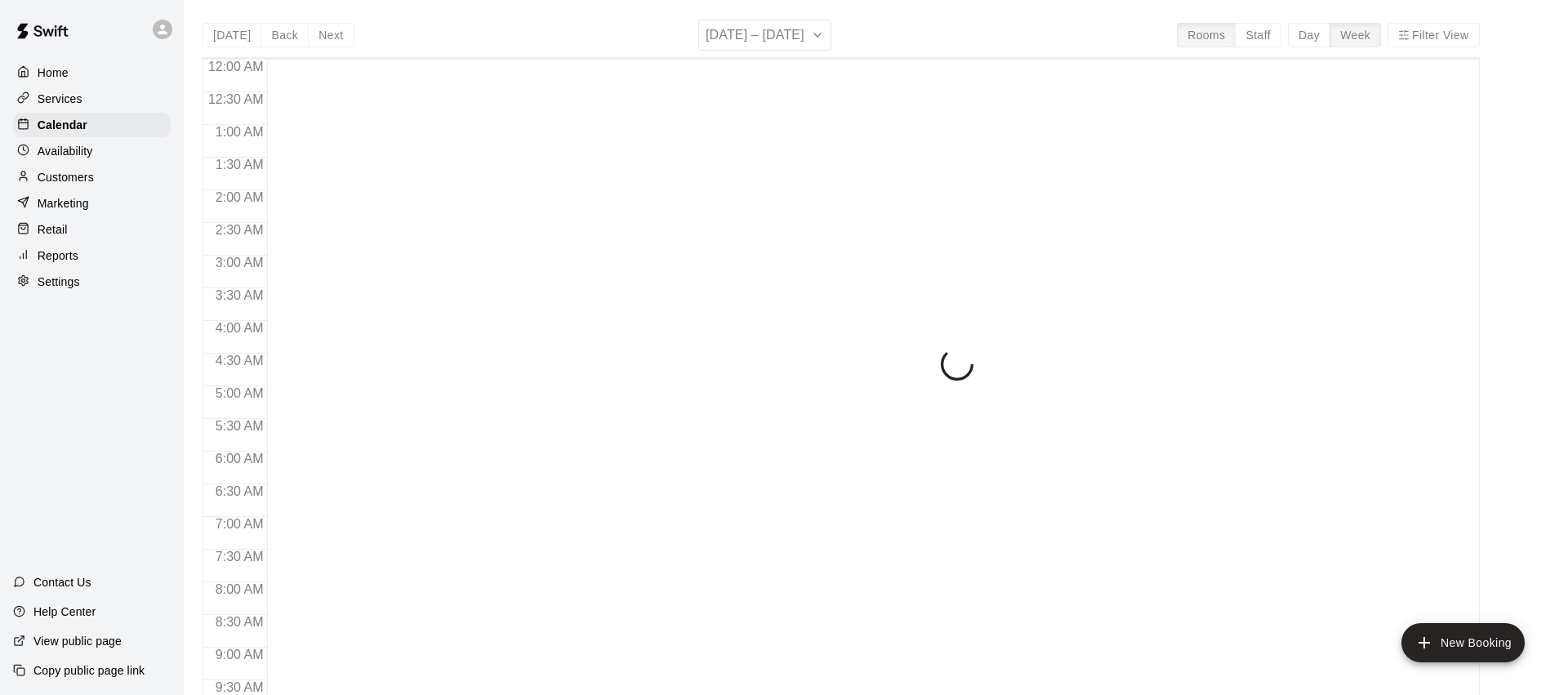
scroll to position [913, 0]
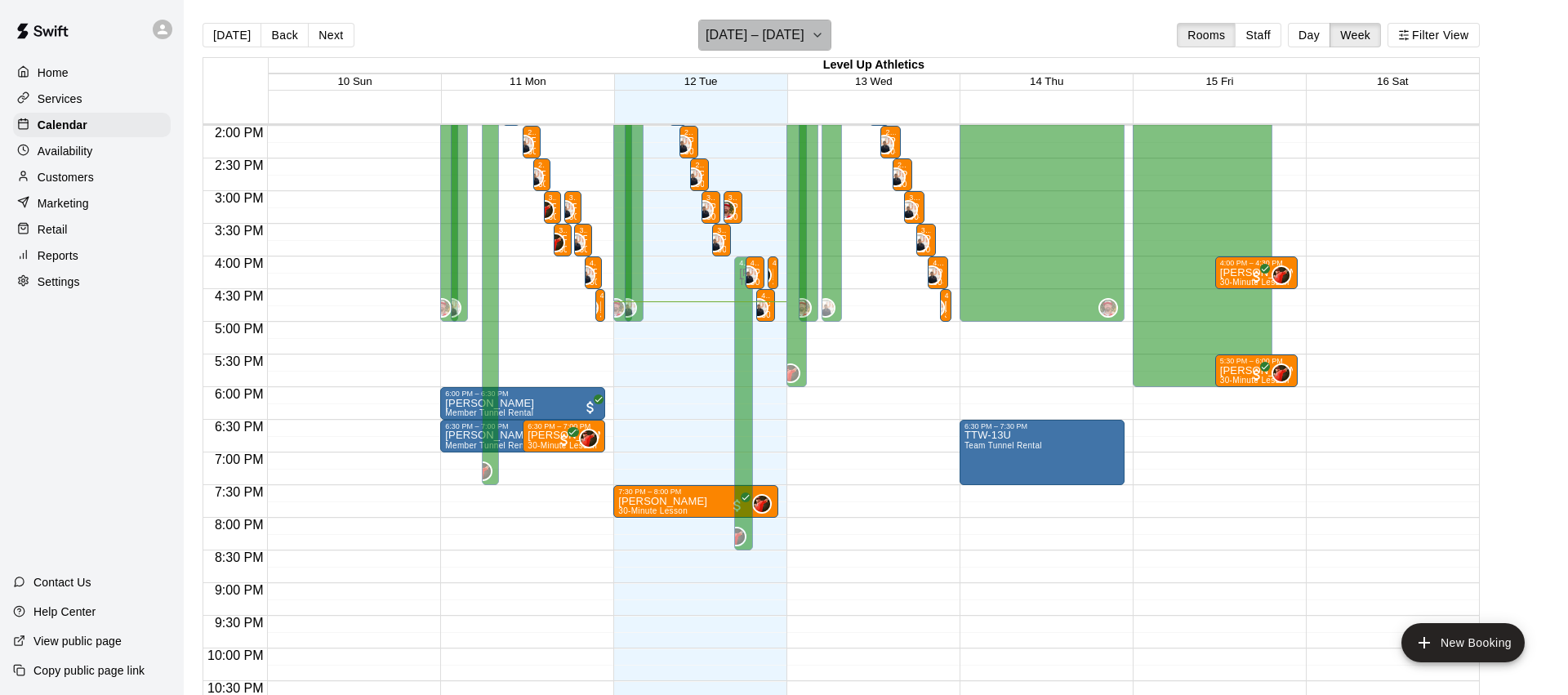
click at [799, 37] on button "[DATE] – [DATE]" at bounding box center [764, 35] width 133 height 31
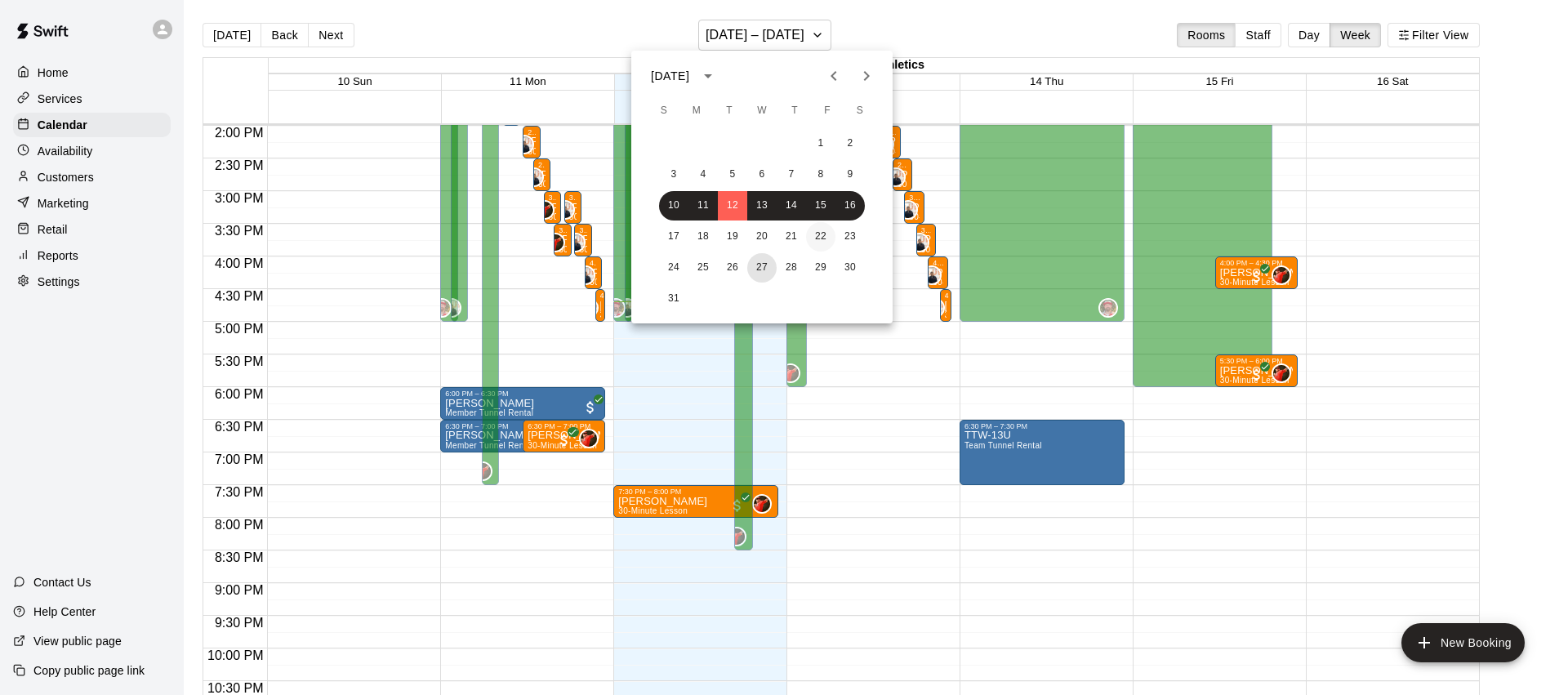
drag, startPoint x: 762, startPoint y: 261, endPoint x: 824, endPoint y: 246, distance: 63.8
click at [762, 261] on button "27" at bounding box center [762, 268] width 29 height 29
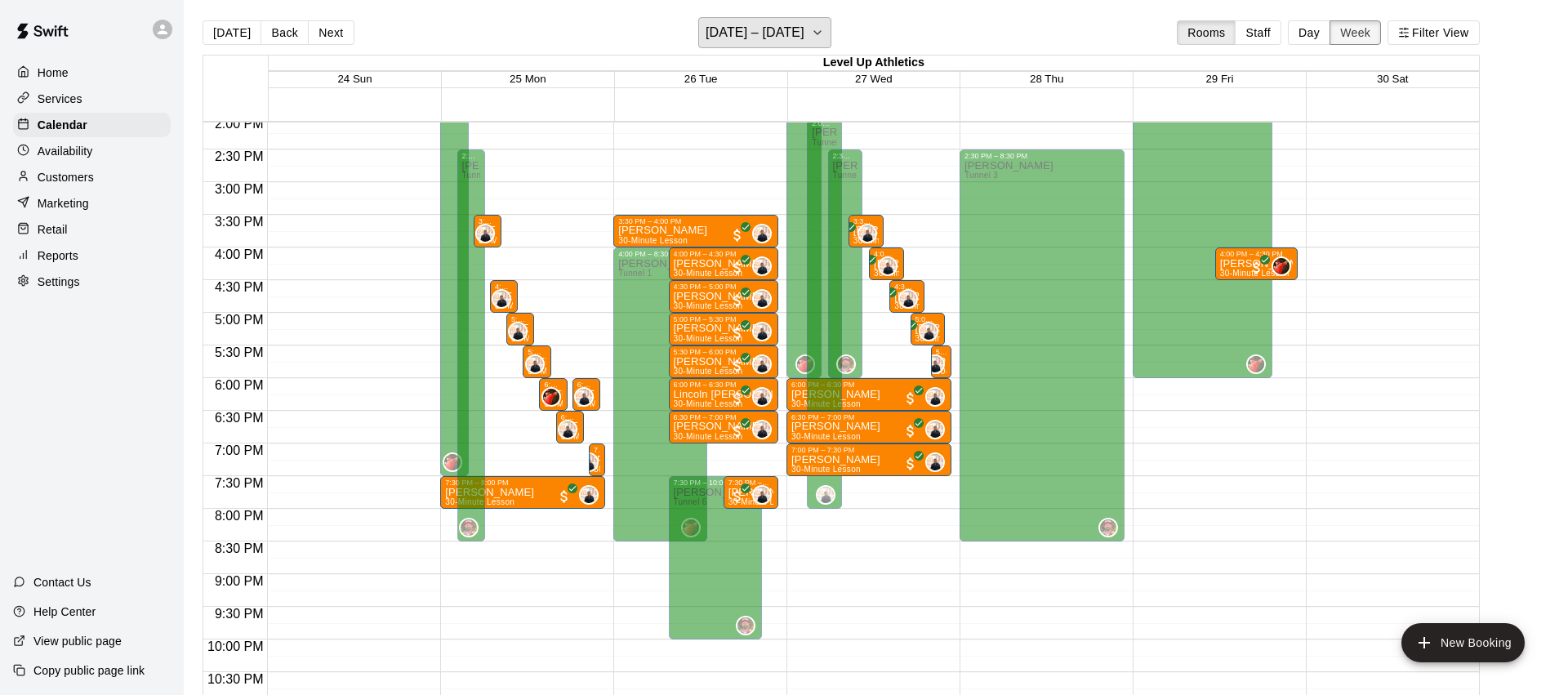
scroll to position [3, 0]
click at [1323, 33] on button "Day" at bounding box center [1309, 31] width 43 height 24
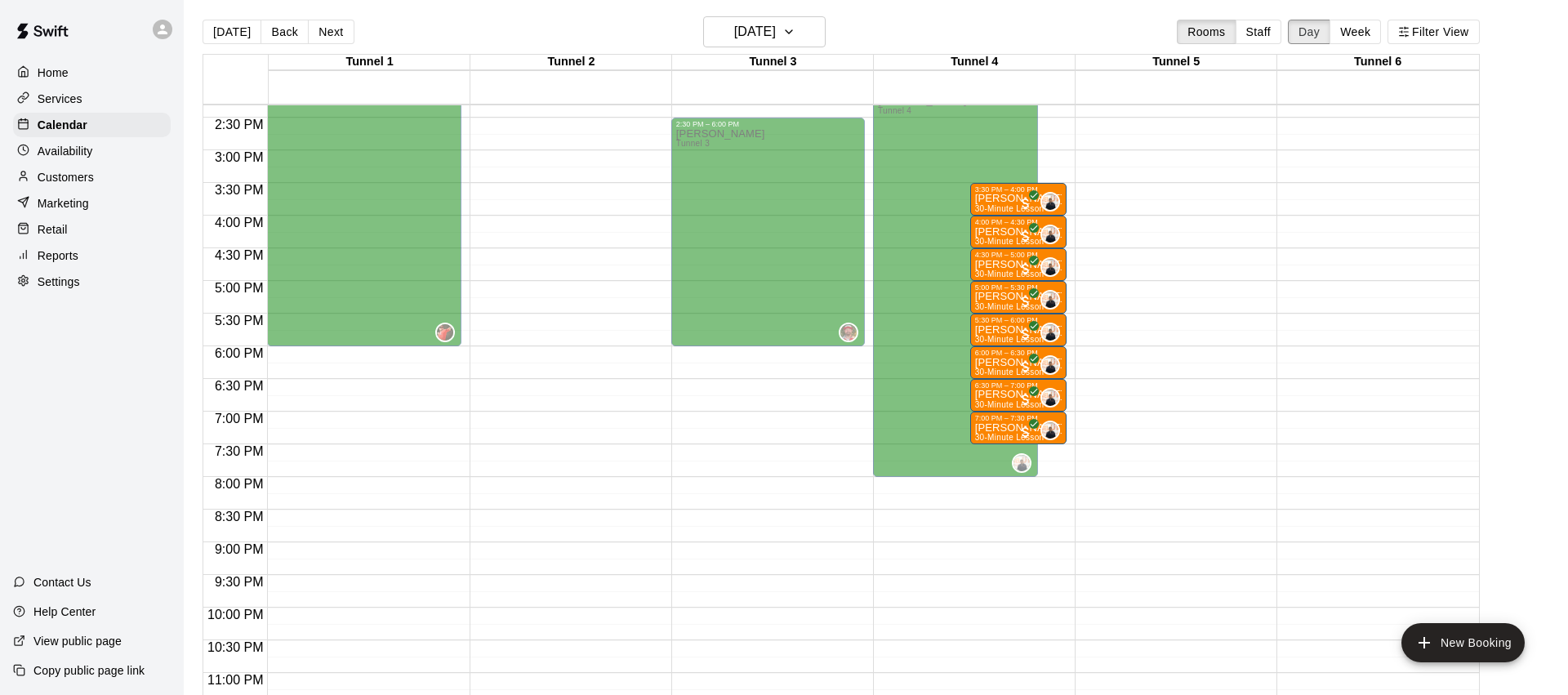
scroll to position [923, 0]
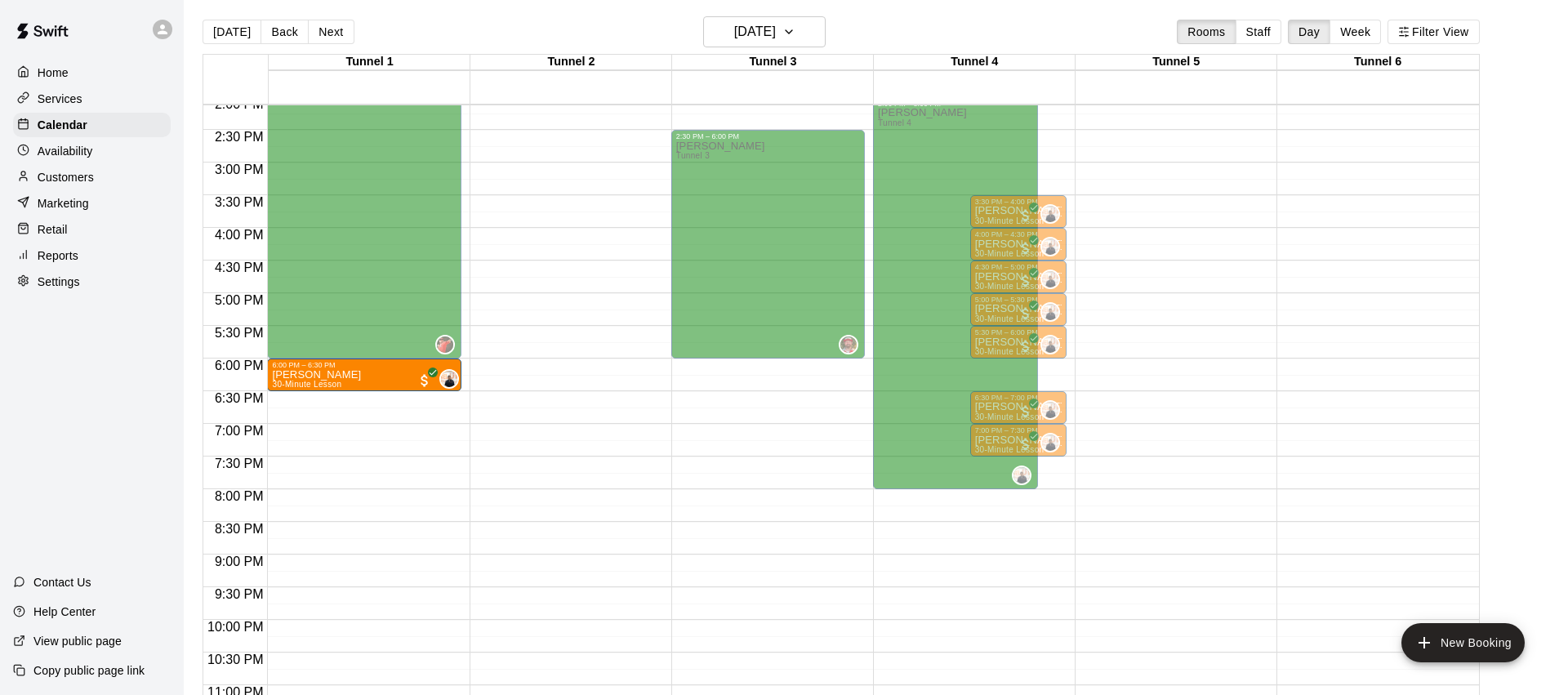
drag, startPoint x: 991, startPoint y: 369, endPoint x: 408, endPoint y: 374, distance: 583.0
drag, startPoint x: 1007, startPoint y: 371, endPoint x: 421, endPoint y: 374, distance: 586.0
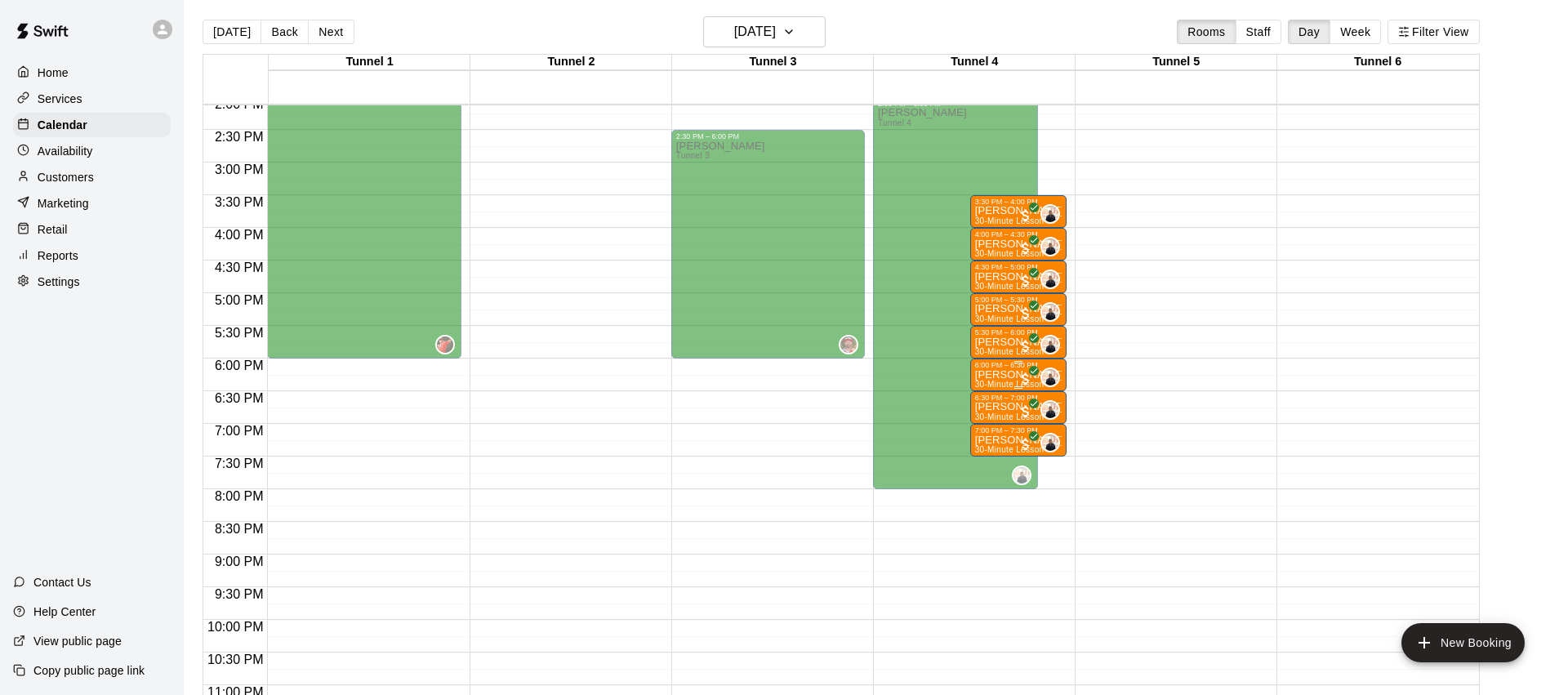
click at [1004, 375] on p "Jack Lamb" at bounding box center [1019, 375] width 87 height 0
click at [991, 395] on icon "edit" at bounding box center [991, 392] width 19 height 19
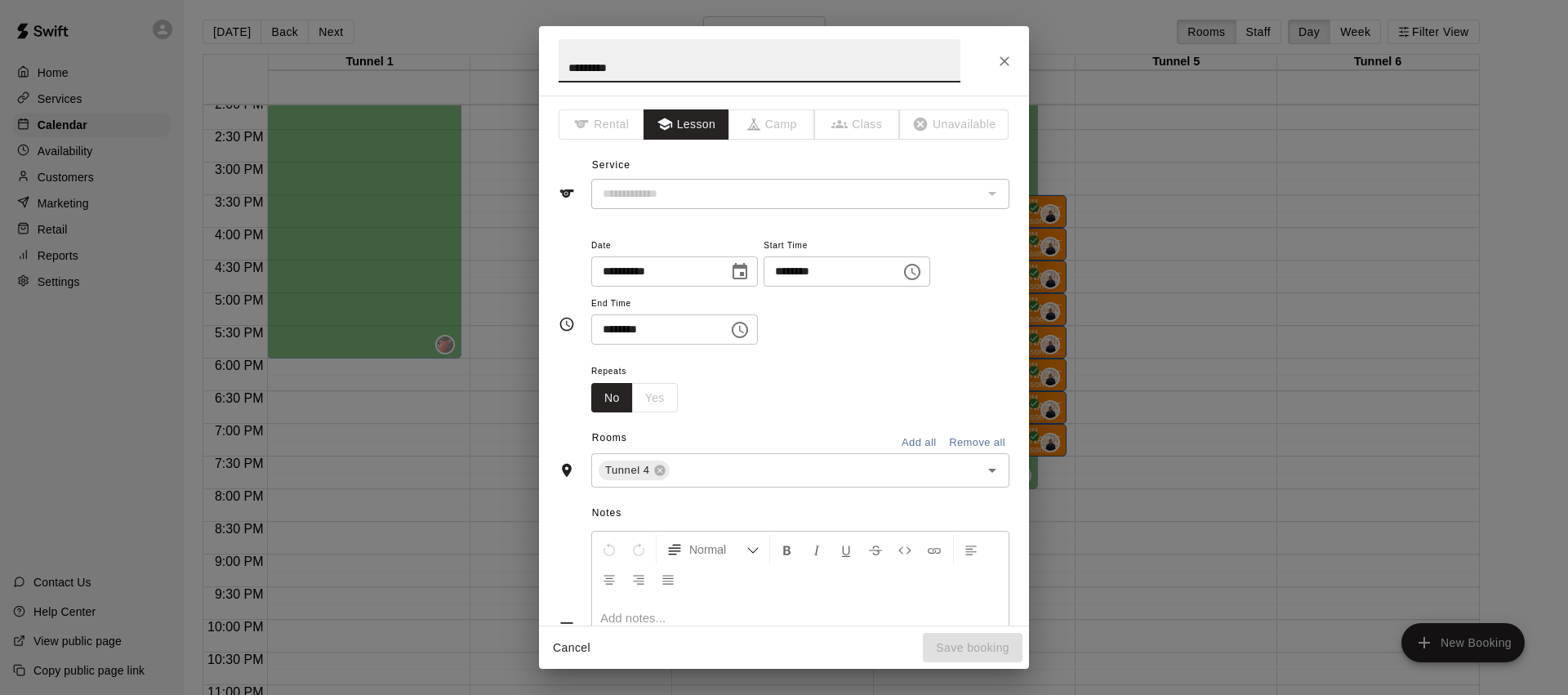
type input "**********"
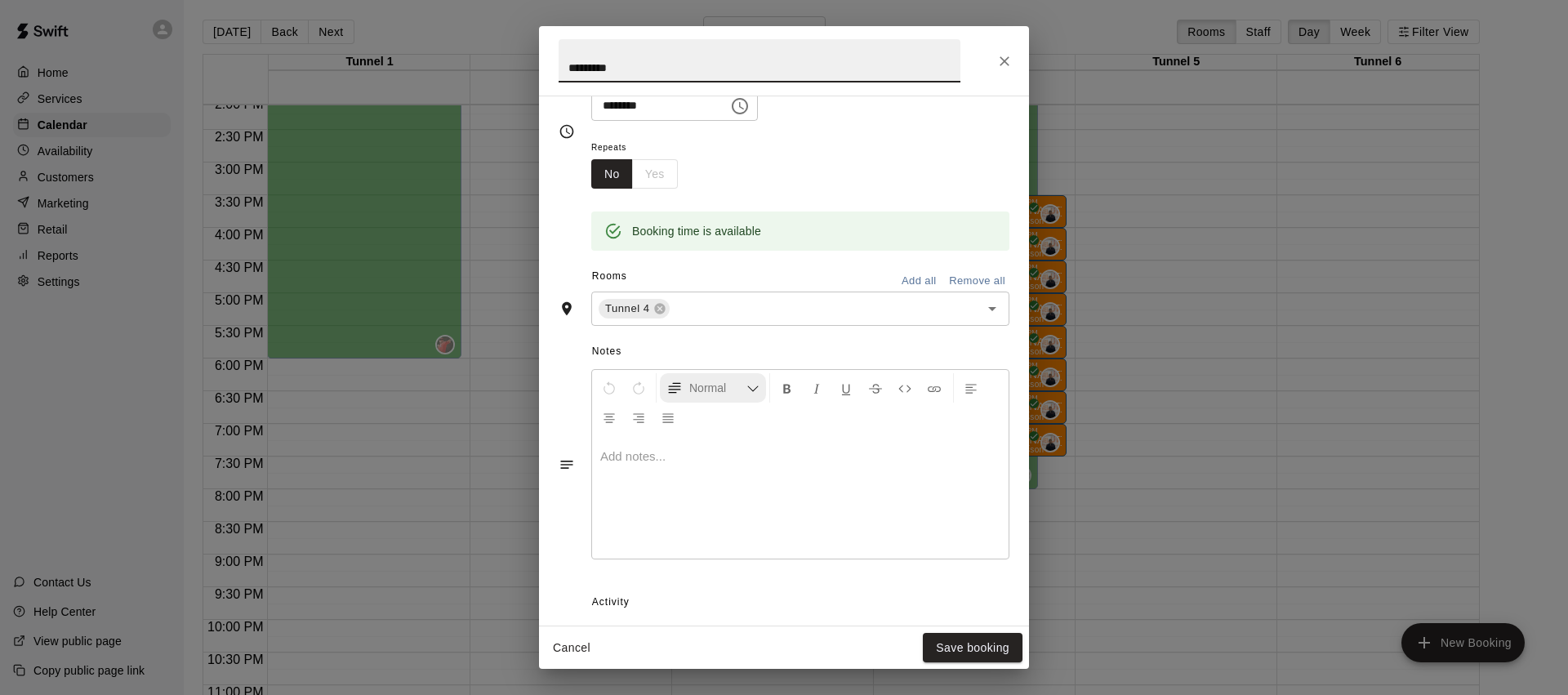
scroll to position [242, 0]
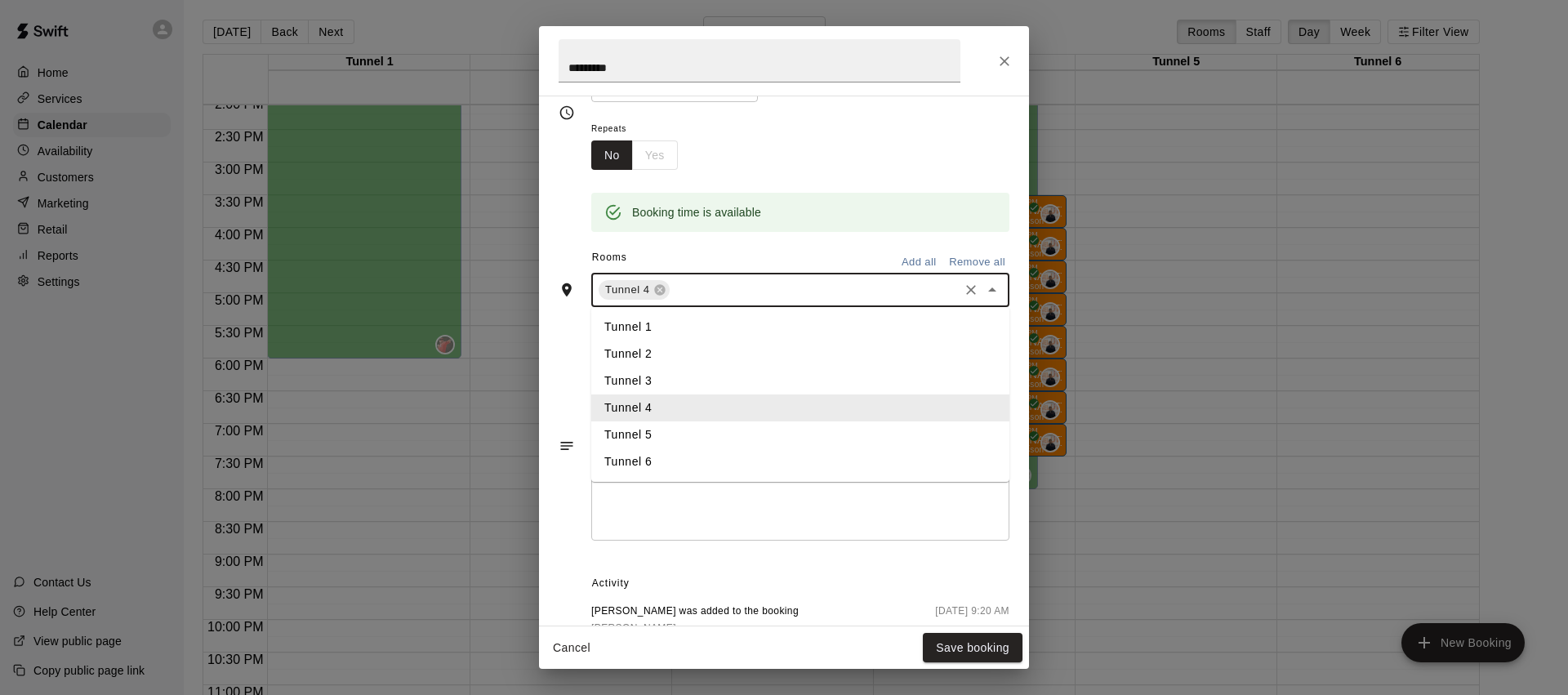
click at [815, 292] on input "text" at bounding box center [814, 290] width 284 height 20
drag, startPoint x: 691, startPoint y: 335, endPoint x: 681, endPoint y: 329, distance: 11.7
click at [691, 335] on li "Tunnel 1" at bounding box center [800, 327] width 418 height 27
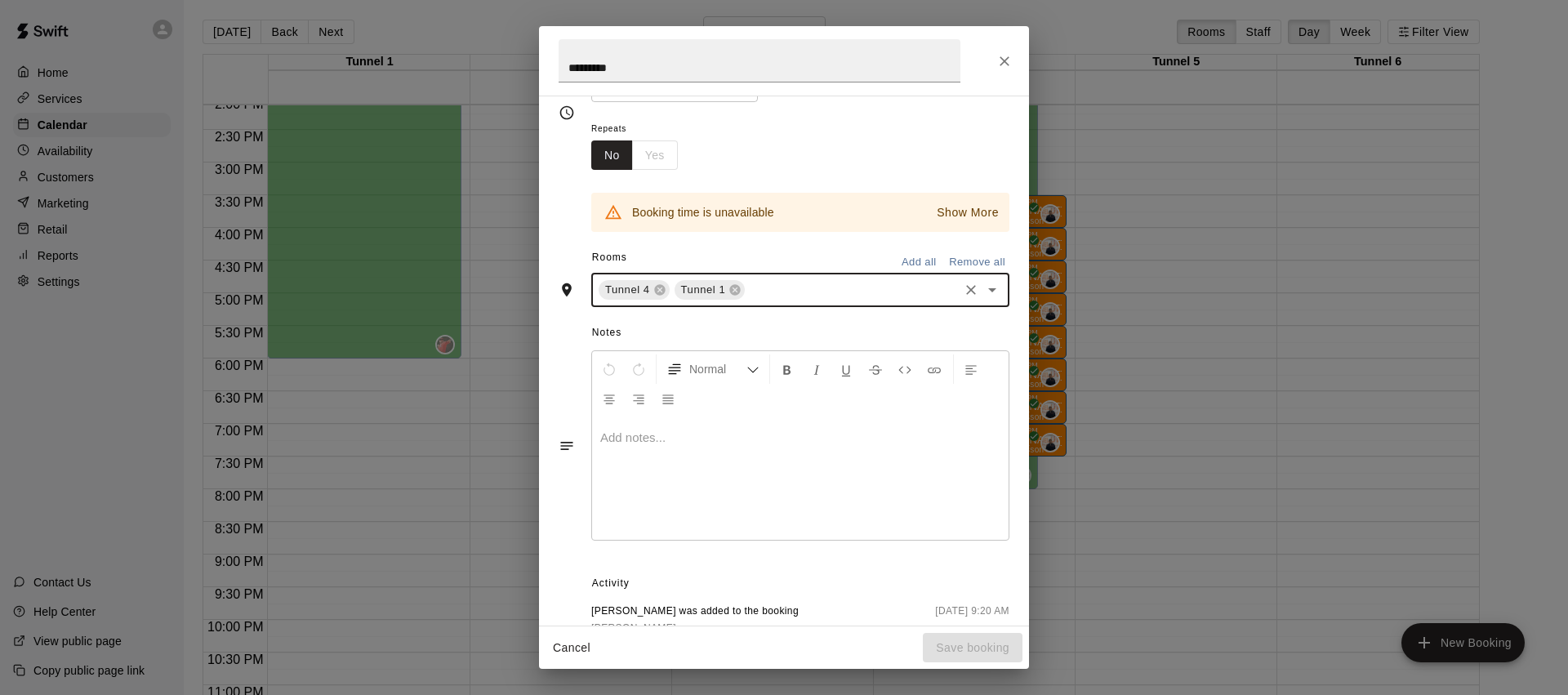
click at [660, 285] on icon at bounding box center [659, 290] width 11 height 11
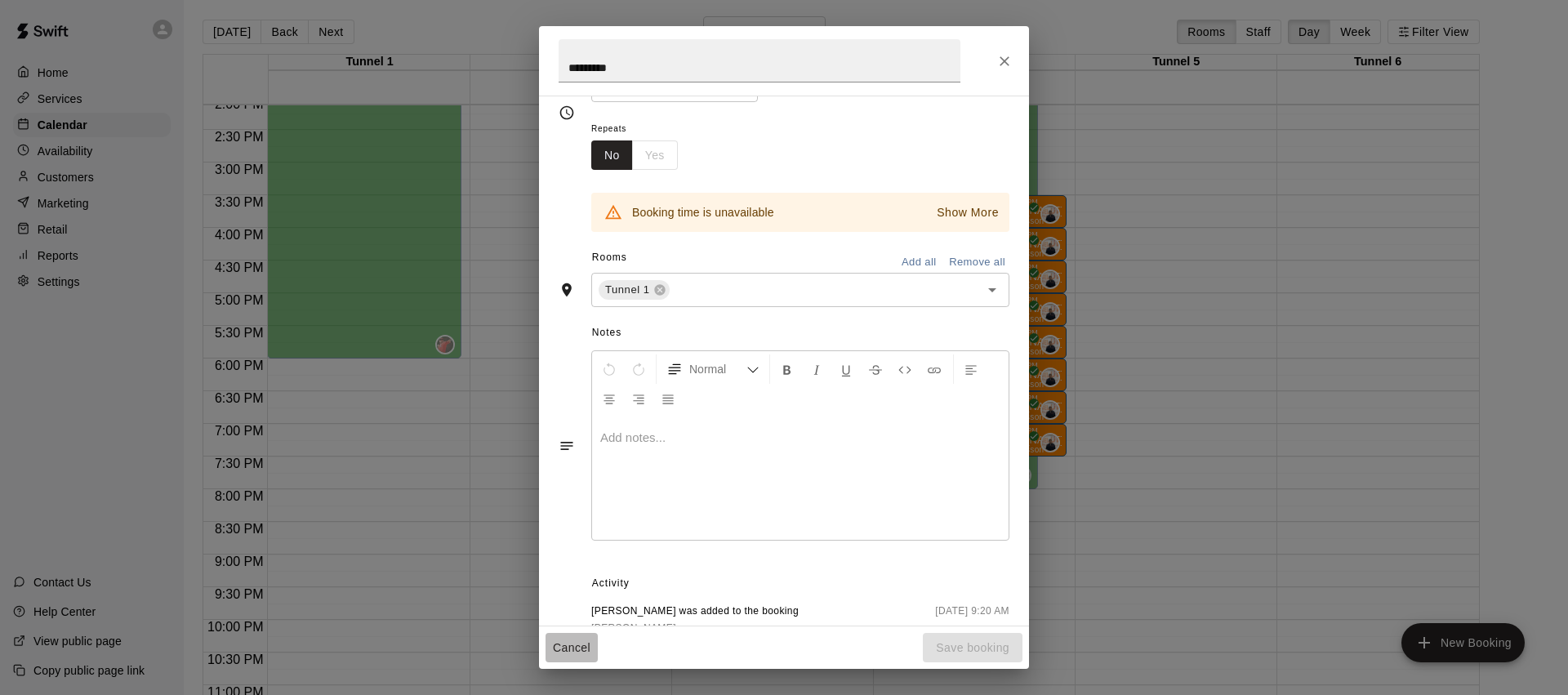
drag, startPoint x: 576, startPoint y: 646, endPoint x: 613, endPoint y: 623, distance: 43.6
click at [576, 646] on button "Cancel" at bounding box center [572, 648] width 52 height 30
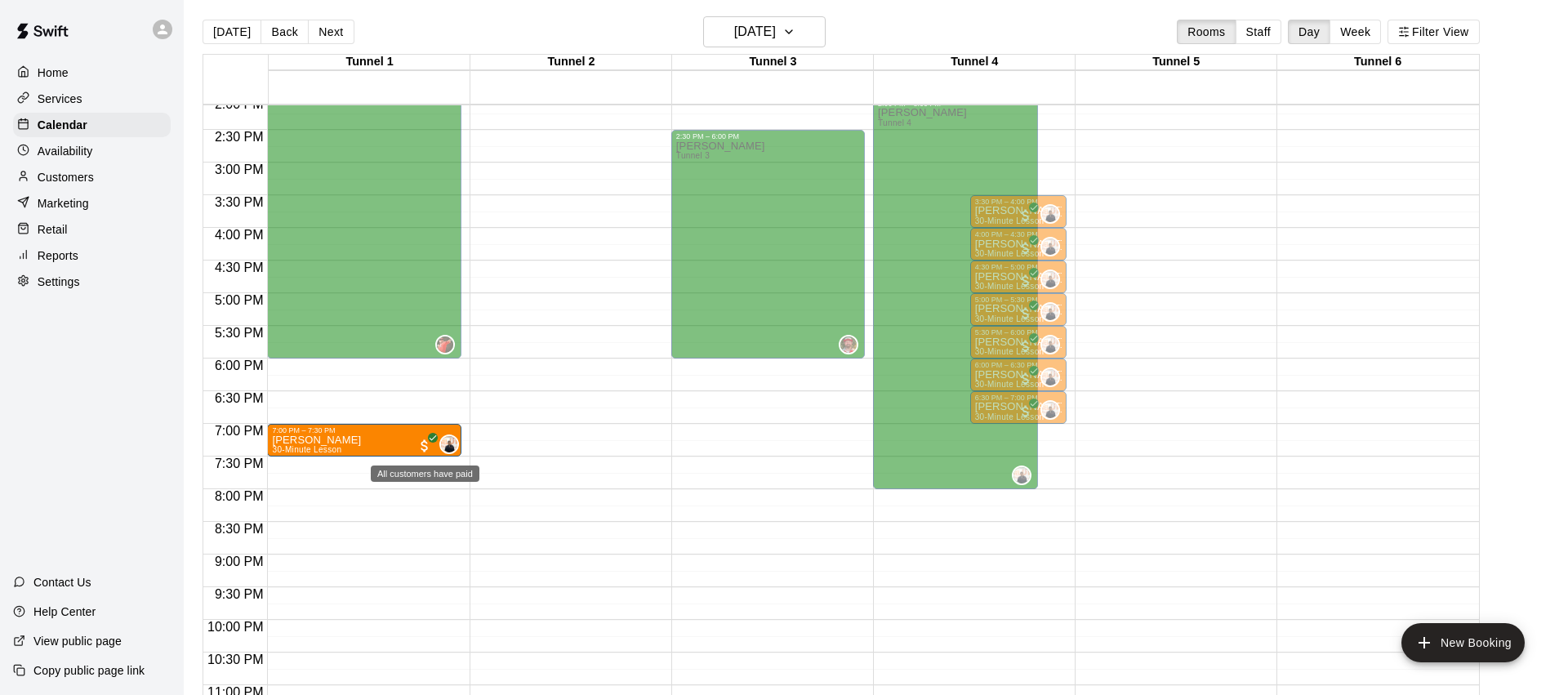
drag, startPoint x: 999, startPoint y: 439, endPoint x: 423, endPoint y: 444, distance: 576.0
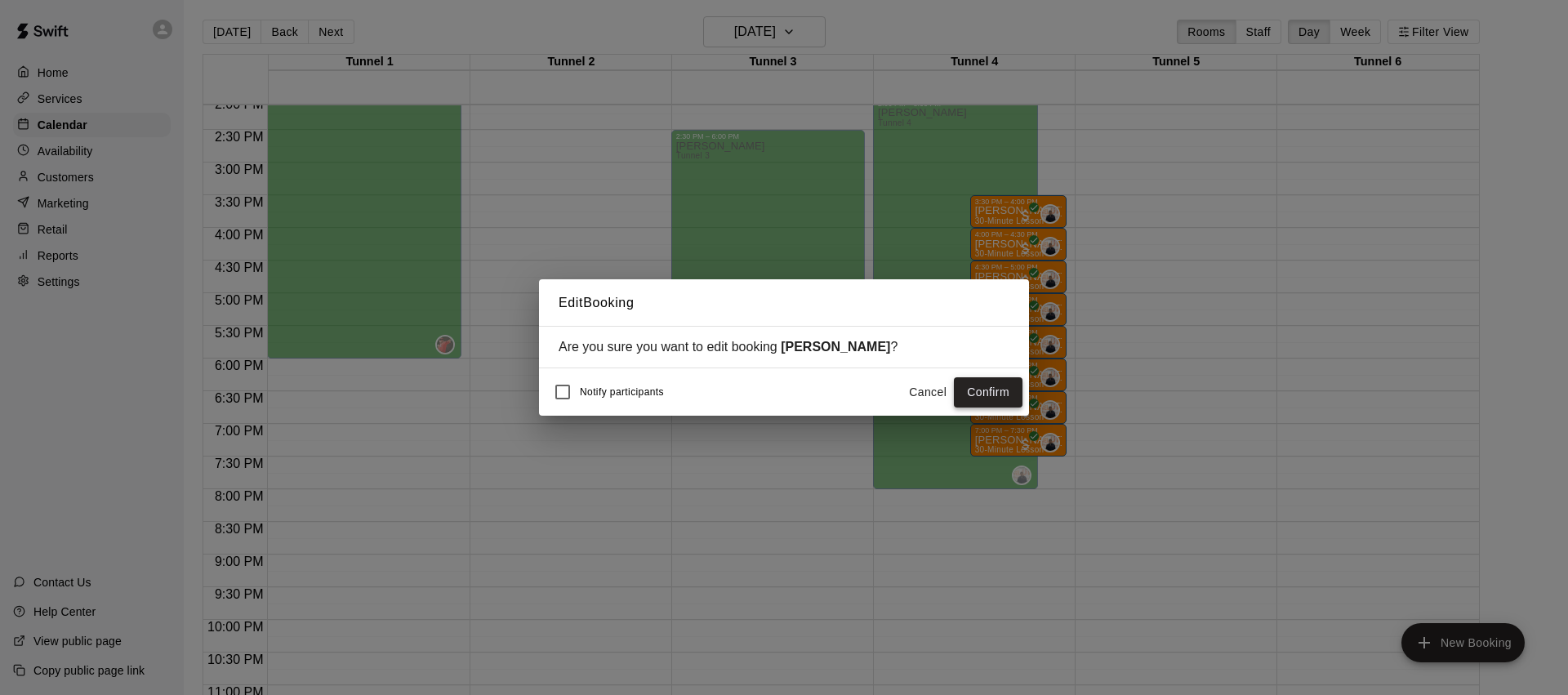
click at [993, 390] on button "Confirm" at bounding box center [988, 392] width 69 height 30
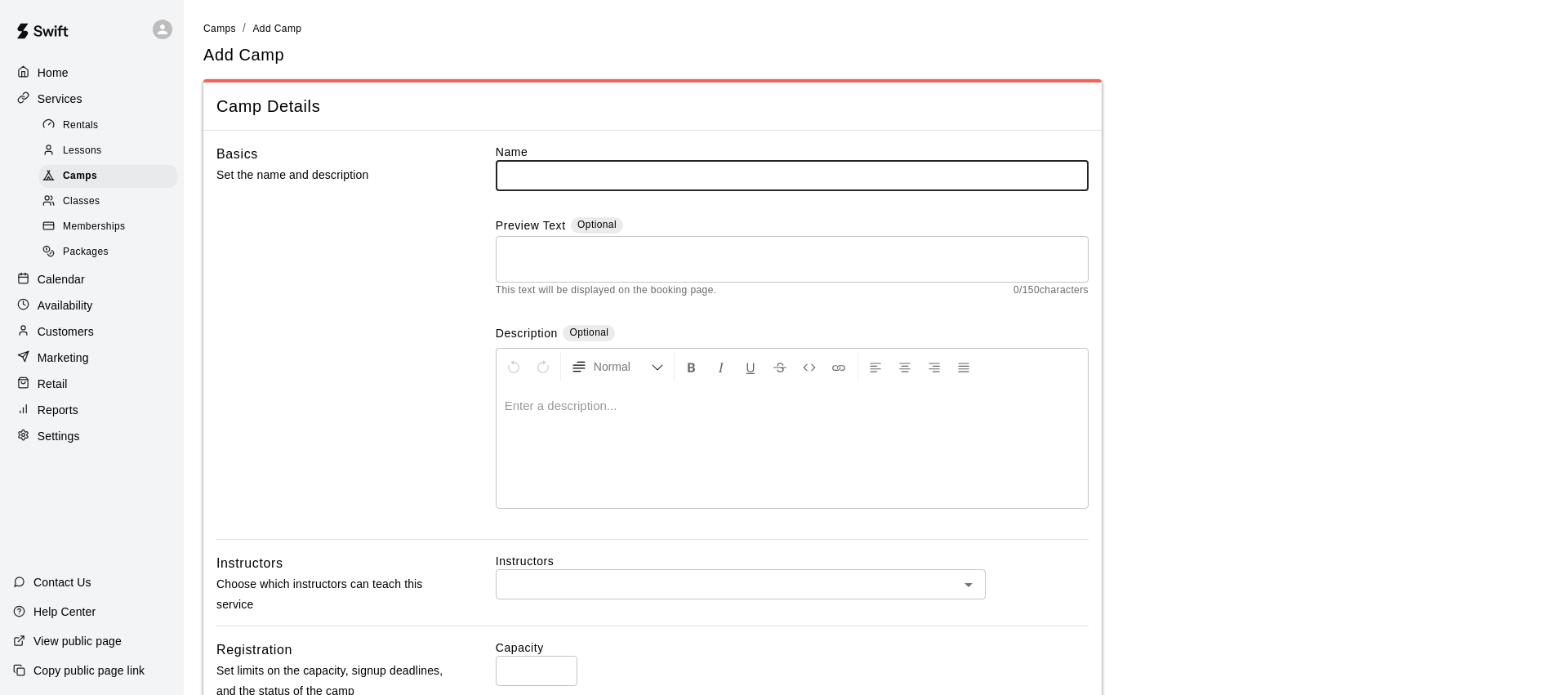
click at [586, 169] on input "text" at bounding box center [791, 174] width 592 height 30
click at [593, 172] on input "**********" at bounding box center [791, 174] width 592 height 30
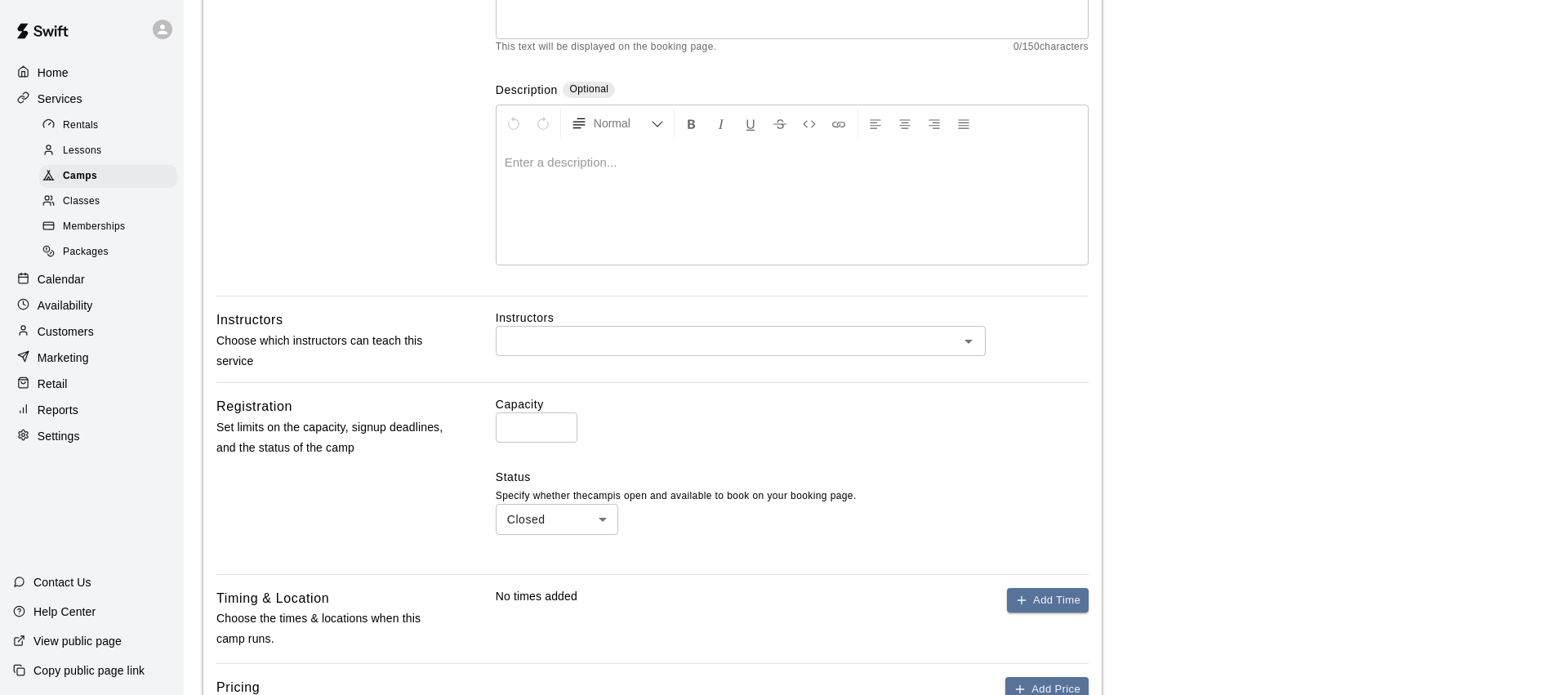
scroll to position [526, 0]
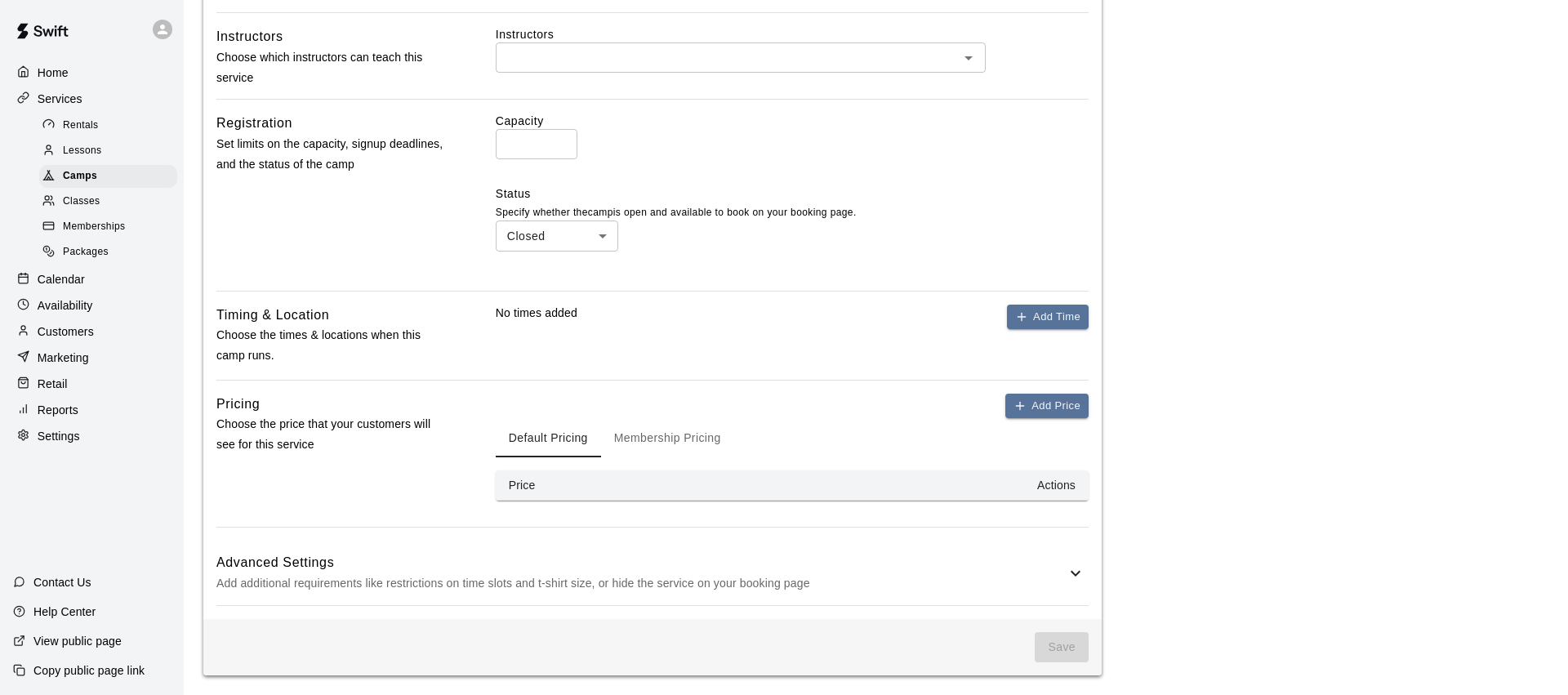
type input "**********"
click at [624, 64] on input "text" at bounding box center [726, 57] width 453 height 20
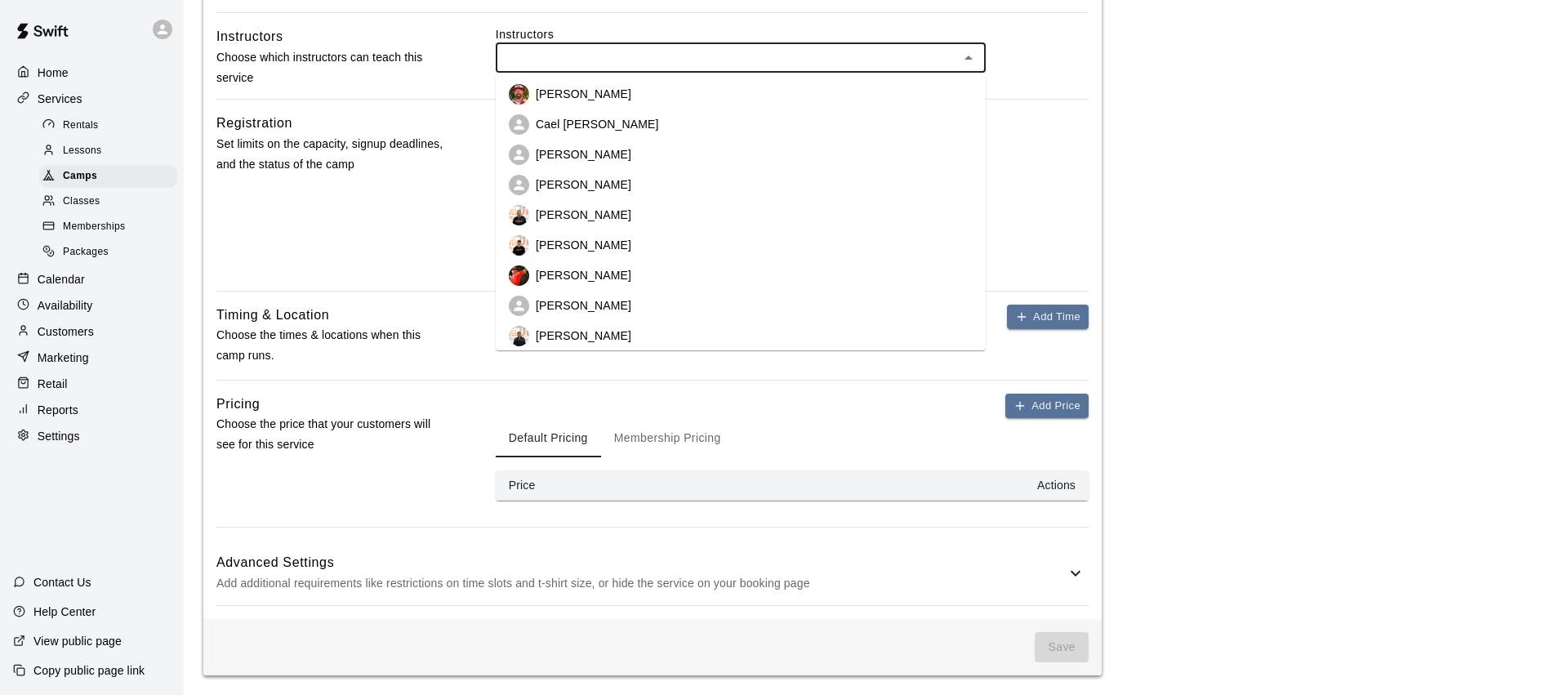
drag, startPoint x: 593, startPoint y: 95, endPoint x: 556, endPoint y: 283, distance: 191.6
click at [593, 96] on p "[PERSON_NAME]" at bounding box center [583, 93] width 96 height 16
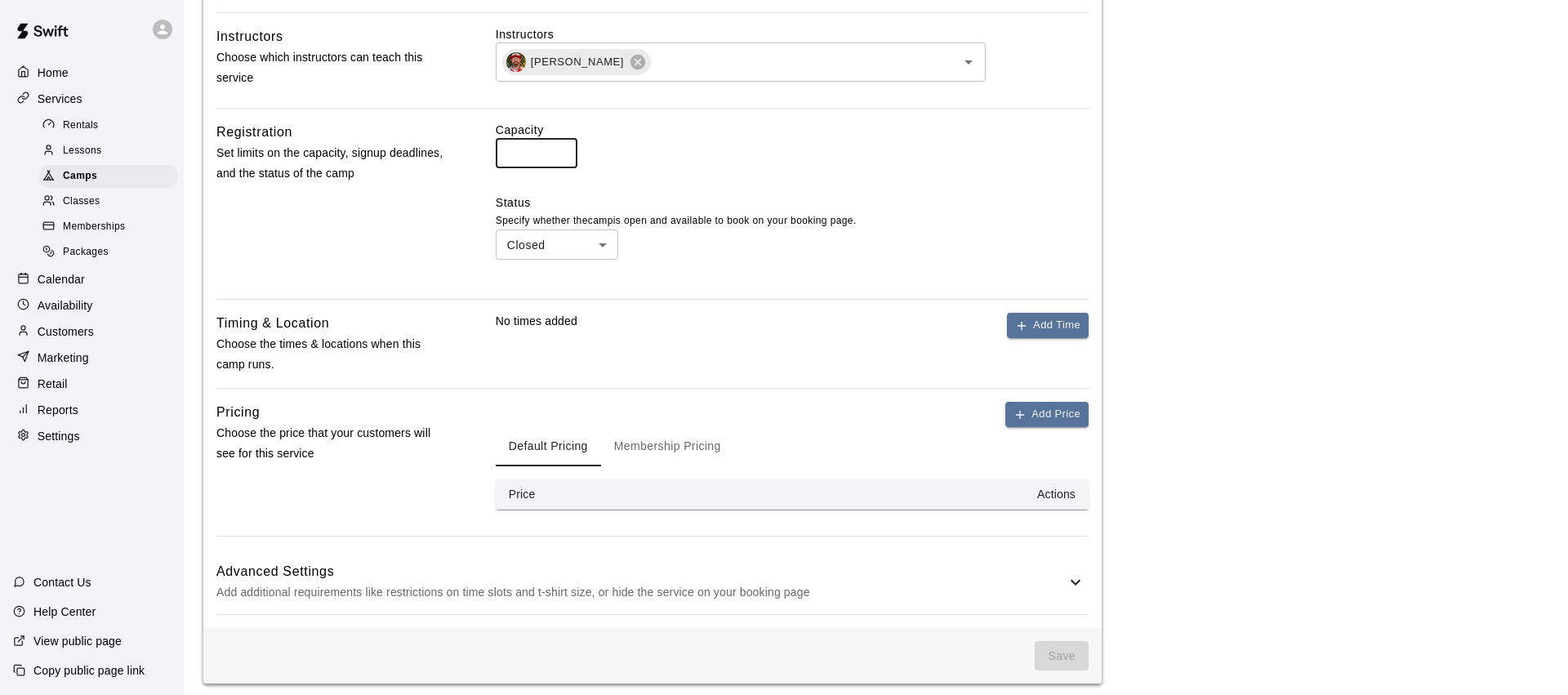
drag, startPoint x: 518, startPoint y: 157, endPoint x: 499, endPoint y: 157, distance: 19.0
click at [499, 157] on input "*" at bounding box center [536, 152] width 81 height 30
type input "**"
click at [1063, 325] on button "Add Time" at bounding box center [1047, 326] width 81 height 25
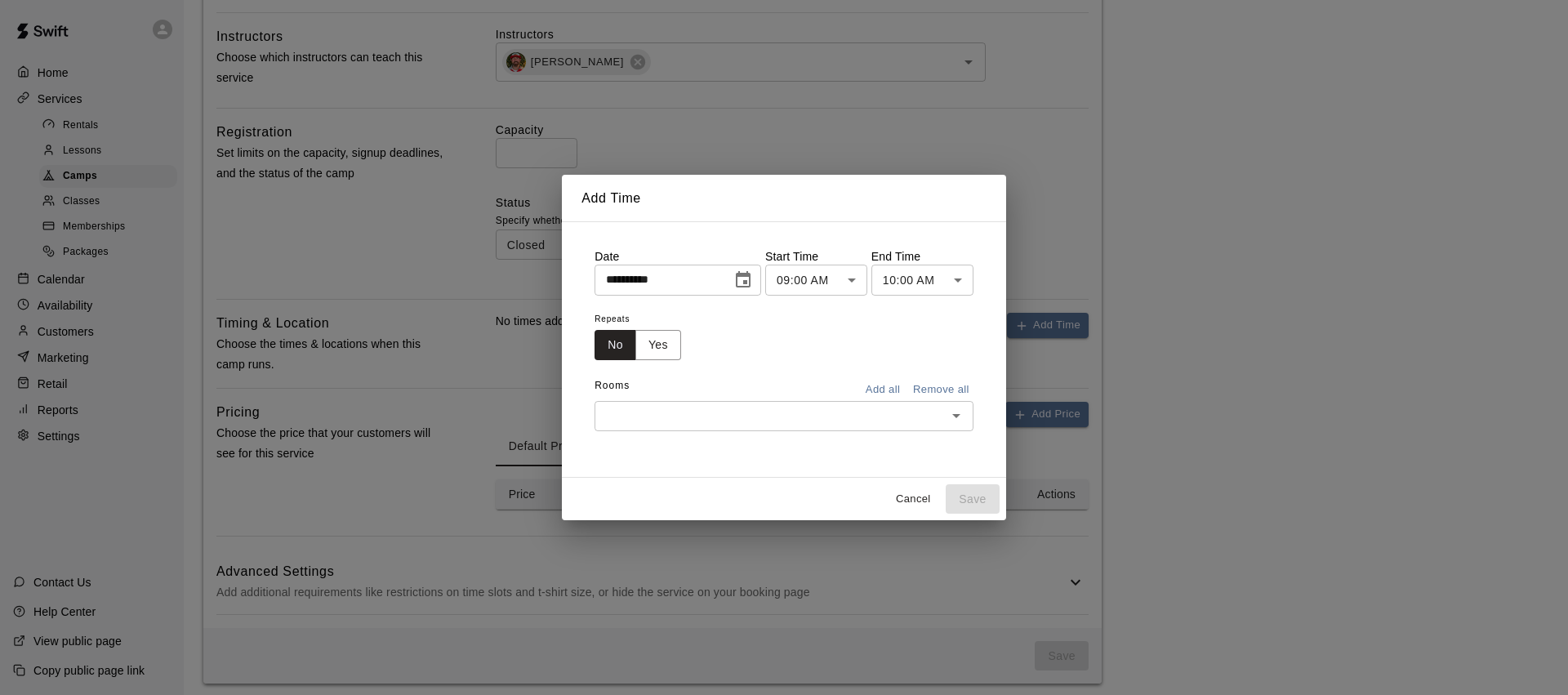
click at [752, 279] on icon "Choose date, selected date is Aug 12, 2025" at bounding box center [743, 280] width 19 height 19
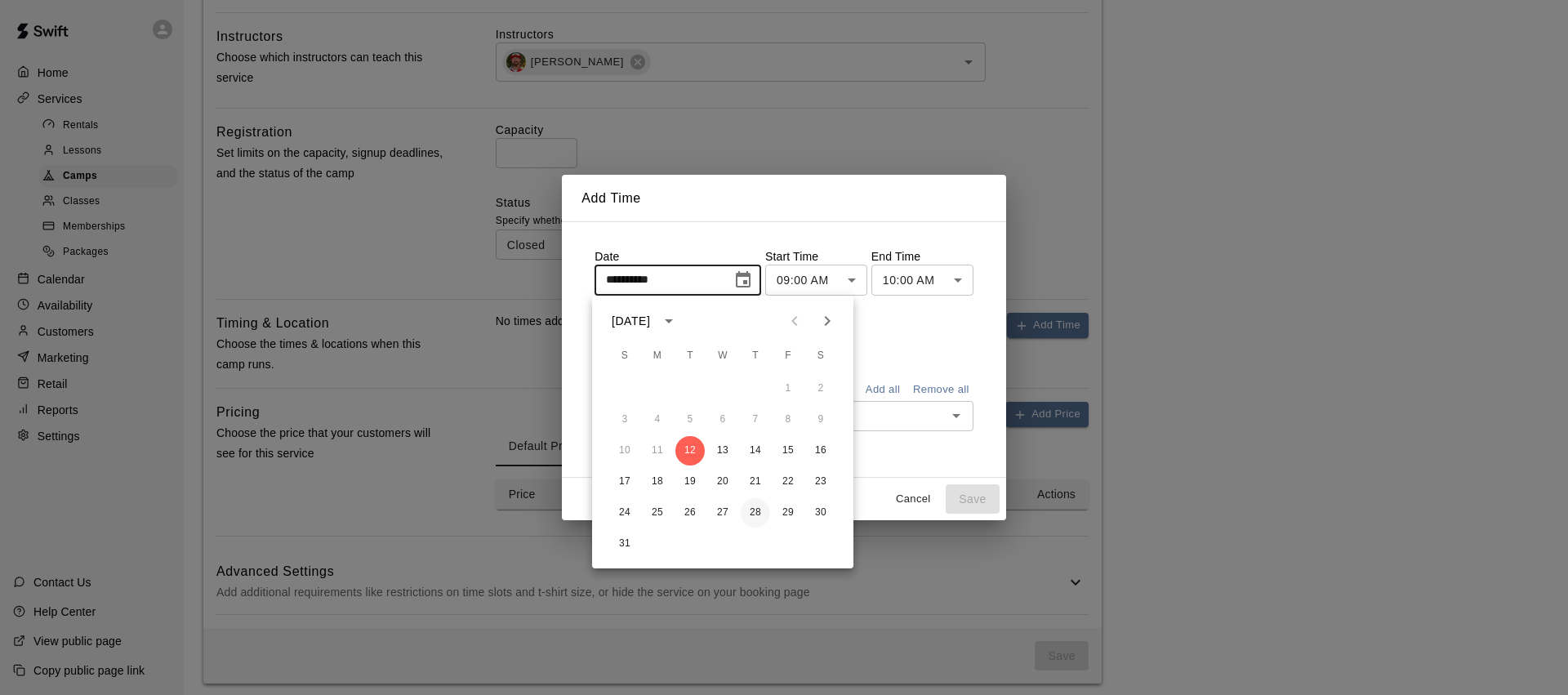
click at [759, 514] on button "28" at bounding box center [755, 513] width 29 height 29
type input "**********"
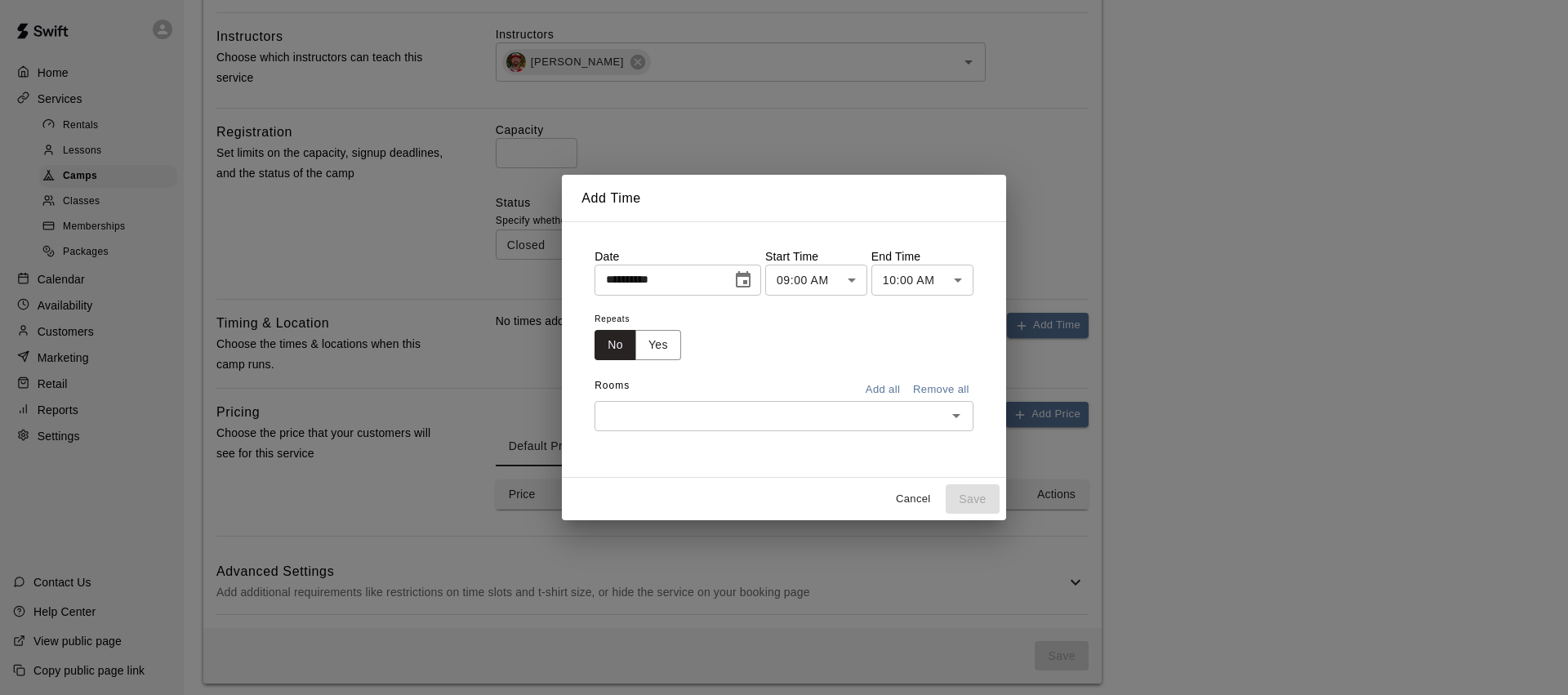
click at [849, 280] on body "**********" at bounding box center [784, 88] width 1568 height 1229
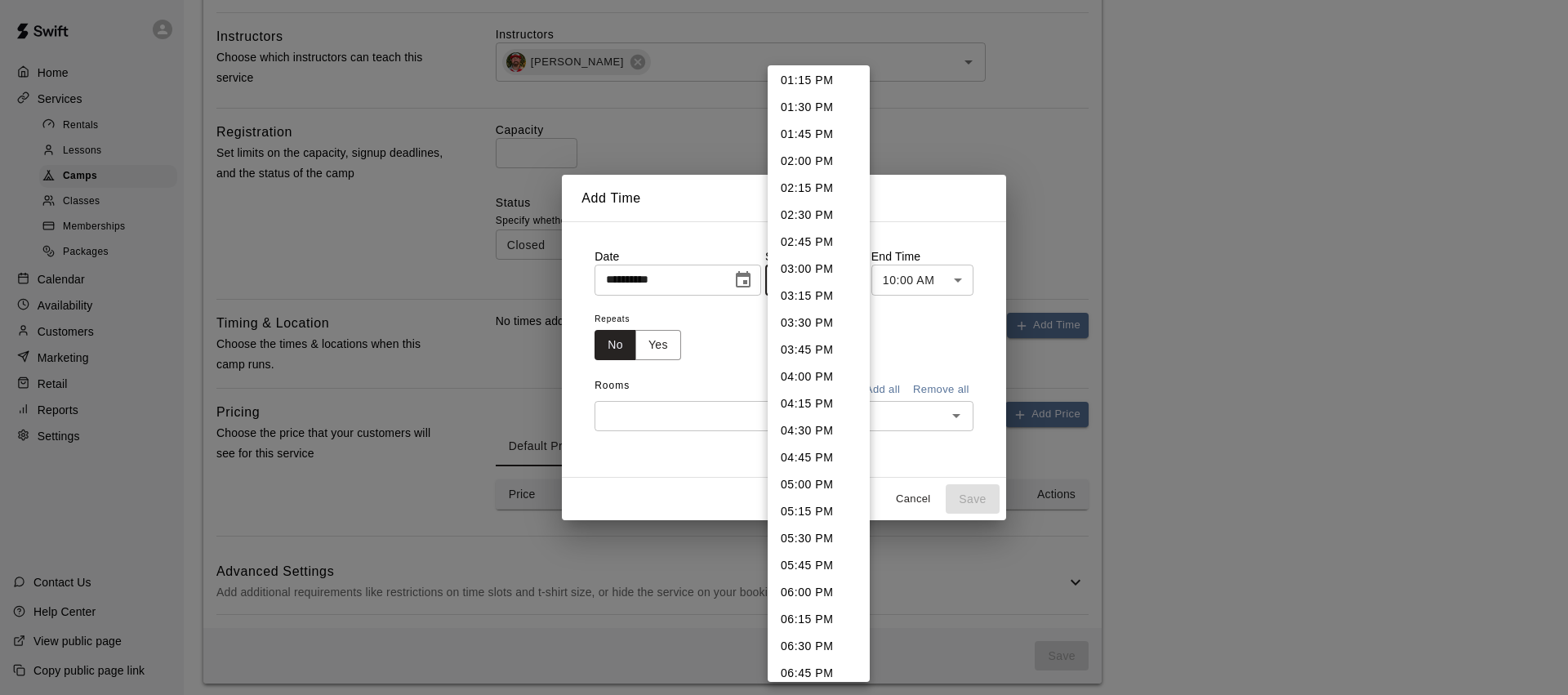
scroll to position [1461, 0]
click at [816, 564] on li "06:00 PM" at bounding box center [818, 564] width 102 height 27
type input "********"
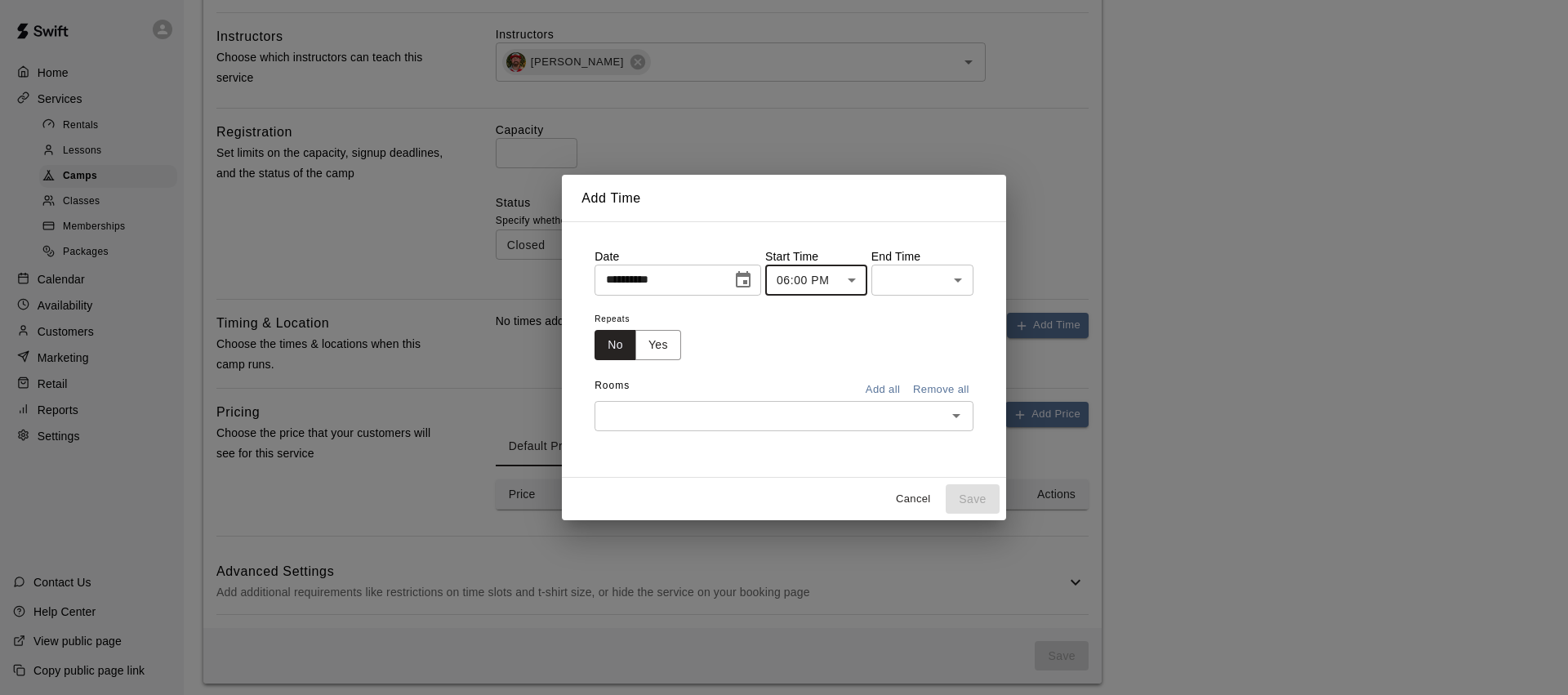
click at [954, 272] on body "**********" at bounding box center [784, 88] width 1568 height 1229
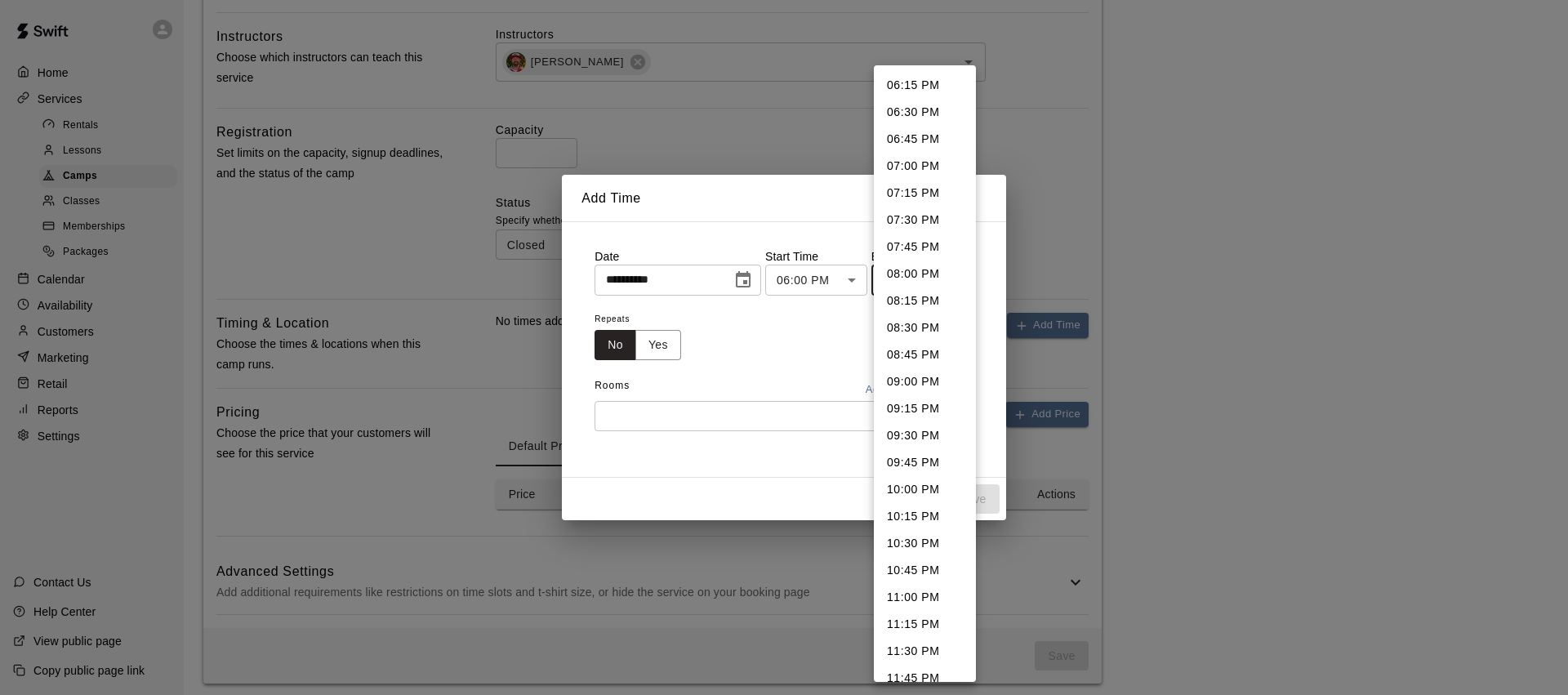
click at [926, 152] on li "07:00 PM" at bounding box center [924, 166] width 102 height 27
type input "********"
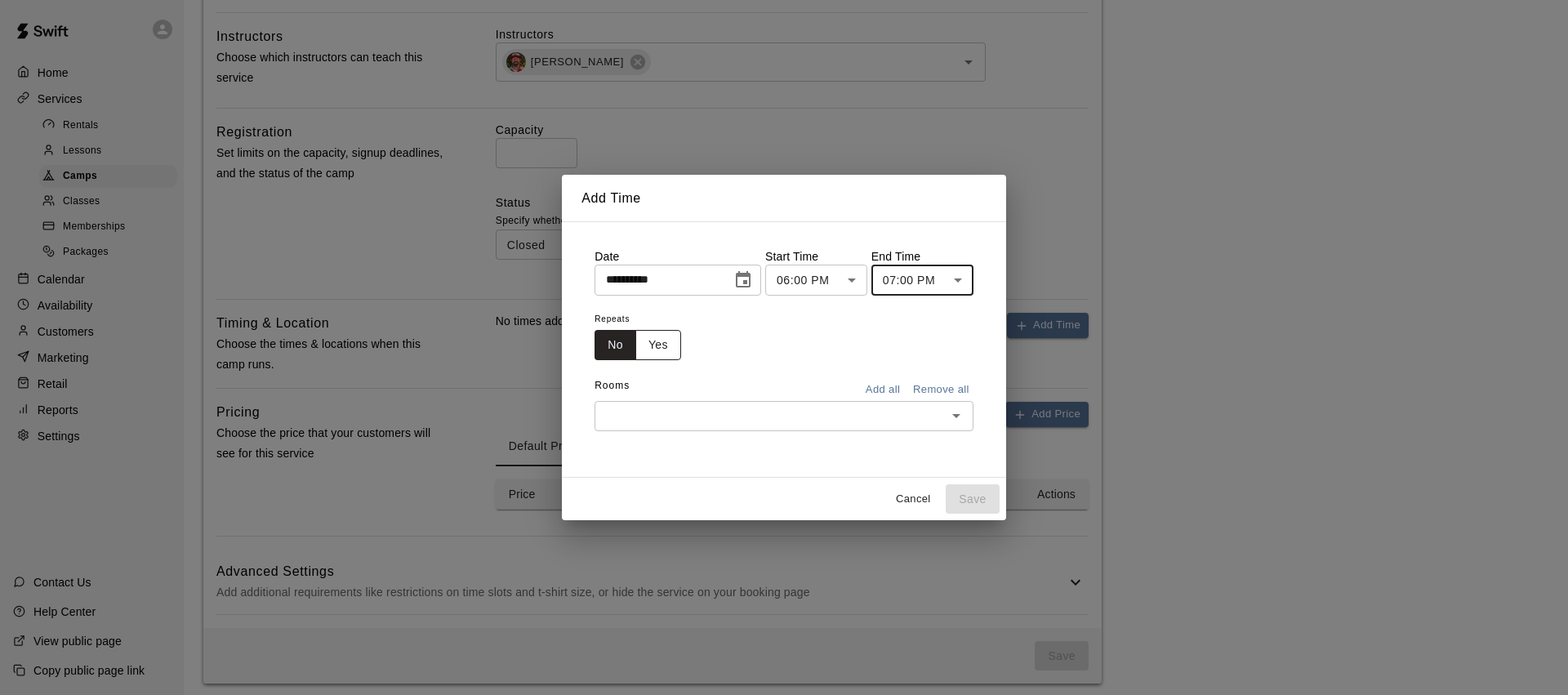
click at [651, 345] on button "Yes" at bounding box center [657, 344] width 46 height 30
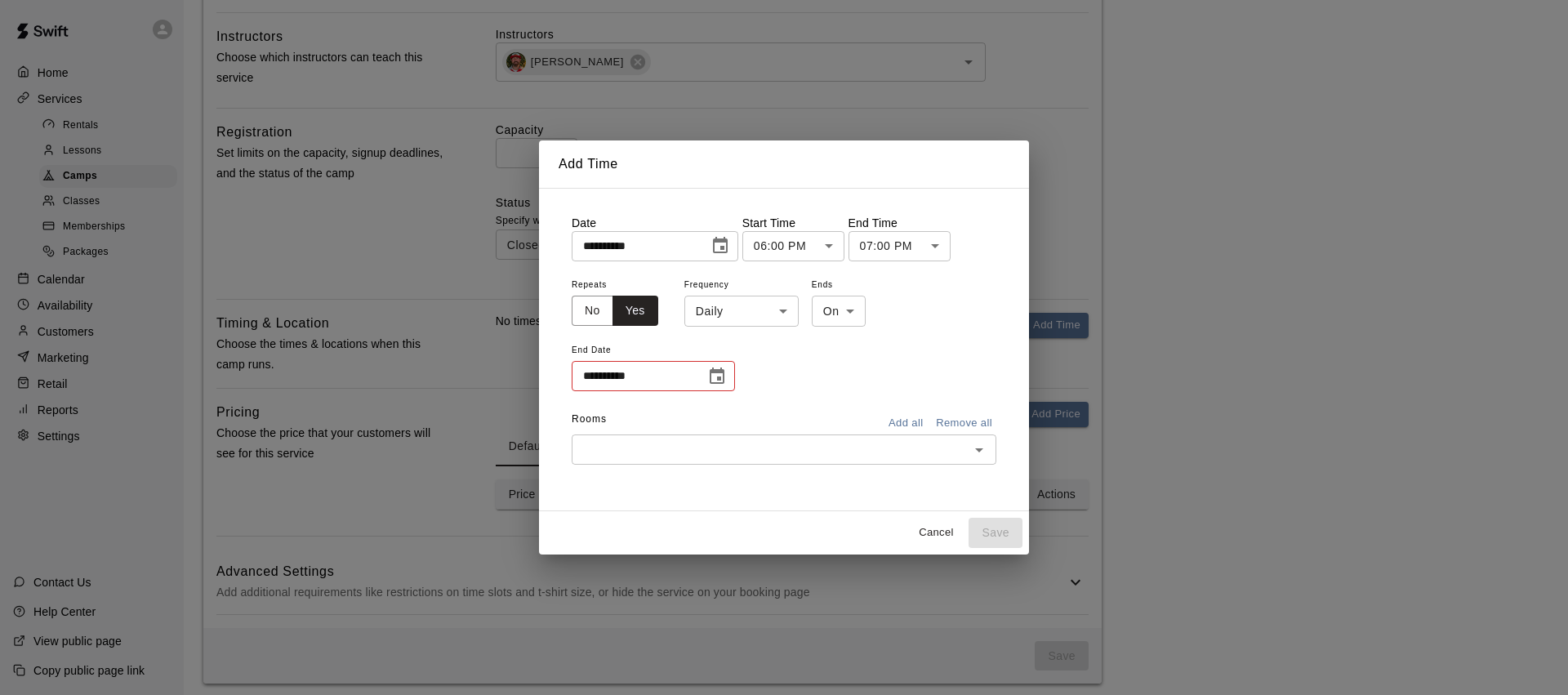
click at [772, 314] on body "**********" at bounding box center [784, 88] width 1568 height 1229
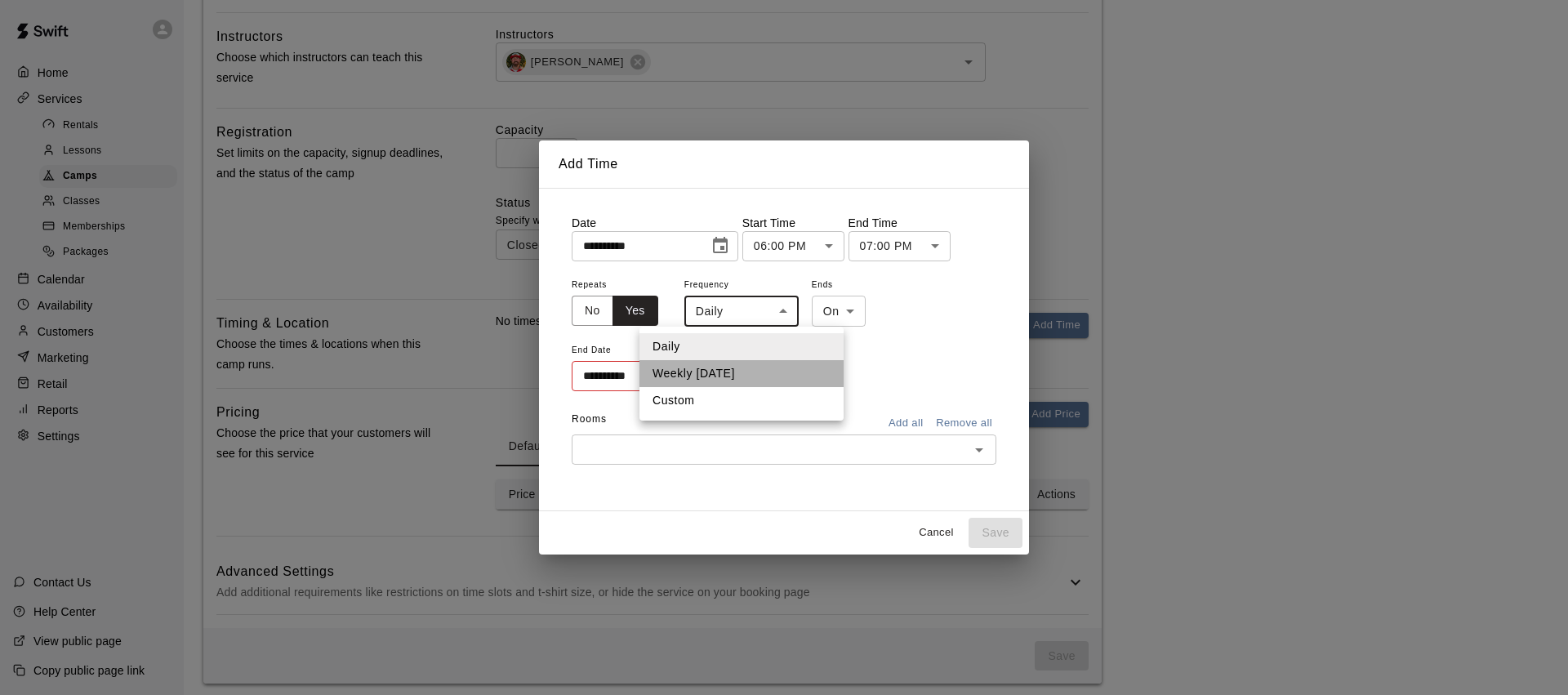
click at [748, 364] on li "Weekly on Thursday" at bounding box center [741, 373] width 205 height 27
type input "******"
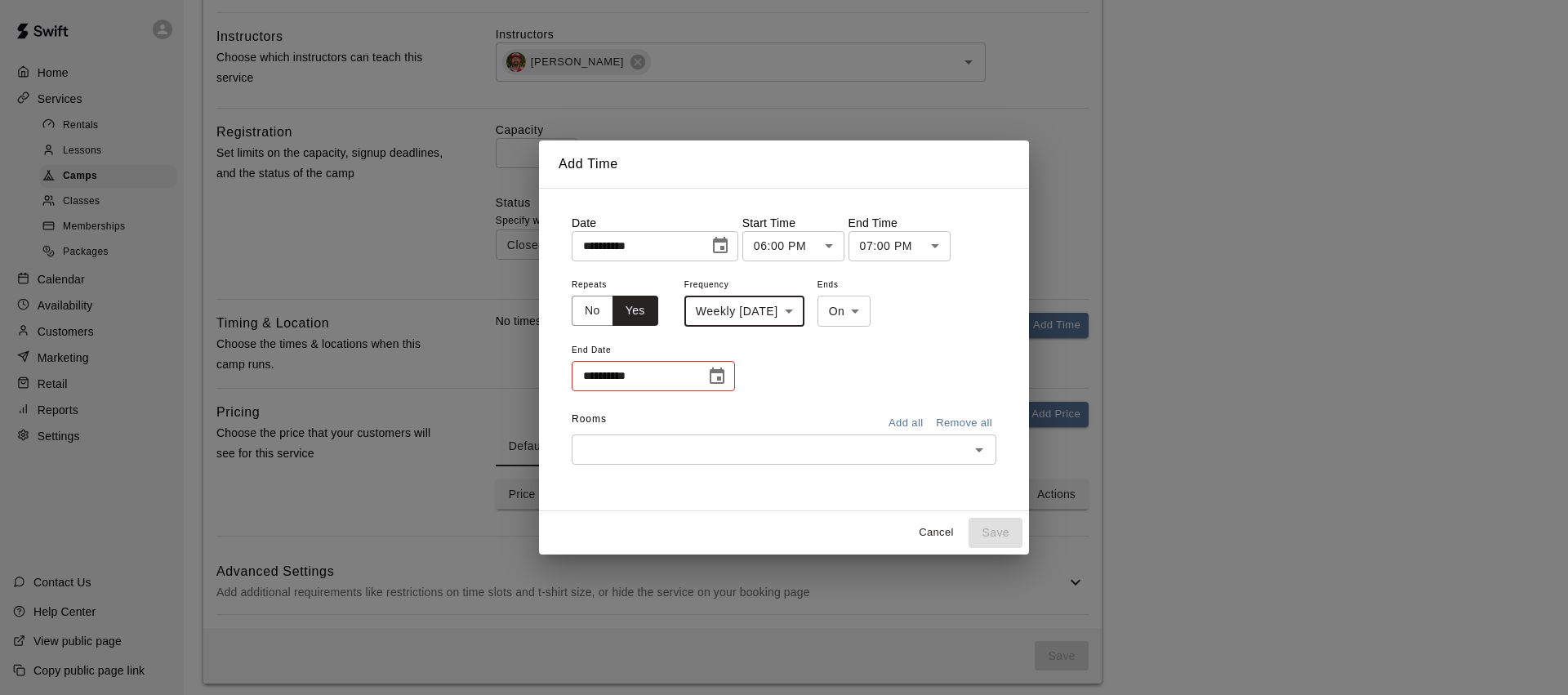
click at [690, 370] on input "**********" at bounding box center [633, 375] width 122 height 30
click at [715, 372] on icon "Choose date" at bounding box center [717, 375] width 15 height 16
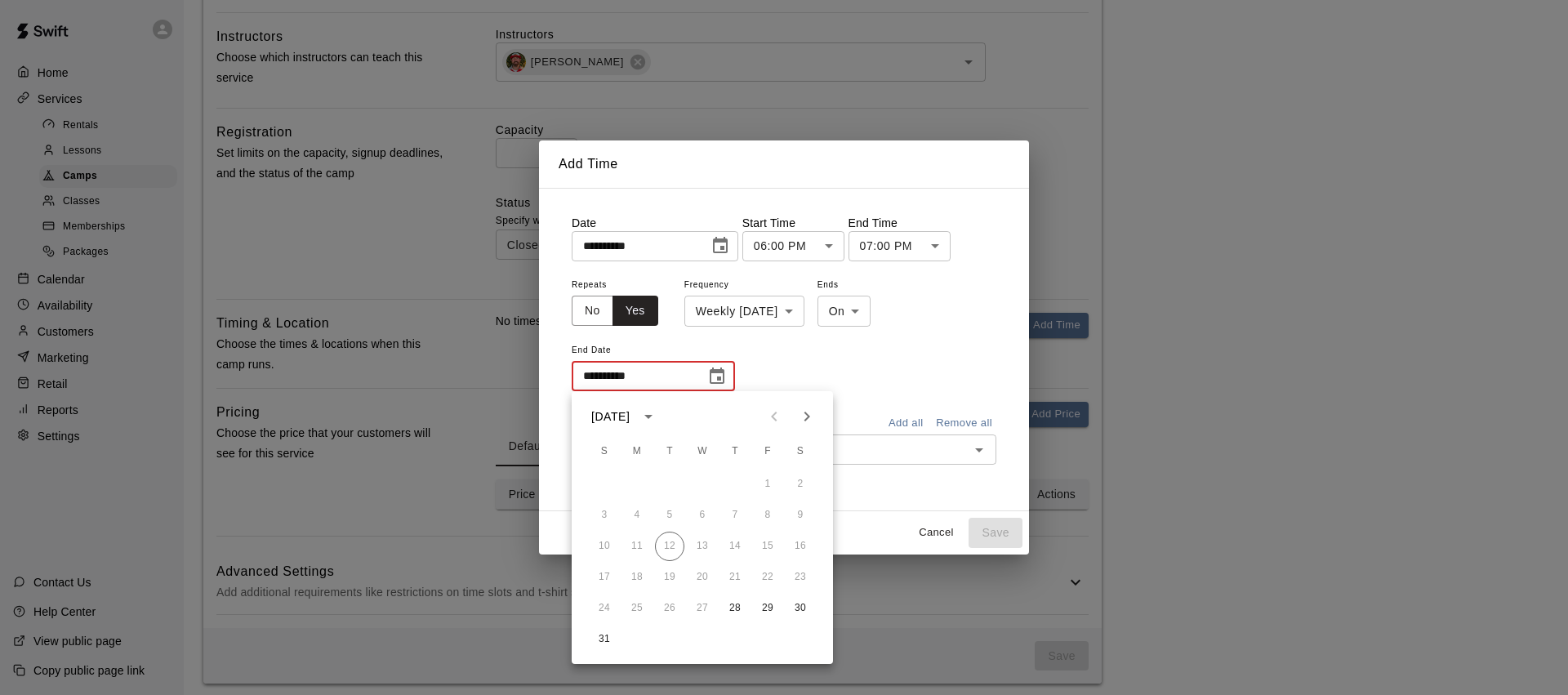
click at [805, 425] on icon "Next month" at bounding box center [807, 416] width 19 height 19
click at [739, 577] on button "25" at bounding box center [735, 577] width 29 height 29
type input "**********"
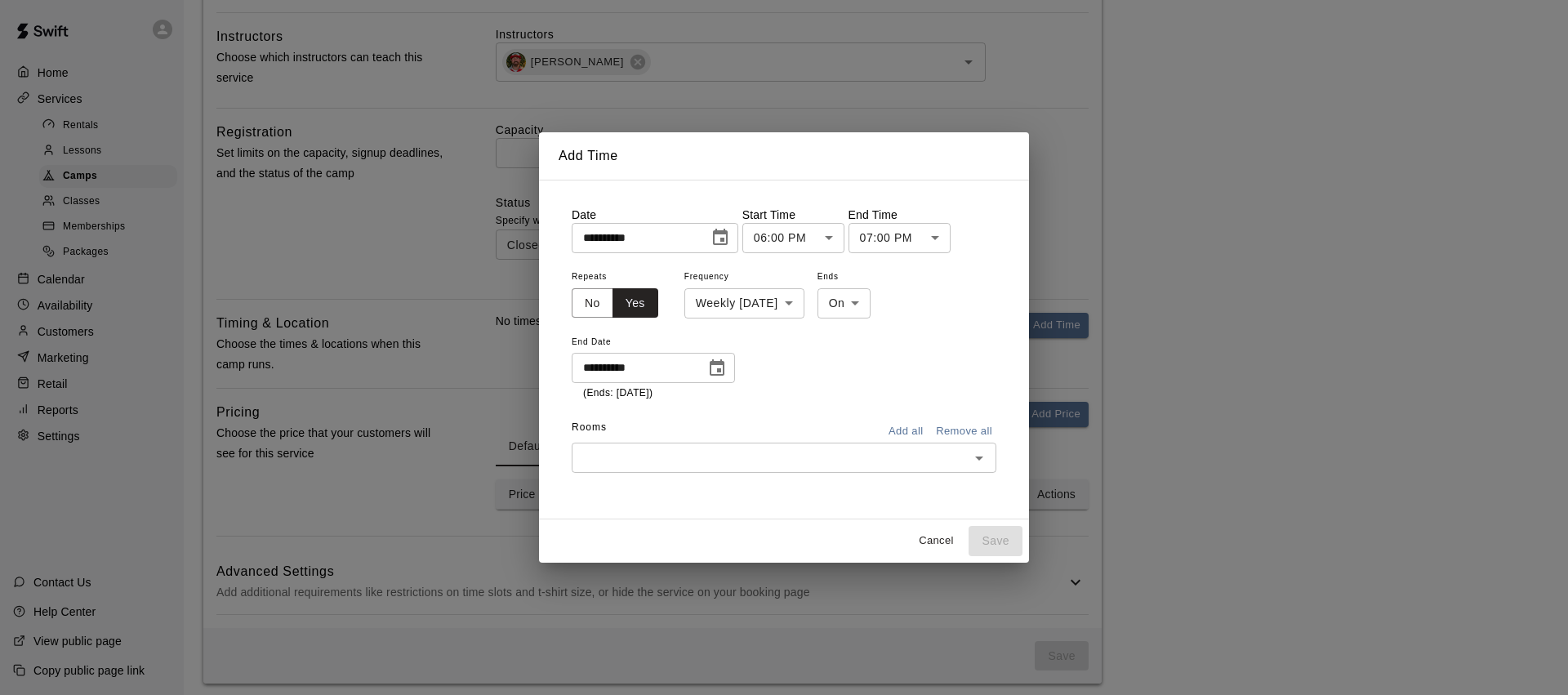
click at [979, 451] on icon "Open" at bounding box center [979, 458] width 19 height 19
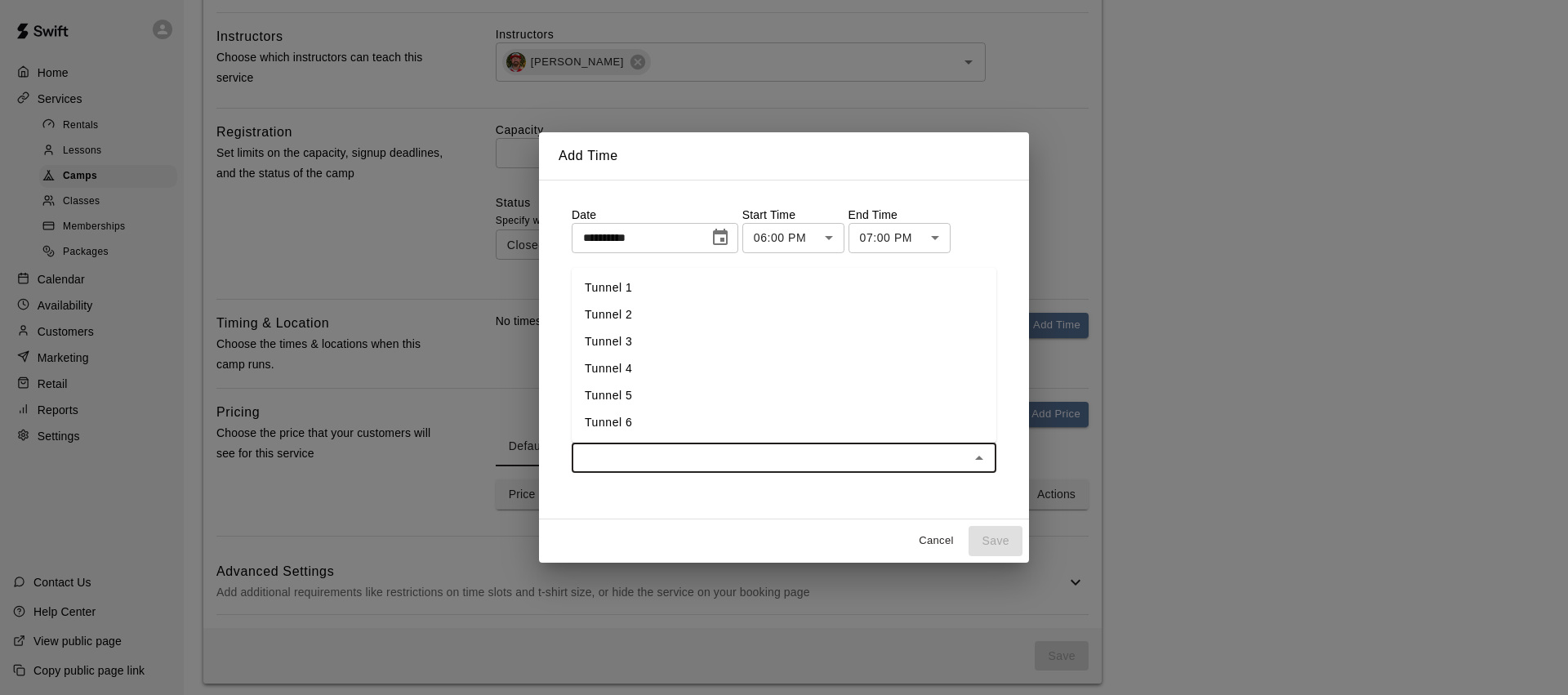
click at [643, 336] on li "Tunnel 3" at bounding box center [784, 342] width 425 height 27
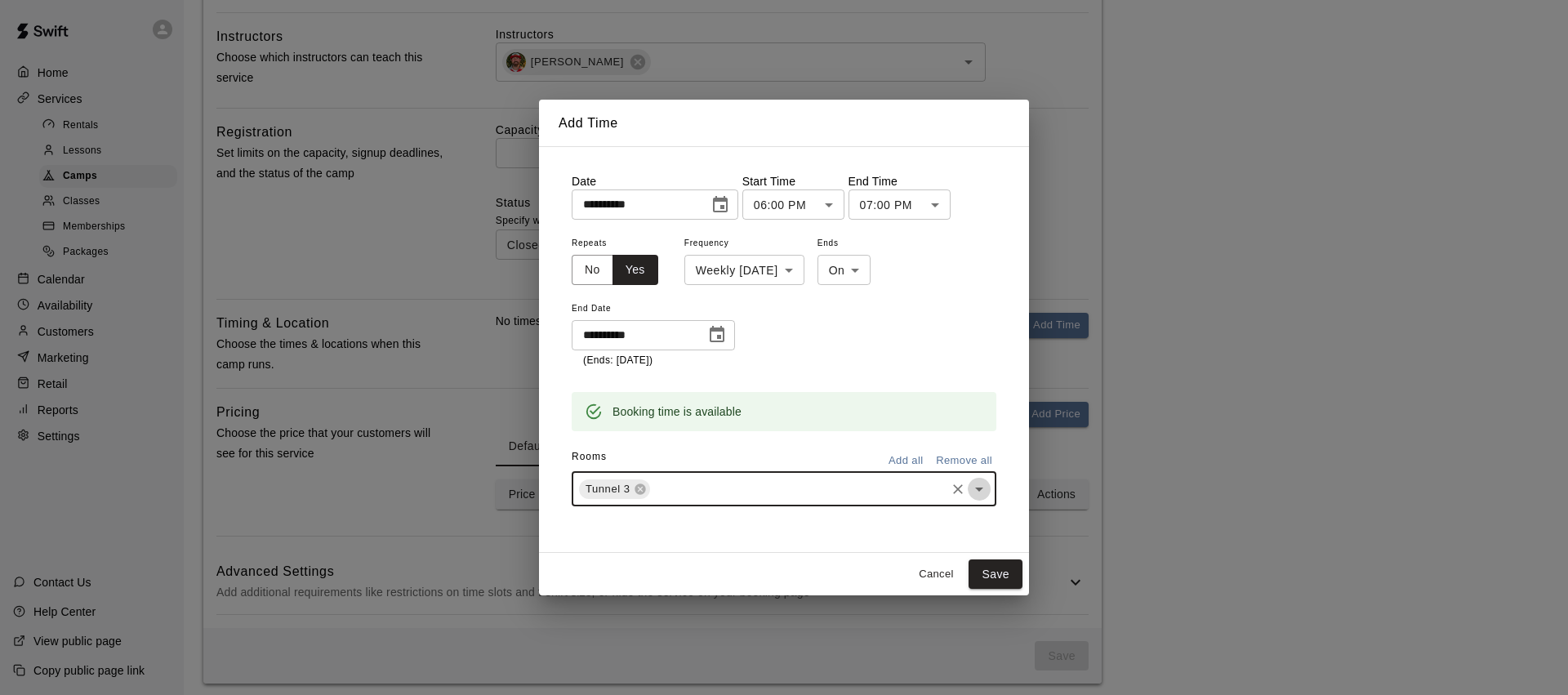
click at [976, 490] on icon "Open" at bounding box center [979, 489] width 19 height 19
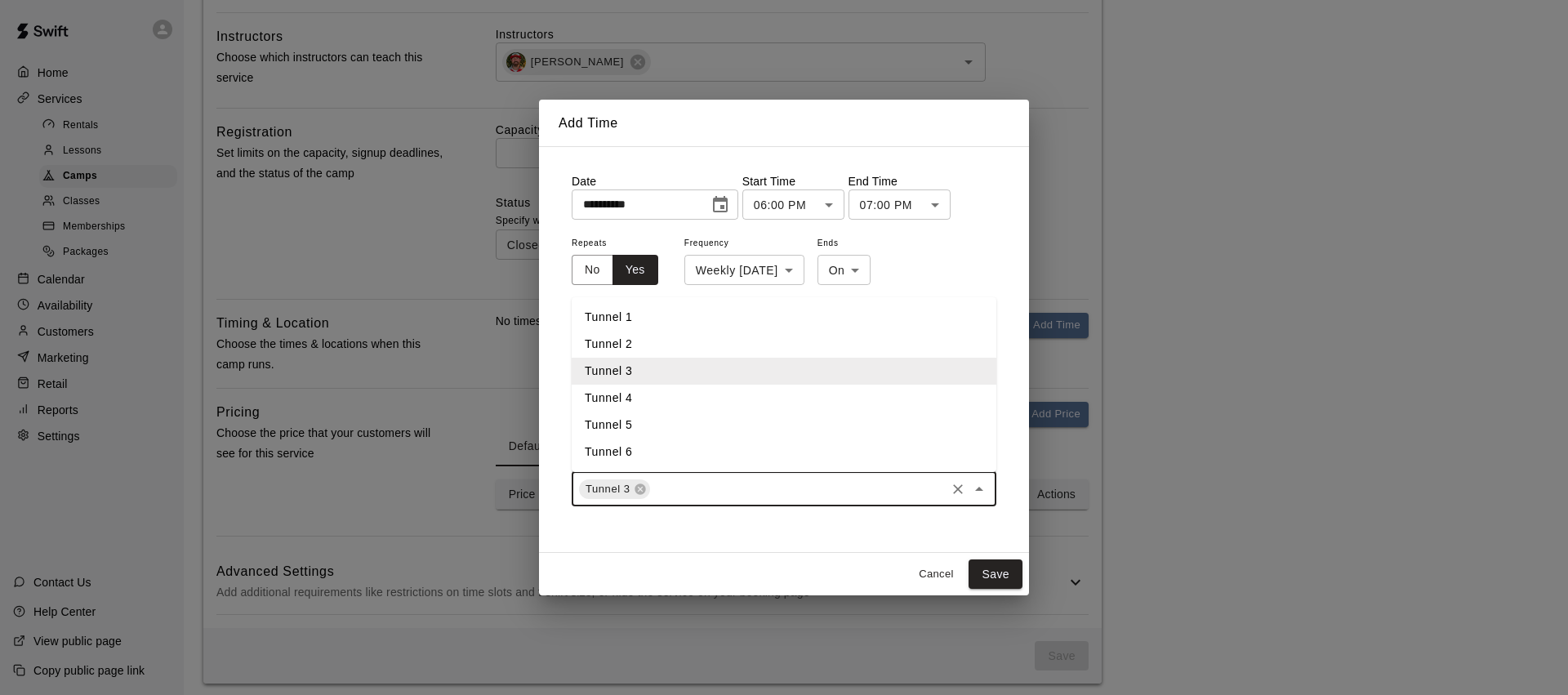
click at [638, 352] on li "Tunnel 2" at bounding box center [784, 344] width 425 height 27
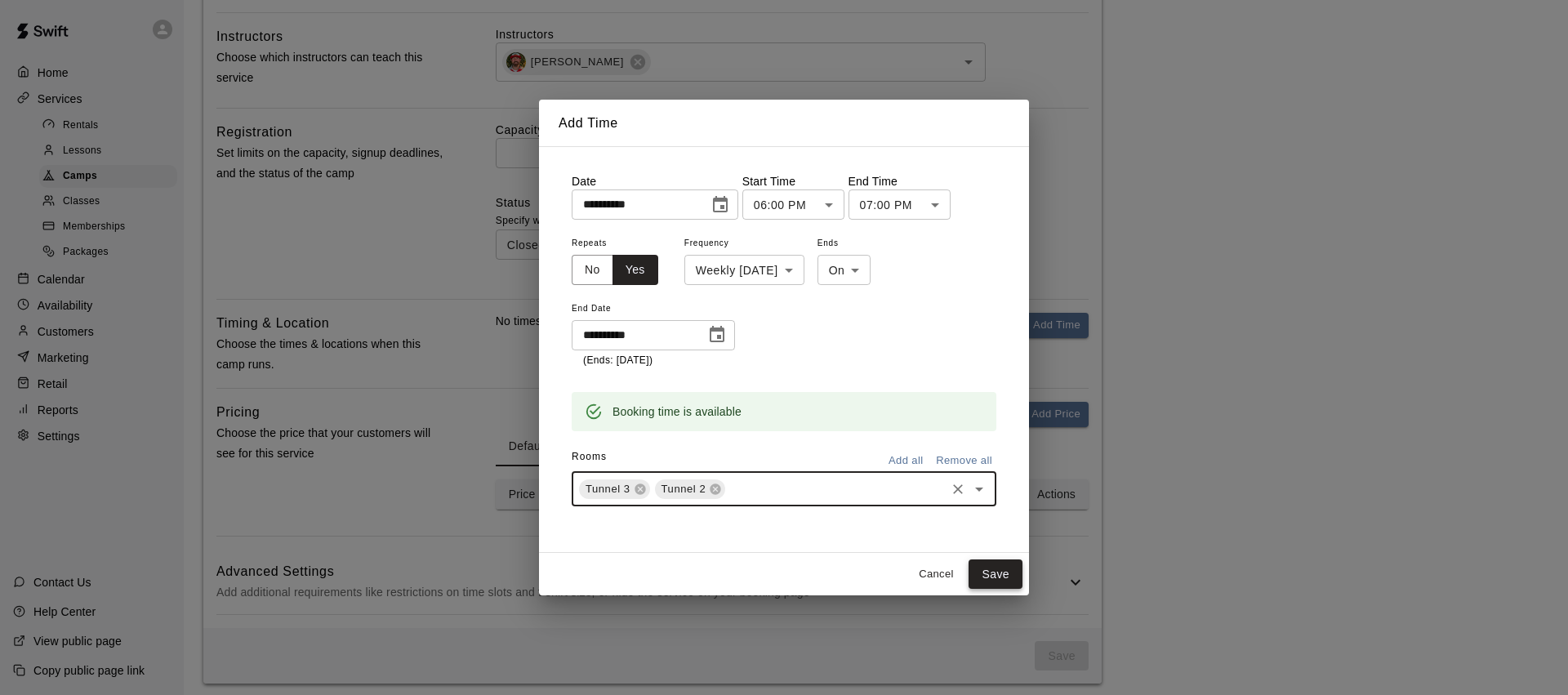
click at [991, 566] on button "Save" at bounding box center [996, 574] width 54 height 30
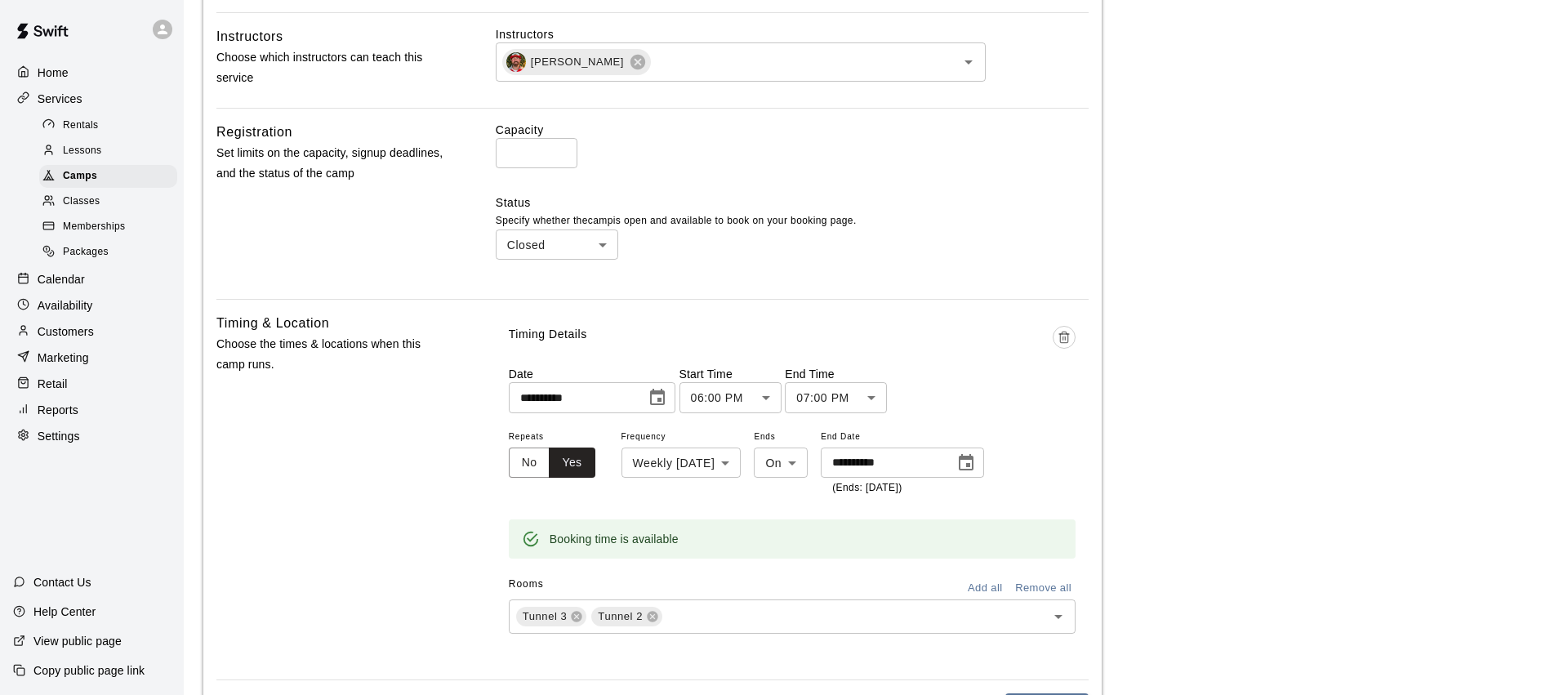
scroll to position [826, 0]
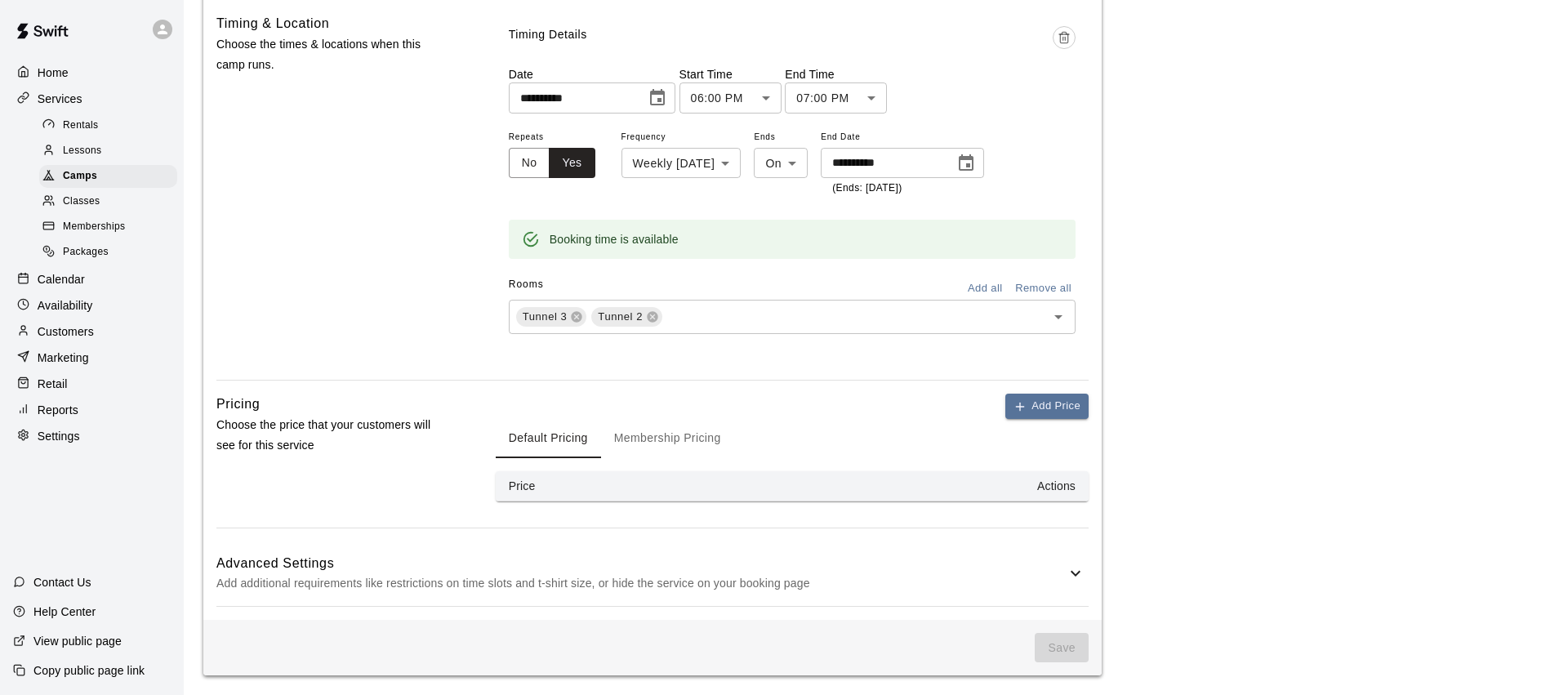
click at [1080, 577] on icon at bounding box center [1075, 573] width 19 height 19
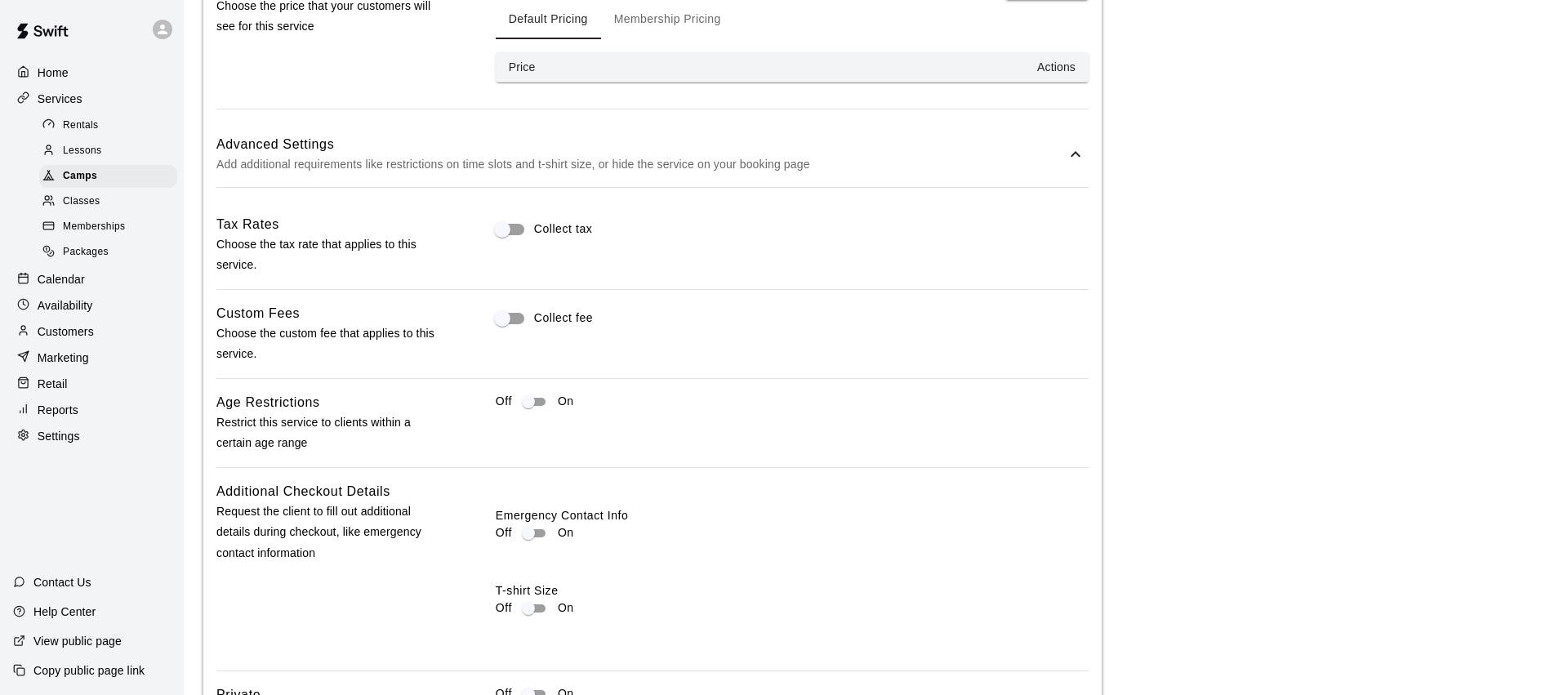
scroll to position [1299, 0]
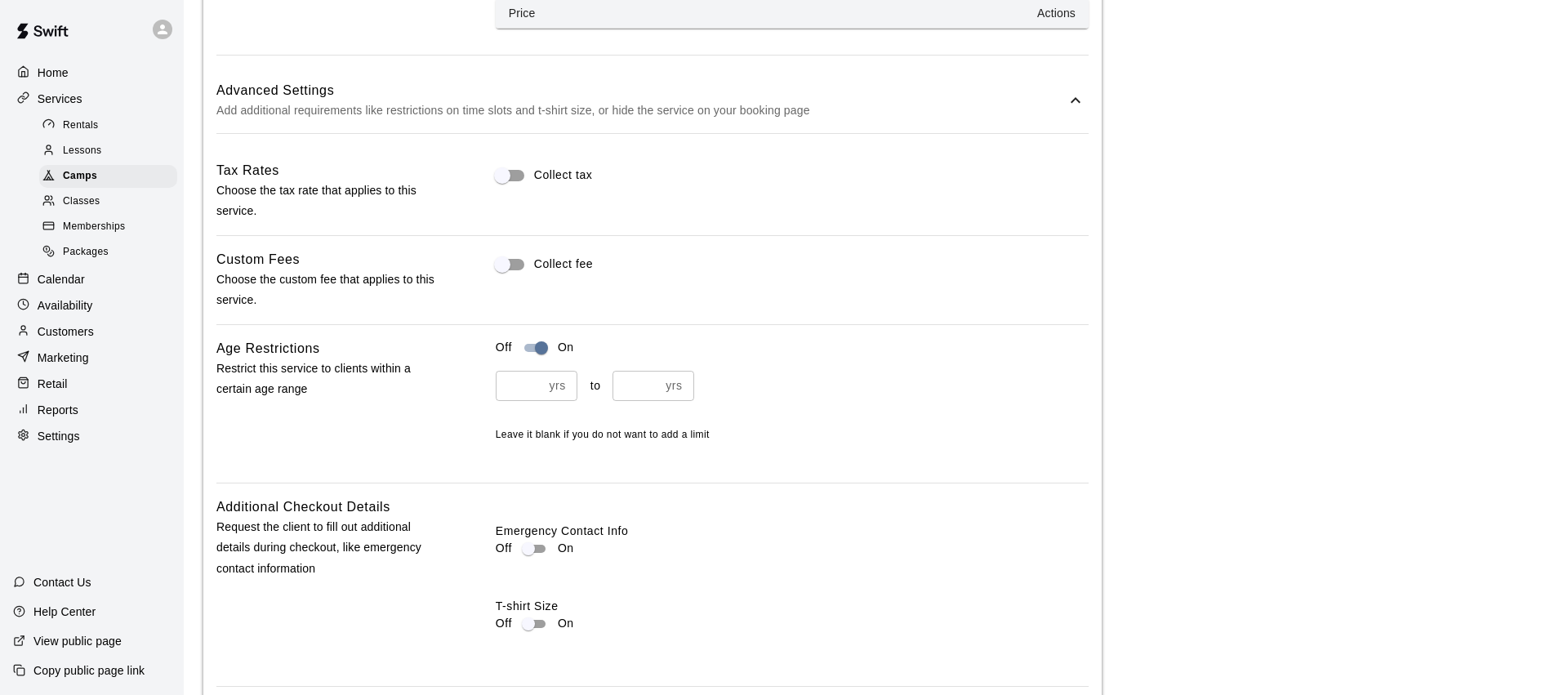
drag, startPoint x: 529, startPoint y: 386, endPoint x: 613, endPoint y: 385, distance: 84.0
type input "*"
click at [530, 386] on input "*" at bounding box center [519, 385] width 48 height 30
type input "*"
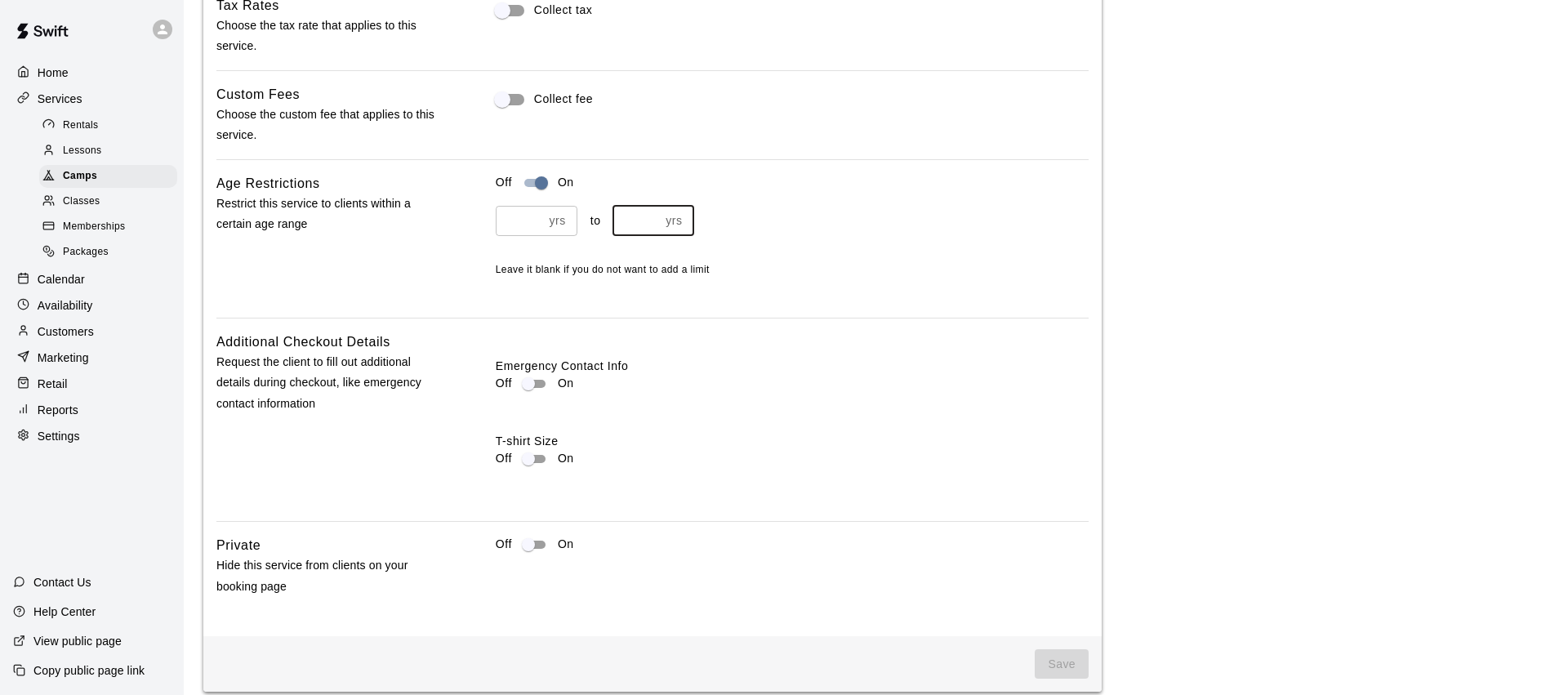
scroll to position [1480, 0]
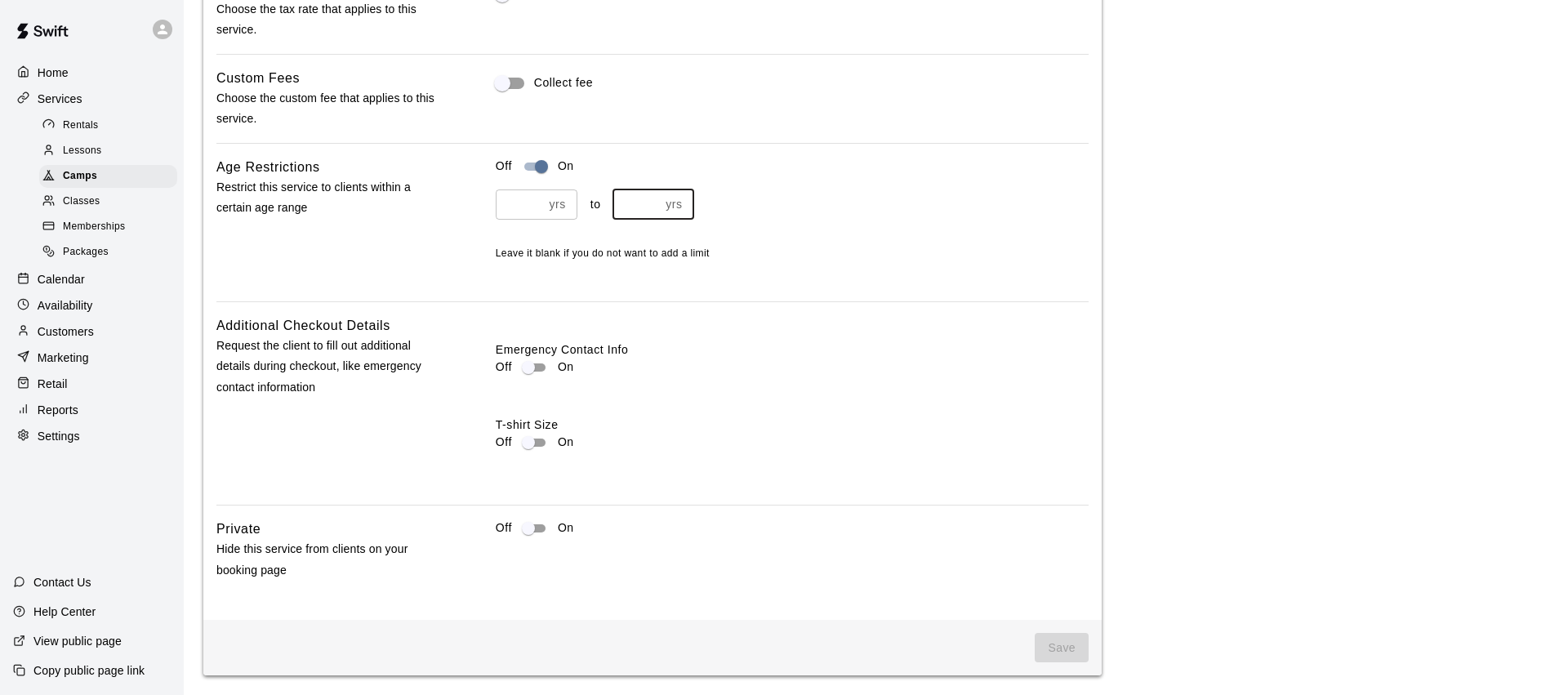
type input "**"
click at [1062, 647] on span "Save" at bounding box center [1062, 648] width 54 height 30
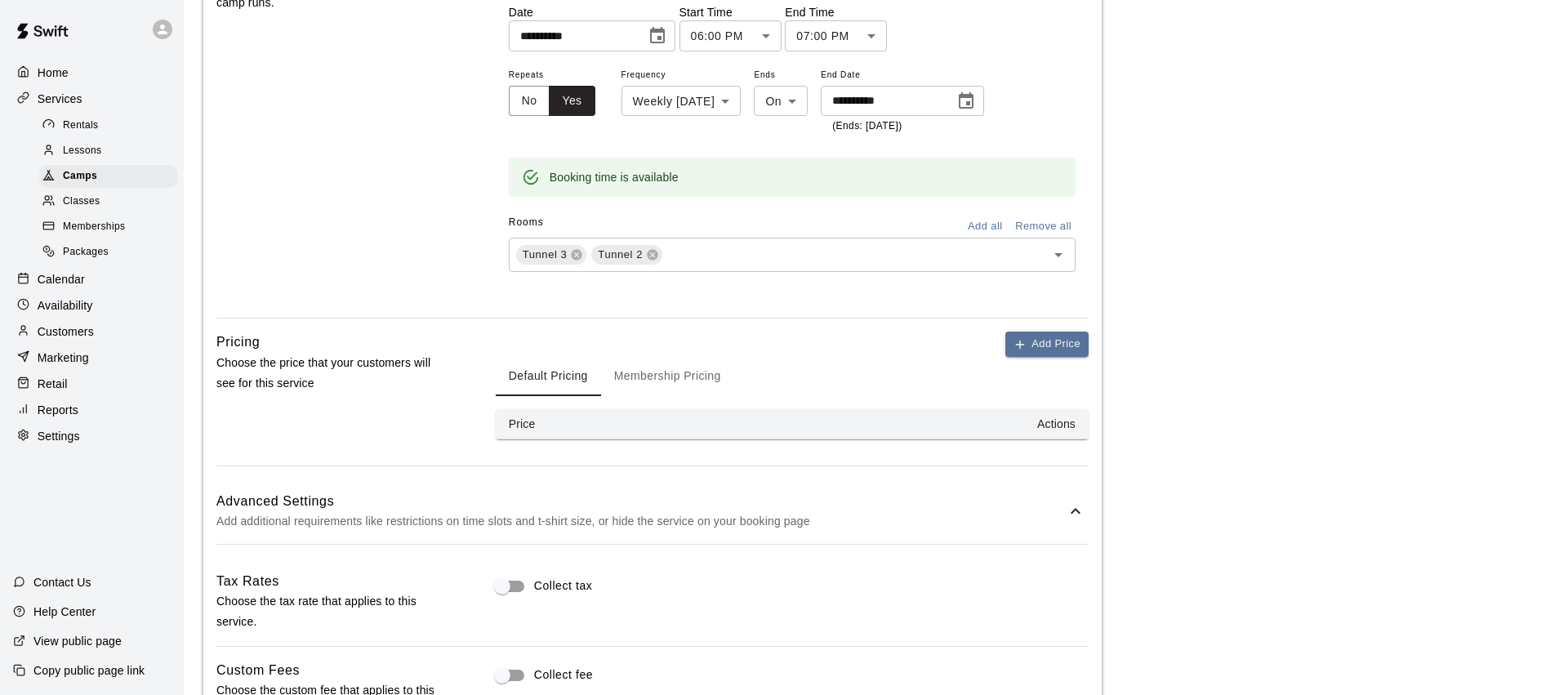
scroll to position [869, 0]
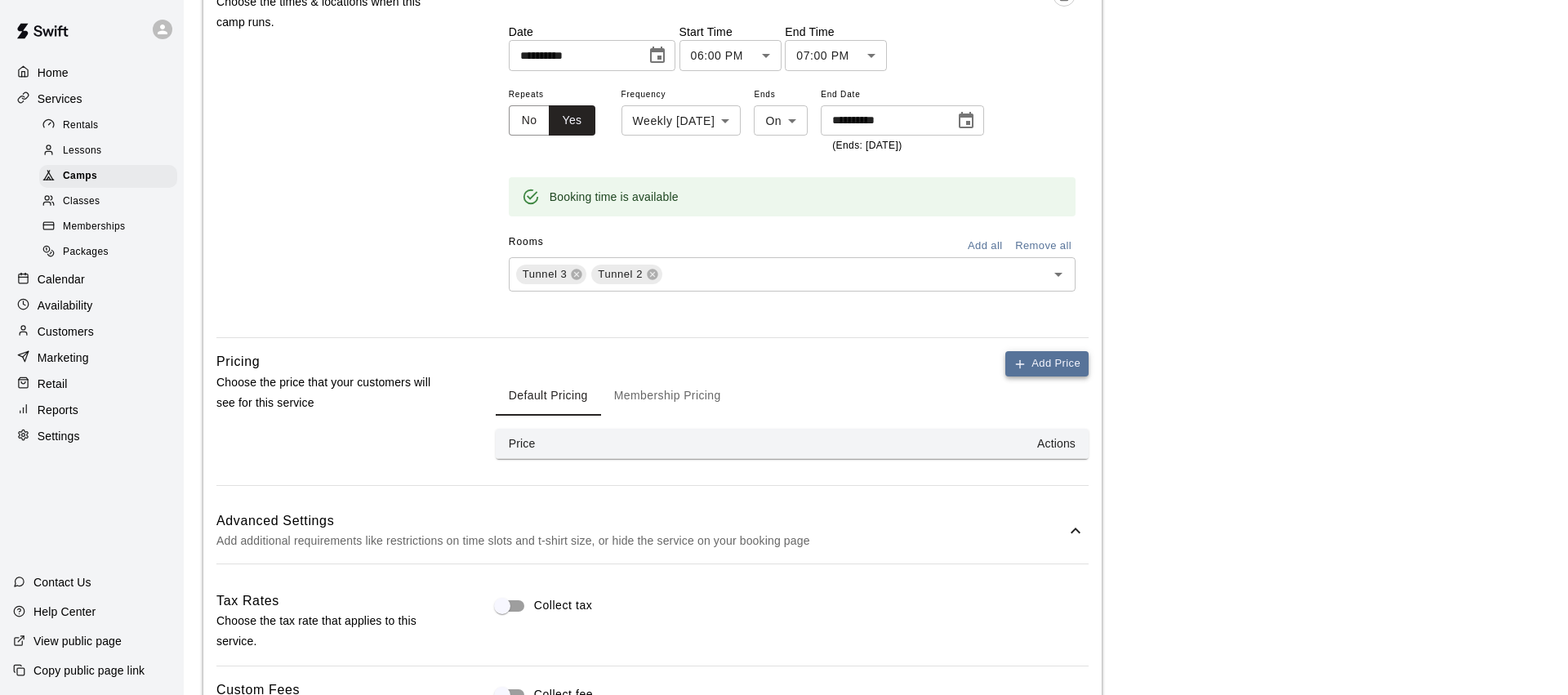
click at [1043, 371] on button "Add Price" at bounding box center [1047, 363] width 83 height 25
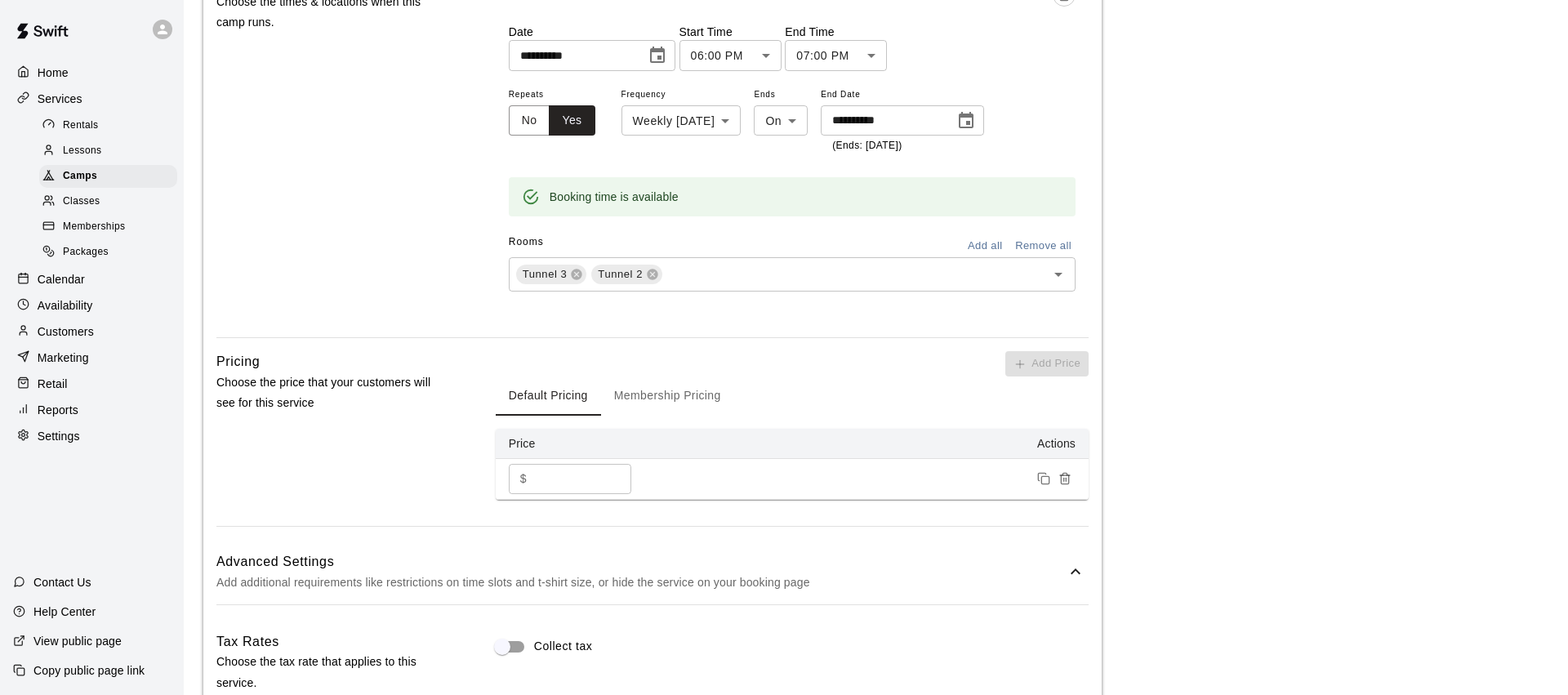
drag, startPoint x: 526, startPoint y: 484, endPoint x: 515, endPoint y: 482, distance: 11.2
click at [515, 482] on div "$ * ​" at bounding box center [570, 478] width 122 height 30
type input "*"
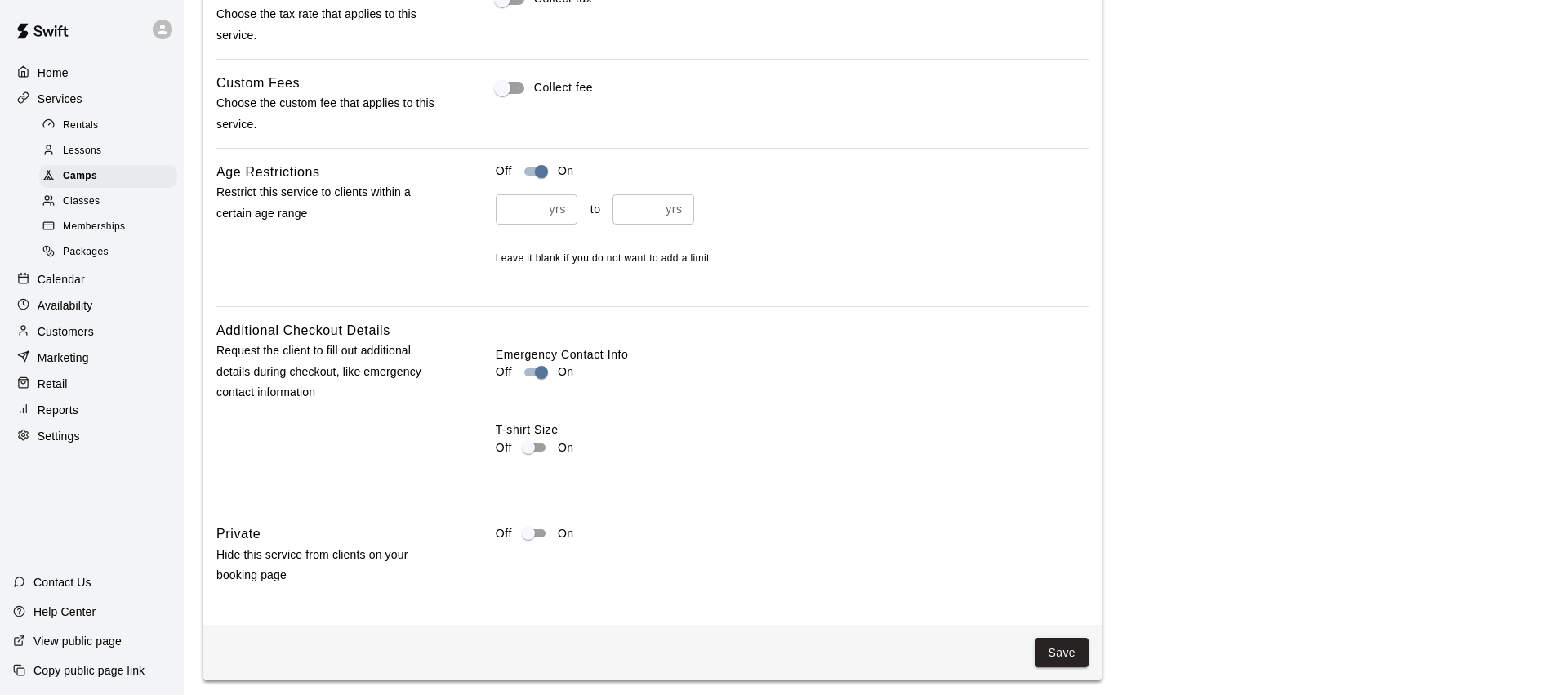
scroll to position [1521, 0]
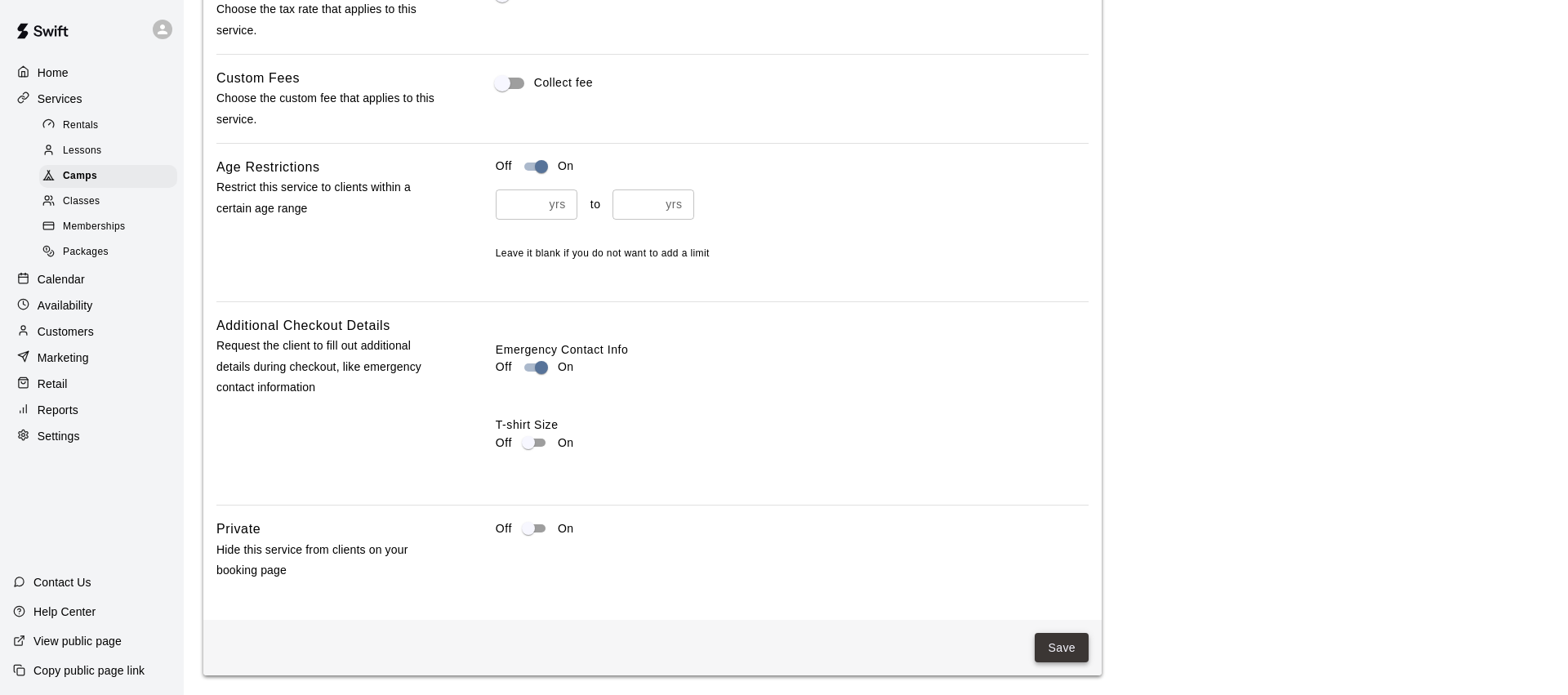
type input "***"
click at [1063, 649] on button "Save" at bounding box center [1062, 648] width 54 height 30
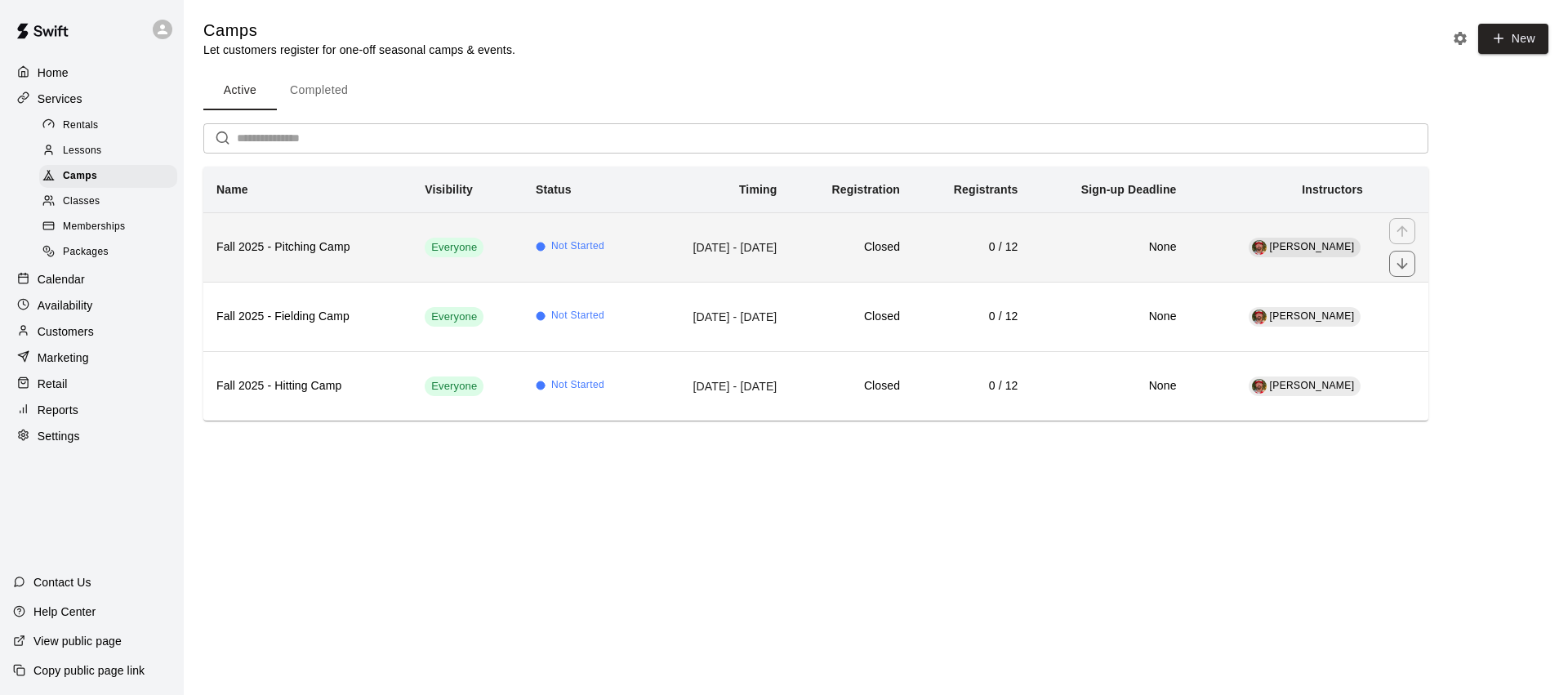
click at [855, 240] on h6 "Closed" at bounding box center [851, 247] width 97 height 18
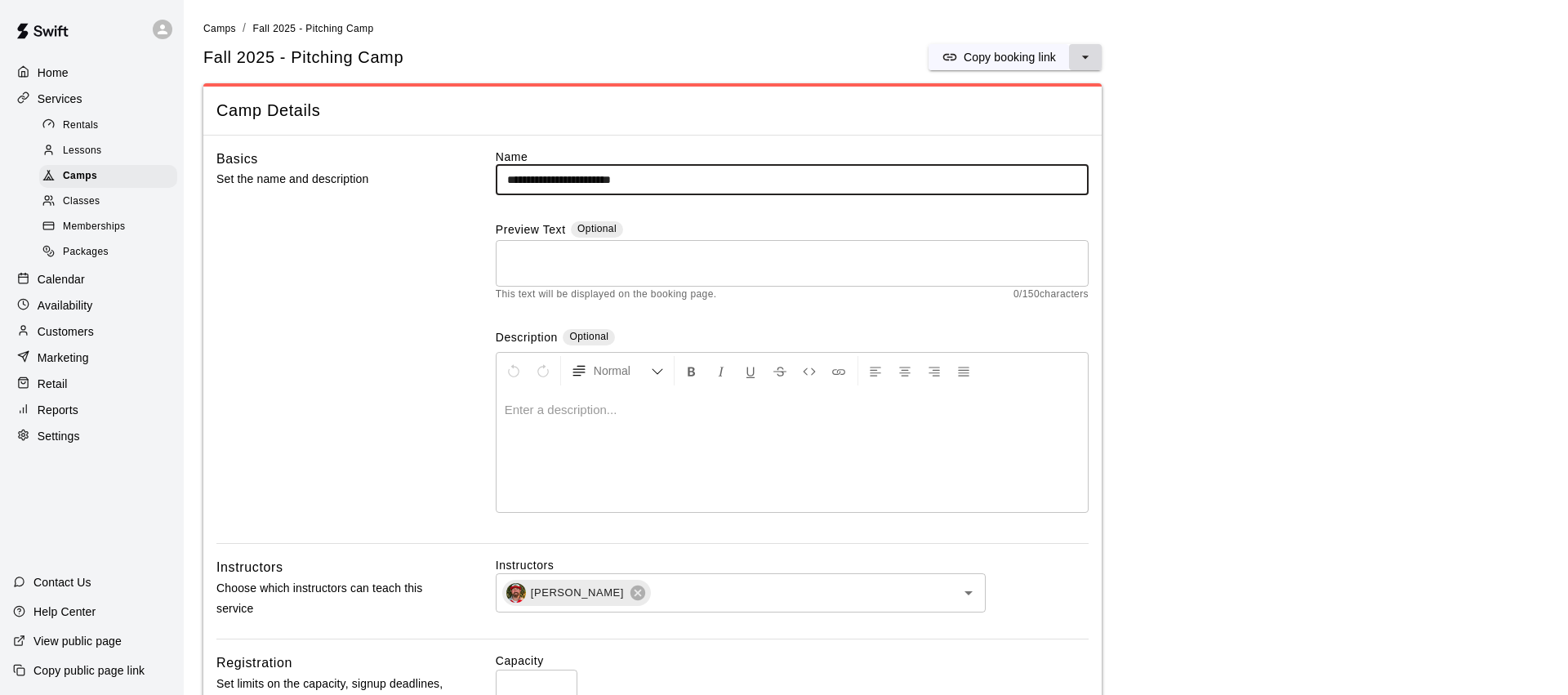
click at [1090, 54] on icon "select merge strategy" at bounding box center [1085, 57] width 16 height 16
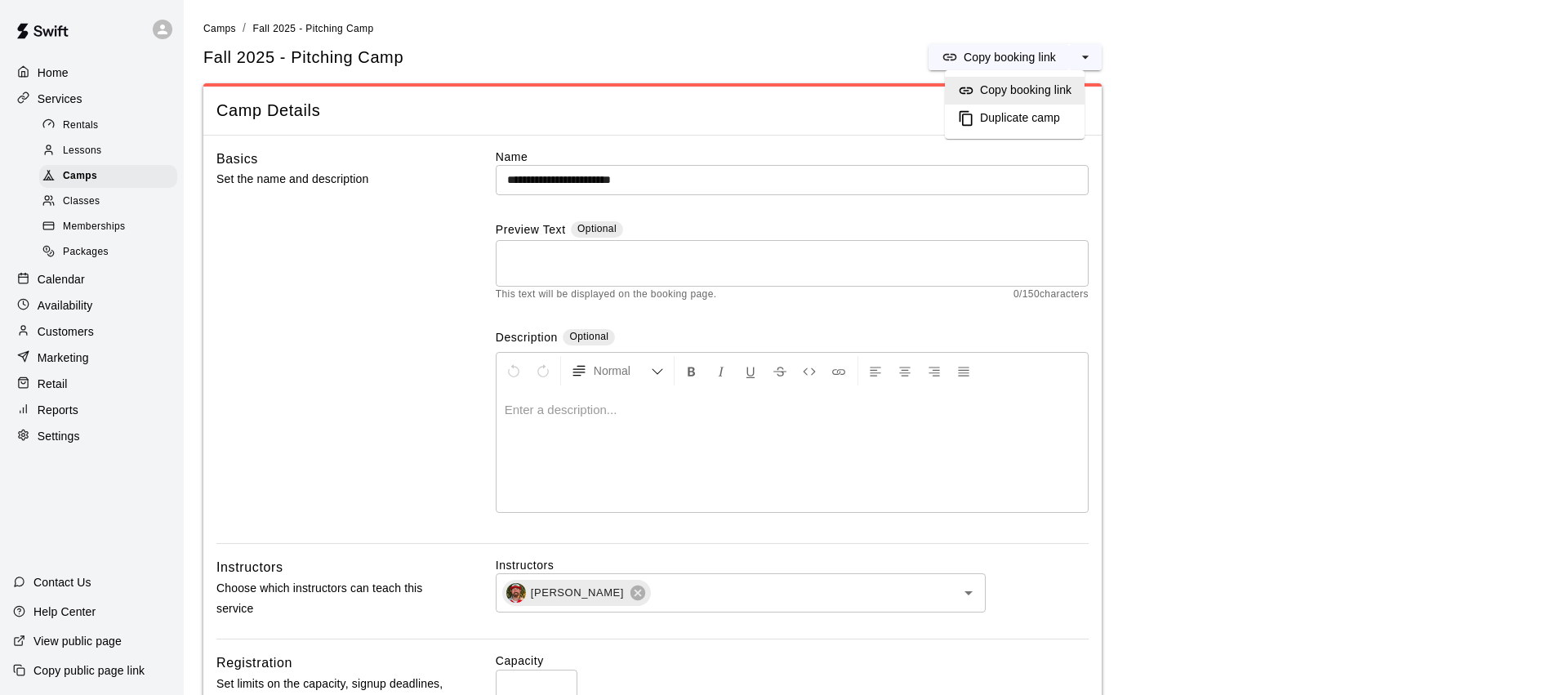
click at [1056, 120] on h6 "Duplicate camp" at bounding box center [1020, 118] width 80 height 18
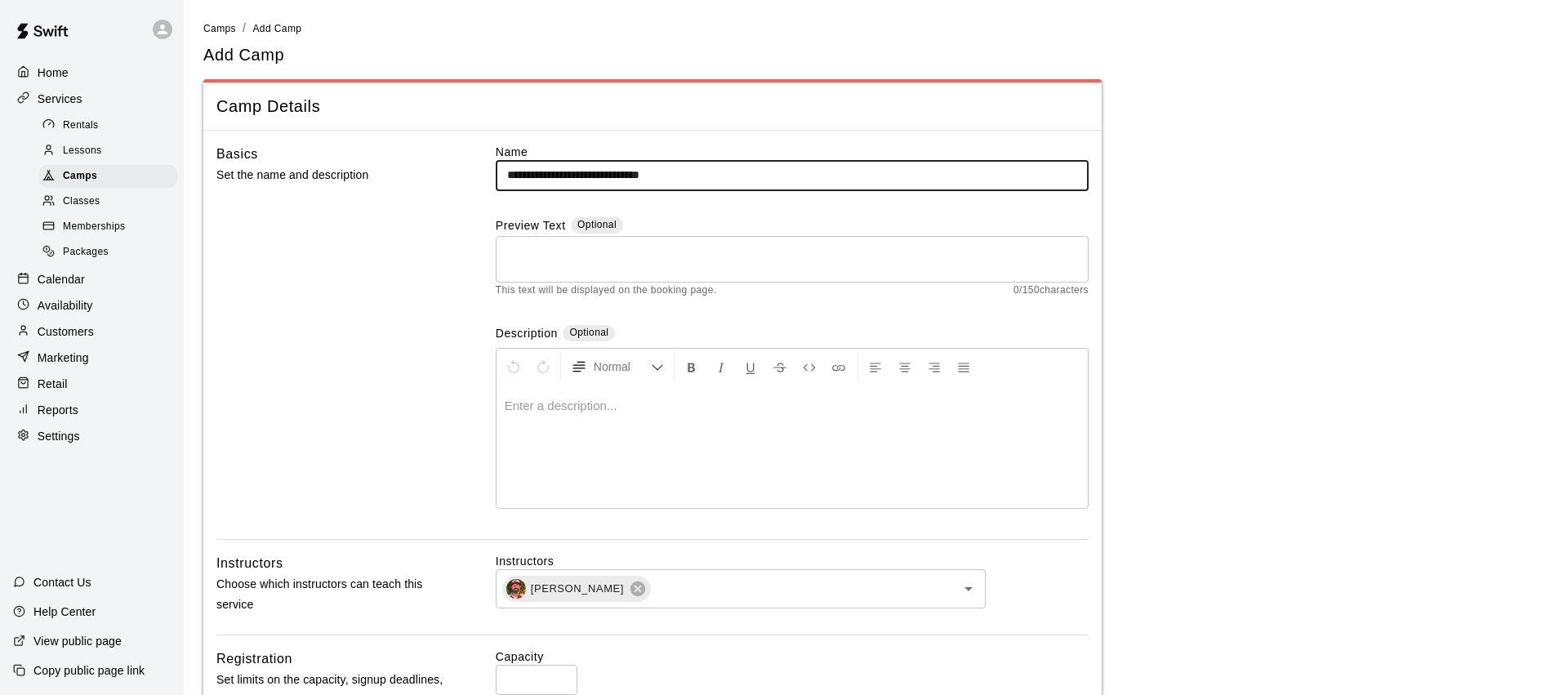
click at [578, 178] on input "**********" at bounding box center [791, 174] width 592 height 30
drag, startPoint x: 662, startPoint y: 169, endPoint x: 737, endPoint y: 176, distance: 75.3
click at [736, 177] on input "**********" at bounding box center [791, 174] width 592 height 30
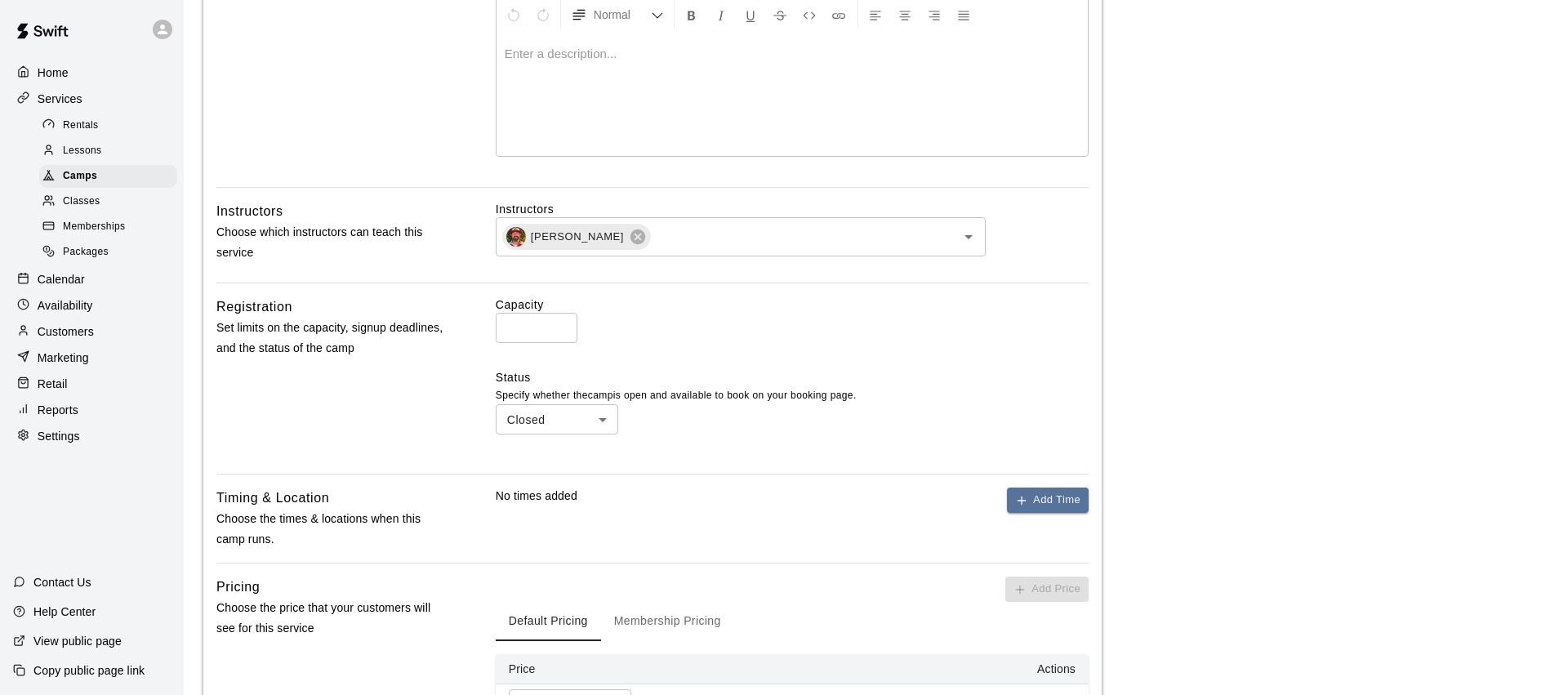
scroll to position [577, 0]
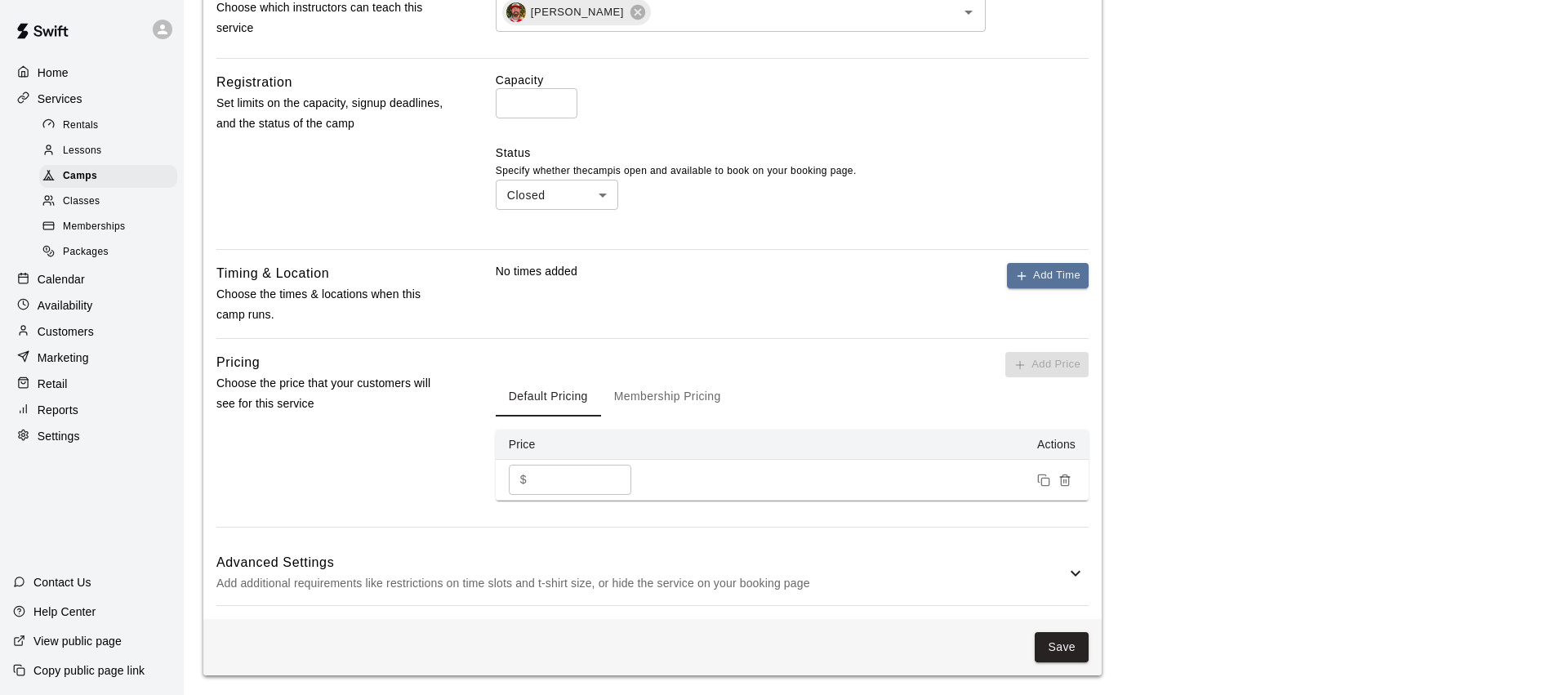
type input "**********"
drag, startPoint x: 1077, startPoint y: 572, endPoint x: 1037, endPoint y: 565, distance: 40.6
click at [1077, 572] on icon at bounding box center [1075, 573] width 19 height 19
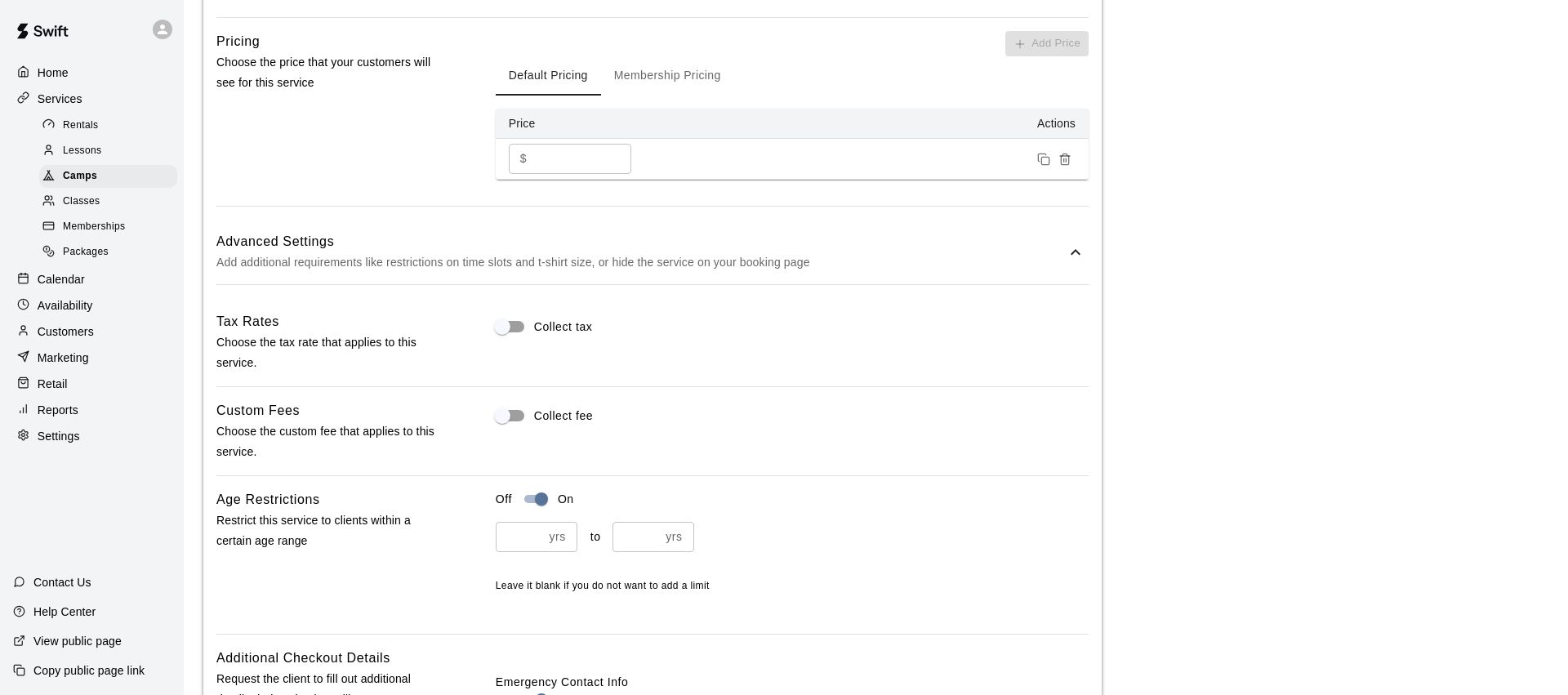
scroll to position [690, 0]
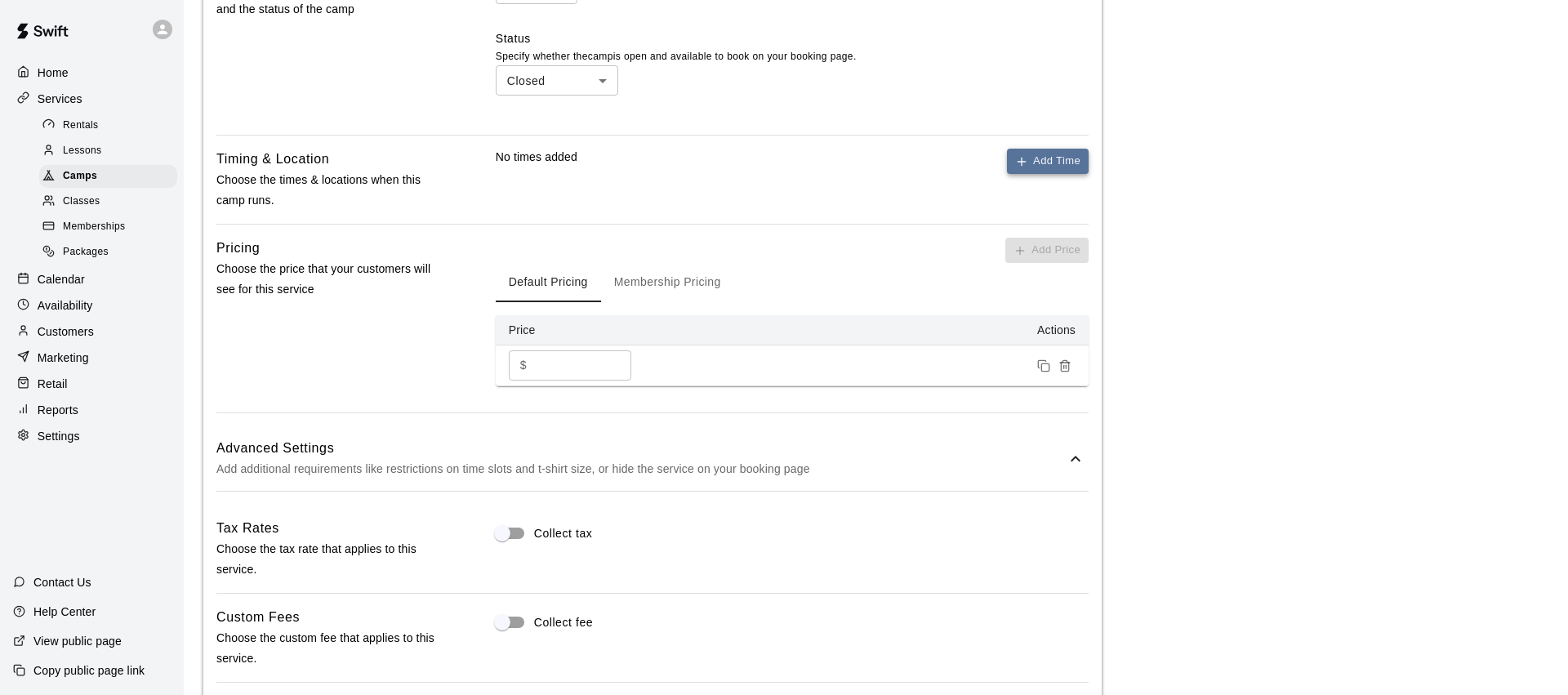
click at [1032, 159] on button "Add Time" at bounding box center [1047, 161] width 81 height 25
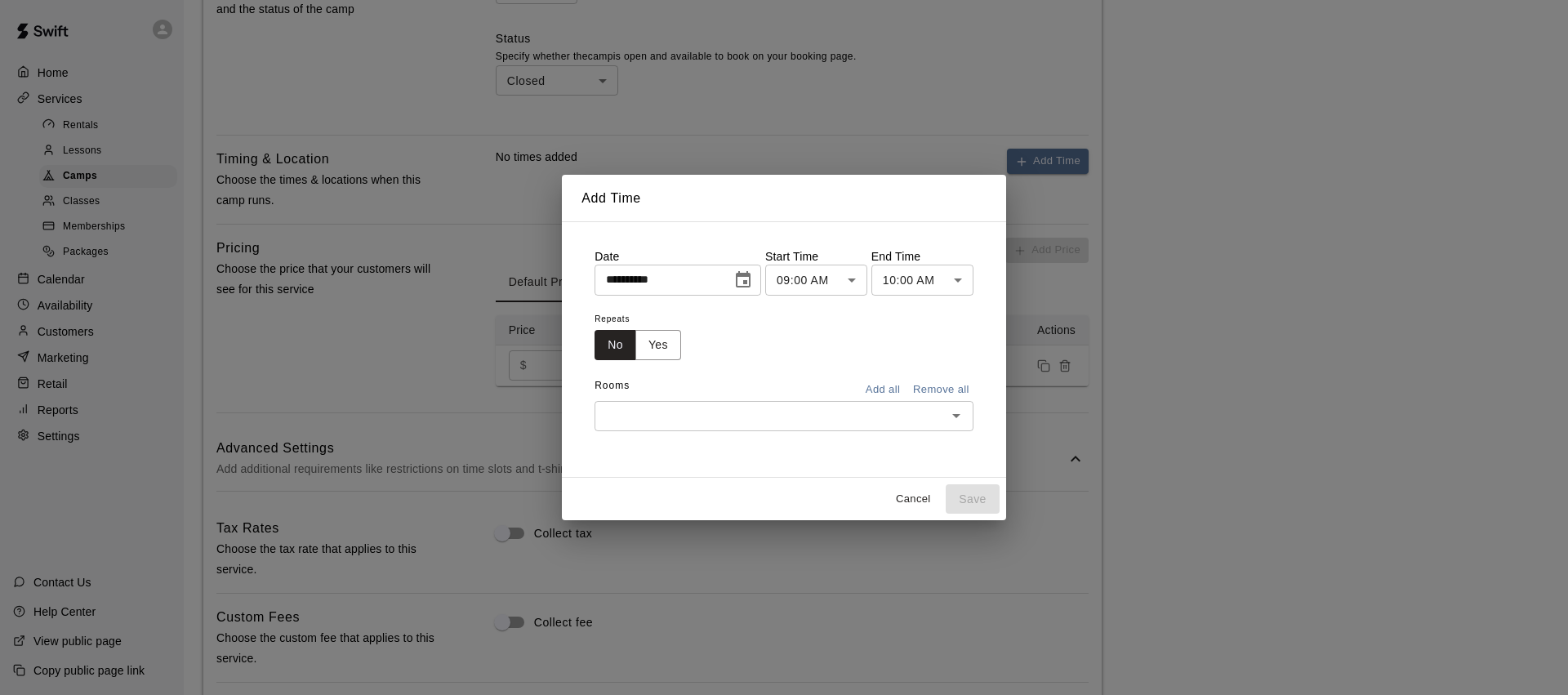
click at [747, 281] on icon "Choose date, selected date is Aug 12, 2025" at bounding box center [743, 279] width 15 height 16
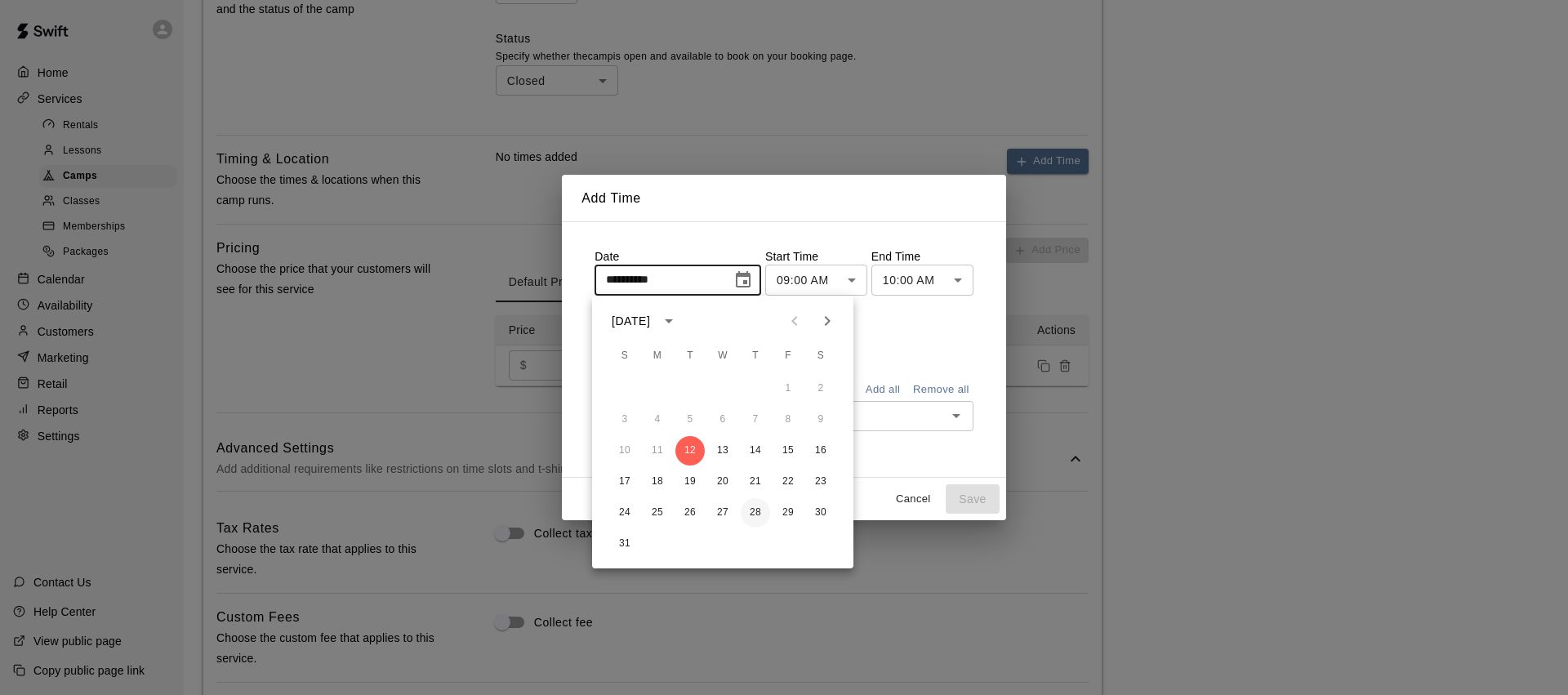
click at [768, 513] on button "28" at bounding box center [755, 513] width 29 height 29
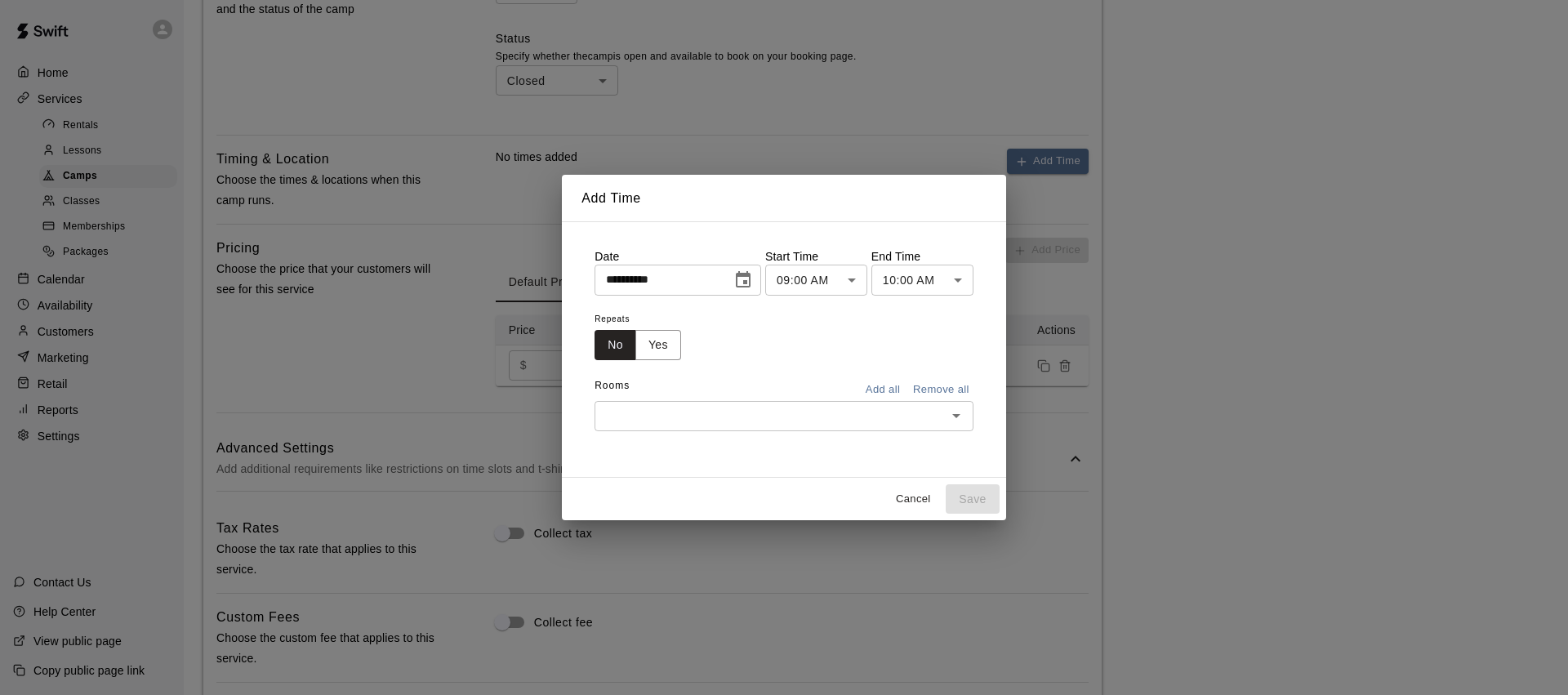
type input "**********"
click at [853, 281] on body "**********" at bounding box center [784, 272] width 1568 height 1925
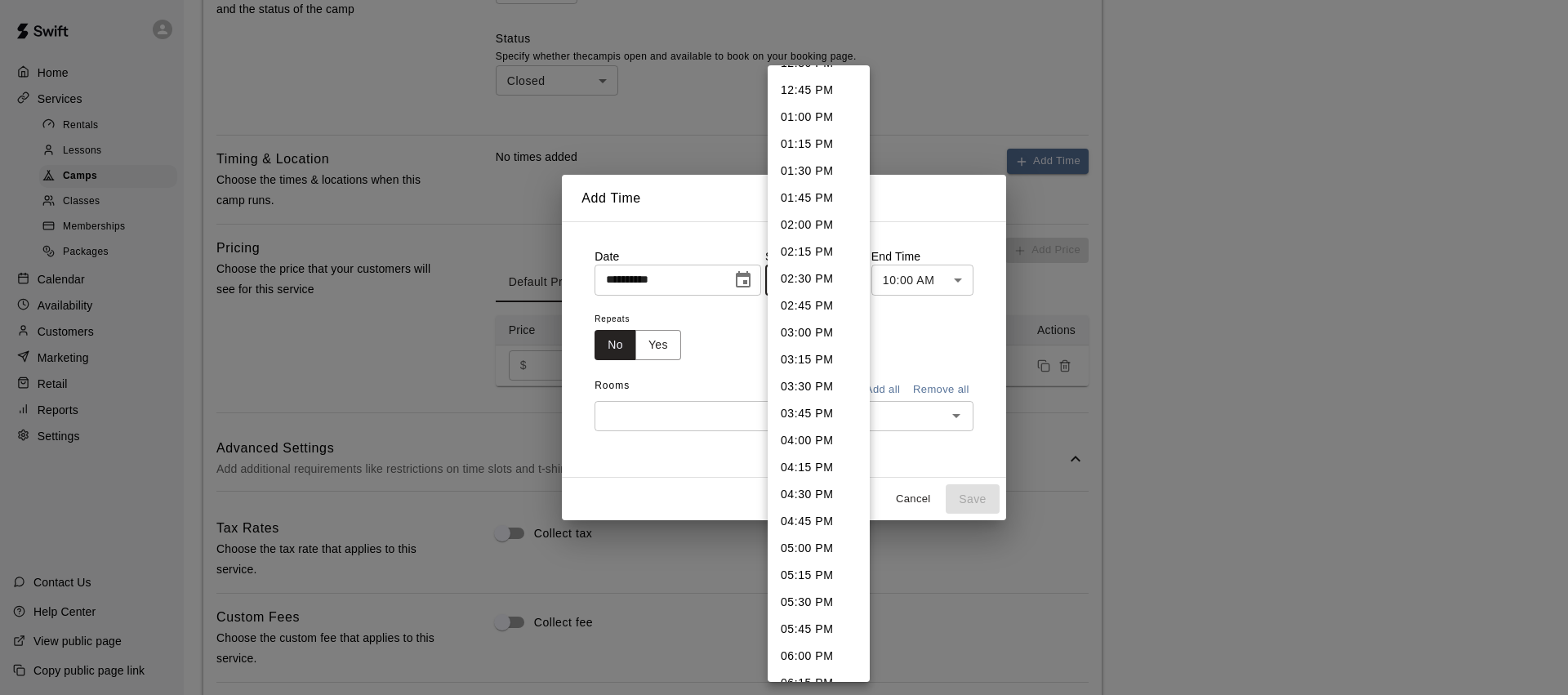
scroll to position [1516, 0]
click at [811, 615] on li "07:00 PM" at bounding box center [818, 616] width 102 height 27
type input "********"
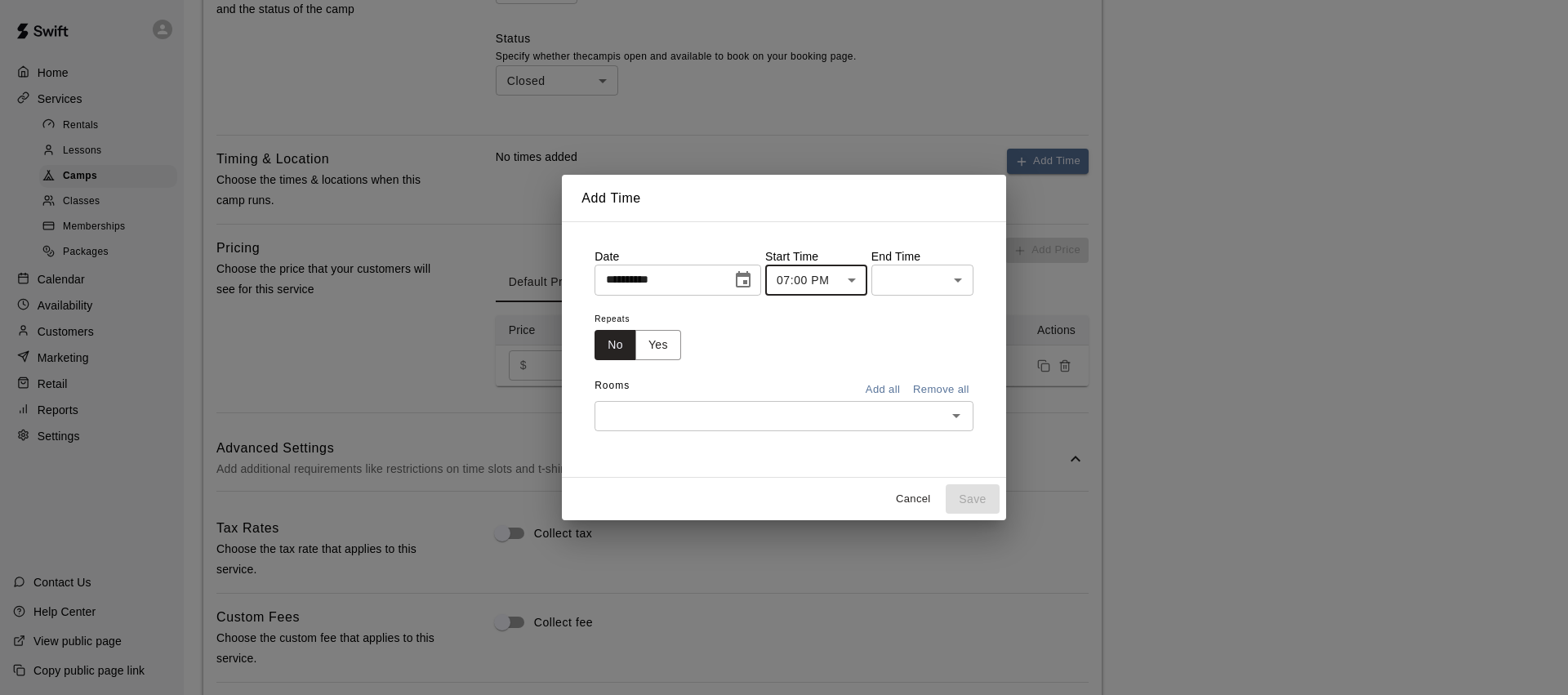
click at [954, 281] on body "**********" at bounding box center [784, 272] width 1568 height 1925
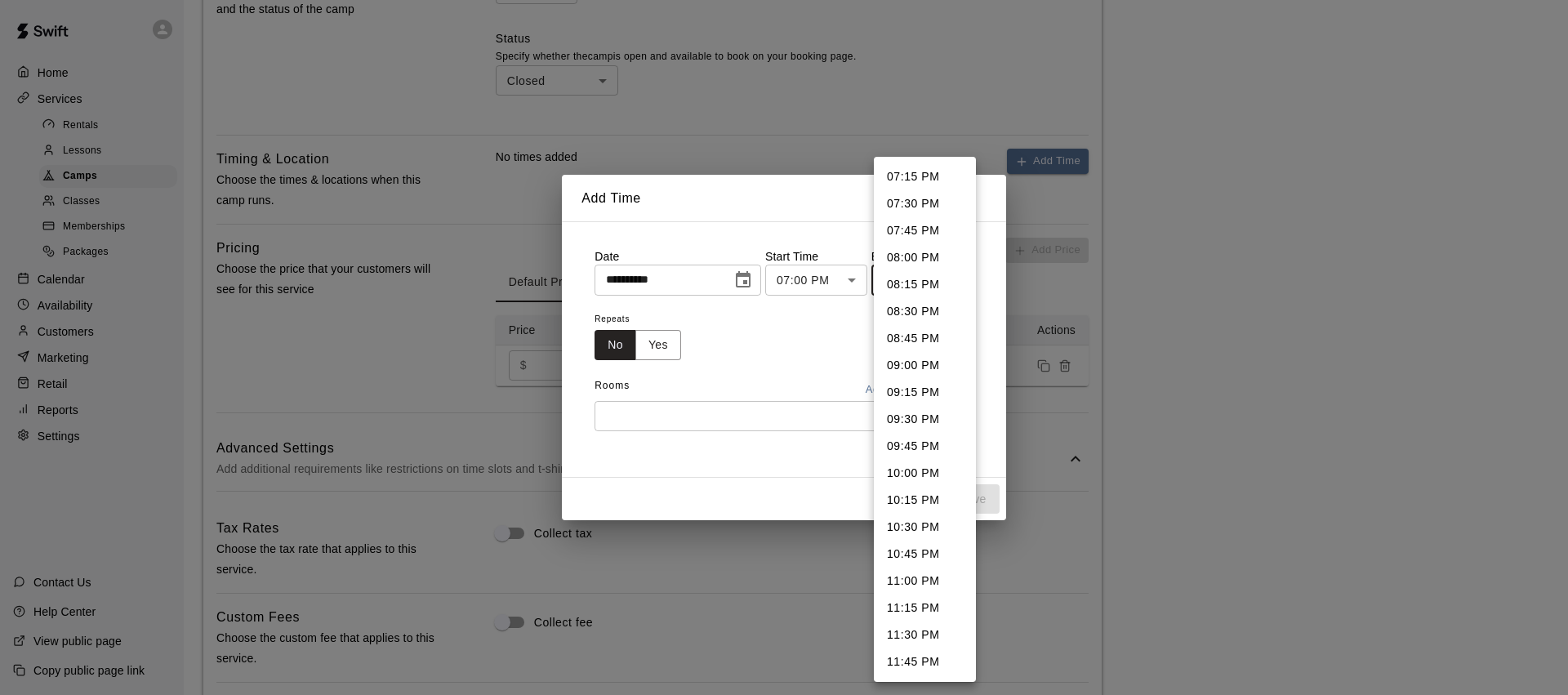
click at [923, 294] on li "08:15 PM" at bounding box center [924, 285] width 102 height 27
type input "********"
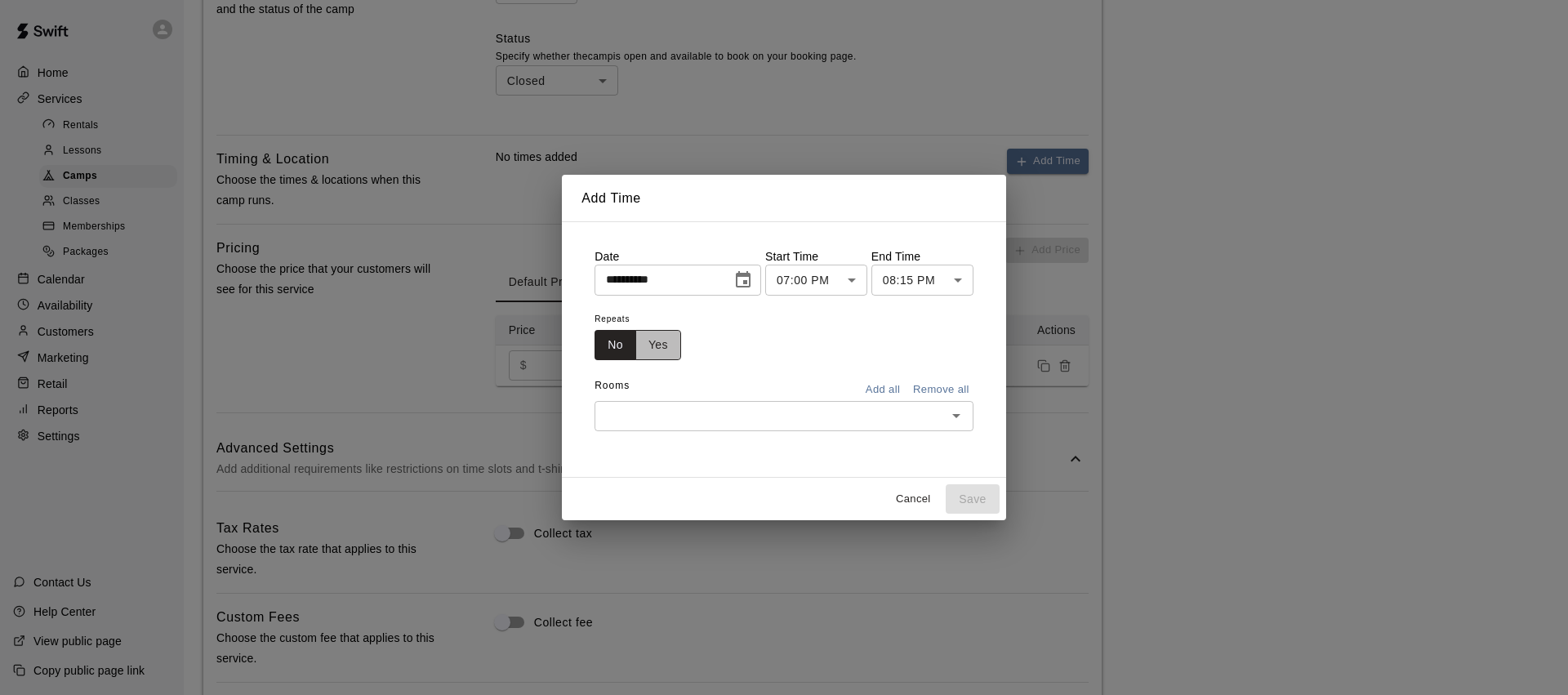
click at [671, 348] on button "Yes" at bounding box center [657, 344] width 46 height 30
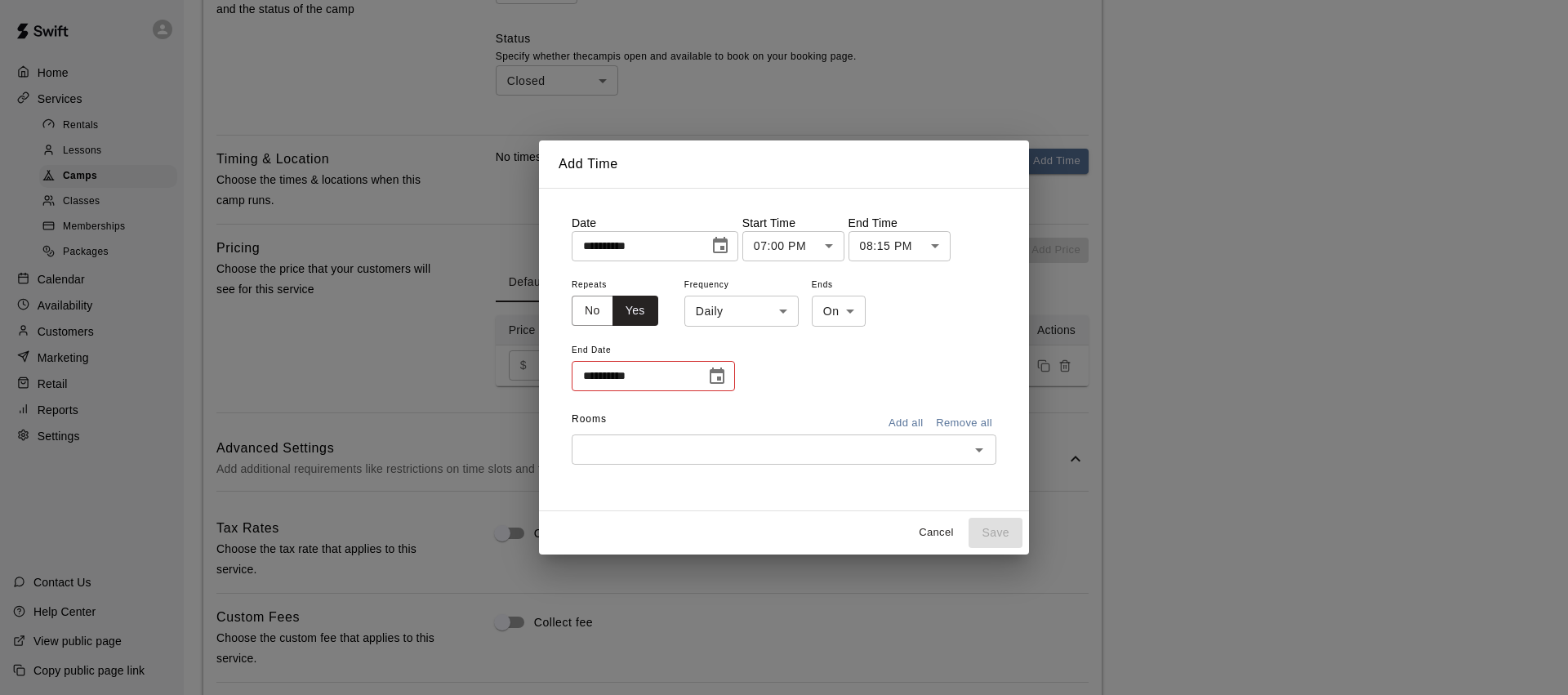
click at [756, 316] on body "**********" at bounding box center [784, 272] width 1568 height 1925
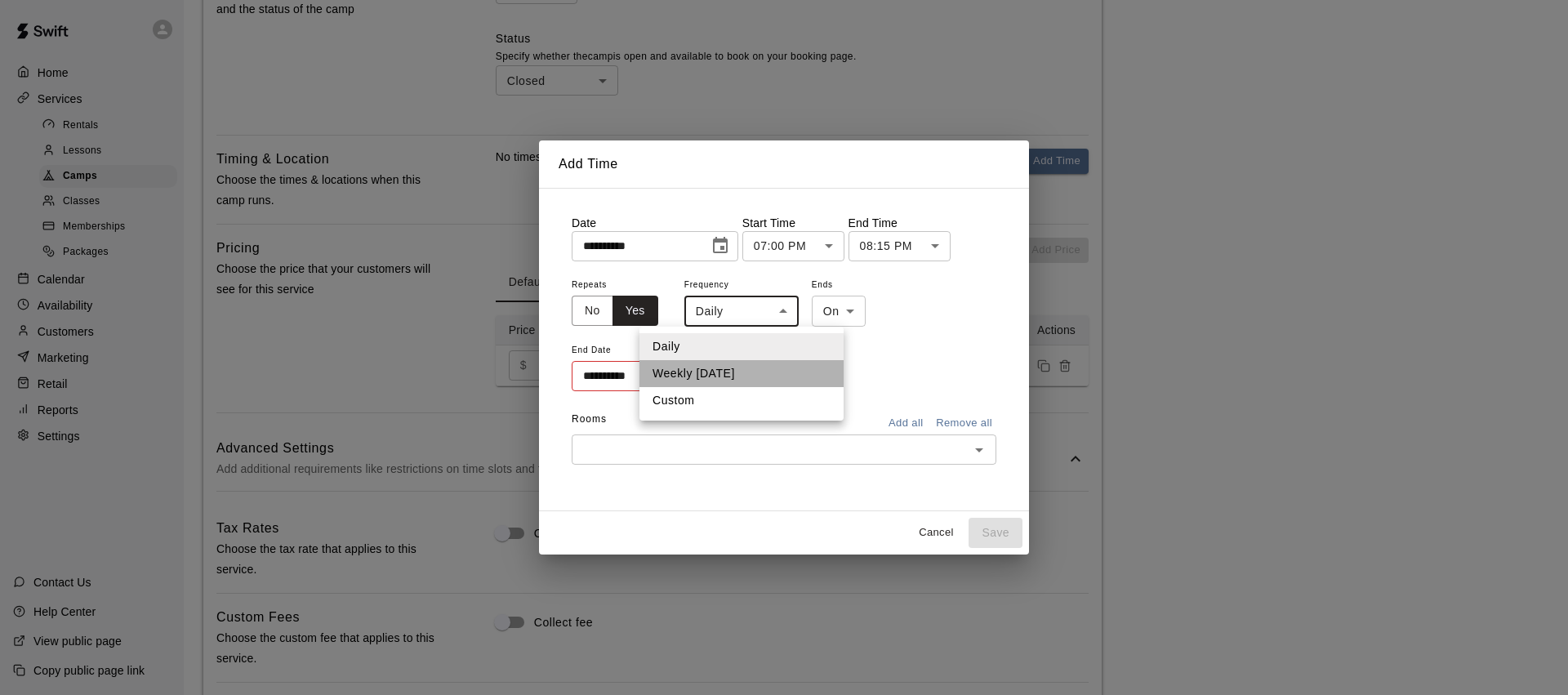
click at [732, 382] on li "Weekly on Thursday" at bounding box center [741, 373] width 205 height 27
type input "******"
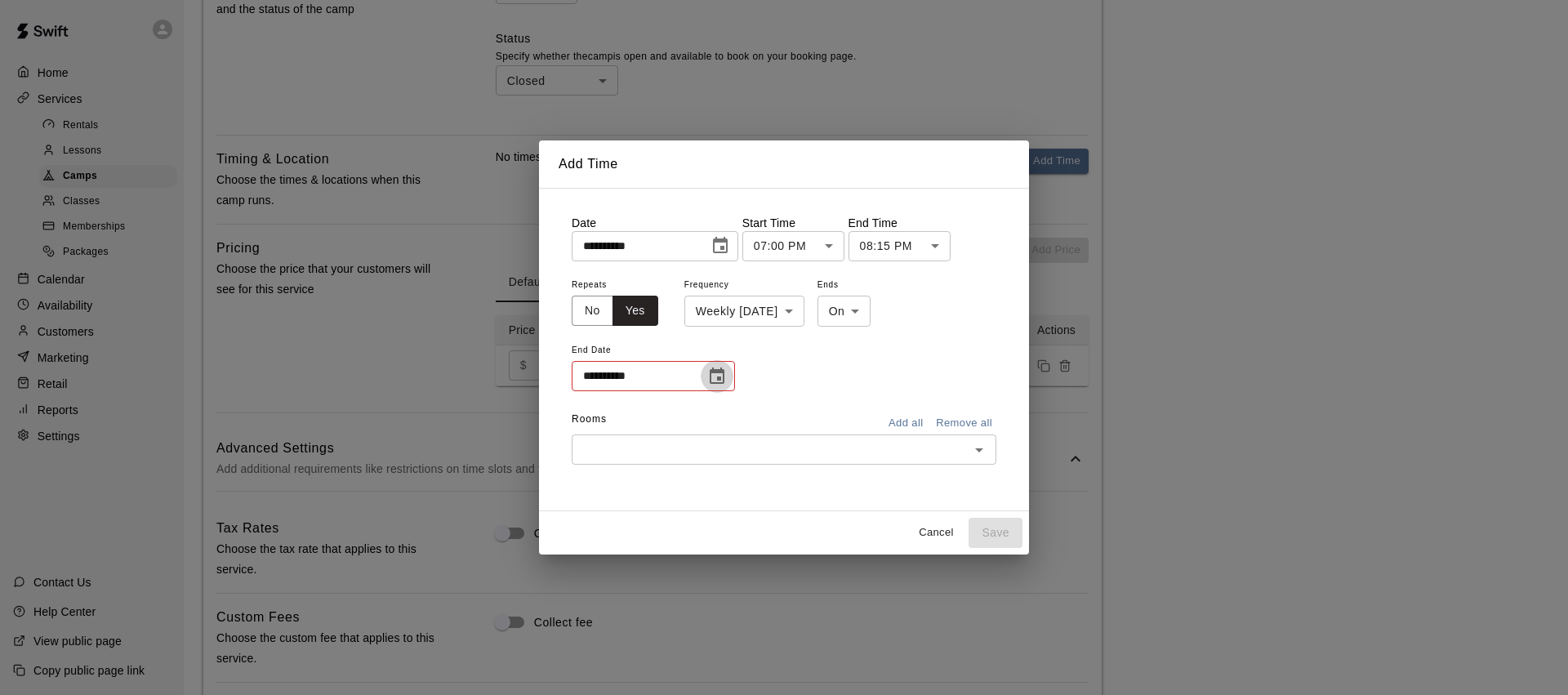
click at [708, 372] on icon "Choose date" at bounding box center [717, 376] width 19 height 19
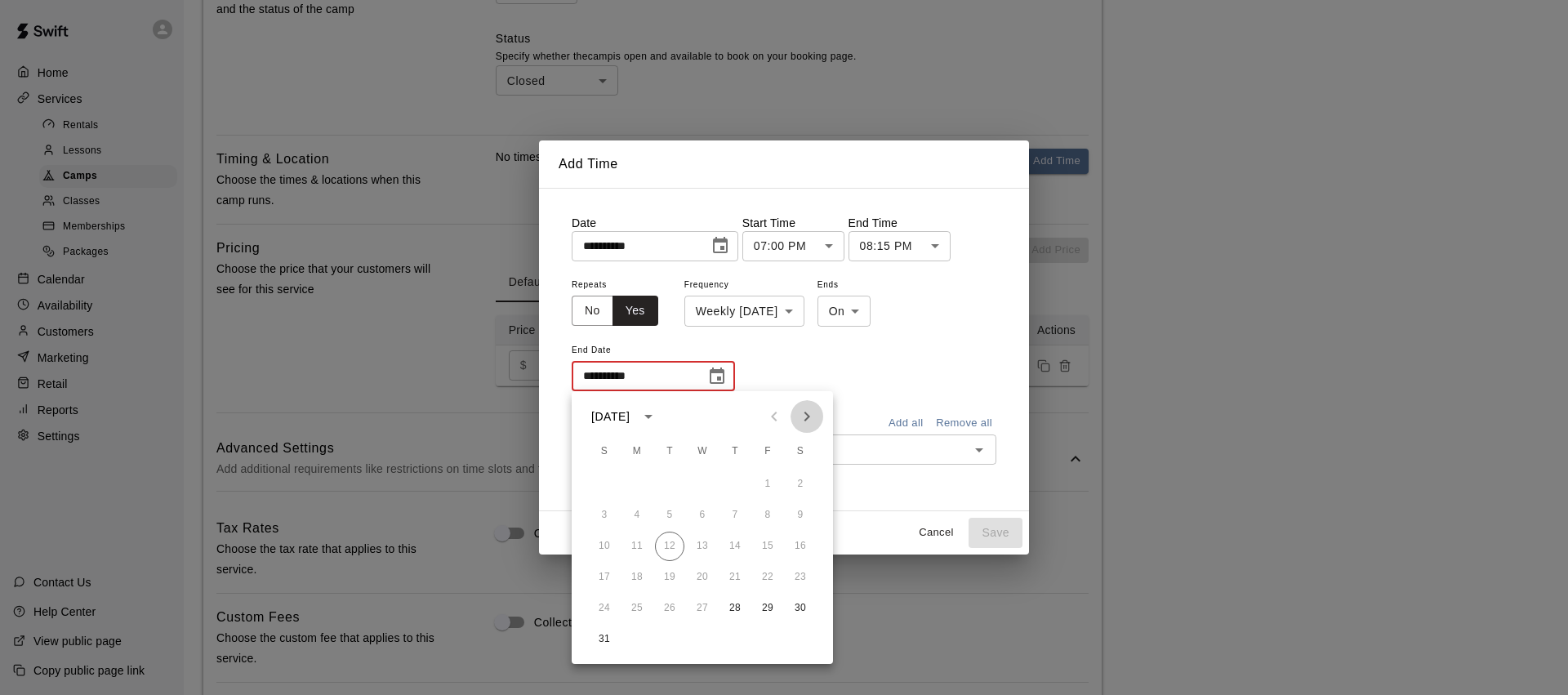
click at [798, 418] on icon "Next month" at bounding box center [807, 416] width 19 height 19
click at [732, 577] on button "25" at bounding box center [735, 577] width 29 height 29
type input "**********"
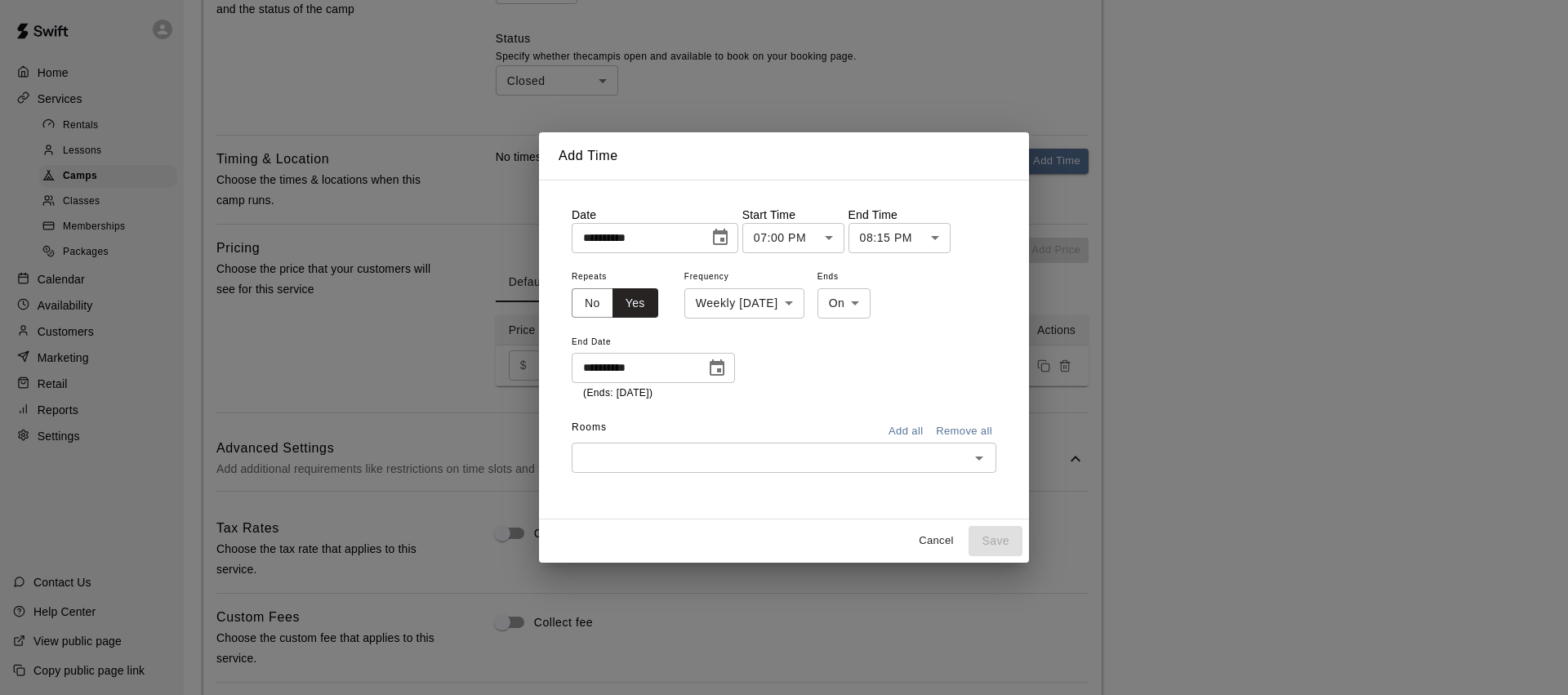
click at [979, 459] on icon "Open" at bounding box center [979, 458] width 19 height 19
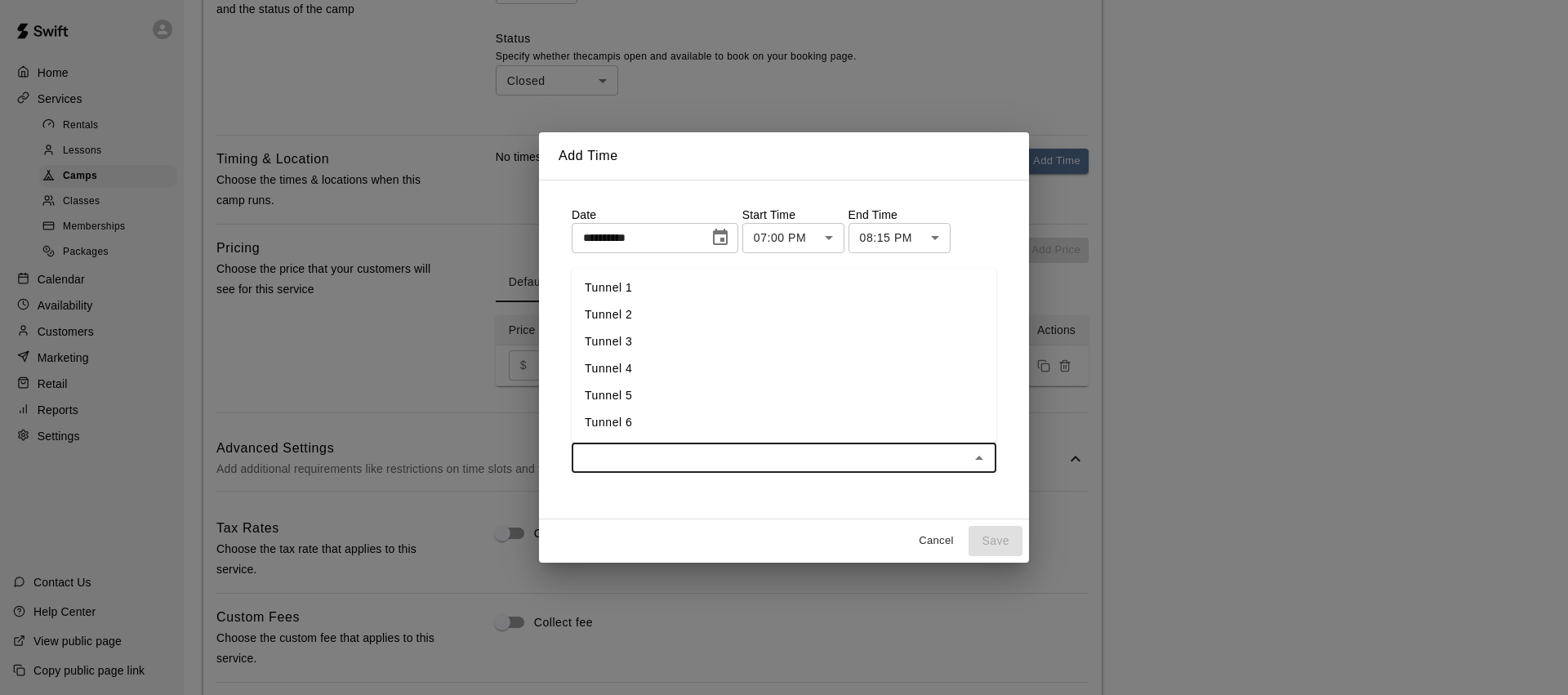
click at [646, 337] on li "Tunnel 3" at bounding box center [784, 342] width 425 height 27
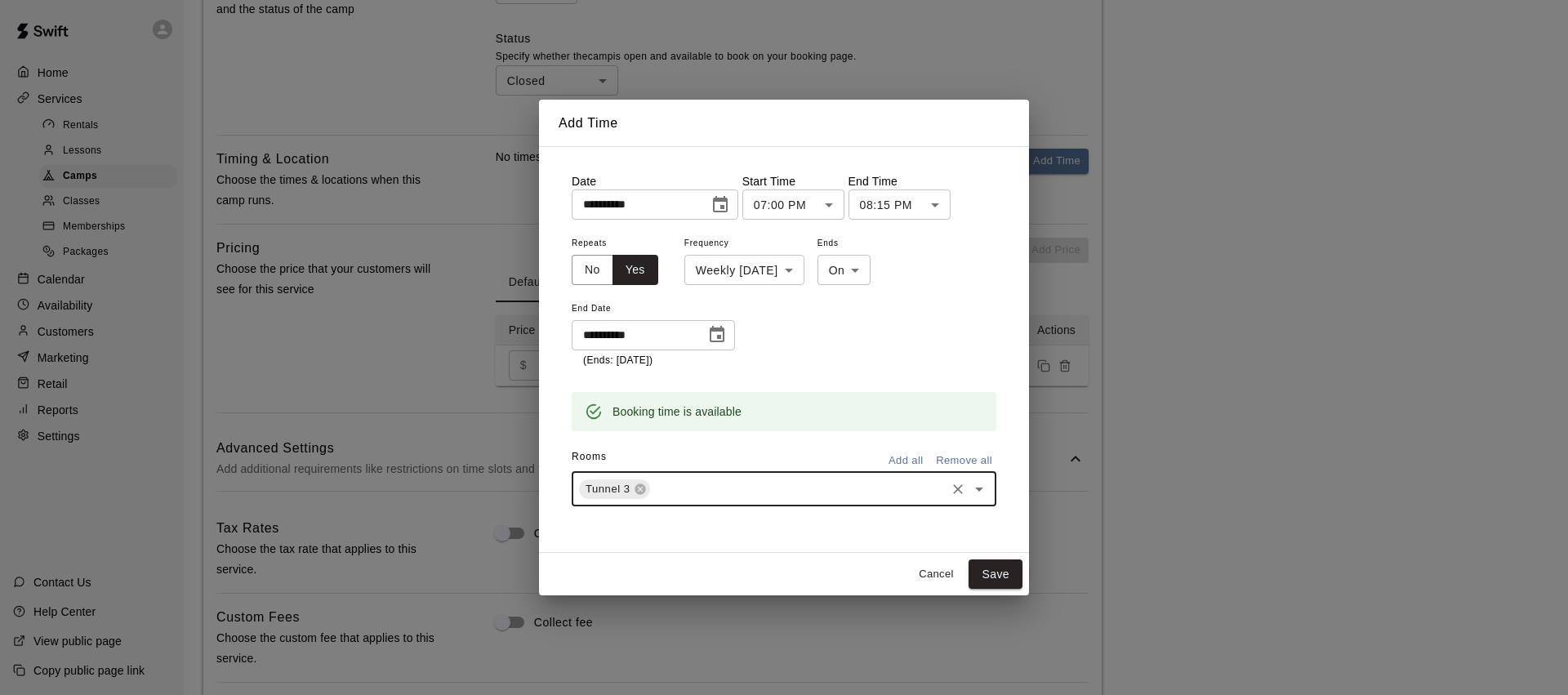
drag, startPoint x: 989, startPoint y: 490, endPoint x: 976, endPoint y: 490, distance: 13.0
click at [989, 490] on button "Open" at bounding box center [979, 490] width 23 height 23
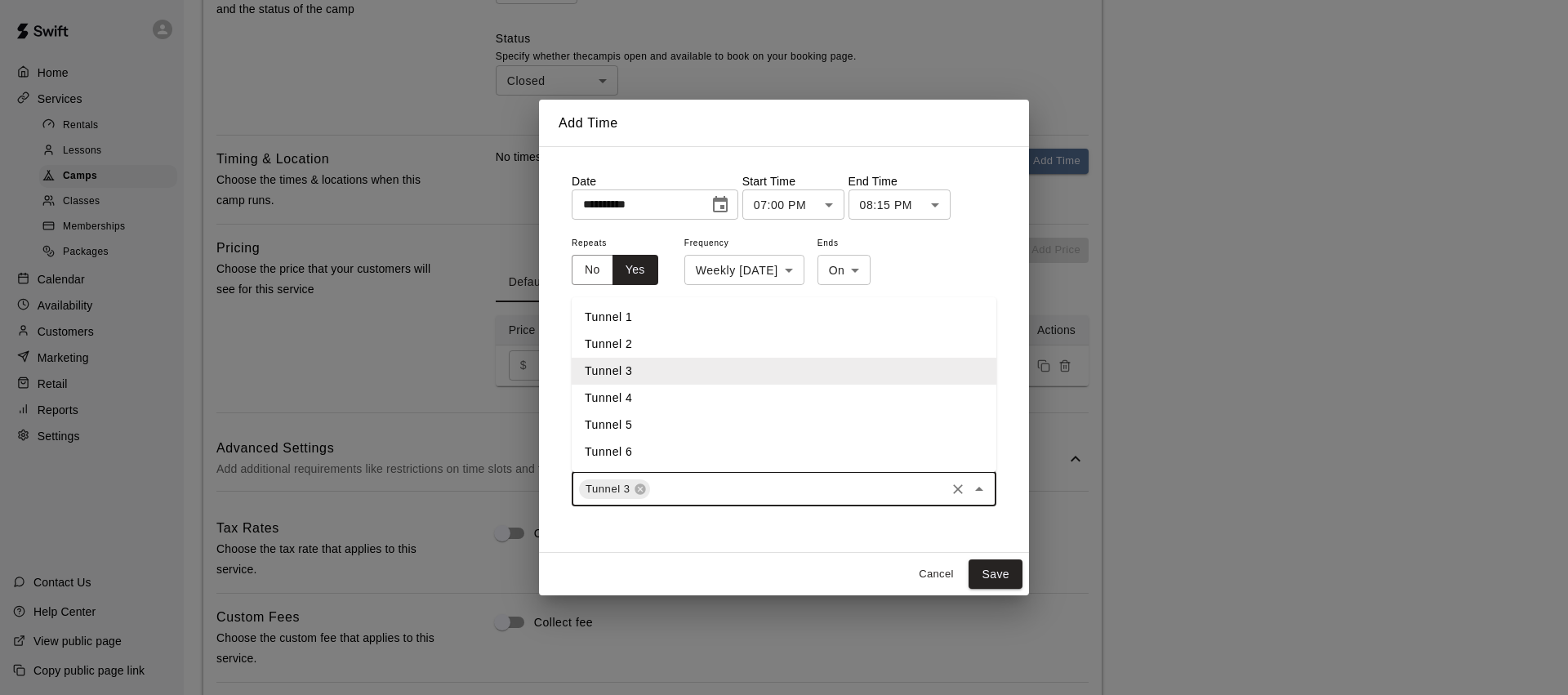
drag, startPoint x: 667, startPoint y: 341, endPoint x: 883, endPoint y: 490, distance: 262.4
click at [667, 341] on li "Tunnel 2" at bounding box center [784, 344] width 425 height 27
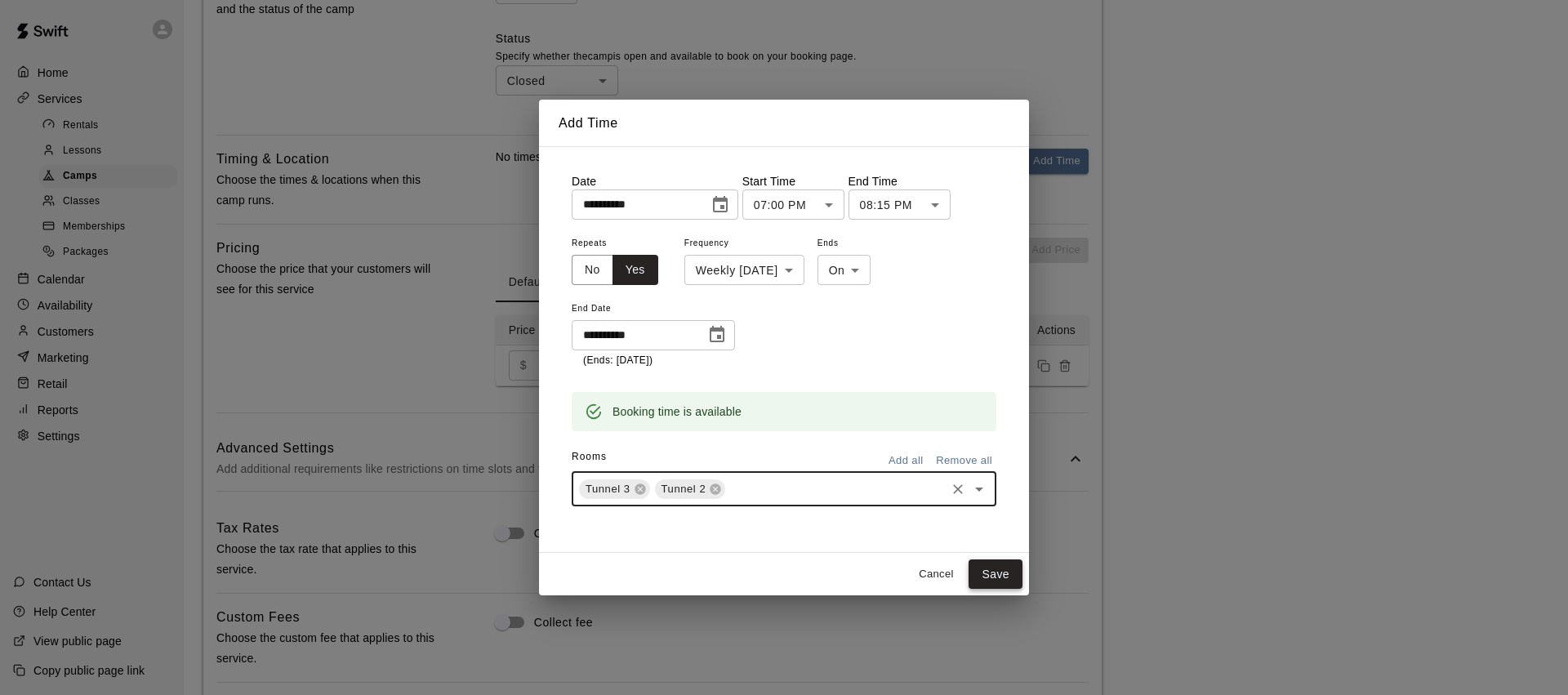
click at [996, 567] on button "Save" at bounding box center [996, 574] width 54 height 30
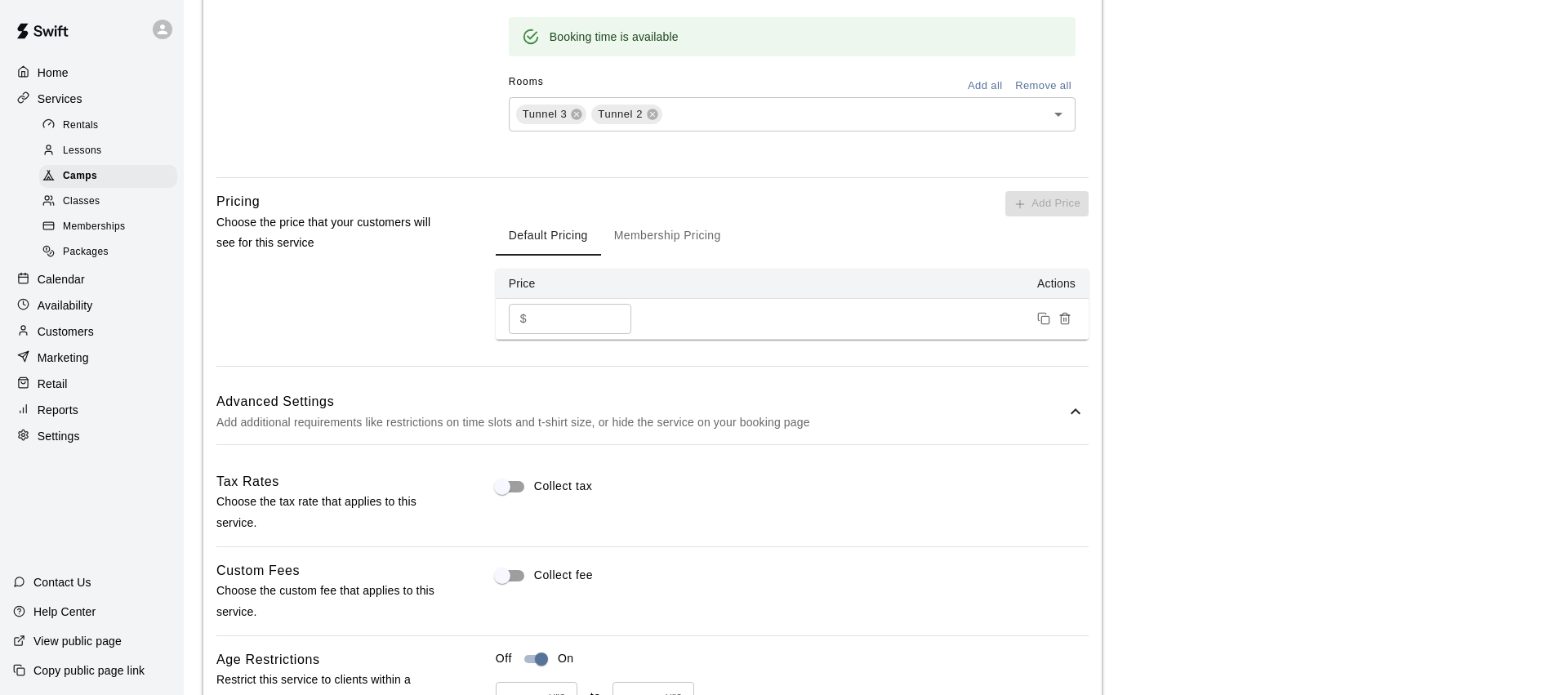
scroll to position [1521, 0]
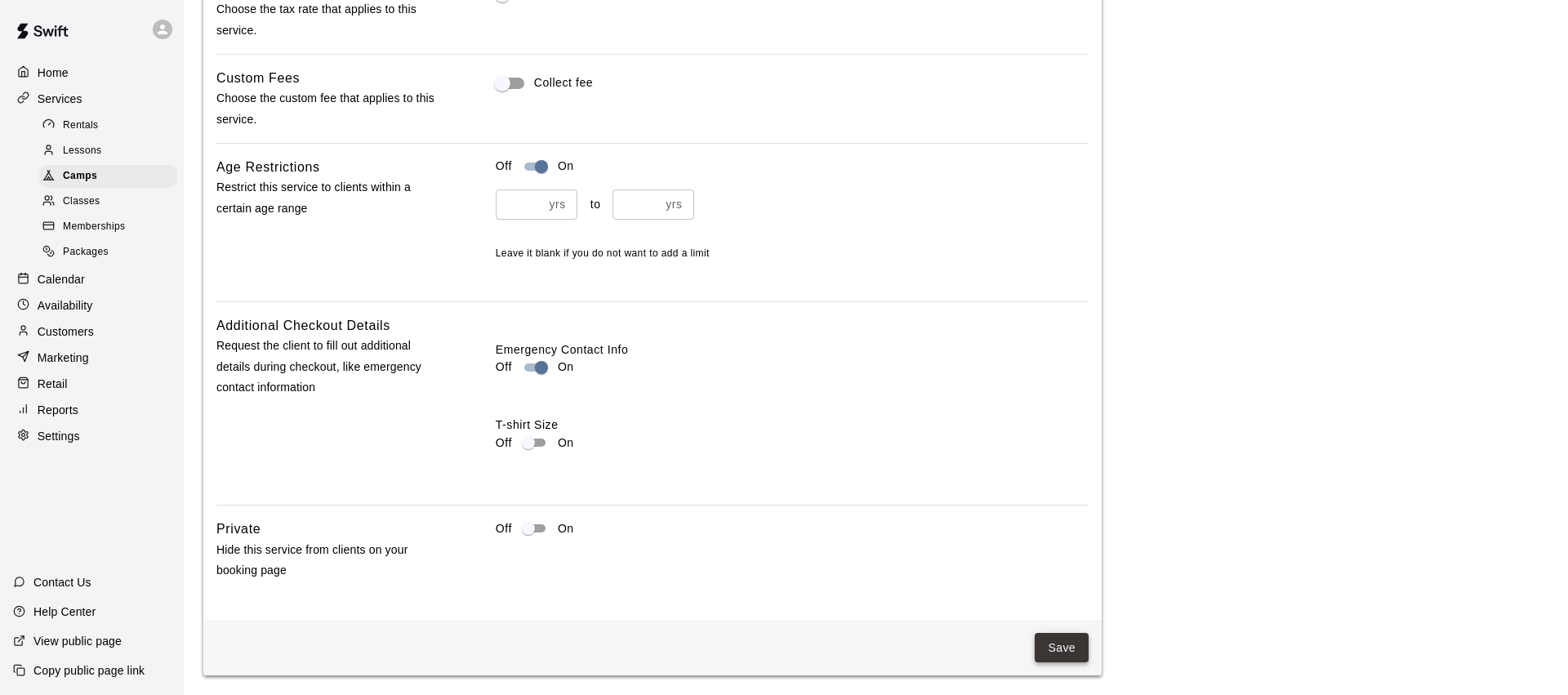
click at [1055, 639] on button "Save" at bounding box center [1062, 648] width 54 height 30
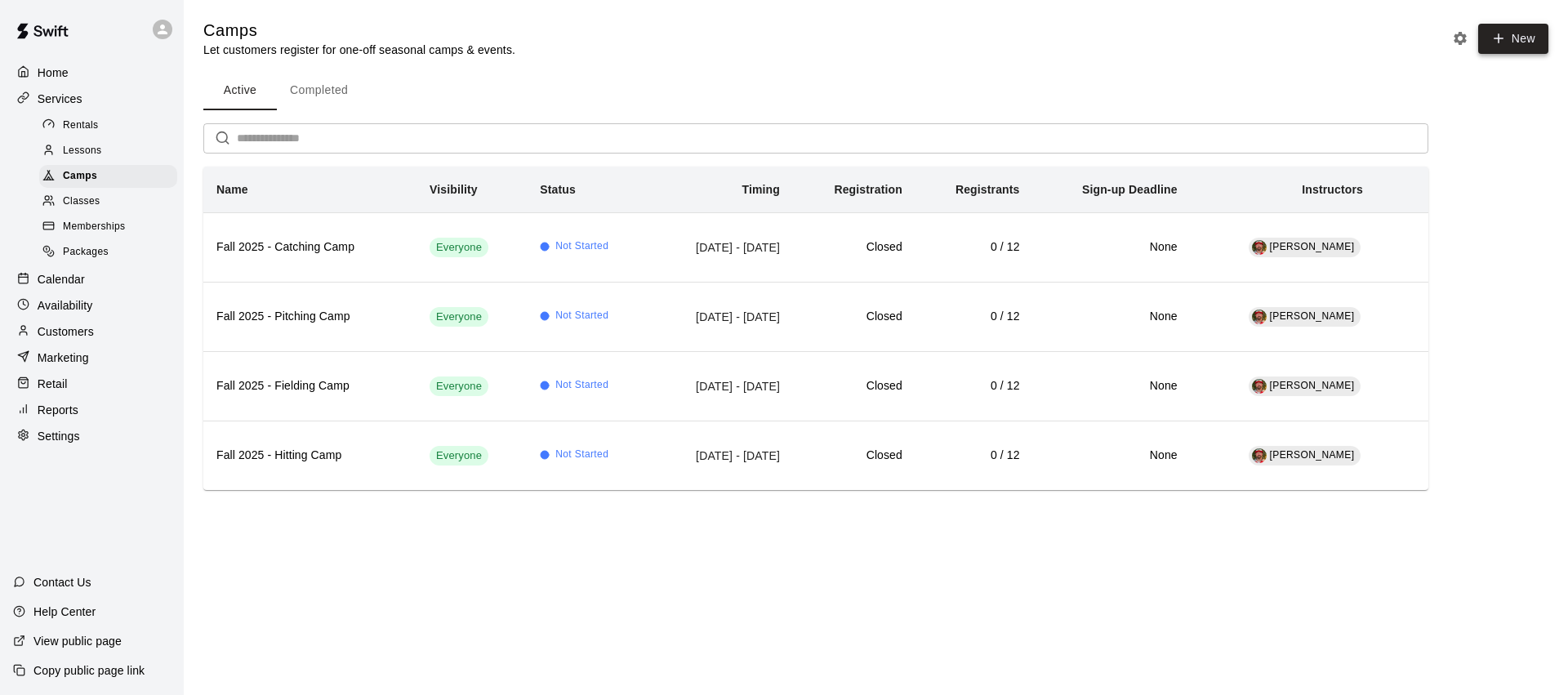
click at [1525, 33] on button "New" at bounding box center [1513, 38] width 70 height 30
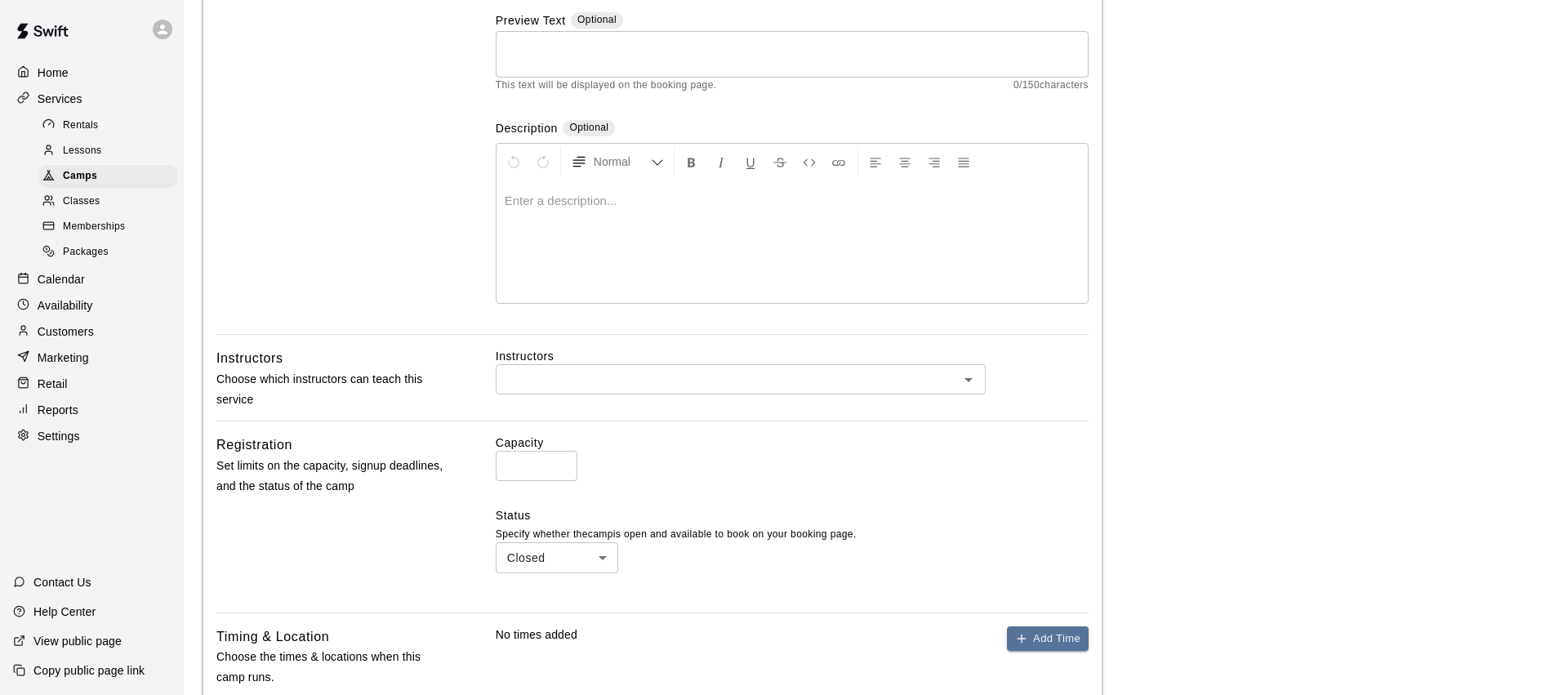
scroll to position [419, 0]
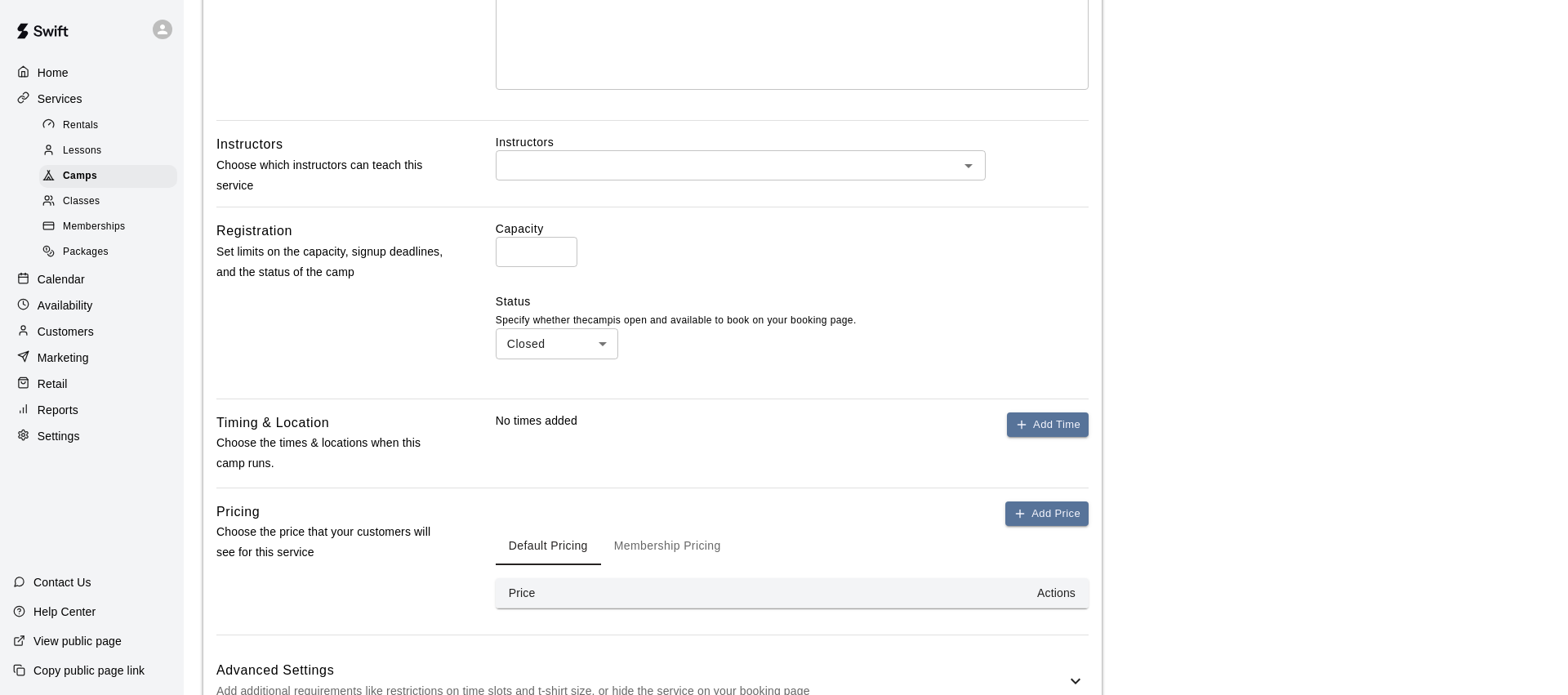
click at [672, 175] on div "​" at bounding box center [740, 165] width 490 height 30
type input "**********"
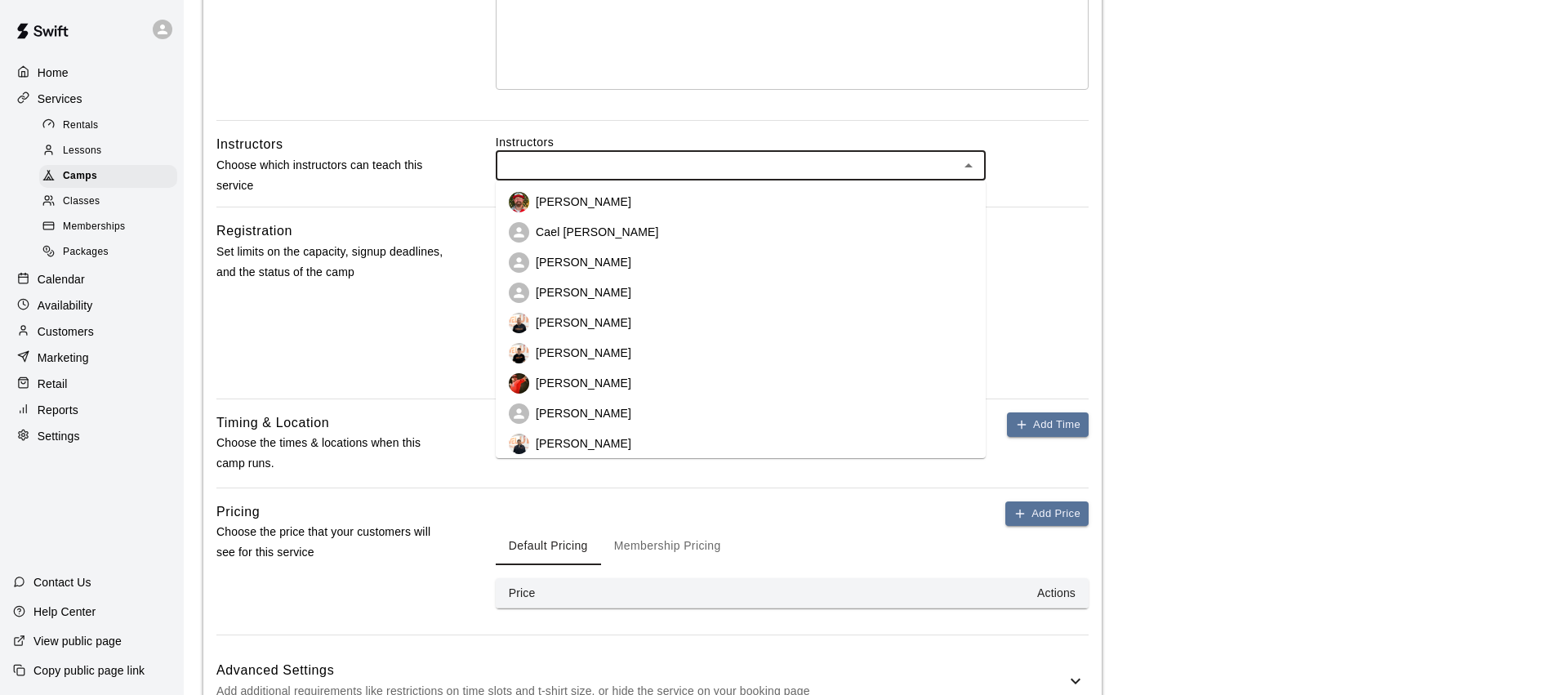
click at [574, 205] on p "[PERSON_NAME]" at bounding box center [583, 202] width 96 height 16
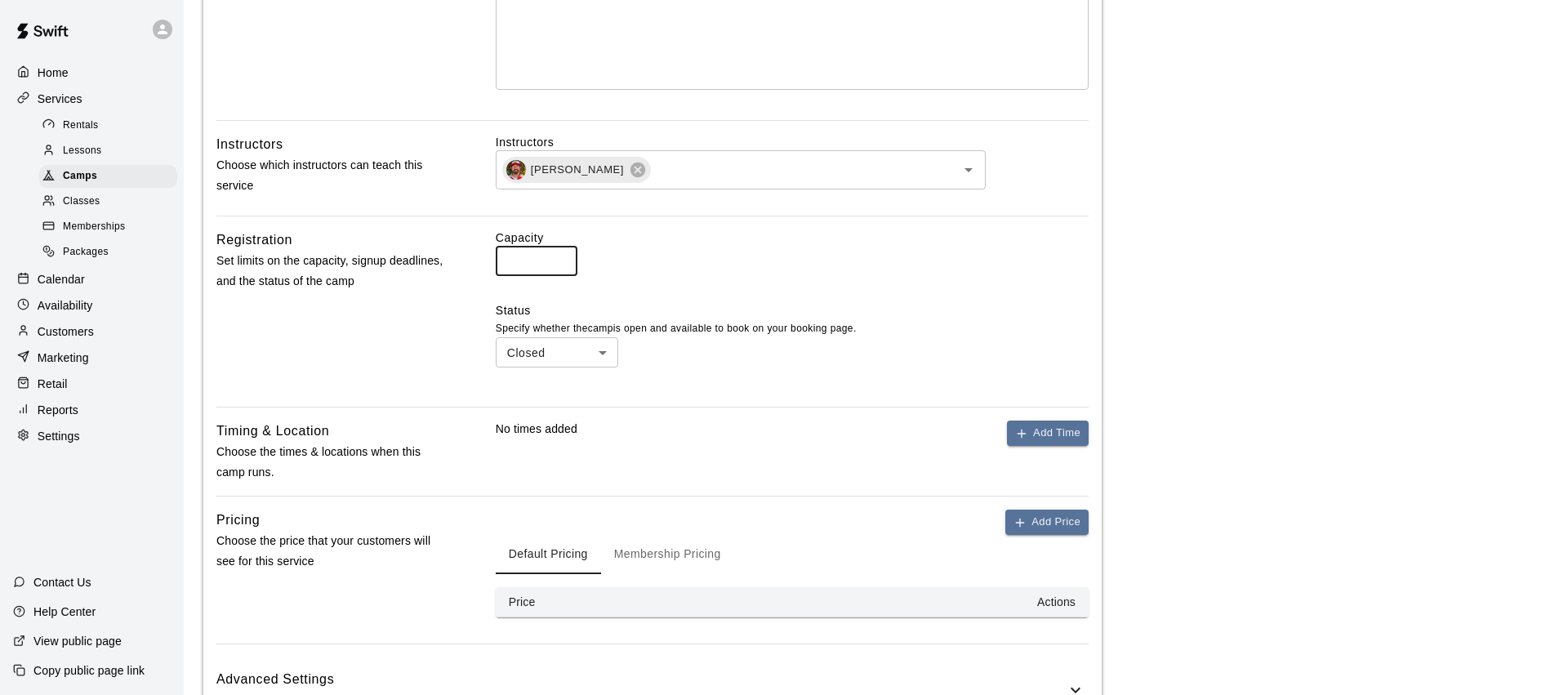
drag, startPoint x: 494, startPoint y: 257, endPoint x: 520, endPoint y: 245, distance: 28.6
click at [487, 256] on div "Registration Set limits on the capacity, signup deadlines, and the status of th…" at bounding box center [652, 311] width 872 height 164
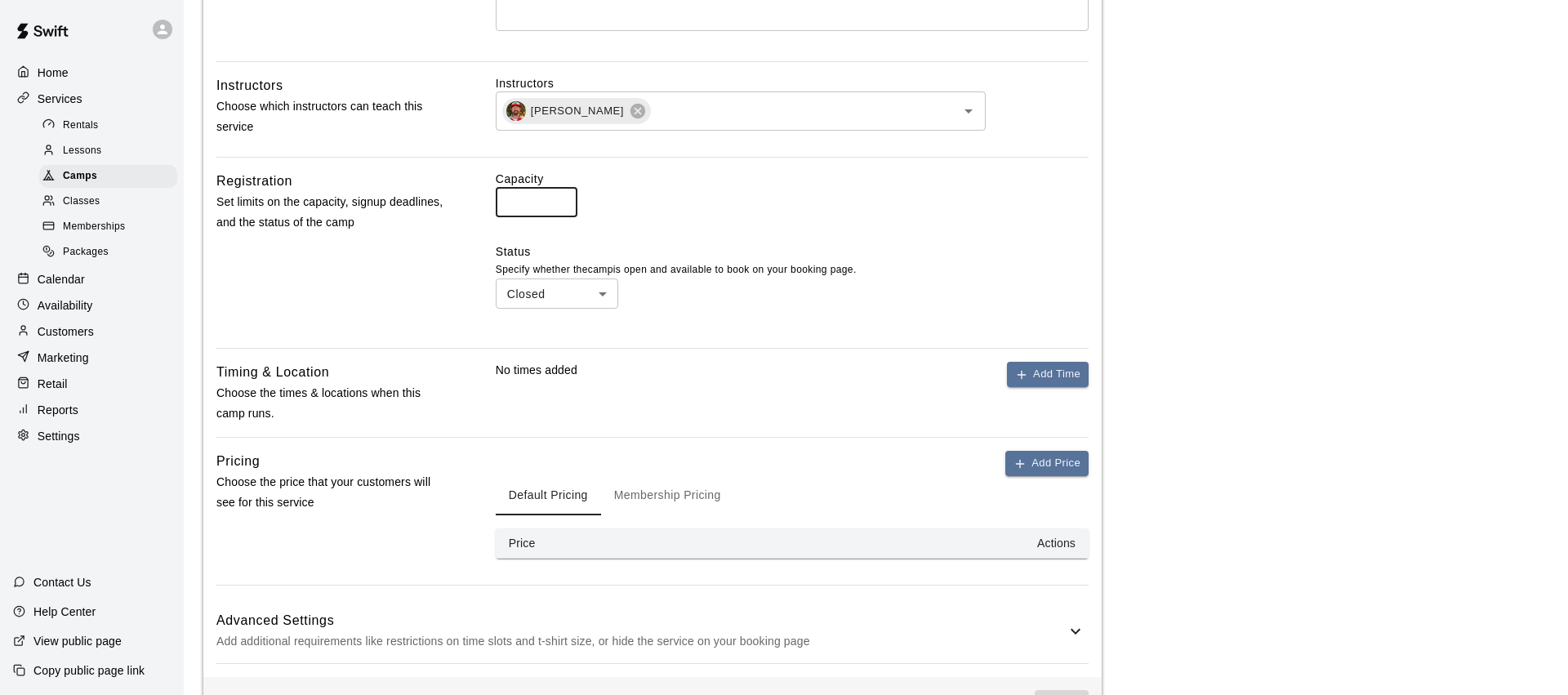
scroll to position [535, 0]
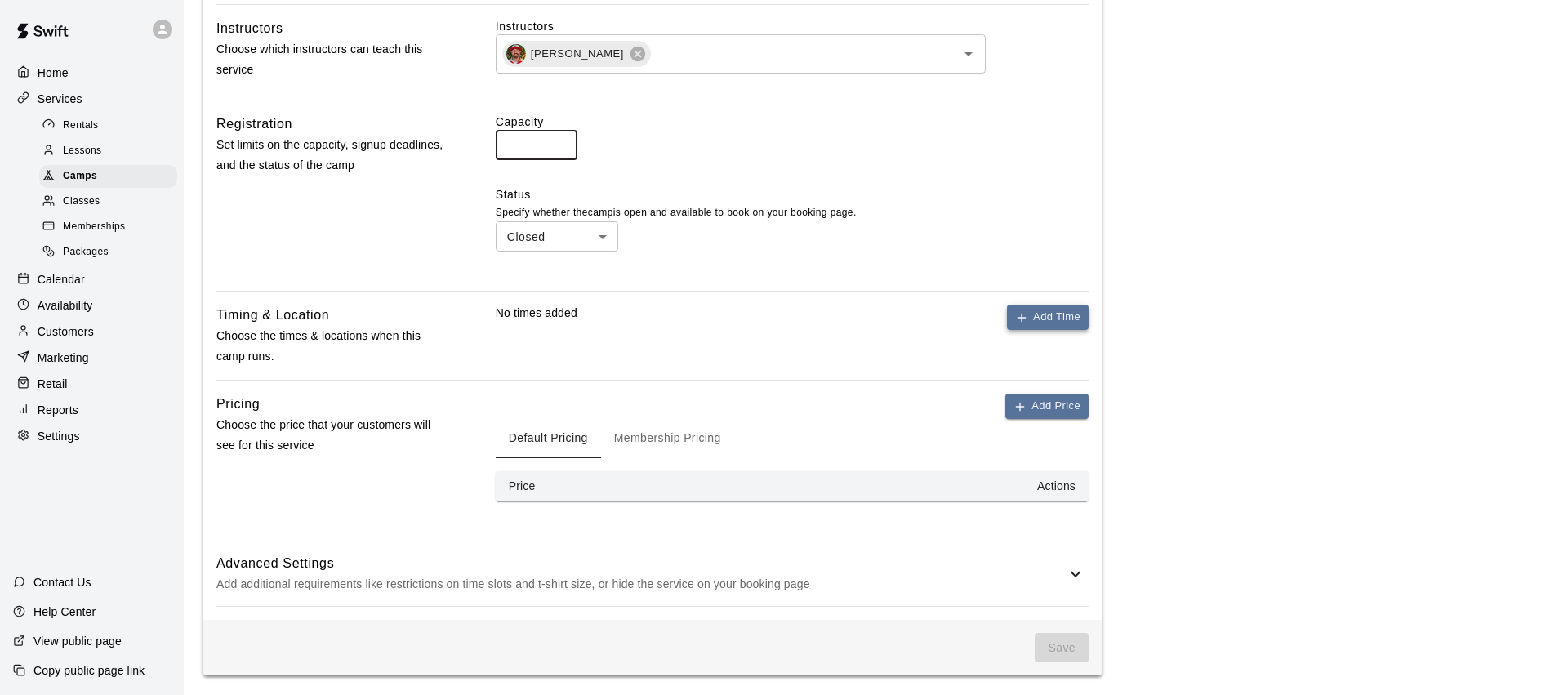
type input "**"
click at [1032, 311] on button "Add Time" at bounding box center [1047, 317] width 81 height 25
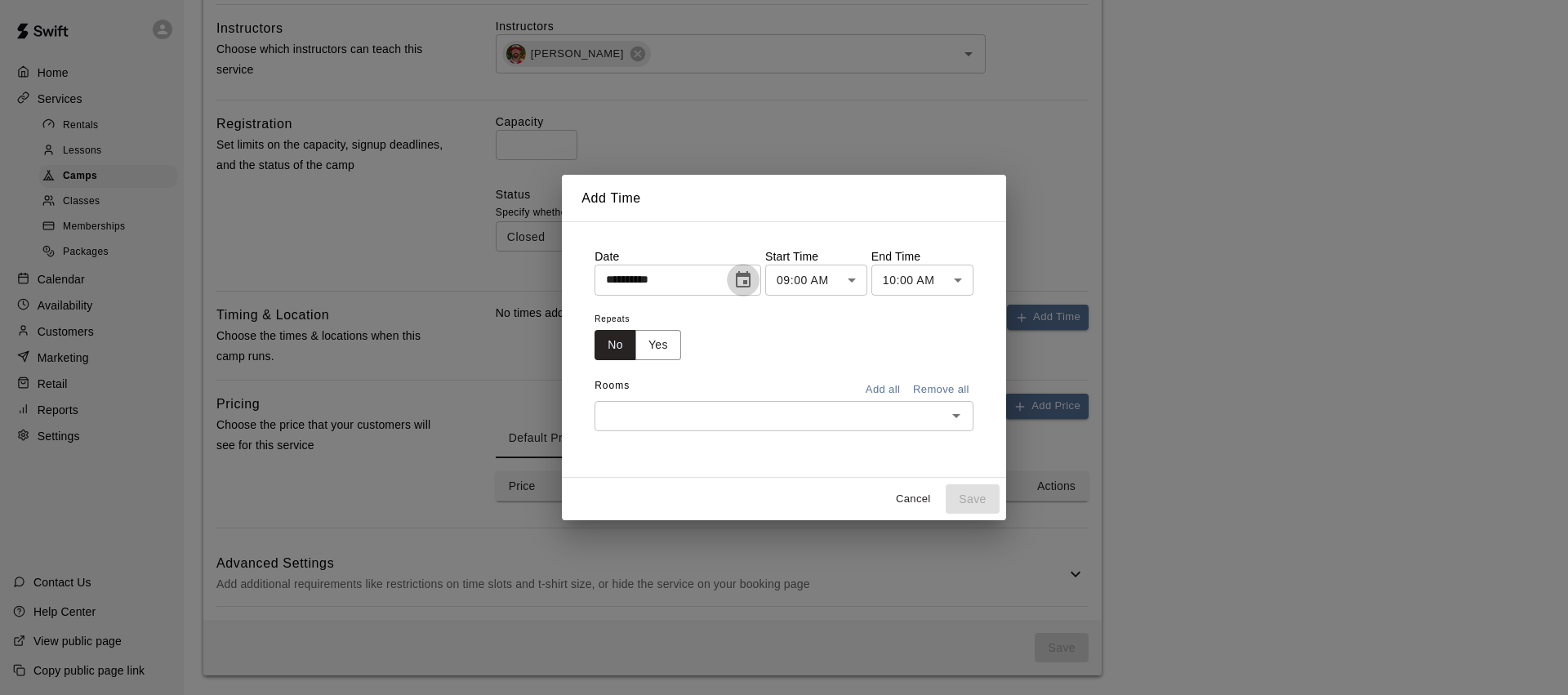
drag, startPoint x: 732, startPoint y: 278, endPoint x: 732, endPoint y: 292, distance: 14.0
click at [732, 278] on button "Choose date, selected date is Aug 12, 2025" at bounding box center [744, 280] width 33 height 33
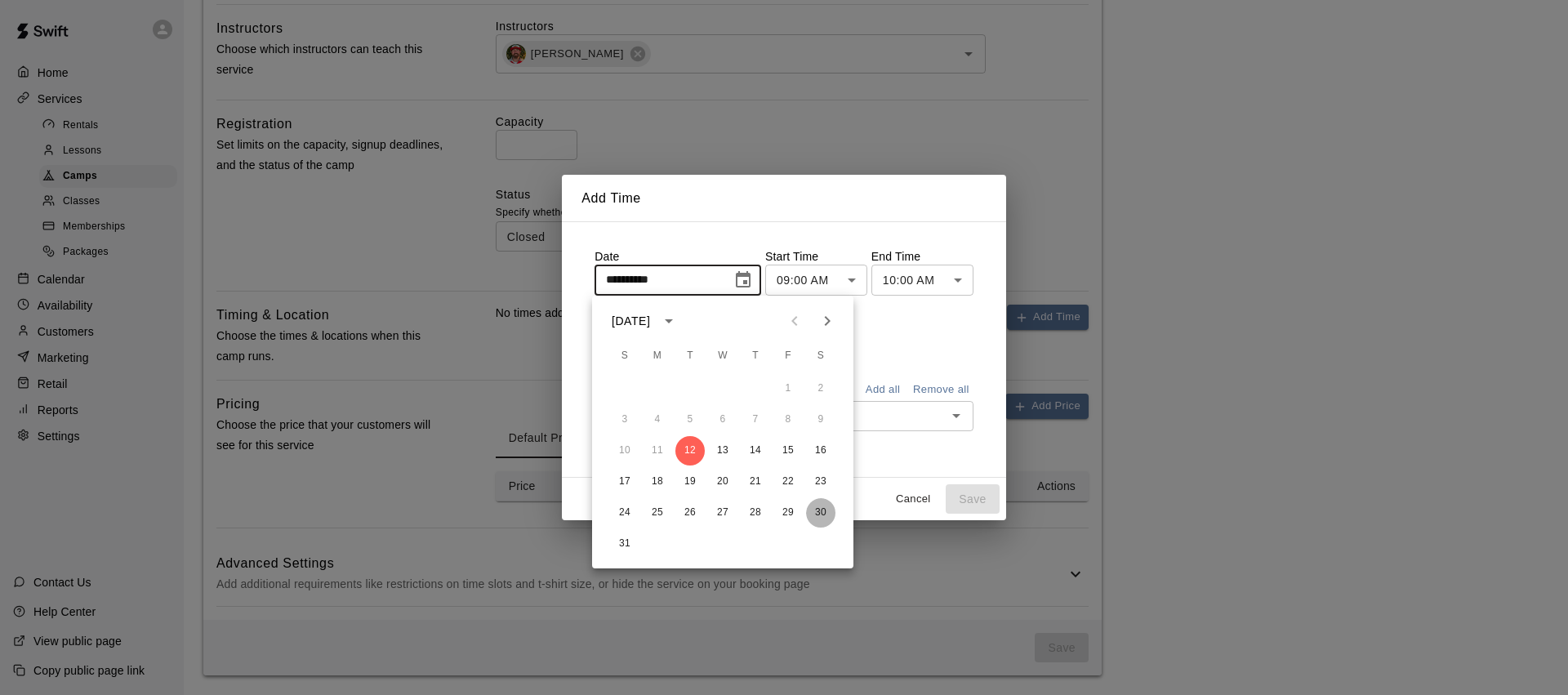
click at [821, 511] on button "30" at bounding box center [820, 513] width 29 height 29
type input "**********"
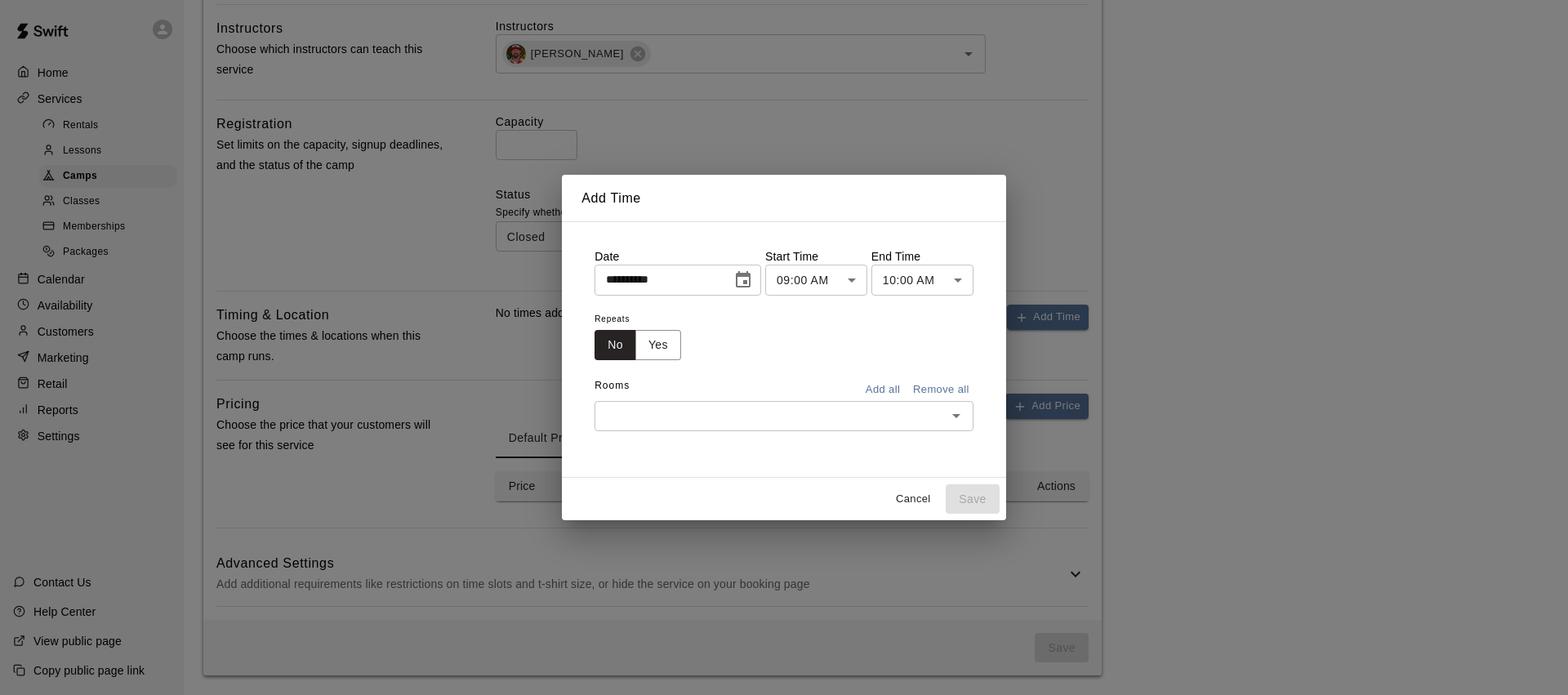
click at [846, 276] on body "**********" at bounding box center [784, 79] width 1568 height 1229
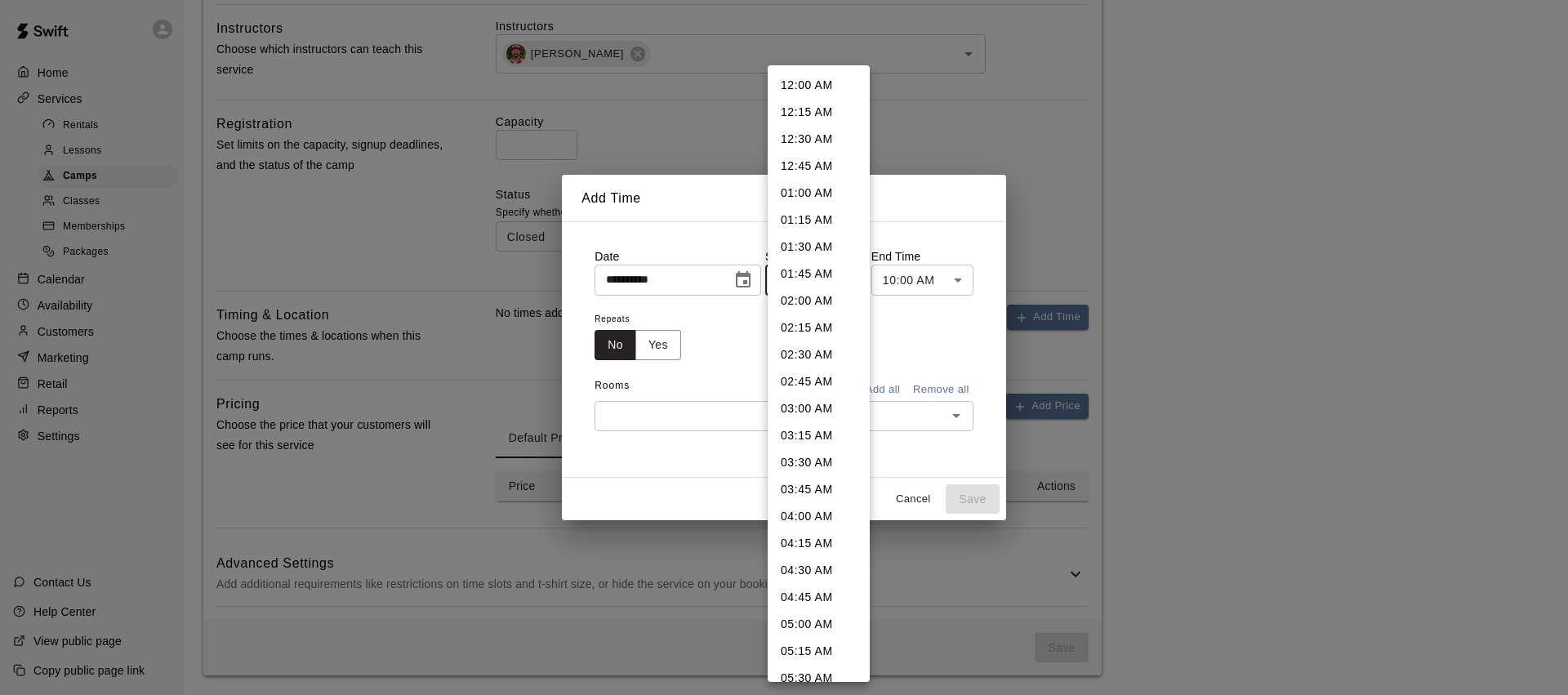
scroll to position [681, 0]
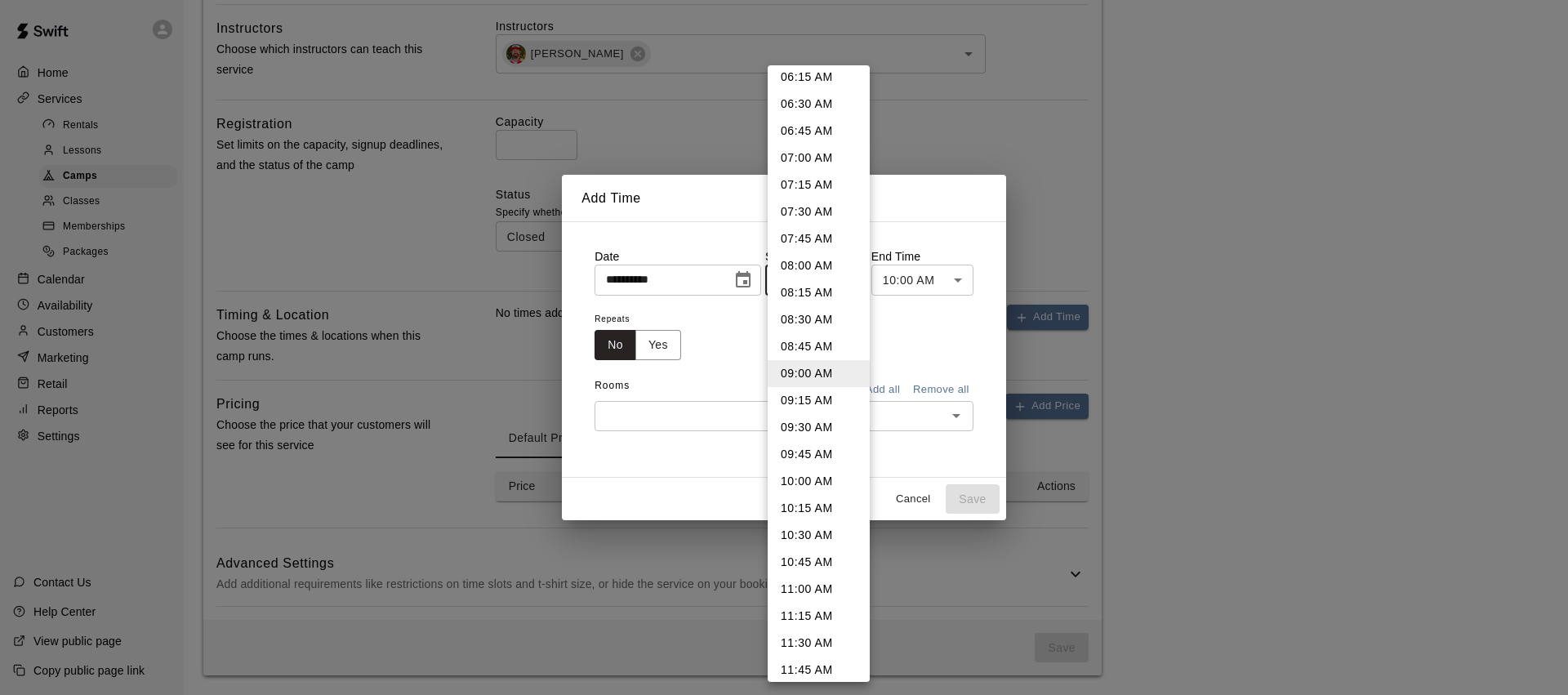
click at [938, 243] on div at bounding box center [784, 347] width 1568 height 695
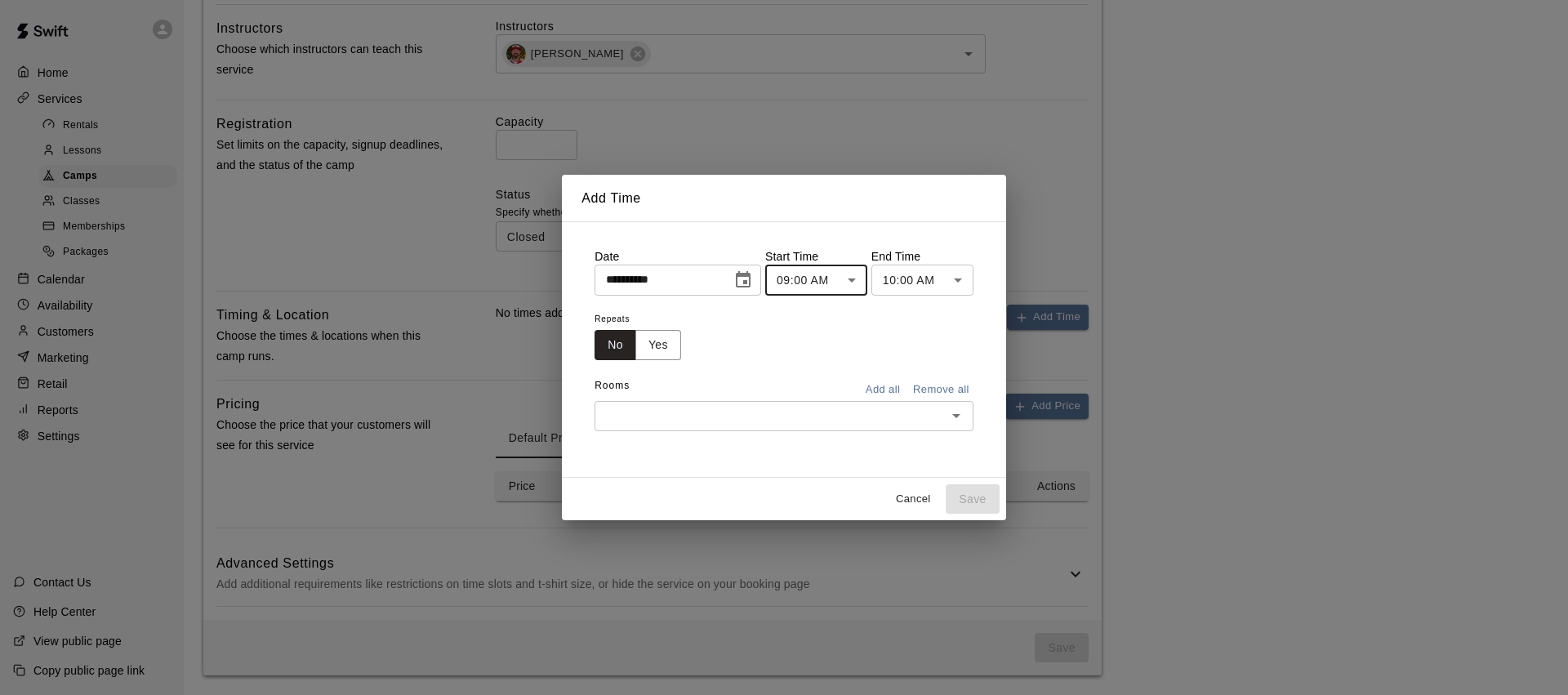
click at [947, 279] on body "**********" at bounding box center [784, 79] width 1568 height 1229
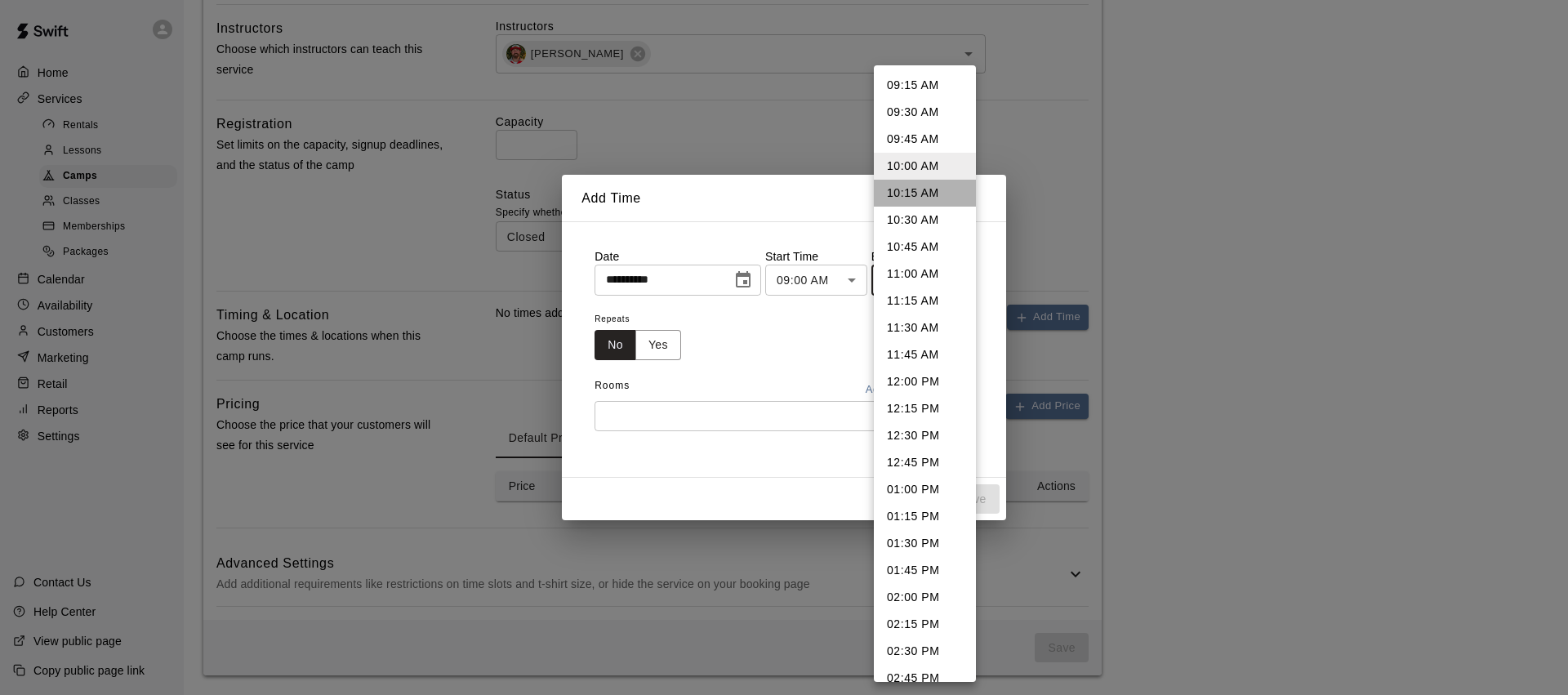
drag, startPoint x: 932, startPoint y: 194, endPoint x: 888, endPoint y: 258, distance: 77.7
click at [931, 194] on li "10:15 AM" at bounding box center [924, 193] width 102 height 27
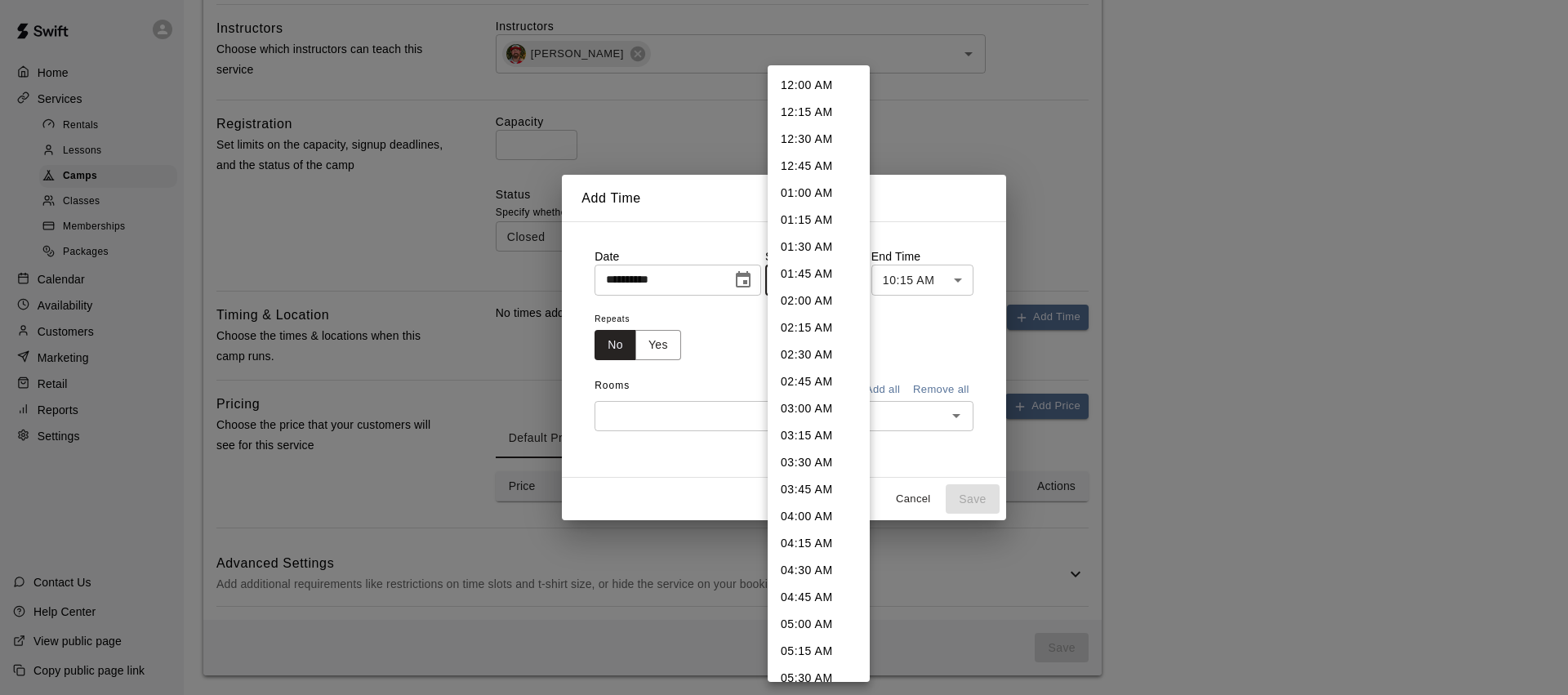
click at [859, 278] on body "**********" at bounding box center [784, 79] width 1568 height 1229
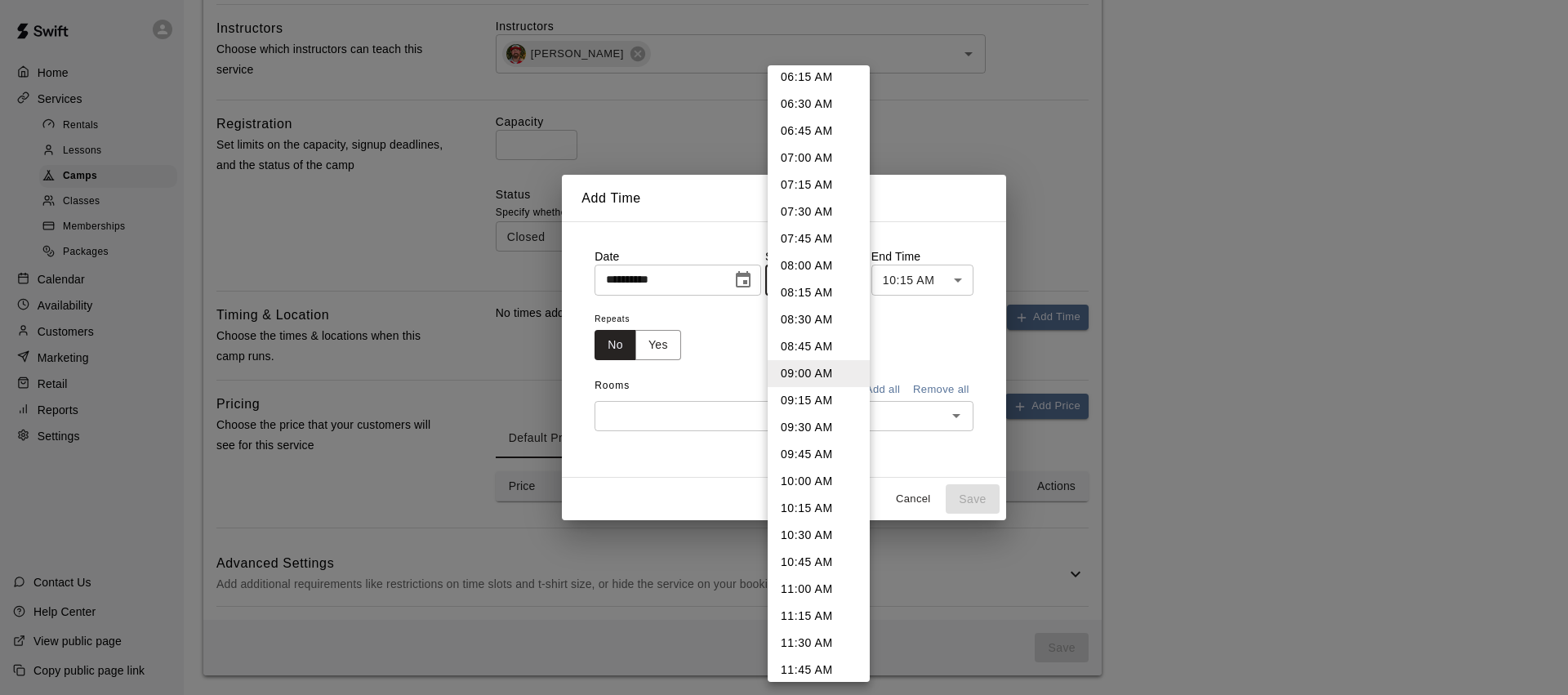
click at [921, 315] on div at bounding box center [784, 347] width 1568 height 695
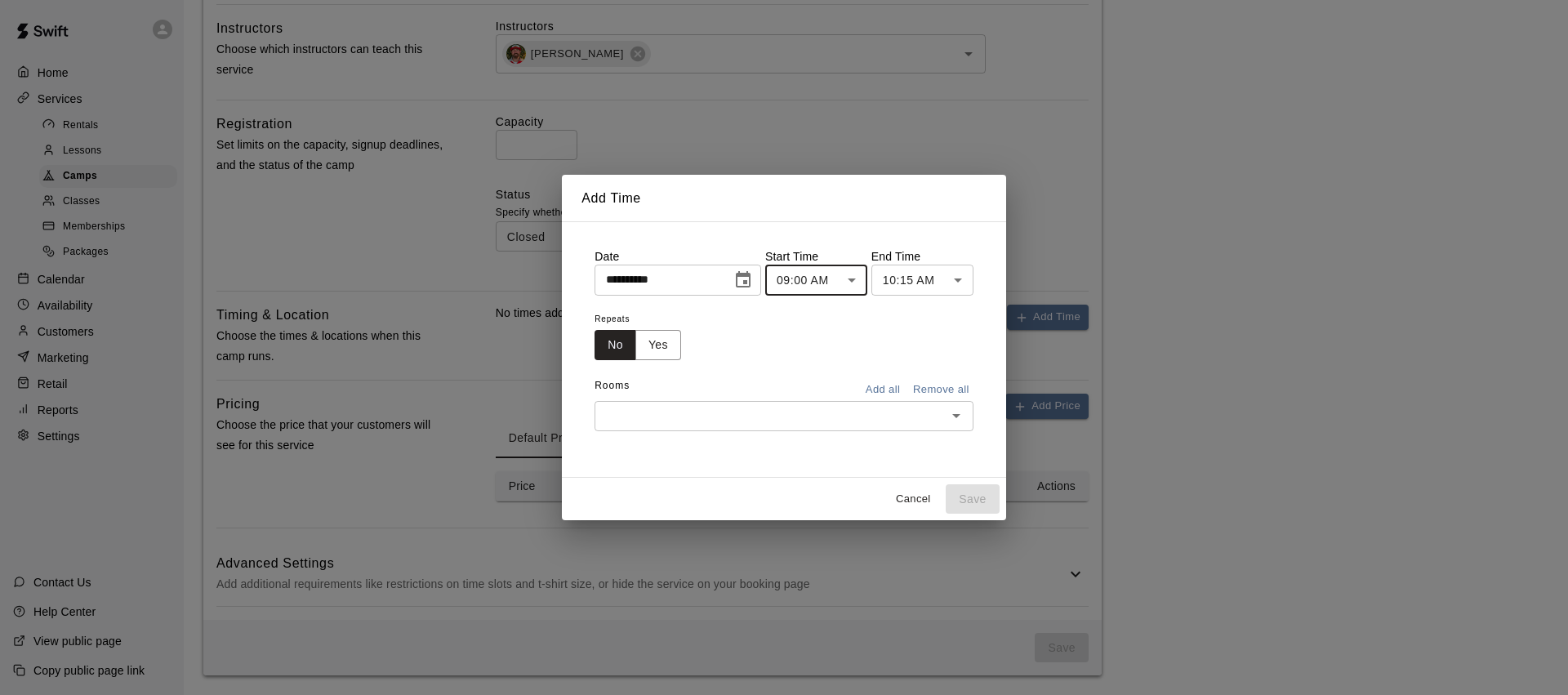
click at [953, 281] on body "**********" at bounding box center [784, 79] width 1568 height 1229
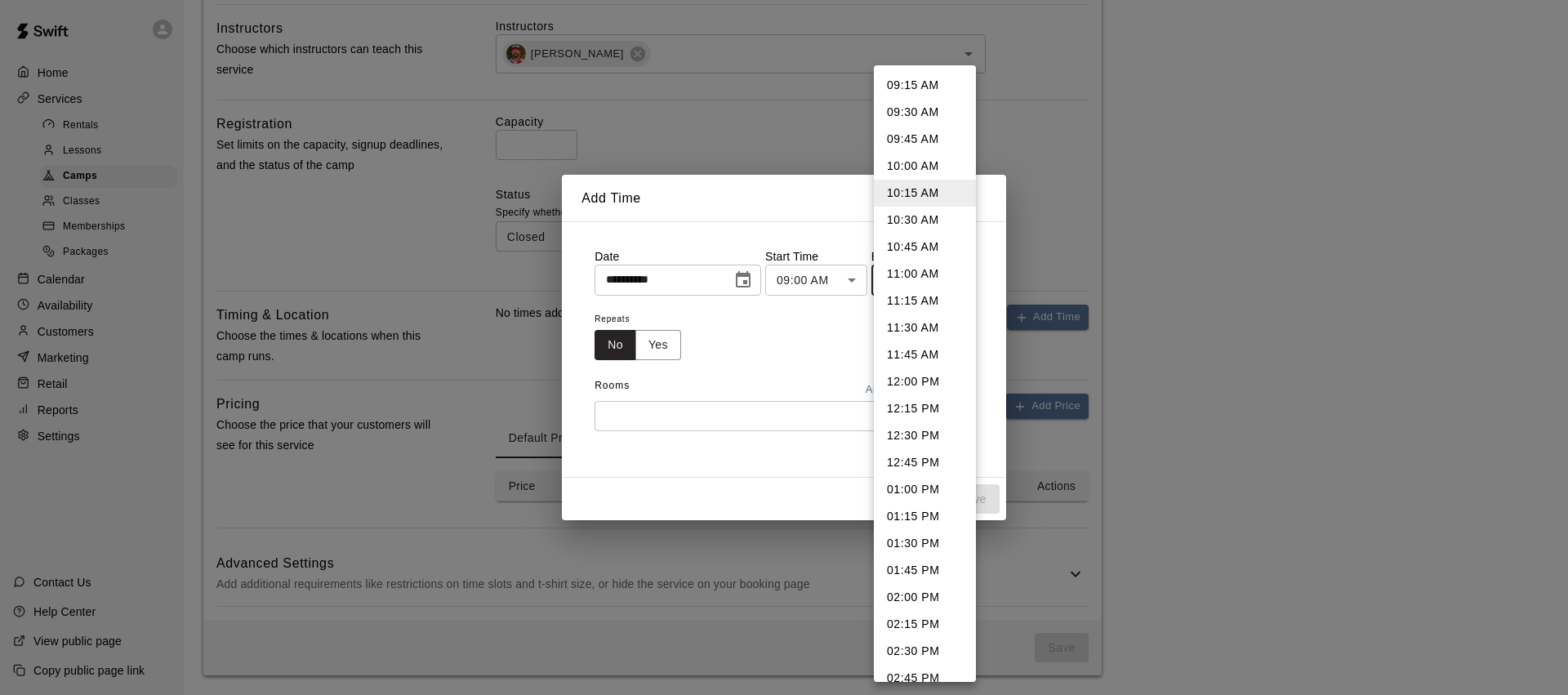
click at [921, 167] on li "10:00 AM" at bounding box center [924, 166] width 102 height 27
type input "********"
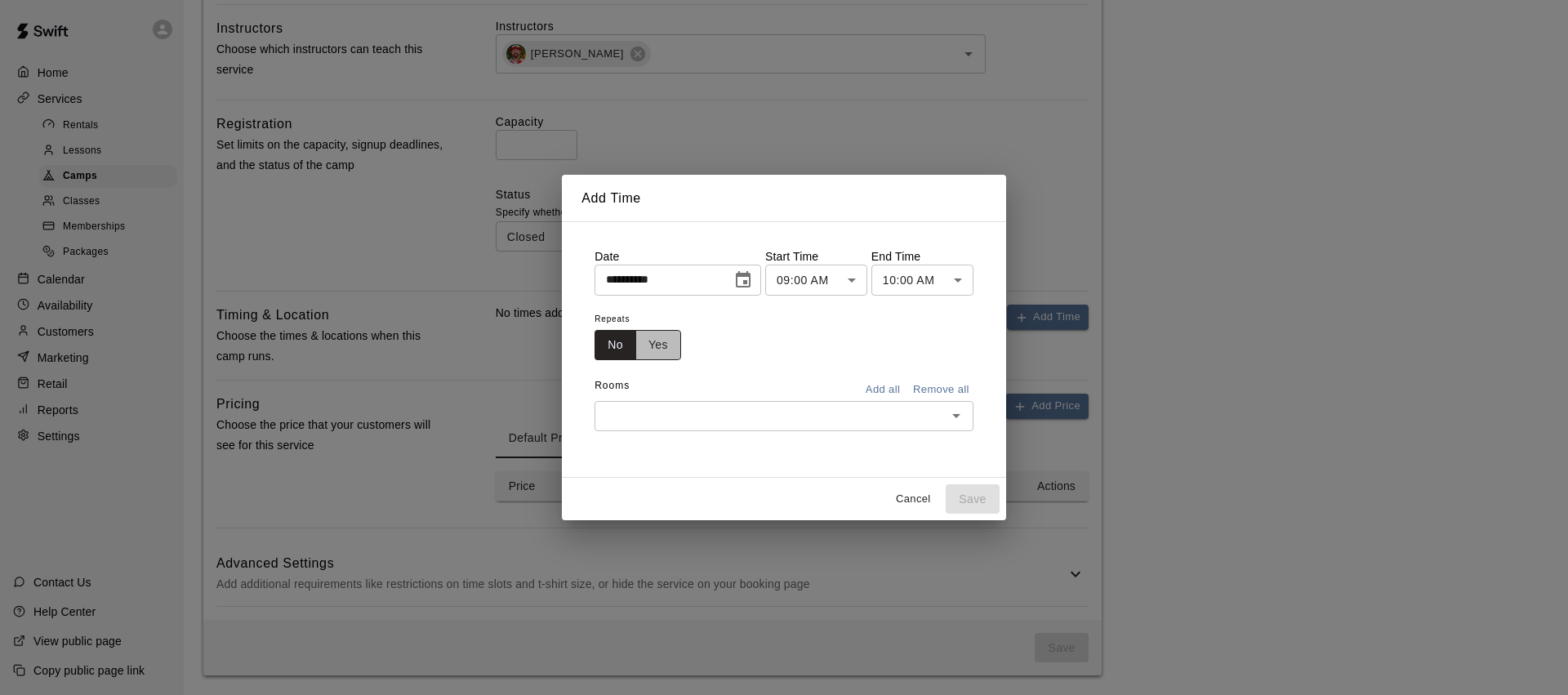
click at [665, 354] on button "Yes" at bounding box center [657, 344] width 46 height 30
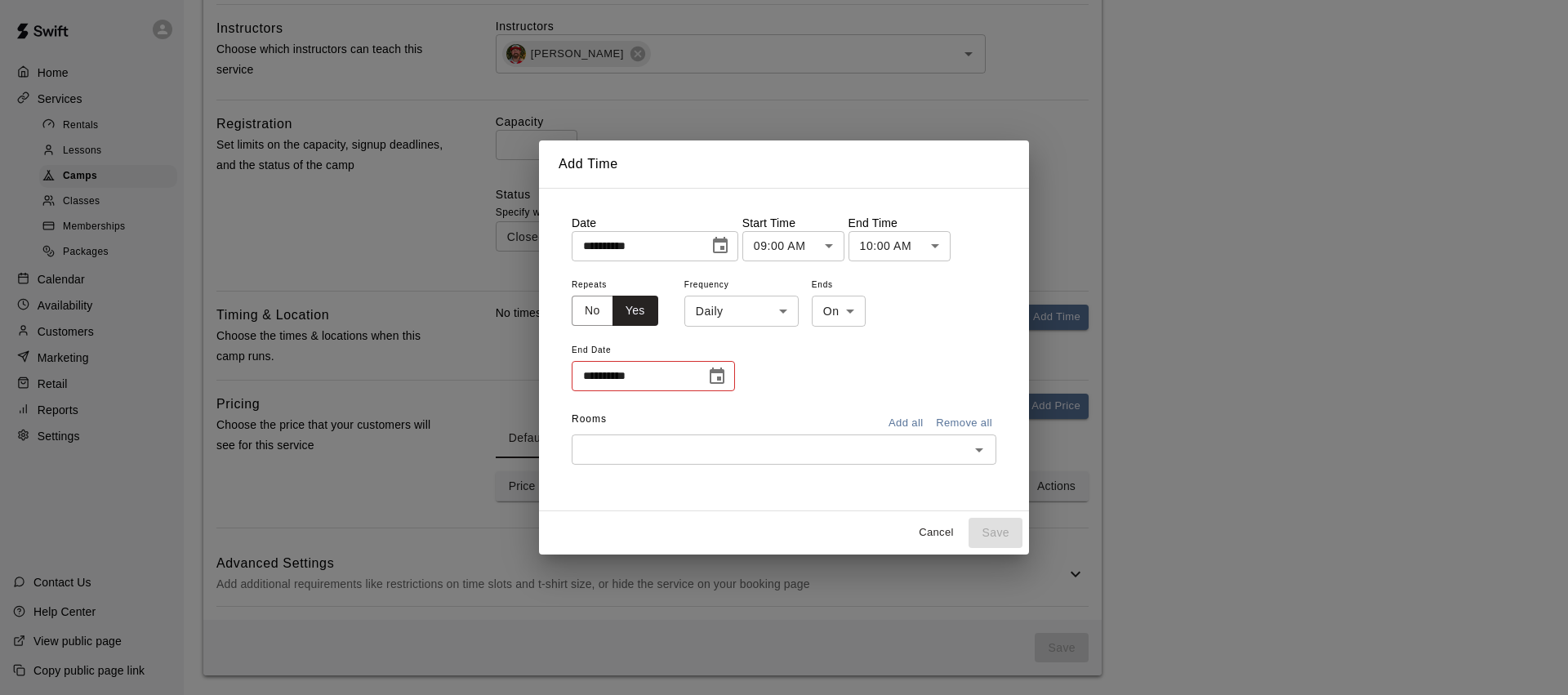
click at [781, 310] on body "**********" at bounding box center [784, 79] width 1568 height 1229
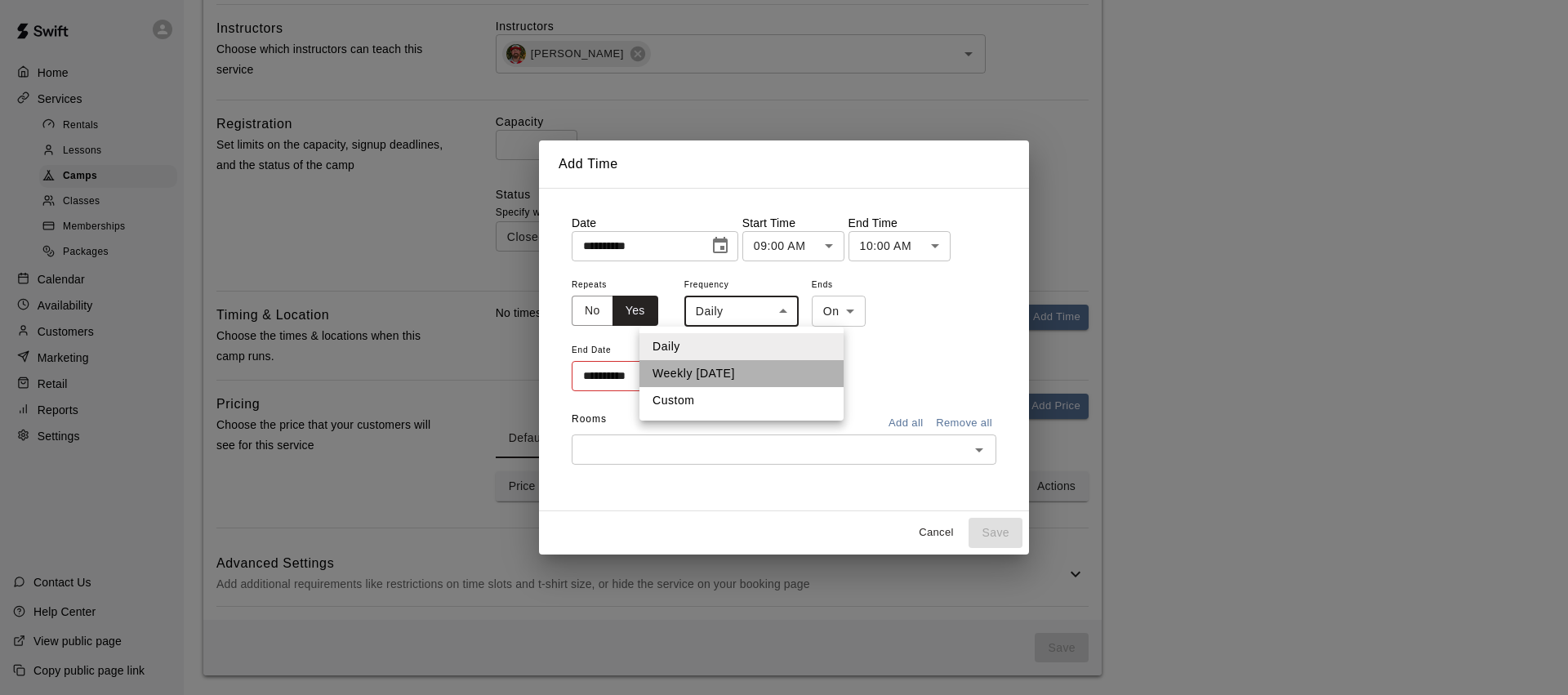
click at [749, 366] on li "Weekly on Saturday" at bounding box center [741, 373] width 205 height 27
type input "******"
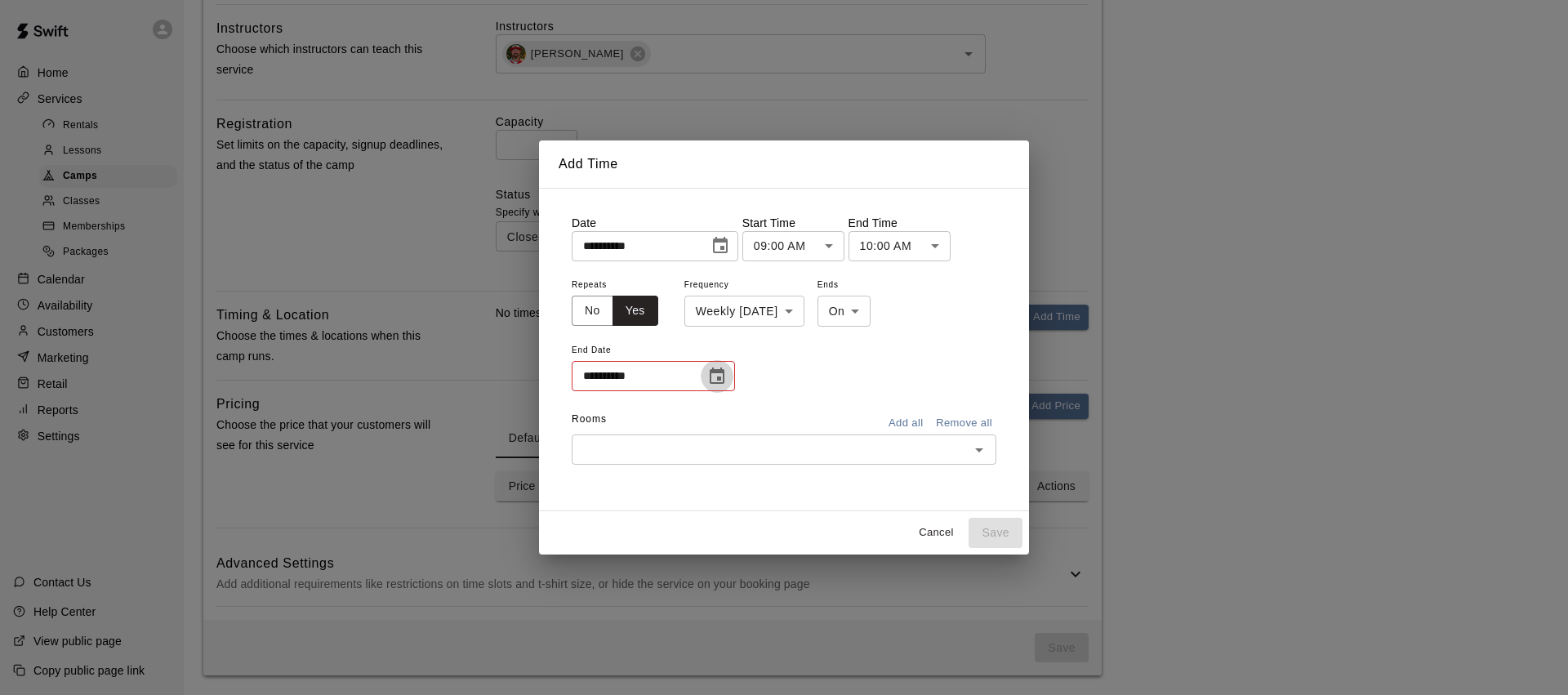
click at [721, 378] on icon "Choose date" at bounding box center [717, 376] width 19 height 19
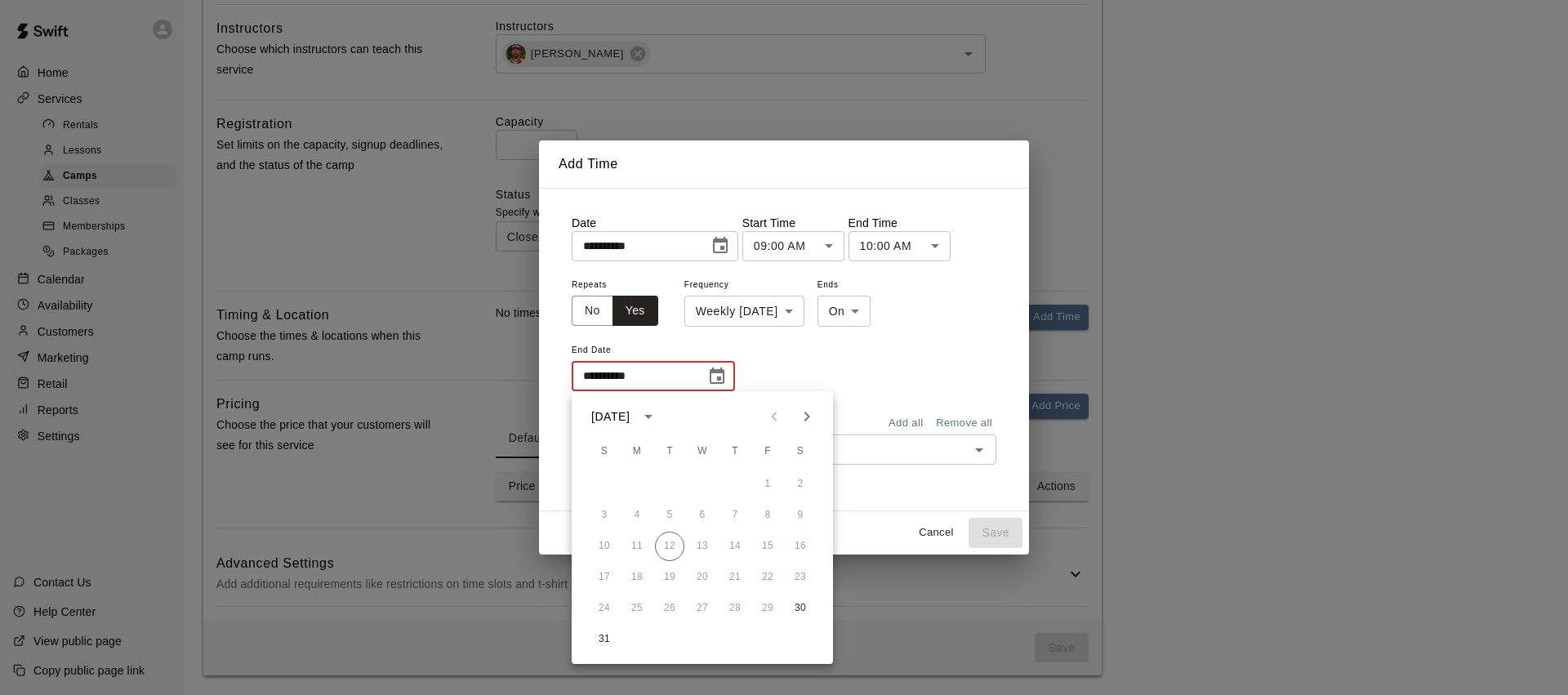
click at [801, 413] on icon "Next month" at bounding box center [807, 416] width 19 height 19
click at [805, 580] on button "27" at bounding box center [800, 577] width 29 height 29
type input "**********"
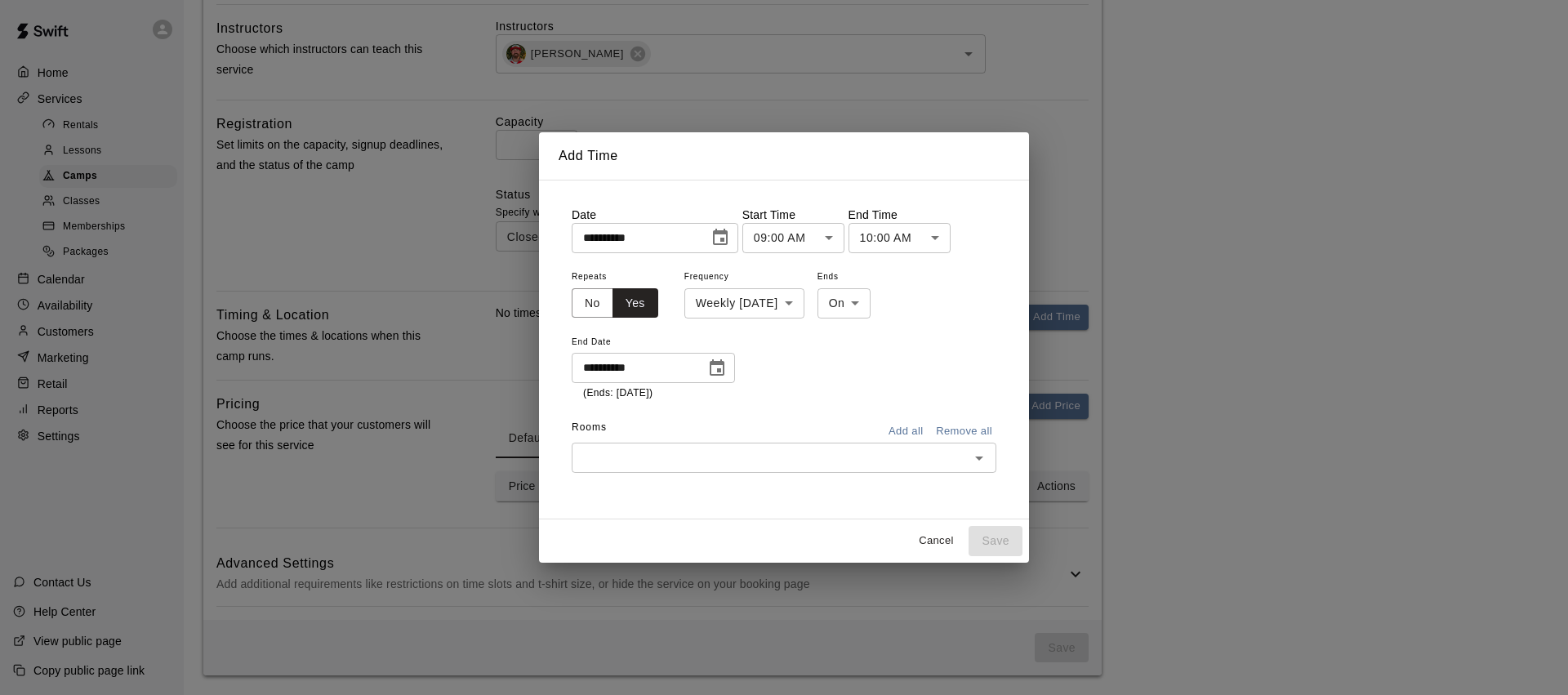
click at [972, 454] on icon "Open" at bounding box center [979, 458] width 19 height 19
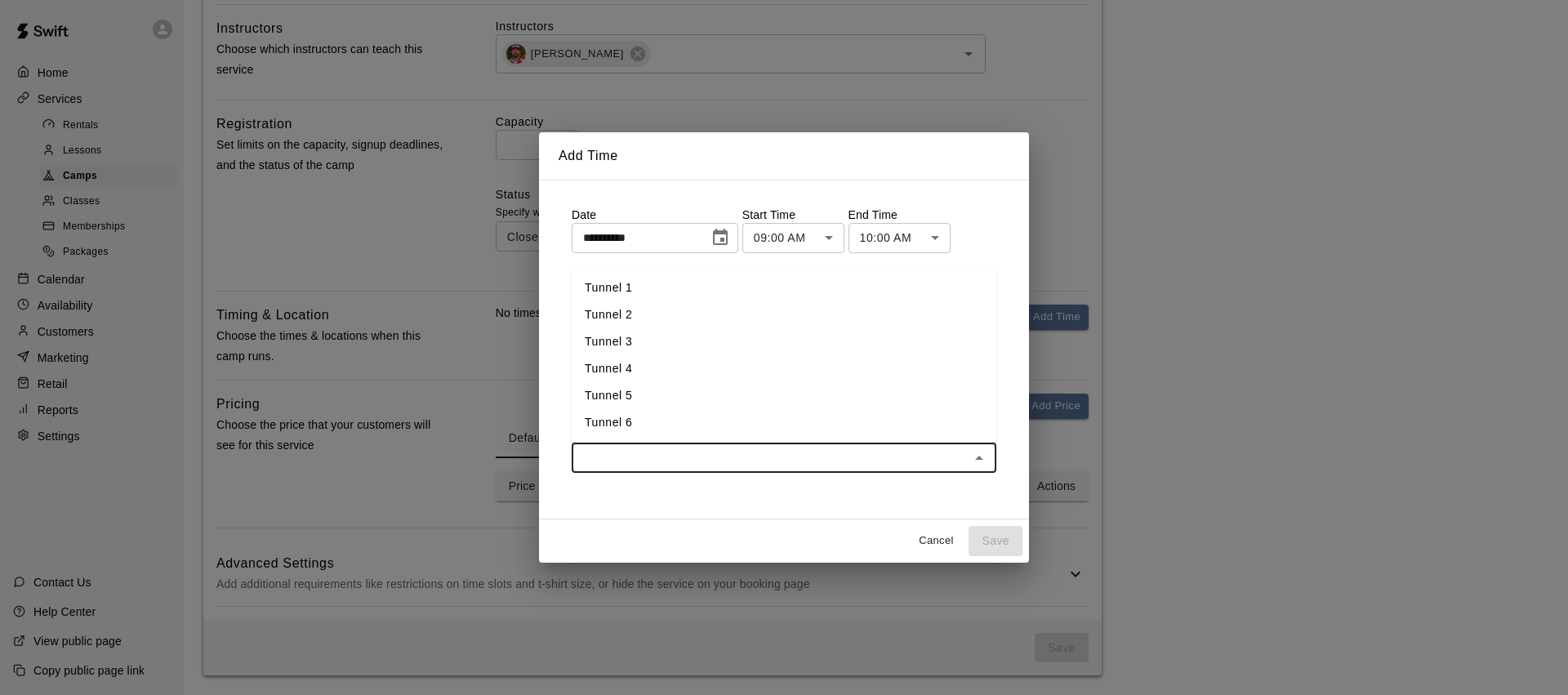
drag, startPoint x: 650, startPoint y: 344, endPoint x: 676, endPoint y: 390, distance: 52.8
click at [650, 344] on li "Tunnel 3" at bounding box center [784, 342] width 425 height 27
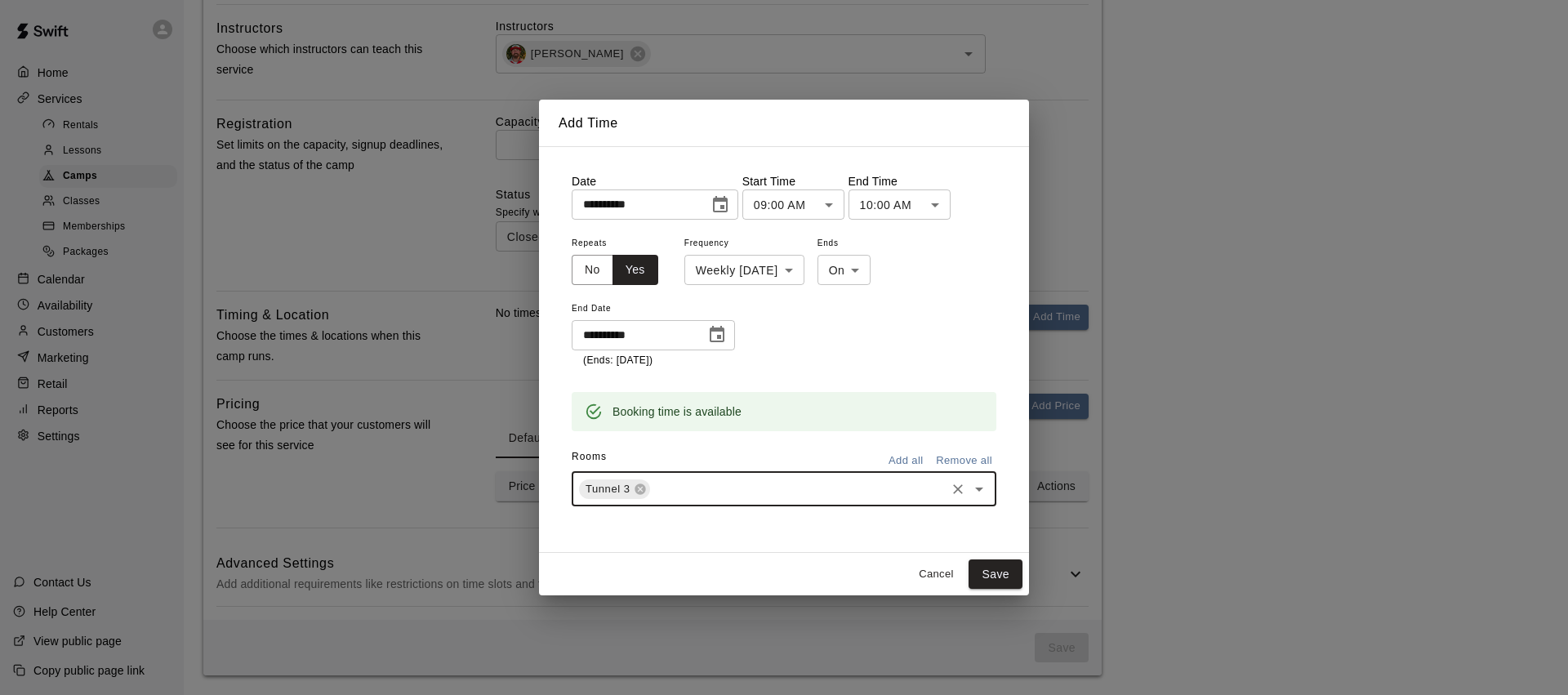
drag, startPoint x: 980, startPoint y: 479, endPoint x: 970, endPoint y: 480, distance: 10.0
click at [980, 479] on icon "Open" at bounding box center [979, 489] width 19 height 19
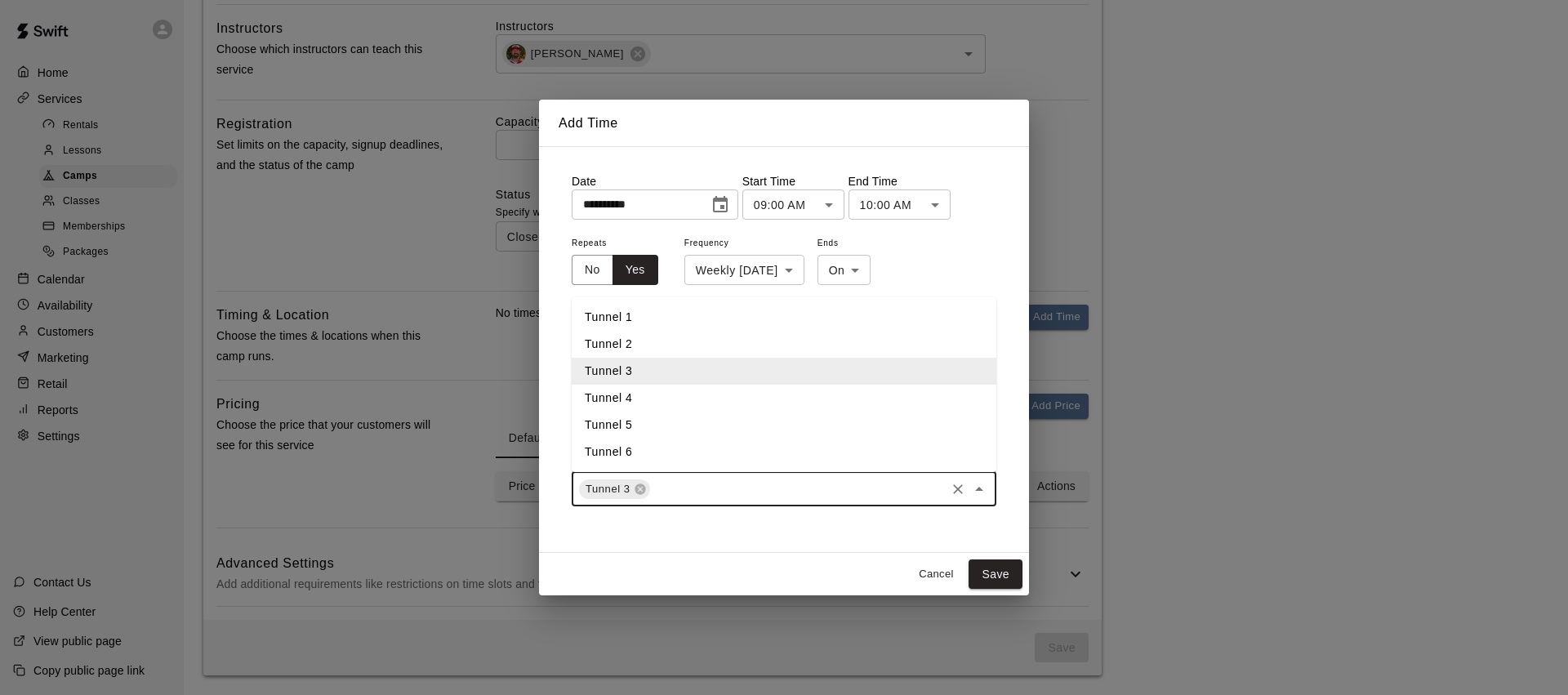
drag, startPoint x: 638, startPoint y: 393, endPoint x: 737, endPoint y: 403, distance: 99.5
click at [638, 394] on li "Tunnel 4" at bounding box center [784, 398] width 425 height 27
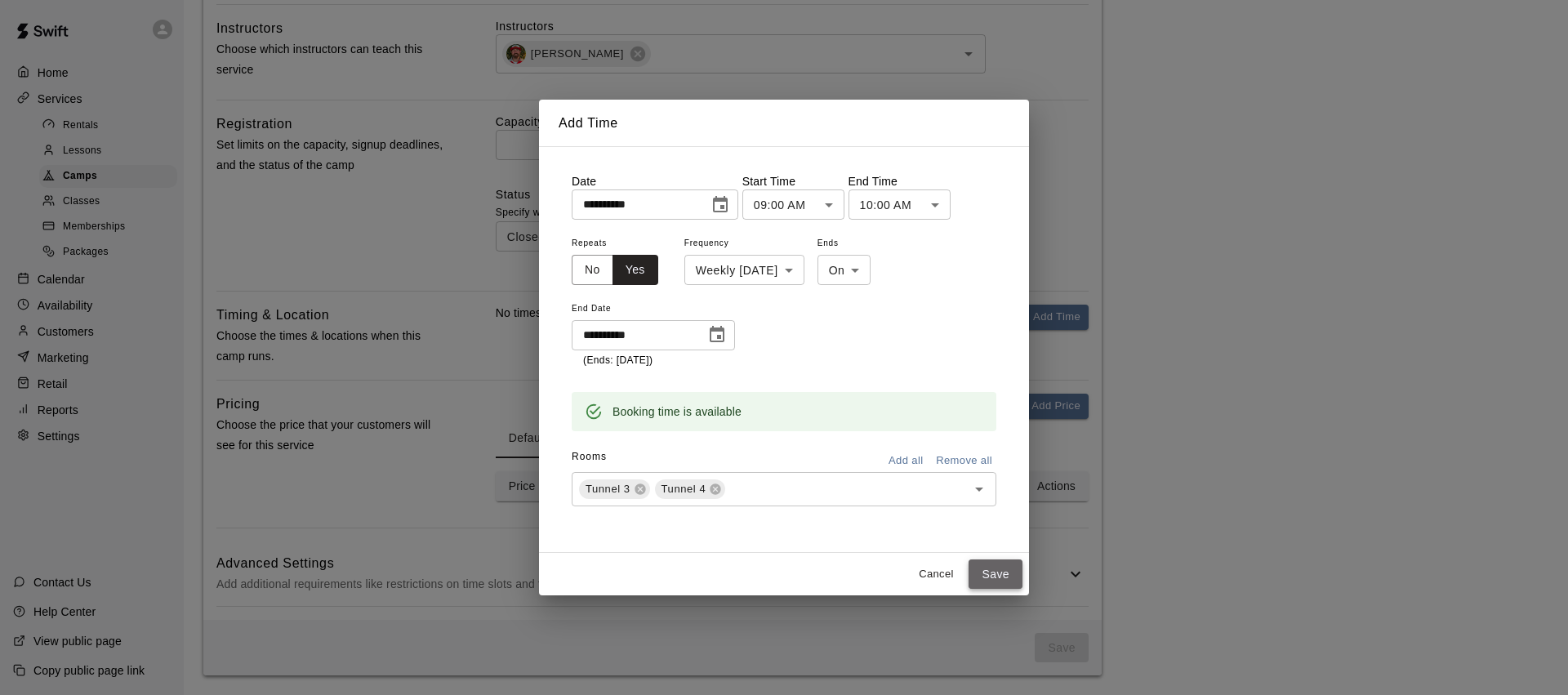
click at [1004, 573] on button "Save" at bounding box center [996, 574] width 54 height 30
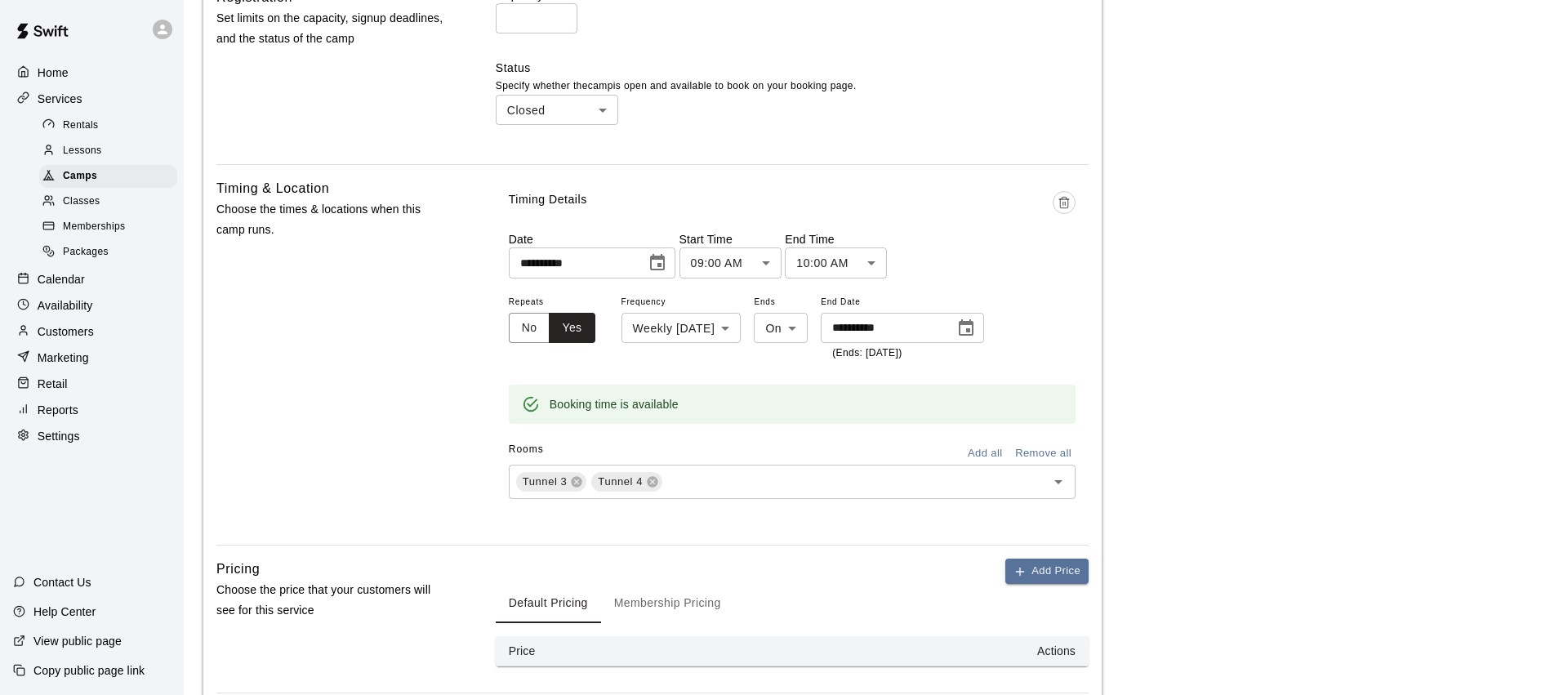
scroll to position [826, 0]
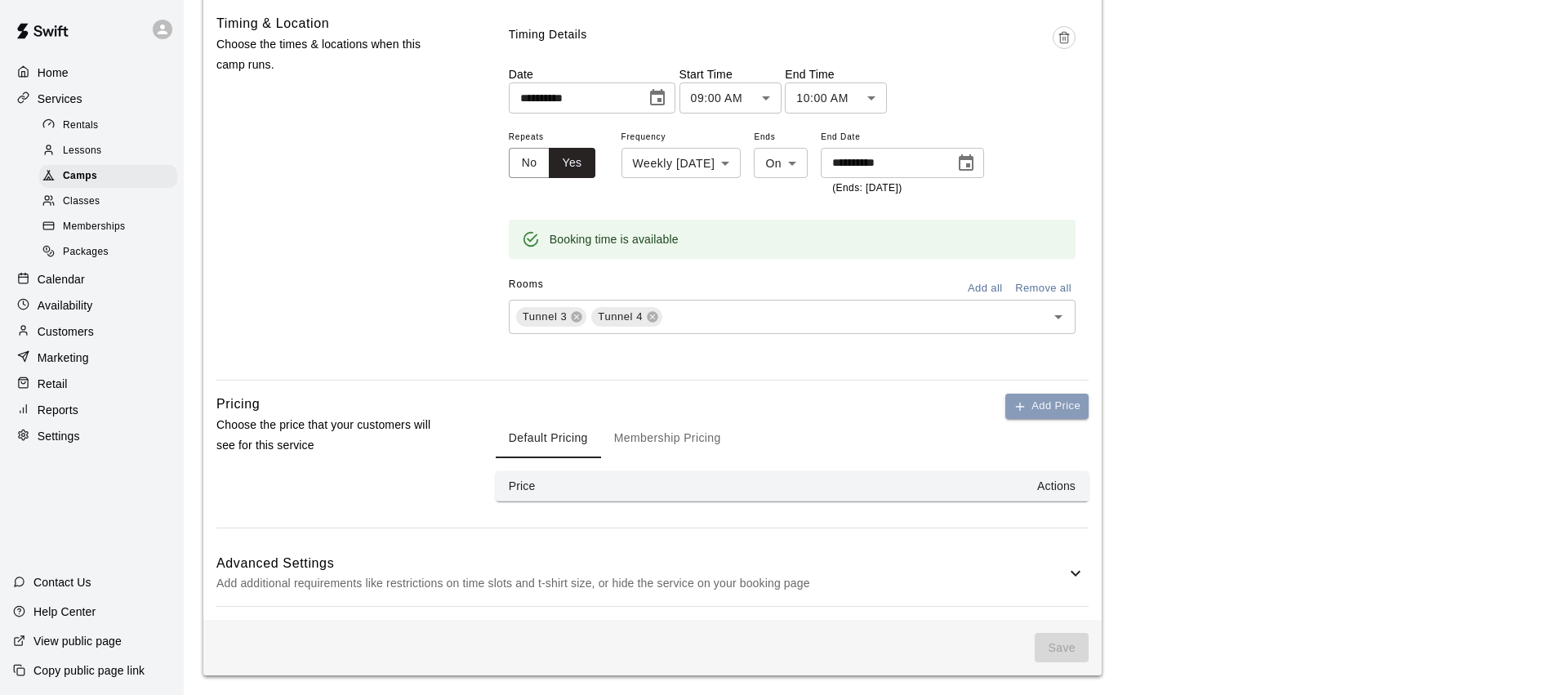
drag, startPoint x: 1069, startPoint y: 396, endPoint x: 1027, endPoint y: 409, distance: 44.0
click at [1069, 396] on button "Add Price" at bounding box center [1047, 406] width 83 height 25
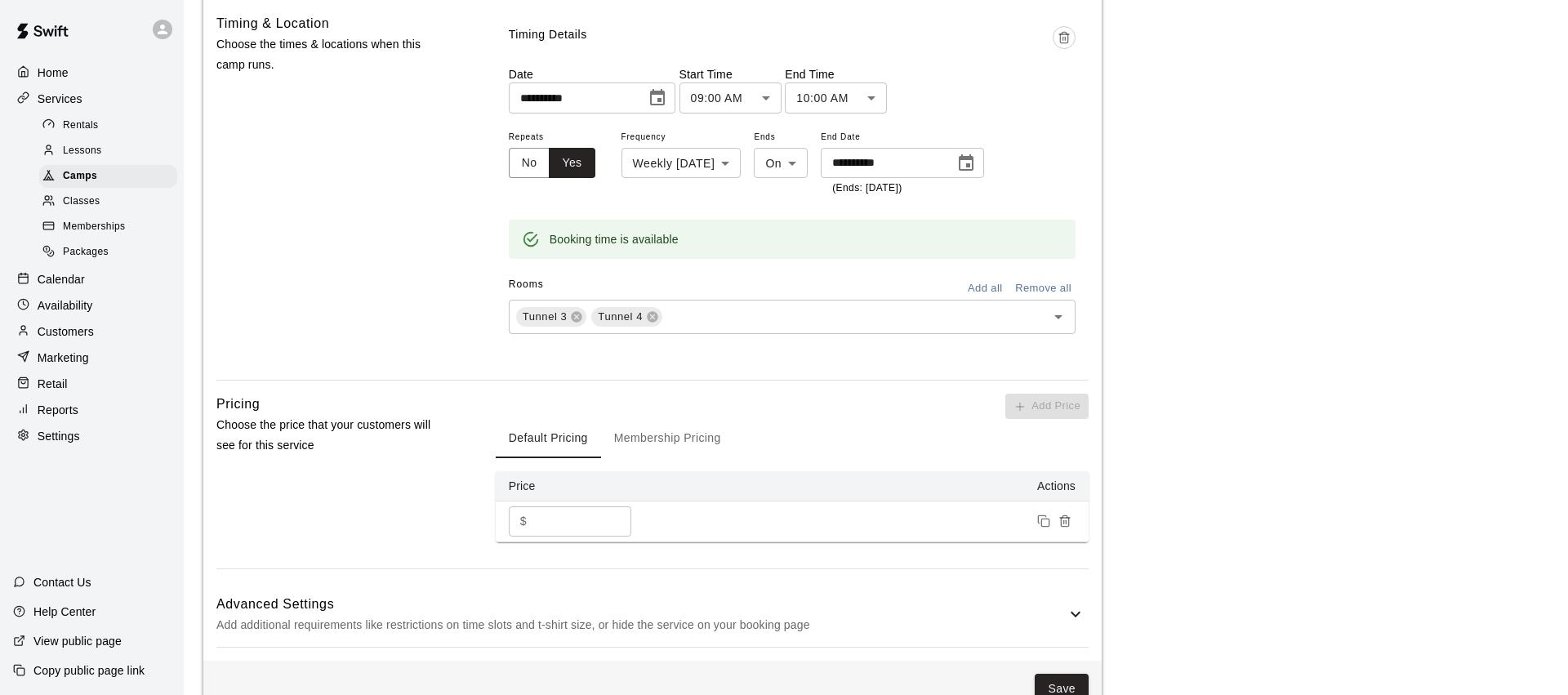
drag, startPoint x: 502, startPoint y: 520, endPoint x: 509, endPoint y: 512, distance: 10.6
click at [497, 519] on td "$ * ​" at bounding box center [577, 521] width 163 height 41
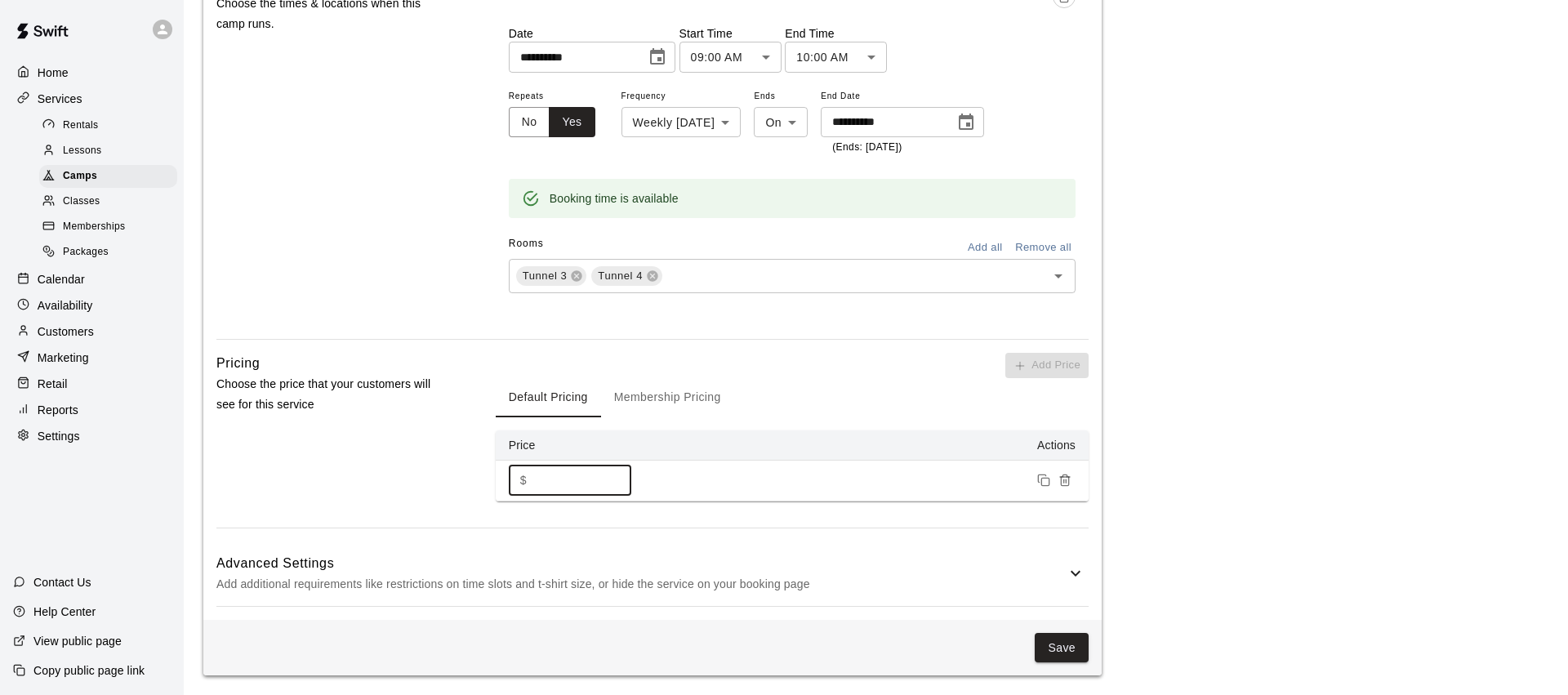
type input "***"
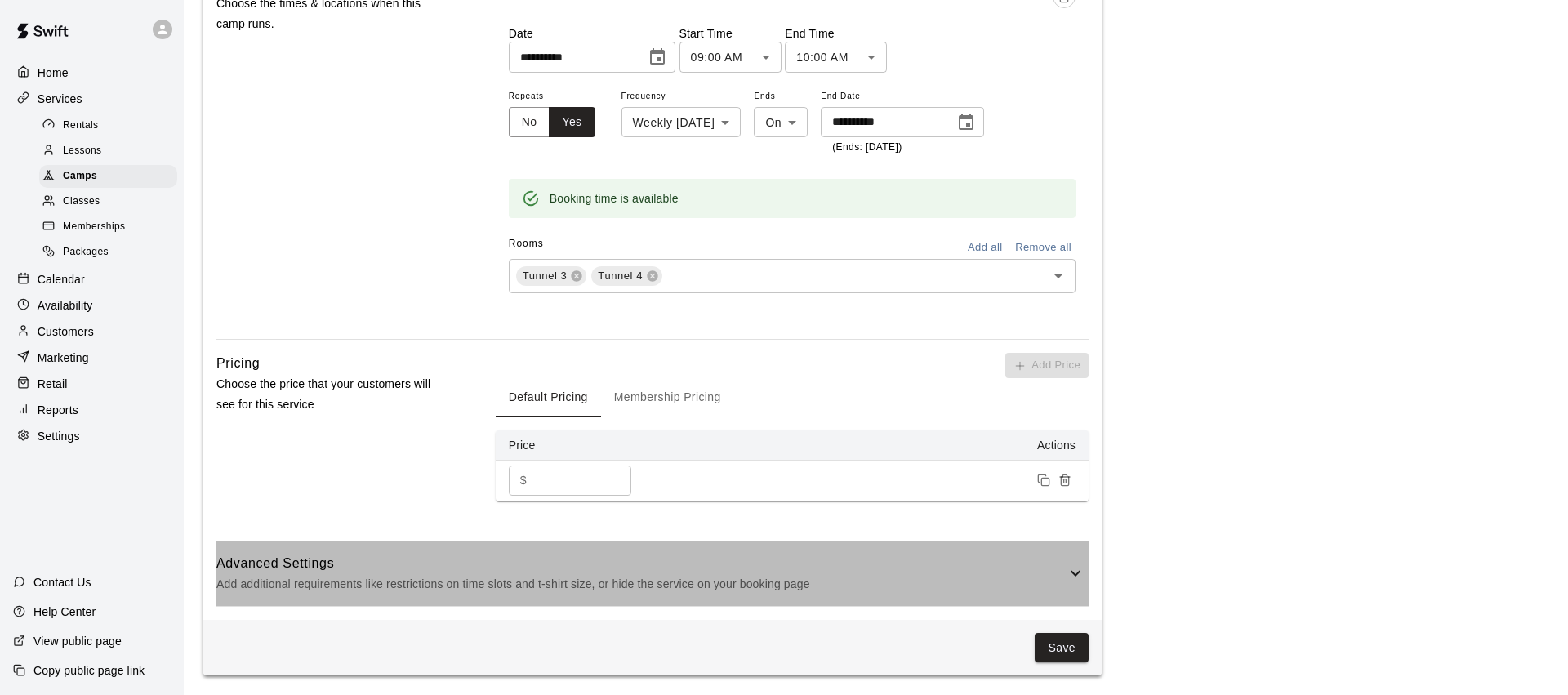
drag, startPoint x: 1085, startPoint y: 575, endPoint x: 942, endPoint y: 562, distance: 143.6
click at [1085, 574] on div "Advanced Settings Add additional requirements like restrictions on time slots a…" at bounding box center [652, 573] width 872 height 65
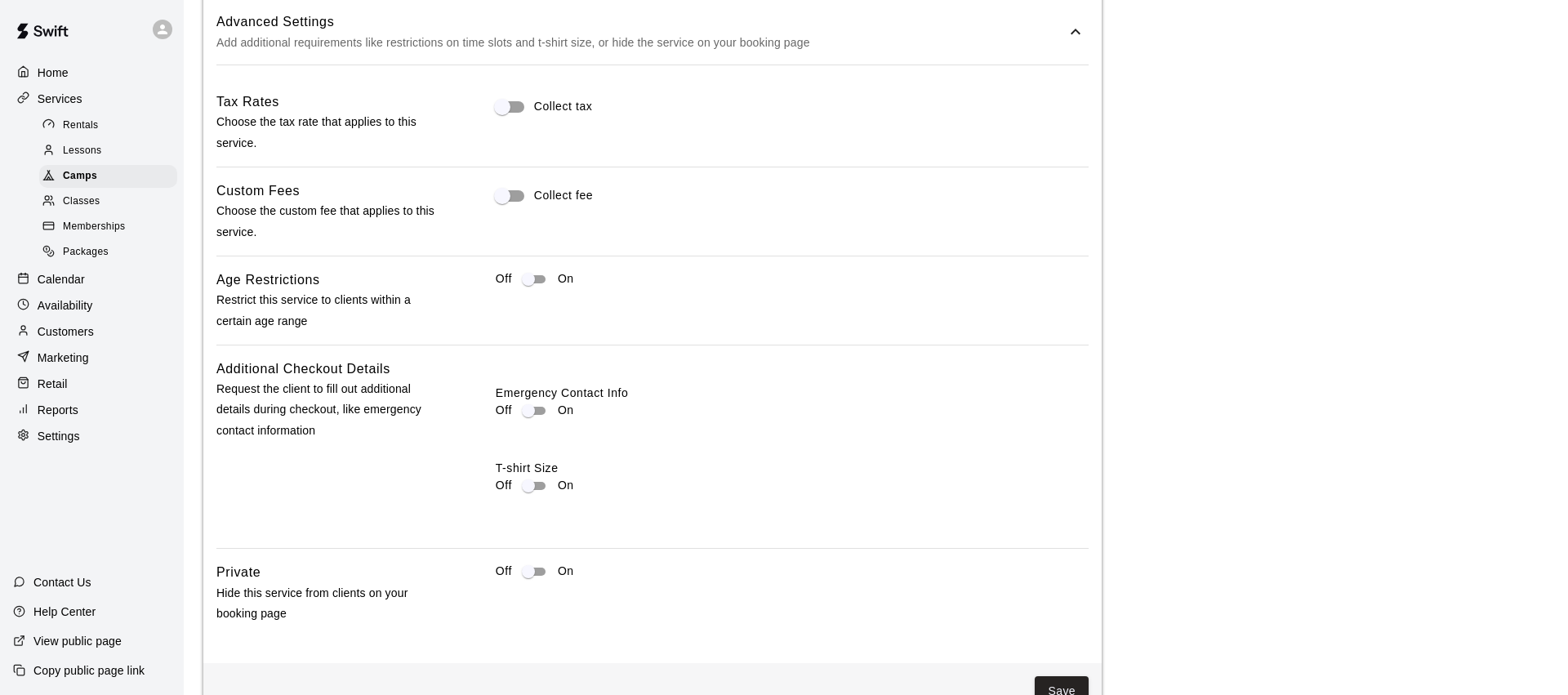
scroll to position [1451, 0]
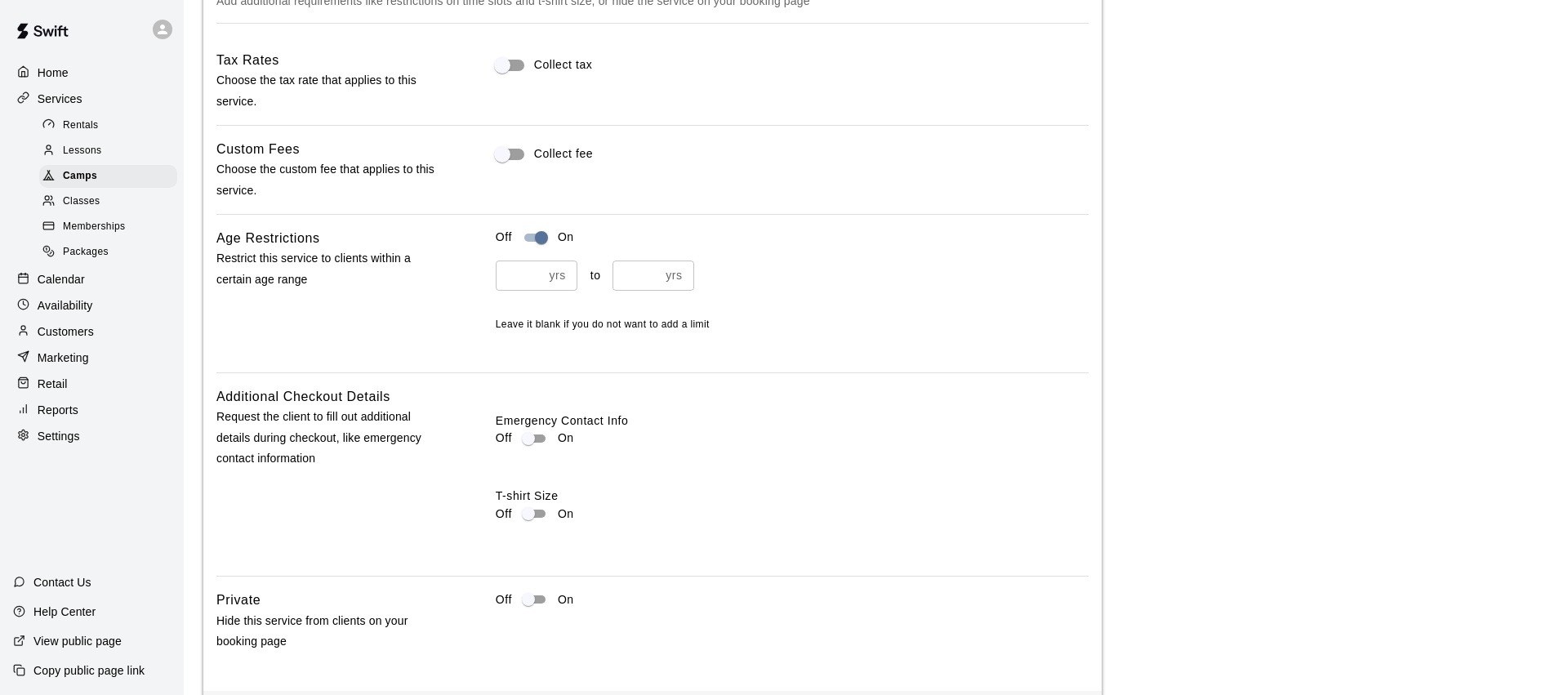
click at [535, 267] on input "number" at bounding box center [519, 275] width 48 height 30
click at [522, 282] on input "number" at bounding box center [519, 276] width 48 height 30
type input "*"
click at [624, 282] on input "number" at bounding box center [636, 276] width 48 height 30
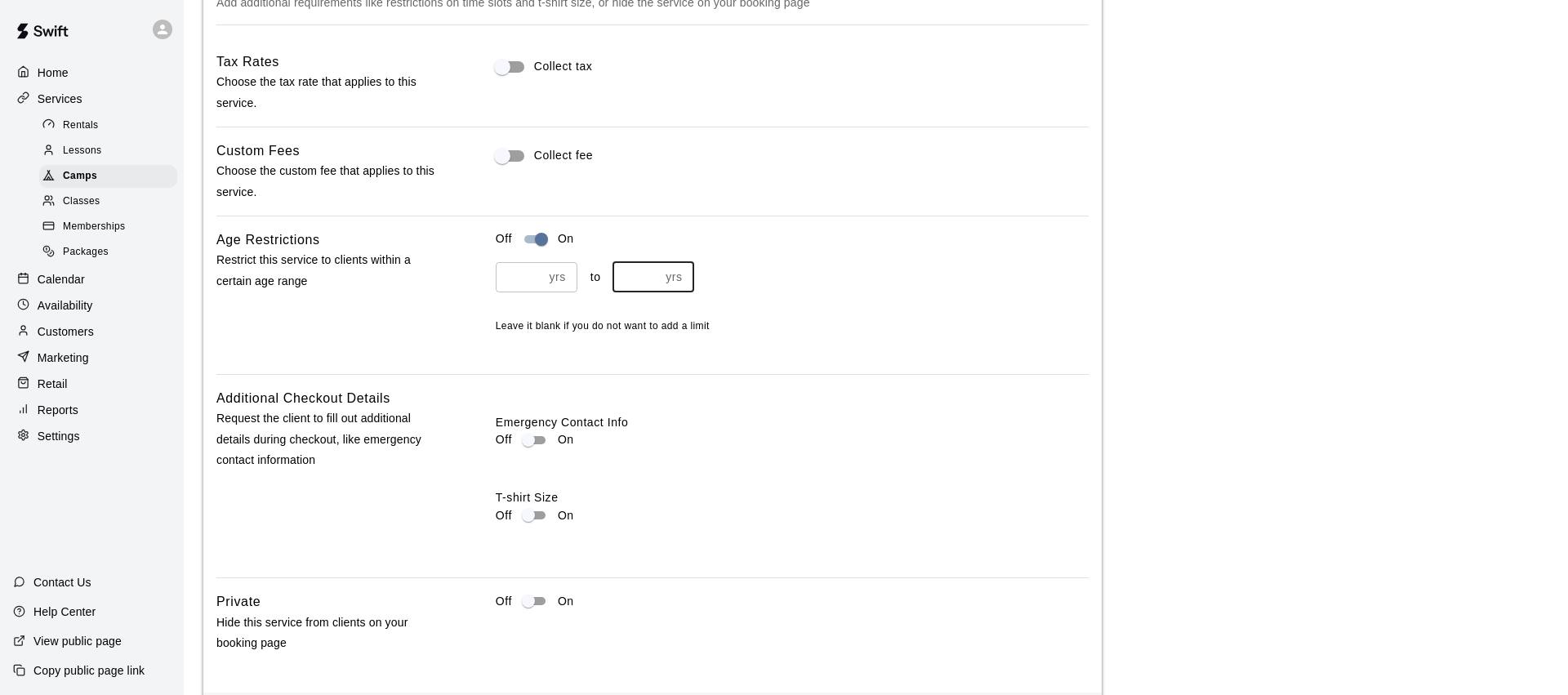
type input "*"
click at [806, 298] on div "* yrs ​ to * yrs ​ Leave it blank if you do not want to add a limit" at bounding box center [791, 298] width 592 height 73
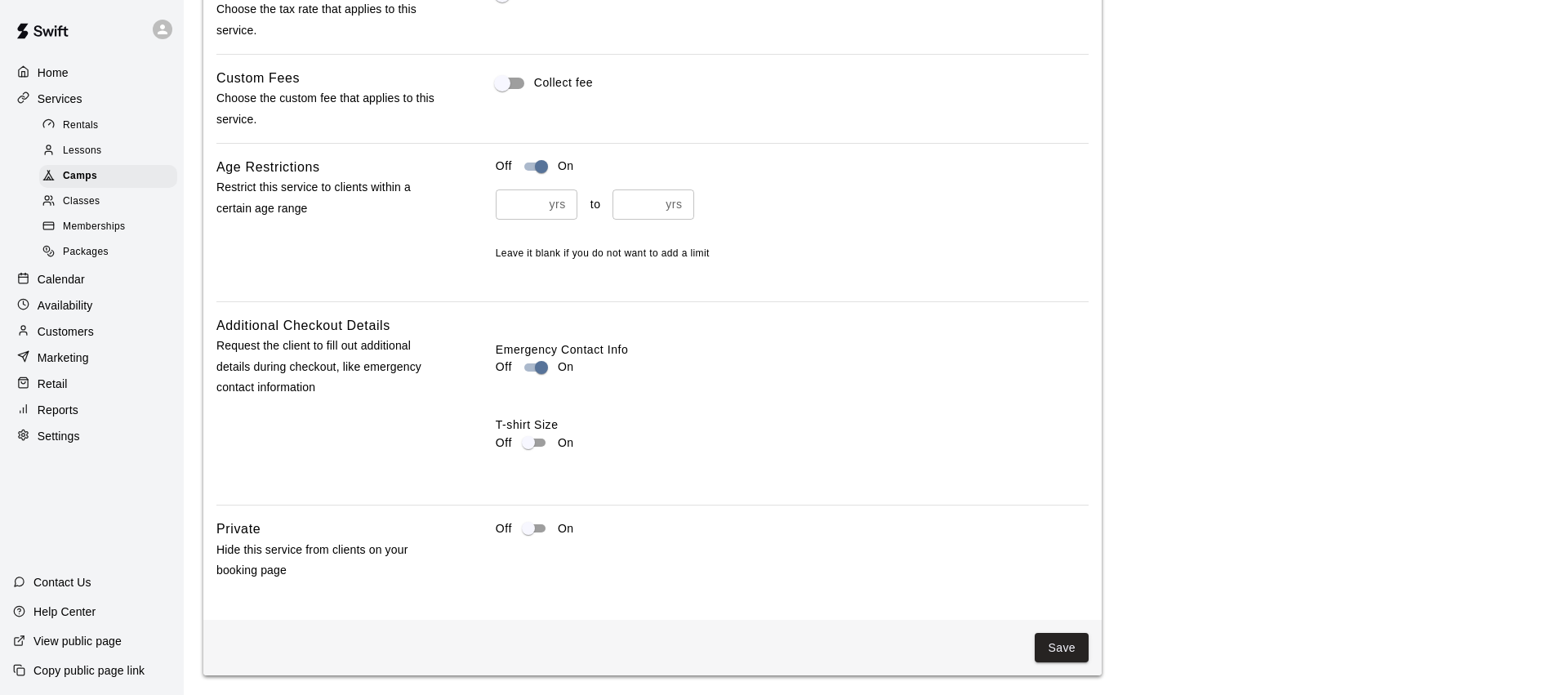
click at [510, 520] on p "Off" at bounding box center [503, 528] width 16 height 17
click at [506, 524] on p "Off" at bounding box center [503, 528] width 16 height 17
click at [1055, 648] on button "Save" at bounding box center [1062, 648] width 54 height 30
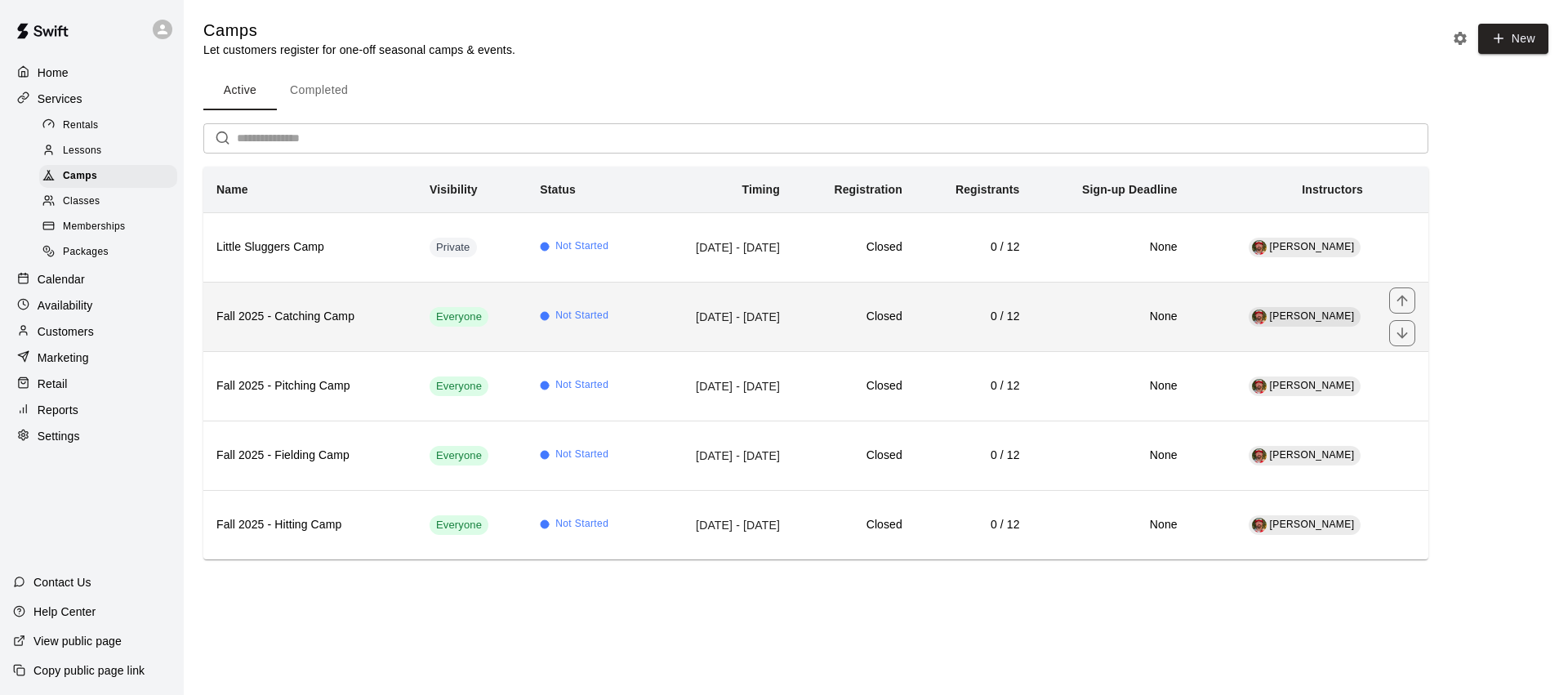
click at [793, 336] on td "Aug 28, 2025 - Sep 25, 2025" at bounding box center [720, 317] width 143 height 70
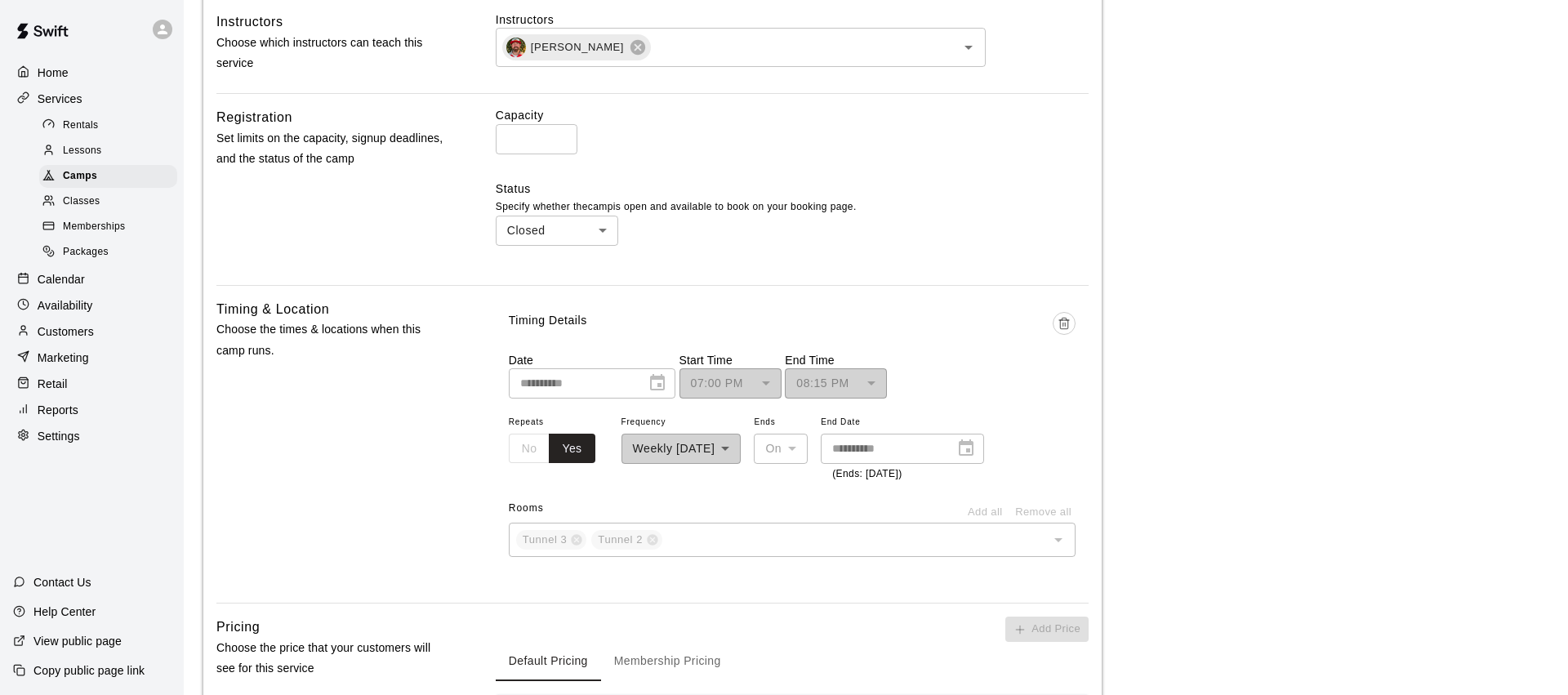
scroll to position [1120, 0]
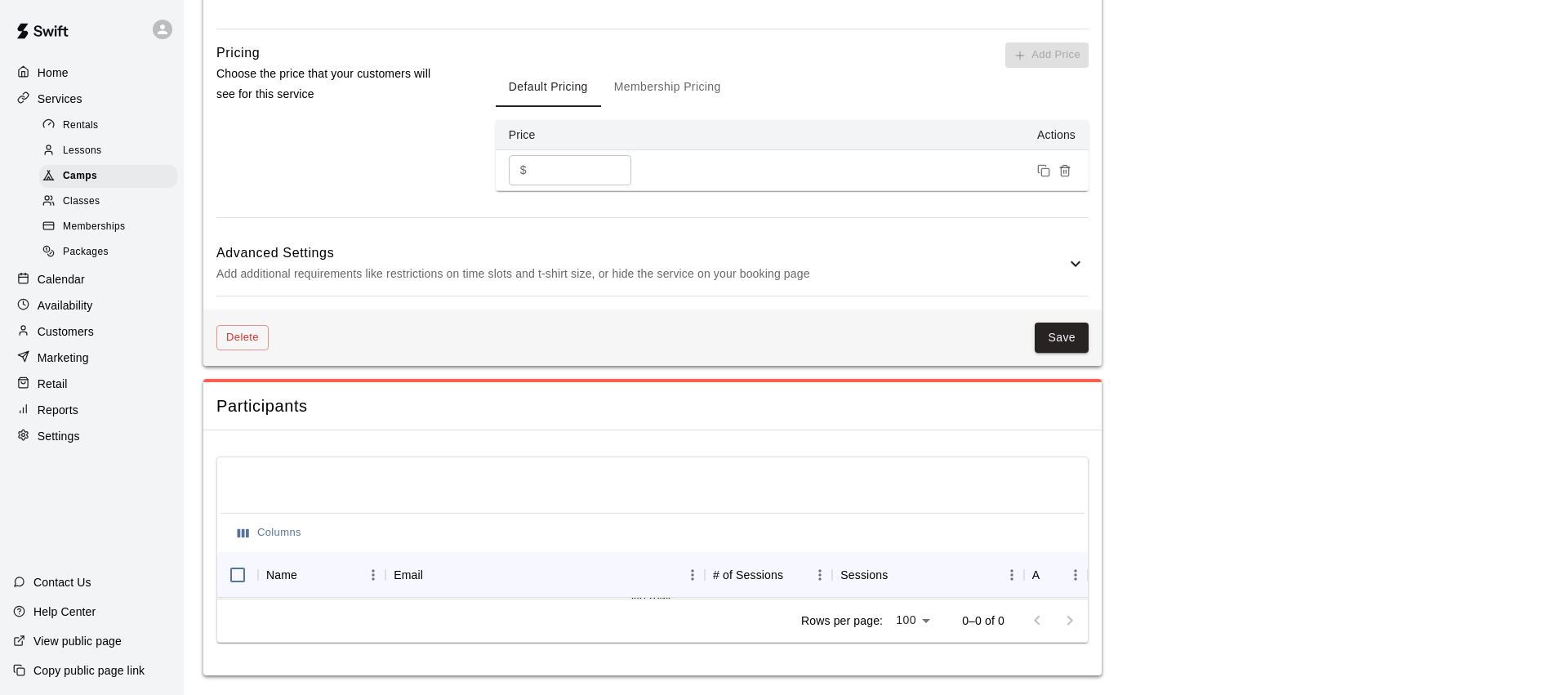
click at [874, 261] on h6 "Advanced Settings" at bounding box center [641, 253] width 849 height 21
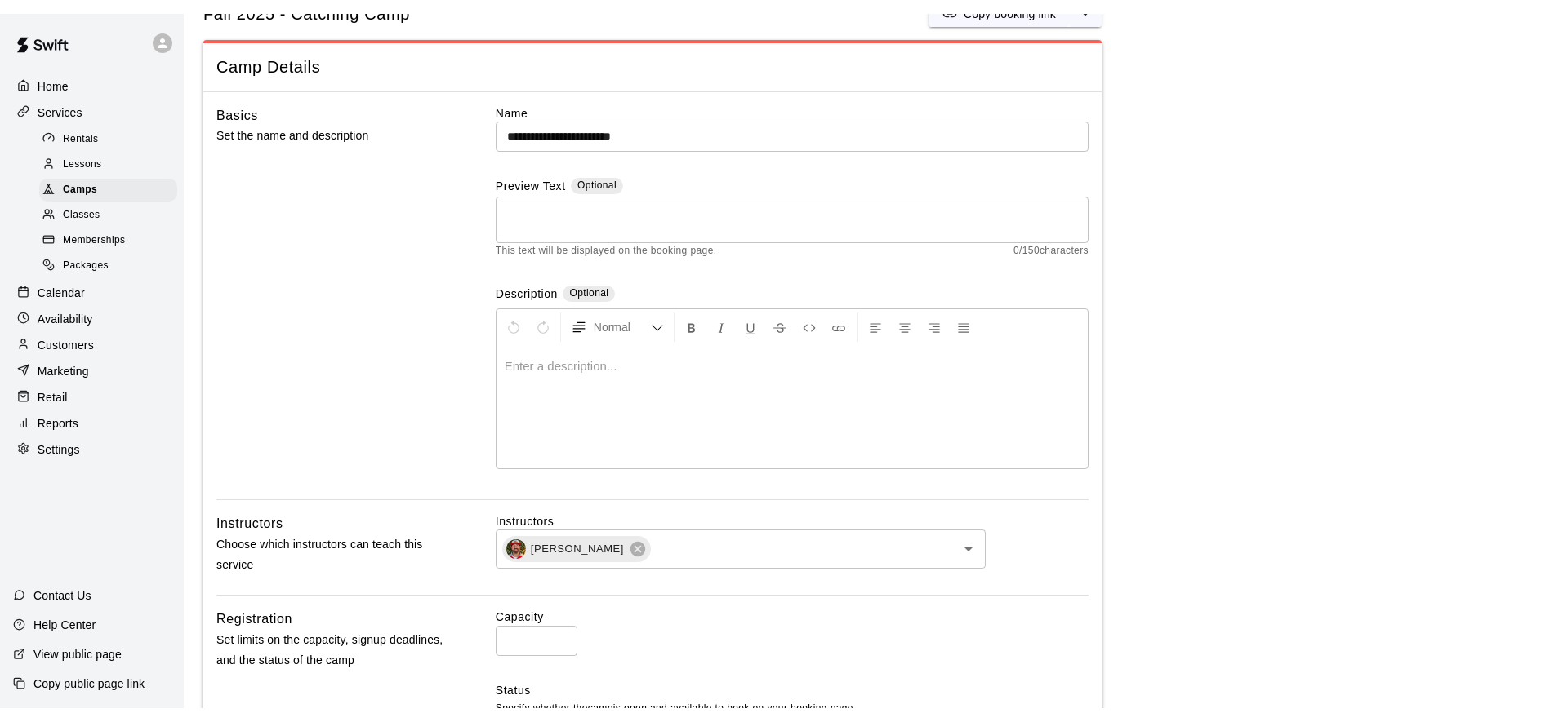
scroll to position [54, 0]
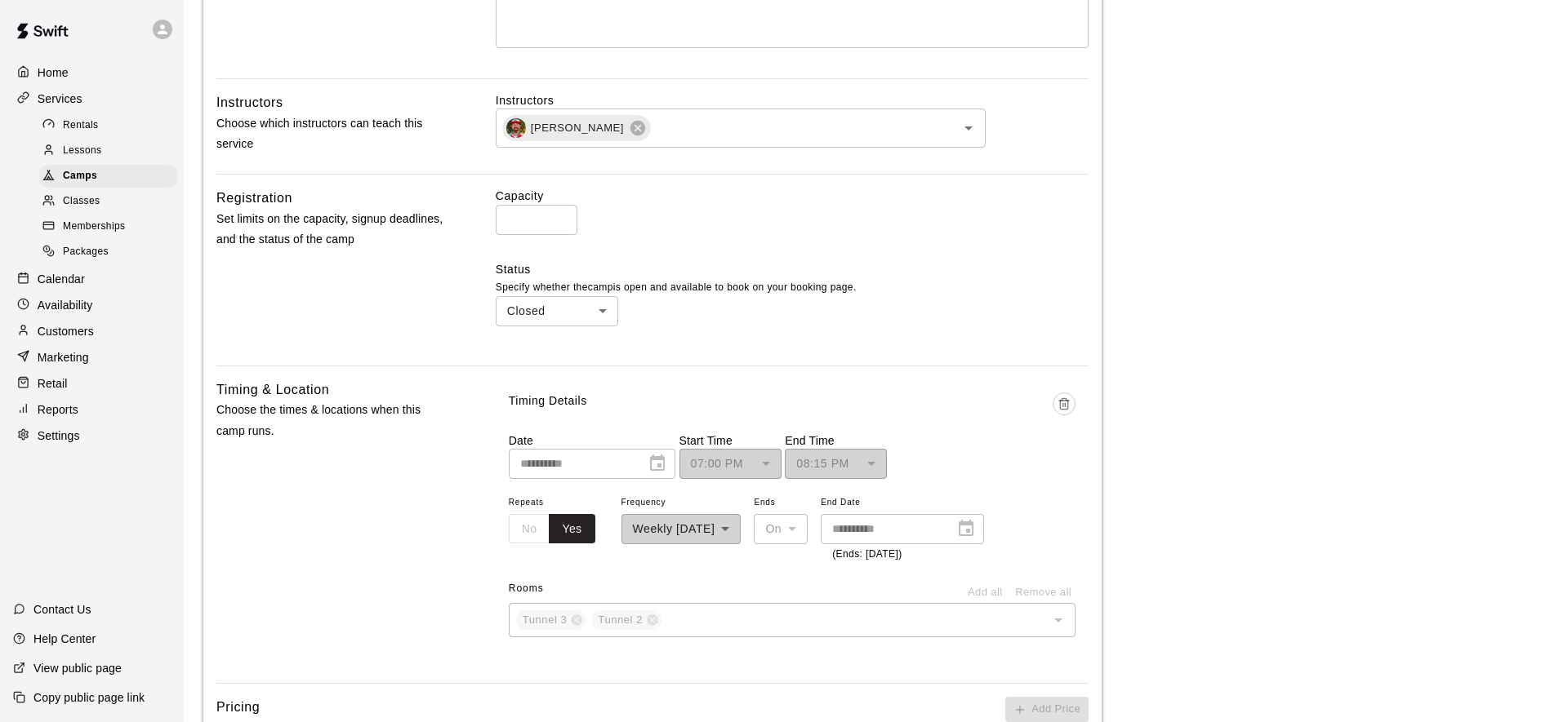
scroll to position [483, 0]
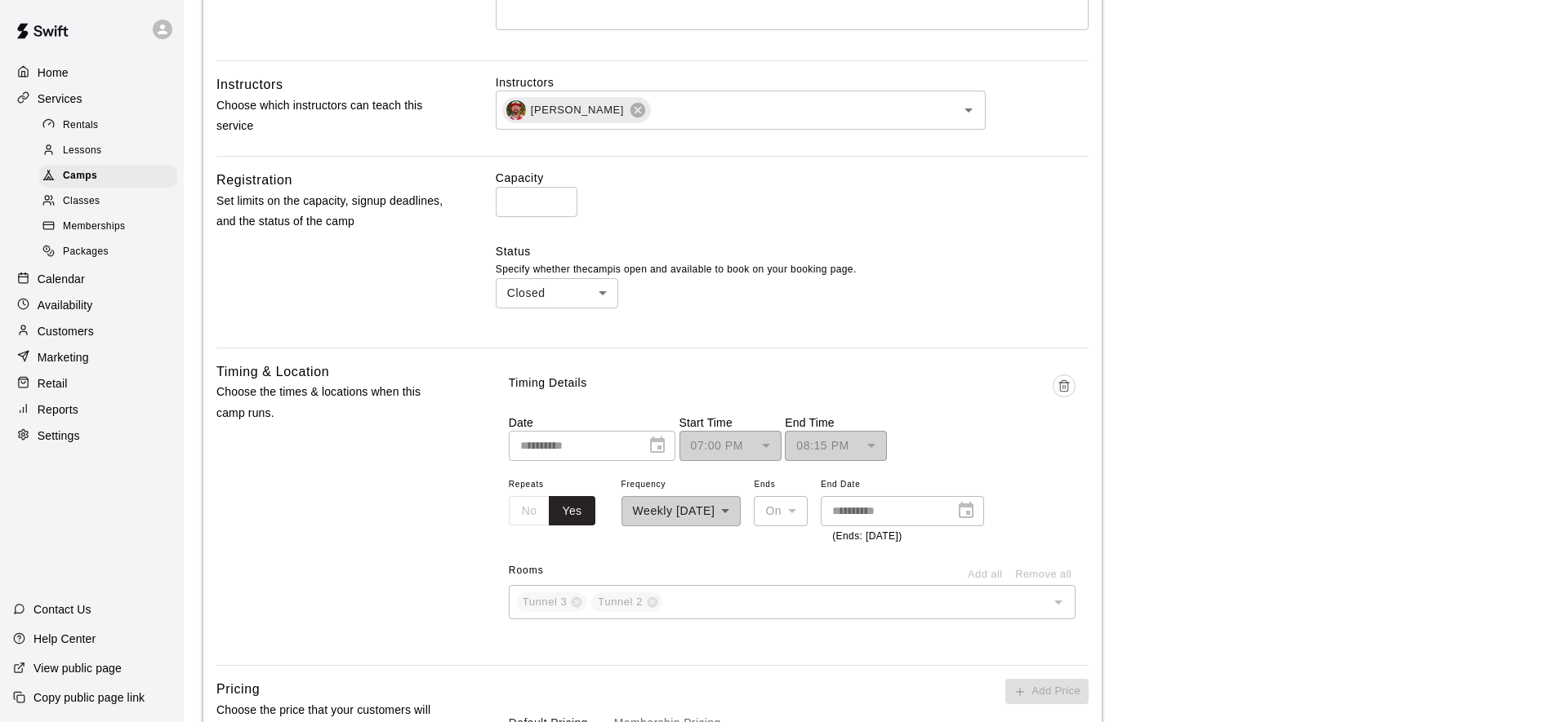
drag, startPoint x: 541, startPoint y: 344, endPoint x: 565, endPoint y: 345, distance: 24.0
click at [541, 344] on li "Open" at bounding box center [557, 356] width 122 height 27
type input "****"
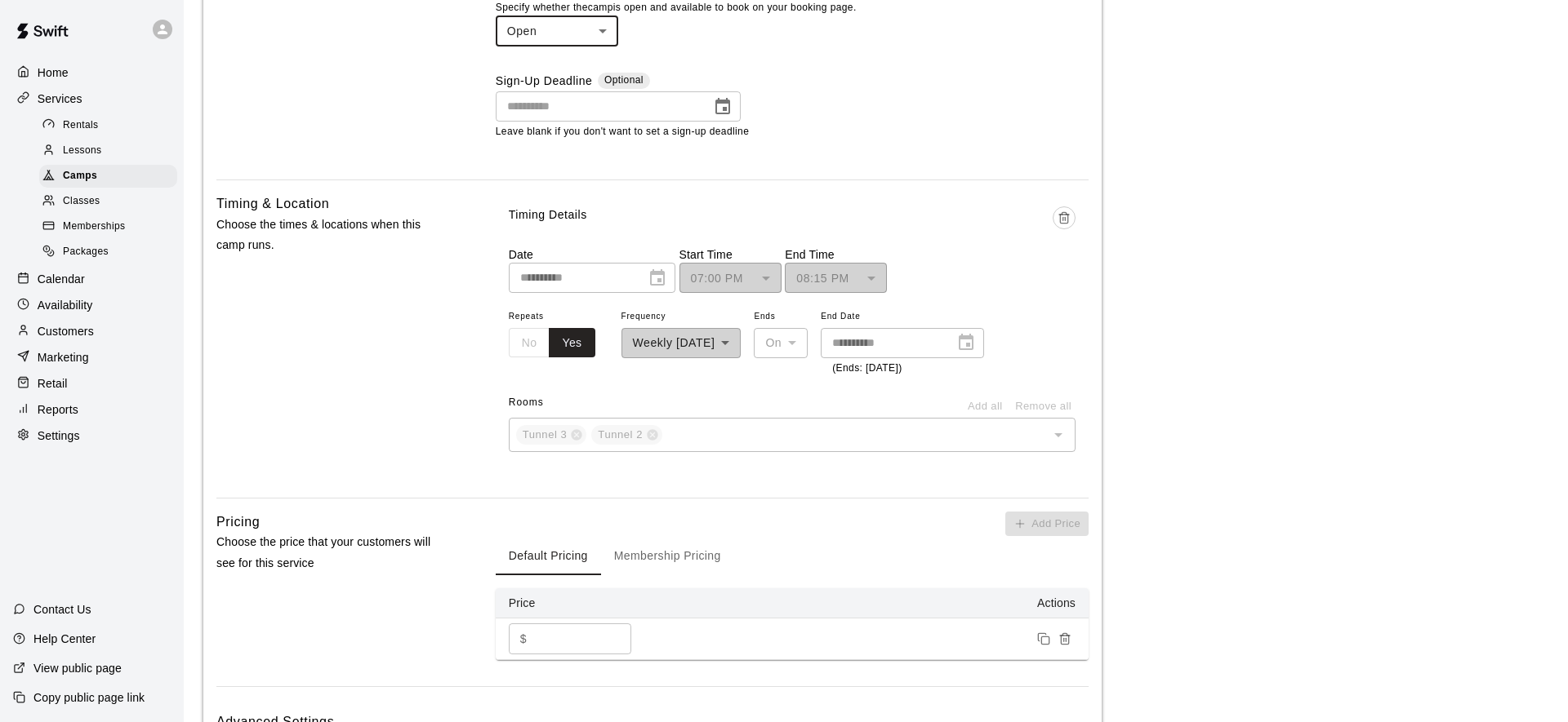
scroll to position [526, 0]
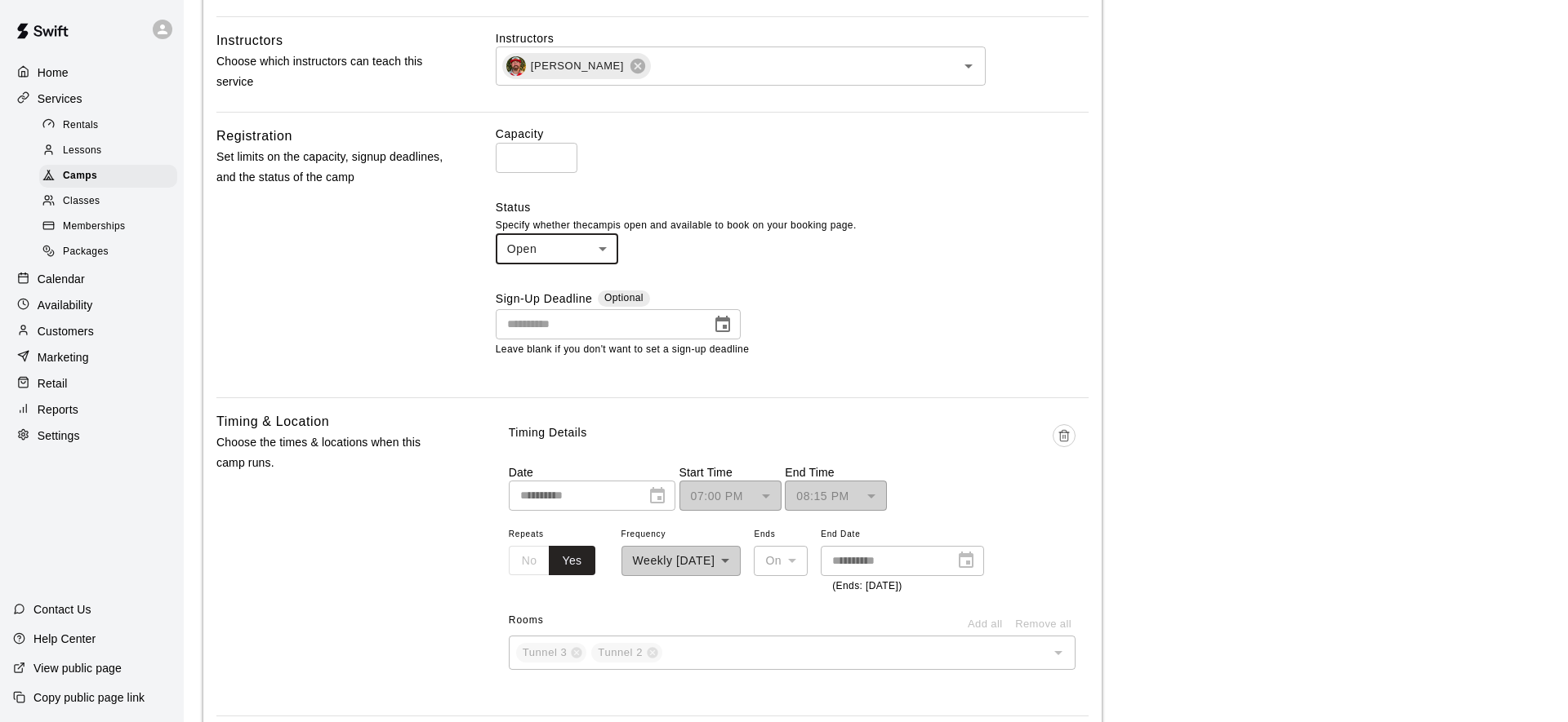
click at [723, 328] on icon "Choose date" at bounding box center [722, 324] width 15 height 16
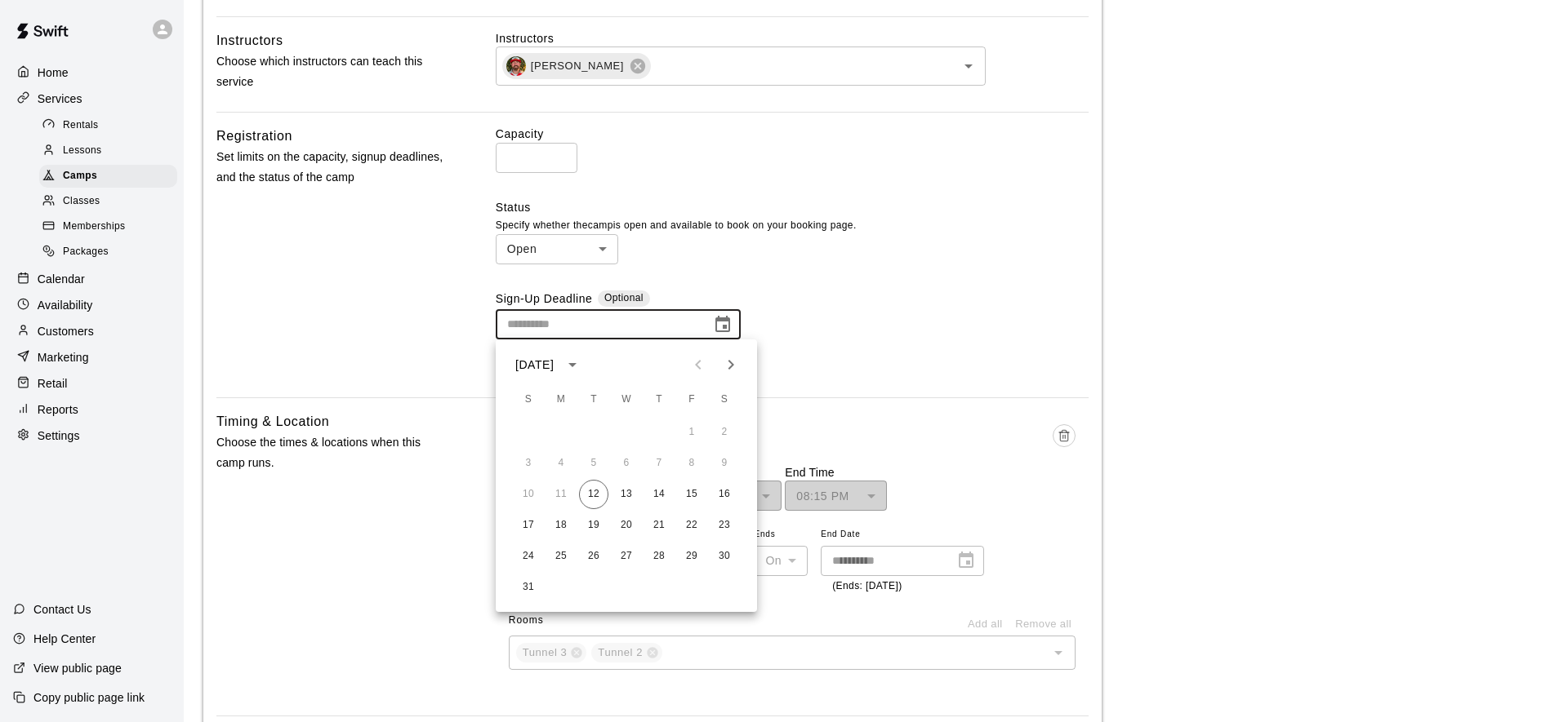
click at [811, 312] on div "Sign-Up Deadline Optional ​ Leave blank if you don't want to set a sign-up dead…" at bounding box center [791, 325] width 592 height 68
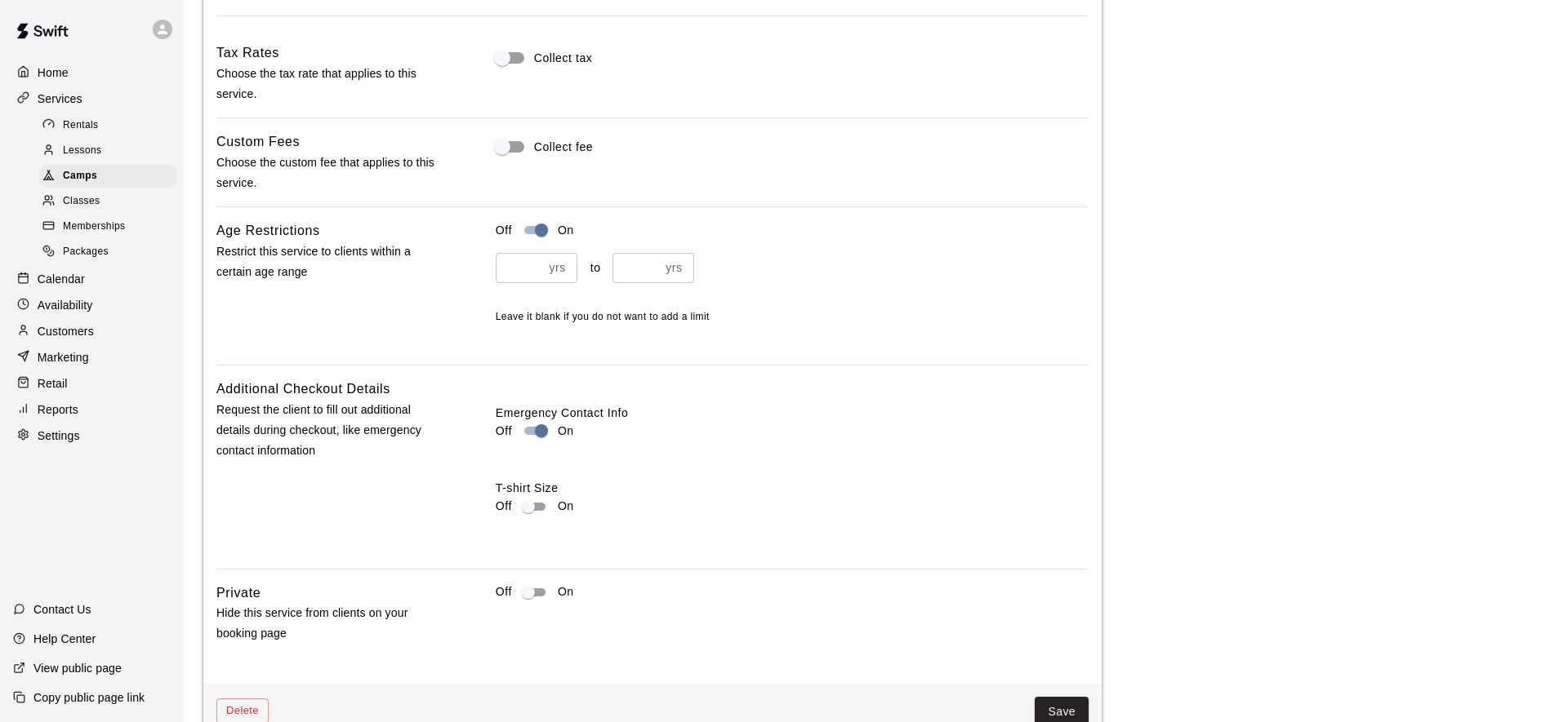
scroll to position [1839, 0]
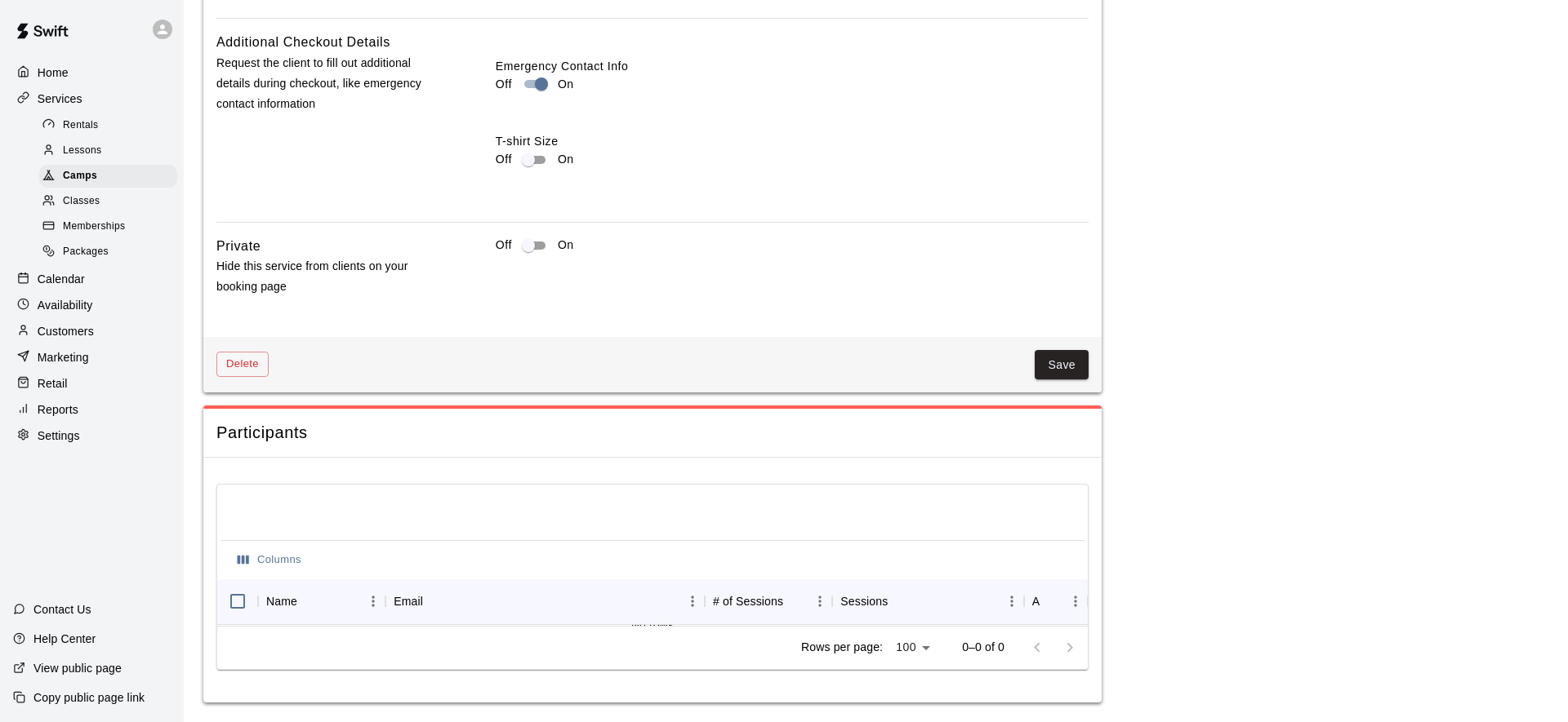
drag, startPoint x: 1067, startPoint y: 368, endPoint x: 1034, endPoint y: 383, distance: 36.2
click at [1067, 368] on button "Save" at bounding box center [1062, 364] width 54 height 30
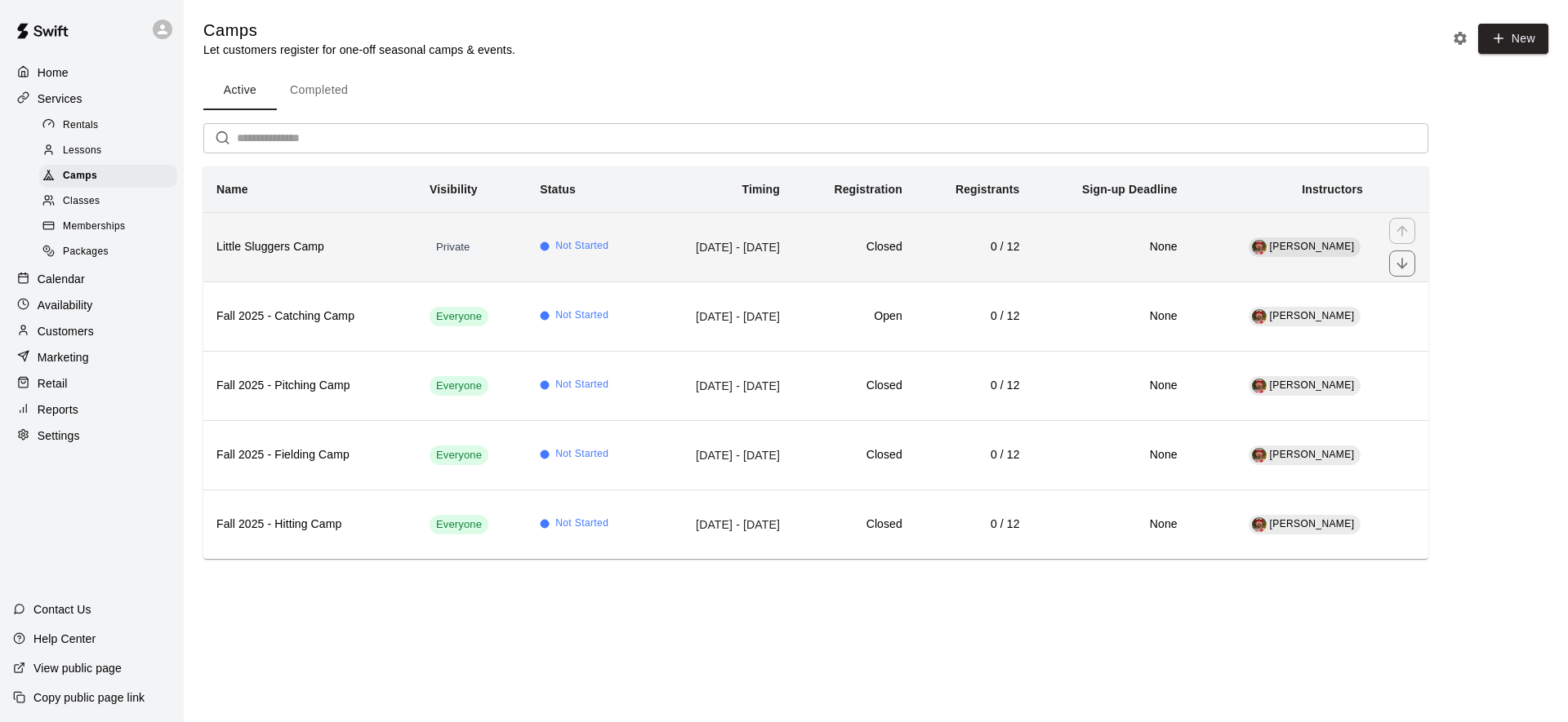
click at [602, 268] on td "Not Started" at bounding box center [588, 247] width 123 height 70
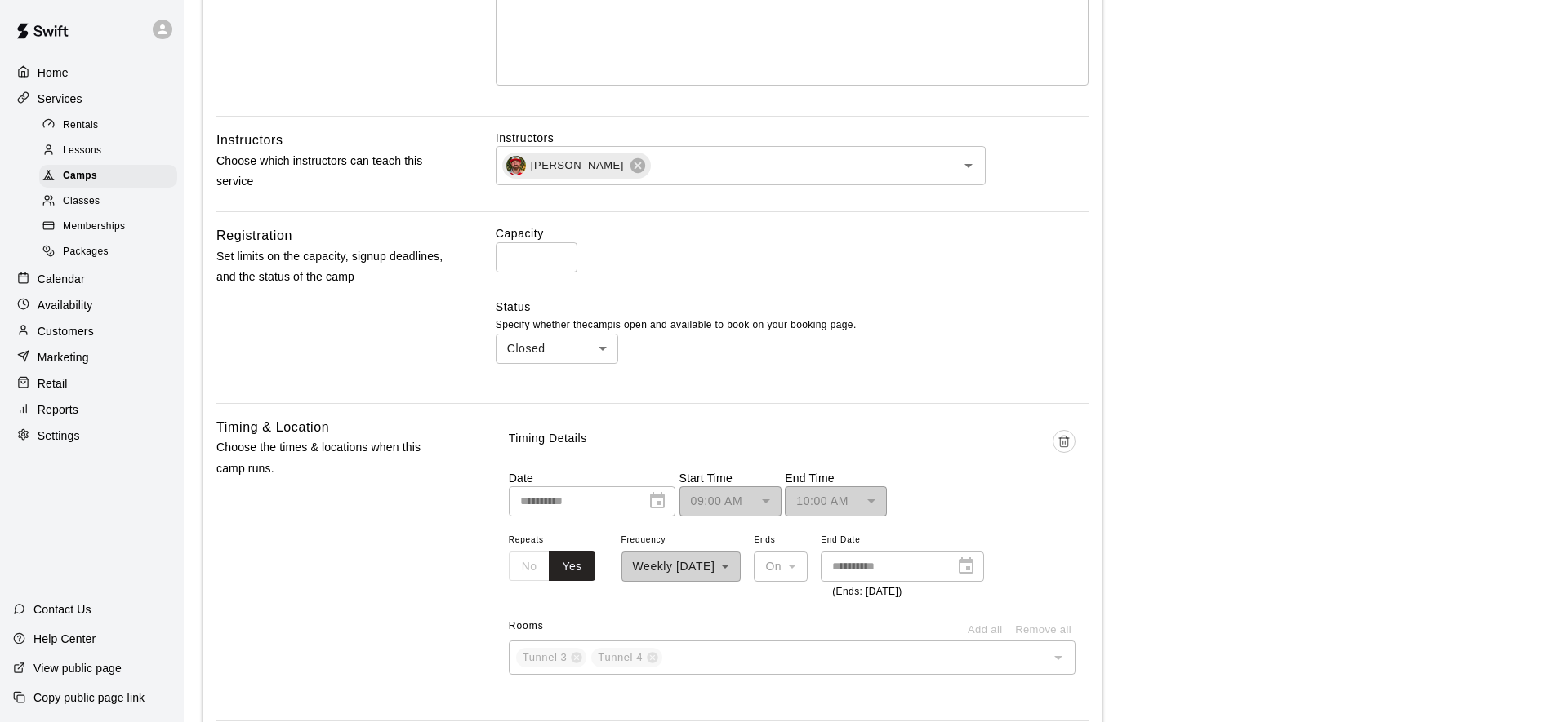
scroll to position [495, 0]
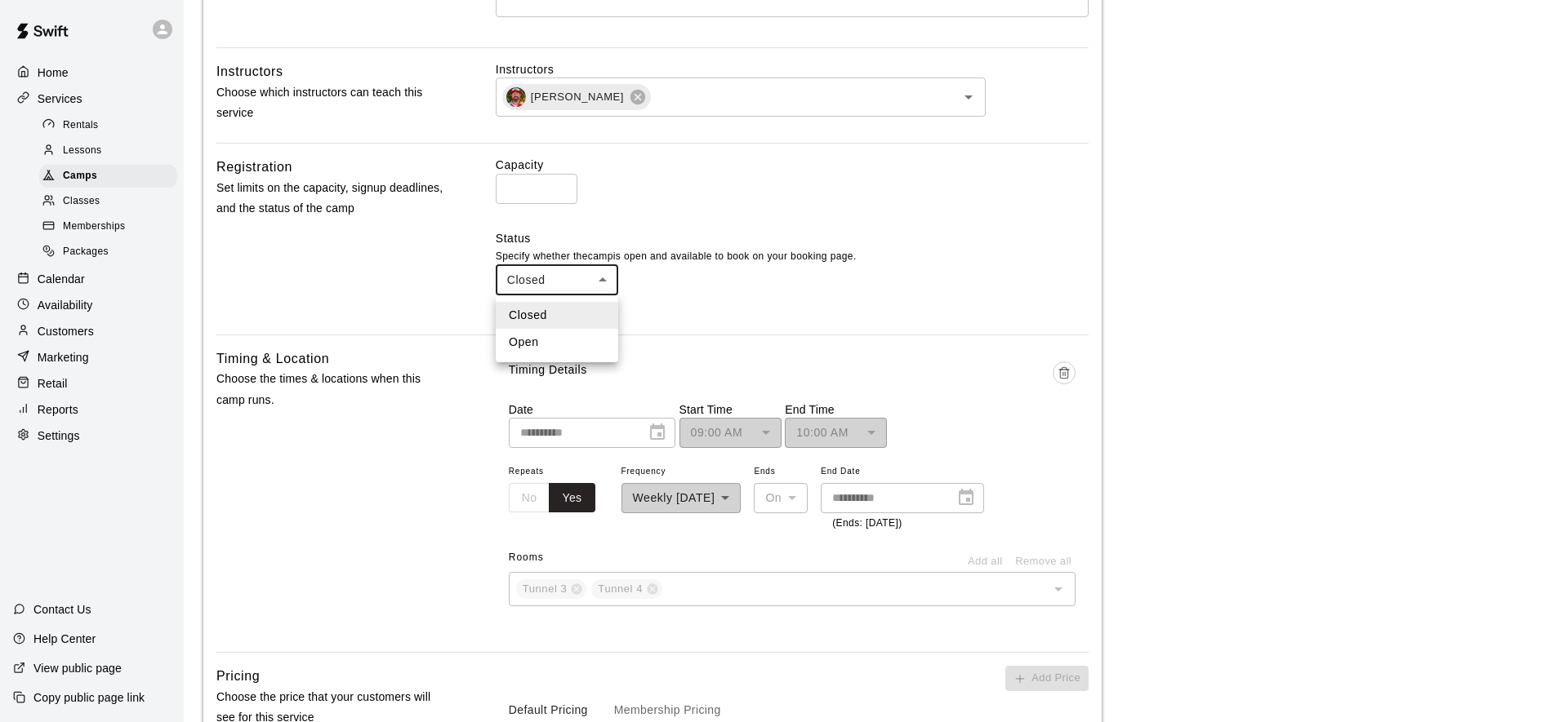
click at [579, 280] on body "**********" at bounding box center [784, 411] width 1568 height 1813
drag, startPoint x: 543, startPoint y: 344, endPoint x: 904, endPoint y: 304, distance: 363.2
click at [549, 344] on li "Open" at bounding box center [557, 342] width 122 height 27
type input "****"
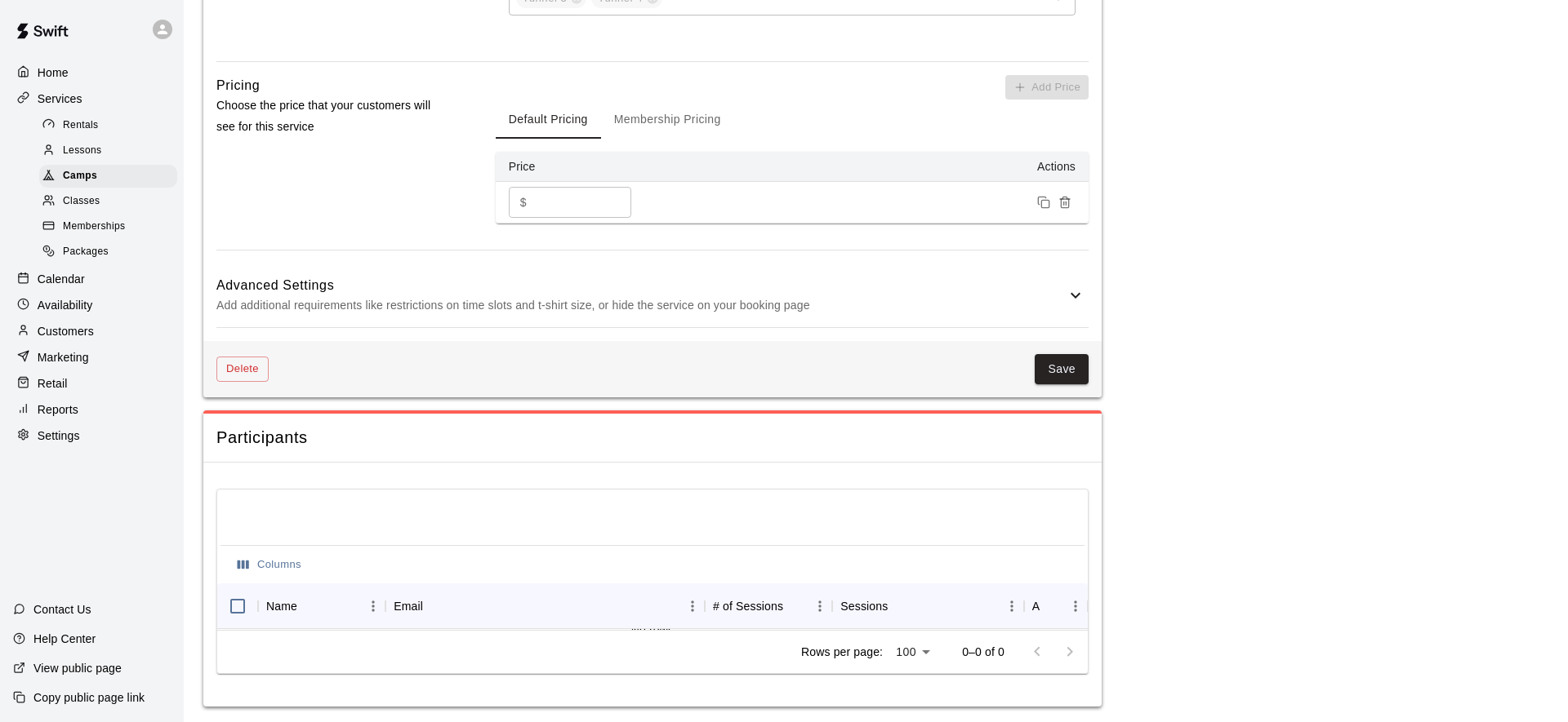
scroll to position [1185, 0]
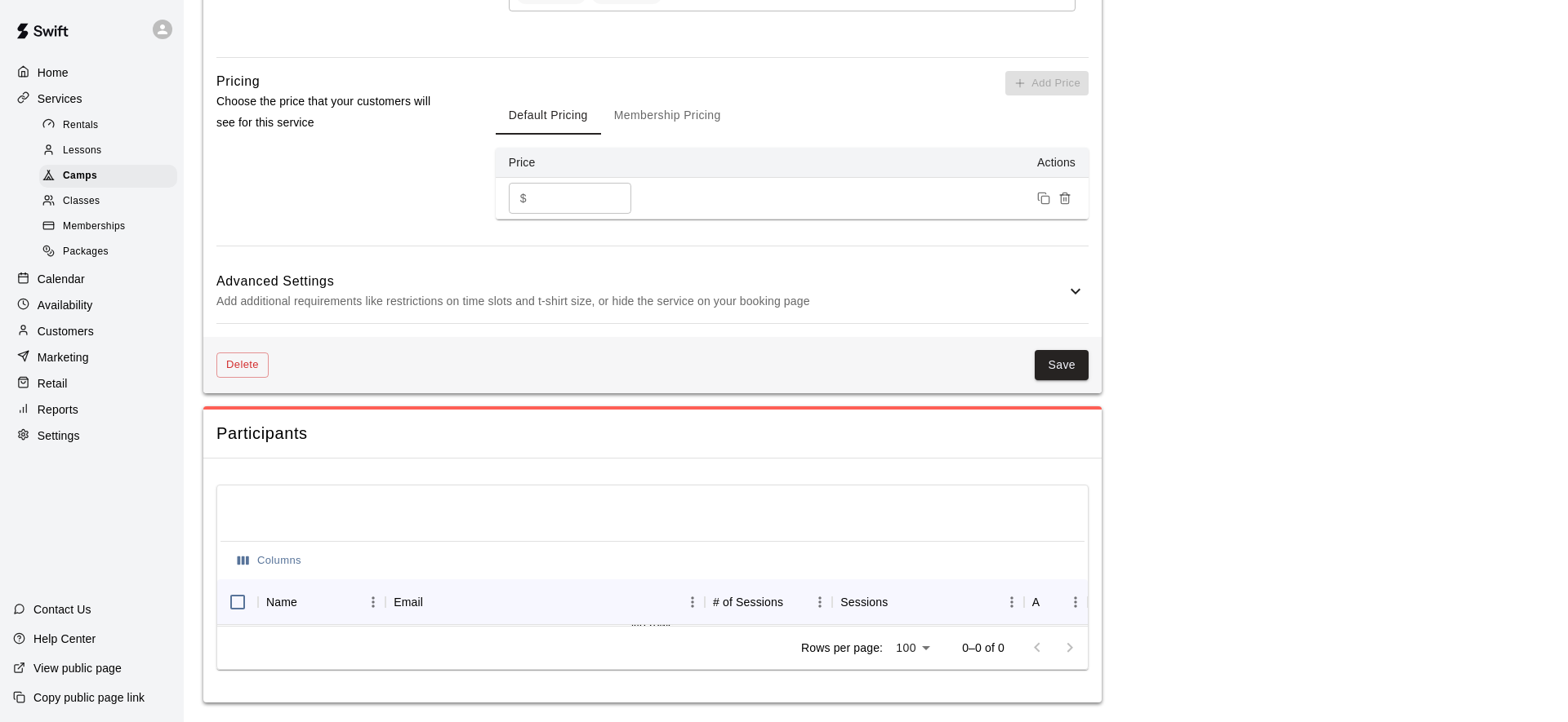
drag, startPoint x: 855, startPoint y: 301, endPoint x: 772, endPoint y: 351, distance: 96.9
click at [855, 301] on p "Add additional requirements like restrictions on time slots and t-shirt size, o…" at bounding box center [641, 301] width 849 height 20
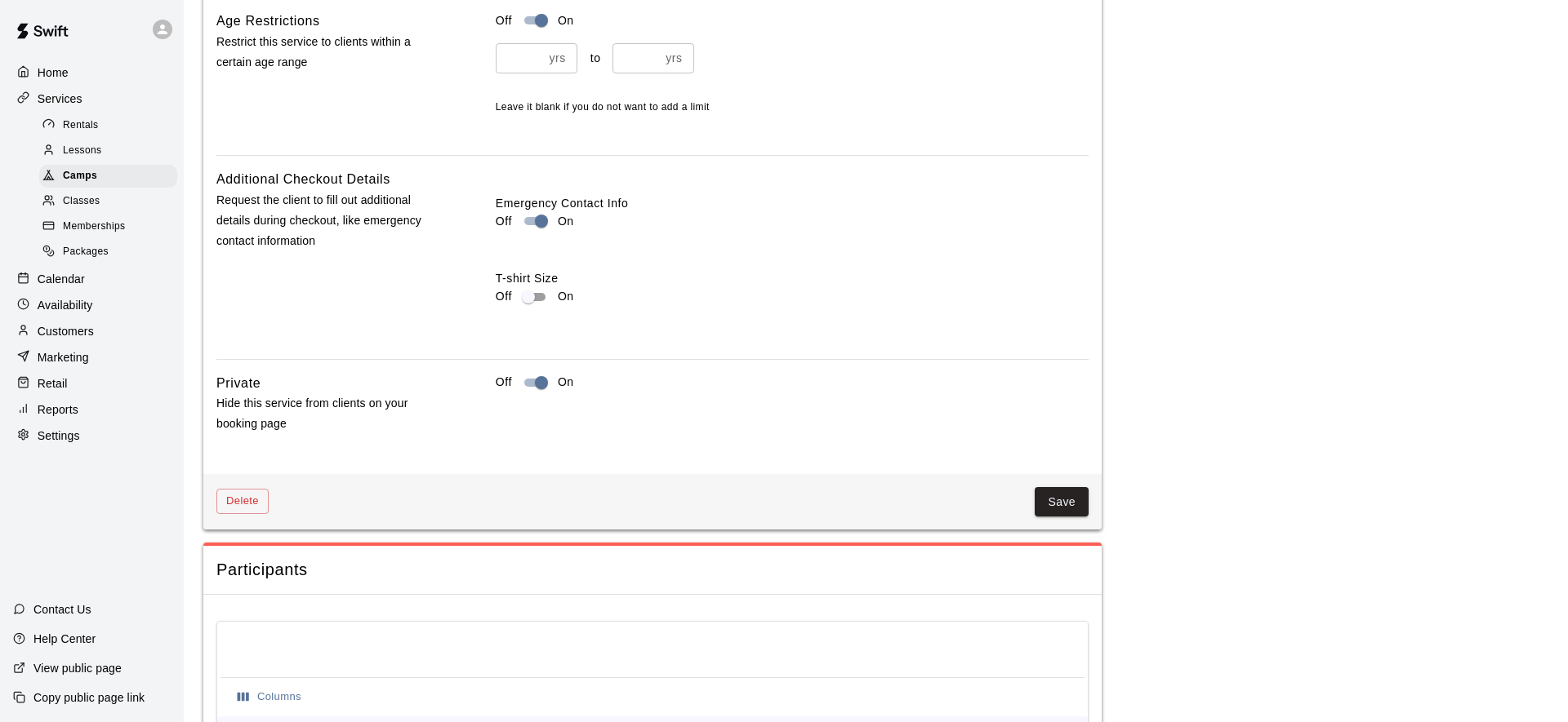
scroll to position [1839, 0]
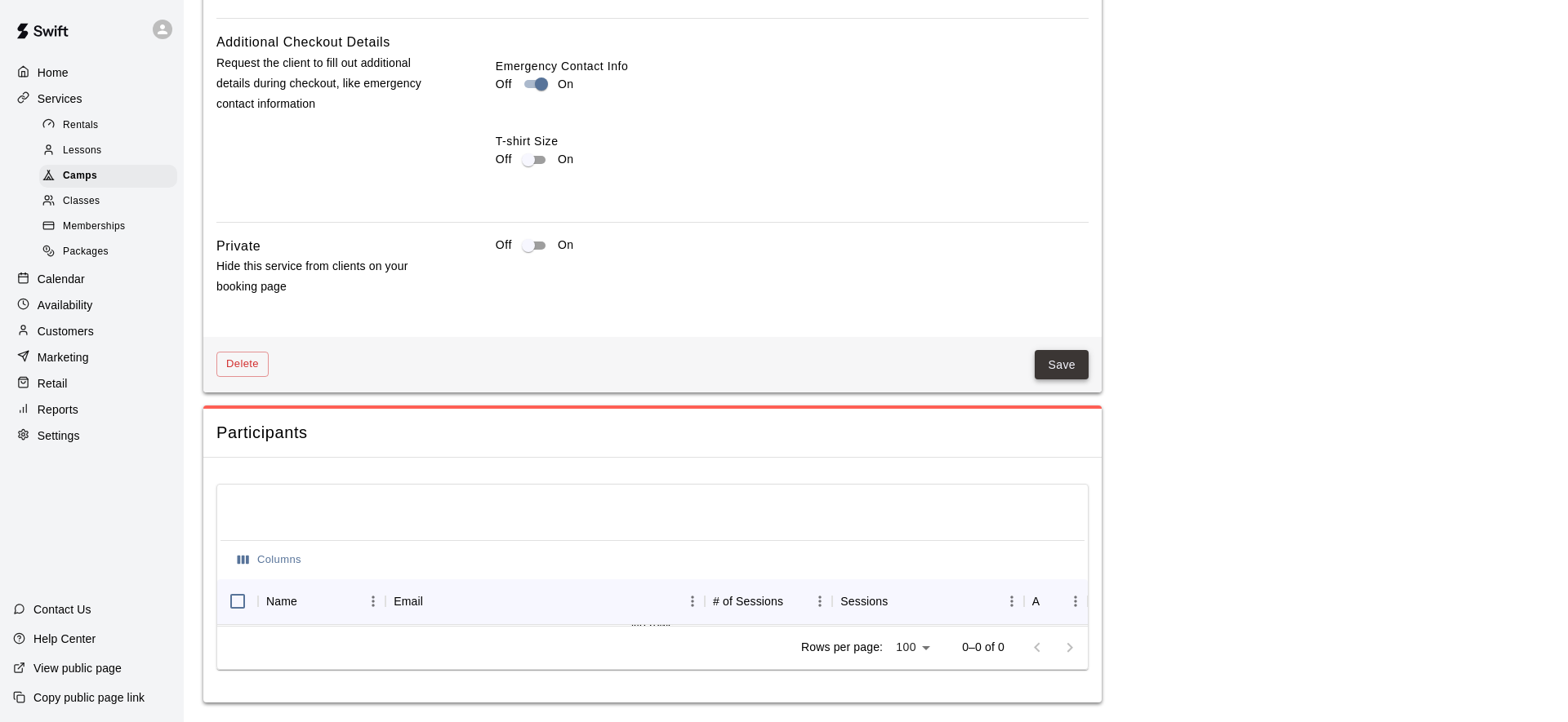
click at [1075, 366] on button "Save" at bounding box center [1062, 364] width 54 height 30
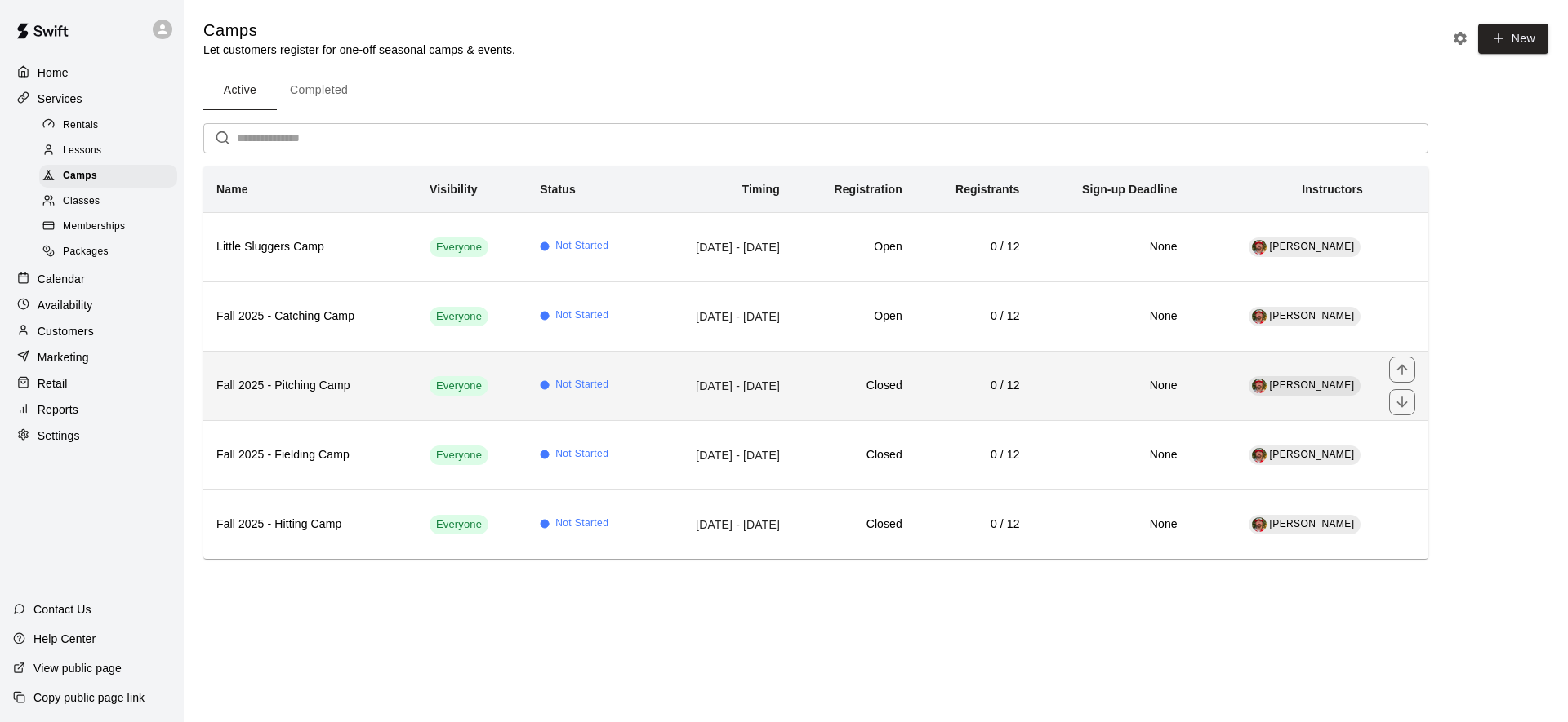
click at [348, 382] on h6 "Fall 2025 - Pitching Camp" at bounding box center [309, 386] width 187 height 18
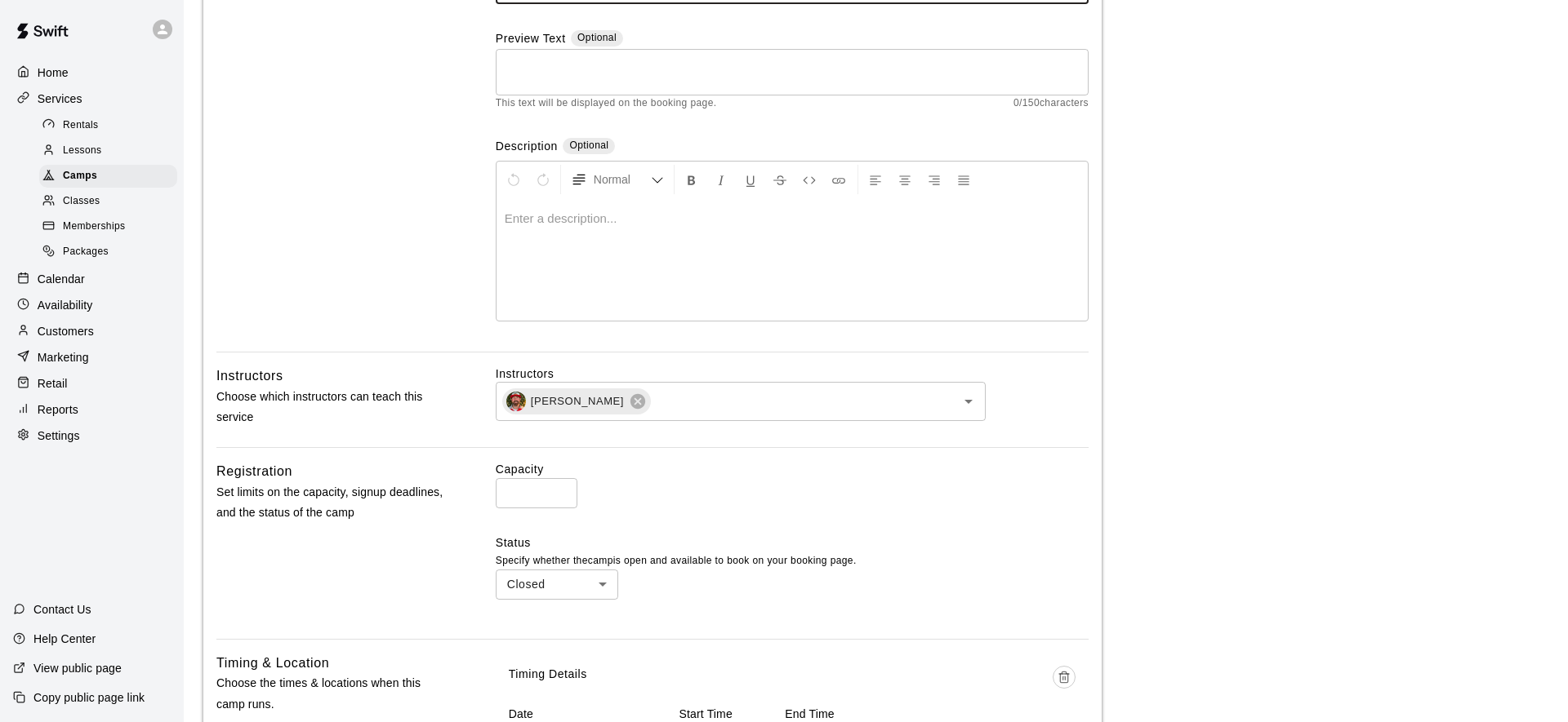
scroll to position [428, 0]
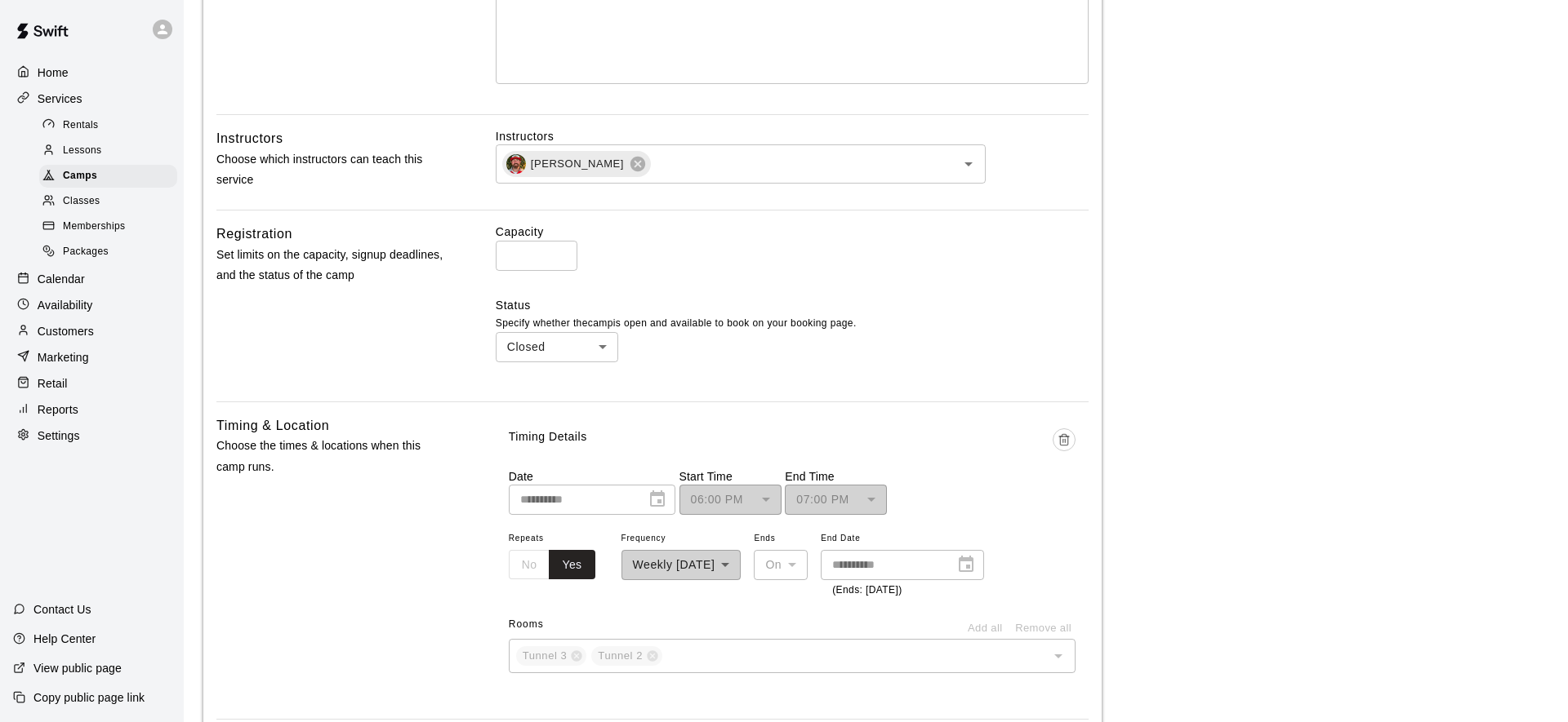
click at [568, 353] on body "**********" at bounding box center [784, 478] width 1568 height 1813
click at [543, 406] on li "Open" at bounding box center [557, 409] width 122 height 27
type input "****"
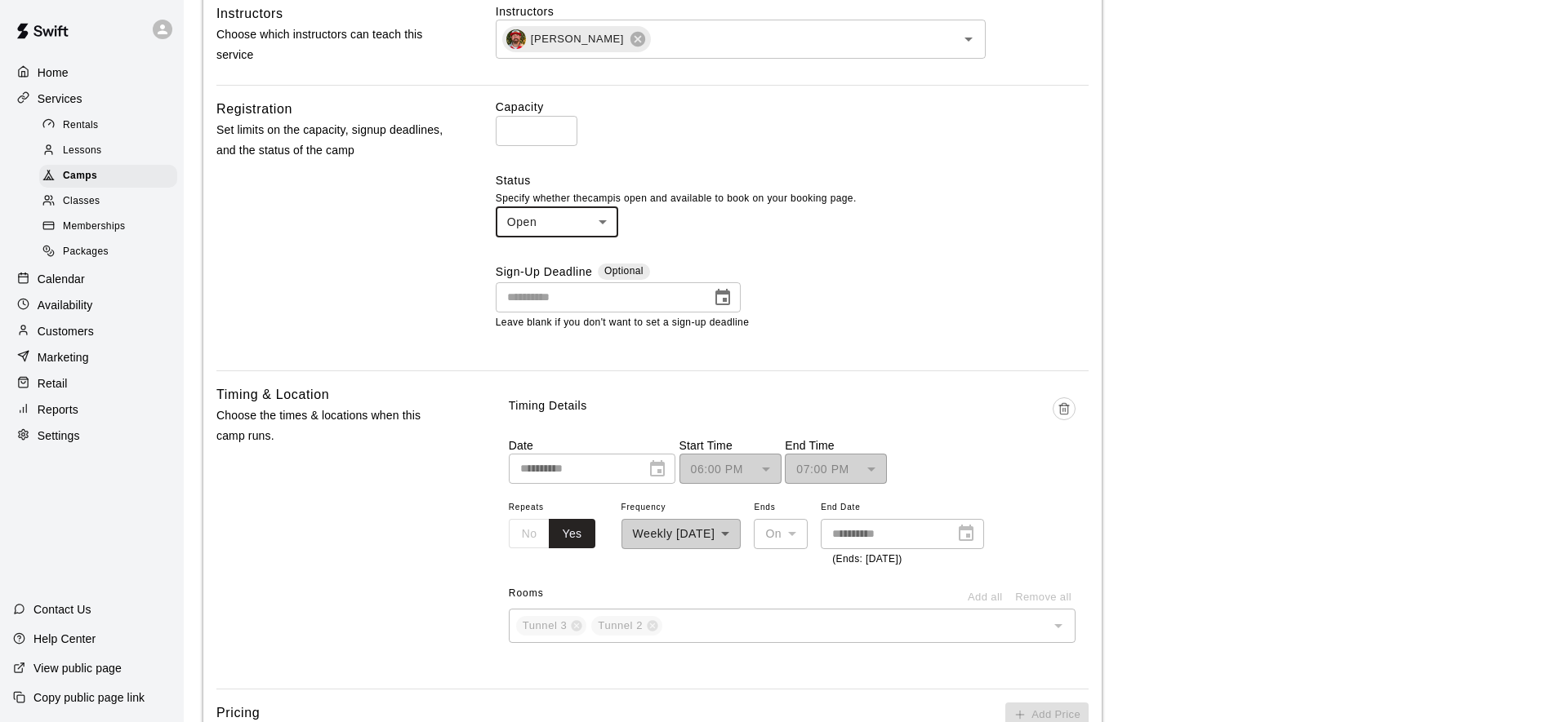
scroll to position [1185, 0]
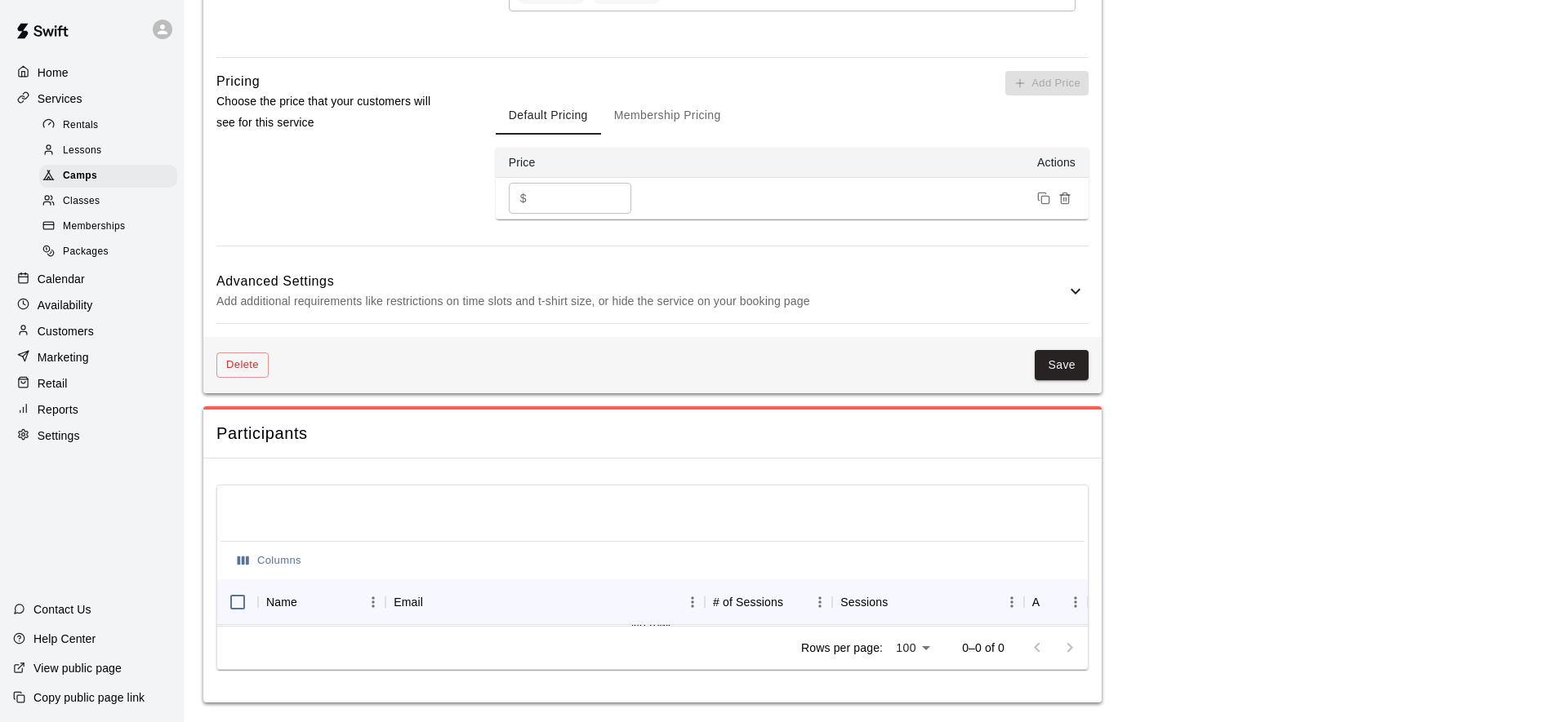
click at [589, 296] on p "Add additional requirements like restrictions on time slots and t-shirt size, o…" at bounding box center [641, 301] width 849 height 20
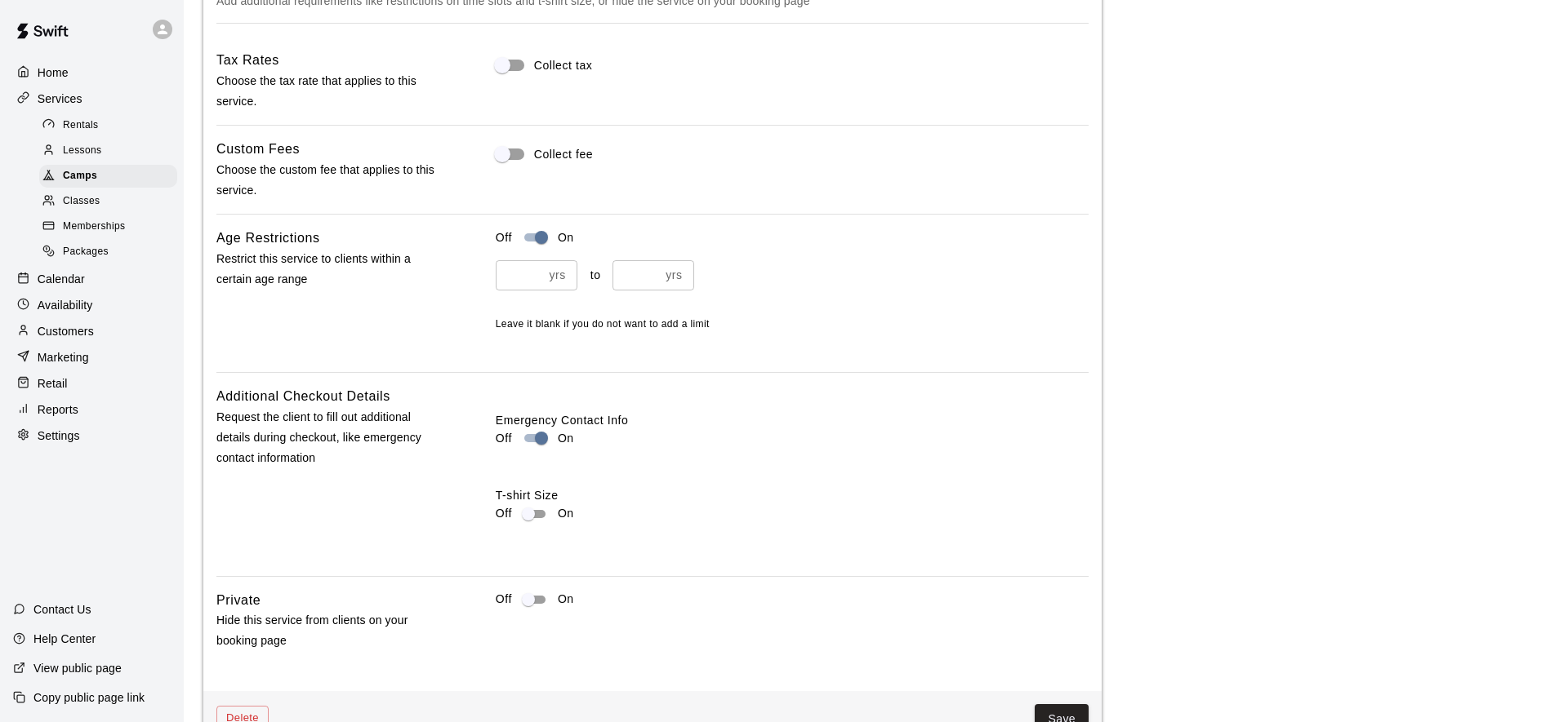
scroll to position [1549, 0]
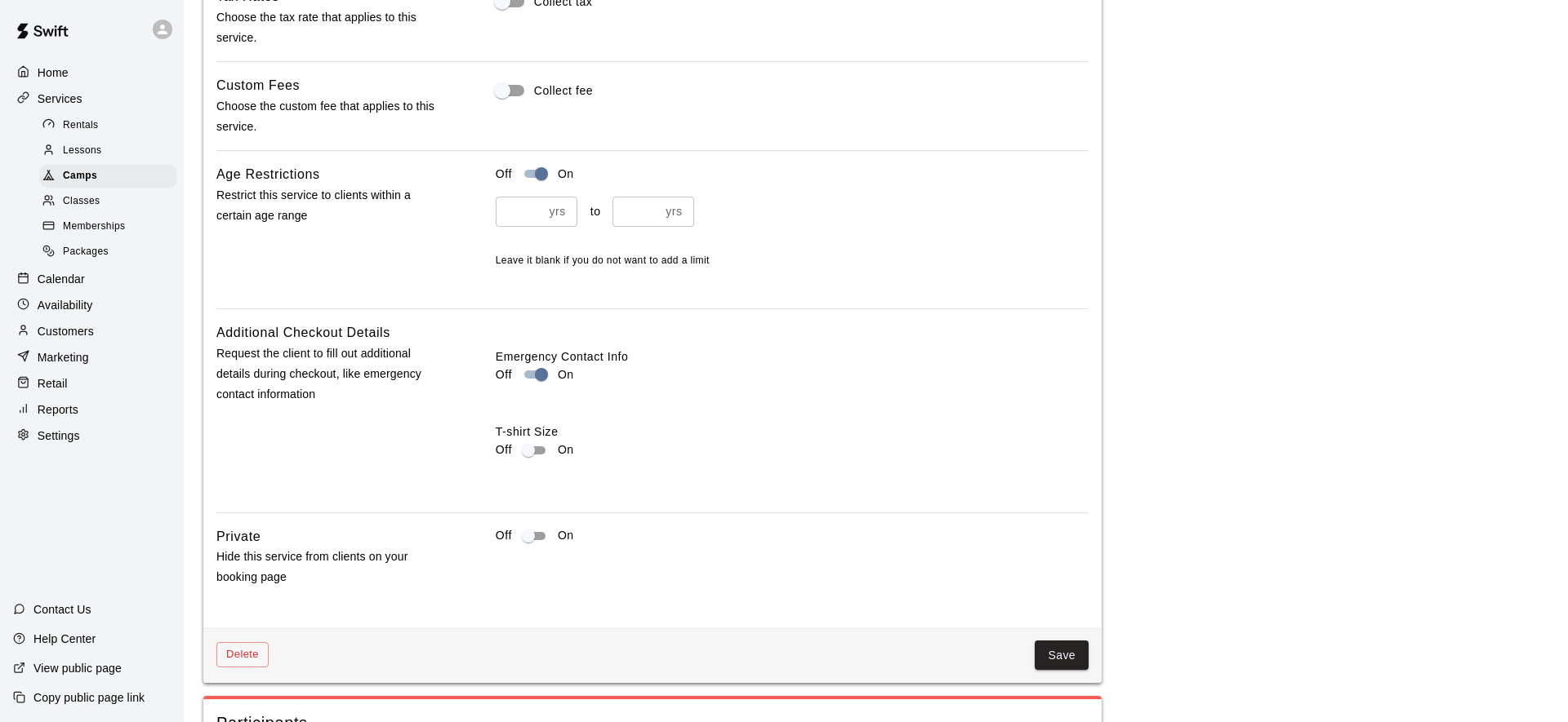
drag, startPoint x: 1084, startPoint y: 653, endPoint x: 1035, endPoint y: 644, distance: 49.8
click at [1084, 653] on button "Save" at bounding box center [1062, 655] width 54 height 30
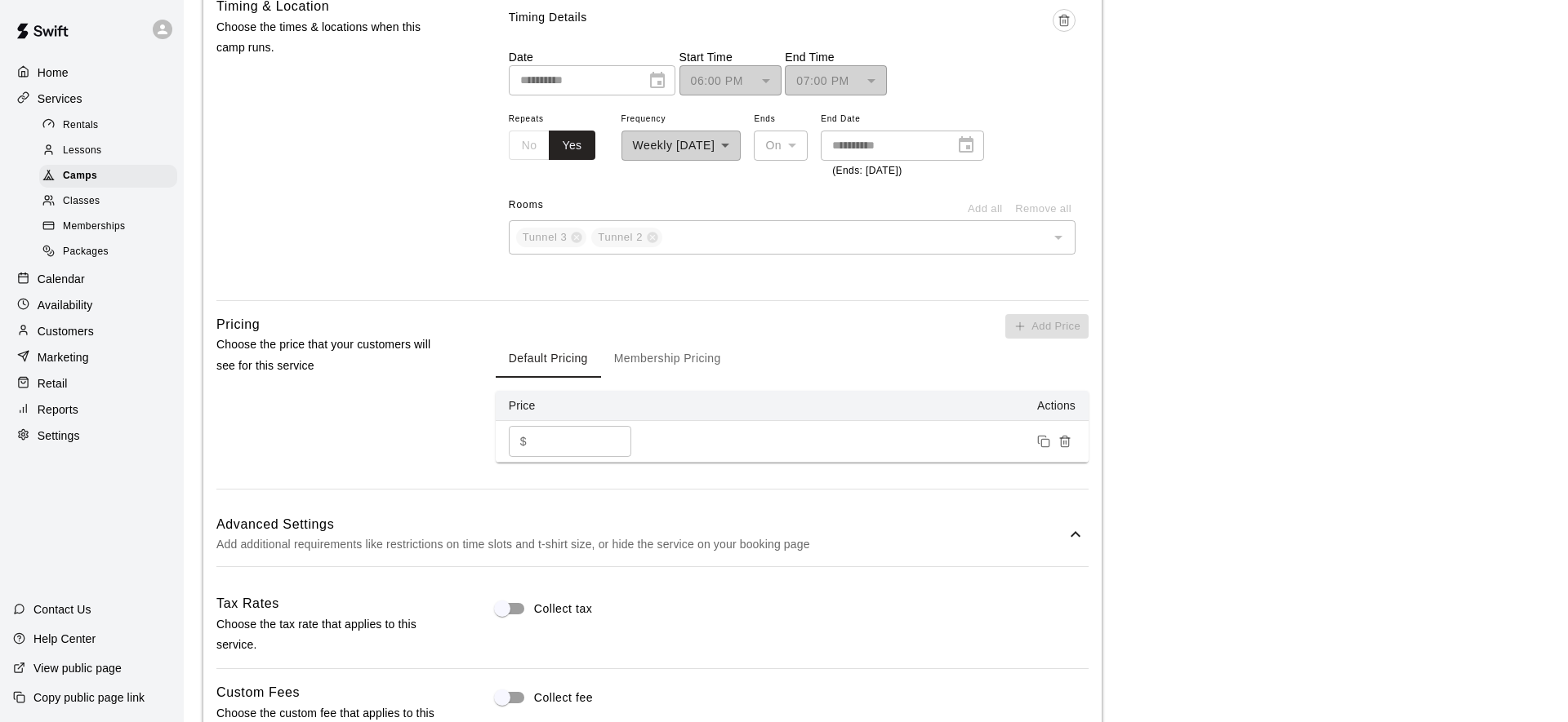
scroll to position [0, 0]
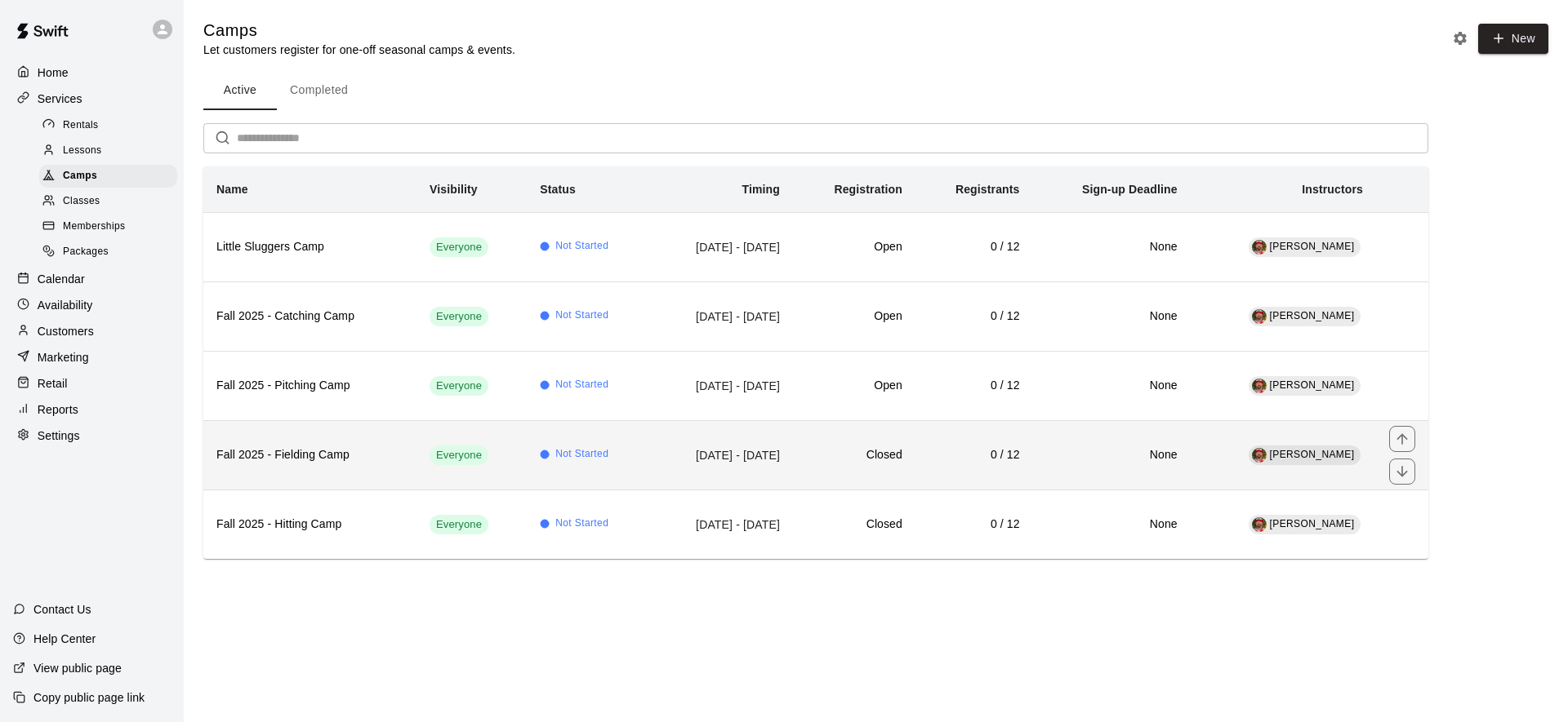
click at [899, 462] on h6 "Closed" at bounding box center [853, 455] width 96 height 18
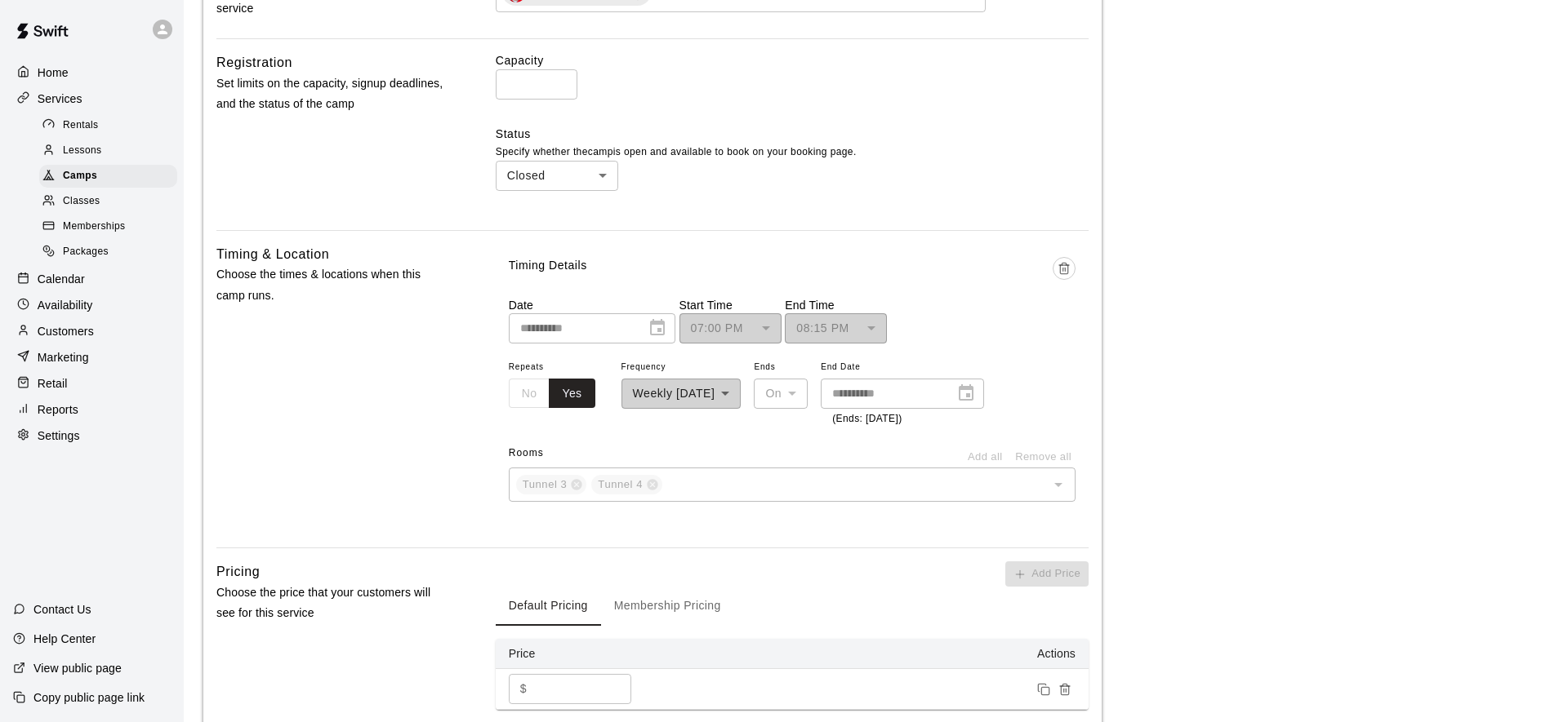
scroll to position [1091, 0]
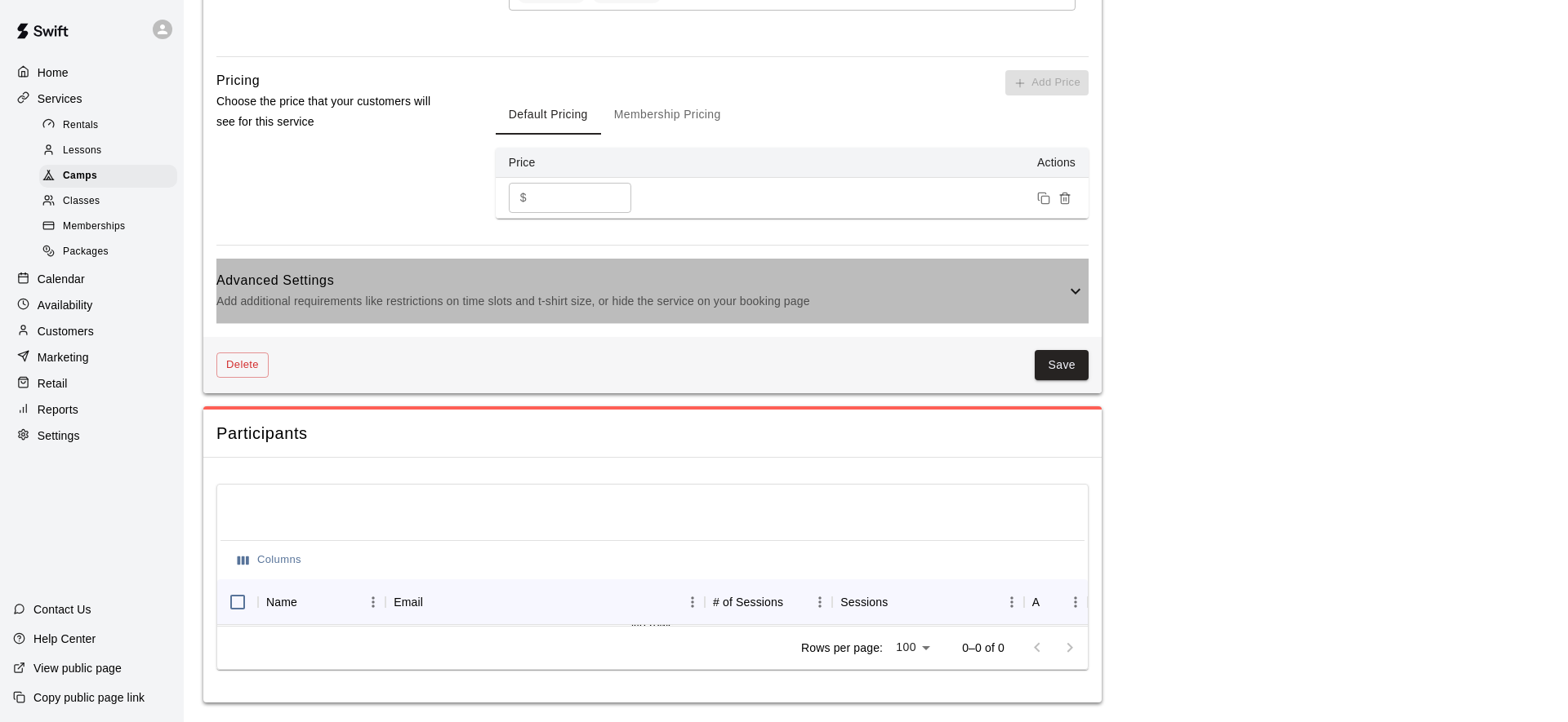
drag, startPoint x: 778, startPoint y: 274, endPoint x: 727, endPoint y: 312, distance: 63.6
click at [778, 274] on h6 "Advanced Settings" at bounding box center [641, 281] width 849 height 21
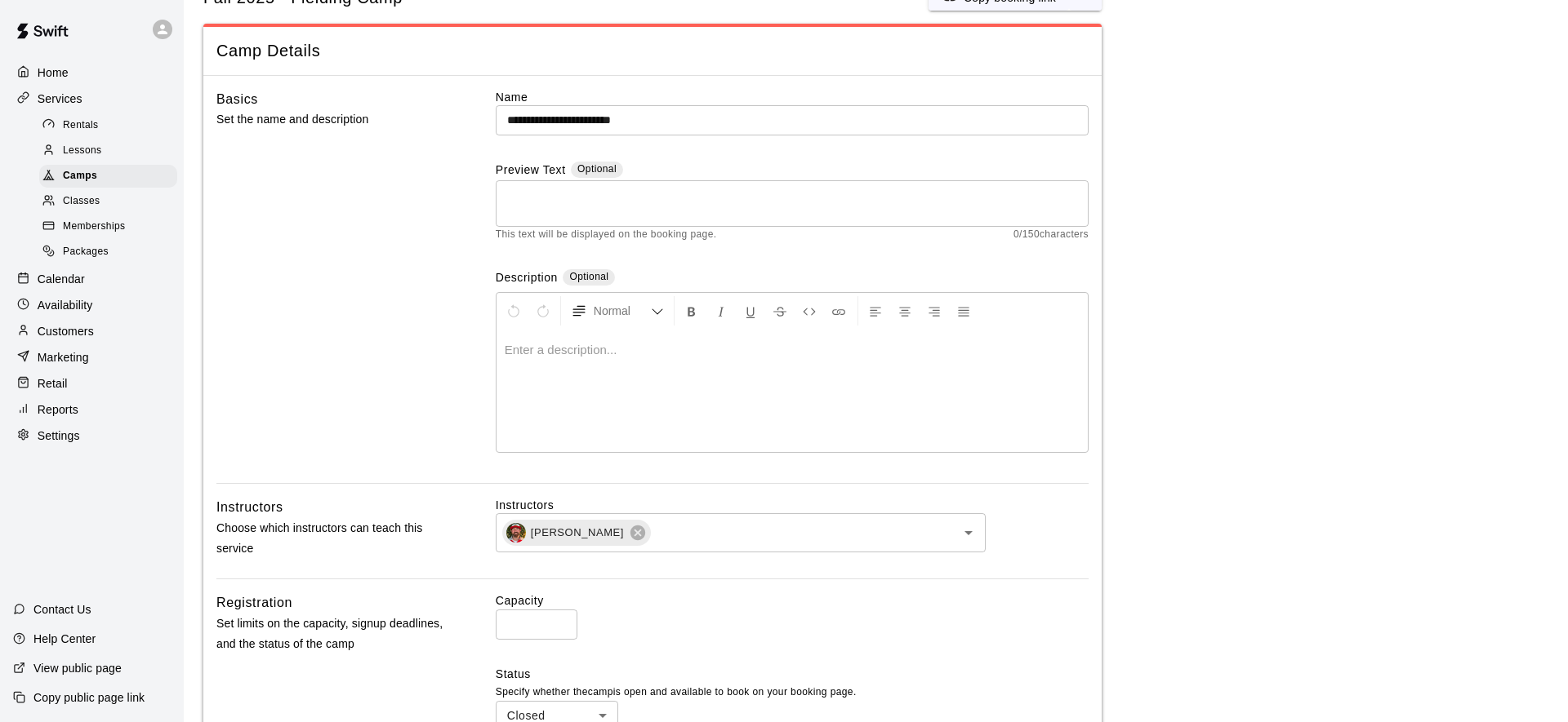
scroll to position [171, 0]
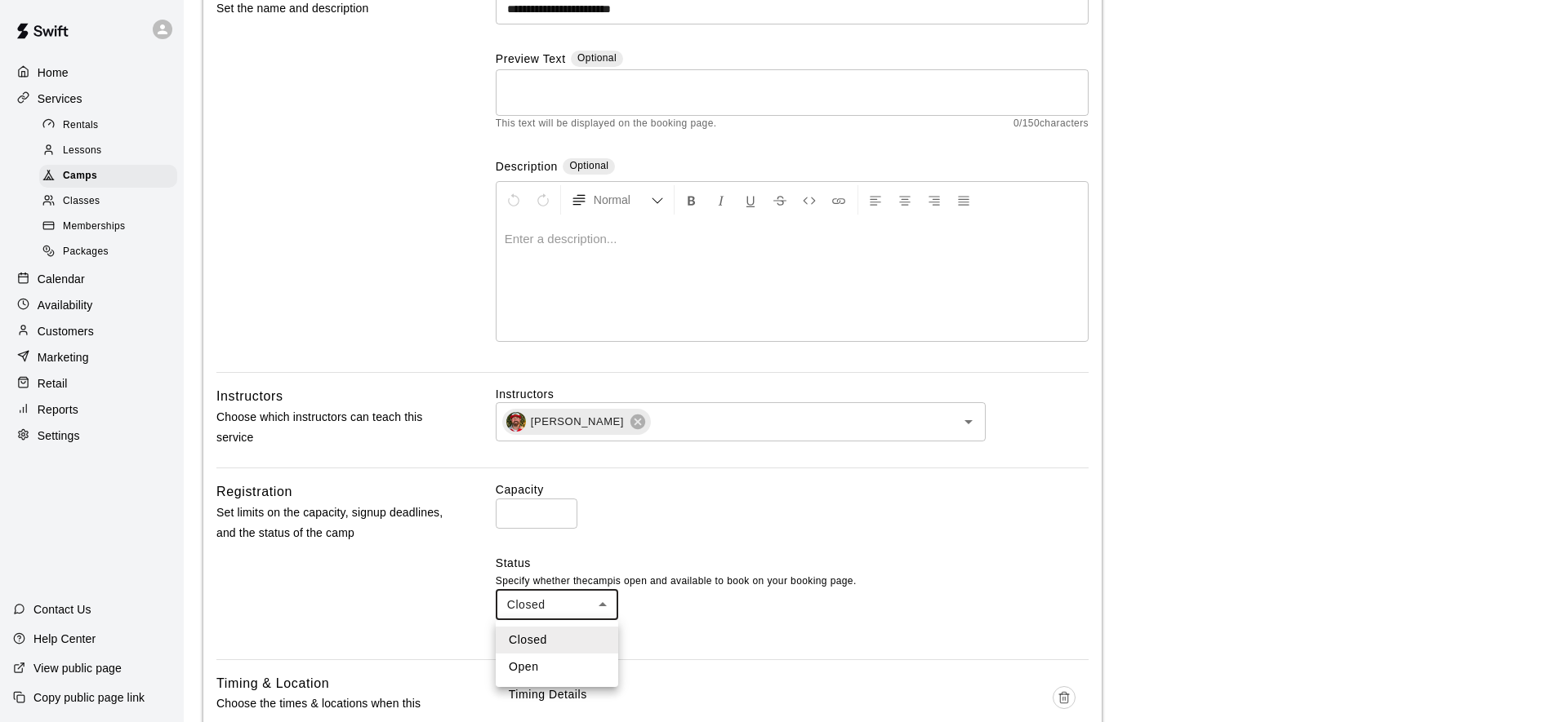
click at [546, 656] on li "Open" at bounding box center [557, 668] width 122 height 27
type input "****"
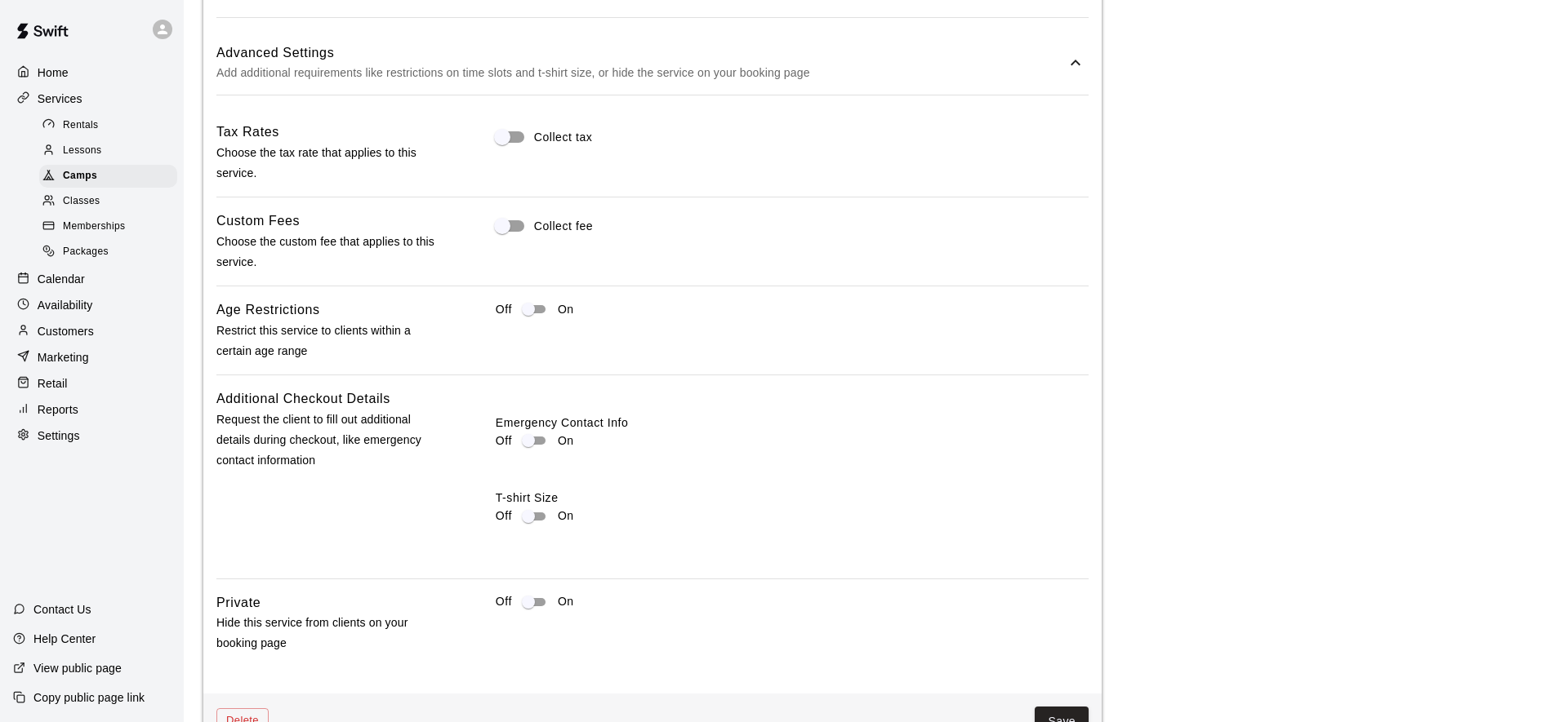
scroll to position [1770, 0]
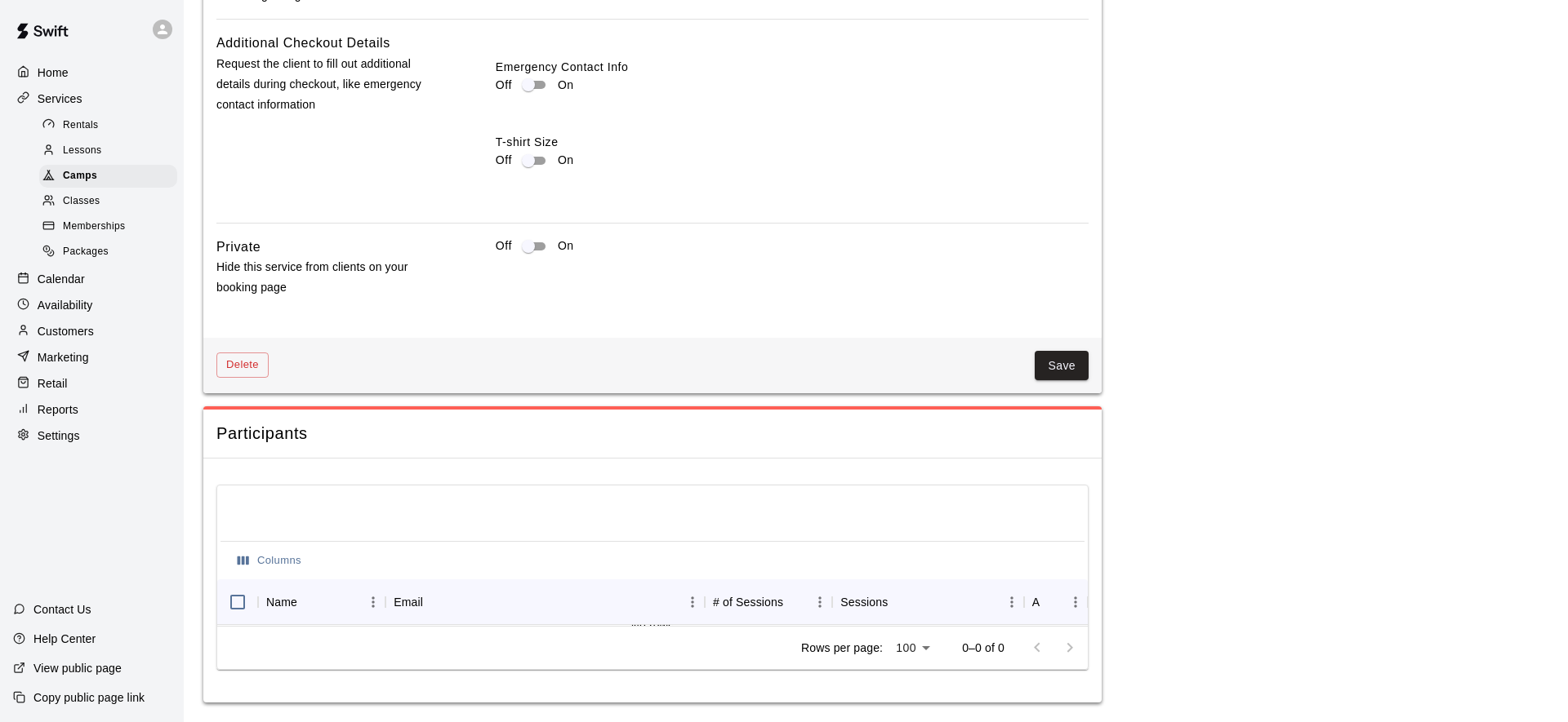
drag, startPoint x: 1061, startPoint y: 359, endPoint x: 1011, endPoint y: 404, distance: 67.3
click at [1061, 359] on button "Save" at bounding box center [1062, 365] width 54 height 30
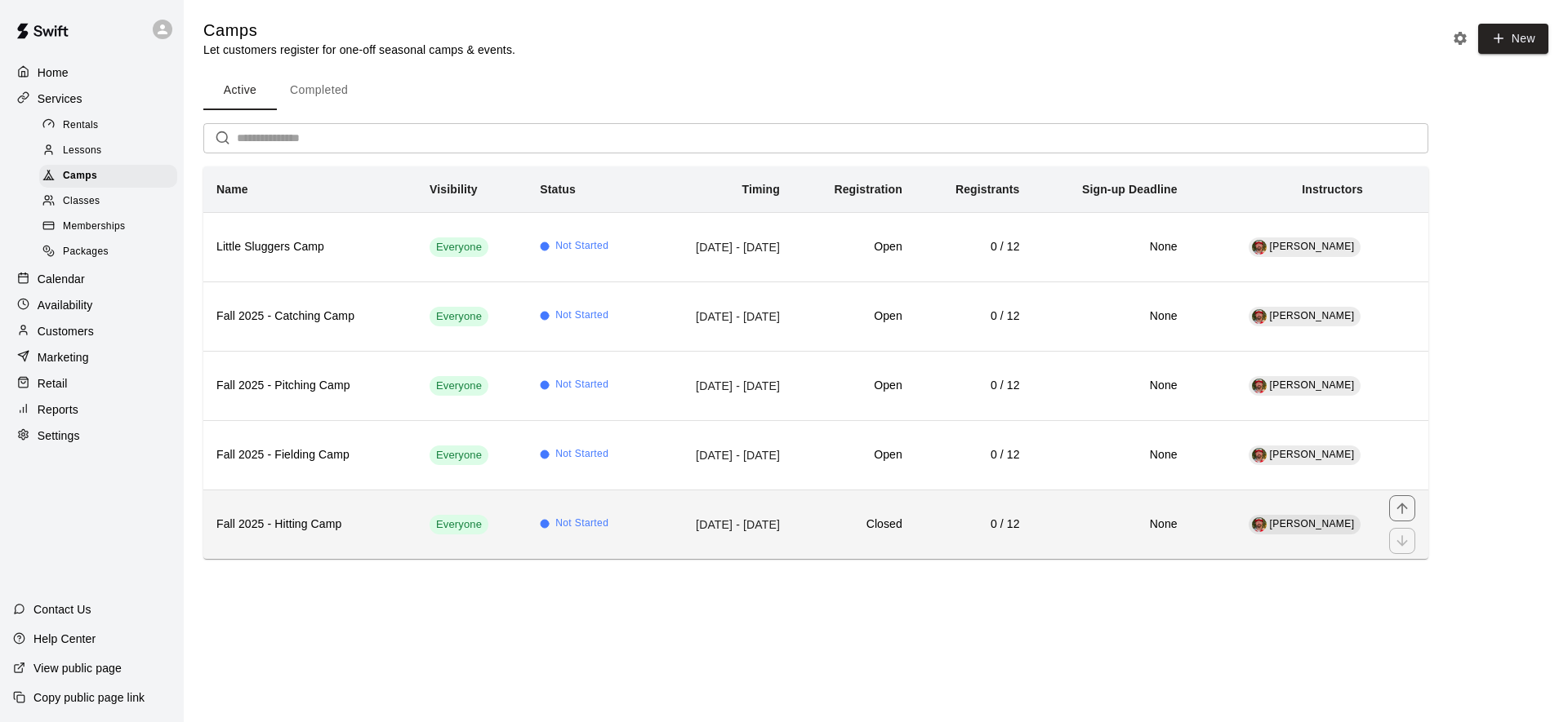
click at [793, 529] on td "Aug 27, 2025 - Sep 24, 2025" at bounding box center [720, 524] width 143 height 70
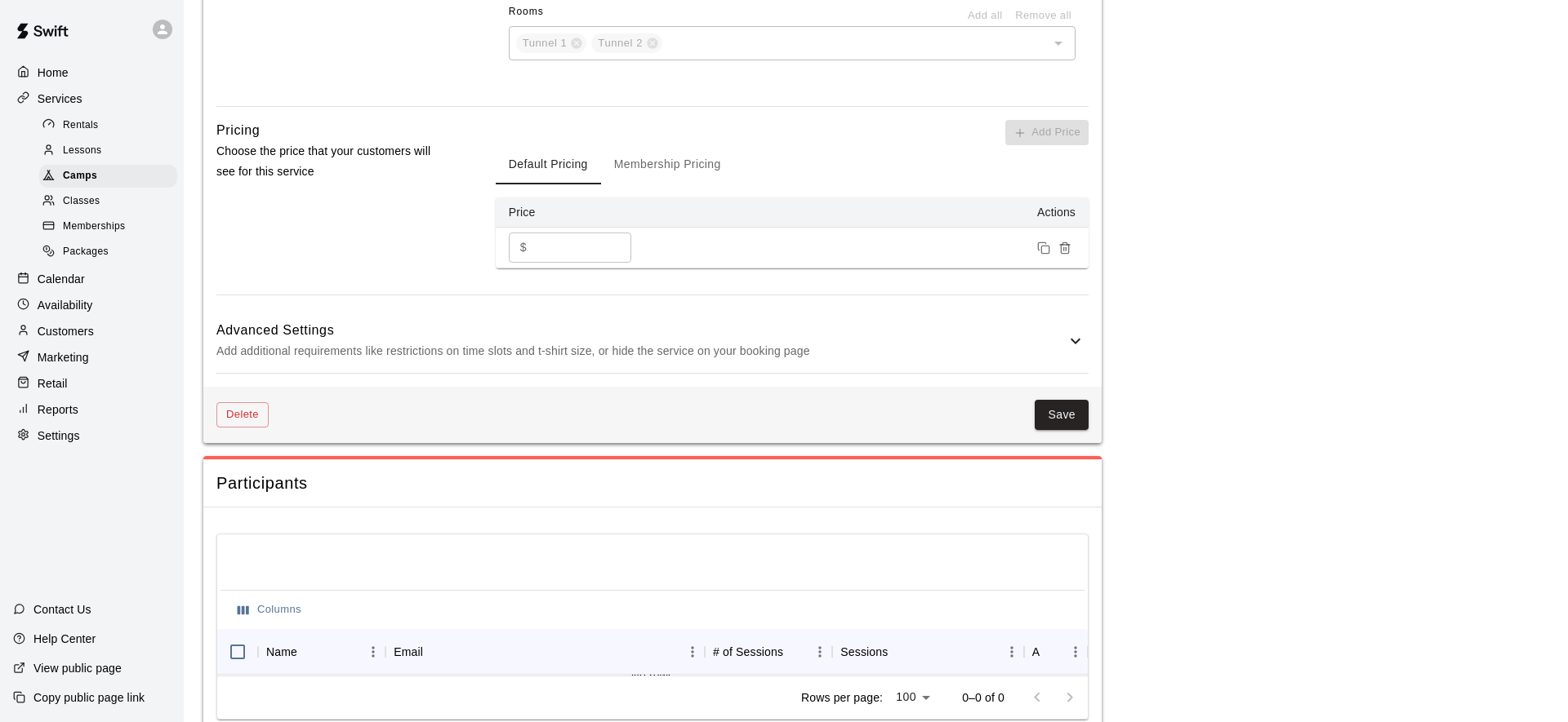
scroll to position [1091, 0]
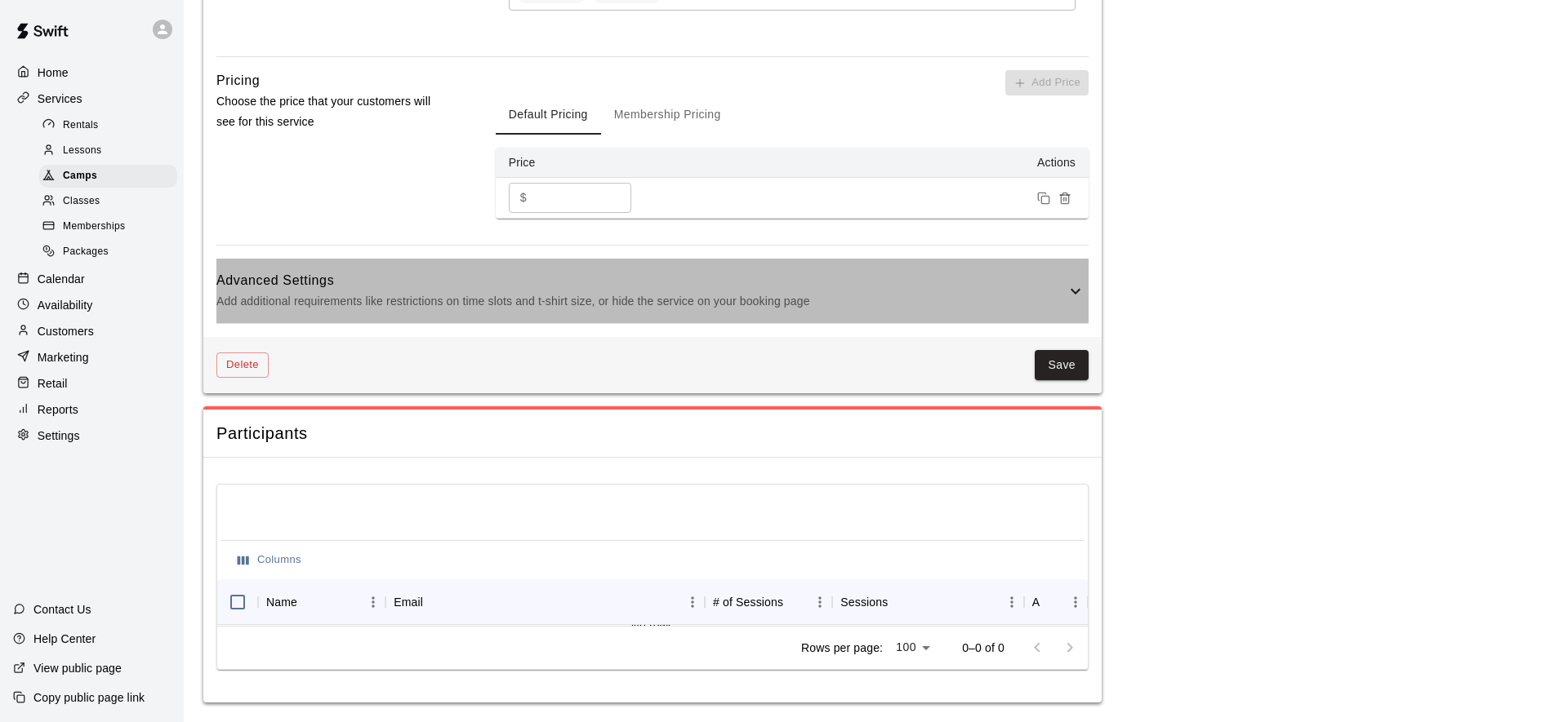
click at [709, 282] on h6 "Advanced Settings" at bounding box center [641, 281] width 849 height 21
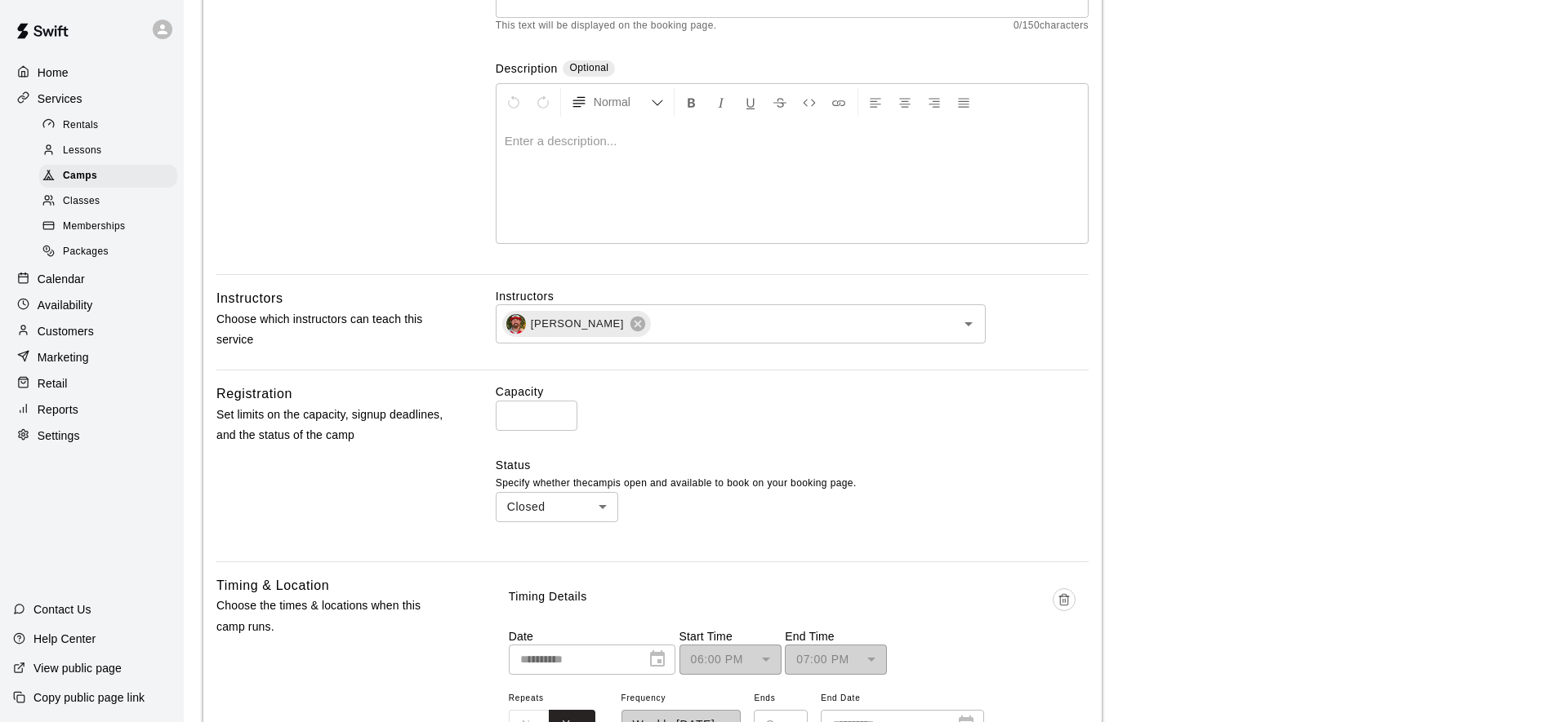
scroll to position [310, 0]
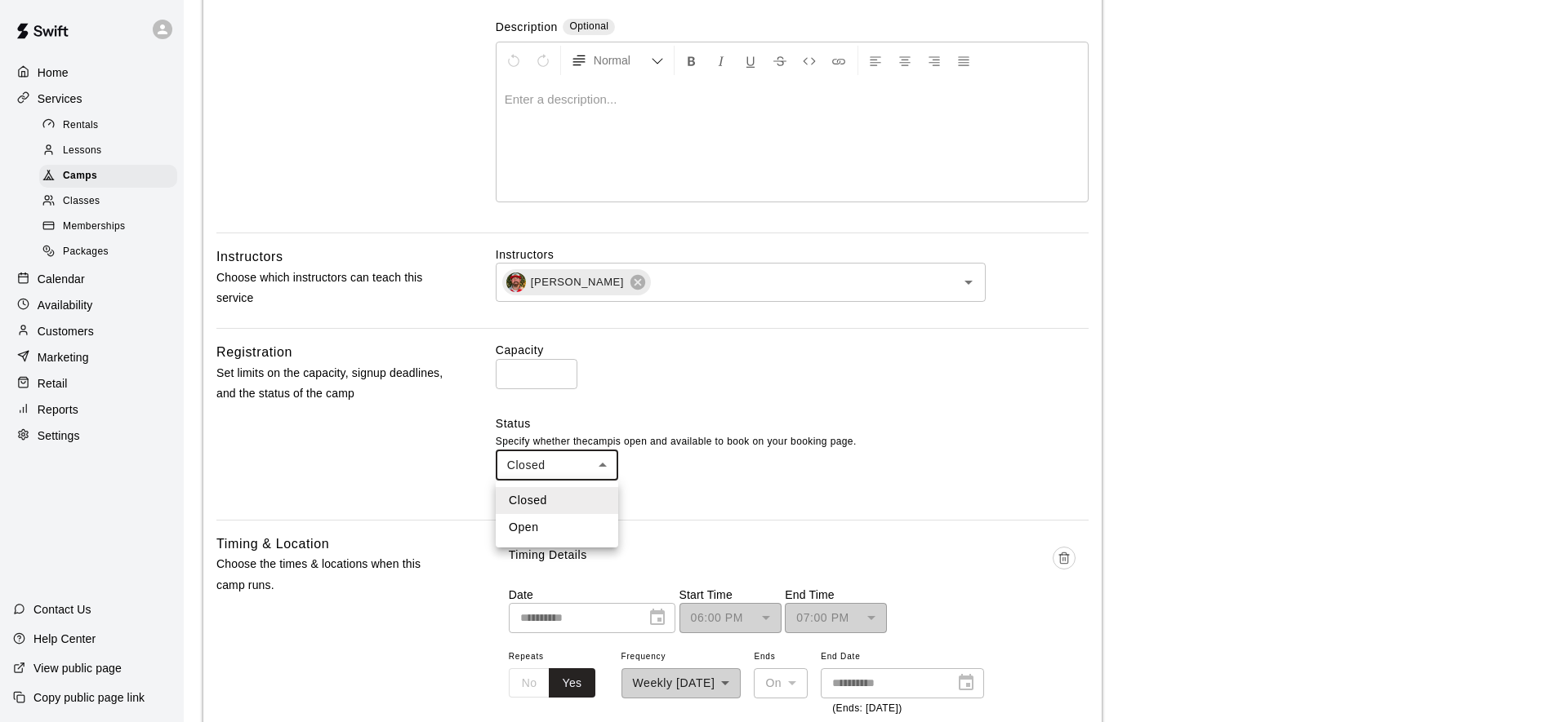
click at [540, 528] on li "Open" at bounding box center [557, 528] width 122 height 27
type input "****"
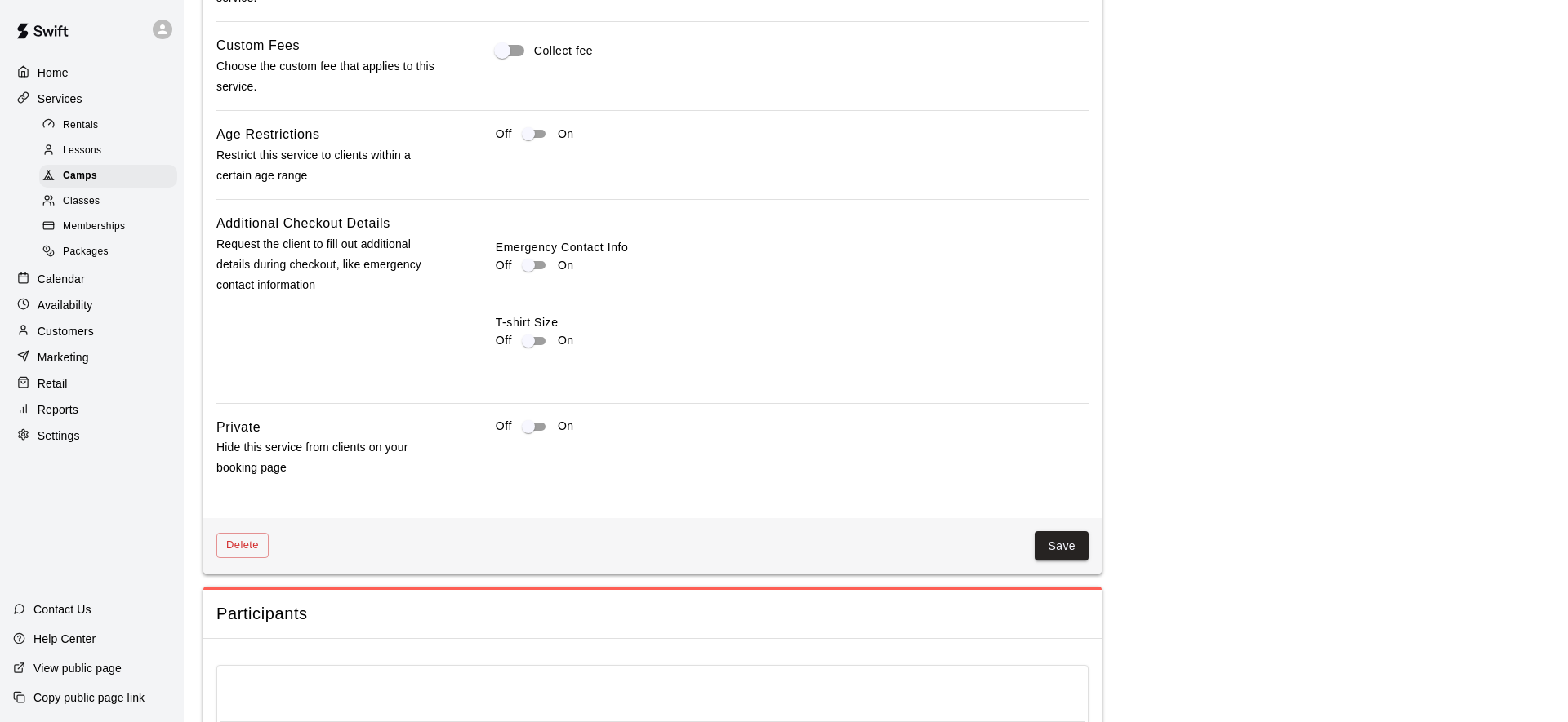
scroll to position [1770, 0]
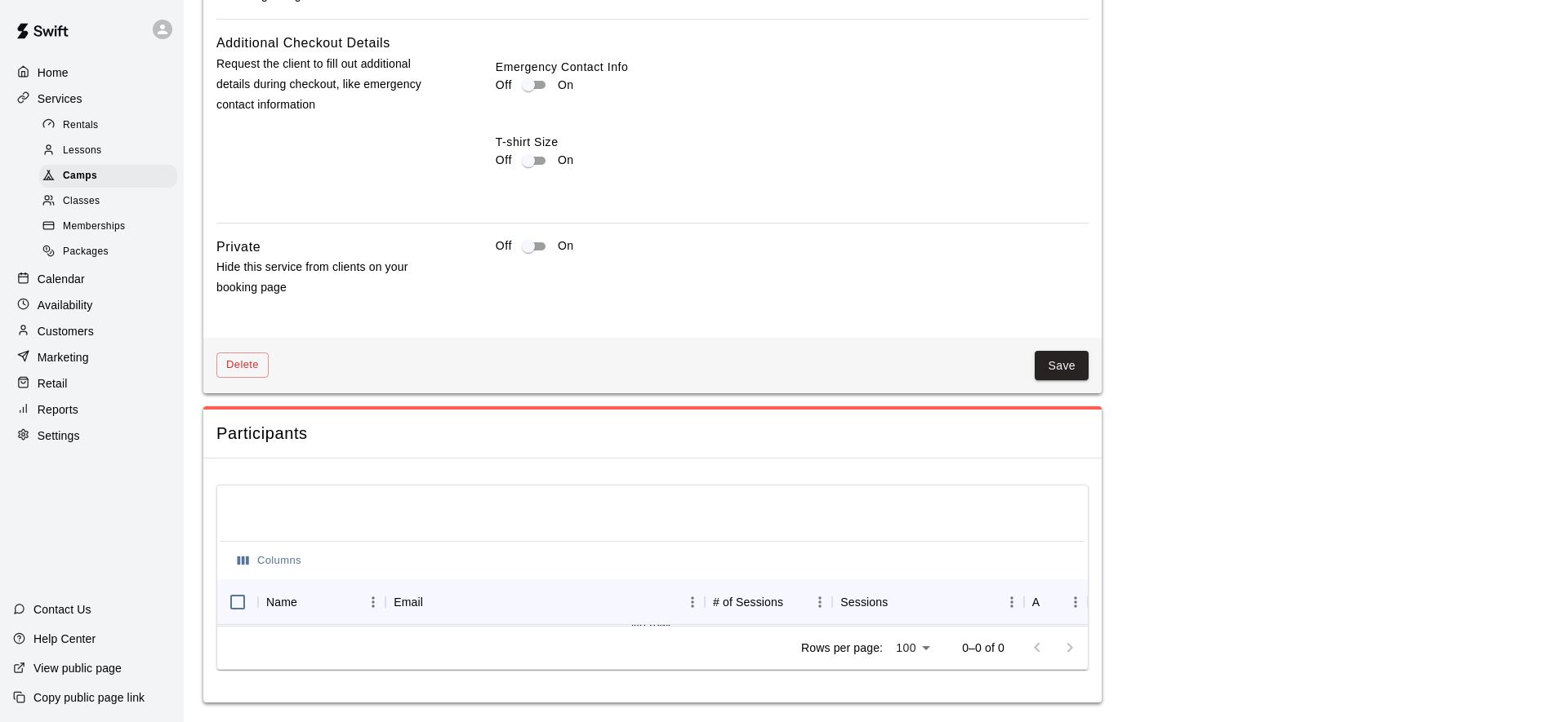
click at [1053, 369] on button "Save" at bounding box center [1062, 365] width 54 height 30
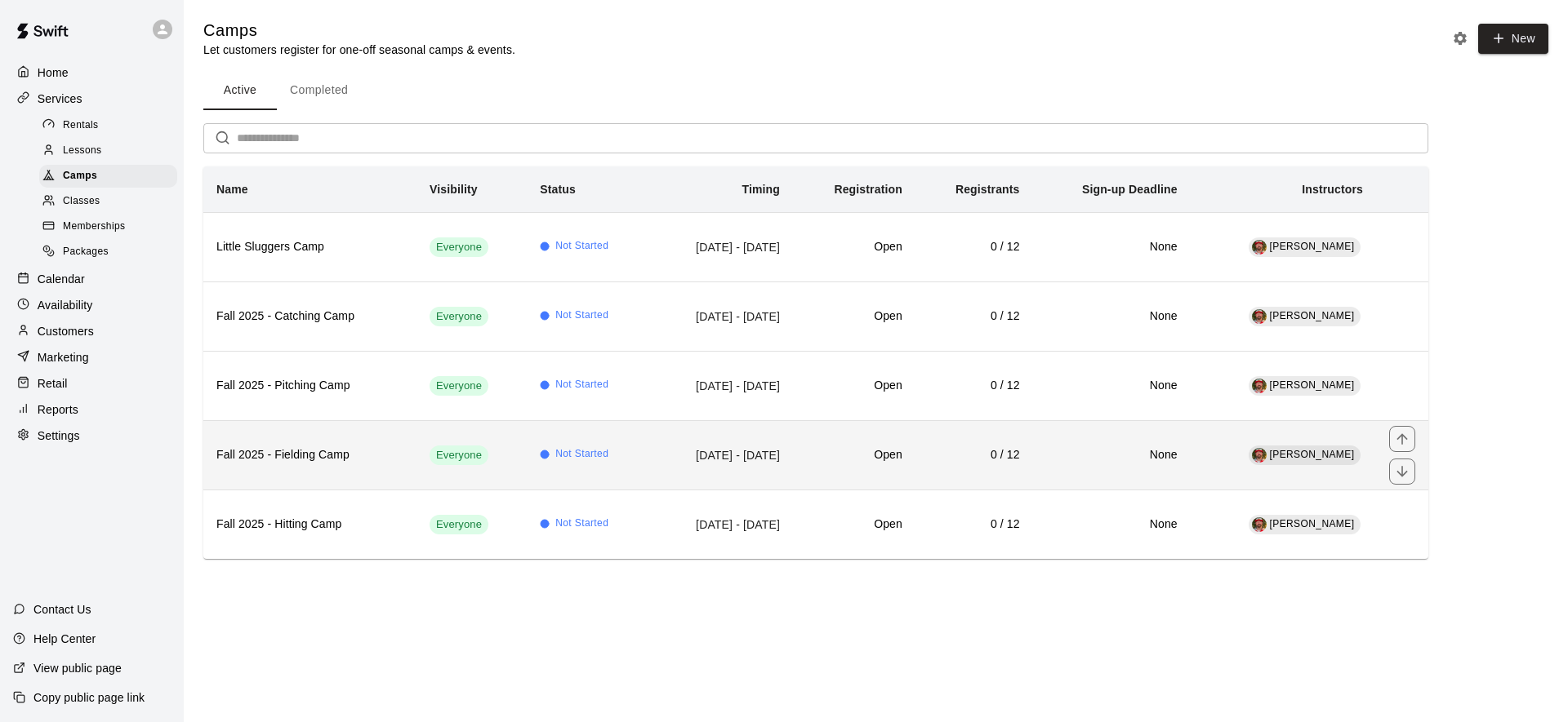
click at [1172, 453] on h6 "None" at bounding box center [1112, 455] width 132 height 18
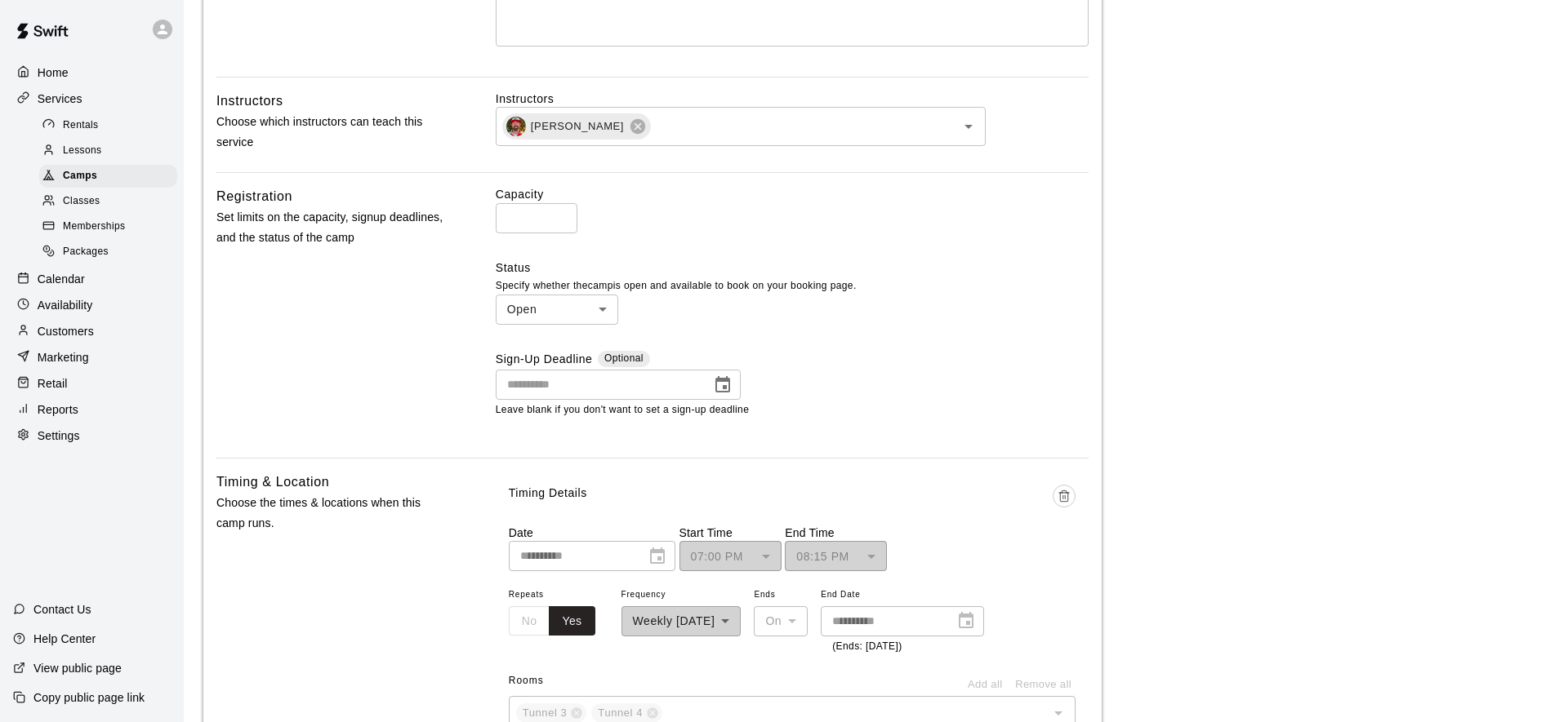
scroll to position [1185, 0]
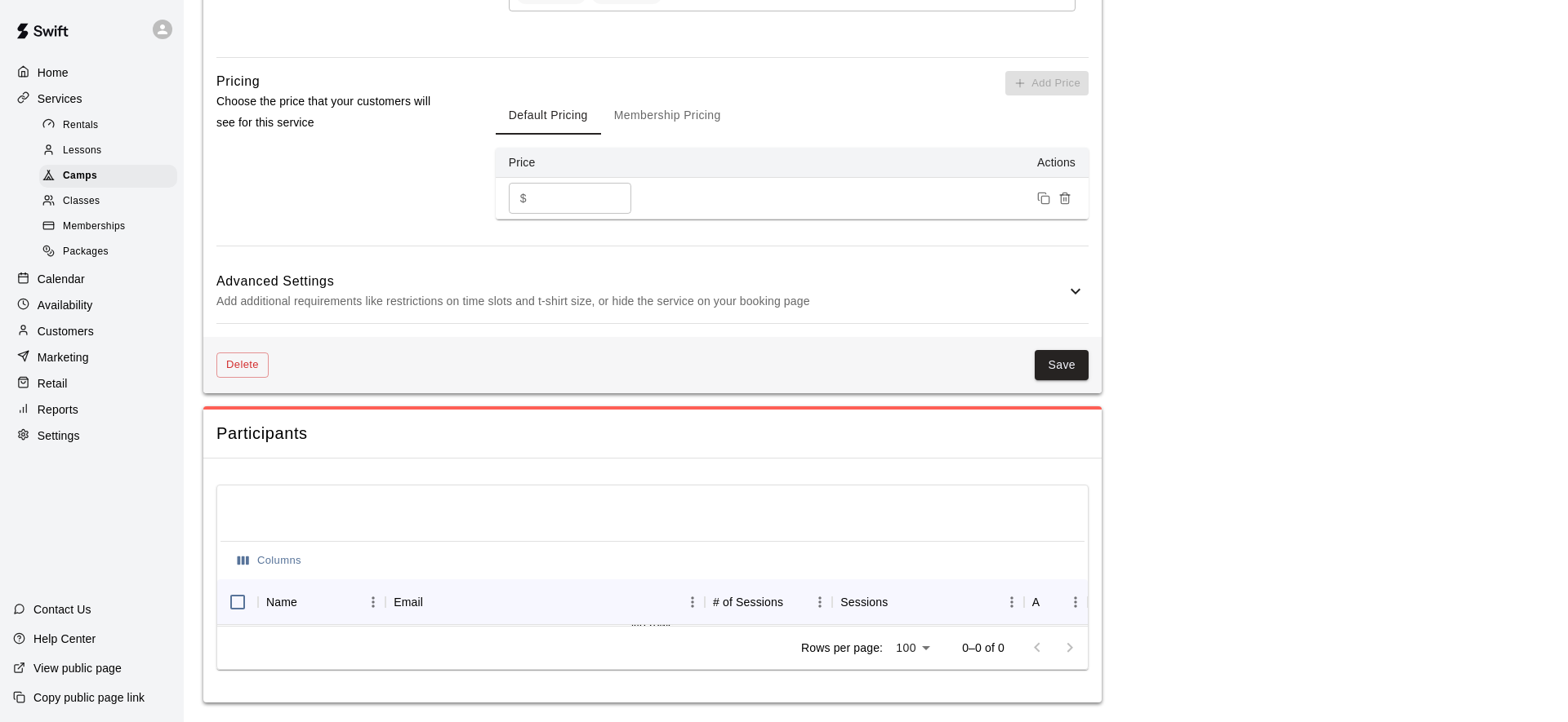
drag, startPoint x: 637, startPoint y: 301, endPoint x: 630, endPoint y: 319, distance: 19.3
click at [637, 302] on p "Add additional requirements like restrictions on time slots and t-shirt size, o…" at bounding box center [641, 301] width 849 height 20
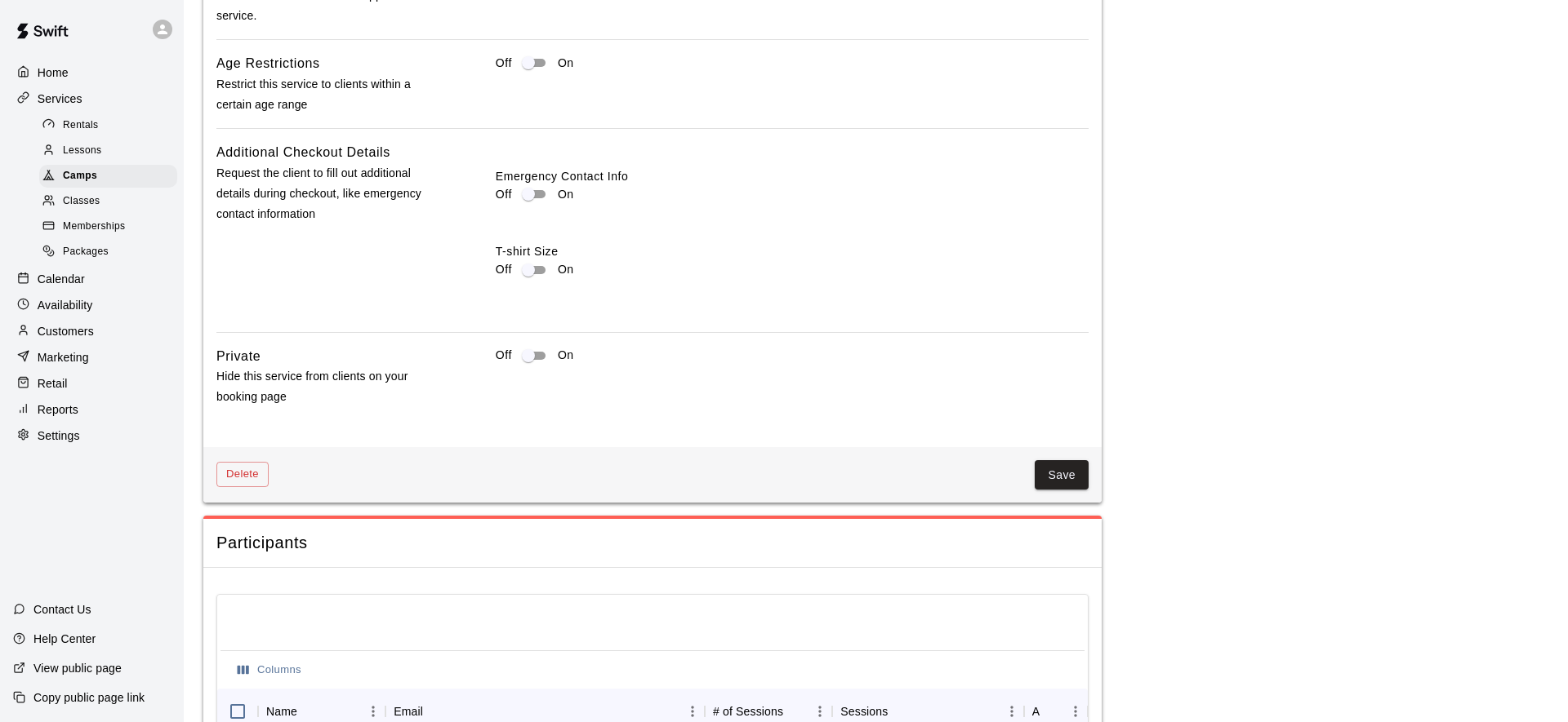
scroll to position [1444, 0]
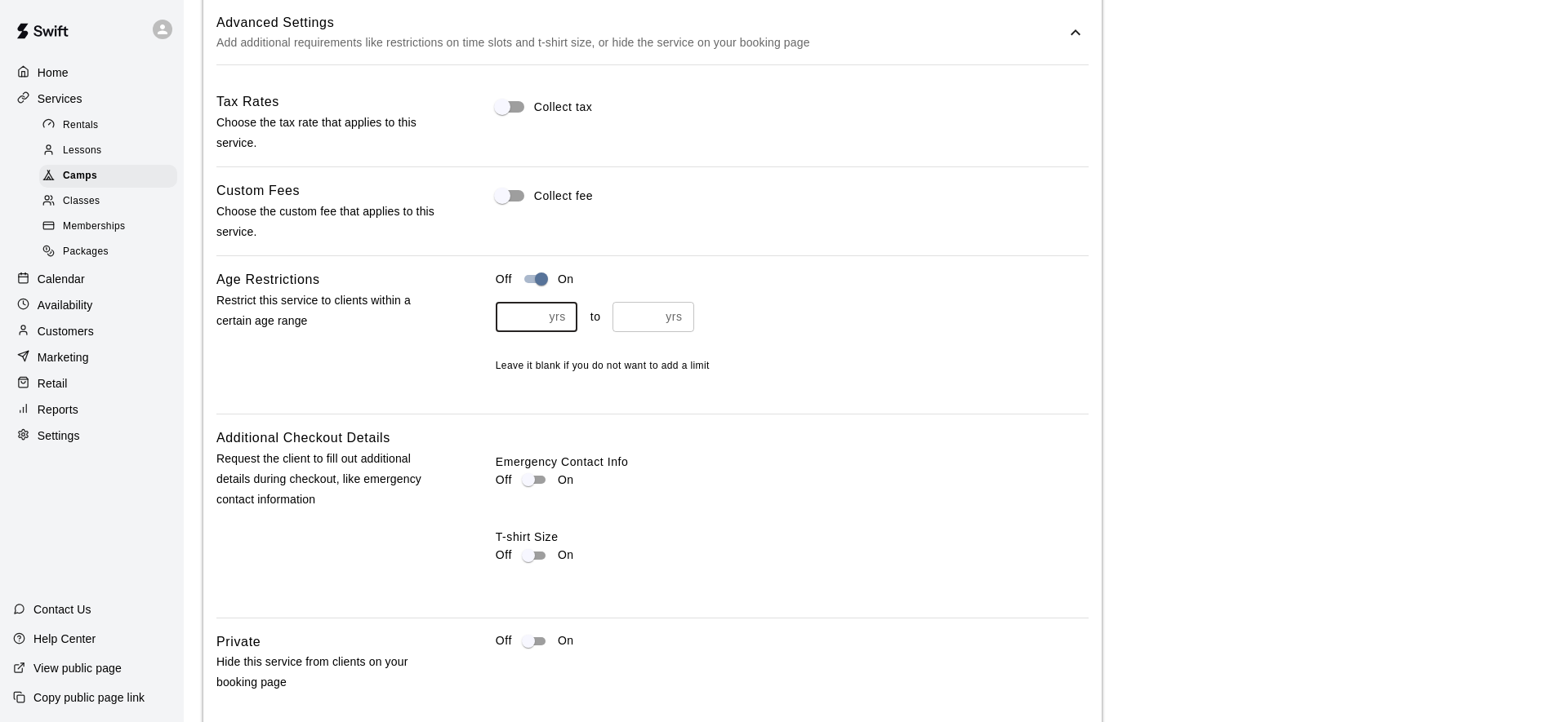
click at [532, 324] on input "number" at bounding box center [519, 317] width 48 height 30
type input "*"
click at [608, 318] on div "* yrs ​ to yrs ​" at bounding box center [791, 317] width 592 height 30
click at [639, 317] on input "number" at bounding box center [636, 317] width 48 height 30
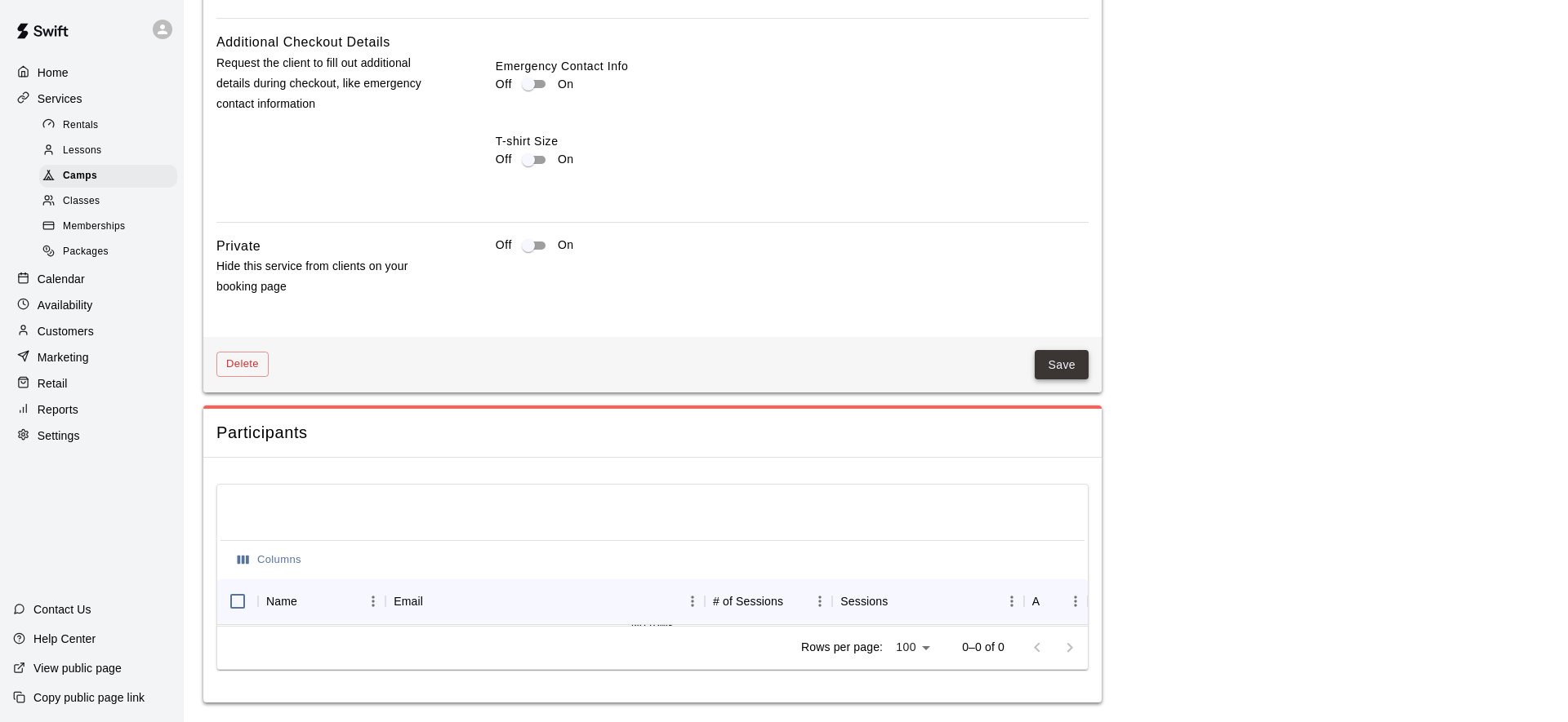
type input "**"
click at [1068, 372] on button "Save" at bounding box center [1062, 364] width 54 height 30
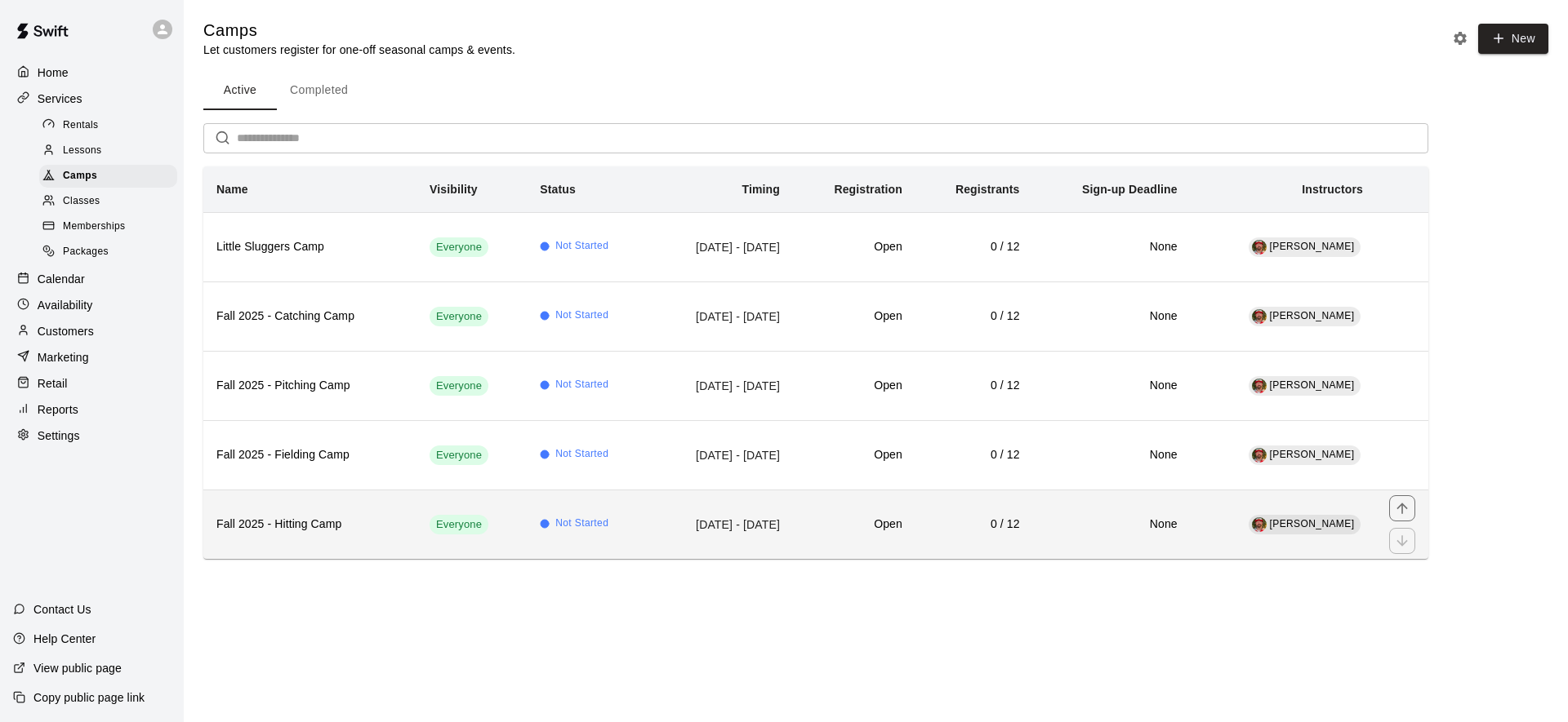
click at [361, 513] on th "Fall 2025 - Hitting Camp" at bounding box center [310, 524] width 213 height 70
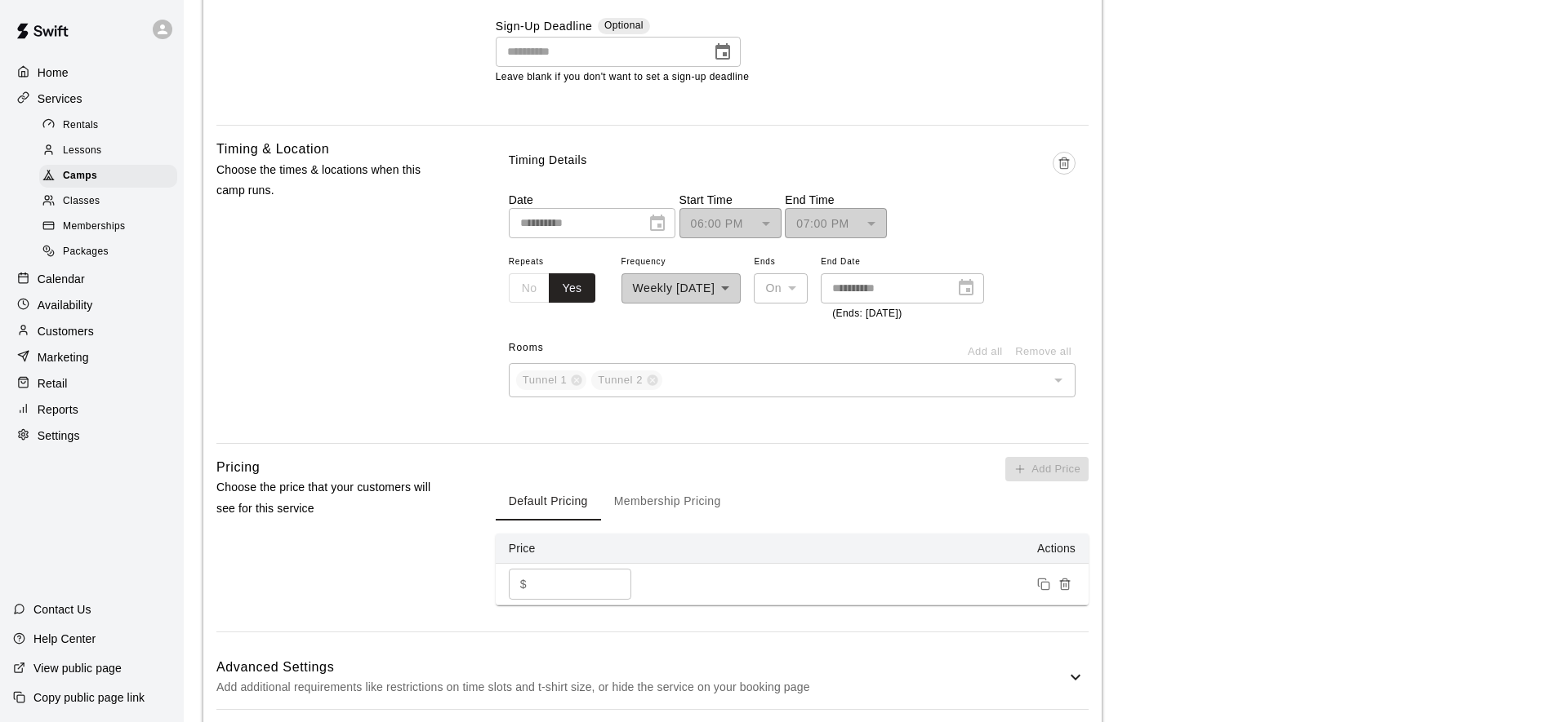
scroll to position [1185, 0]
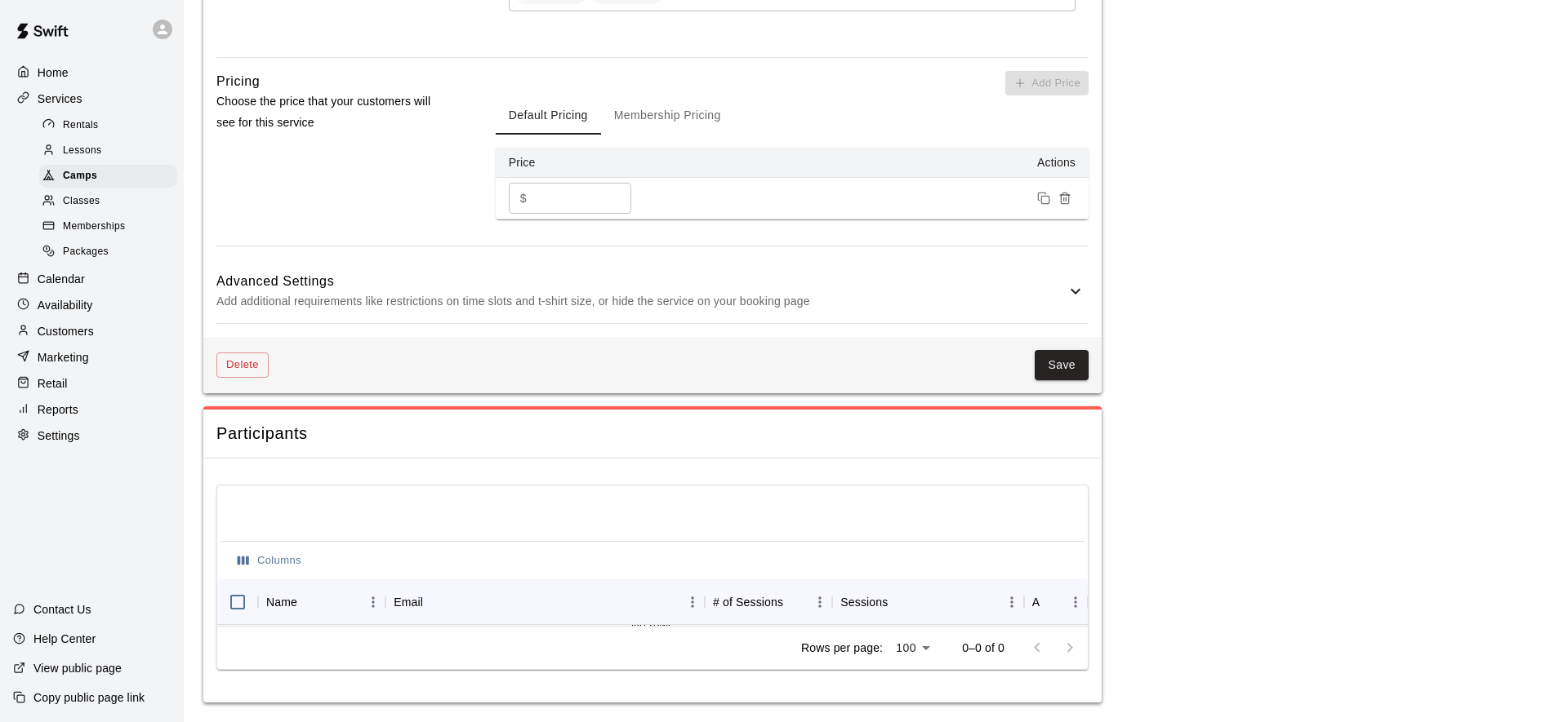
drag, startPoint x: 722, startPoint y: 302, endPoint x: 752, endPoint y: 315, distance: 32.7
click at [722, 302] on p "Add additional requirements like restrictions on time slots and t-shirt size, o…" at bounding box center [641, 301] width 849 height 20
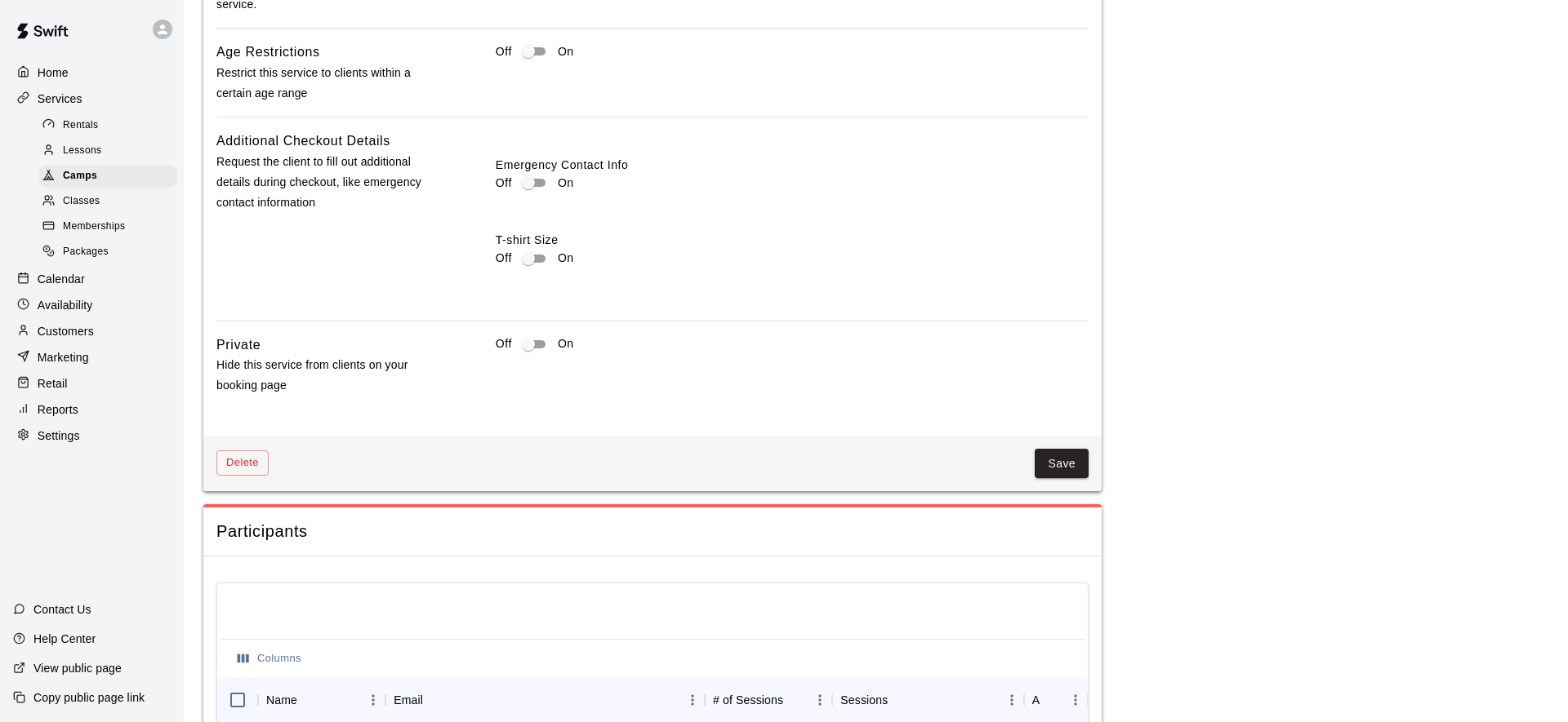
scroll to position [1589, 0]
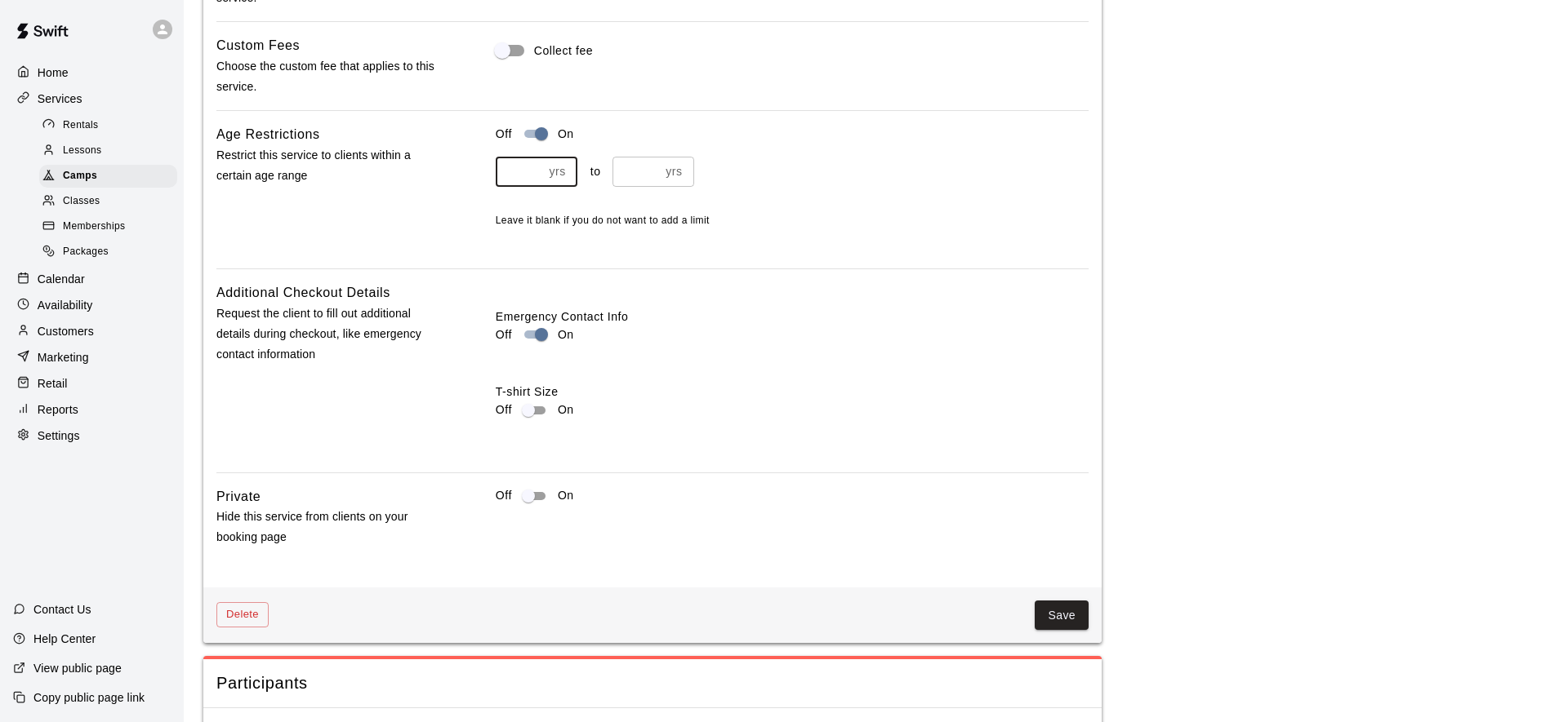
click at [527, 158] on input "number" at bounding box center [519, 172] width 48 height 30
click at [528, 164] on input "number" at bounding box center [519, 172] width 48 height 30
type input "*"
click at [631, 170] on input "number" at bounding box center [636, 172] width 48 height 30
type input "**"
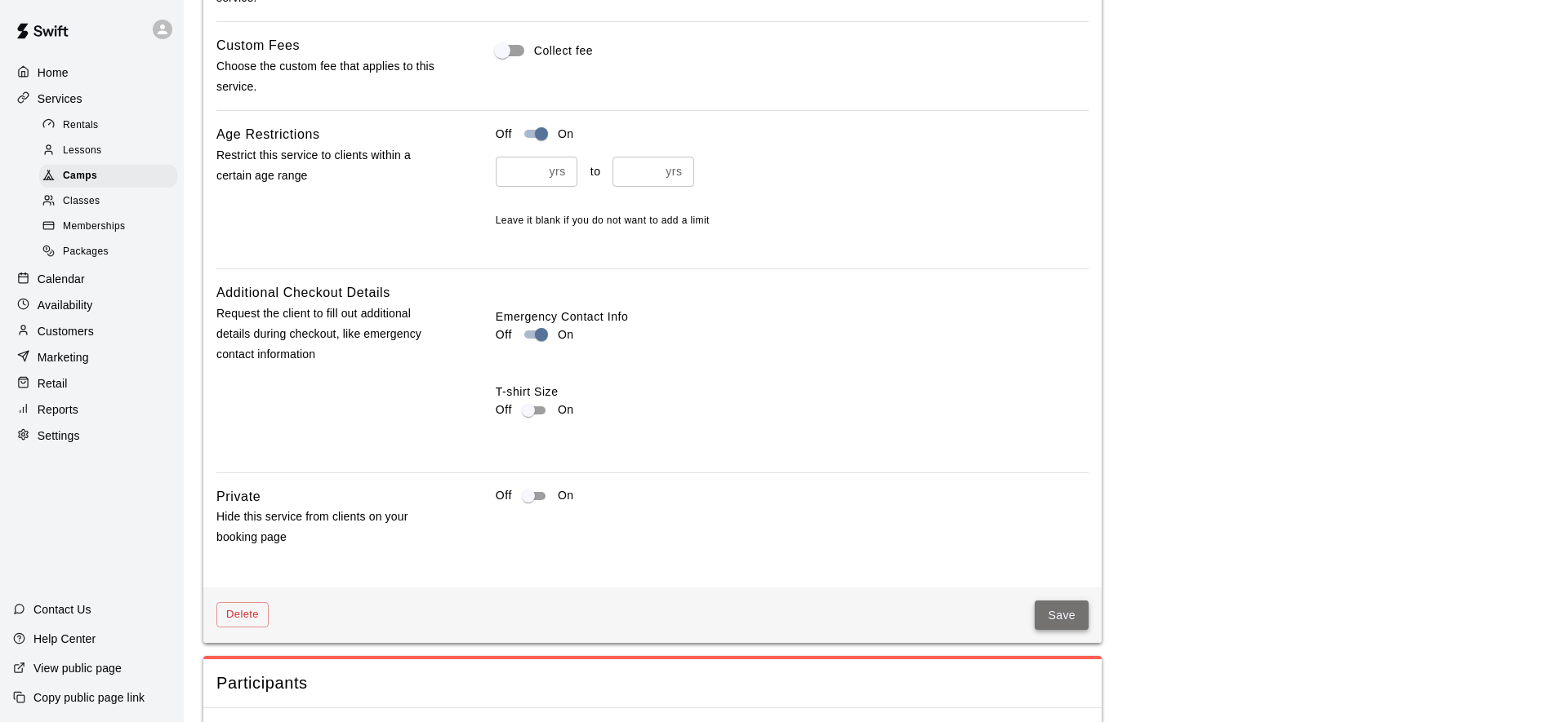
click at [1069, 621] on button "Save" at bounding box center [1062, 615] width 54 height 30
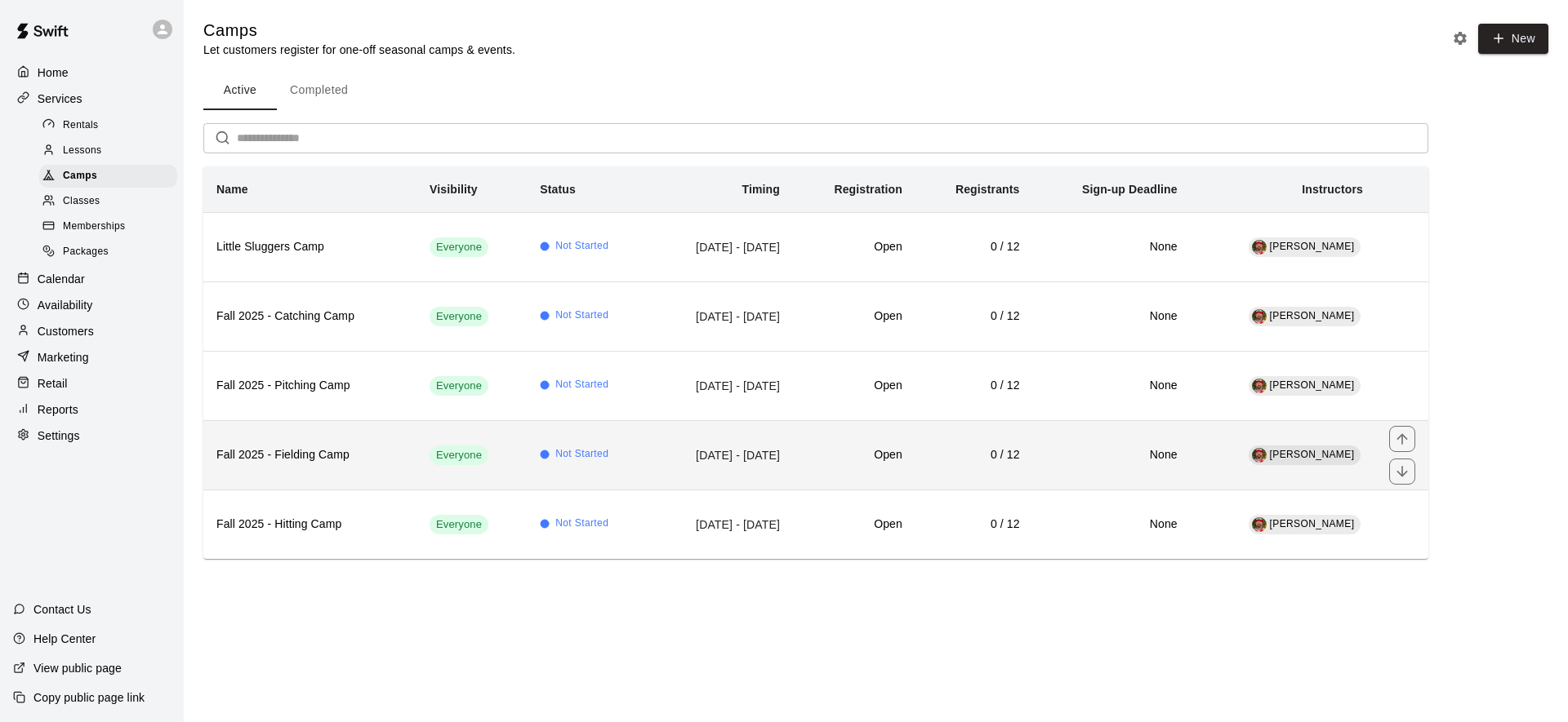
click at [608, 461] on td "Not Started" at bounding box center [588, 455] width 123 height 70
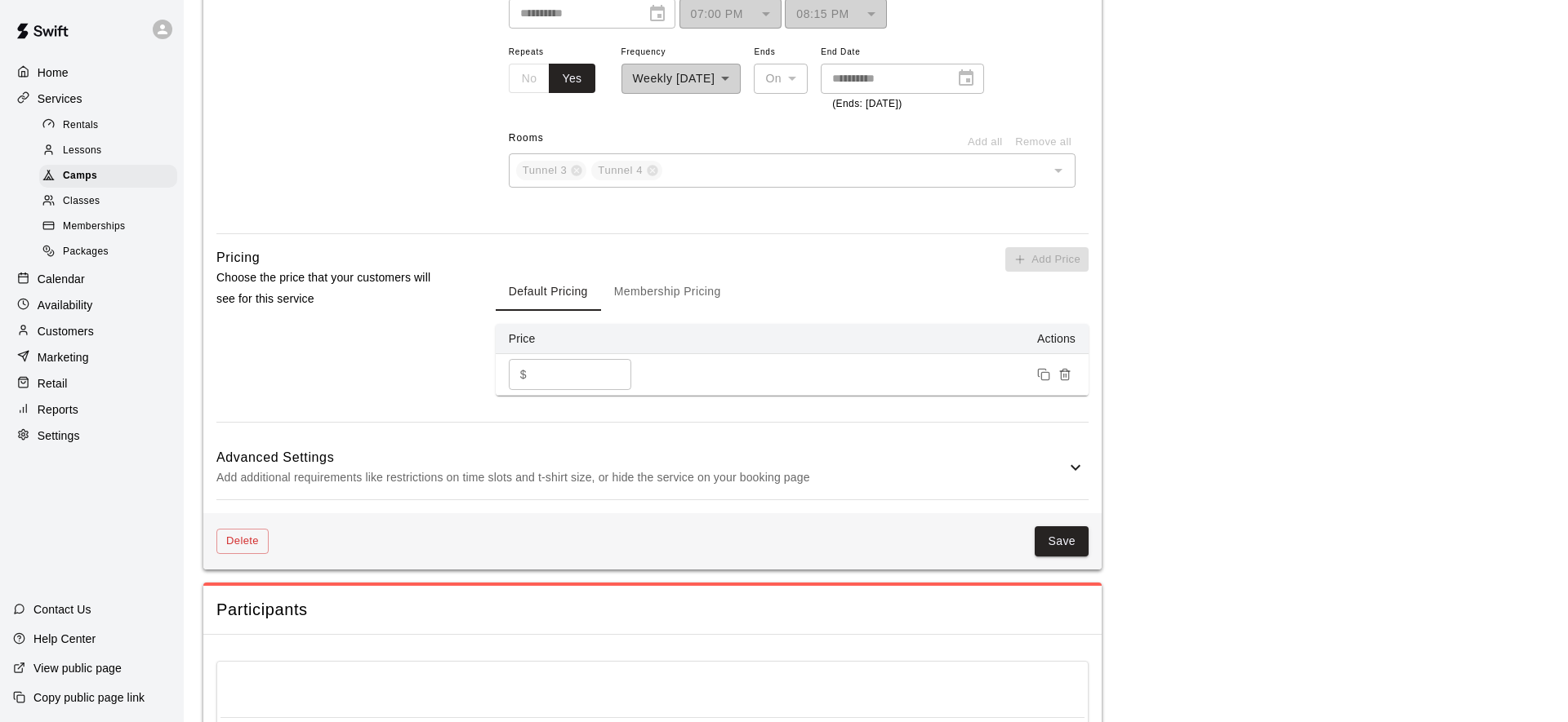
scroll to position [1185, 0]
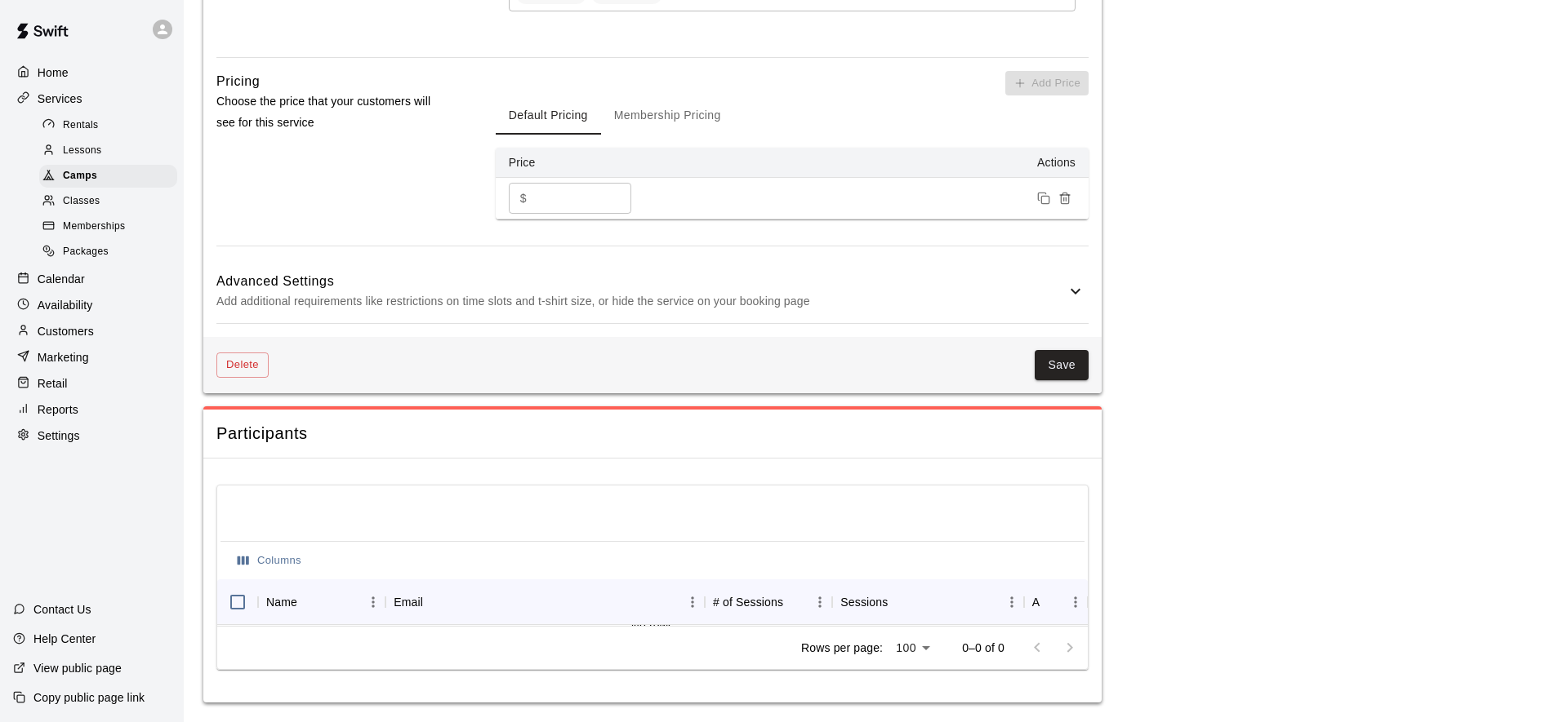
click at [690, 296] on p "Add additional requirements like restrictions on time slots and t-shirt size, o…" at bounding box center [641, 301] width 849 height 20
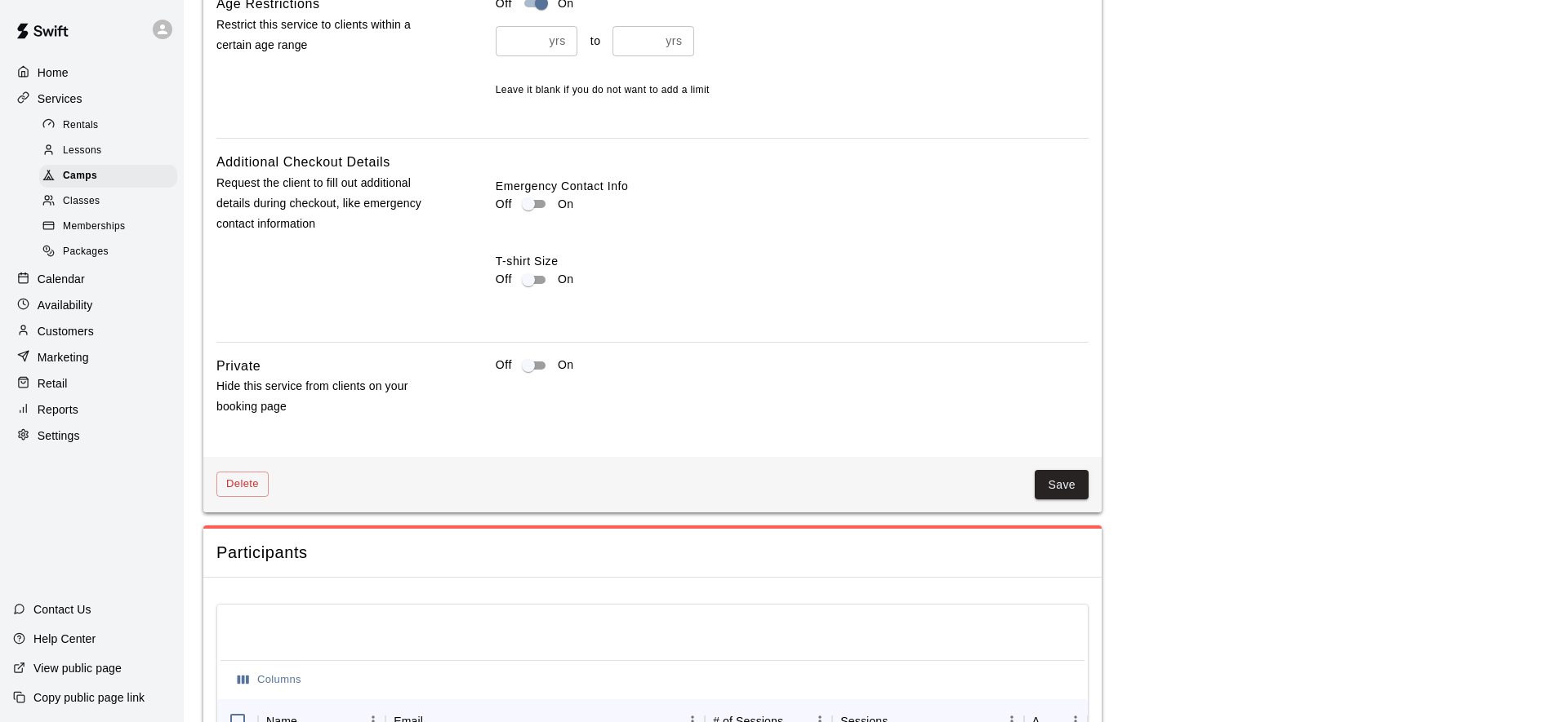
scroll to position [1691, 0]
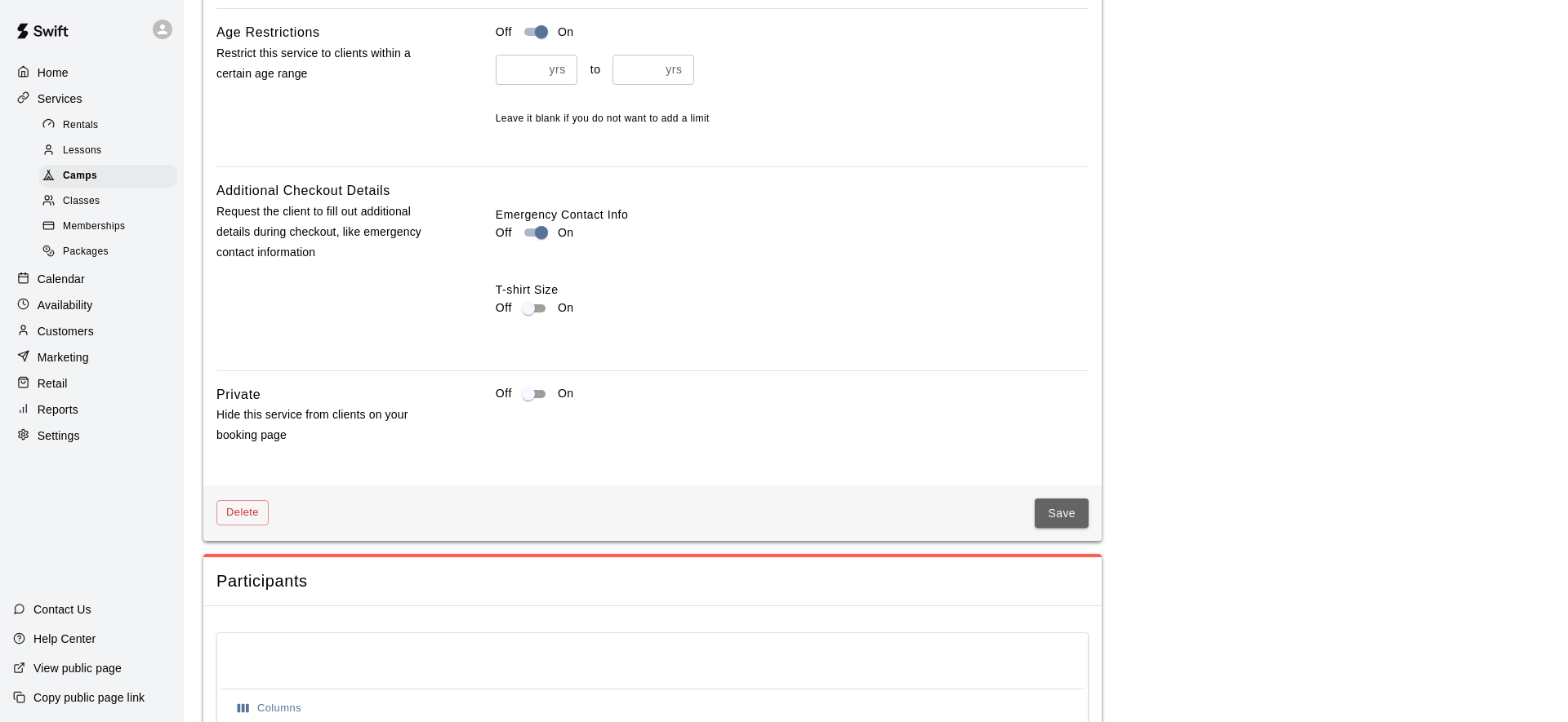
drag, startPoint x: 1068, startPoint y: 515, endPoint x: 949, endPoint y: 524, distance: 119.3
click at [1067, 515] on button "Save" at bounding box center [1062, 514] width 54 height 30
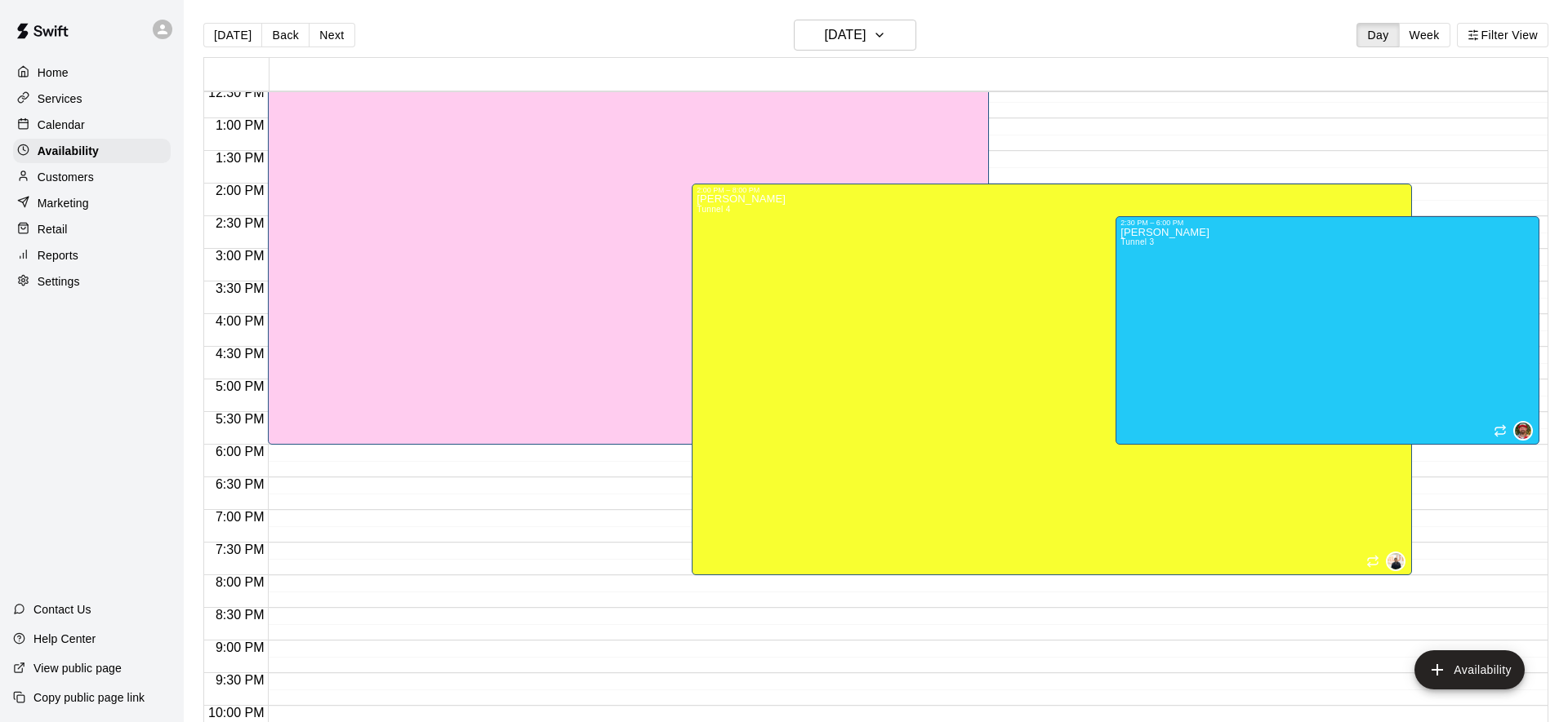
scroll to position [698, 0]
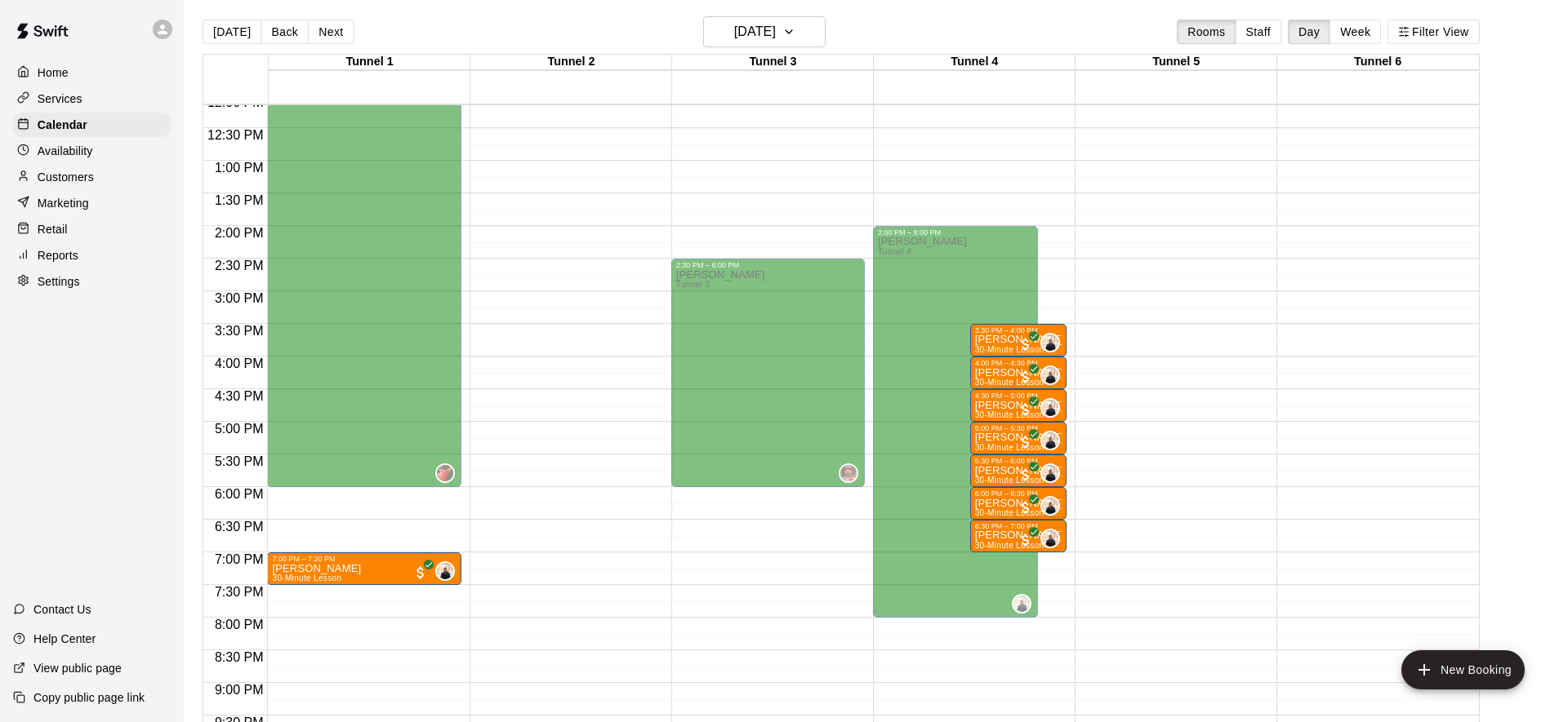
scroll to position [706, 0]
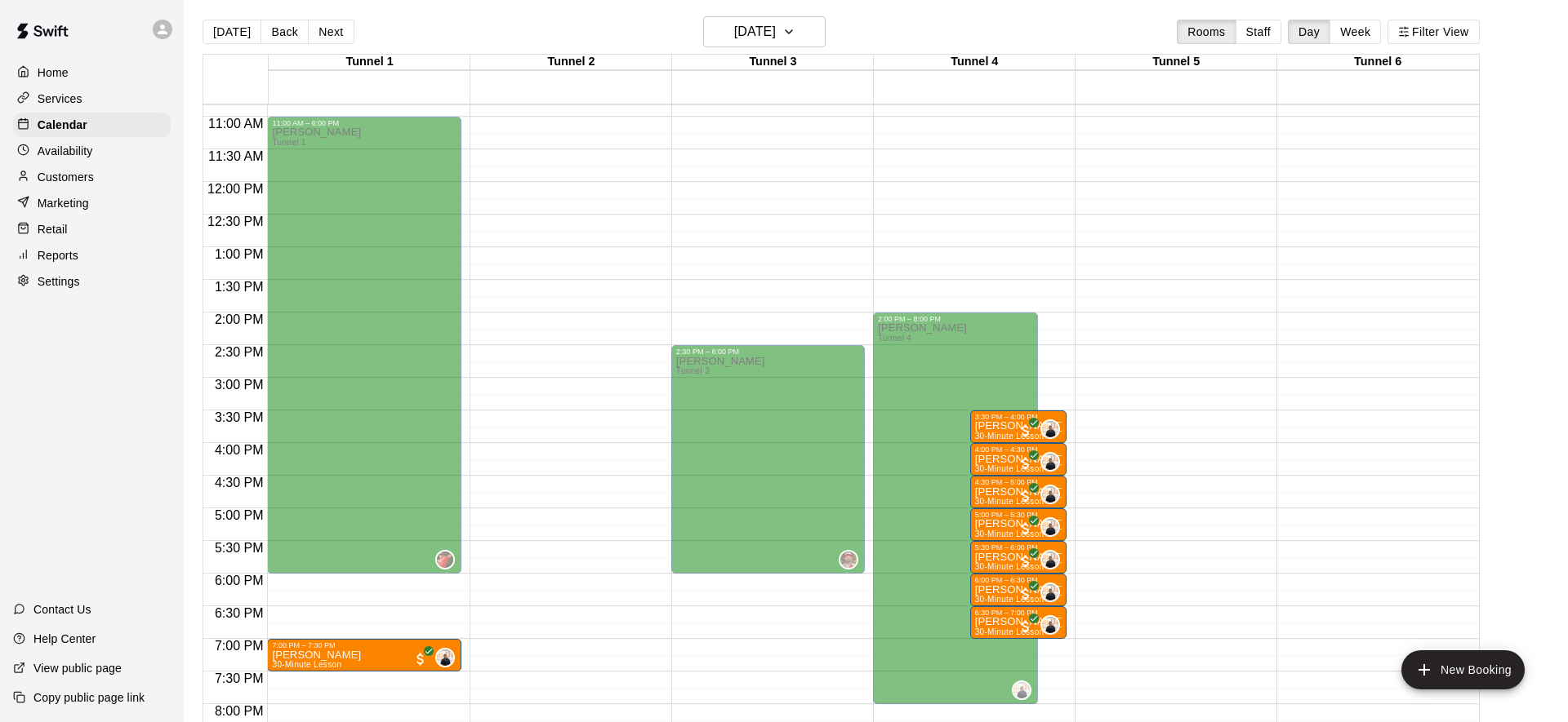
click at [49, 139] on div "Availability" at bounding box center [91, 150] width 158 height 24
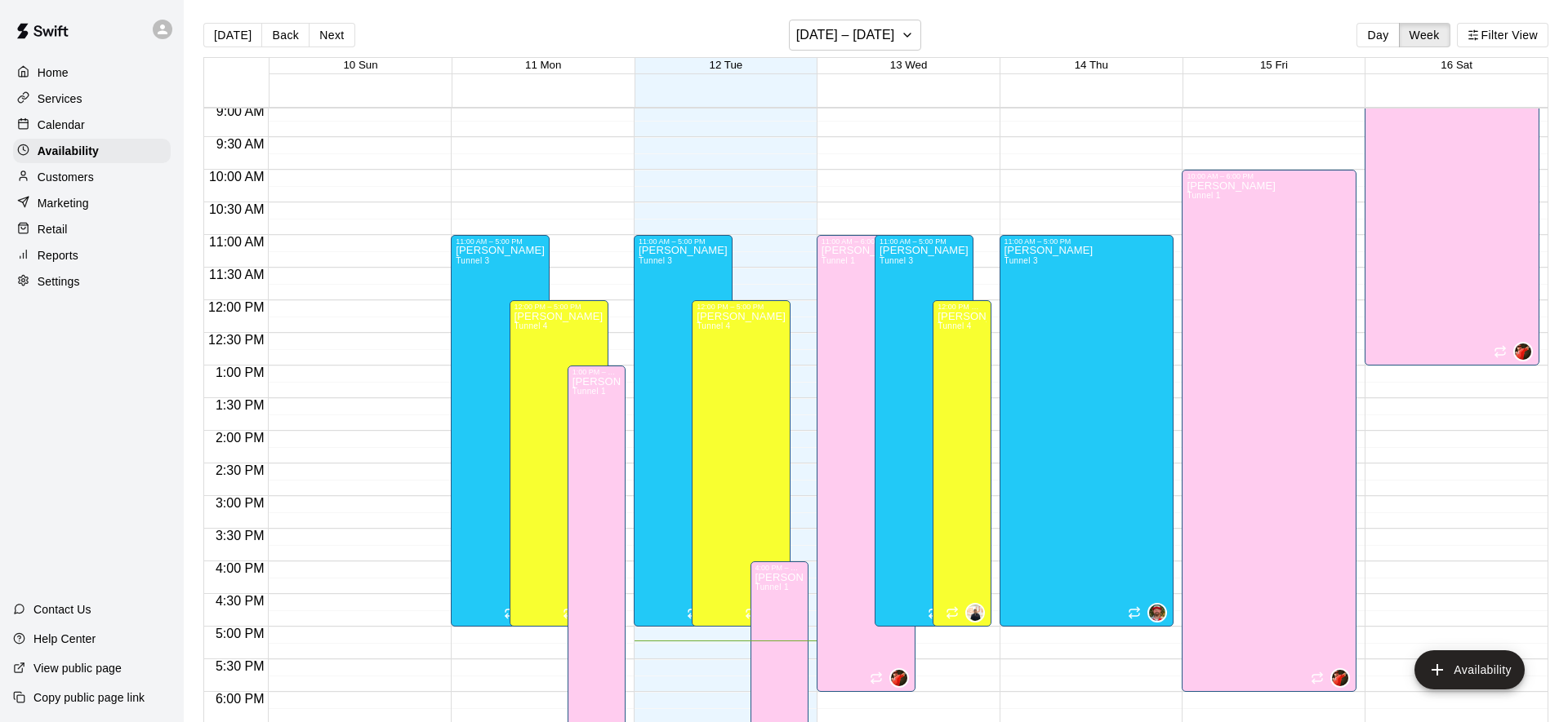
scroll to position [637, 0]
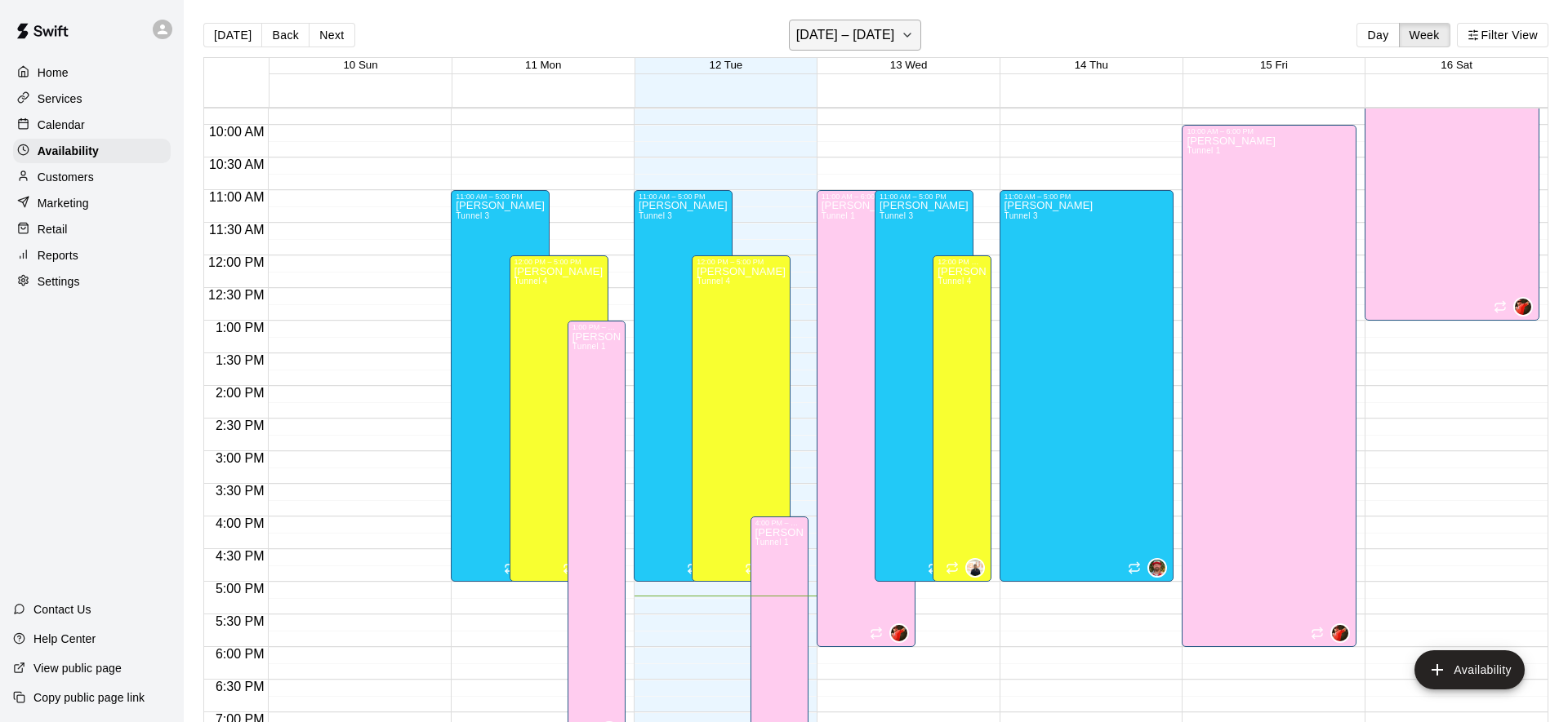
click at [881, 31] on h6 "[DATE] – [DATE]" at bounding box center [846, 35] width 99 height 23
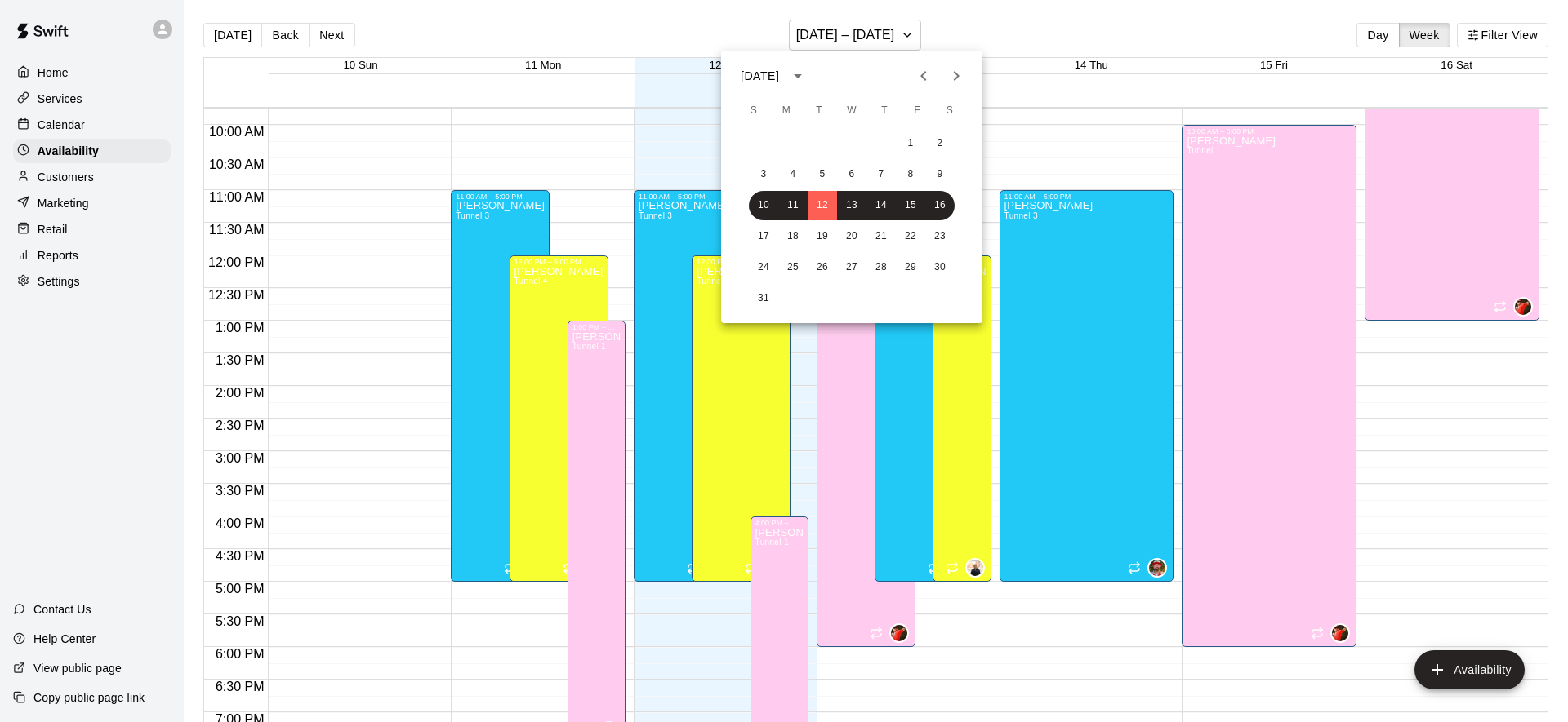
click at [976, 30] on div at bounding box center [784, 361] width 1568 height 722
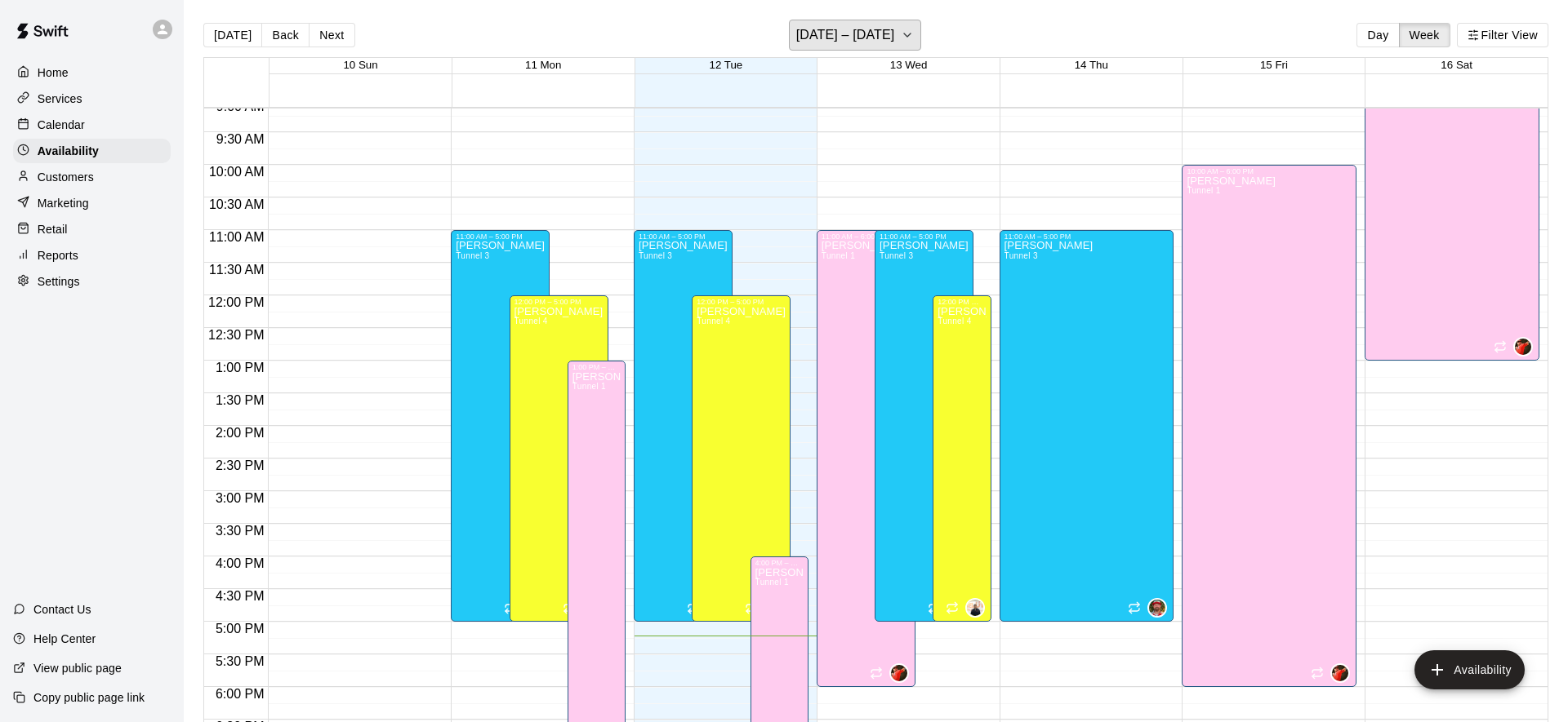
scroll to position [629, 0]
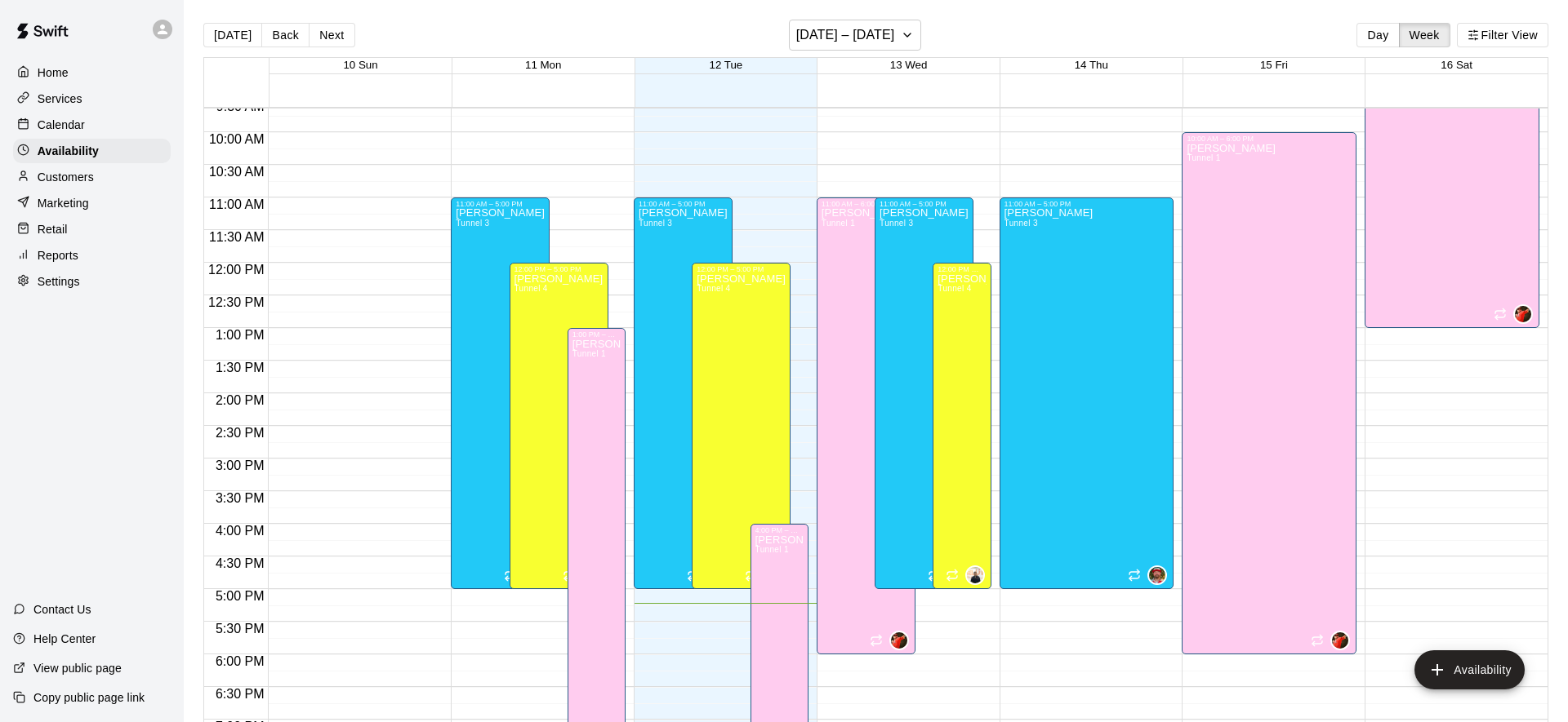
click at [101, 129] on div "Calendar" at bounding box center [91, 124] width 158 height 24
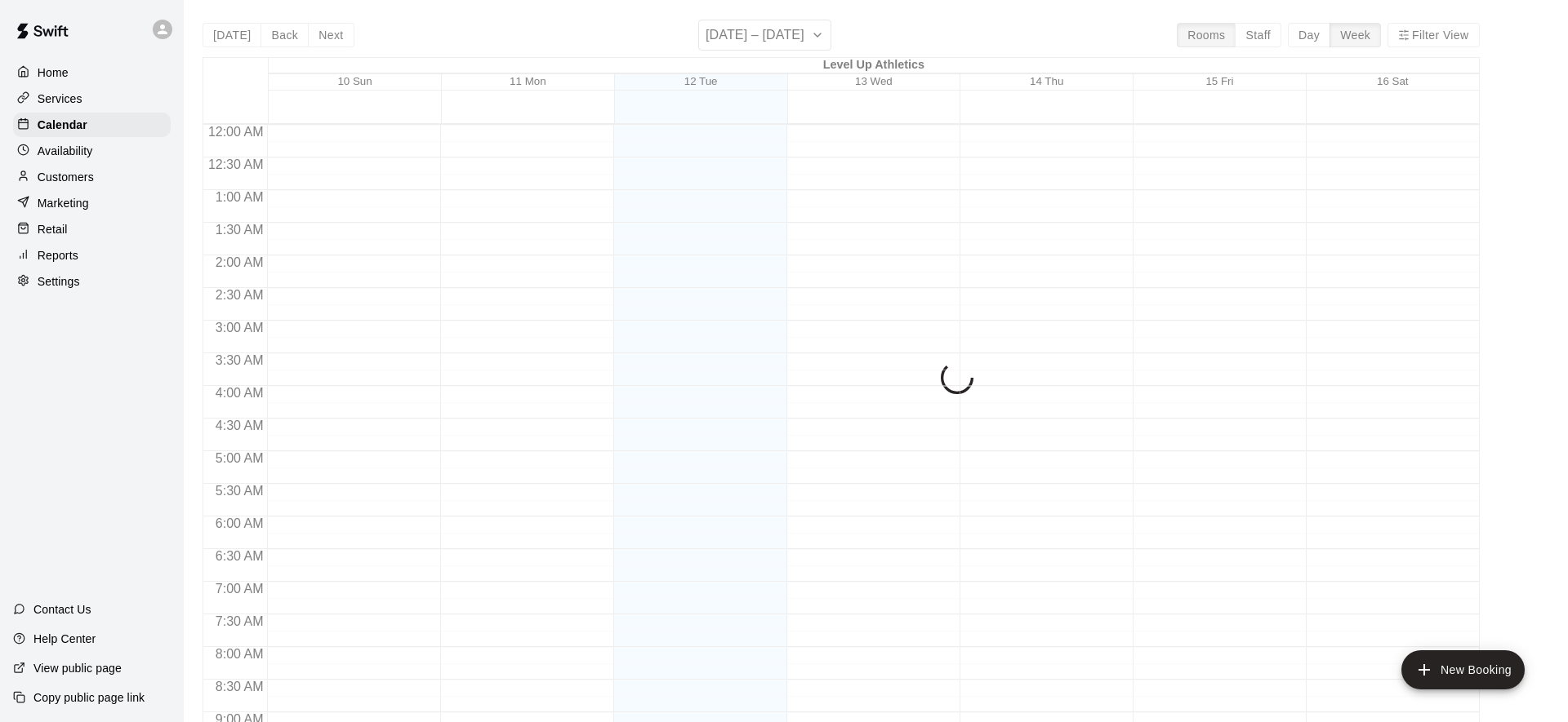
scroll to position [886, 0]
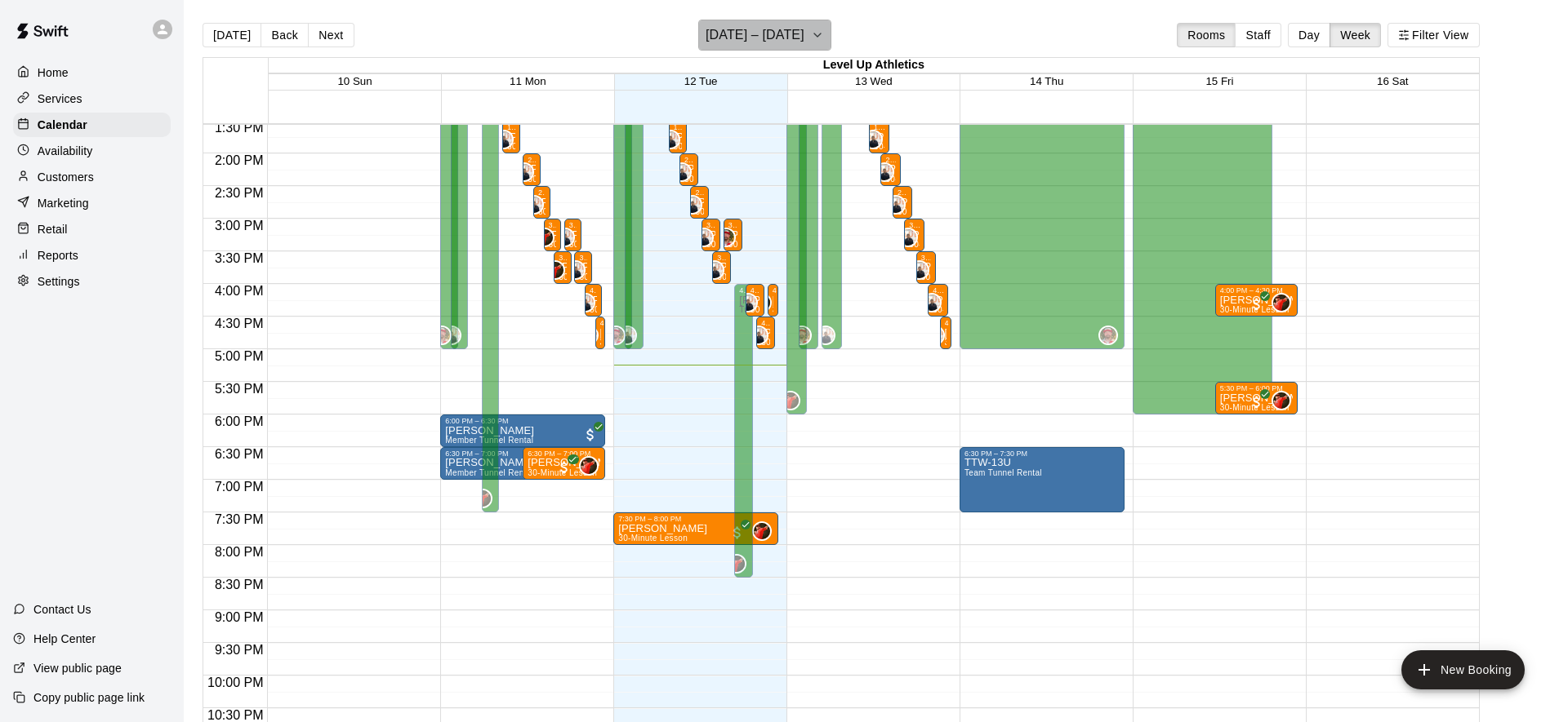
click at [781, 43] on h6 "[DATE] – [DATE]" at bounding box center [755, 35] width 99 height 23
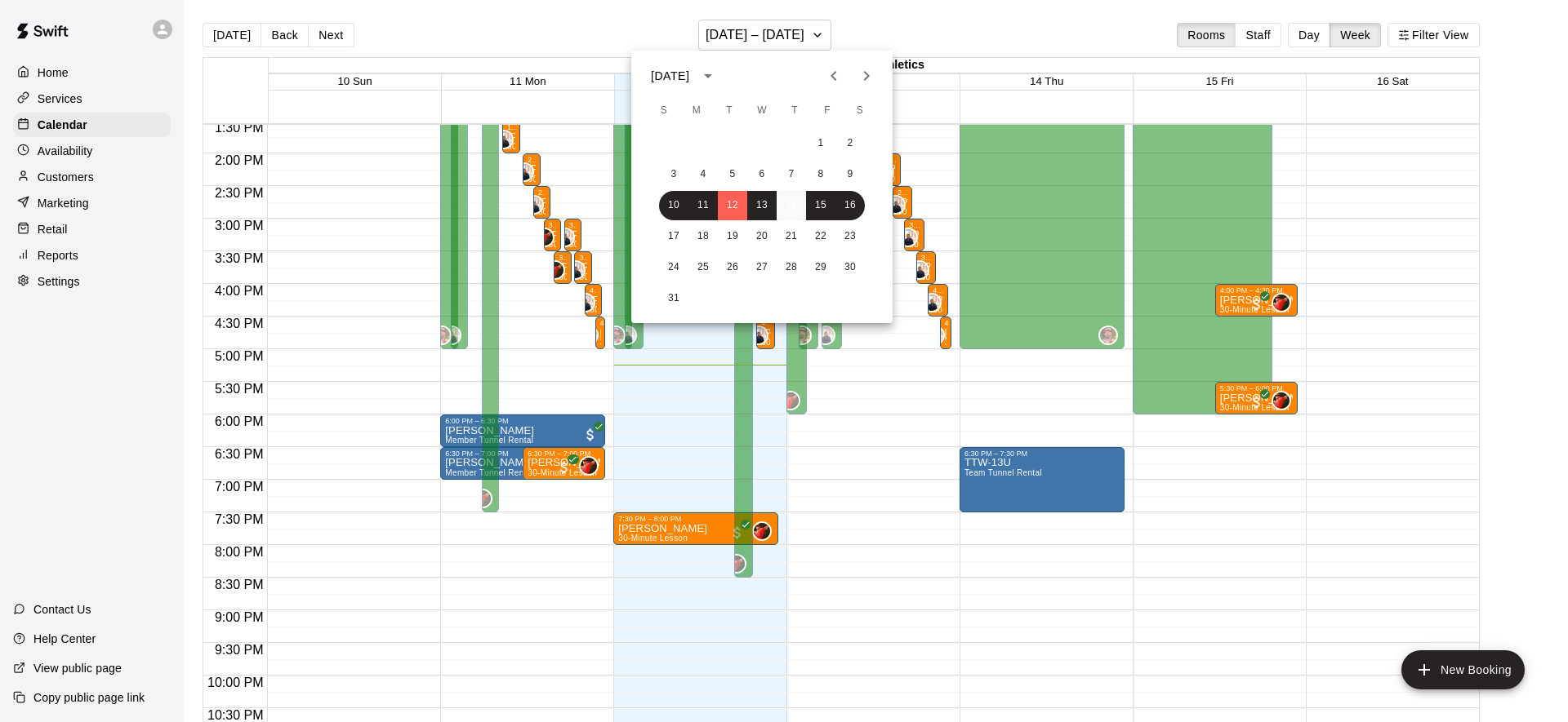
click at [785, 209] on button "14" at bounding box center [791, 205] width 29 height 29
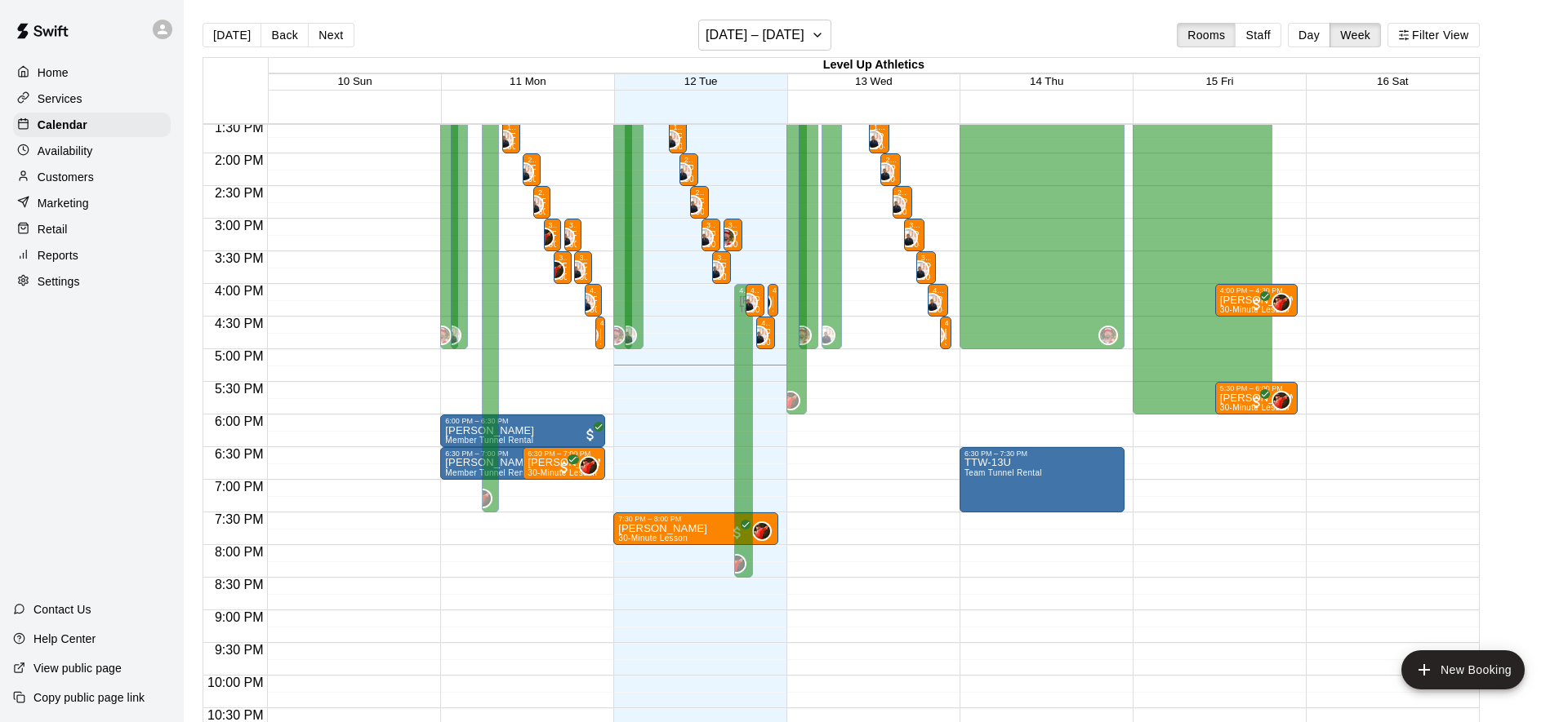
click at [915, 22] on div "[DATE] Back Next [DATE] – [DATE] Rooms Staff Day Week Filter View" at bounding box center [841, 38] width 1277 height 38
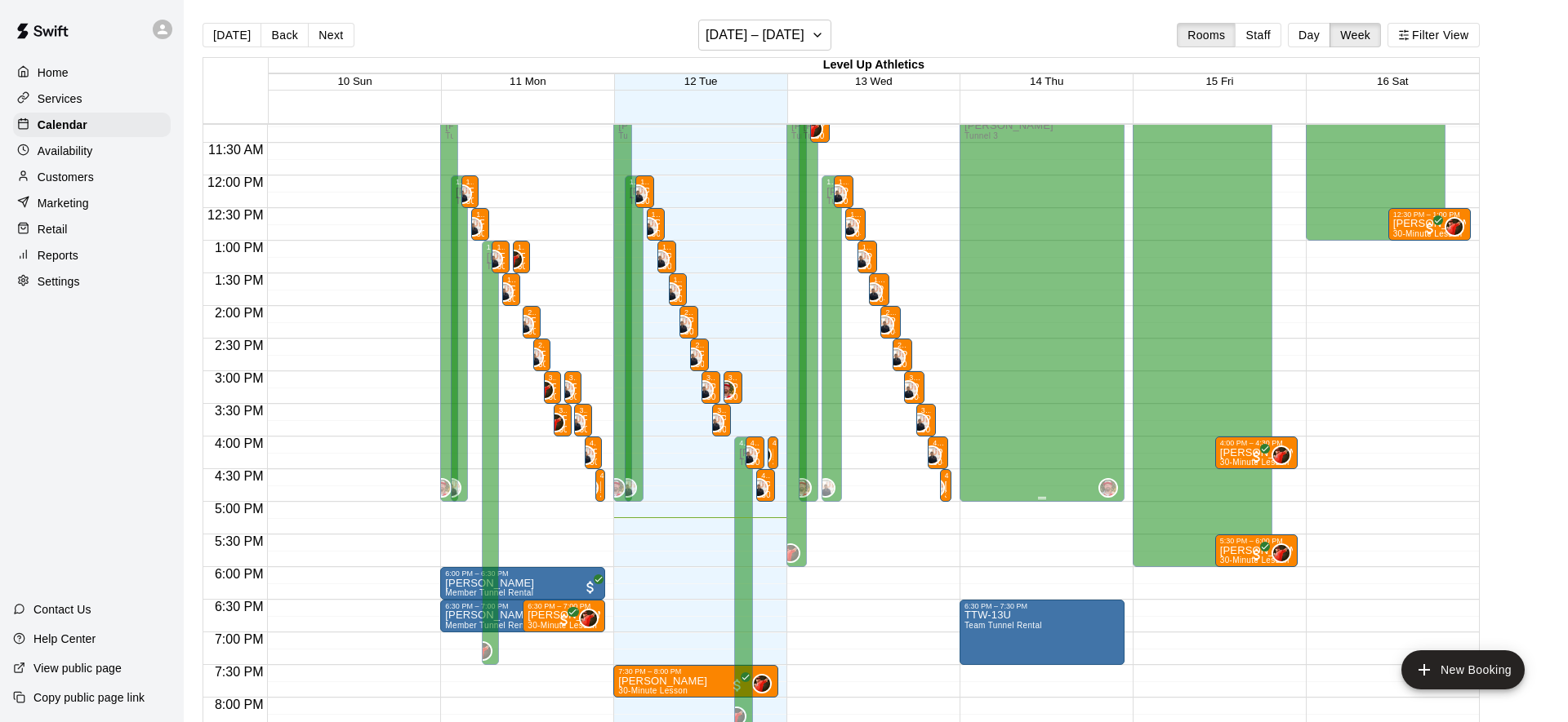
scroll to position [692, 0]
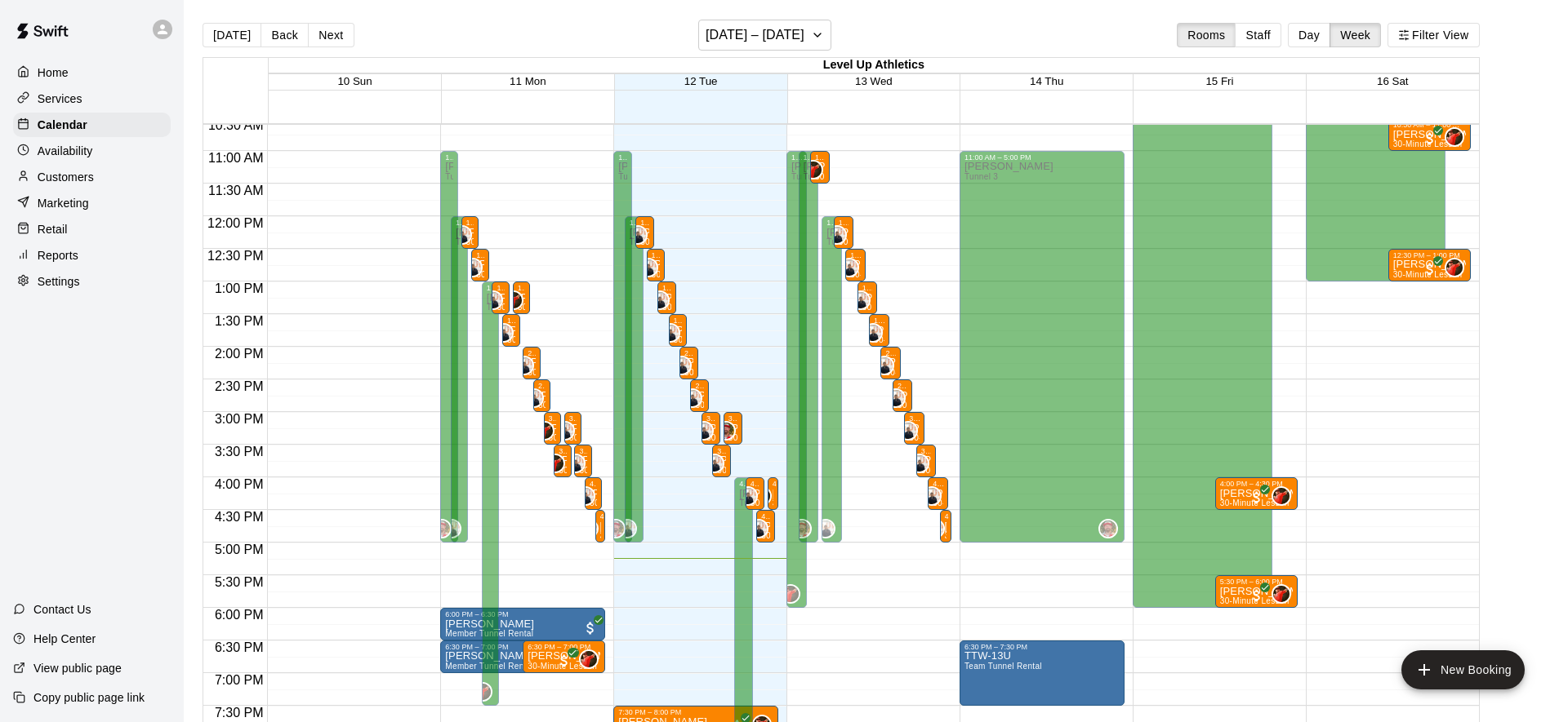
drag, startPoint x: 994, startPoint y: 37, endPoint x: 1012, endPoint y: 34, distance: 18.2
click at [994, 38] on div "[DATE] Back Next [DATE] – [DATE] Rooms Staff Day Week Filter View" at bounding box center [841, 38] width 1277 height 38
click at [915, 11] on main "[DATE] Back Next [DATE] – [DATE] Rooms Staff Day Week Filter View Level Up Athl…" at bounding box center [875, 374] width 1384 height 748
click at [1017, 13] on main "[DATE] Back Next [DATE] – [DATE] Rooms Staff Day Week Filter View Level Up Athl…" at bounding box center [875, 374] width 1384 height 748
click at [869, 27] on div "[DATE] Back Next [DATE] – [DATE] Rooms Staff Day Week Filter View" at bounding box center [841, 38] width 1277 height 38
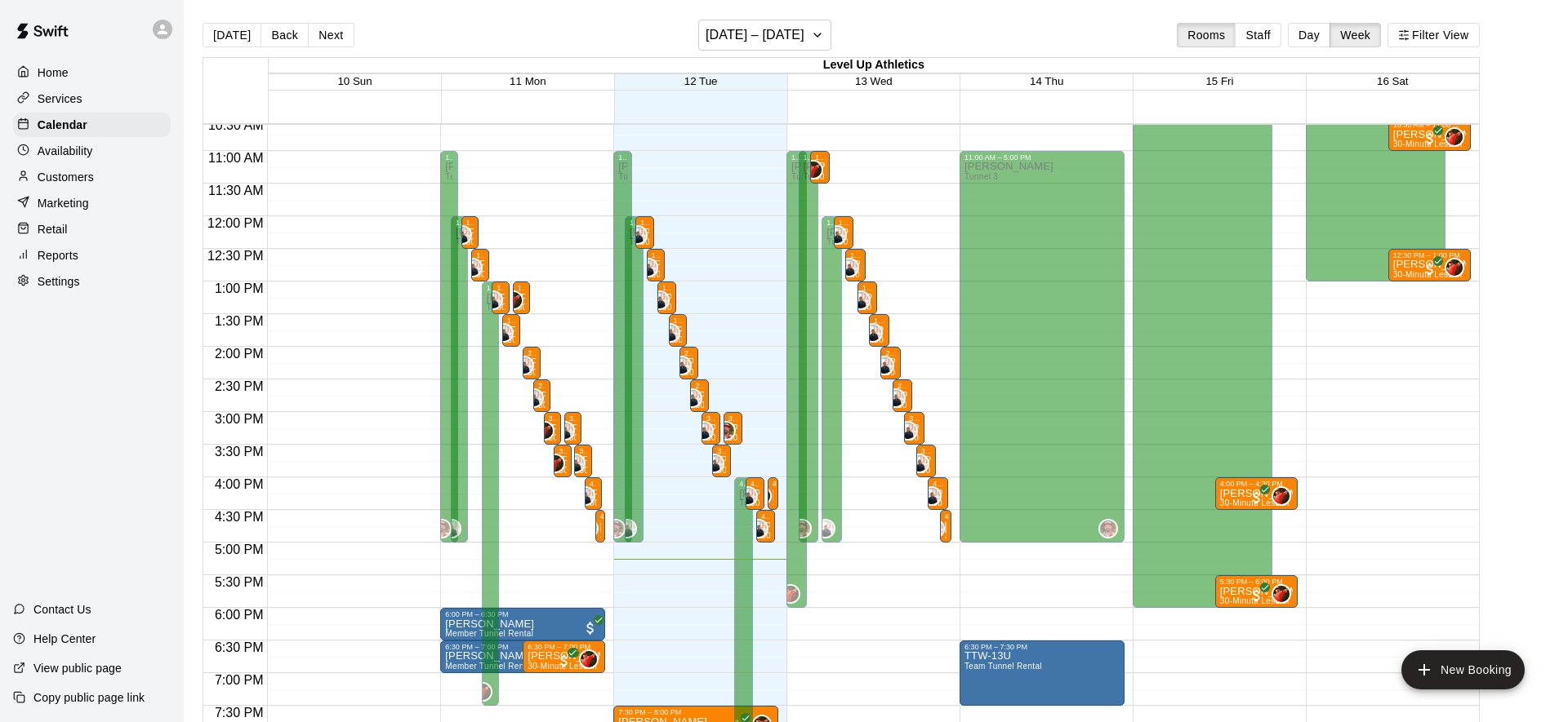
click at [1127, 480] on div at bounding box center [1046, 486] width 173 height 16
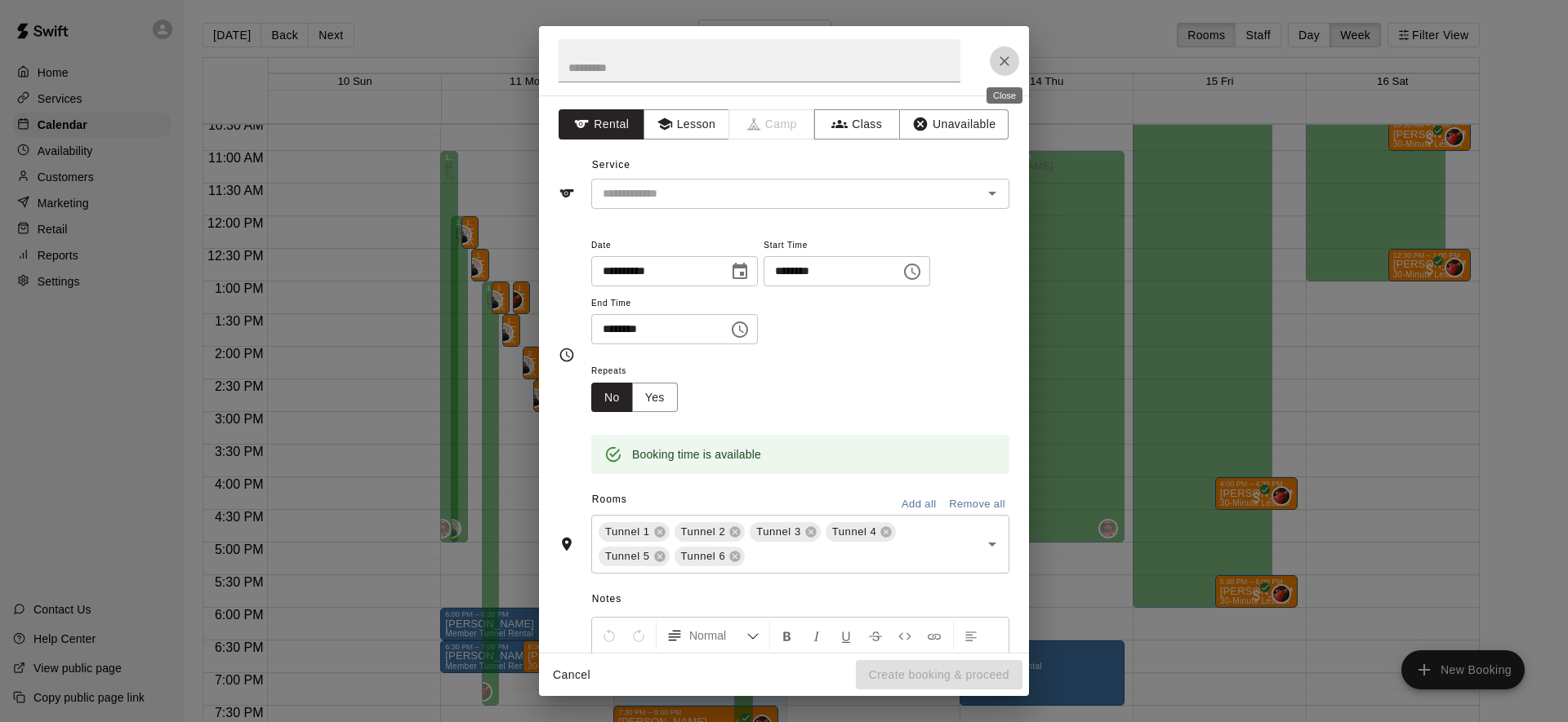
click at [1001, 55] on icon "Close" at bounding box center [1004, 61] width 16 height 16
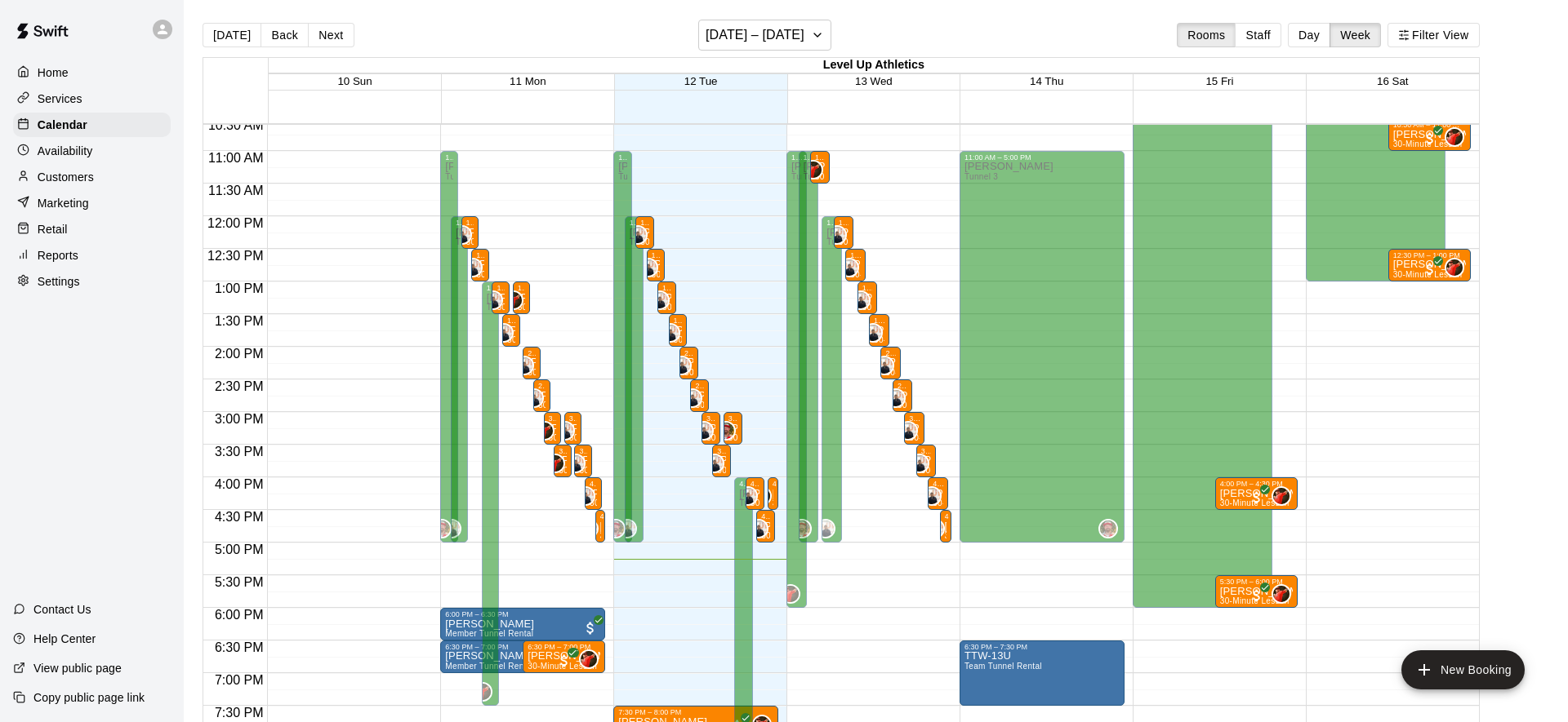
click at [1011, 27] on div "[DATE] Back Next [DATE] – [DATE] Rooms Staff Day Week Filter View" at bounding box center [841, 38] width 1277 height 38
click at [961, 13] on main "[DATE] Back Next [DATE] – [DATE] Rooms Staff Day Week Filter View Level Up Athl…" at bounding box center [875, 374] width 1384 height 748
